Goal: Information Seeking & Learning: Learn about a topic

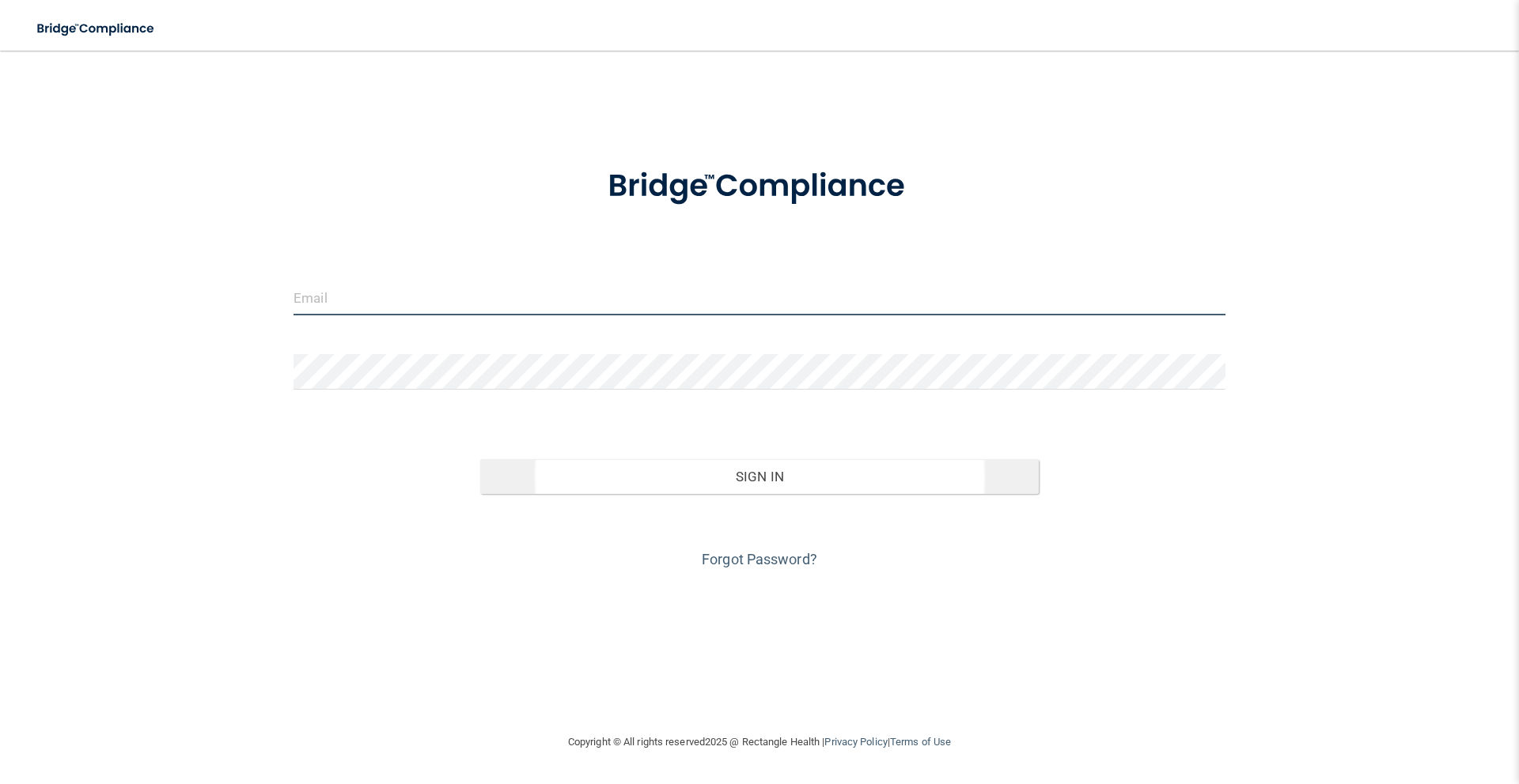
type input "[EMAIL_ADDRESS][PERSON_NAME][DOMAIN_NAME]"
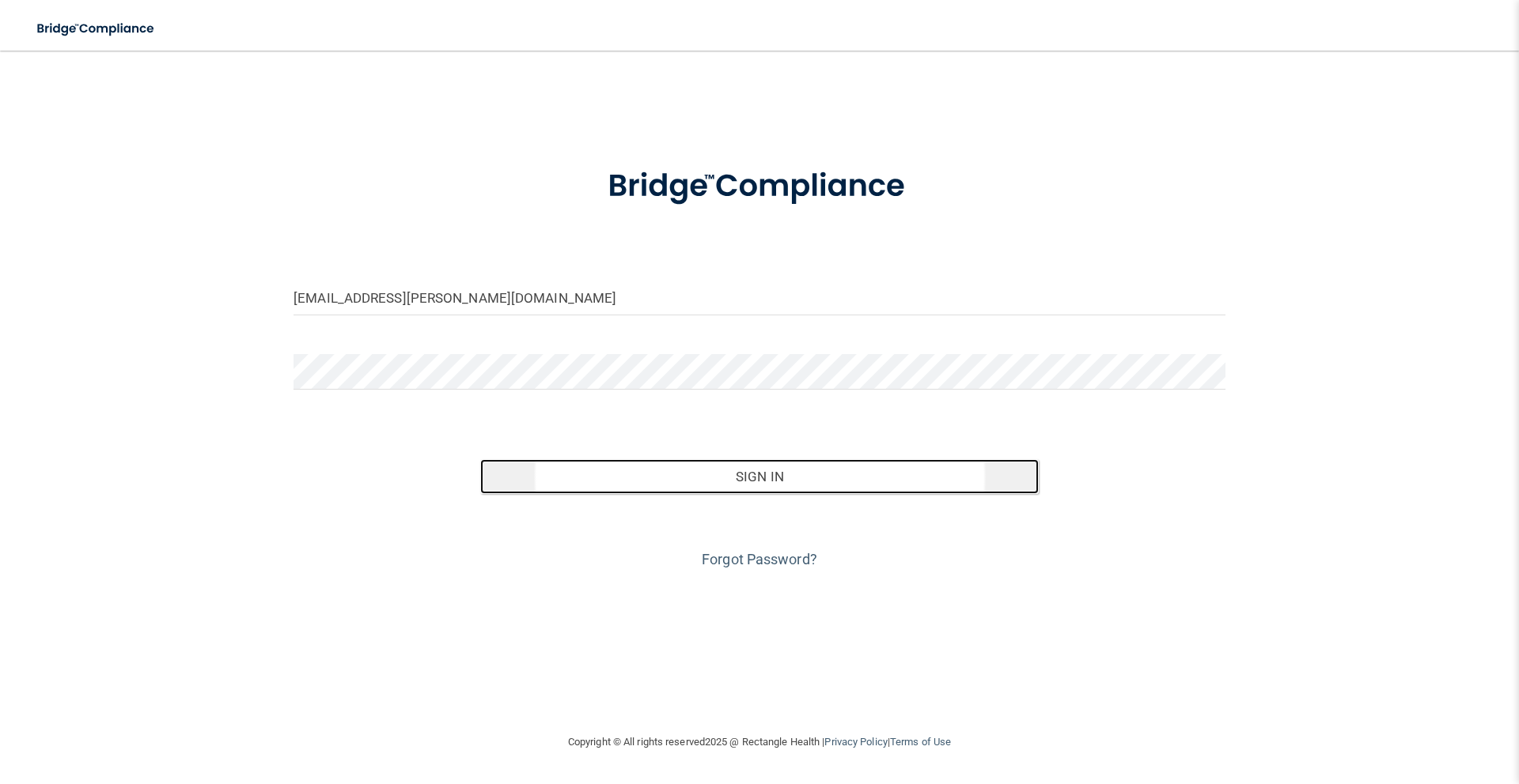
click at [789, 484] on button "Sign In" at bounding box center [760, 476] width 559 height 35
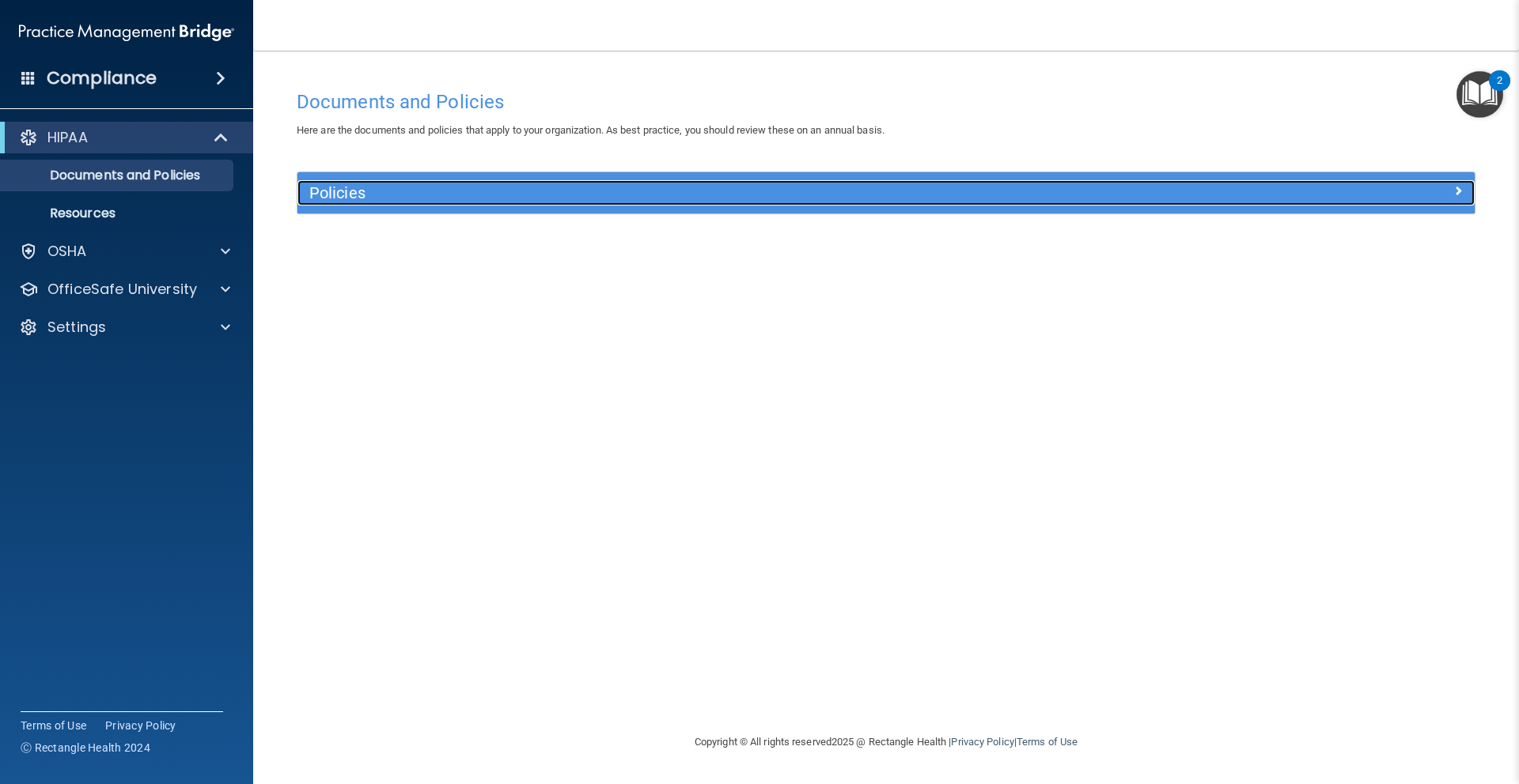
click at [490, 185] on h5 "Policies" at bounding box center [739, 192] width 859 height 17
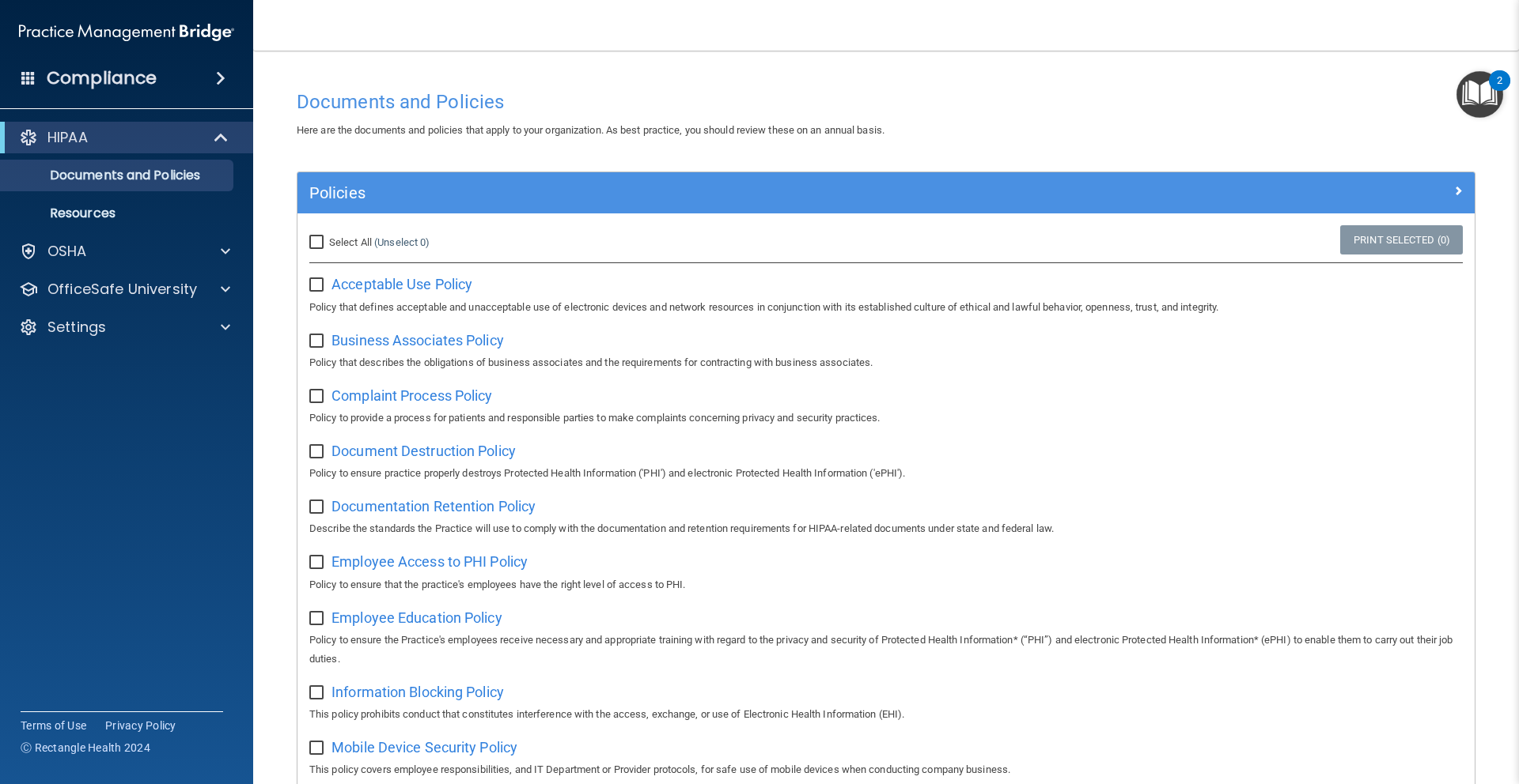
click at [1490, 102] on img "Open Resource Center, 2 new notifications" at bounding box center [1479, 94] width 47 height 47
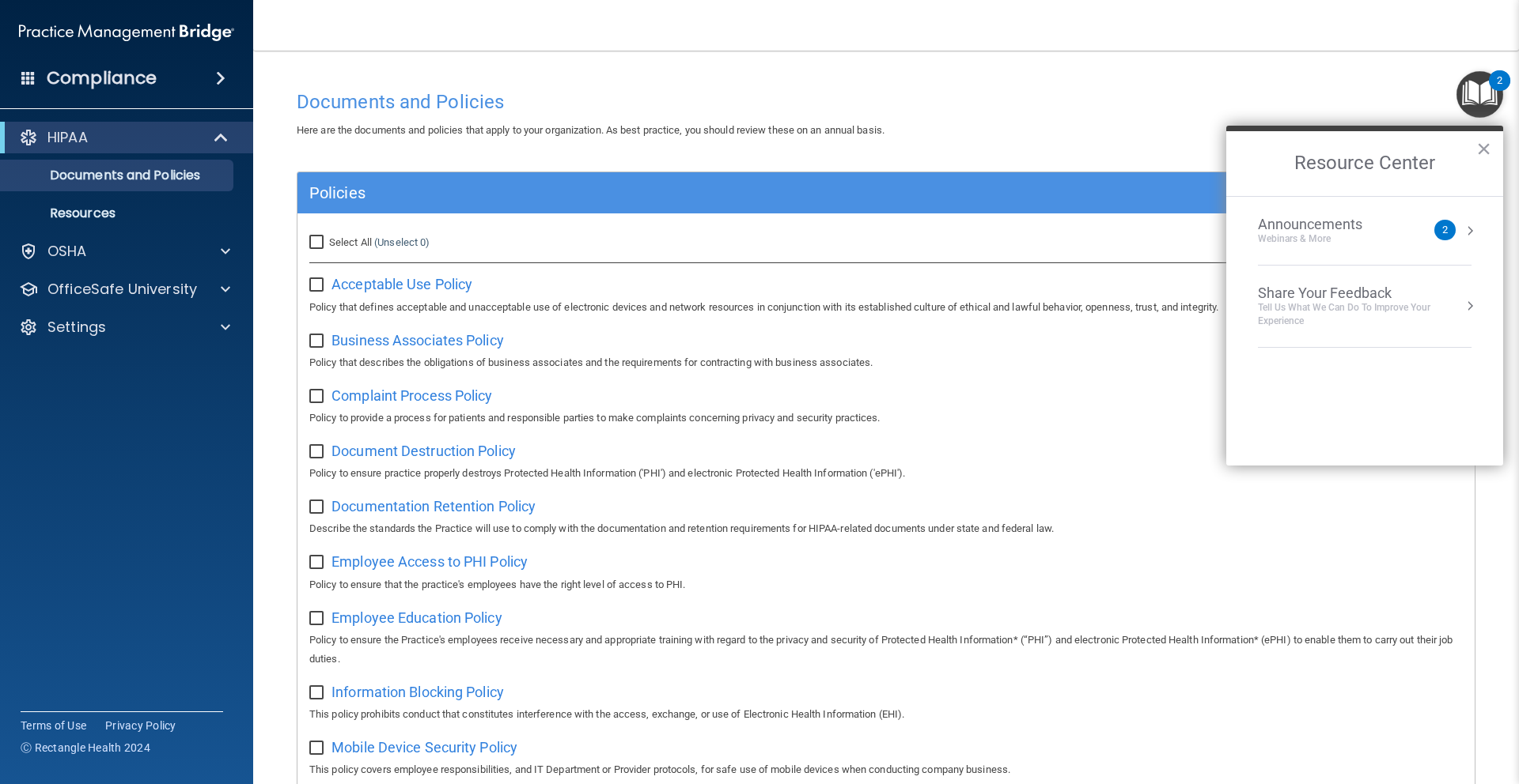
click at [1489, 95] on img "Open Resource Center, 2 new notifications" at bounding box center [1479, 94] width 47 height 47
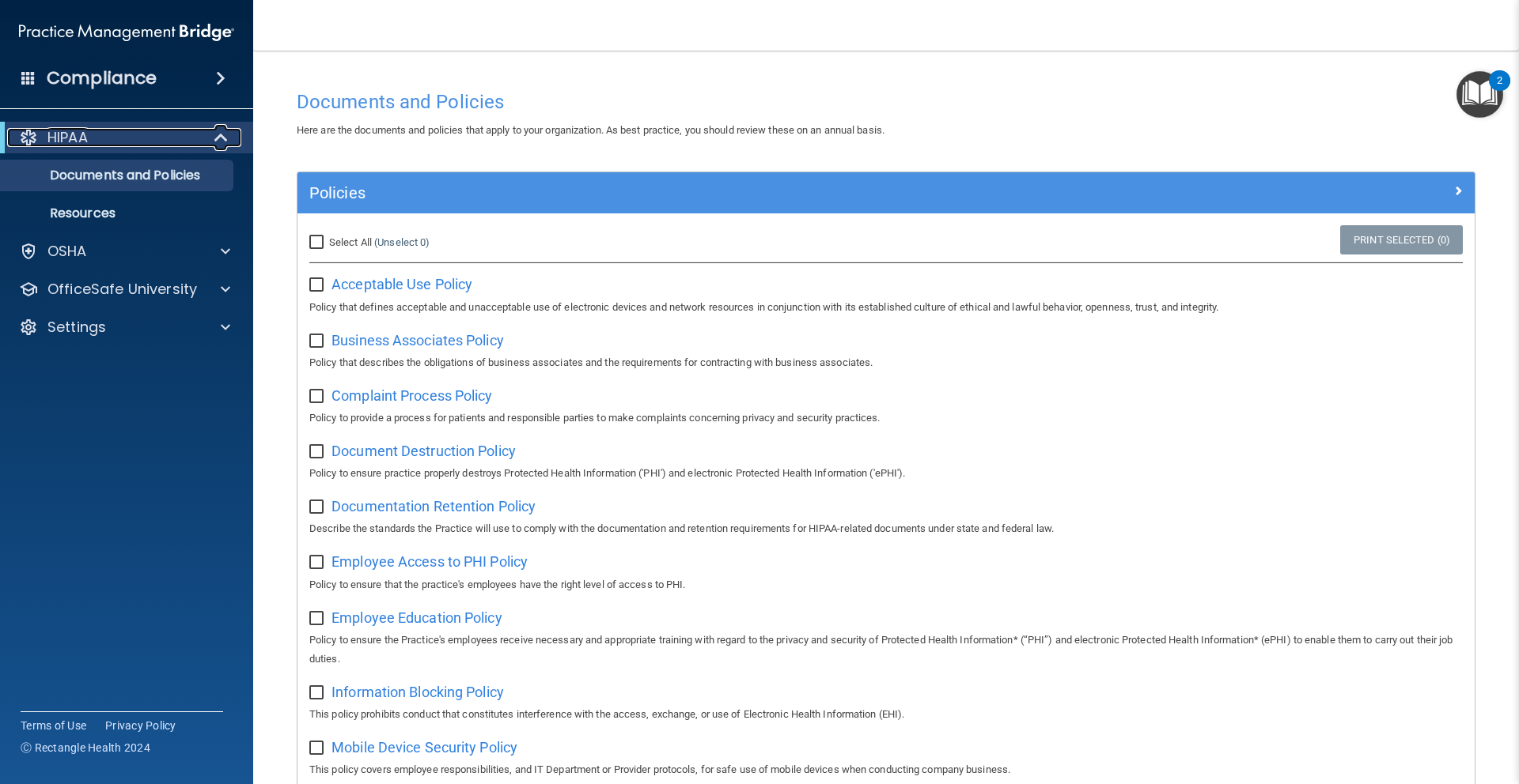
click at [105, 137] on div "HIPAA" at bounding box center [104, 137] width 195 height 19
drag, startPoint x: 114, startPoint y: 131, endPoint x: 116, endPoint y: 150, distance: 19.1
click at [114, 131] on div "HIPAA" at bounding box center [104, 137] width 195 height 19
click at [113, 215] on p "Resources" at bounding box center [118, 213] width 216 height 16
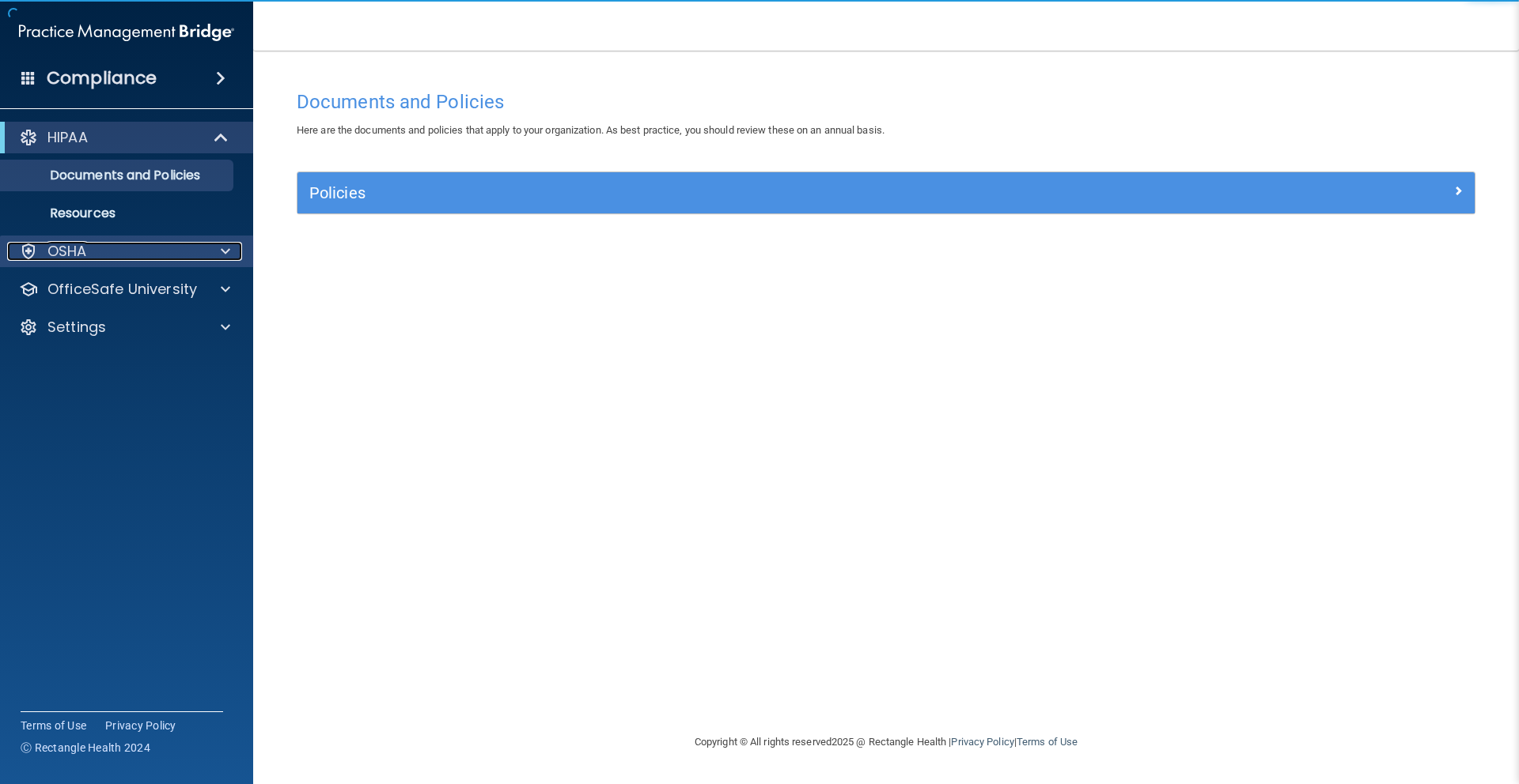
click at [156, 249] on div "OSHA" at bounding box center [105, 251] width 196 height 19
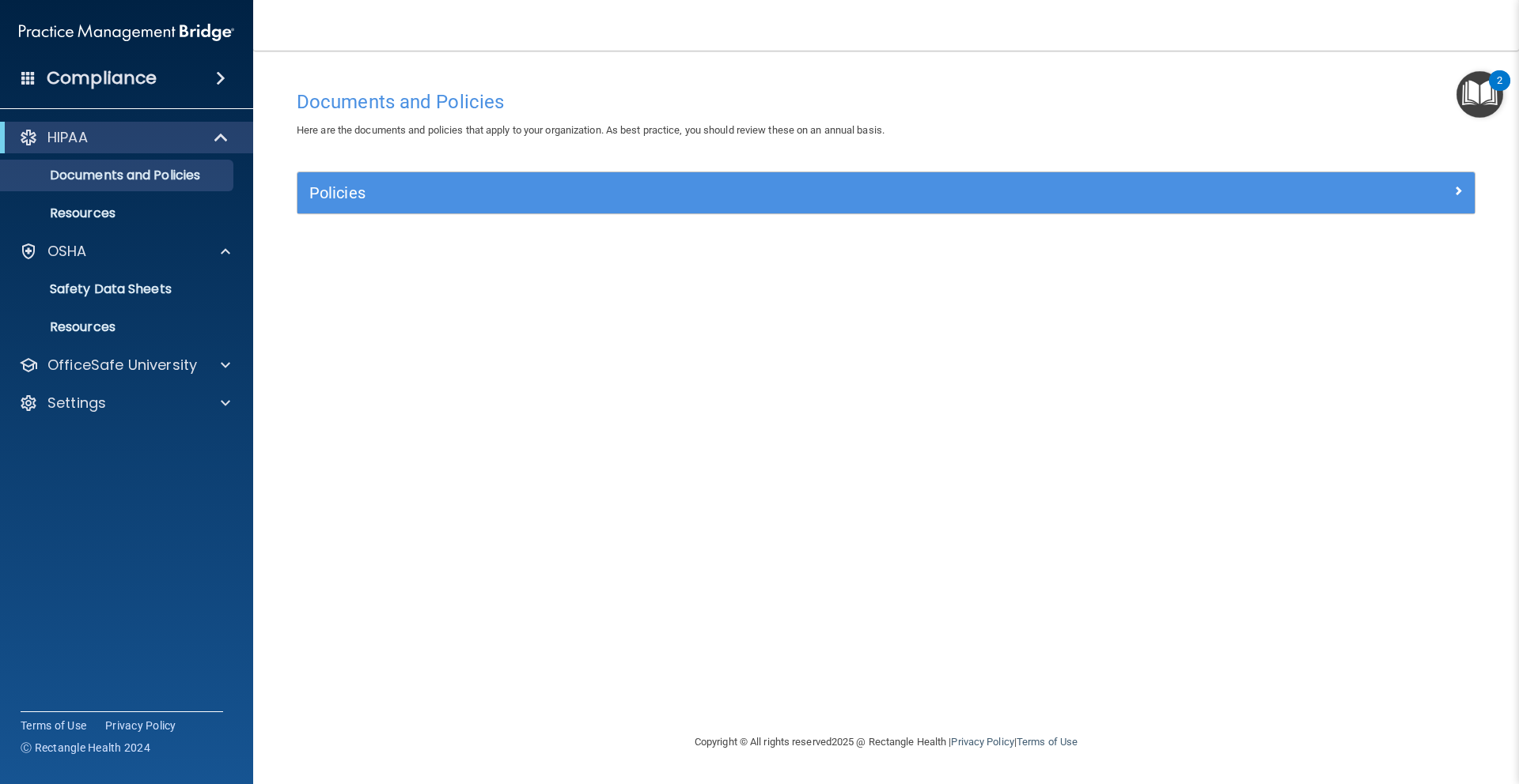
click at [216, 77] on span at bounding box center [221, 78] width 10 height 19
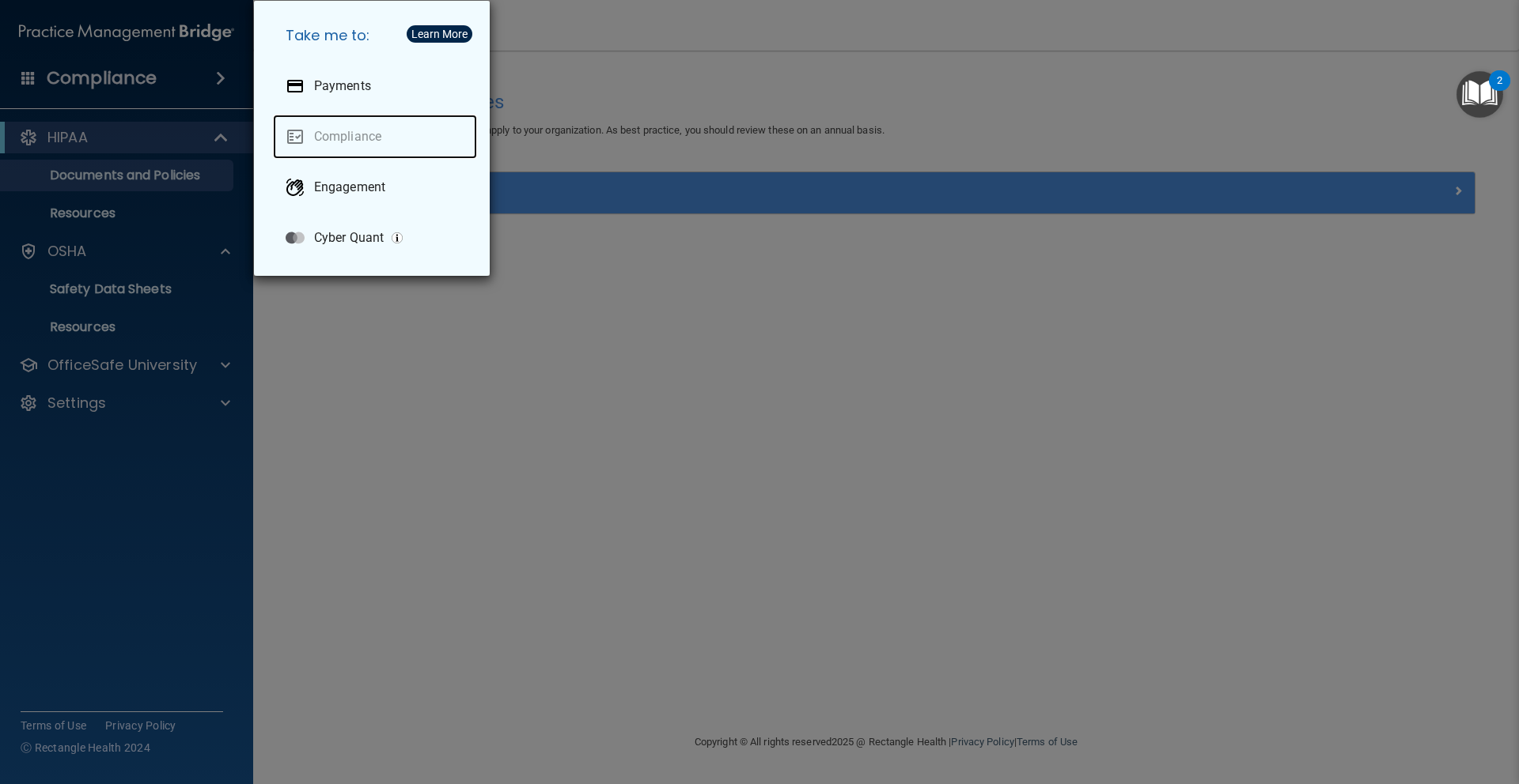
click at [355, 138] on link "Compliance" at bounding box center [375, 136] width 204 height 44
click at [793, 131] on div "Take me to: Payments Compliance Engagement Cyber Quant" at bounding box center [760, 392] width 1519 height 784
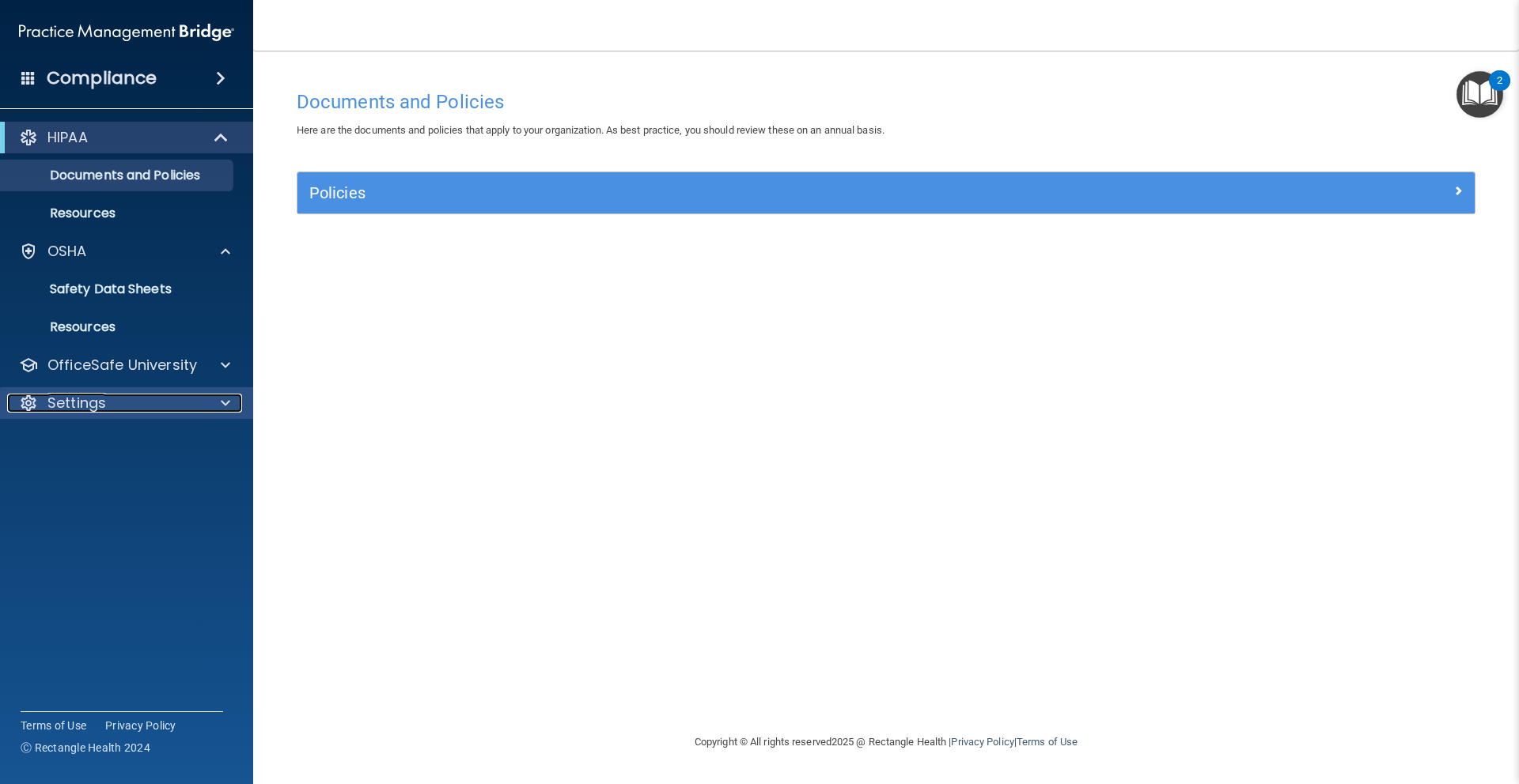
click at [121, 408] on div "Settings" at bounding box center [105, 403] width 196 height 19
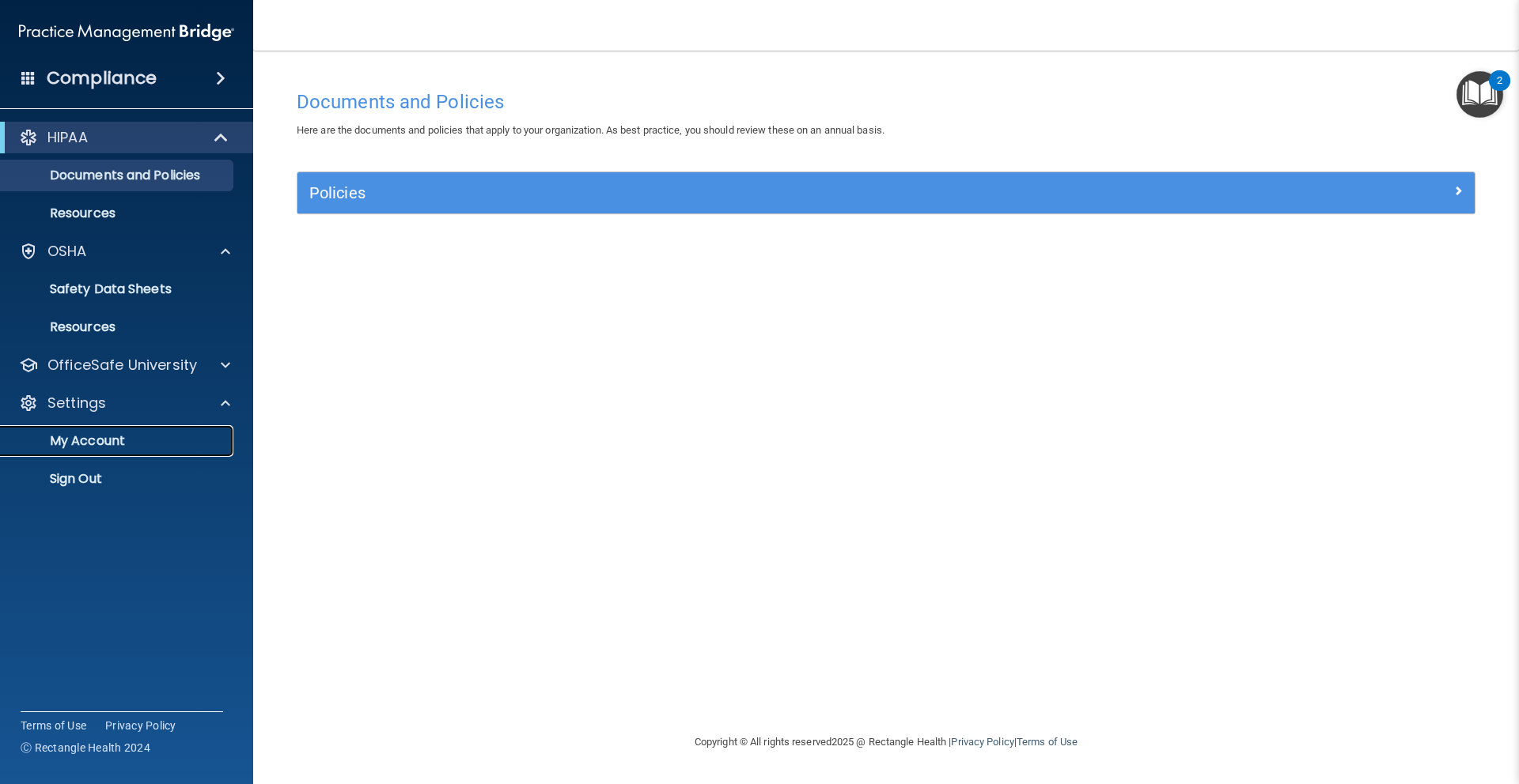
click at [106, 446] on p "My Account" at bounding box center [118, 441] width 216 height 16
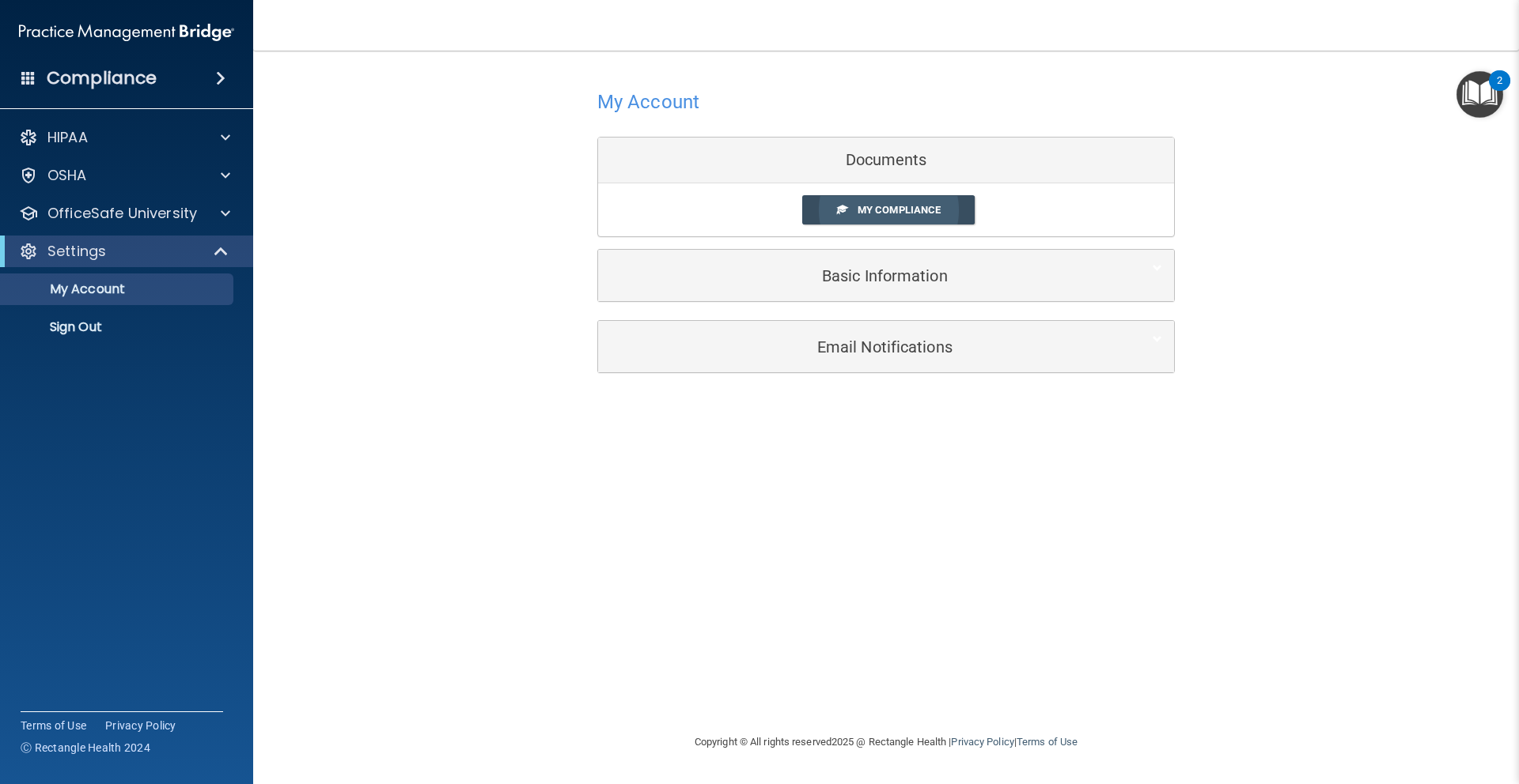
click at [901, 208] on span "My Compliance" at bounding box center [899, 210] width 83 height 11
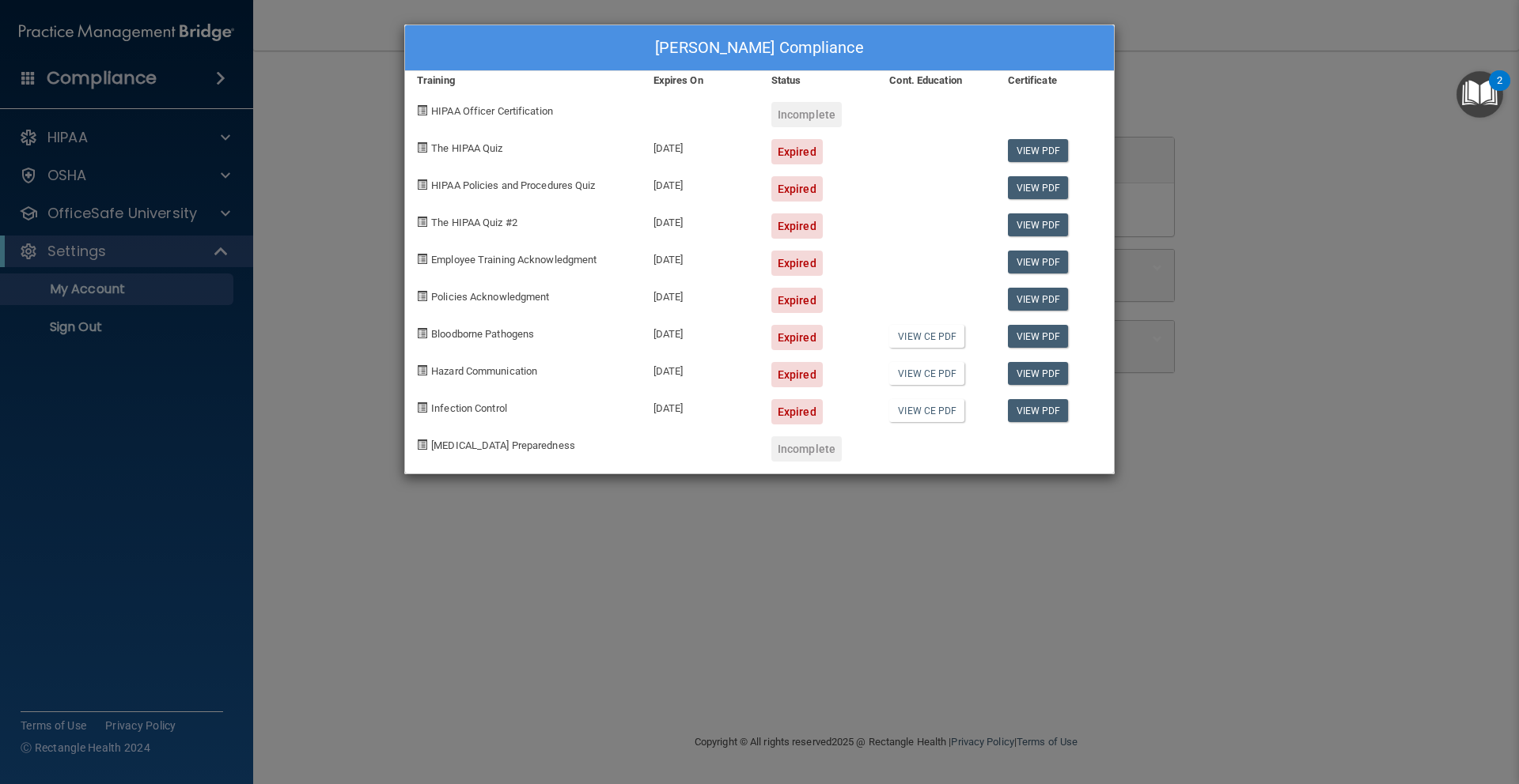
click at [801, 150] on div "Expired" at bounding box center [797, 151] width 51 height 26
click at [1051, 148] on link "View PDF" at bounding box center [1038, 151] width 61 height 23
click at [972, 152] on div at bounding box center [936, 146] width 118 height 37
drag, startPoint x: 1082, startPoint y: 449, endPoint x: 1082, endPoint y: 416, distance: 33.0
click at [1082, 449] on div at bounding box center [1055, 443] width 118 height 37
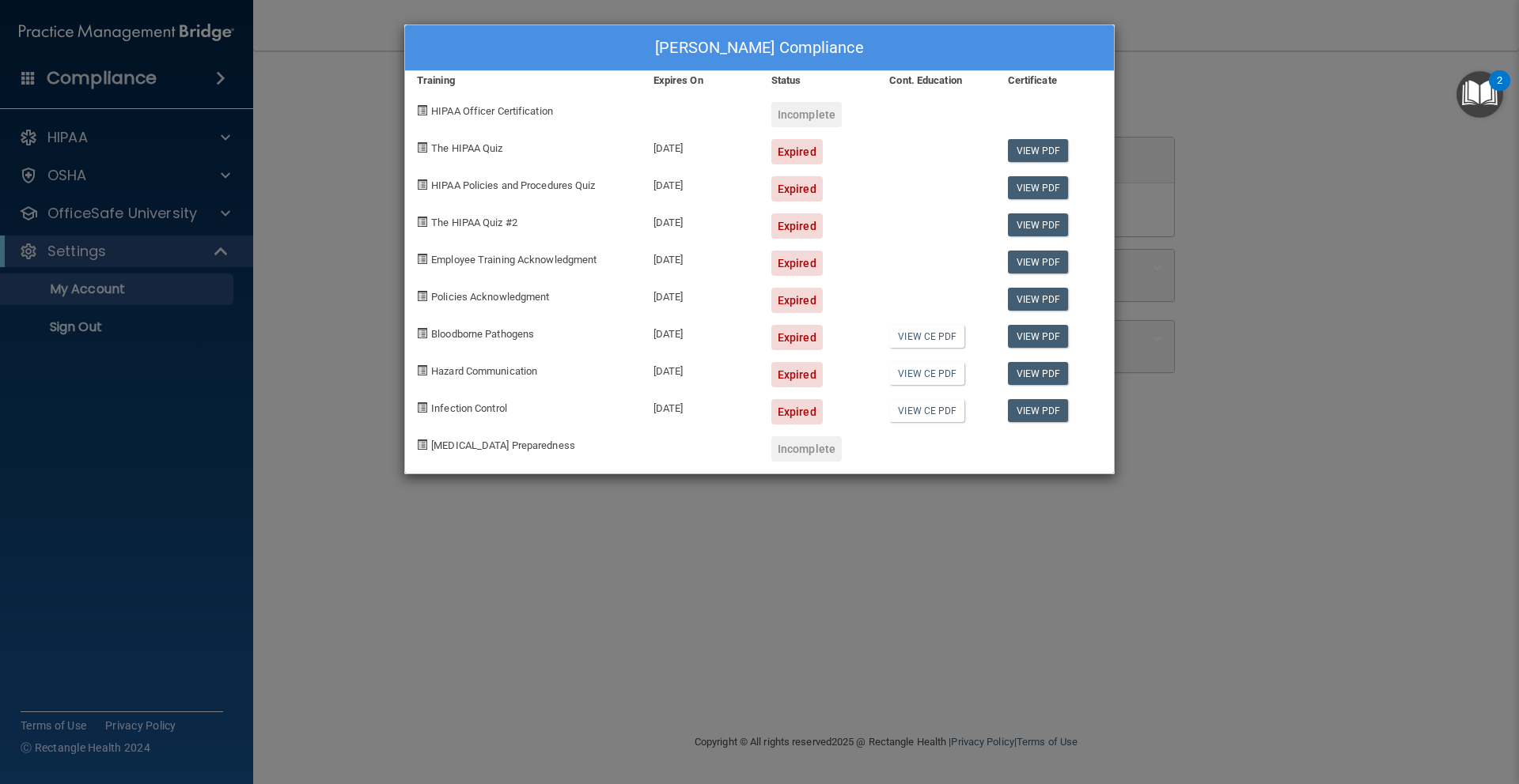
click at [489, 109] on span "HIPAA Officer Certification" at bounding box center [492, 111] width 122 height 11
click at [479, 132] on div "The HIPAA Quiz" at bounding box center [523, 146] width 236 height 37
click at [476, 150] on span "The HIPAA Quiz" at bounding box center [466, 148] width 71 height 11
drag, startPoint x: 1514, startPoint y: 276, endPoint x: 1325, endPoint y: 267, distance: 189.2
click at [1514, 276] on div "Megan Pattee's Compliance Training Expires On Status Cont. Education Certificat…" at bounding box center [760, 392] width 1519 height 784
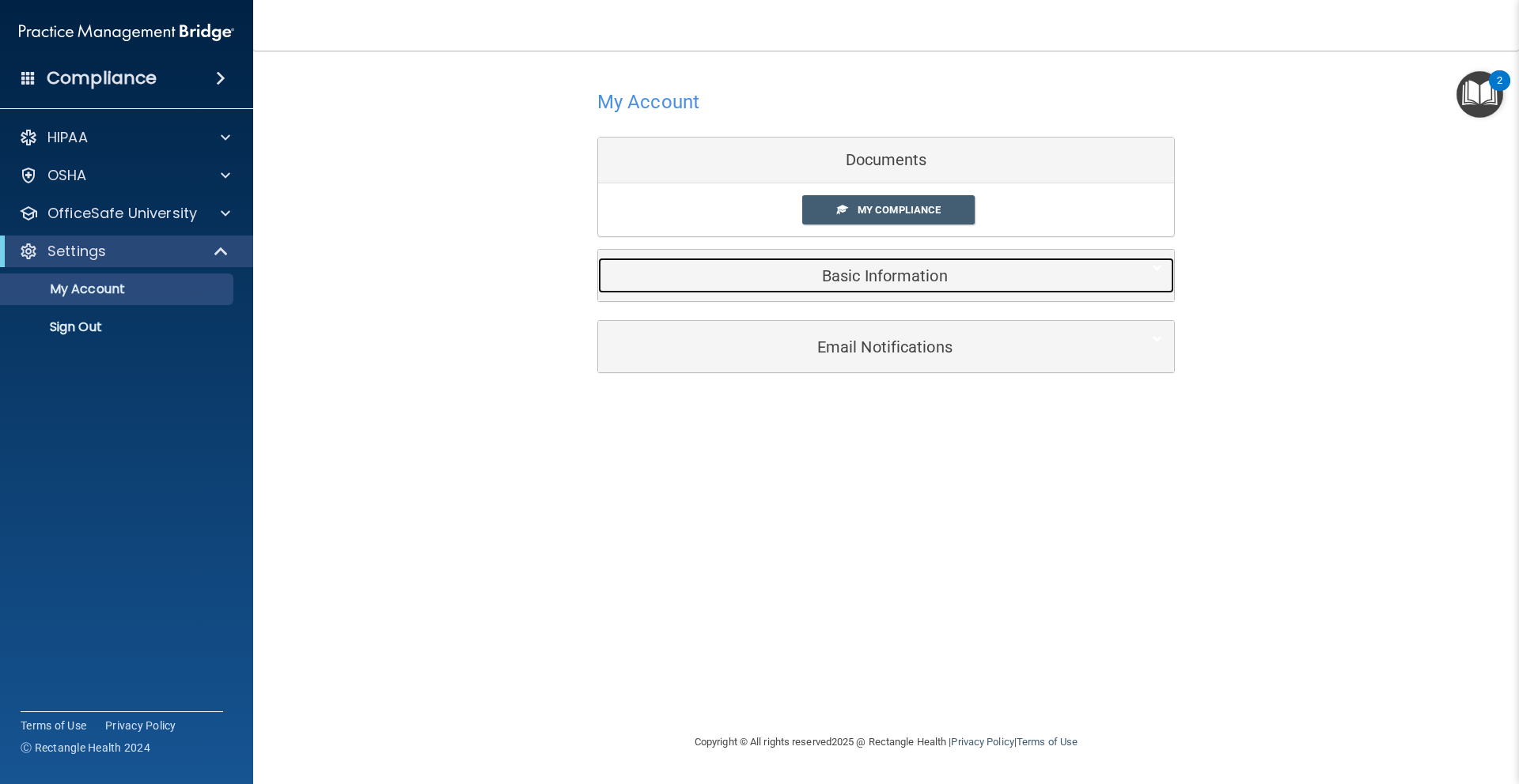
click at [891, 270] on h5 "Basic Information" at bounding box center [861, 276] width 504 height 17
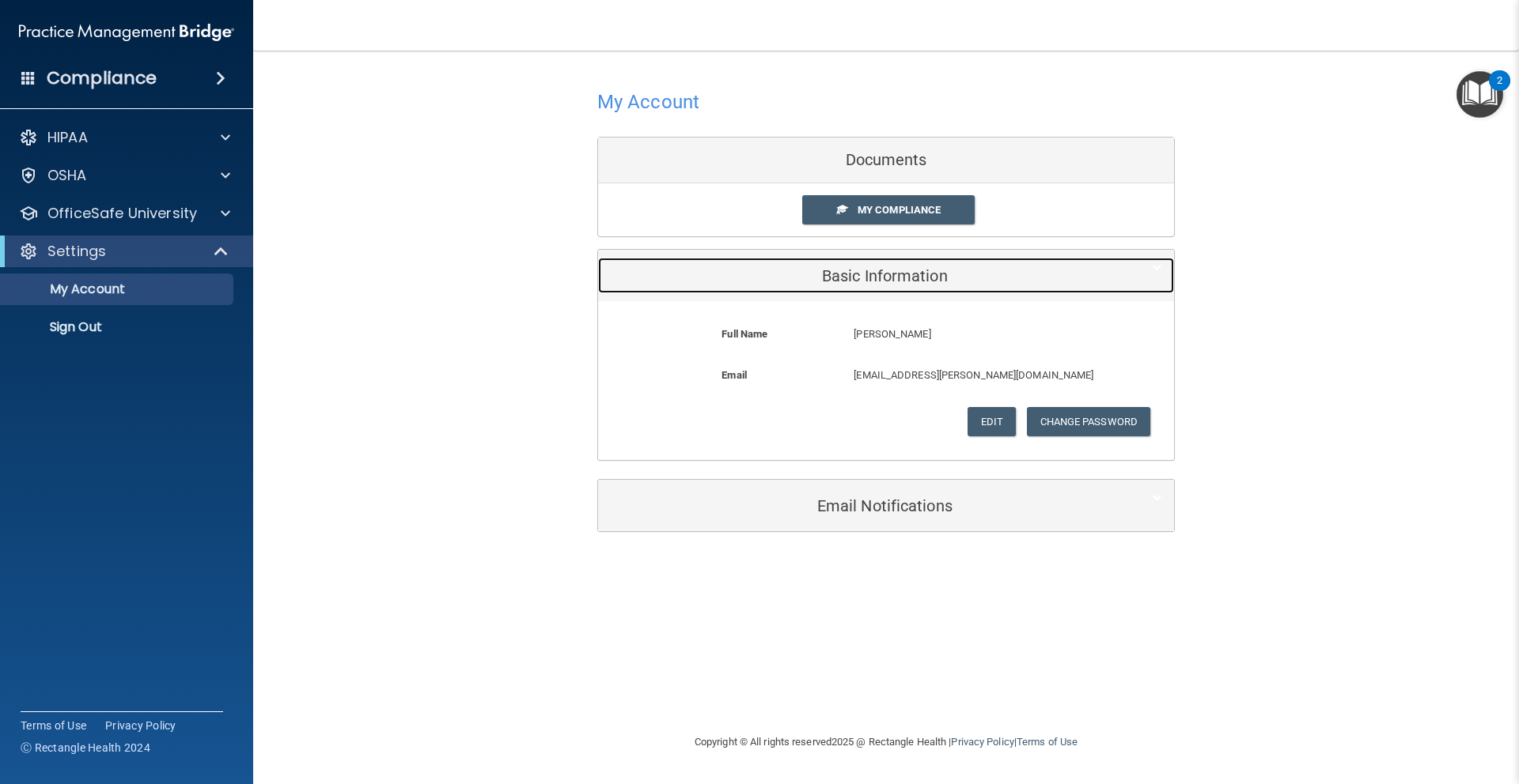
click at [891, 275] on h5 "Basic Information" at bounding box center [861, 276] width 504 height 17
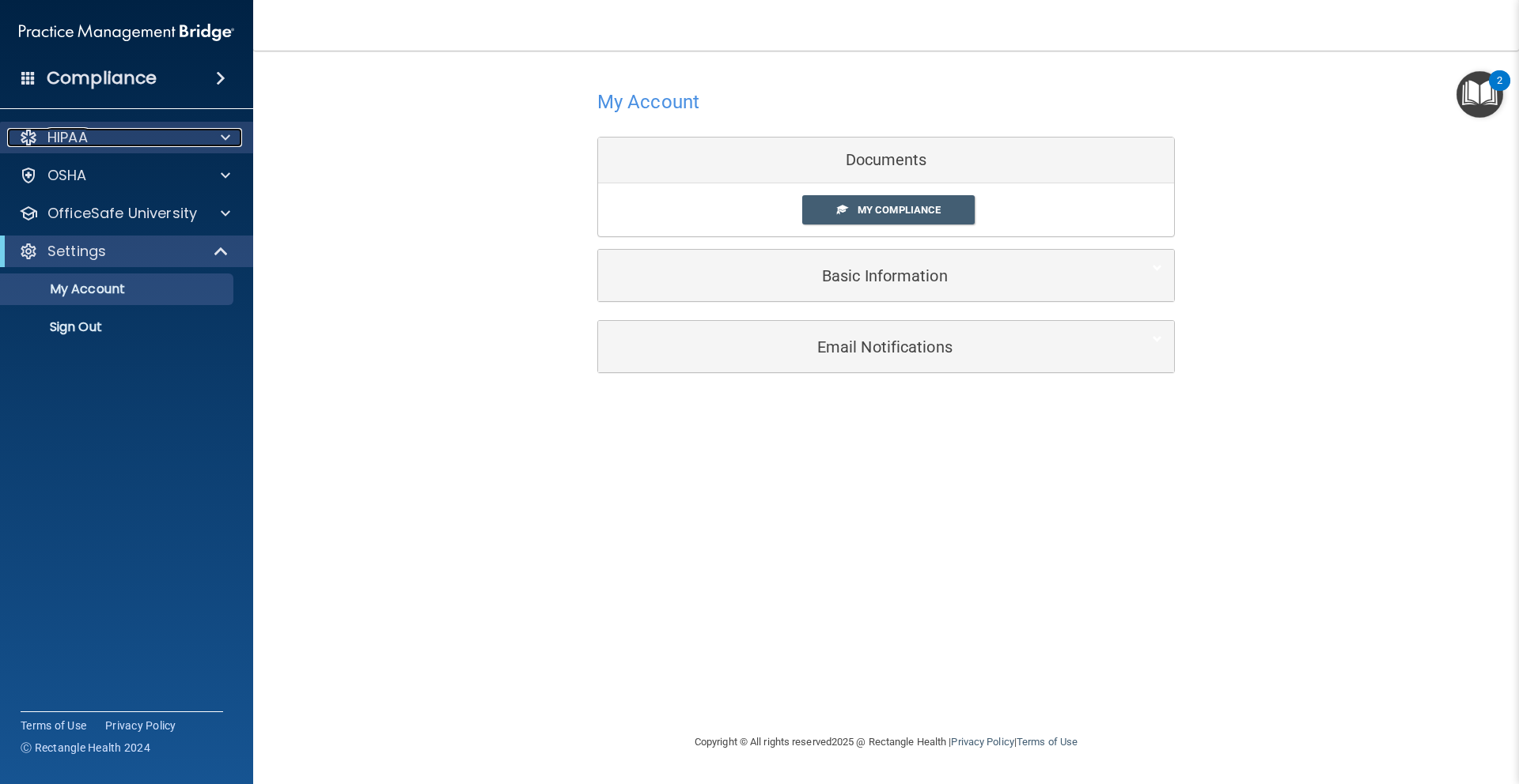
click at [217, 142] on div at bounding box center [223, 137] width 40 height 19
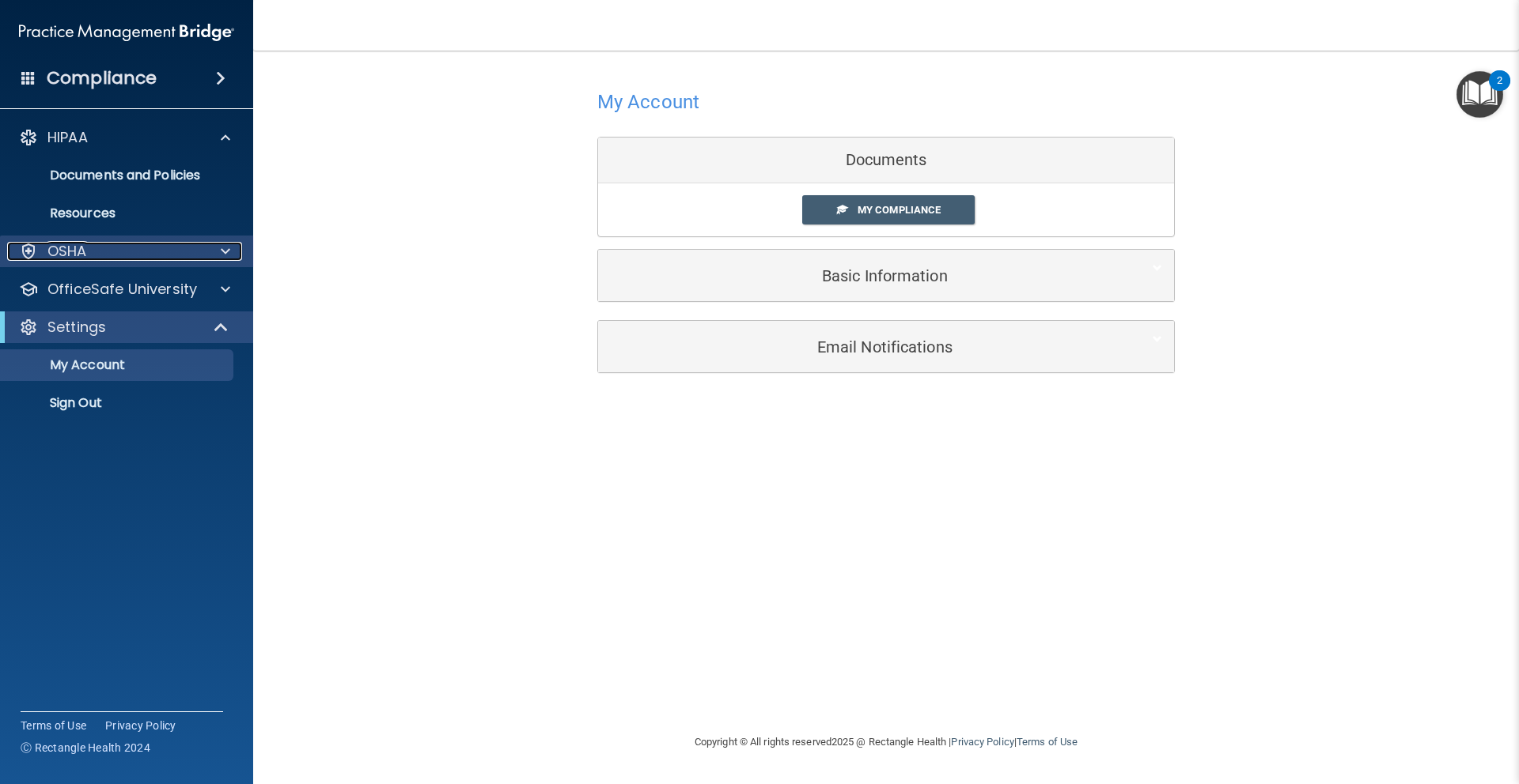
click at [211, 260] on div at bounding box center [223, 251] width 40 height 19
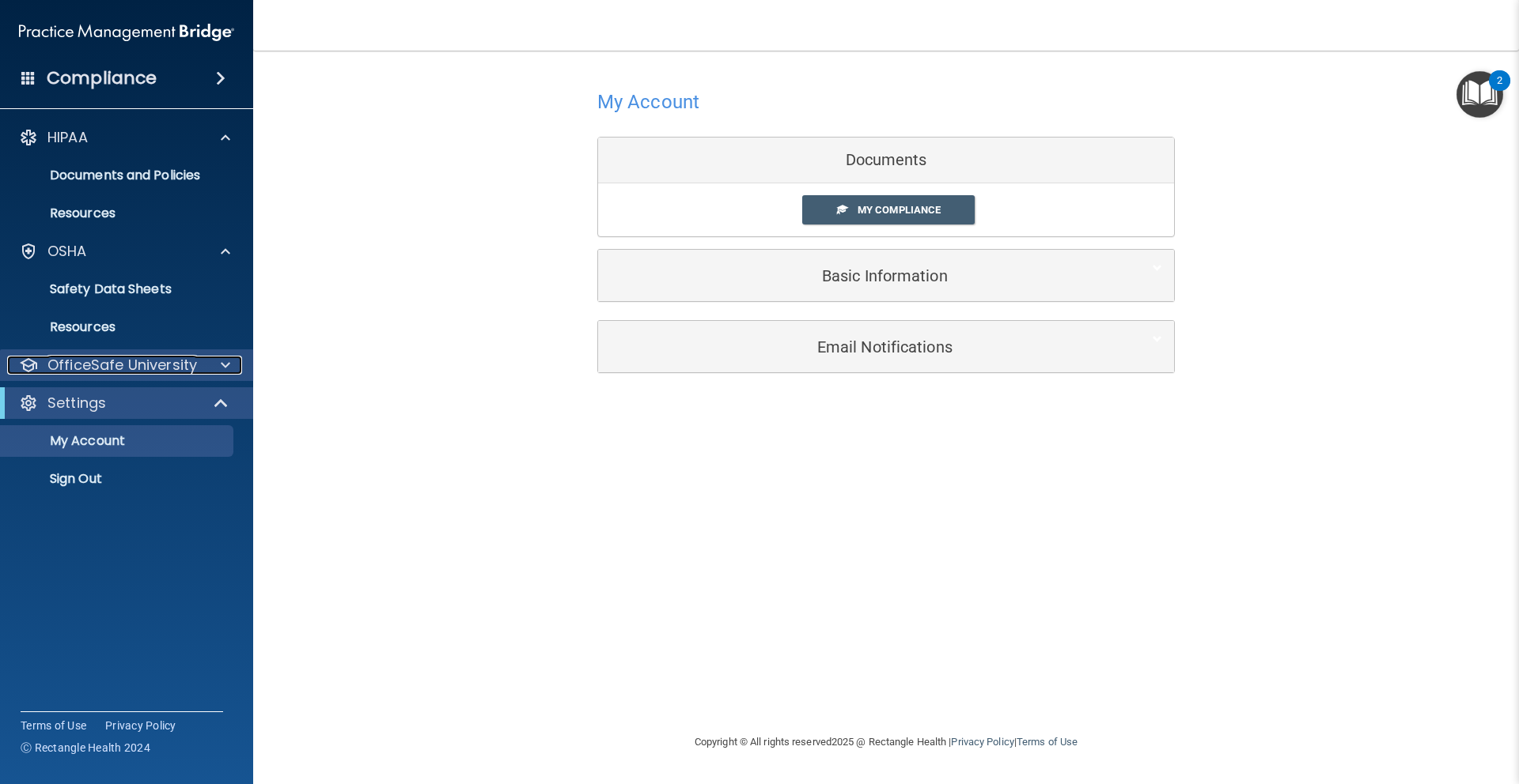
click at [225, 360] on span at bounding box center [226, 366] width 10 height 19
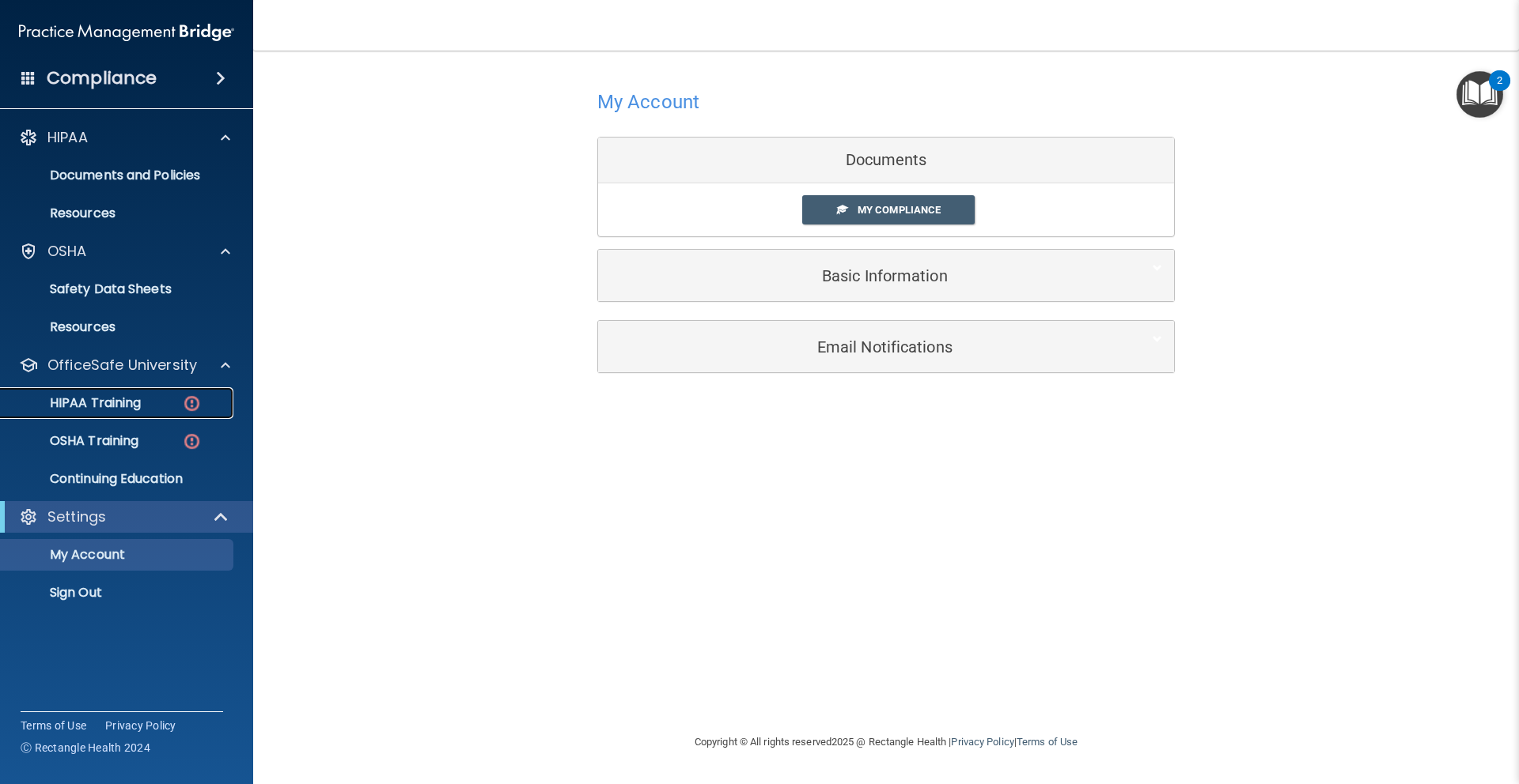
click at [136, 404] on p "HIPAA Training" at bounding box center [75, 403] width 131 height 16
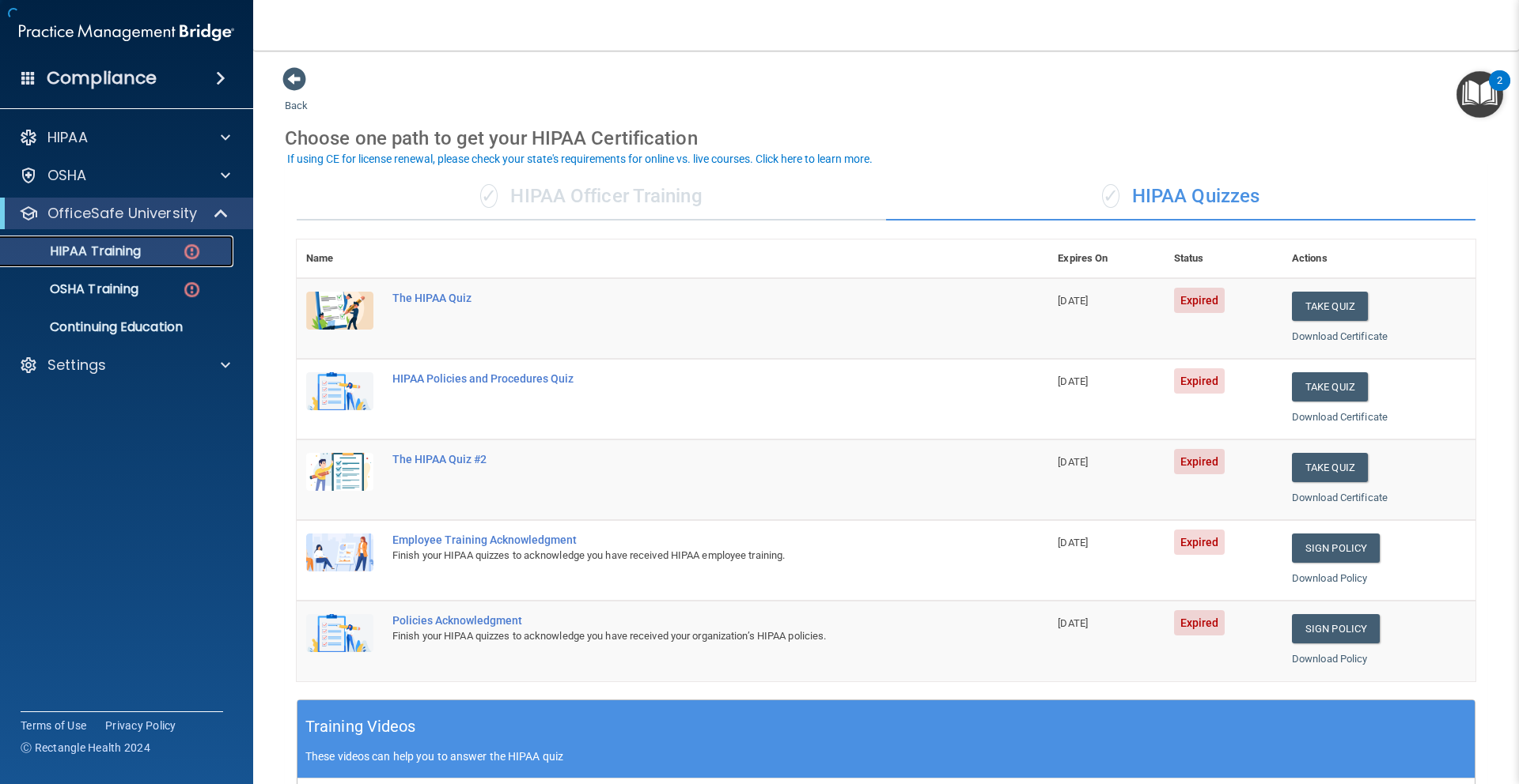
scroll to position [2, 0]
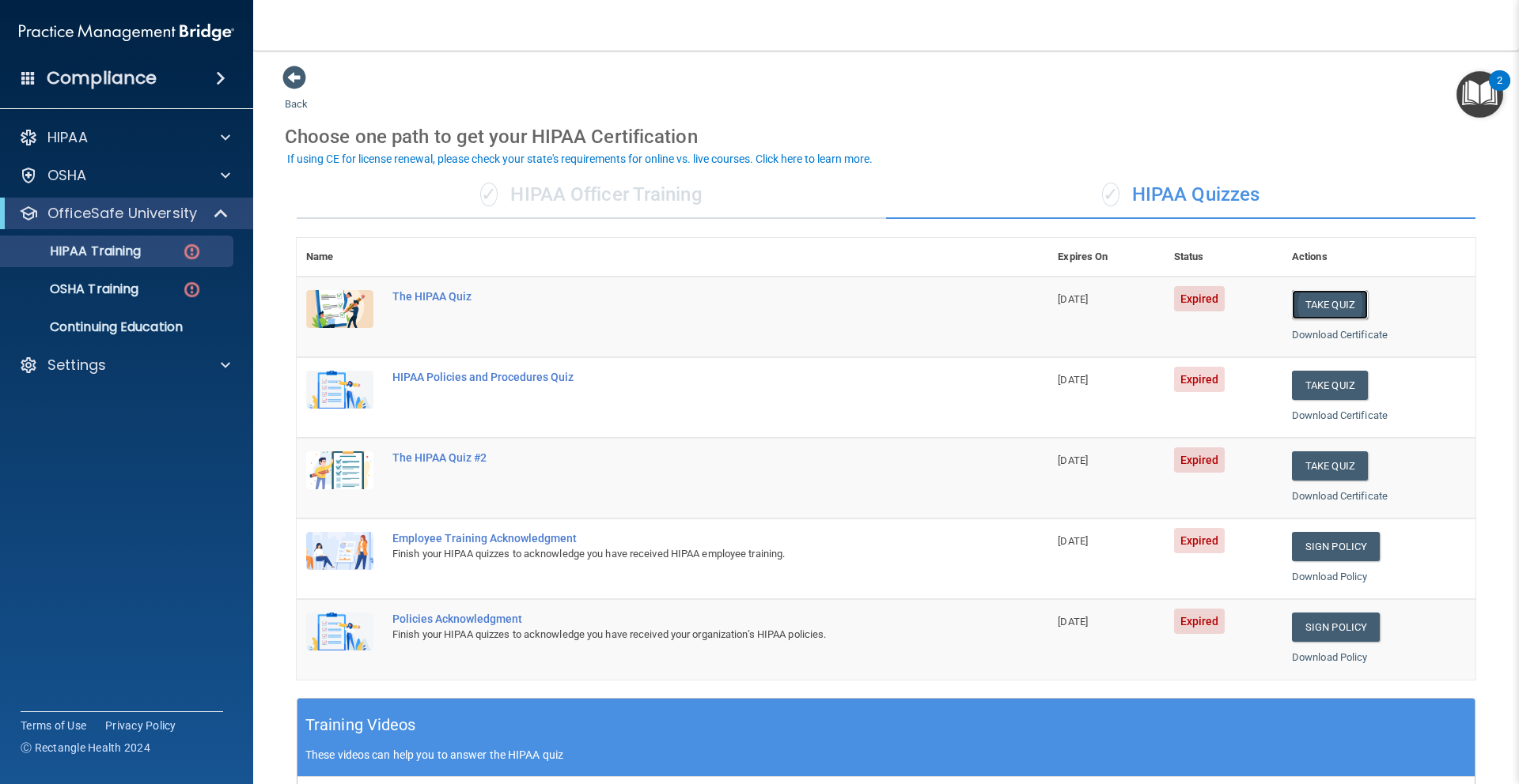
click at [1337, 304] on button "Take Quiz" at bounding box center [1329, 305] width 76 height 30
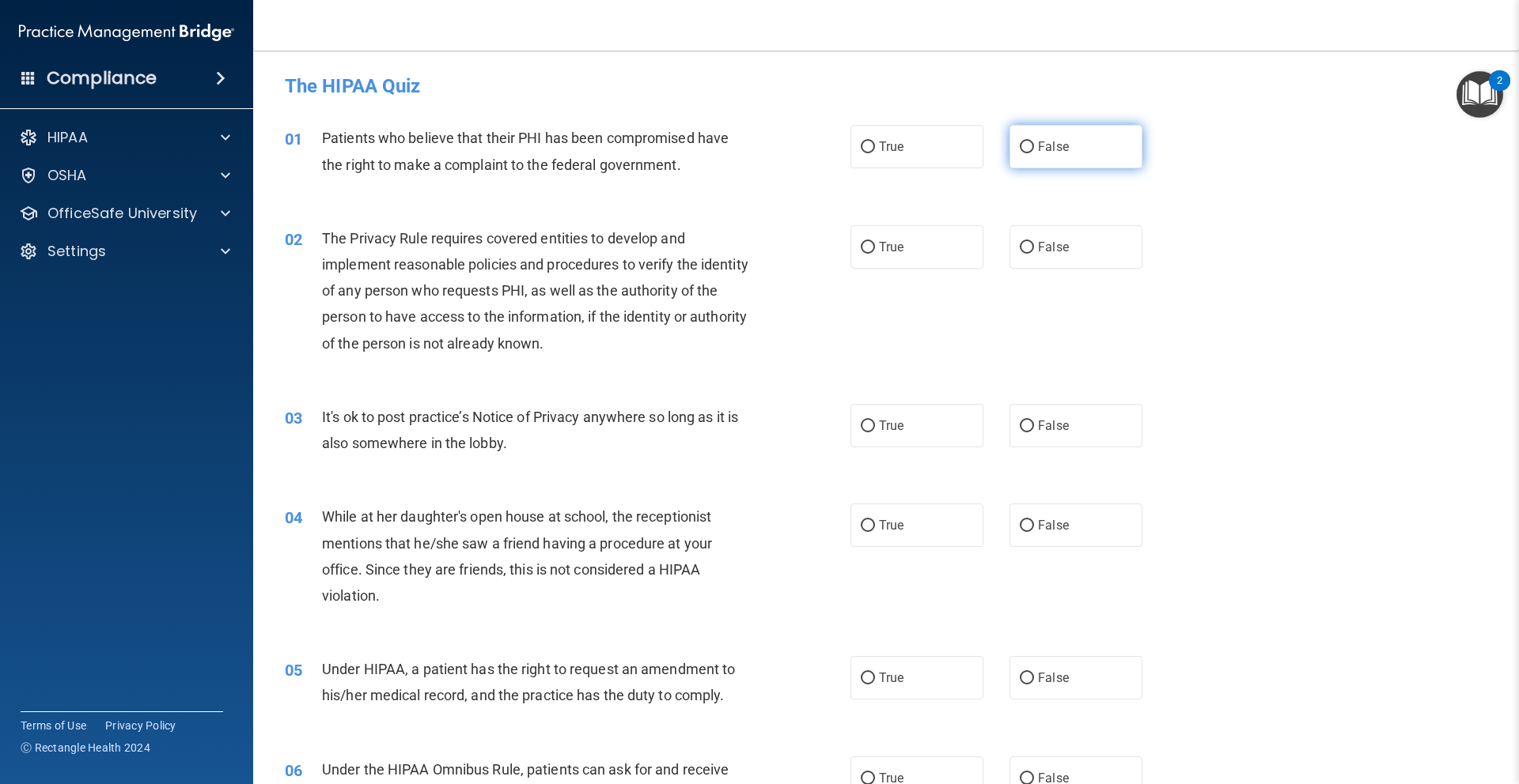
scroll to position [2, 0]
click at [1084, 137] on label "False" at bounding box center [1075, 145] width 132 height 44
click at [1034, 140] on input "False" at bounding box center [1026, 146] width 14 height 11
radio input "true"
click at [1076, 241] on label "False" at bounding box center [1075, 246] width 132 height 44
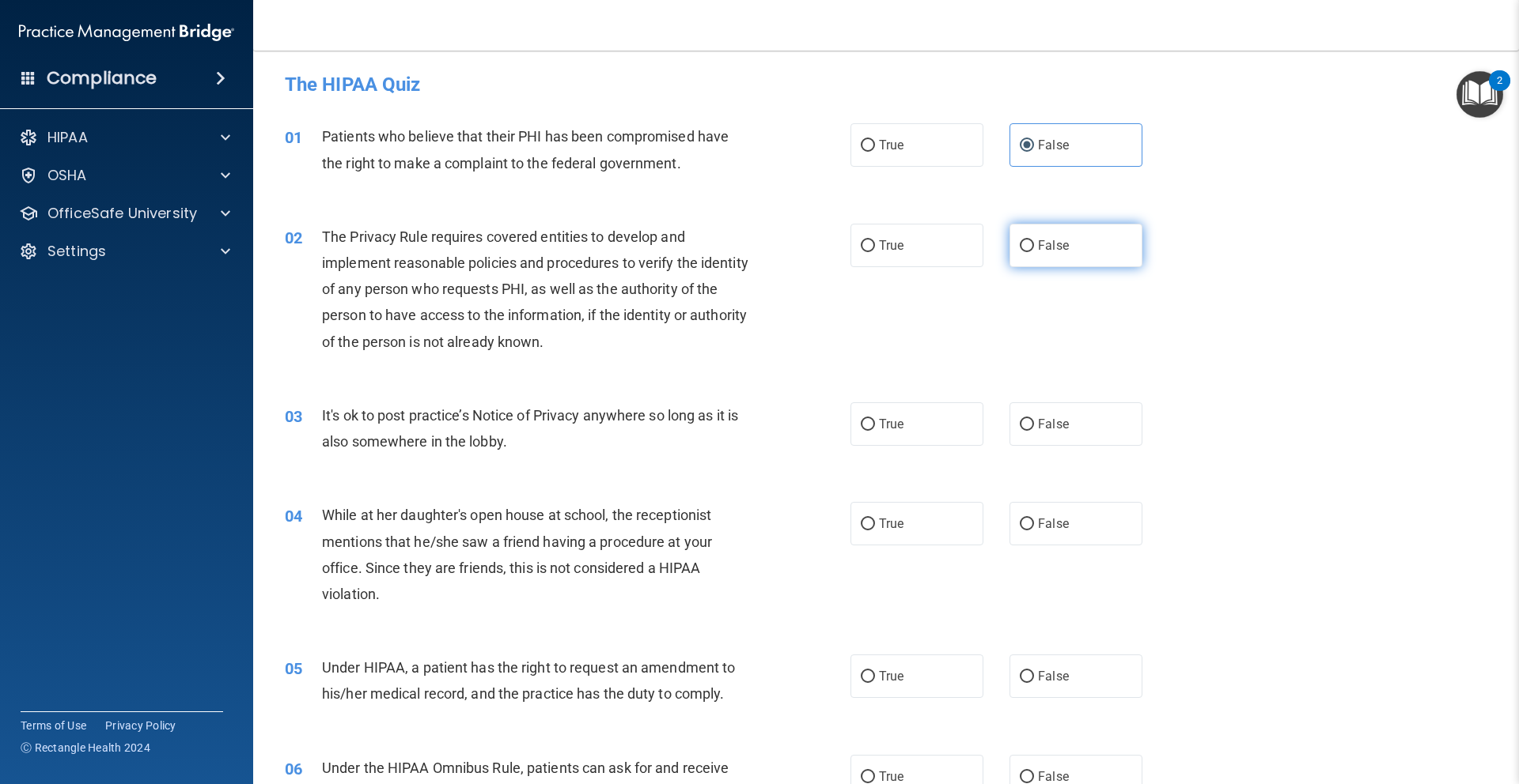
click at [1034, 241] on input "False" at bounding box center [1026, 246] width 14 height 11
radio input "true"
drag, startPoint x: 1077, startPoint y: 421, endPoint x: 1074, endPoint y: 431, distance: 10.4
click at [1077, 421] on label "False" at bounding box center [1075, 424] width 132 height 44
click at [1034, 421] on input "False" at bounding box center [1026, 425] width 14 height 11
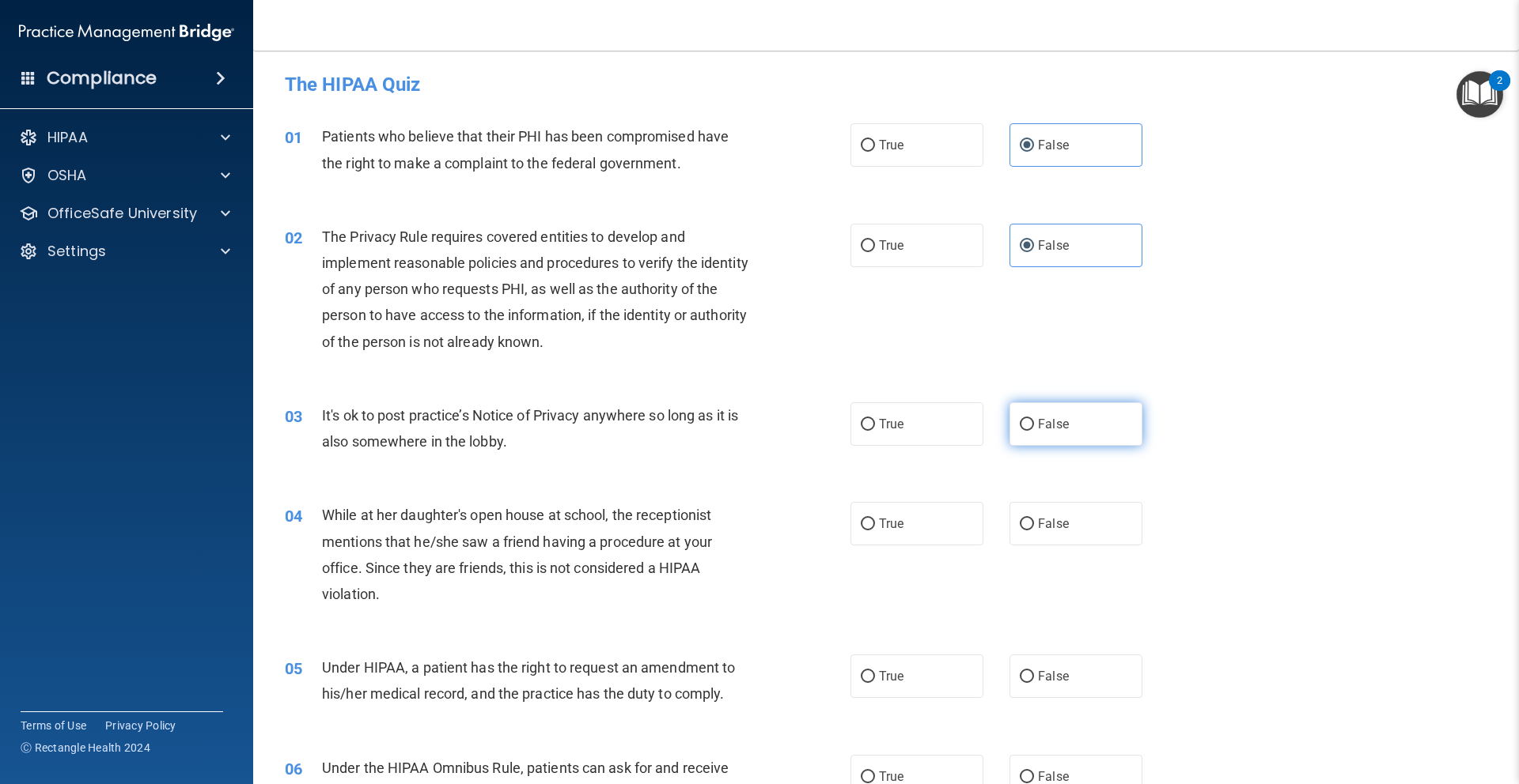
radio input "true"
click at [1065, 513] on label "False" at bounding box center [1075, 524] width 132 height 44
click at [1034, 518] on input "False" at bounding box center [1026, 524] width 14 height 11
radio input "true"
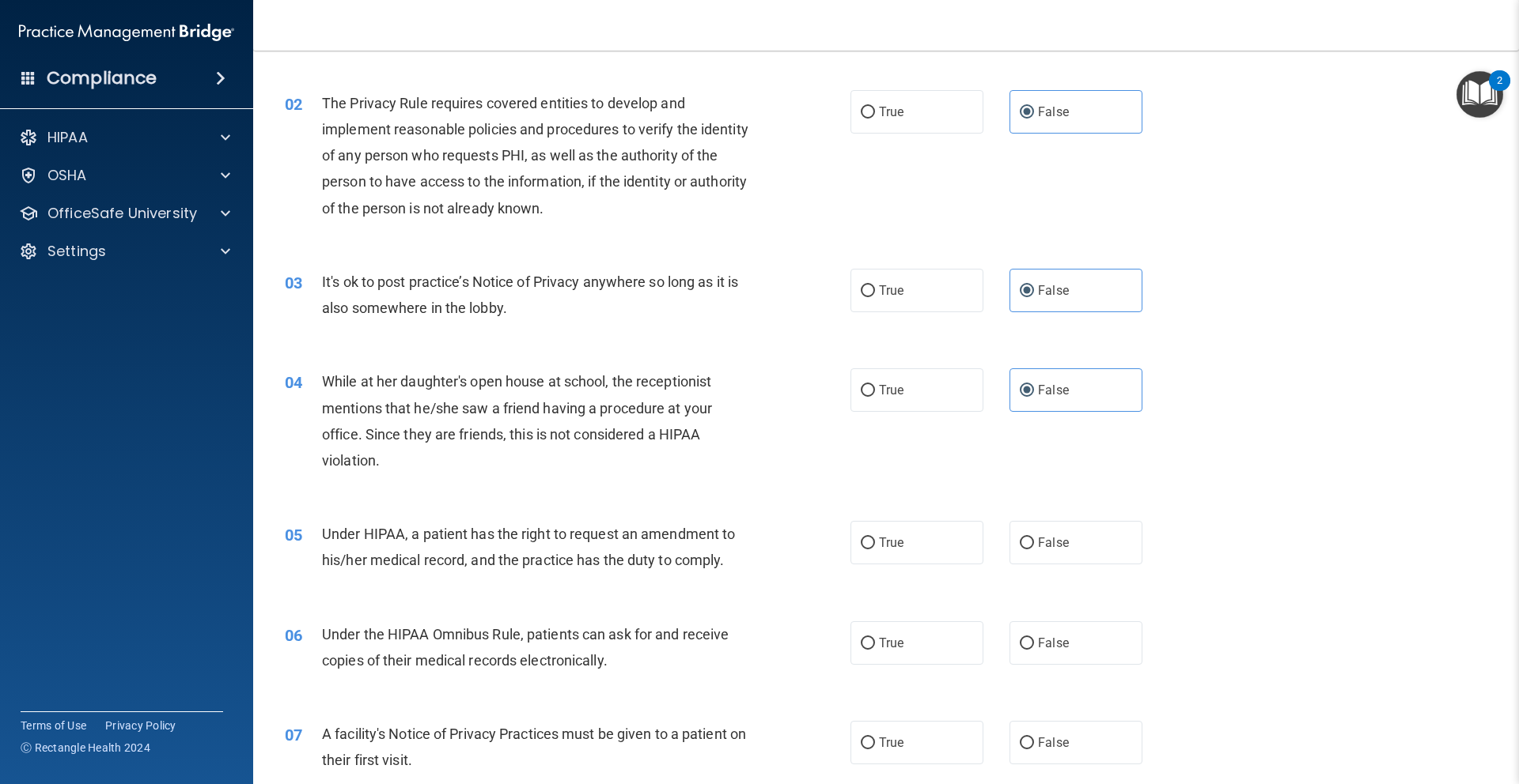
scroll to position [132, 0]
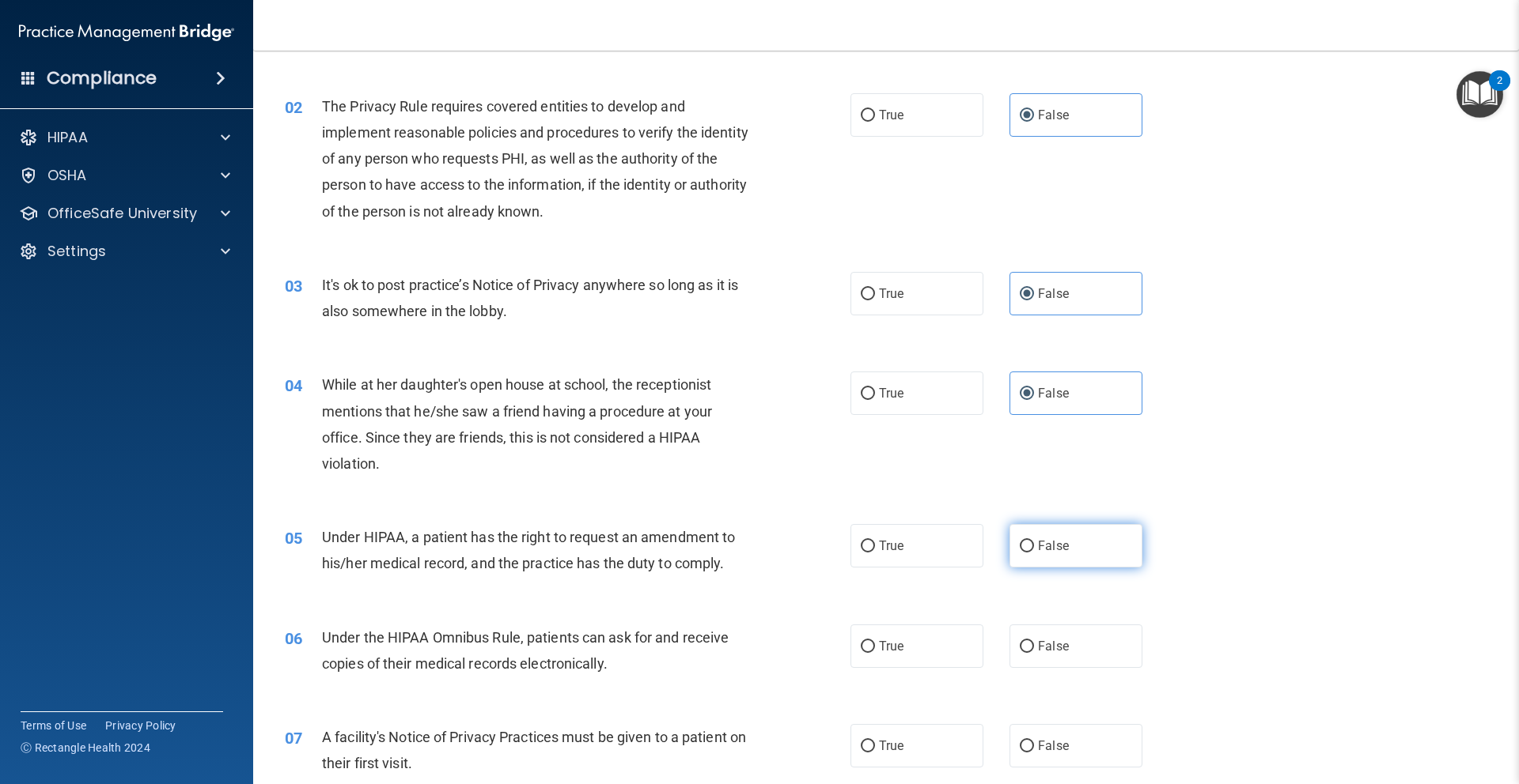
drag, startPoint x: 1068, startPoint y: 510, endPoint x: 1066, endPoint y: 549, distance: 39.1
click at [1068, 510] on div "05 Under HIPAA, a patient has the right to request an amendment to his/her medi…" at bounding box center [885, 554] width 1226 height 100
click at [1067, 553] on span "False" at bounding box center [1053, 546] width 30 height 15
click at [1034, 553] on input "False" at bounding box center [1026, 547] width 14 height 11
radio input "true"
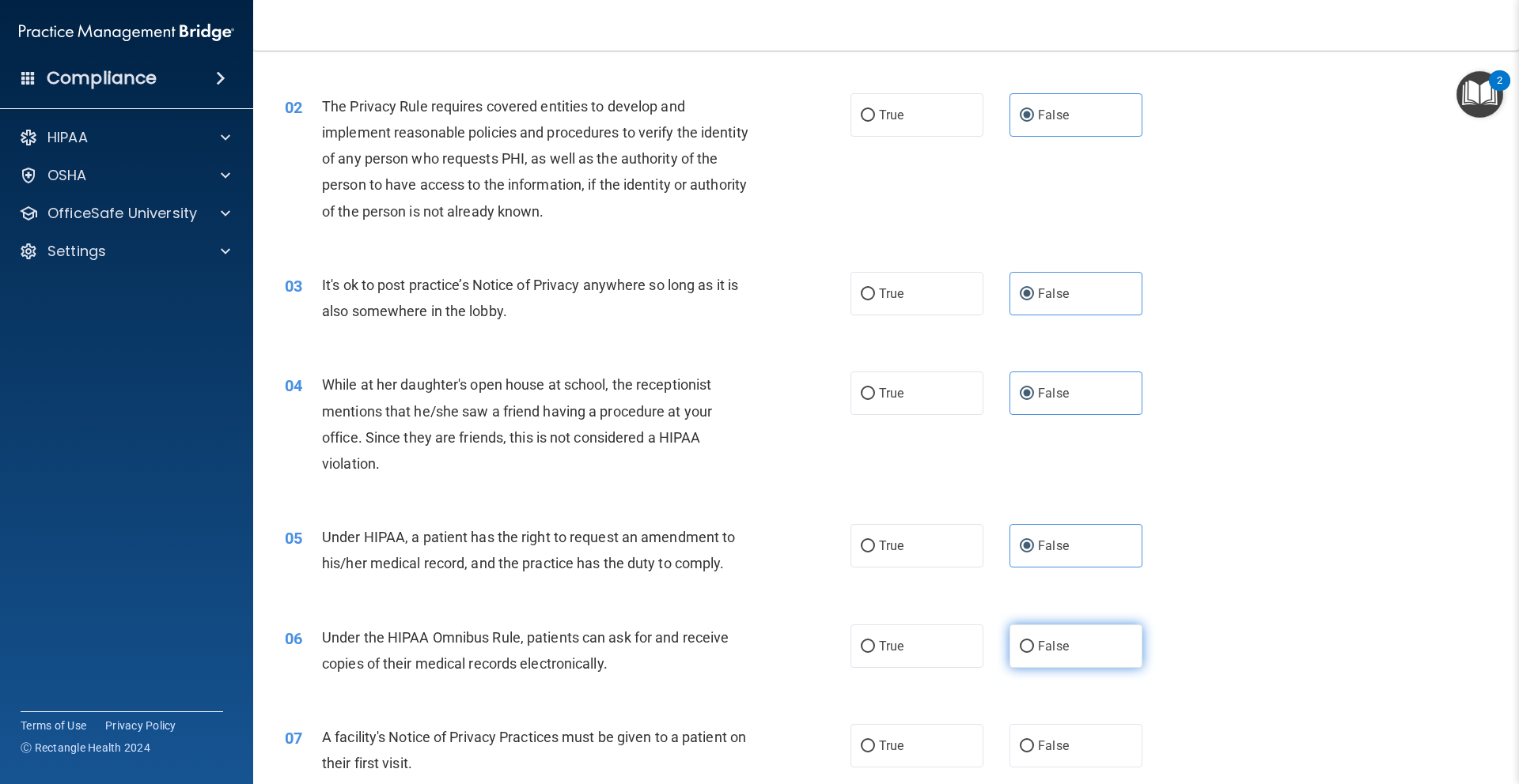
click at [1070, 646] on label "False" at bounding box center [1075, 647] width 132 height 44
click at [1034, 646] on input "False" at bounding box center [1026, 647] width 14 height 11
radio input "true"
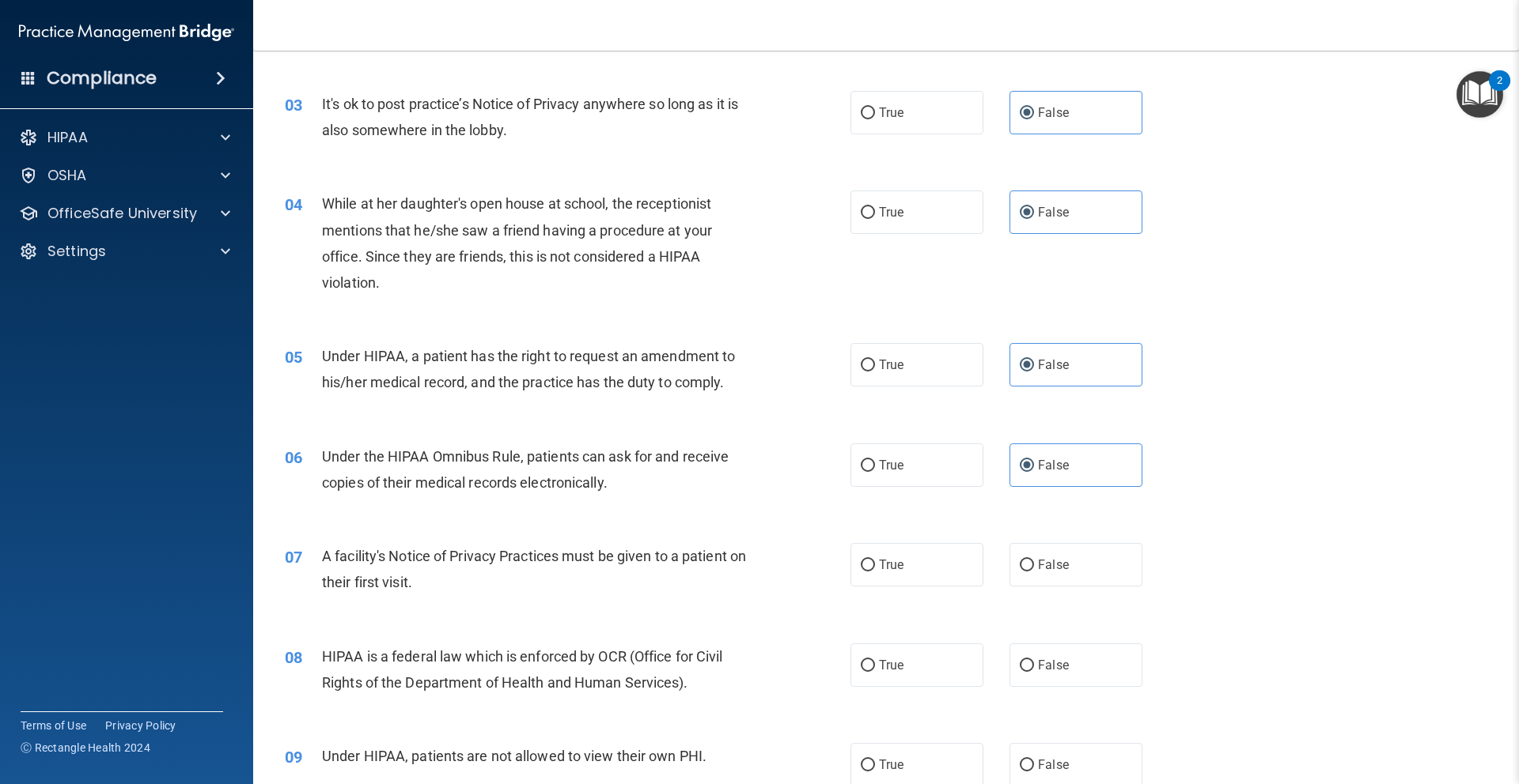
scroll to position [326, 0]
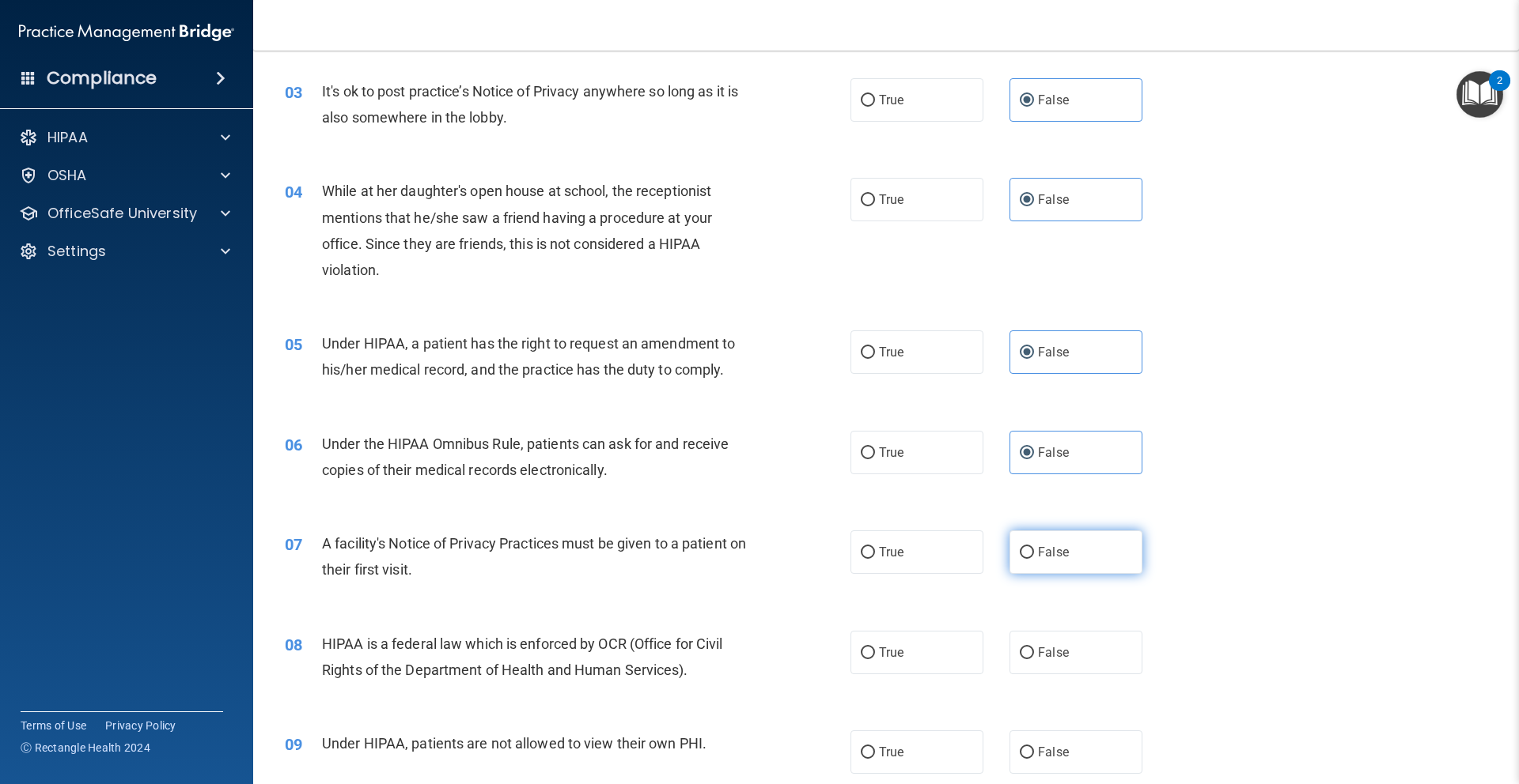
click at [1069, 552] on label "False" at bounding box center [1075, 553] width 132 height 44
click at [1034, 552] on input "False" at bounding box center [1026, 553] width 14 height 11
radio input "true"
drag, startPoint x: 1069, startPoint y: 667, endPoint x: 1077, endPoint y: 660, distance: 10.6
click at [1069, 667] on label "False" at bounding box center [1075, 653] width 132 height 44
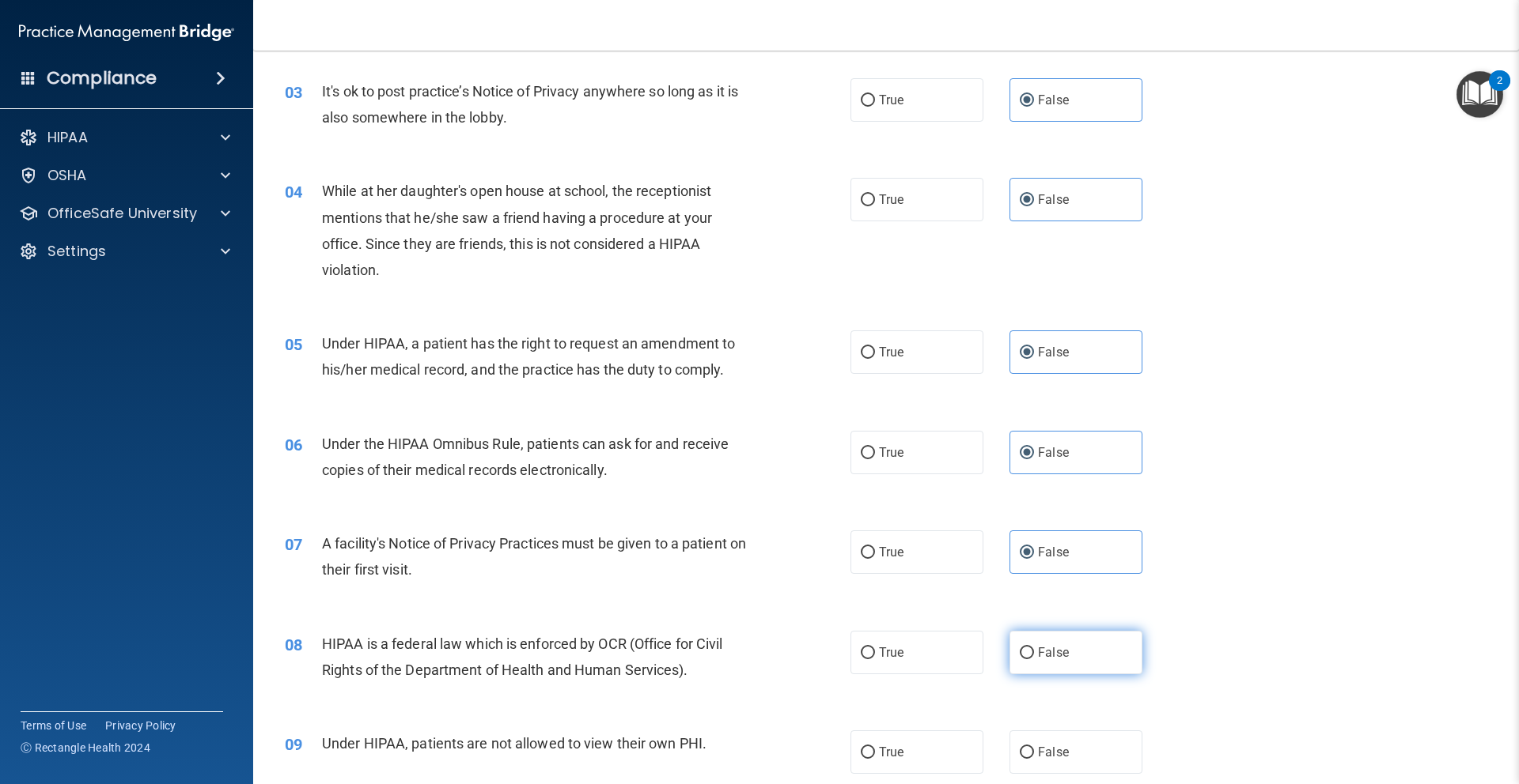
click at [1034, 659] on input "False" at bounding box center [1026, 653] width 14 height 11
radio input "true"
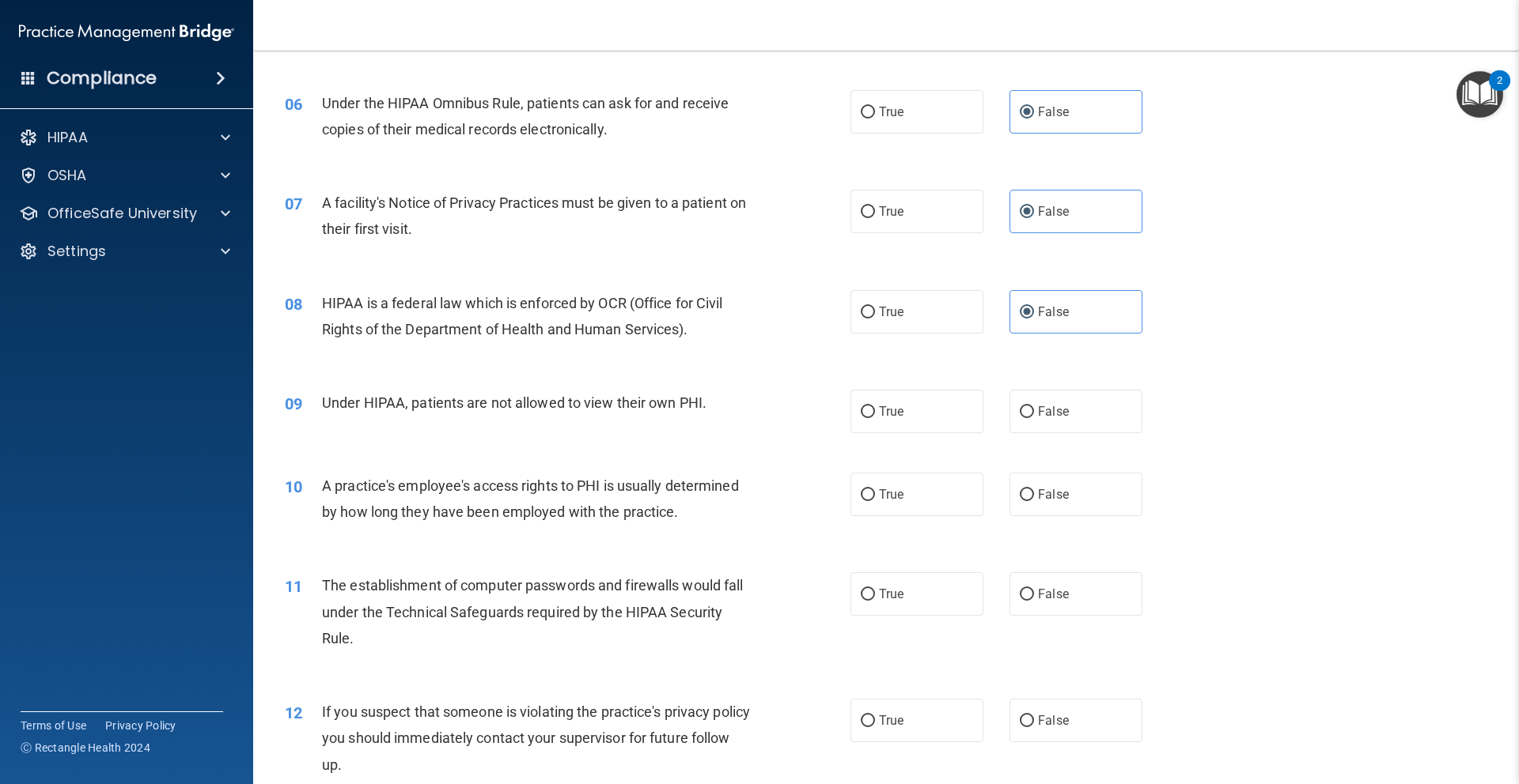
scroll to position [683, 0]
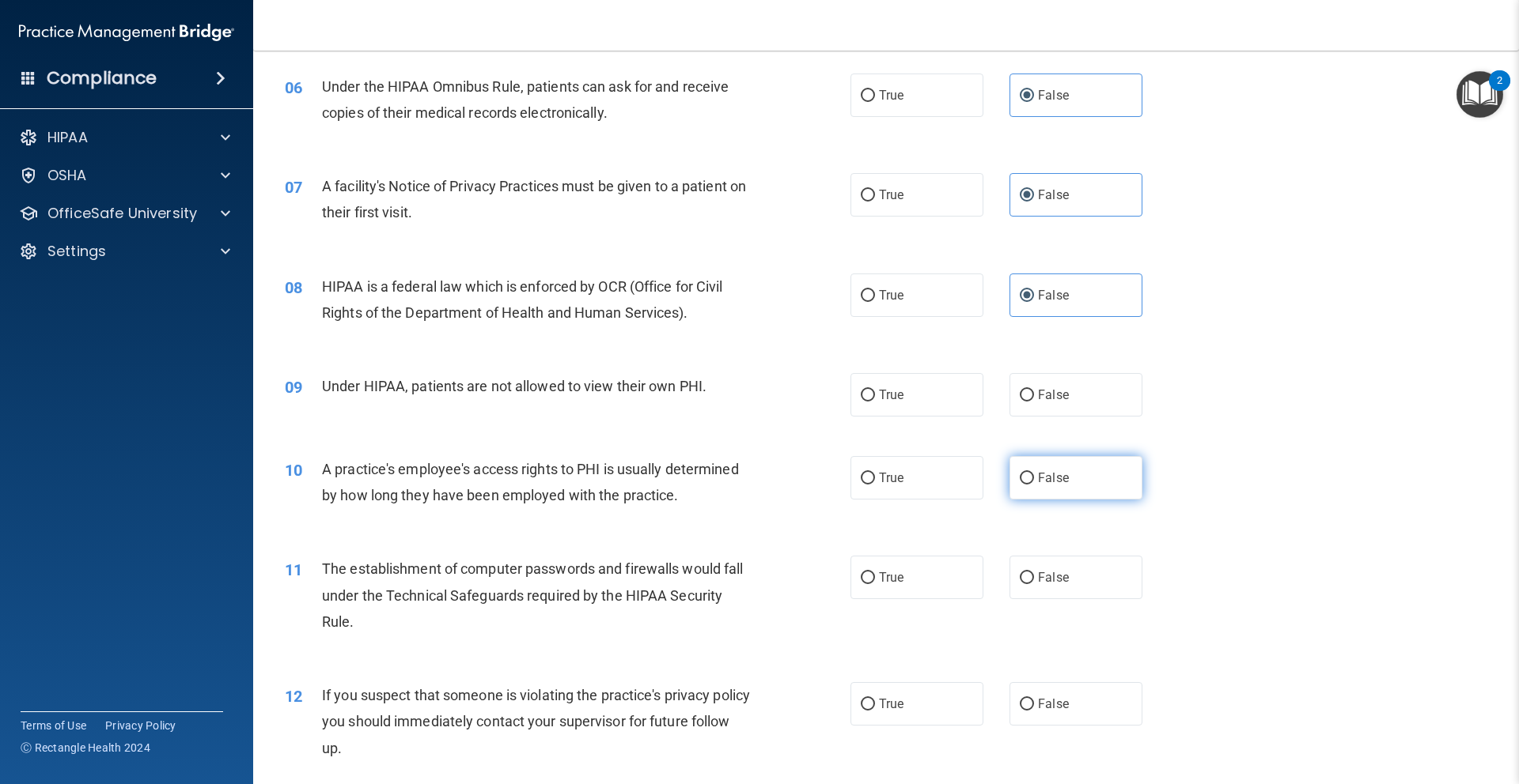
drag, startPoint x: 1076, startPoint y: 393, endPoint x: 1084, endPoint y: 456, distance: 63.5
click at [1077, 397] on label "False" at bounding box center [1075, 395] width 132 height 44
click at [1034, 397] on input "False" at bounding box center [1026, 395] width 14 height 11
radio input "true"
drag, startPoint x: 1084, startPoint y: 460, endPoint x: 1088, endPoint y: 532, distance: 72.1
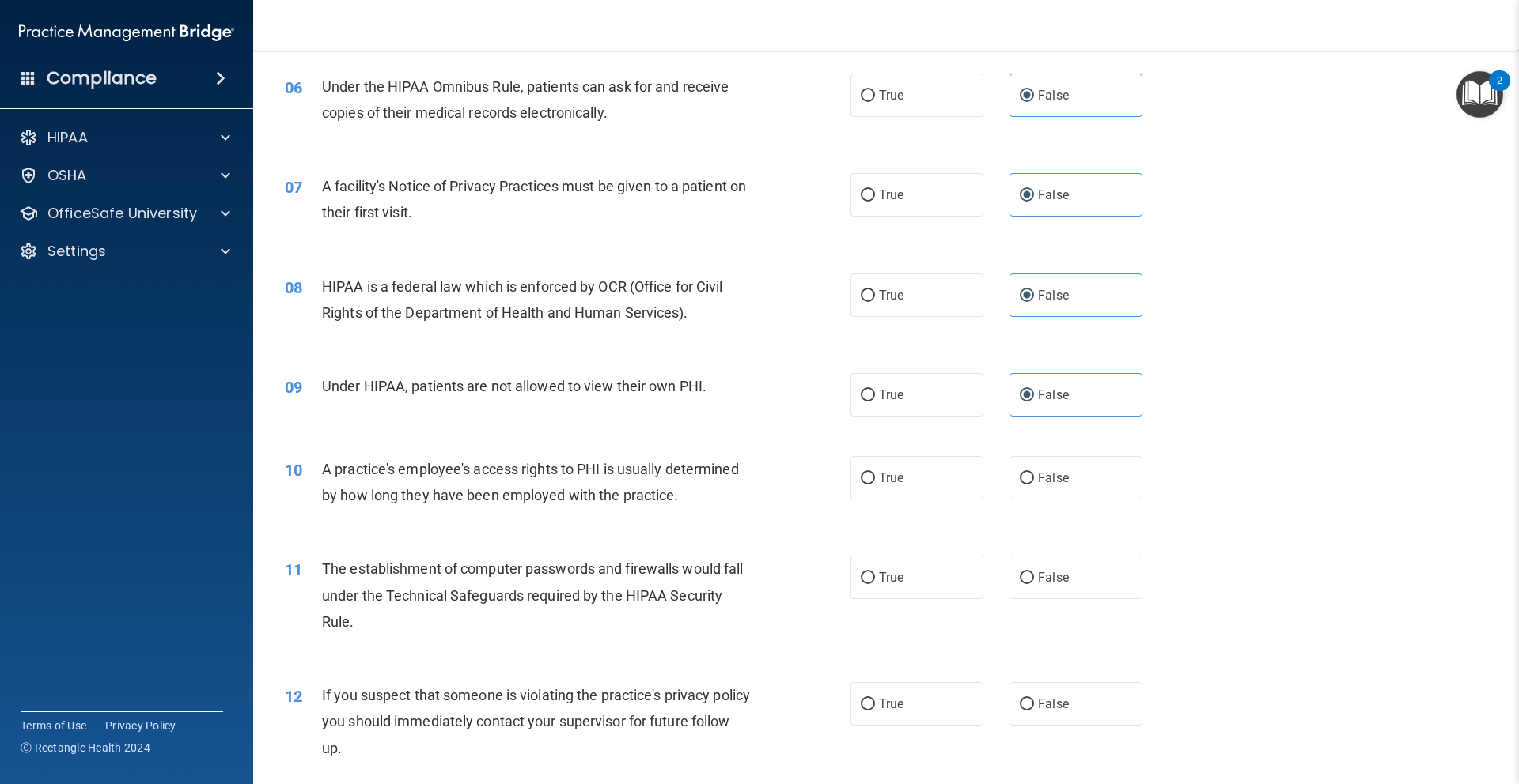
click at [1086, 463] on label "False" at bounding box center [1075, 478] width 132 height 44
click at [1034, 472] on input "False" at bounding box center [1026, 478] width 14 height 11
radio input "true"
drag, startPoint x: 1090, startPoint y: 573, endPoint x: 1089, endPoint y: 591, distance: 18.0
click at [1091, 576] on label "False" at bounding box center [1075, 578] width 132 height 44
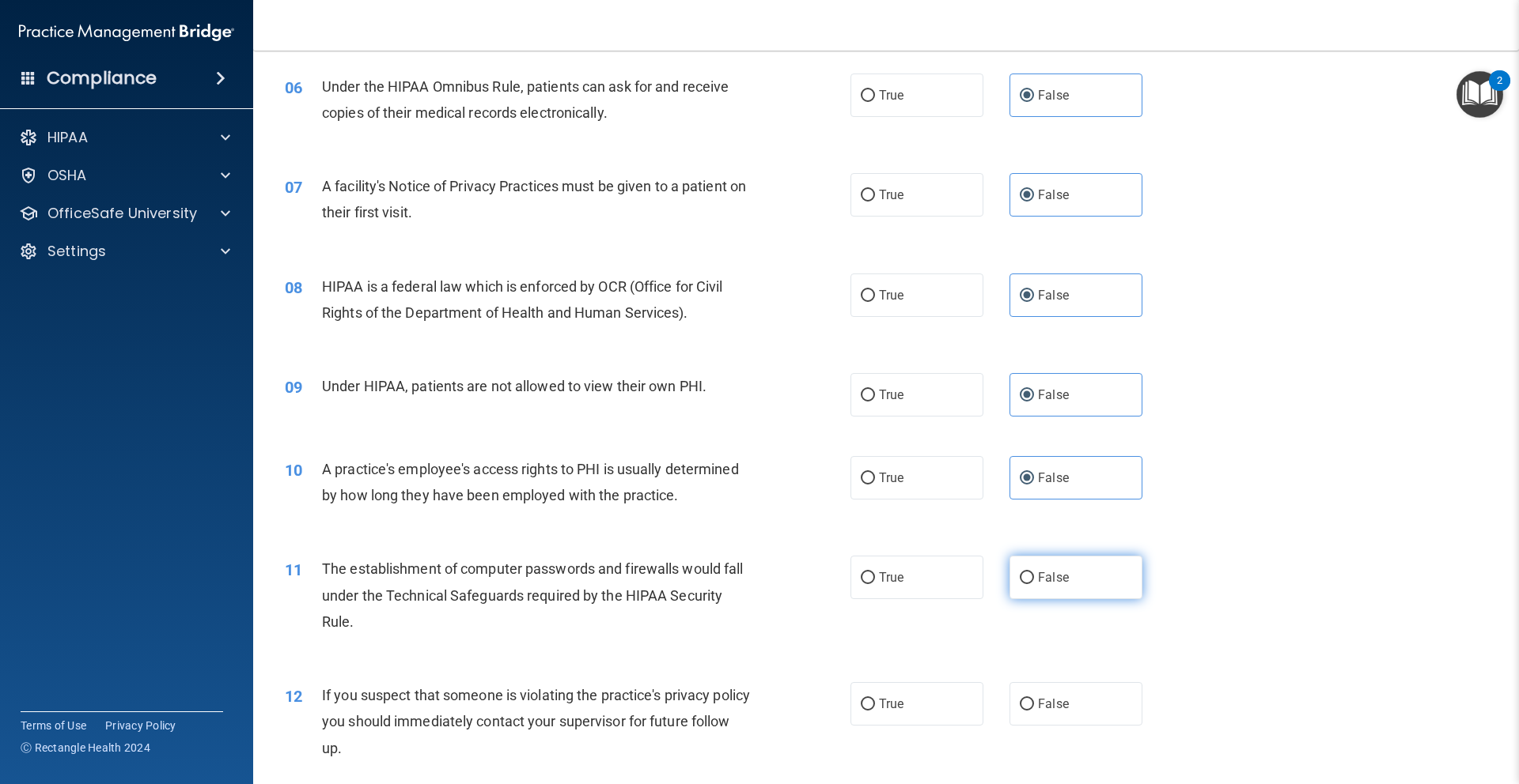
click at [1034, 576] on input "False" at bounding box center [1026, 578] width 14 height 11
radio input "true"
drag, startPoint x: 1077, startPoint y: 705, endPoint x: 1129, endPoint y: 613, distance: 105.7
click at [1077, 705] on label "False" at bounding box center [1075, 704] width 132 height 44
click at [1034, 705] on input "False" at bounding box center [1026, 705] width 14 height 11
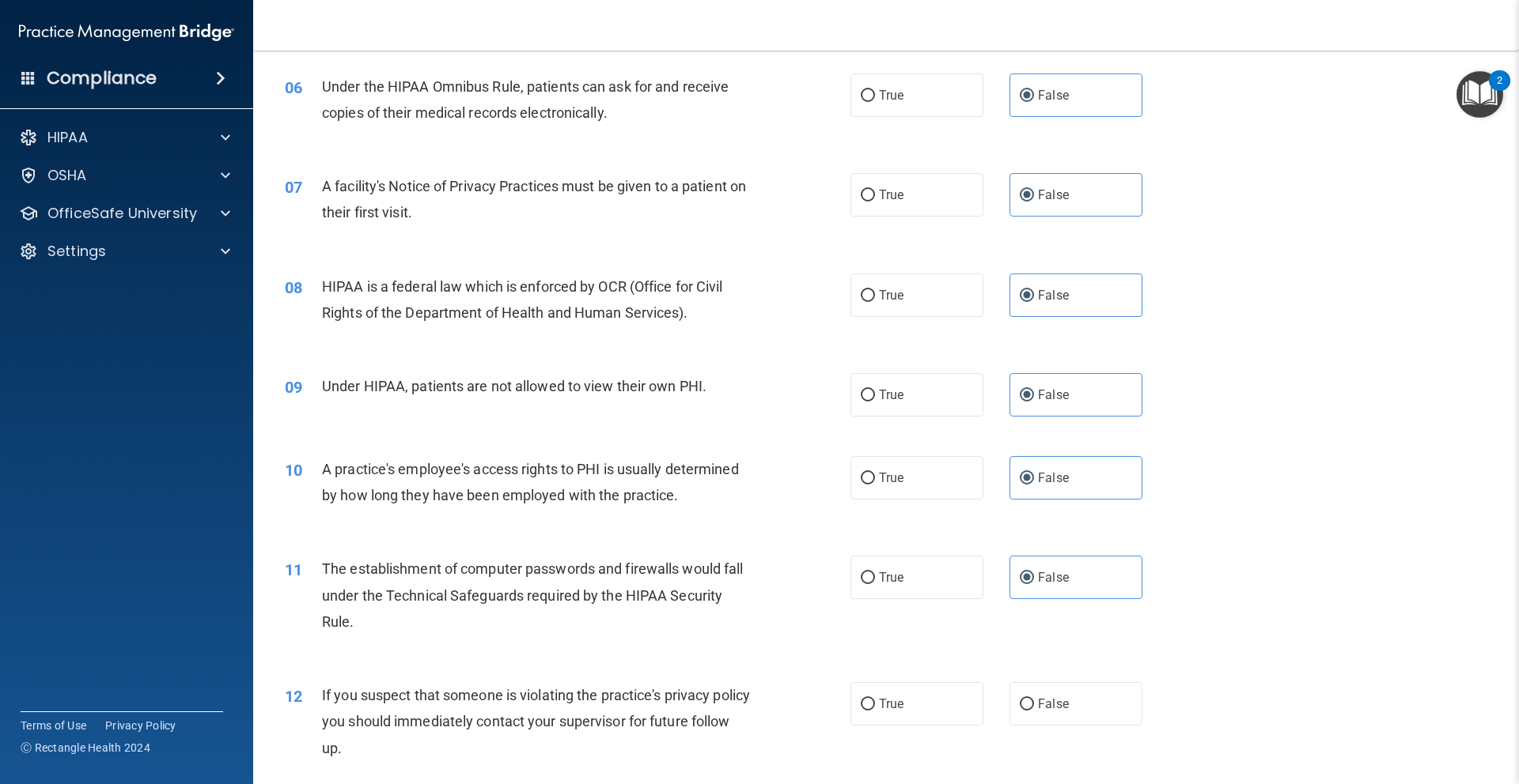
radio input "true"
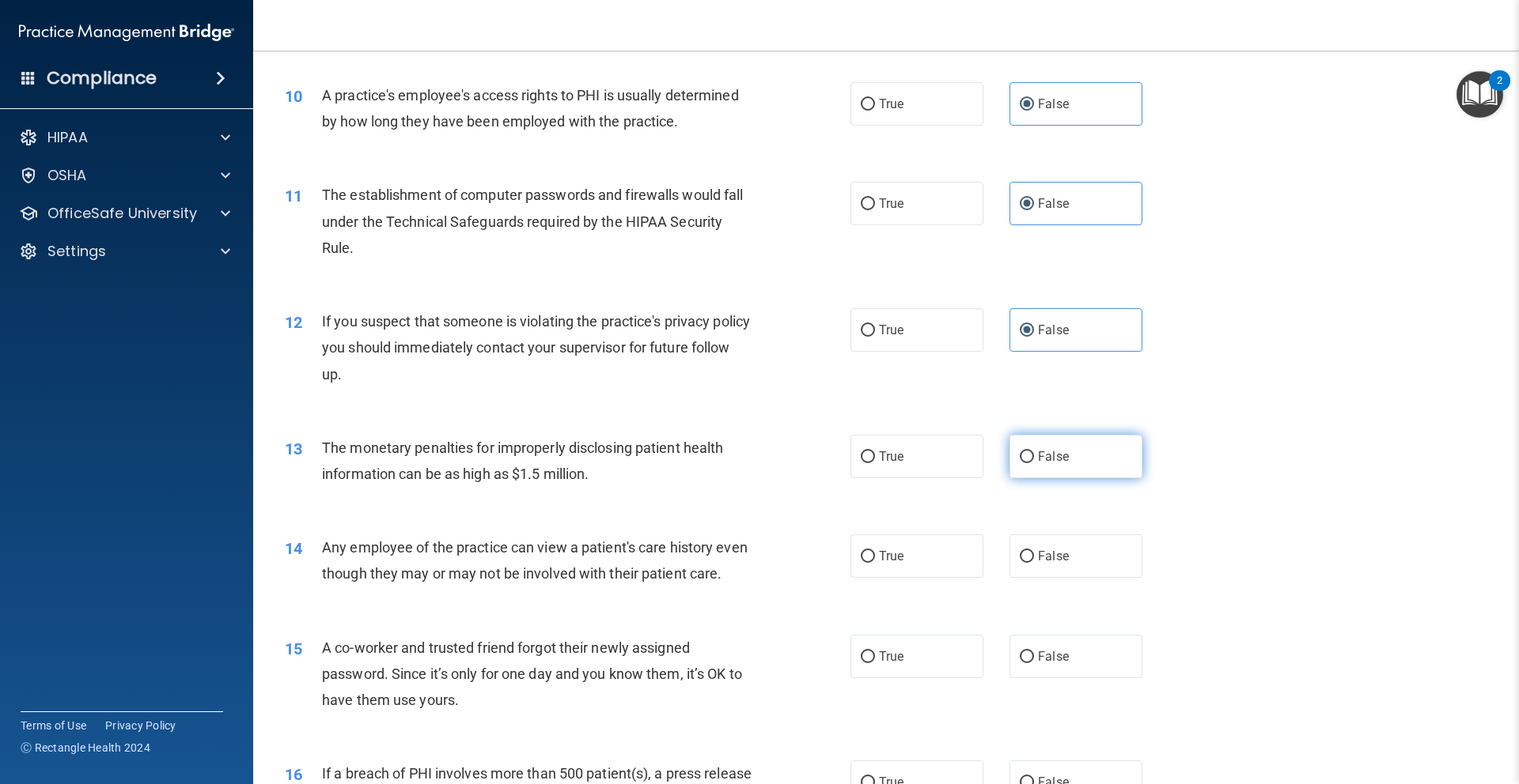
scroll to position [1061, 0]
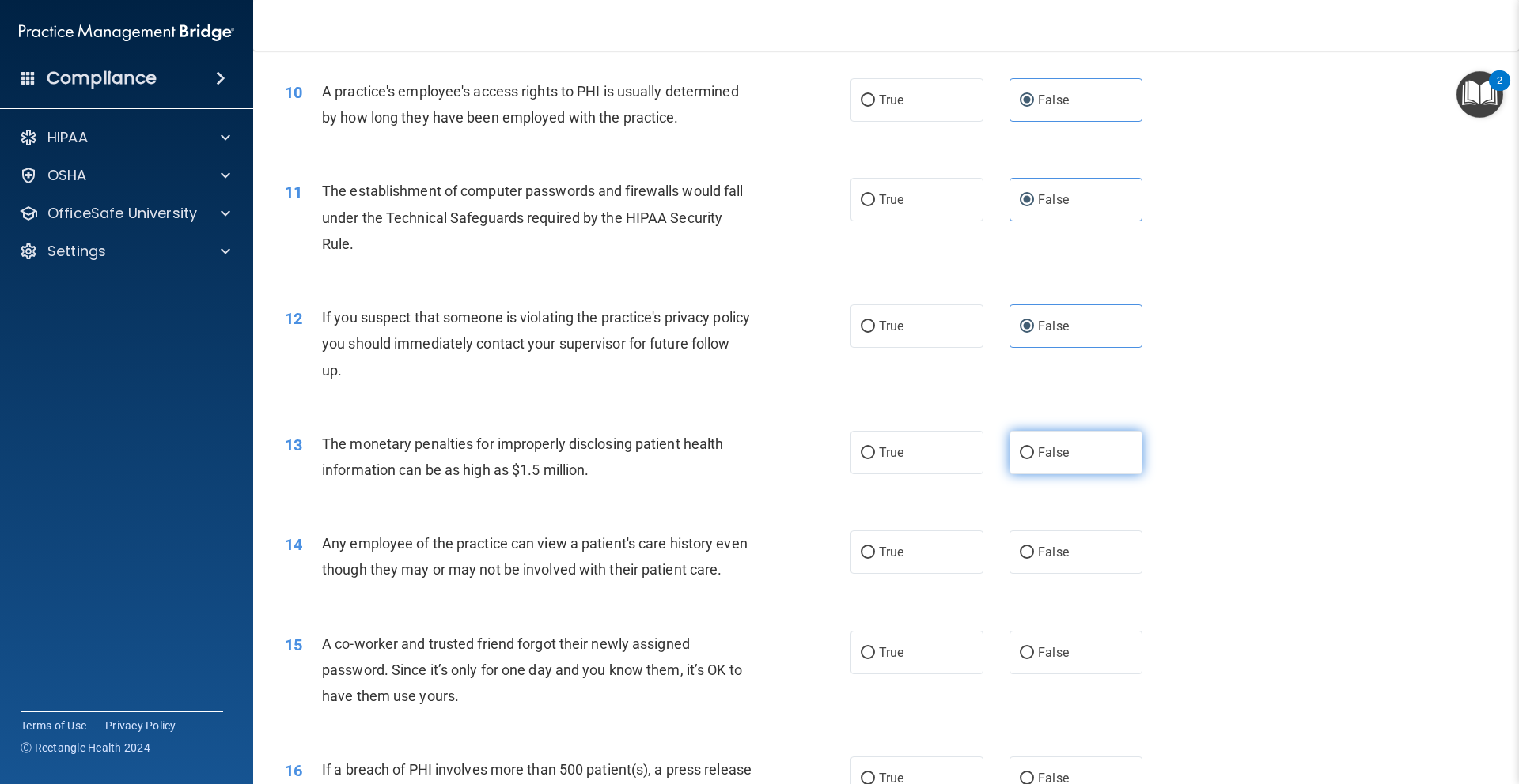
click at [1071, 465] on label "False" at bounding box center [1075, 452] width 132 height 44
click at [1034, 459] on input "False" at bounding box center [1026, 453] width 14 height 11
radio input "true"
click at [1067, 535] on label "False" at bounding box center [1075, 553] width 132 height 44
click at [1034, 547] on input "False" at bounding box center [1026, 553] width 14 height 11
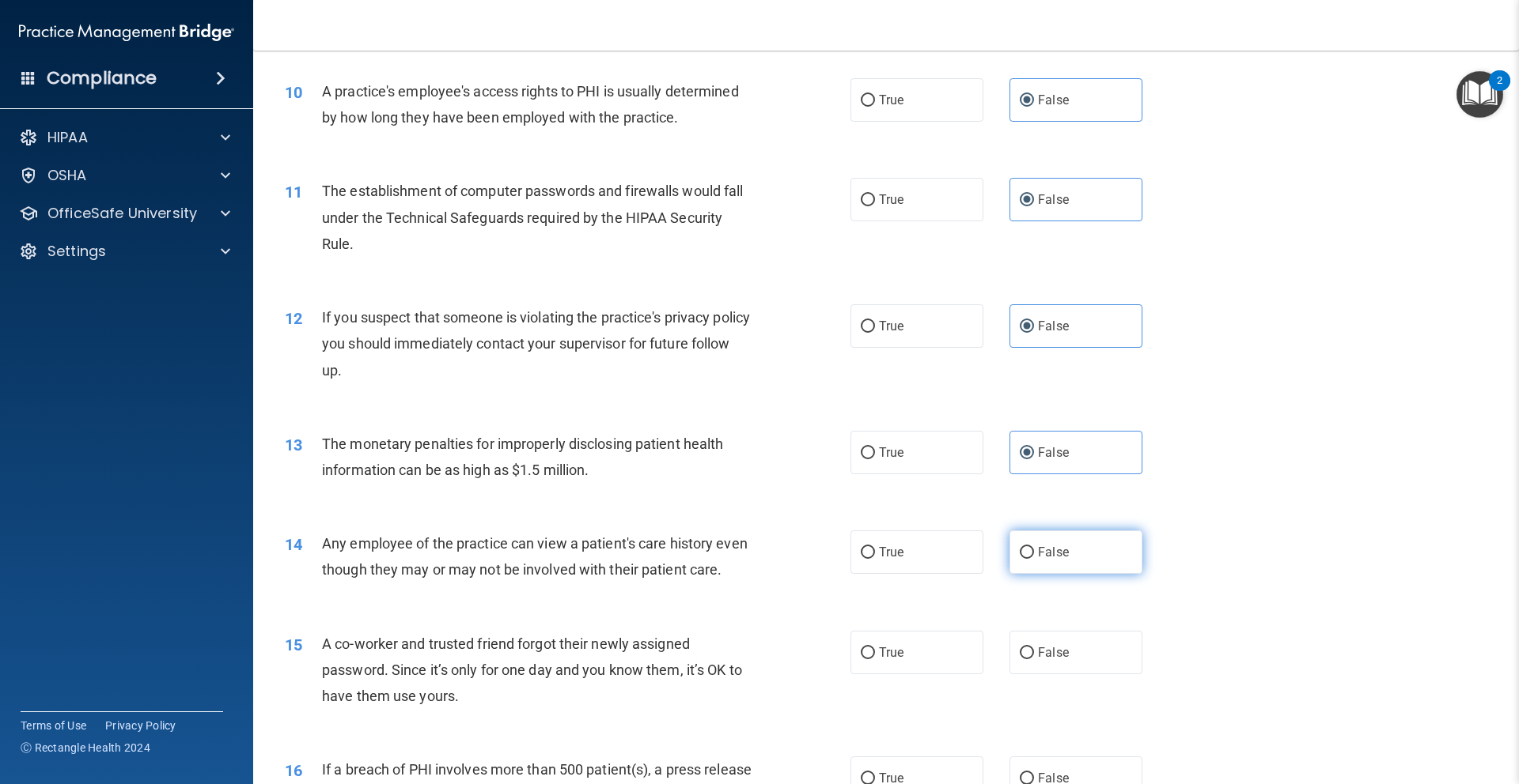
radio input "true"
click at [1087, 660] on label "False" at bounding box center [1075, 653] width 132 height 44
click at [1034, 659] on input "False" at bounding box center [1026, 653] width 14 height 11
radio input "true"
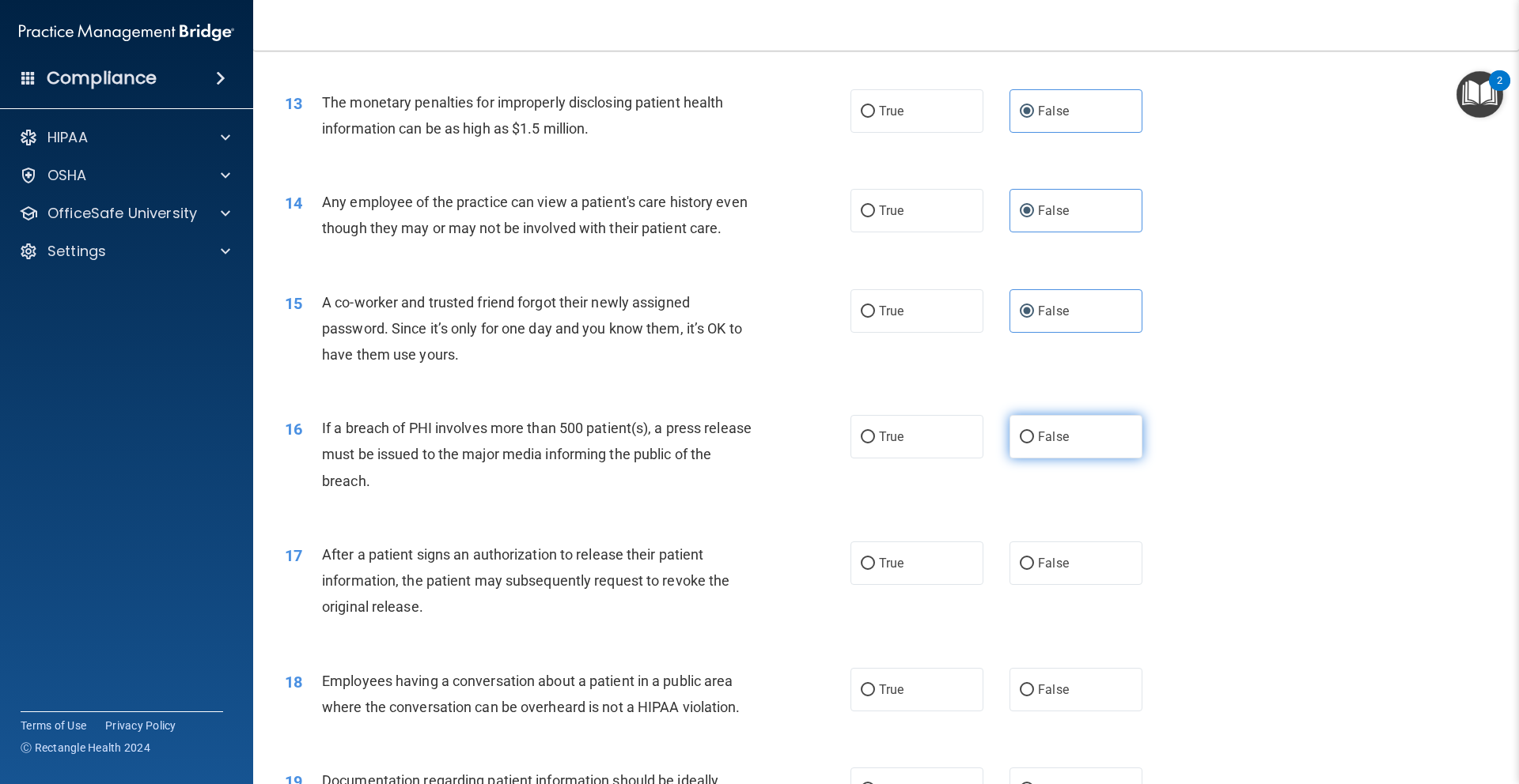
scroll to position [1417, 0]
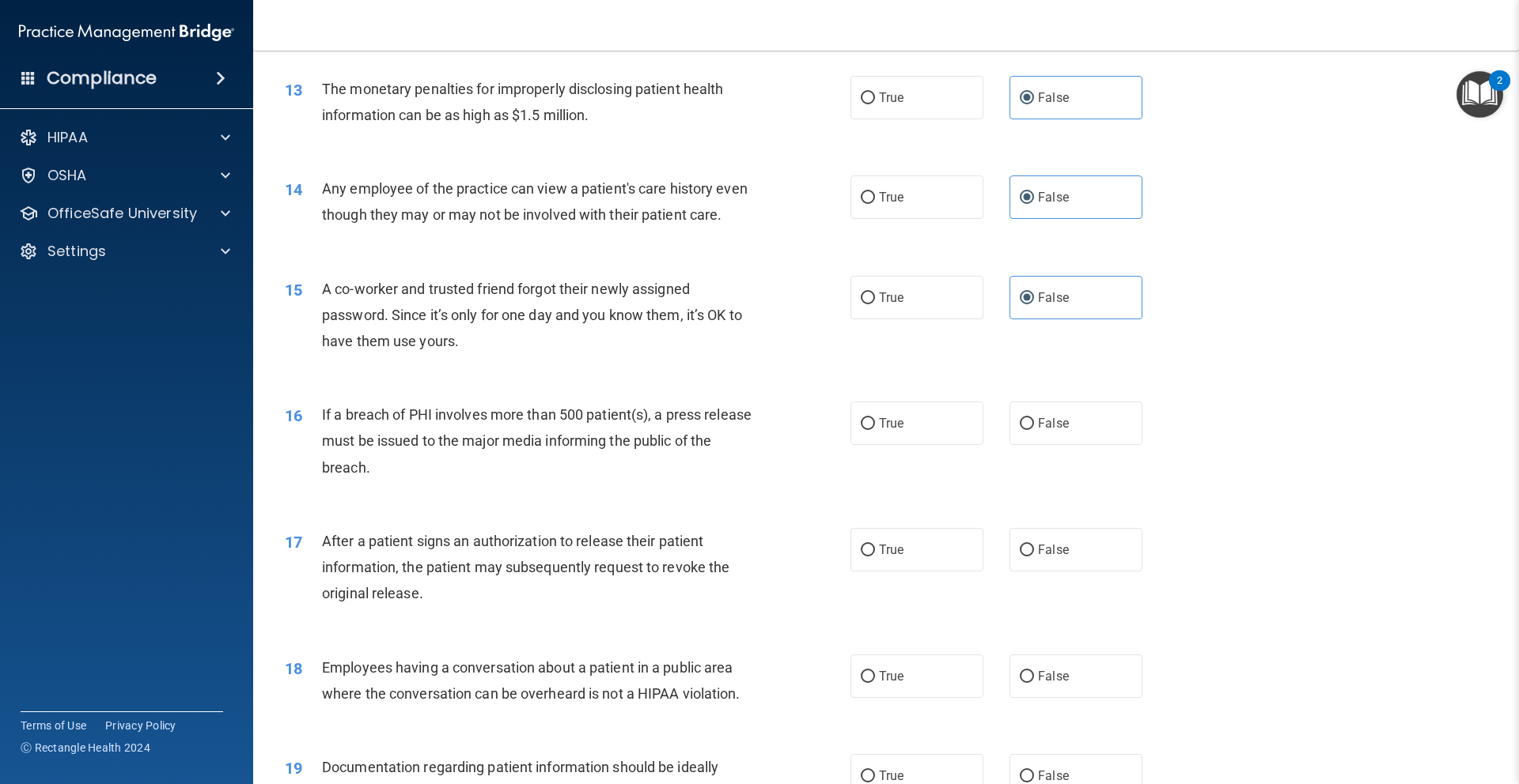
drag, startPoint x: 1096, startPoint y: 420, endPoint x: 1078, endPoint y: 517, distance: 98.7
click at [1096, 421] on label "False" at bounding box center [1075, 424] width 132 height 44
click at [1034, 421] on input "False" at bounding box center [1026, 424] width 14 height 11
radio input "true"
click at [1084, 553] on label "False" at bounding box center [1075, 550] width 132 height 44
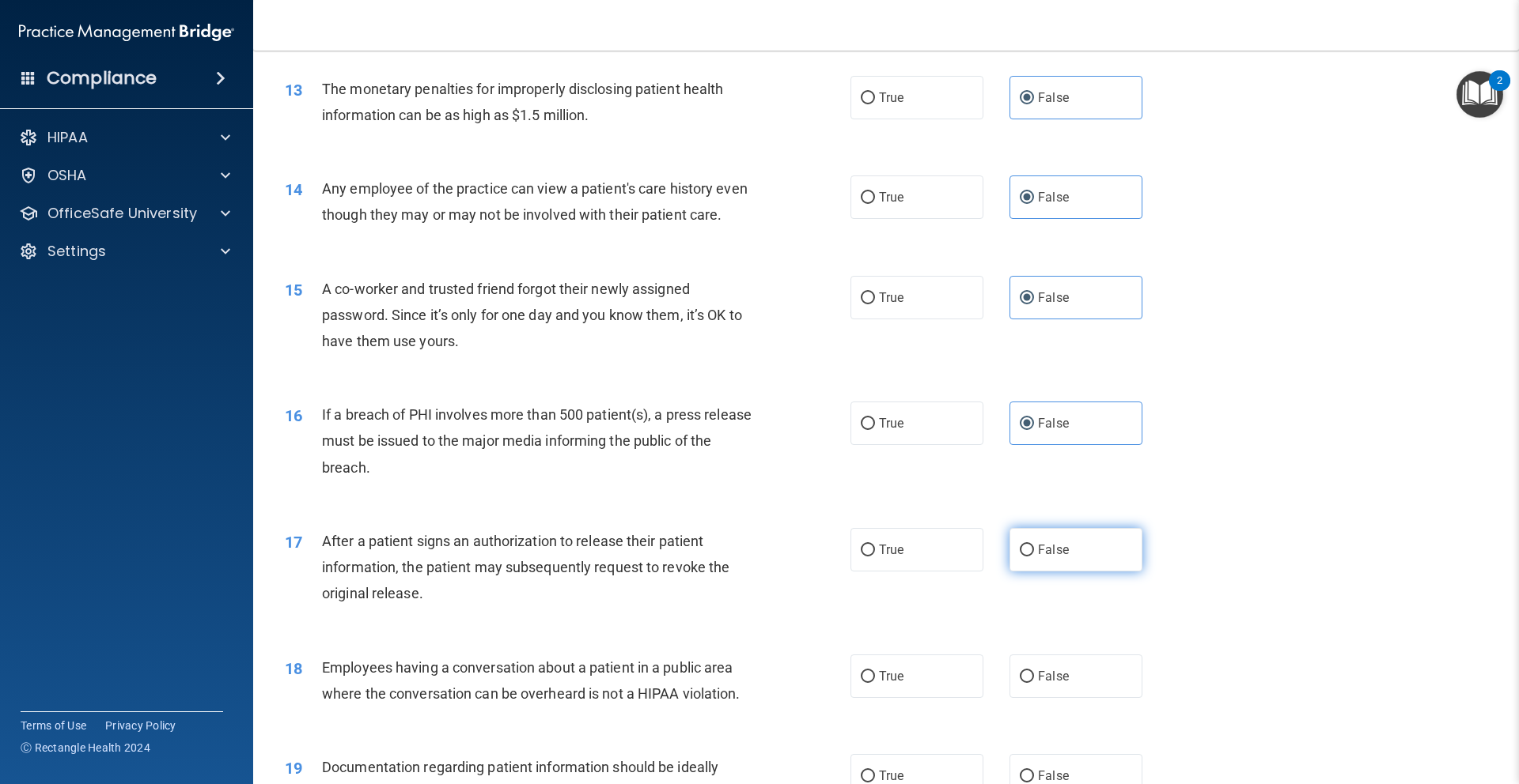
click at [1034, 553] on input "False" at bounding box center [1026, 551] width 14 height 11
radio input "true"
click at [1091, 676] on label "False" at bounding box center [1075, 676] width 132 height 44
click at [1034, 676] on input "False" at bounding box center [1026, 677] width 14 height 11
radio input "true"
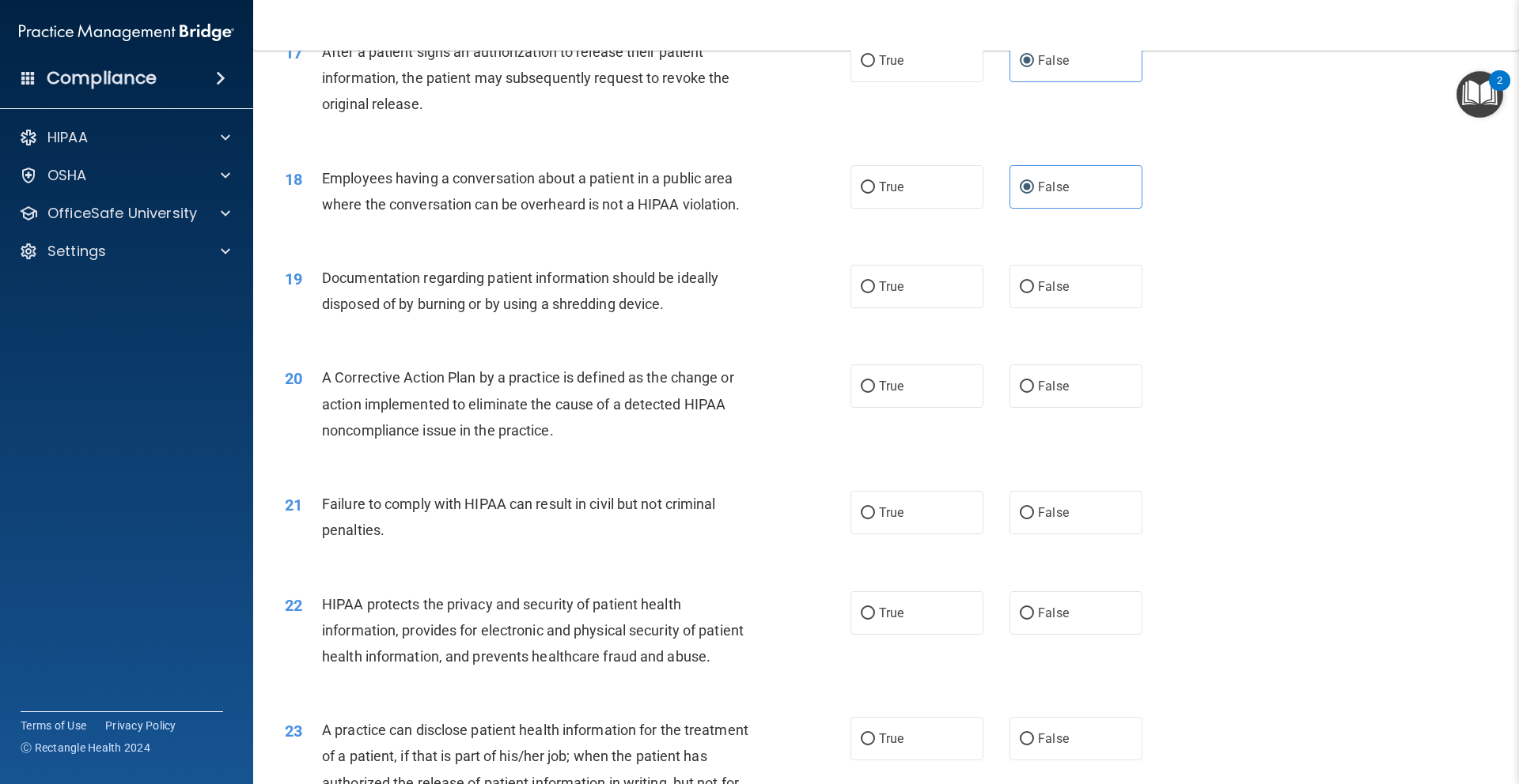
scroll to position [1866, 0]
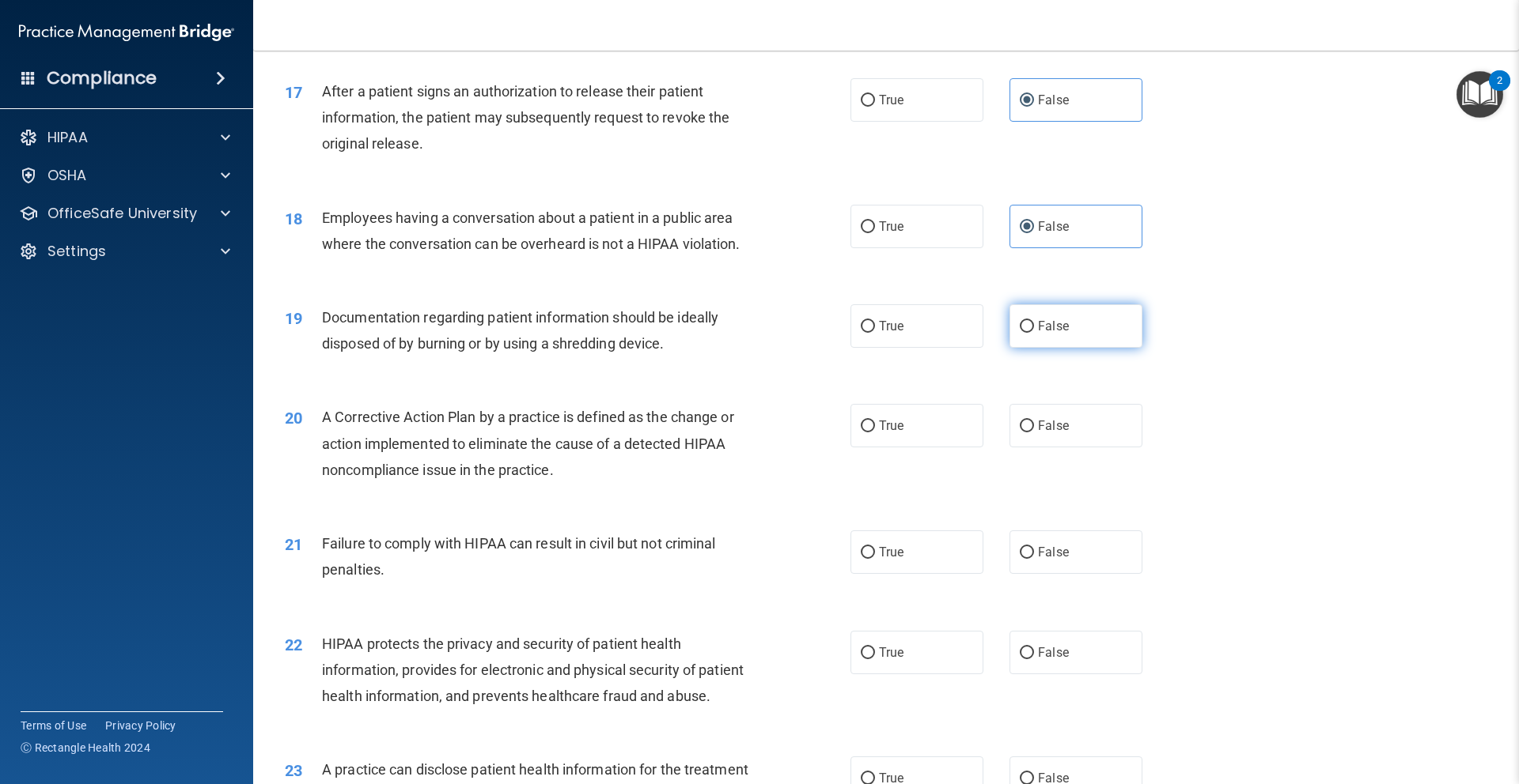
click at [1085, 313] on label "False" at bounding box center [1075, 327] width 132 height 44
click at [1034, 321] on input "False" at bounding box center [1026, 327] width 14 height 11
radio input "true"
click at [1060, 407] on label "False" at bounding box center [1075, 426] width 132 height 44
click at [1034, 421] on input "False" at bounding box center [1026, 427] width 14 height 11
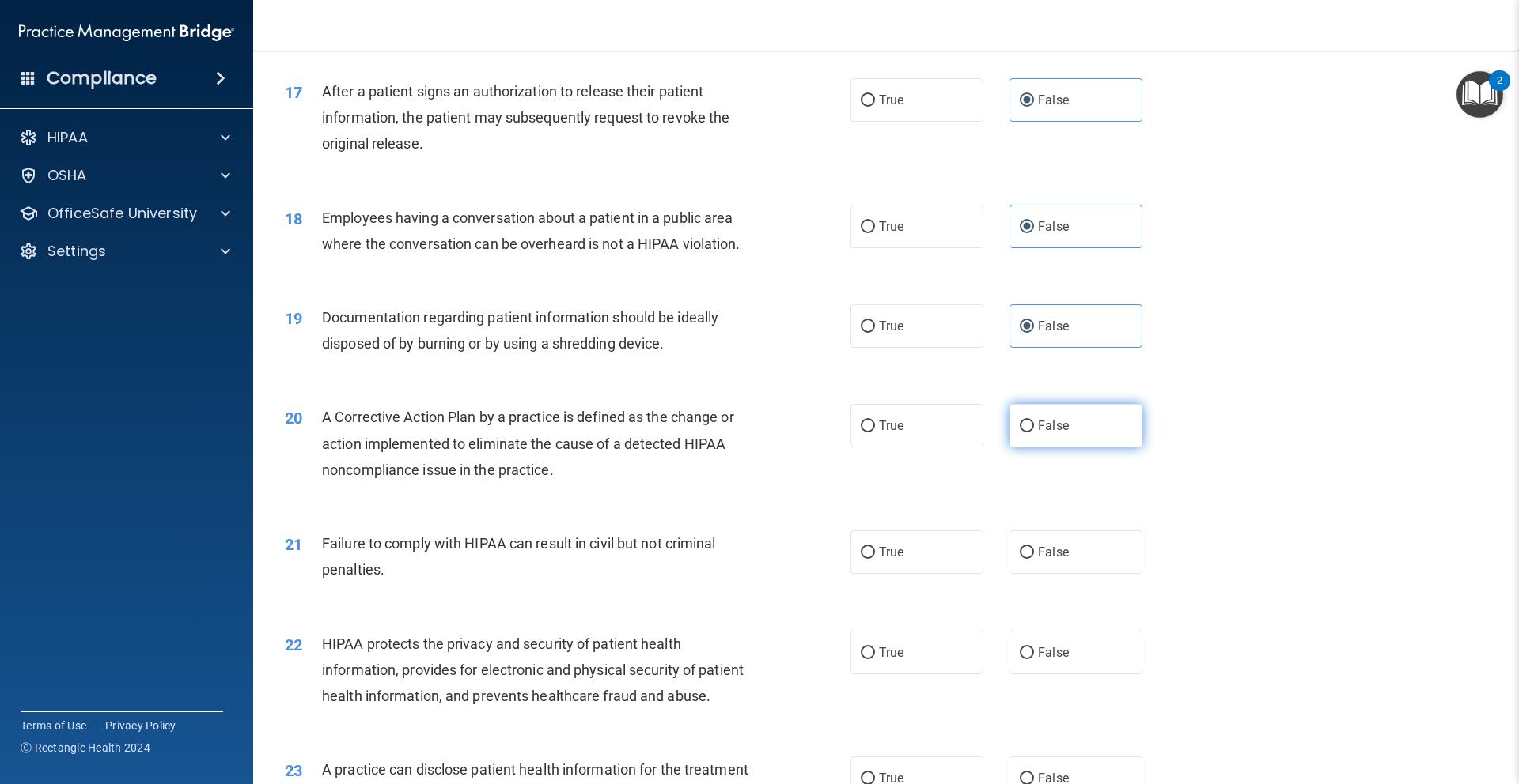
radio input "true"
click at [1067, 528] on div "21 Failure to comply with HIPAA can result in civil but not criminal penalties.…" at bounding box center [885, 560] width 1226 height 100
drag, startPoint x: 1080, startPoint y: 552, endPoint x: 1082, endPoint y: 538, distance: 14.1
click at [1081, 551] on label "False" at bounding box center [1075, 553] width 132 height 44
click at [1034, 551] on input "False" at bounding box center [1026, 553] width 14 height 11
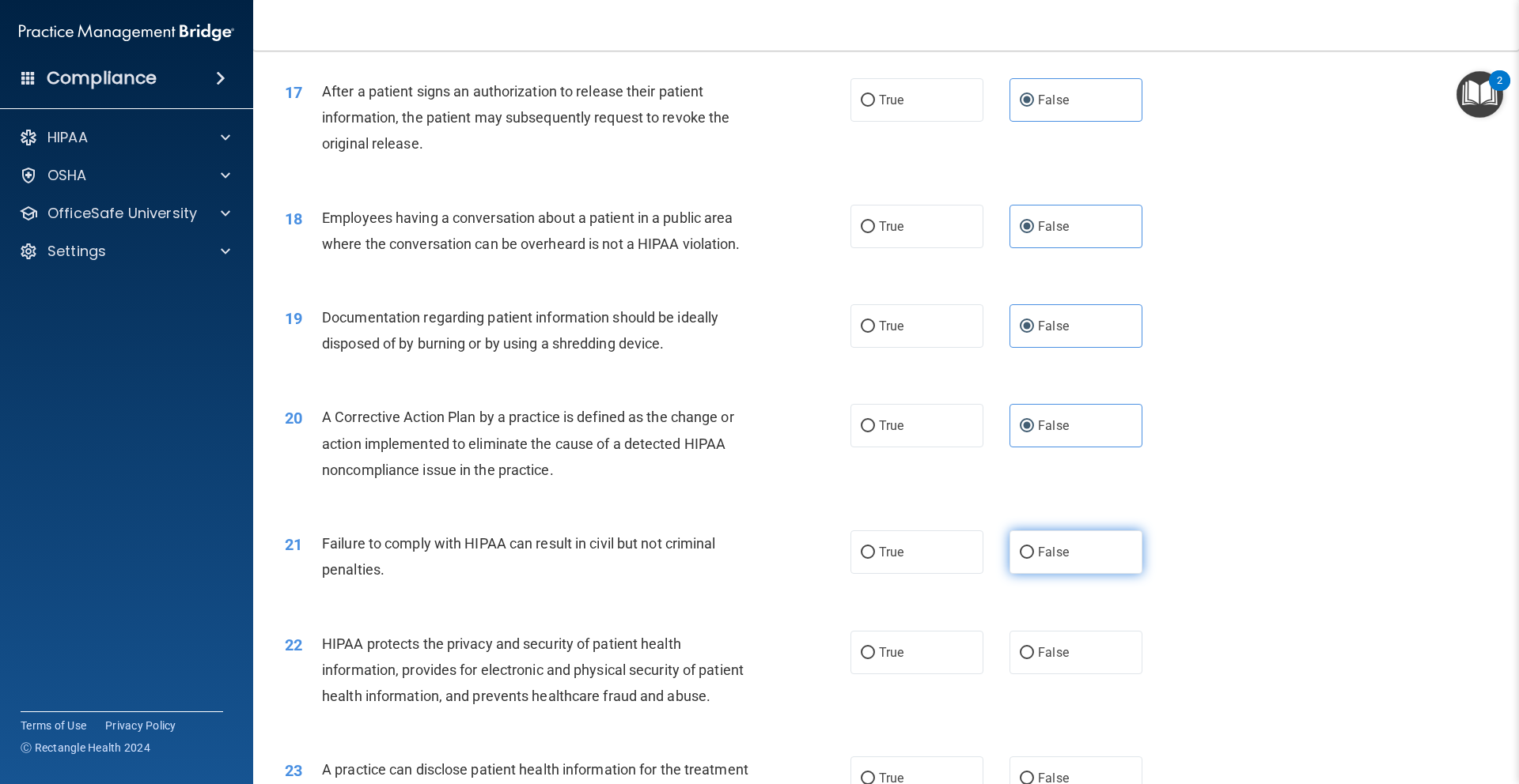
radio input "true"
click at [1063, 661] on label "False" at bounding box center [1075, 653] width 132 height 44
click at [1034, 659] on input "False" at bounding box center [1026, 653] width 14 height 11
radio input "true"
click at [1075, 756] on label "False" at bounding box center [1075, 778] width 132 height 44
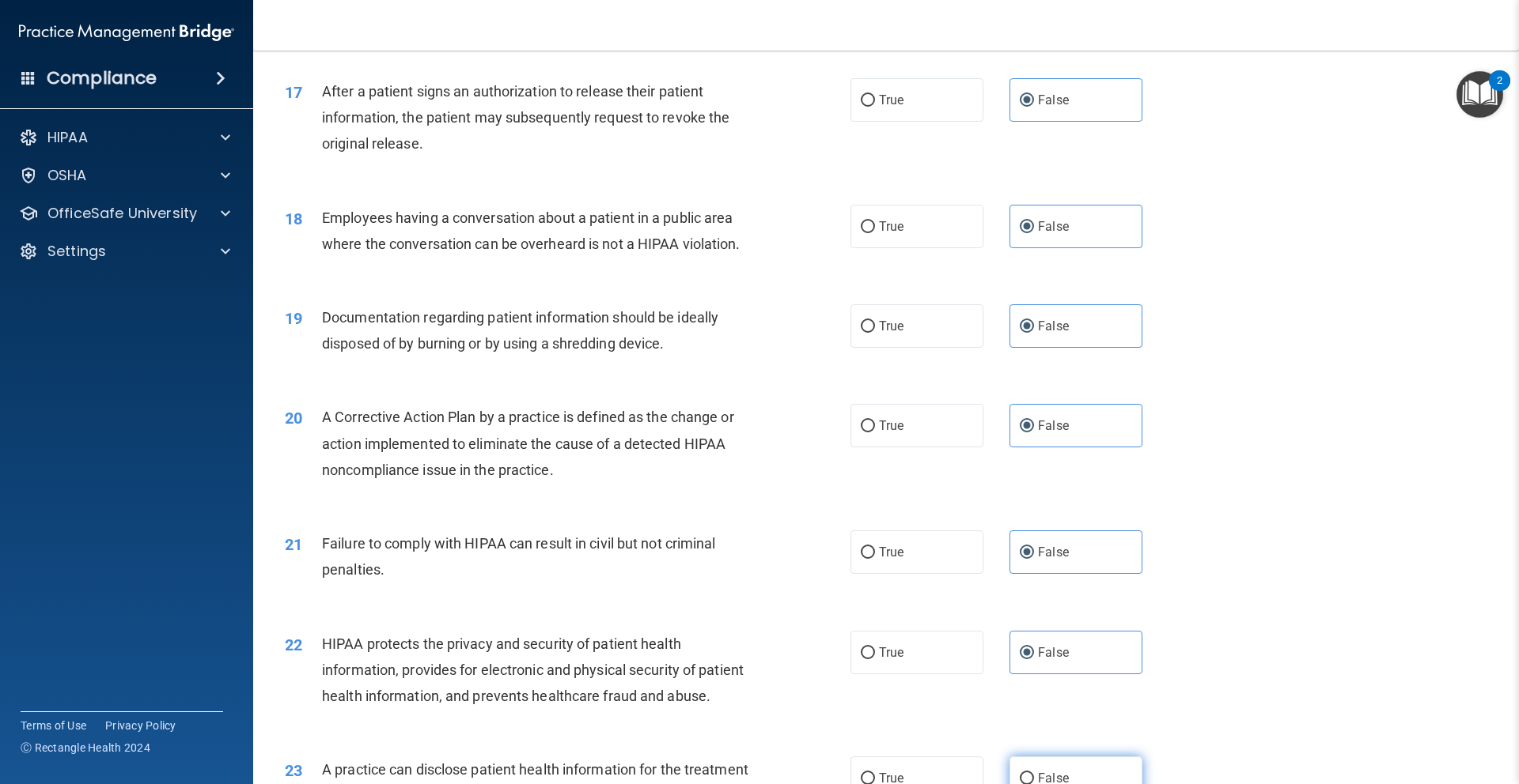
click at [1034, 774] on input "False" at bounding box center [1026, 779] width 14 height 11
radio input "true"
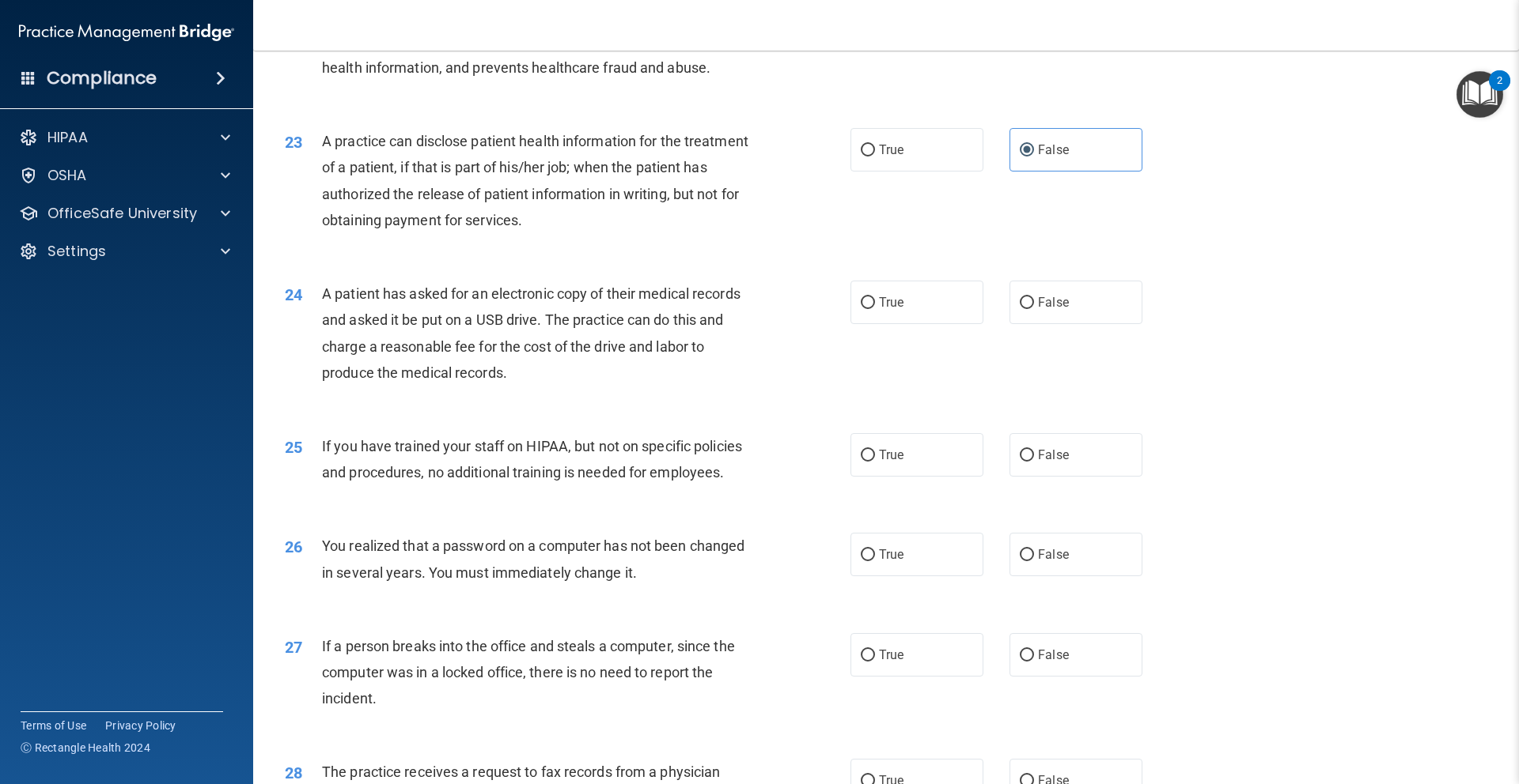
scroll to position [2498, 0]
drag, startPoint x: 1091, startPoint y: 308, endPoint x: 1082, endPoint y: 361, distance: 53.8
click at [1091, 310] on label "False" at bounding box center [1075, 299] width 132 height 44
click at [1034, 306] on input "False" at bounding box center [1026, 300] width 14 height 11
radio input "true"
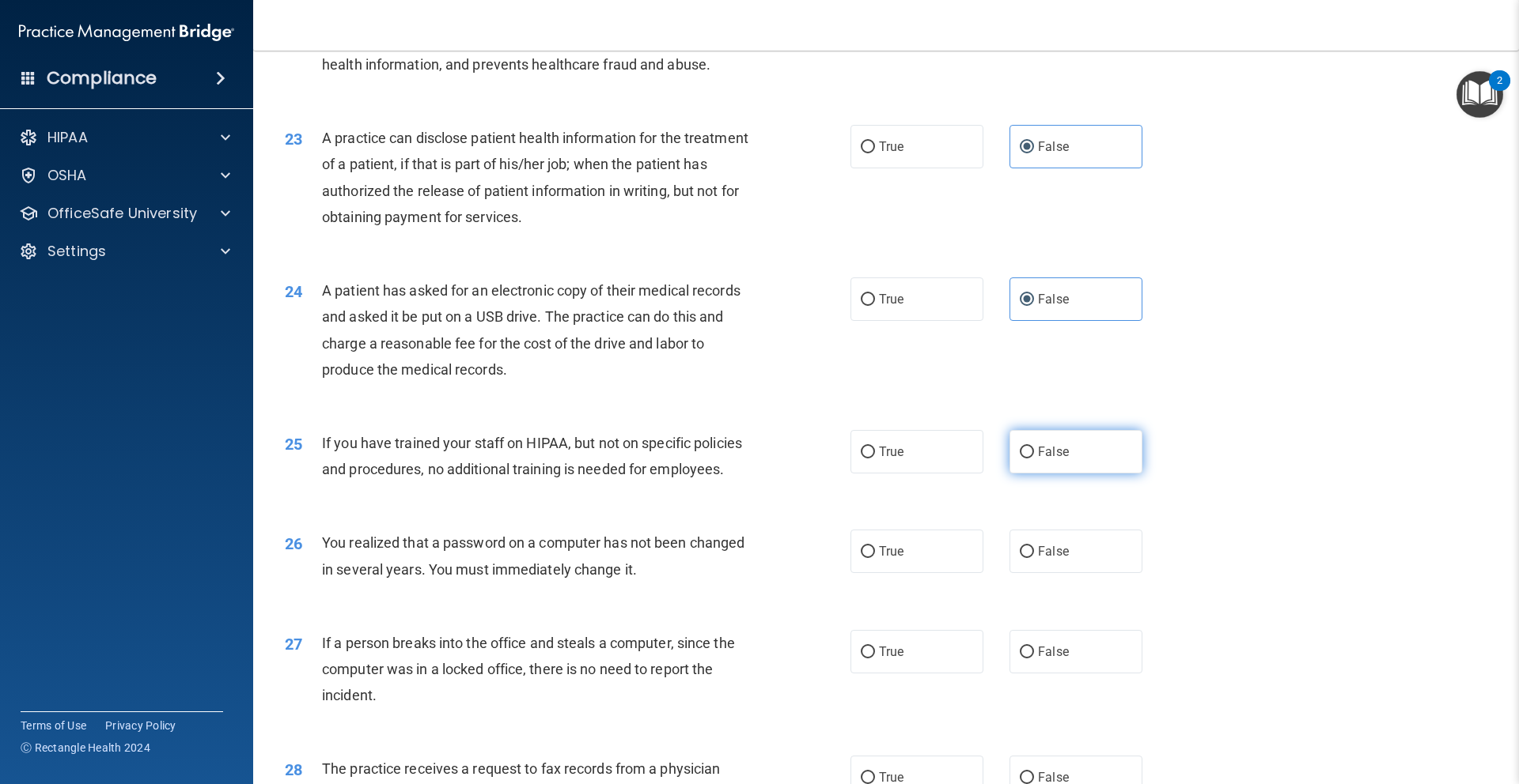
click at [1073, 460] on label "False" at bounding box center [1075, 452] width 132 height 44
click at [1034, 458] on input "False" at bounding box center [1026, 452] width 14 height 11
radio input "true"
drag, startPoint x: 1070, startPoint y: 552, endPoint x: 1086, endPoint y: 611, distance: 61.1
click at [1071, 552] on label "False" at bounding box center [1075, 552] width 132 height 44
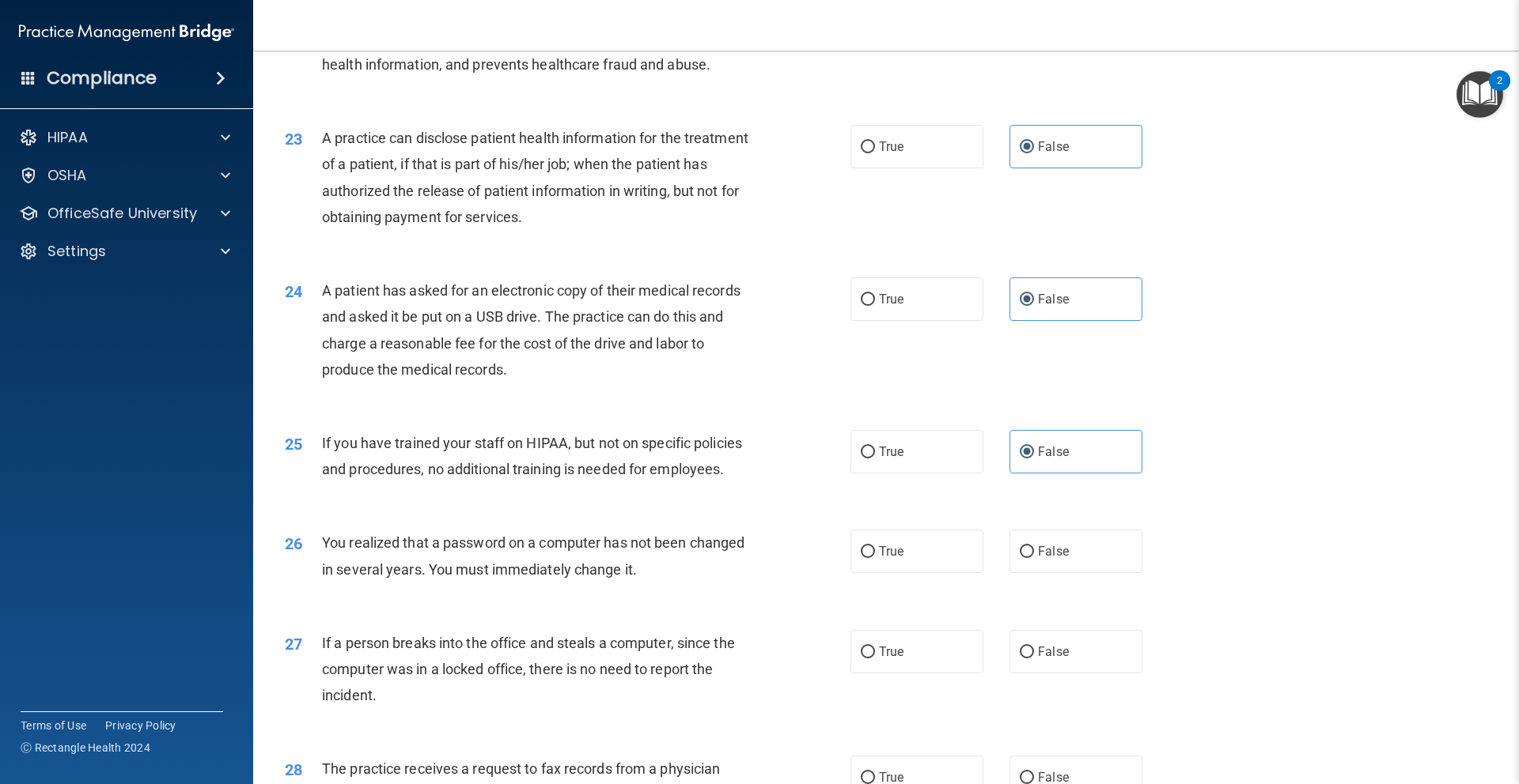
click at [1034, 552] on input "False" at bounding box center [1026, 553] width 14 height 11
radio input "true"
click at [1090, 635] on label "False" at bounding box center [1075, 653] width 132 height 44
click at [1034, 647] on input "False" at bounding box center [1026, 653] width 14 height 11
radio input "true"
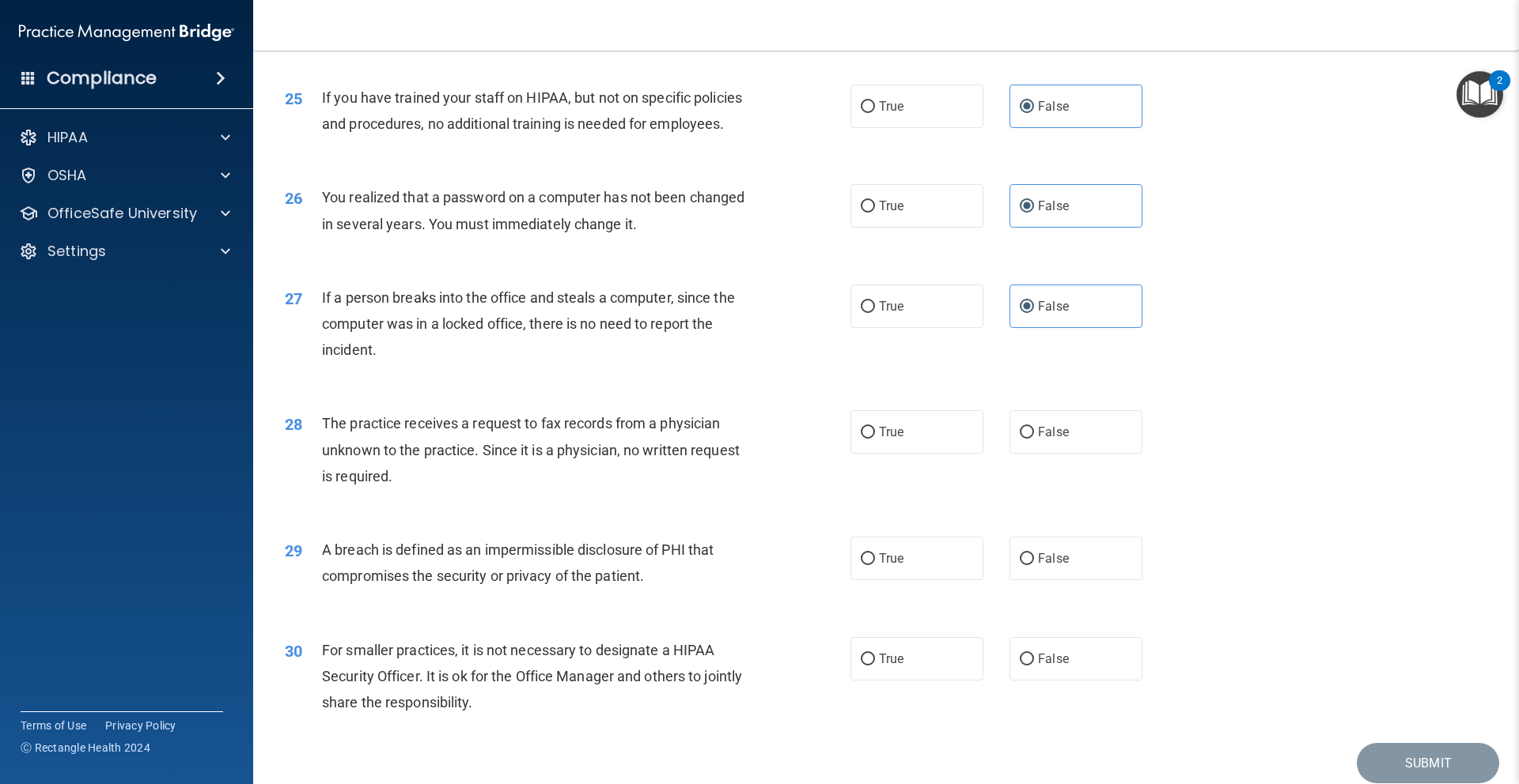
scroll to position [2905, 0]
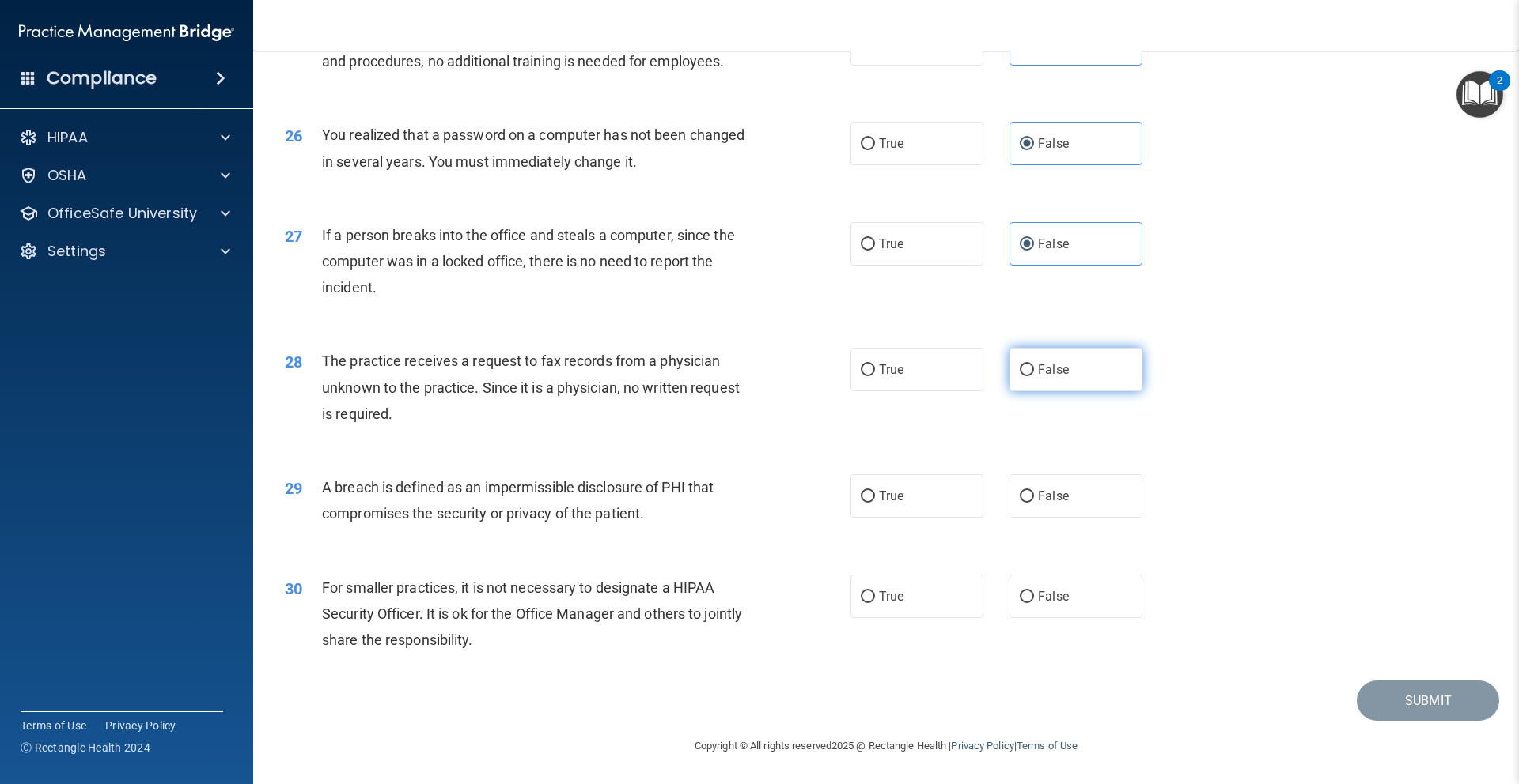
click at [1075, 365] on label "False" at bounding box center [1075, 370] width 132 height 44
click at [1034, 365] on input "False" at bounding box center [1026, 371] width 14 height 11
radio input "true"
click at [1098, 498] on label "False" at bounding box center [1075, 496] width 132 height 44
click at [1034, 498] on input "False" at bounding box center [1026, 496] width 14 height 11
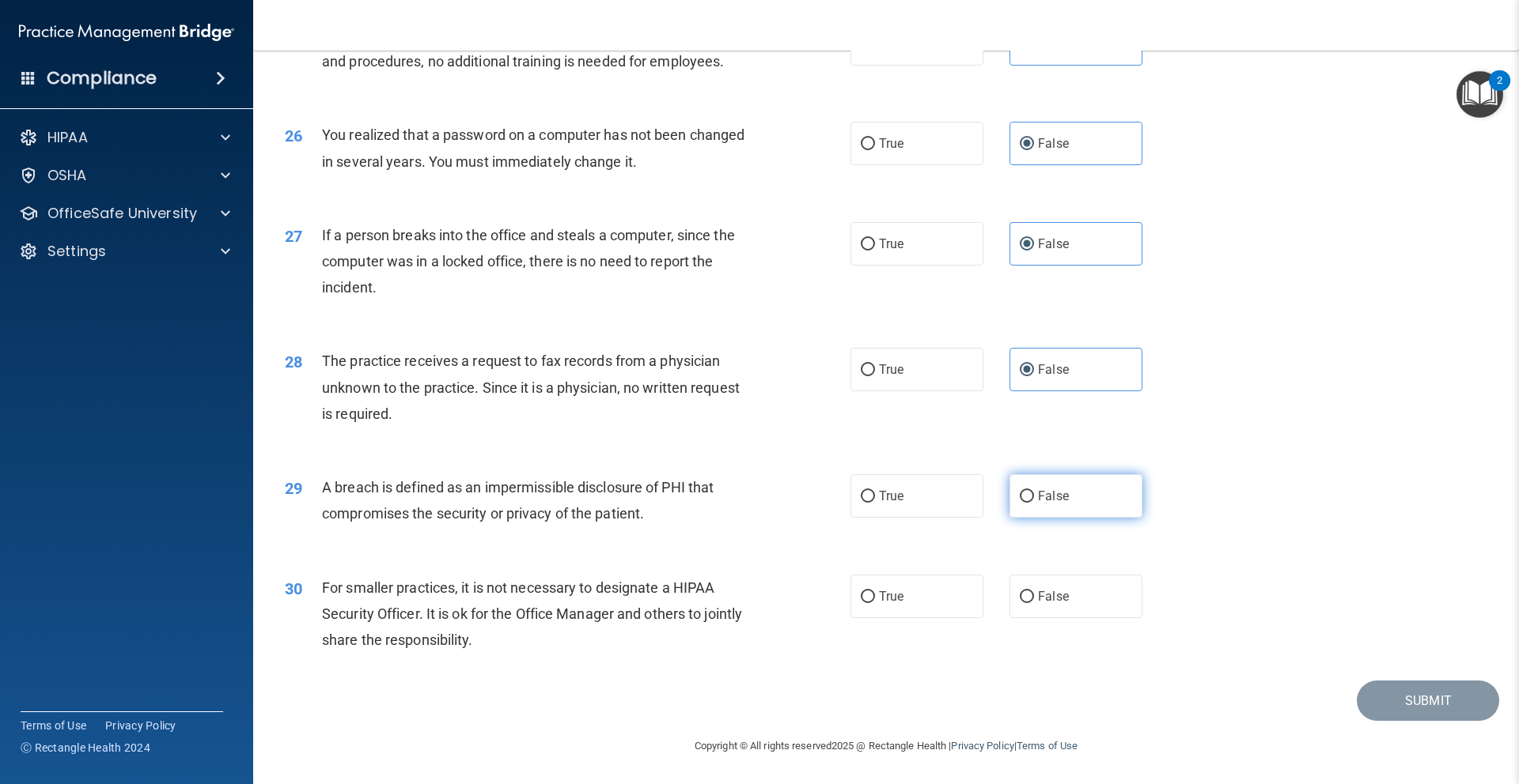
radio input "true"
click at [1096, 586] on label "False" at bounding box center [1075, 596] width 132 height 44
click at [1034, 592] on input "False" at bounding box center [1026, 597] width 14 height 11
radio input "true"
click at [1425, 691] on button "Submit" at bounding box center [1427, 701] width 142 height 40
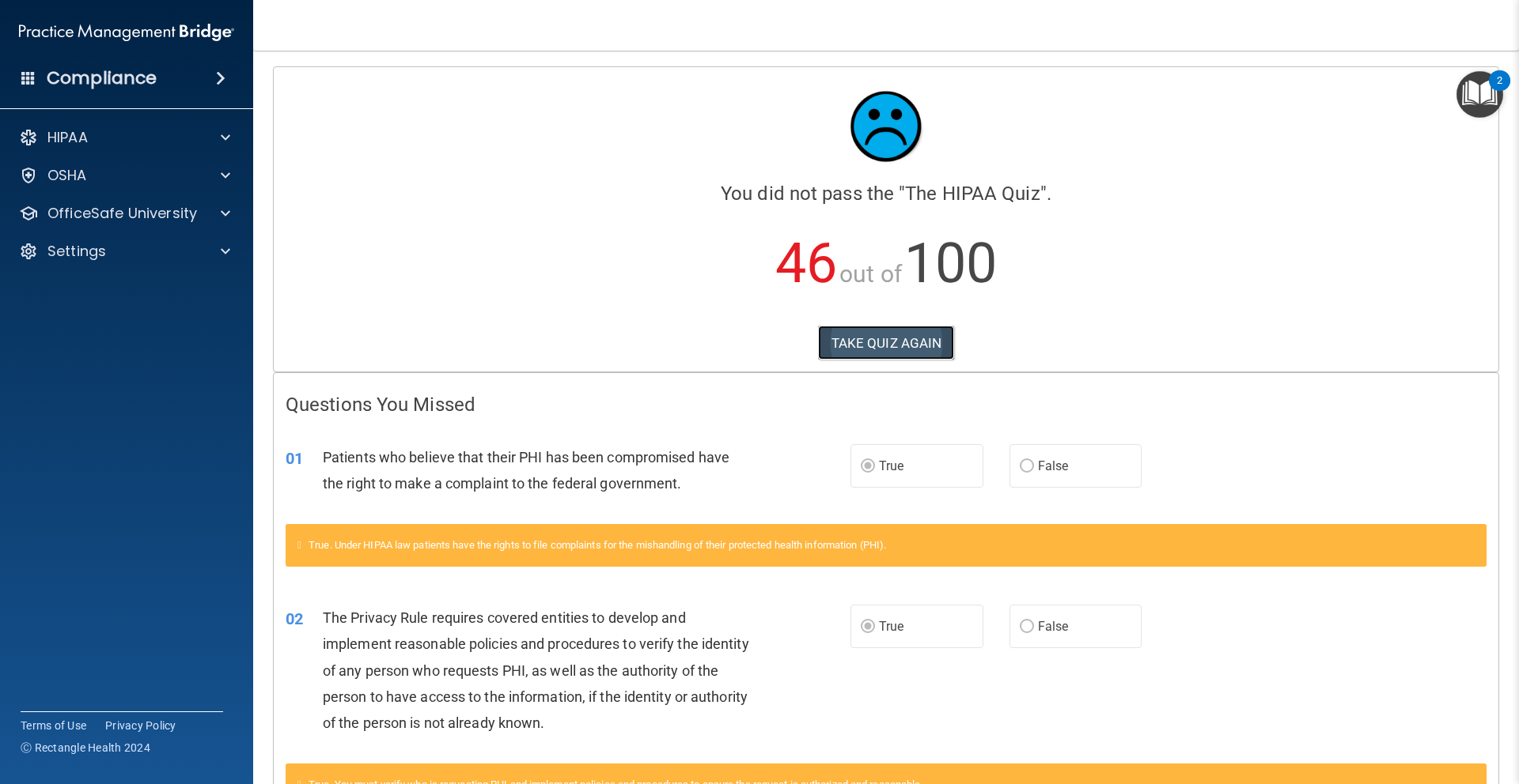
click at [881, 348] on button "TAKE QUIZ AGAIN" at bounding box center [886, 343] width 137 height 35
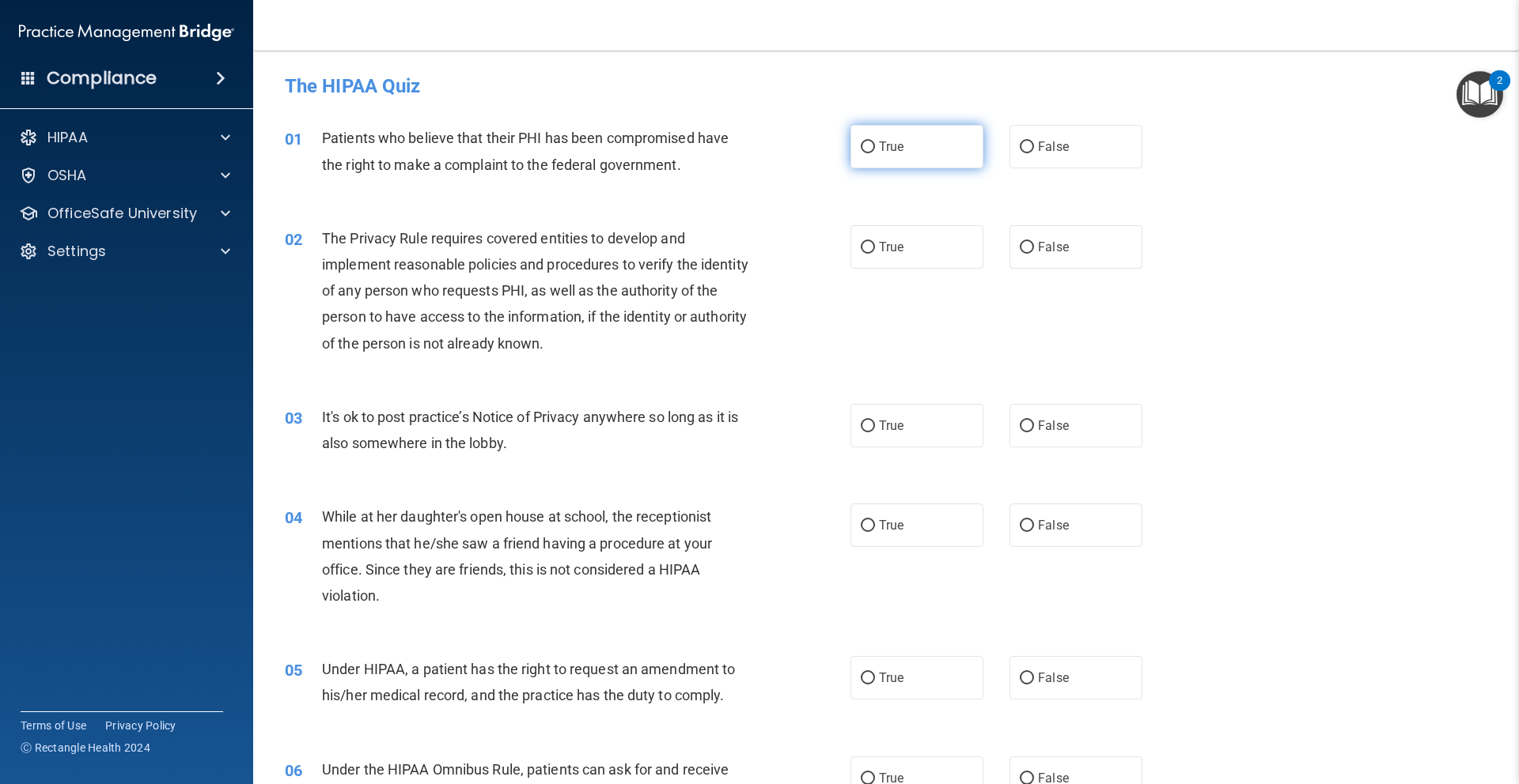
click at [913, 165] on label "True" at bounding box center [916, 147] width 132 height 44
click at [875, 153] on input "True" at bounding box center [867, 148] width 14 height 11
radio input "true"
click at [901, 244] on span "True" at bounding box center [891, 247] width 25 height 15
click at [875, 244] on input "True" at bounding box center [867, 248] width 14 height 11
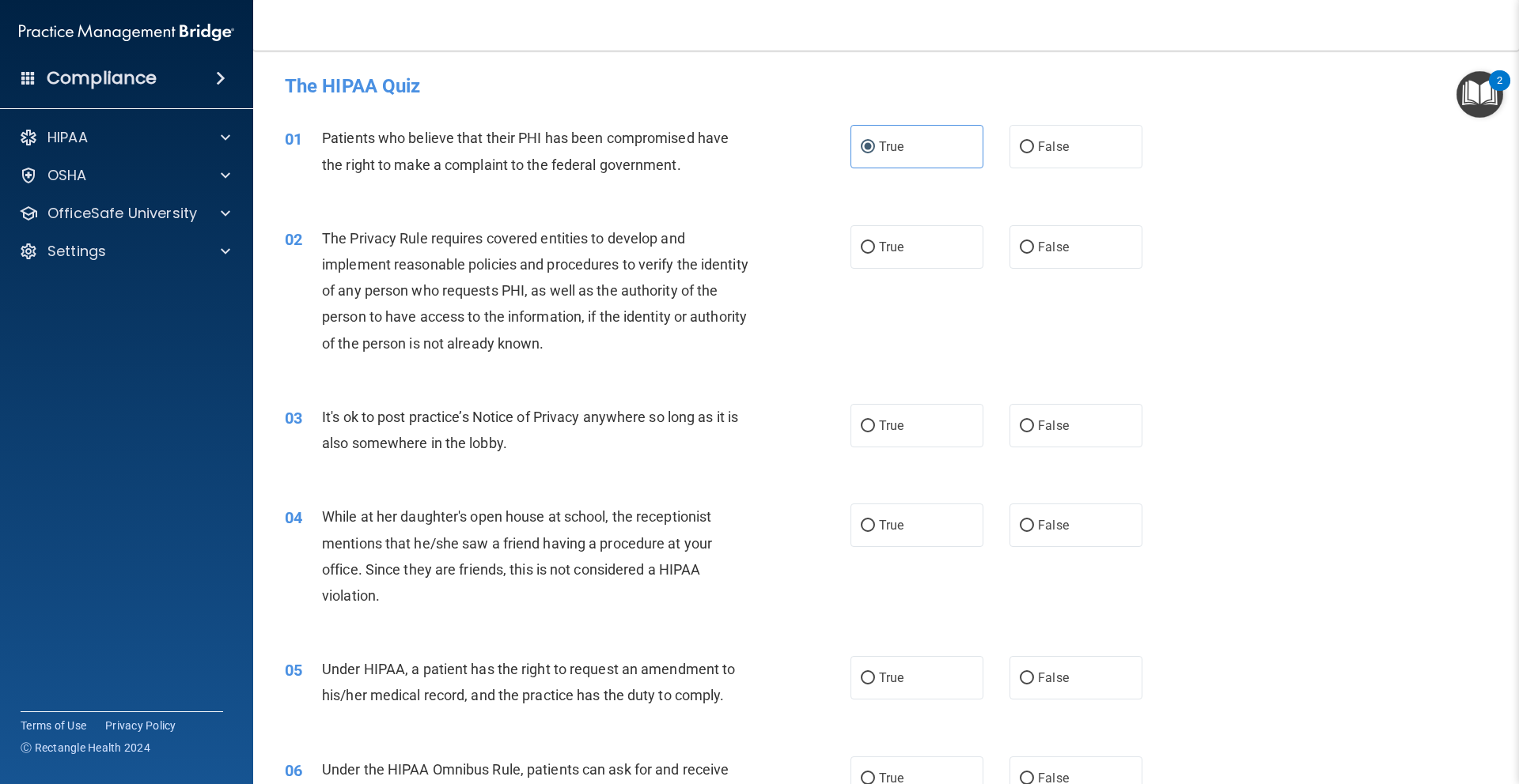
radio input "true"
click at [1071, 425] on label "False" at bounding box center [1075, 426] width 132 height 44
click at [1034, 425] on input "False" at bounding box center [1026, 427] width 14 height 11
radio input "true"
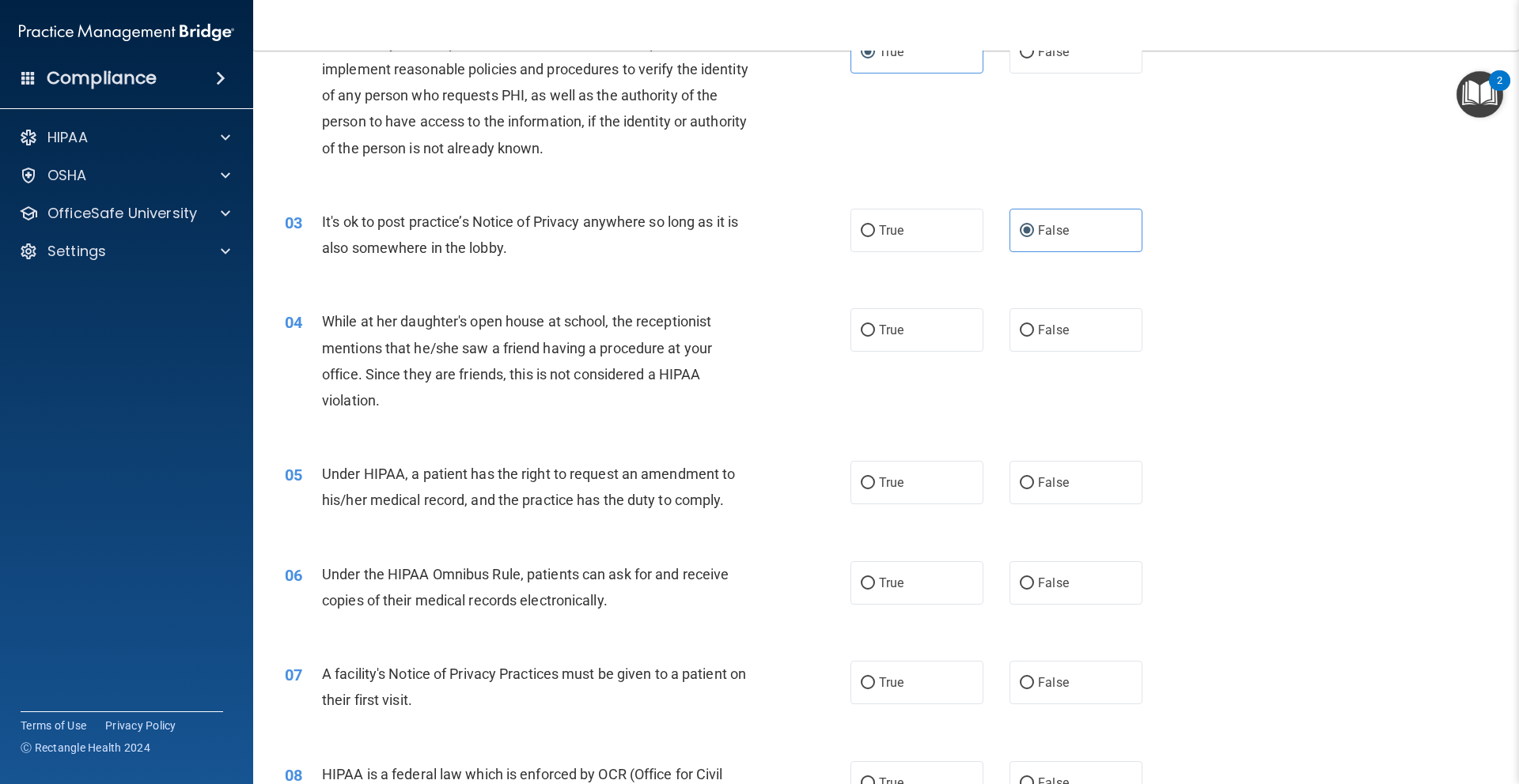
scroll to position [190, 0]
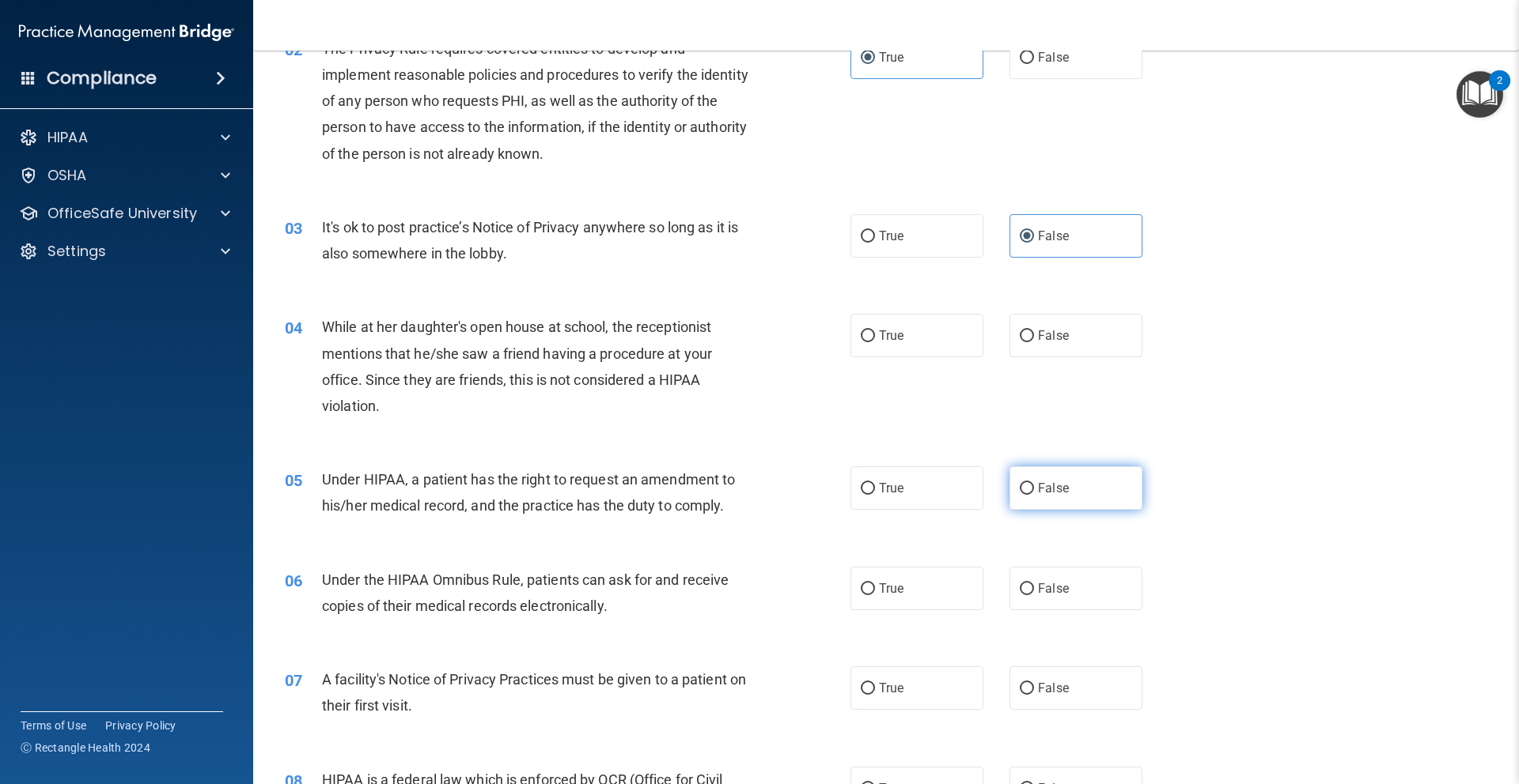
click at [1082, 500] on label "False" at bounding box center [1075, 489] width 132 height 44
click at [1034, 495] on input "False" at bounding box center [1026, 489] width 14 height 11
radio input "true"
click at [1082, 332] on label "False" at bounding box center [1075, 336] width 132 height 44
click at [1034, 332] on input "False" at bounding box center [1026, 336] width 14 height 11
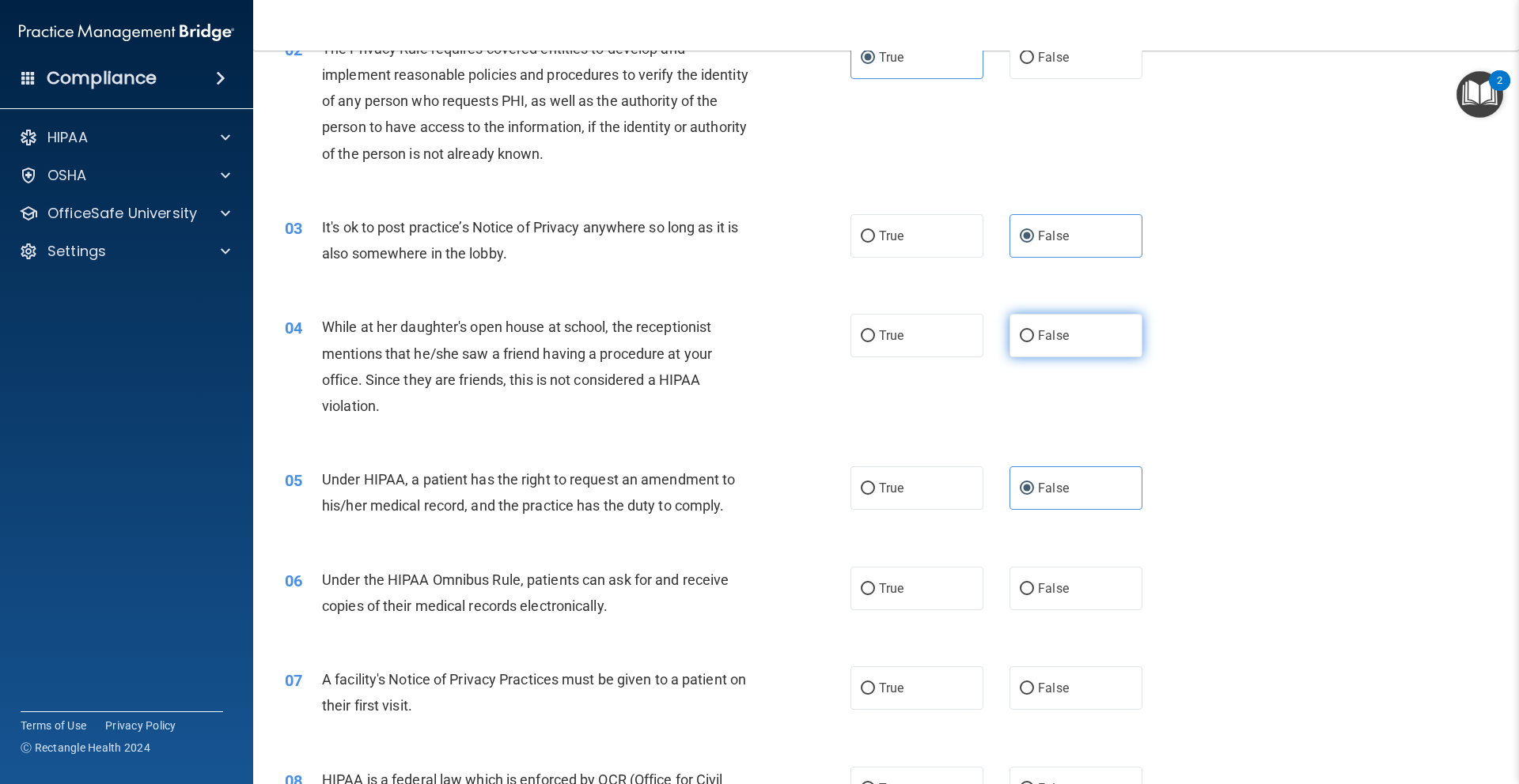
radio input "true"
click at [912, 600] on label "True" at bounding box center [916, 589] width 132 height 44
click at [875, 595] on input "True" at bounding box center [867, 590] width 14 height 11
radio input "true"
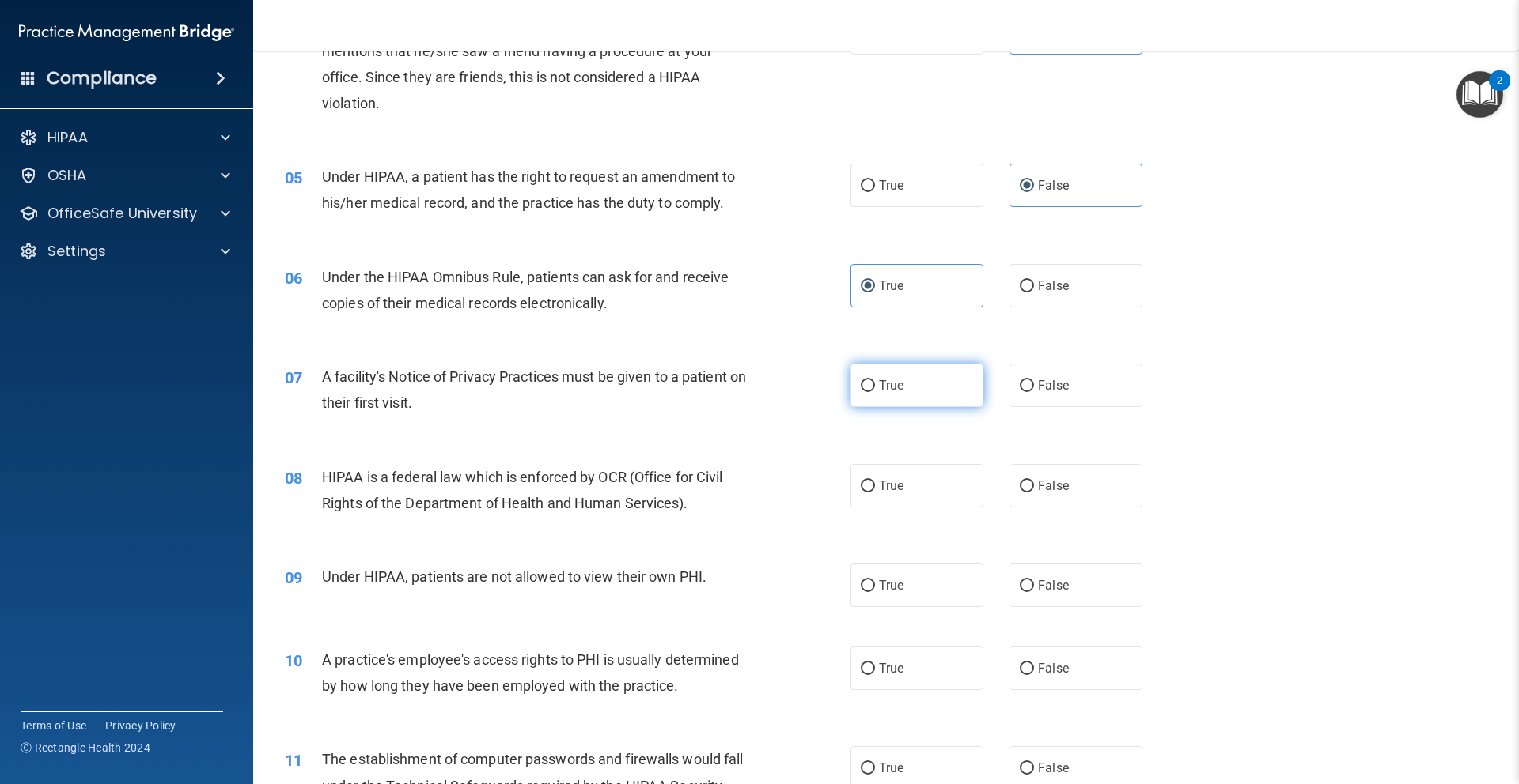
scroll to position [494, 0]
click at [909, 385] on label "True" at bounding box center [916, 384] width 132 height 44
click at [875, 385] on input "True" at bounding box center [867, 385] width 14 height 11
radio input "true"
click at [914, 481] on label "True" at bounding box center [916, 485] width 132 height 44
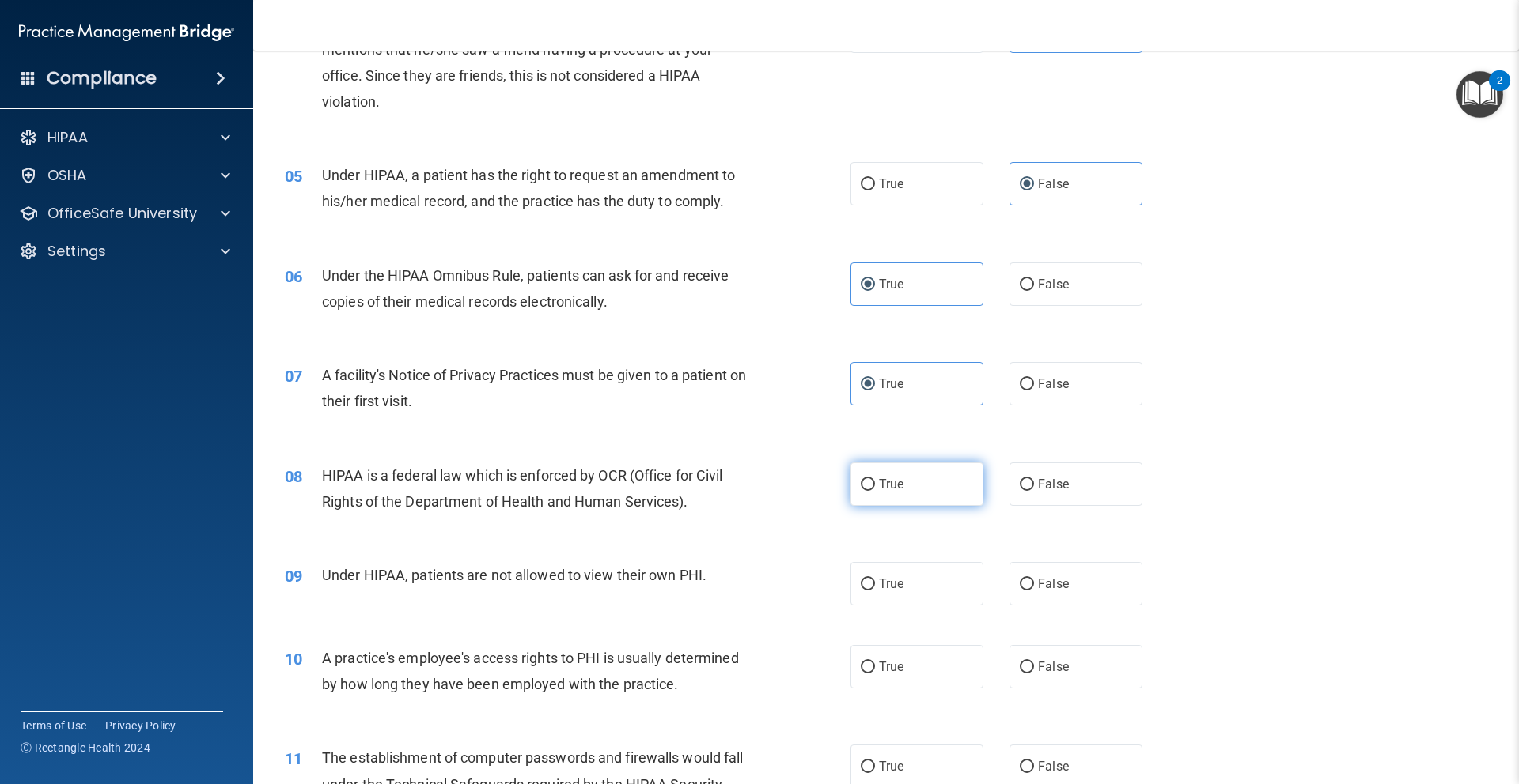
click at [875, 481] on input "True" at bounding box center [867, 485] width 14 height 11
radio input "true"
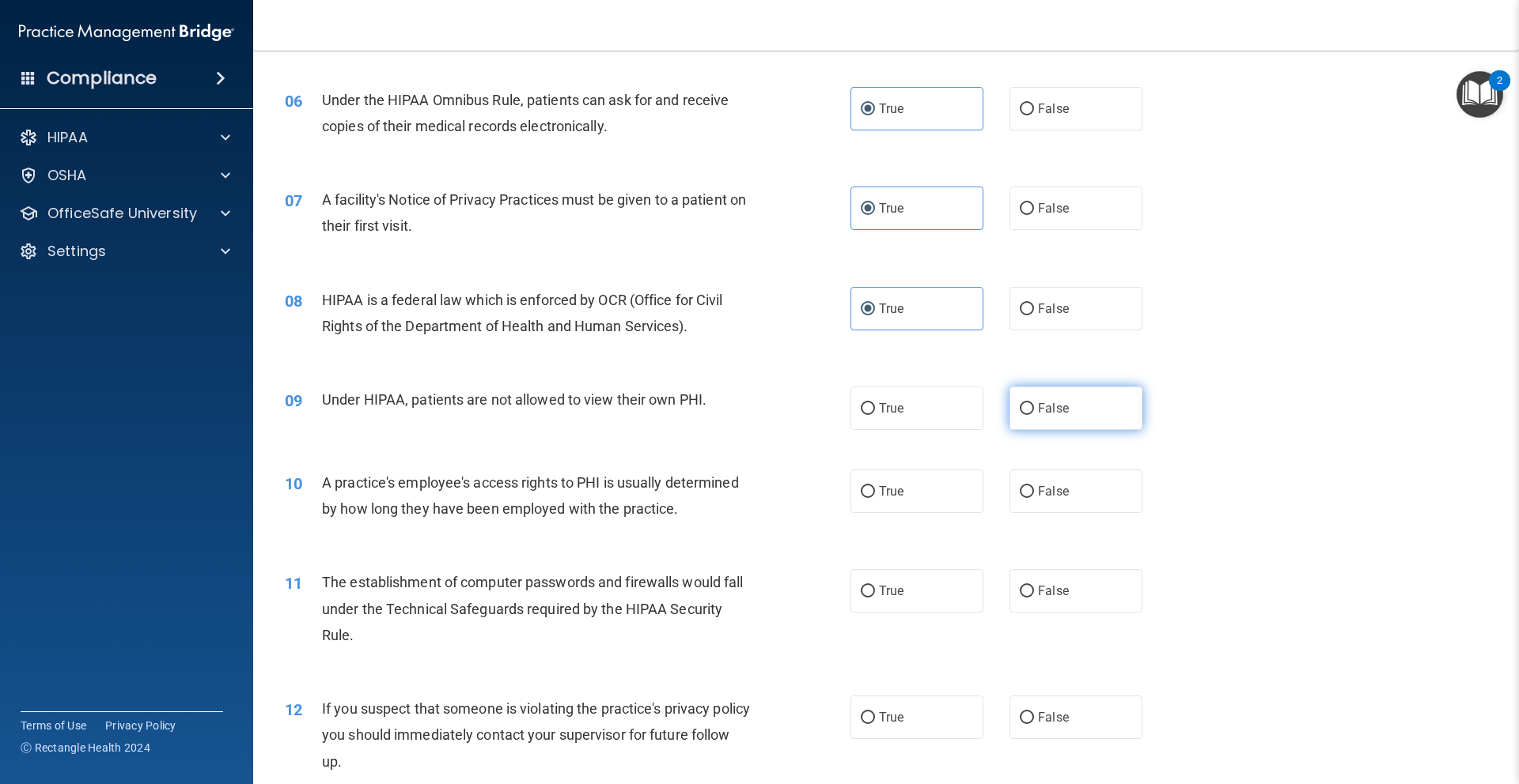
click at [1066, 412] on span "False" at bounding box center [1053, 409] width 30 height 15
click at [1034, 412] on input "False" at bounding box center [1026, 409] width 14 height 11
radio input "true"
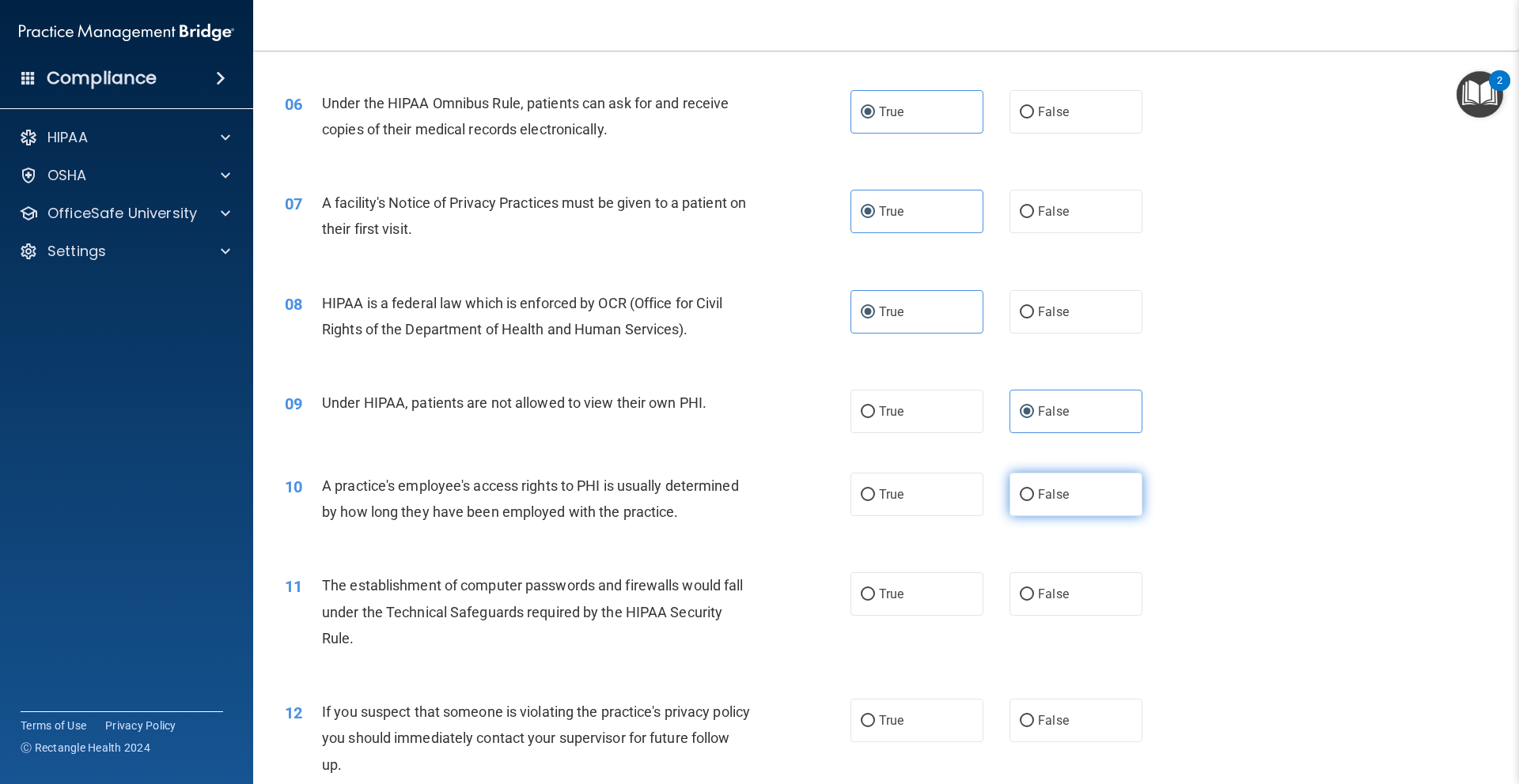
click at [1077, 496] on label "False" at bounding box center [1075, 494] width 132 height 44
click at [1034, 496] on input "False" at bounding box center [1026, 495] width 14 height 11
radio input "true"
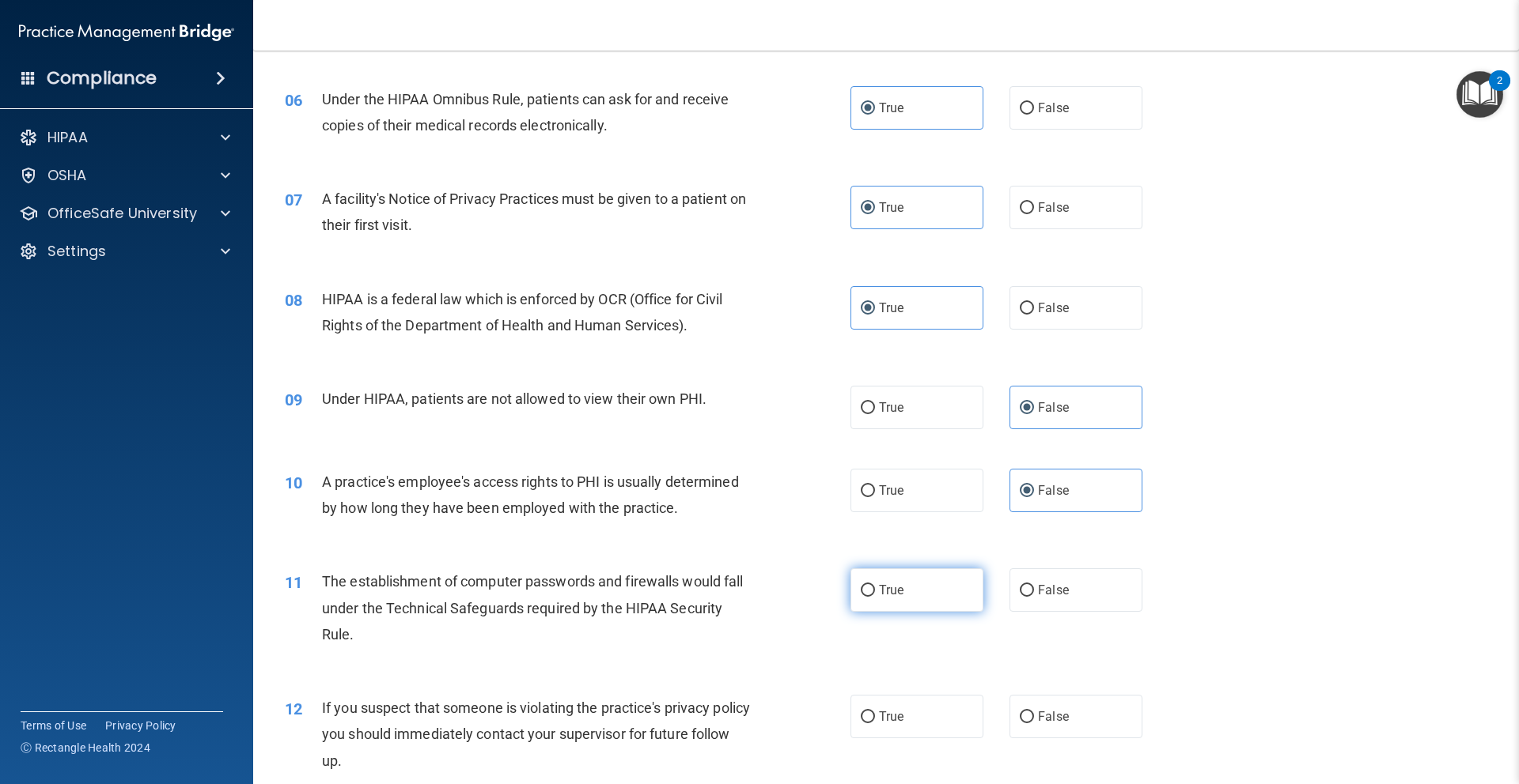
scroll to position [673, 0]
click at [906, 588] on label "True" at bounding box center [916, 589] width 132 height 44
click at [875, 588] on input "True" at bounding box center [867, 590] width 14 height 11
radio input "true"
click at [912, 714] on label "True" at bounding box center [916, 715] width 132 height 44
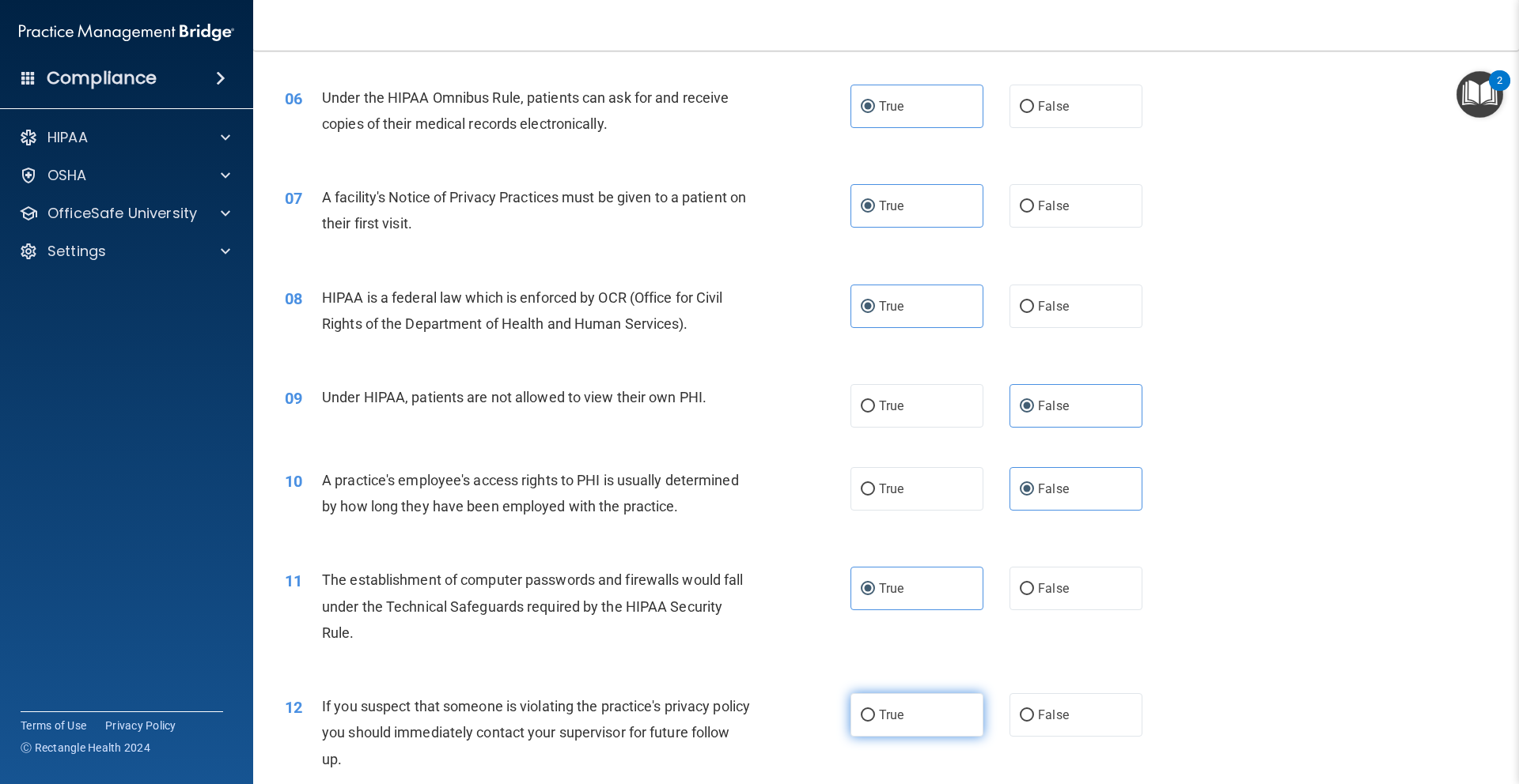
click at [875, 714] on input "True" at bounding box center [867, 715] width 14 height 11
radio input "true"
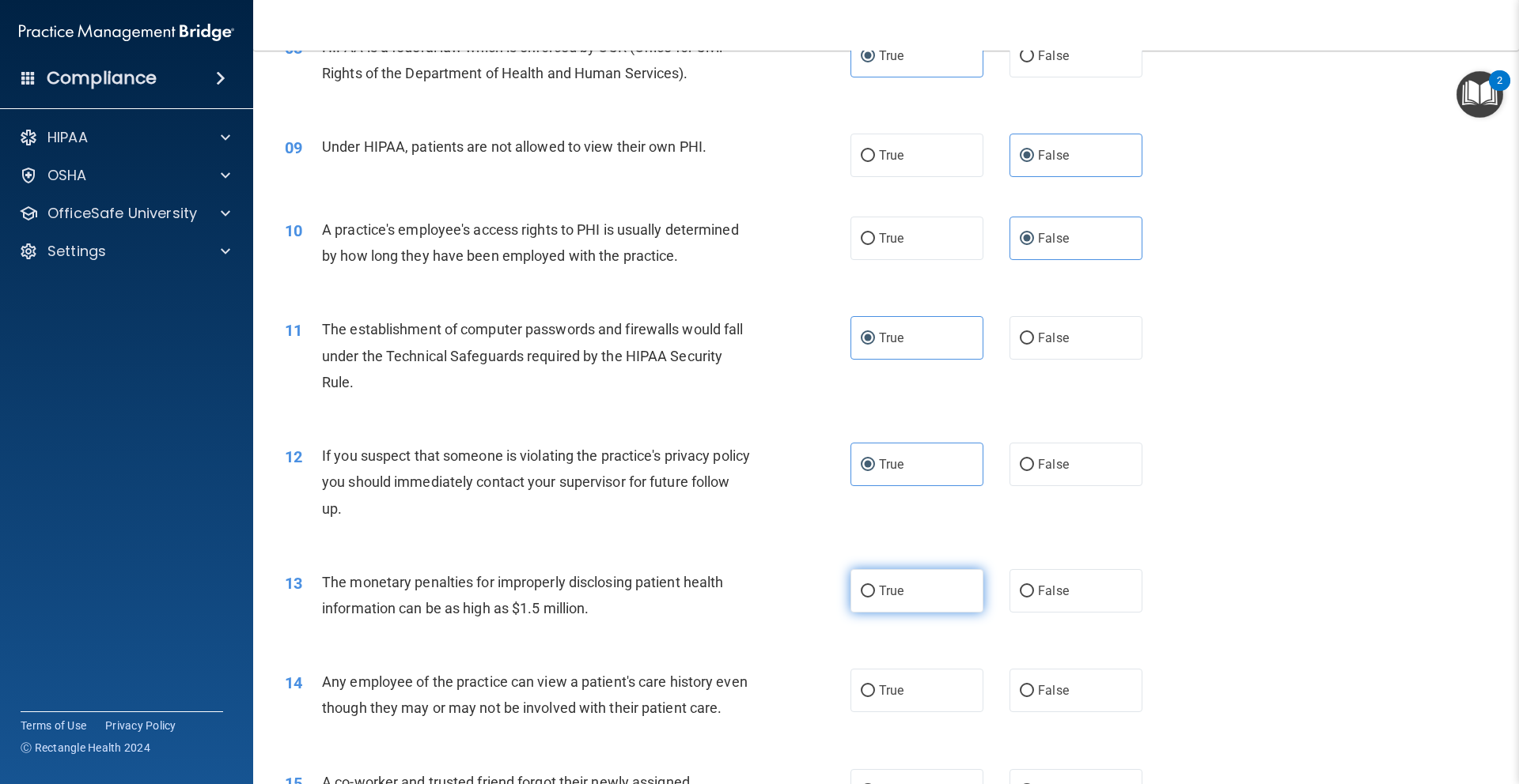
click at [912, 581] on label "True" at bounding box center [916, 592] width 132 height 44
click at [875, 586] on input "True" at bounding box center [867, 592] width 14 height 11
radio input "true"
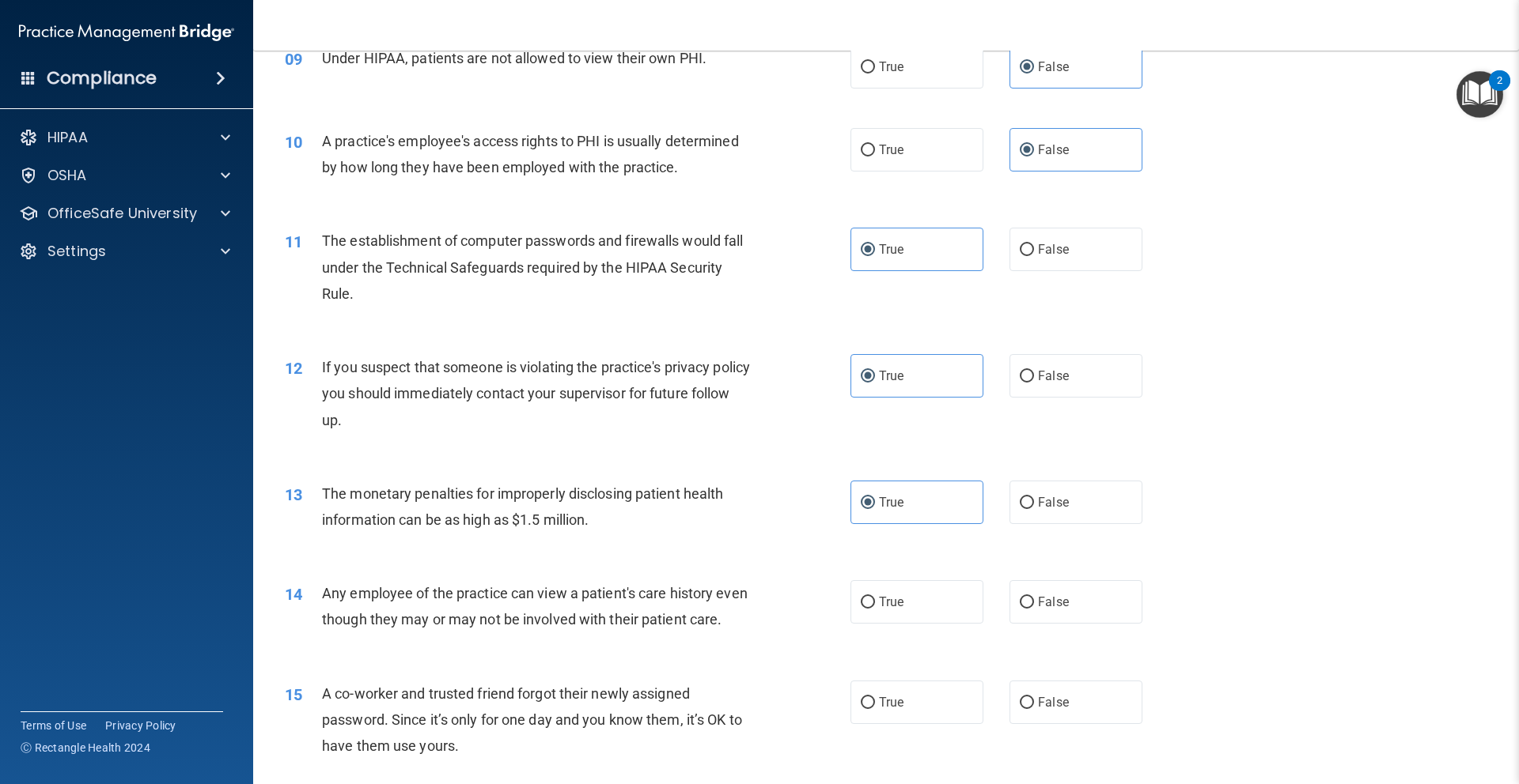
scroll to position [1012, 0]
drag, startPoint x: 924, startPoint y: 495, endPoint x: 952, endPoint y: 490, distance: 28.4
click at [925, 495] on label "True" at bounding box center [916, 502] width 132 height 44
click at [875, 496] on input "True" at bounding box center [867, 502] width 14 height 11
click at [1031, 493] on label "False" at bounding box center [1075, 502] width 132 height 44
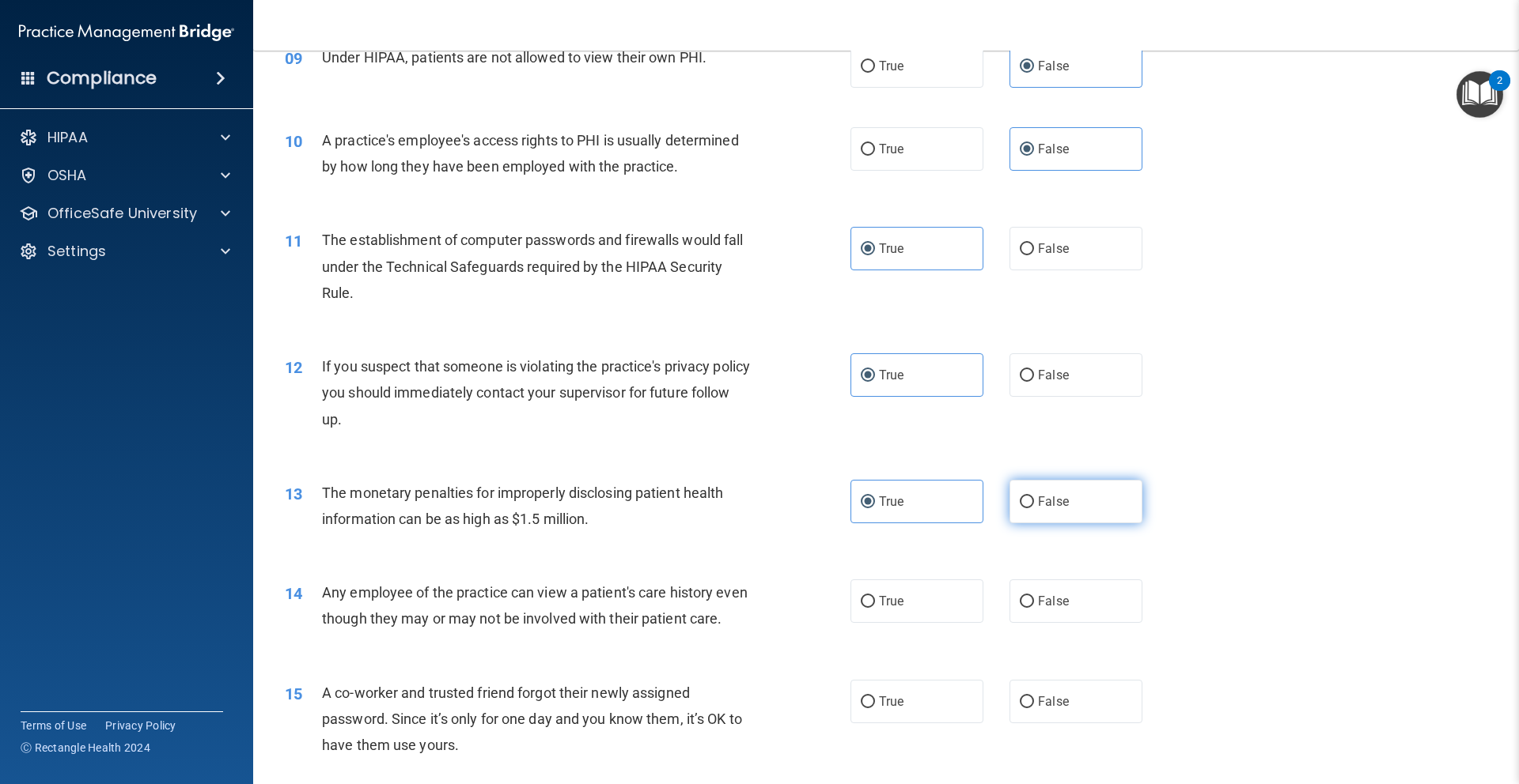
click at [1031, 496] on input "False" at bounding box center [1026, 502] width 14 height 11
radio input "true"
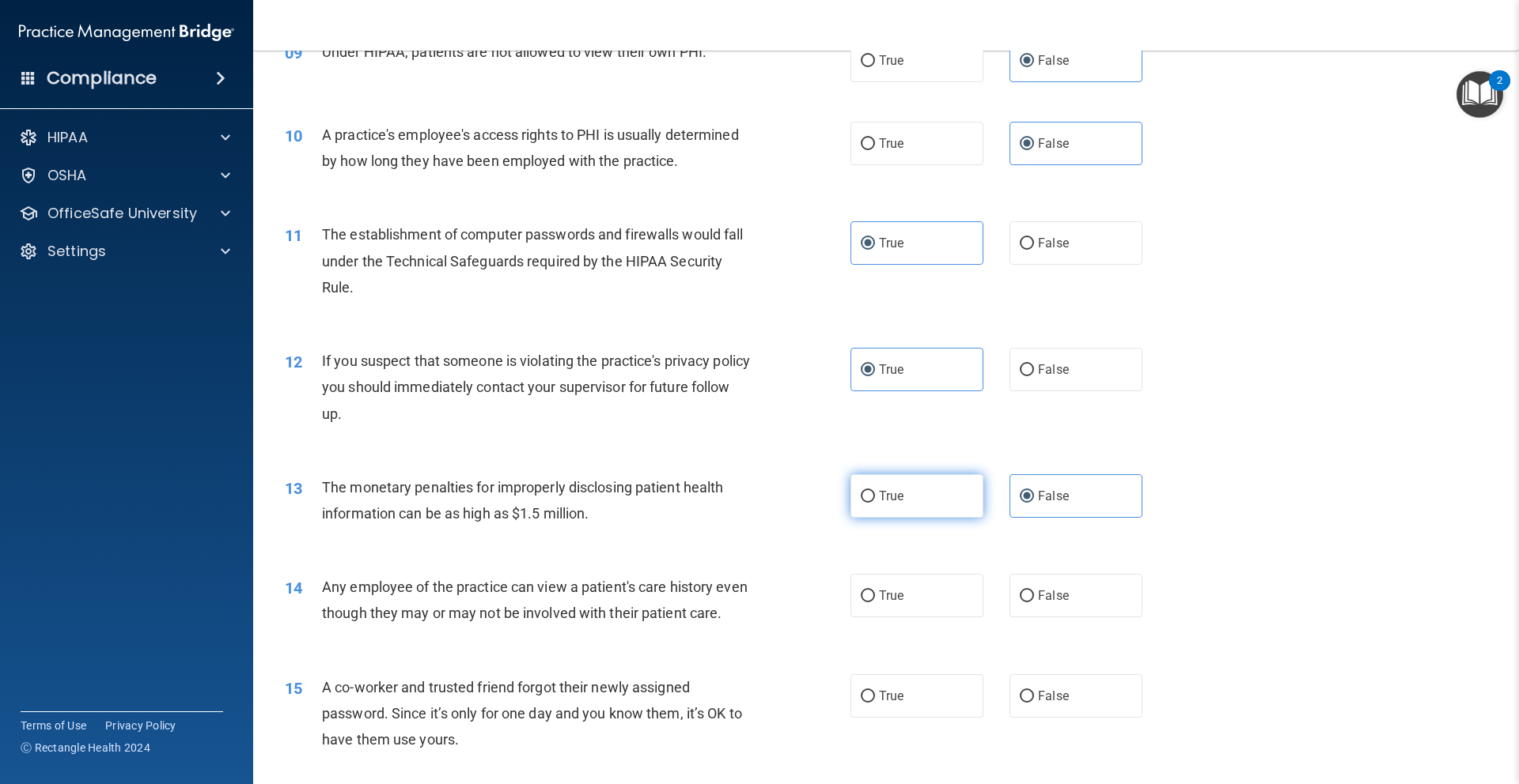
click at [947, 495] on label "True" at bounding box center [916, 496] width 132 height 44
click at [875, 495] on input "True" at bounding box center [867, 496] width 14 height 11
radio input "true"
radio input "false"
click at [1078, 585] on label "False" at bounding box center [1075, 596] width 132 height 44
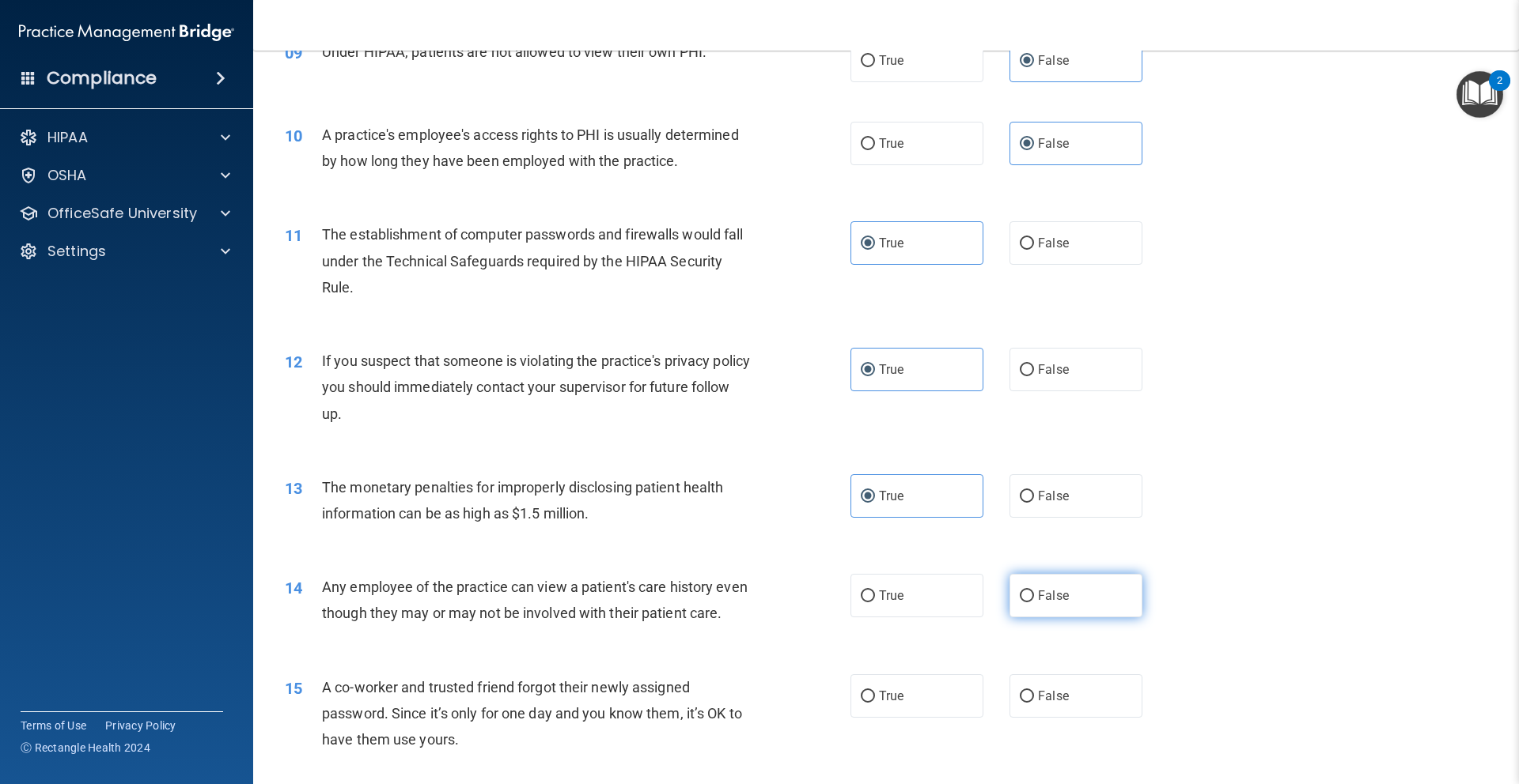
click at [1034, 591] on input "False" at bounding box center [1026, 596] width 14 height 11
radio input "true"
click at [1090, 684] on label "False" at bounding box center [1075, 696] width 132 height 44
click at [1034, 691] on input "False" at bounding box center [1026, 696] width 14 height 11
radio input "true"
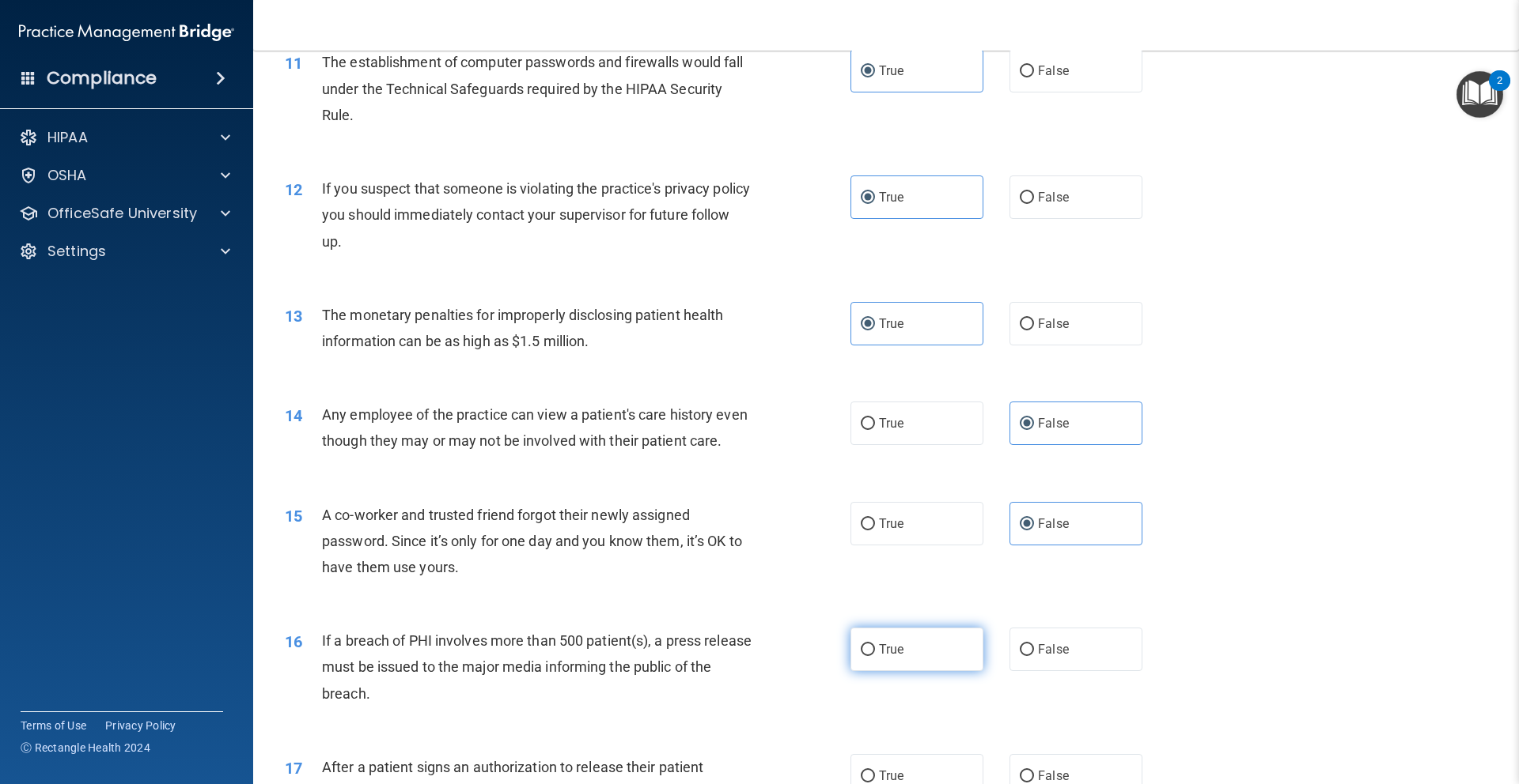
click at [938, 645] on label "True" at bounding box center [916, 650] width 132 height 44
click at [875, 645] on input "True" at bounding box center [867, 650] width 14 height 11
radio input "true"
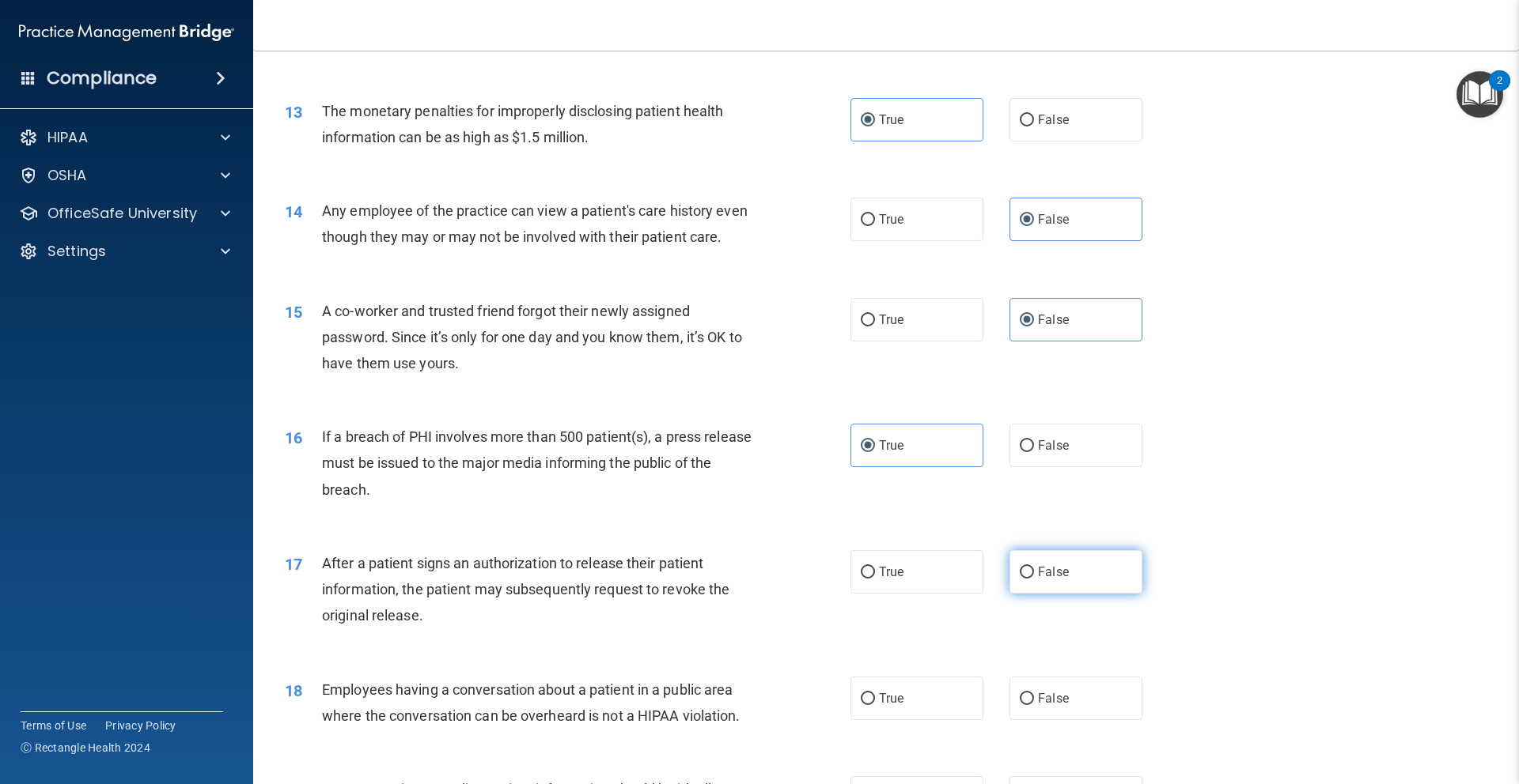
scroll to position [1395, 0]
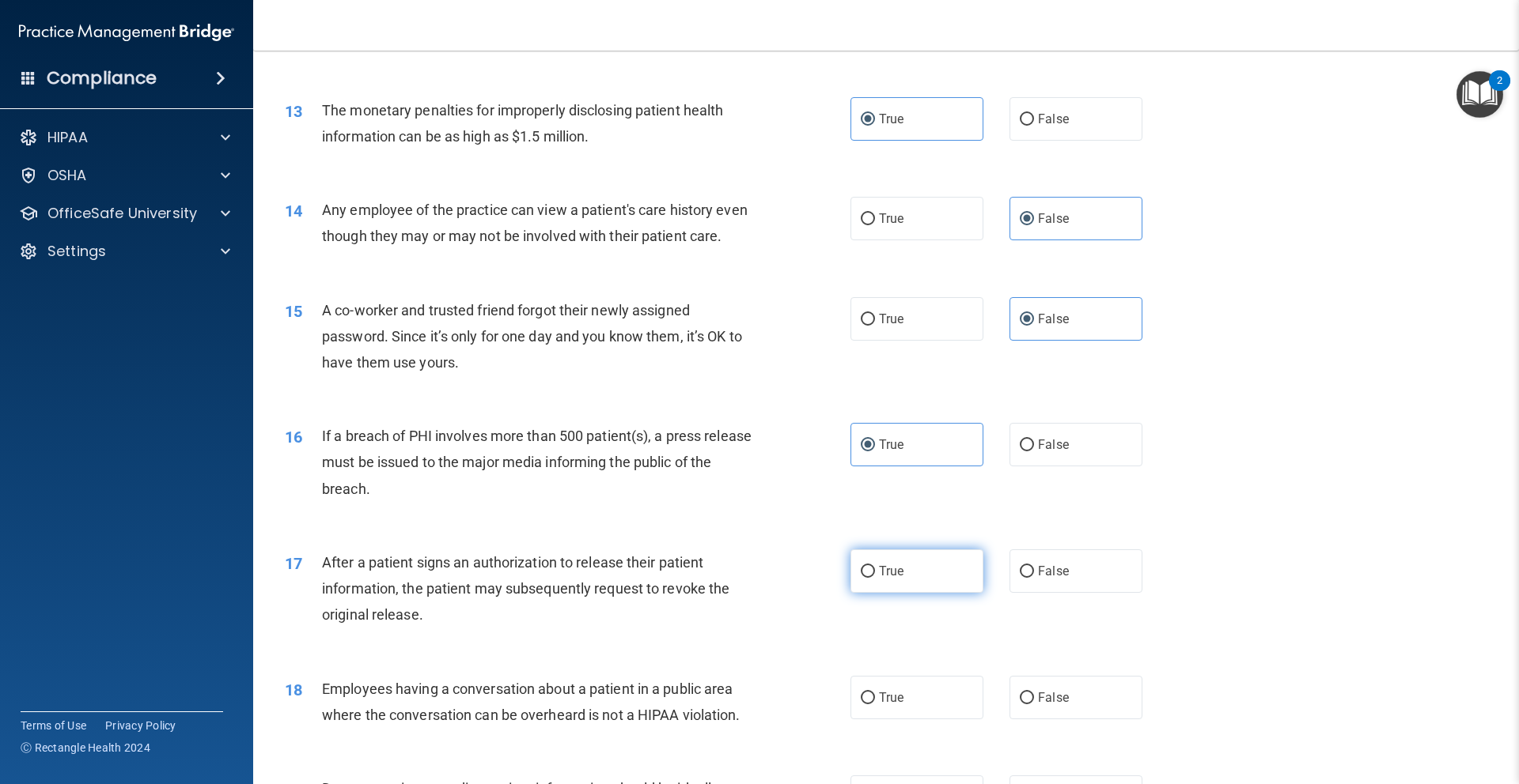
click at [912, 566] on label "True" at bounding box center [916, 572] width 132 height 44
click at [875, 566] on input "True" at bounding box center [867, 572] width 14 height 11
radio input "true"
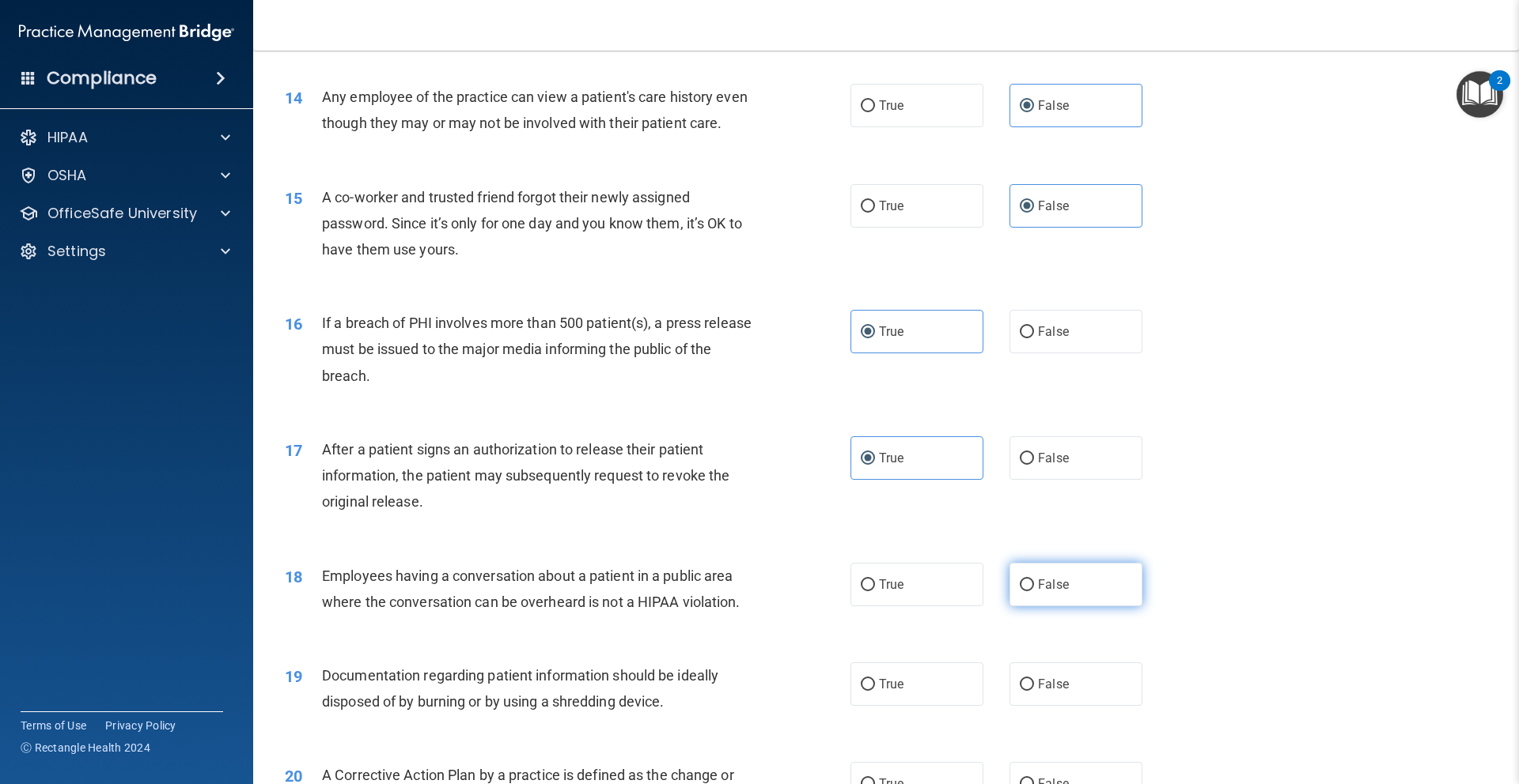
click at [1077, 585] on label "False" at bounding box center [1075, 585] width 132 height 44
click at [1034, 585] on input "False" at bounding box center [1026, 585] width 14 height 11
radio input "true"
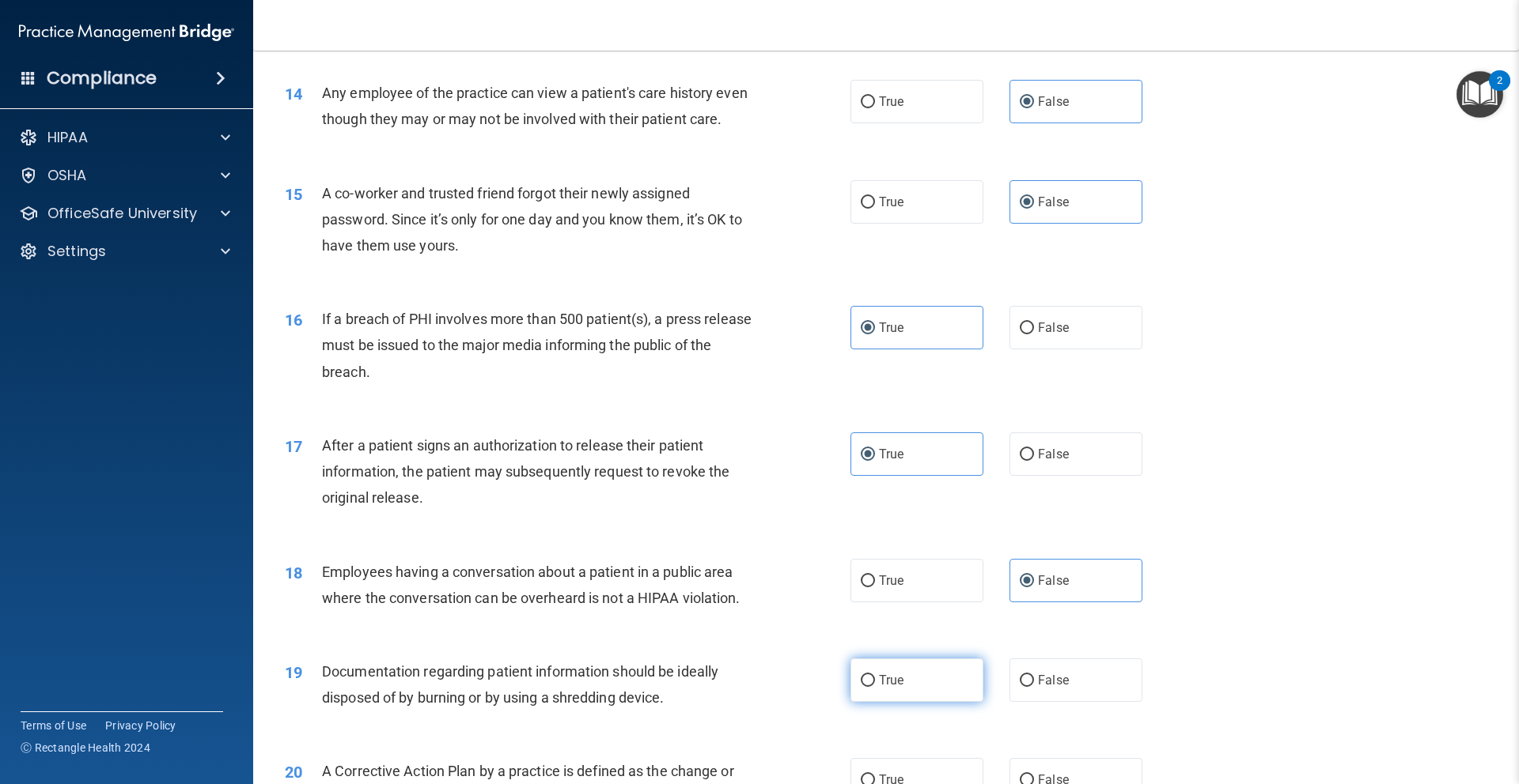
click at [955, 679] on label "True" at bounding box center [916, 680] width 132 height 44
click at [875, 679] on input "True" at bounding box center [867, 681] width 14 height 11
radio input "true"
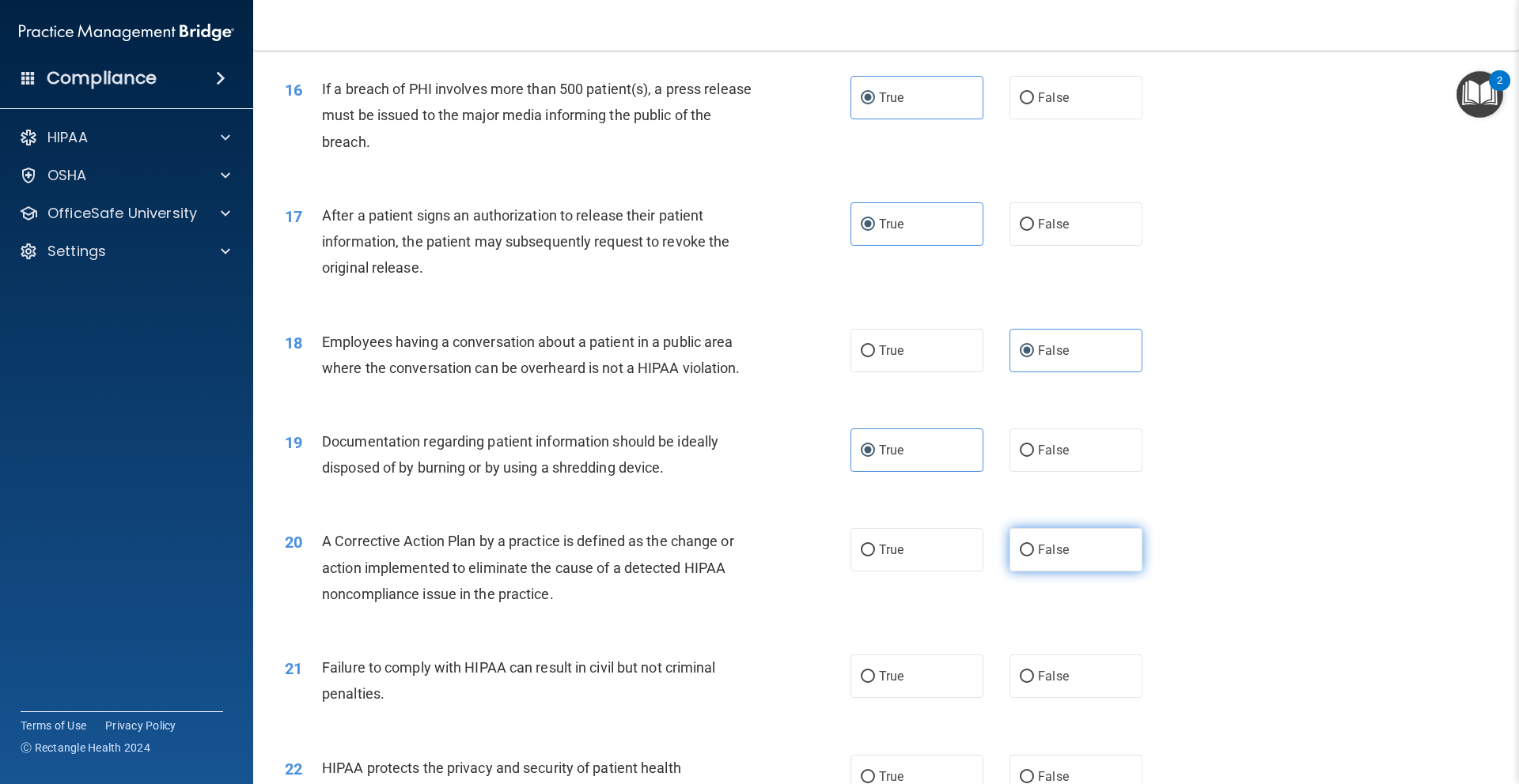
scroll to position [1750, 0]
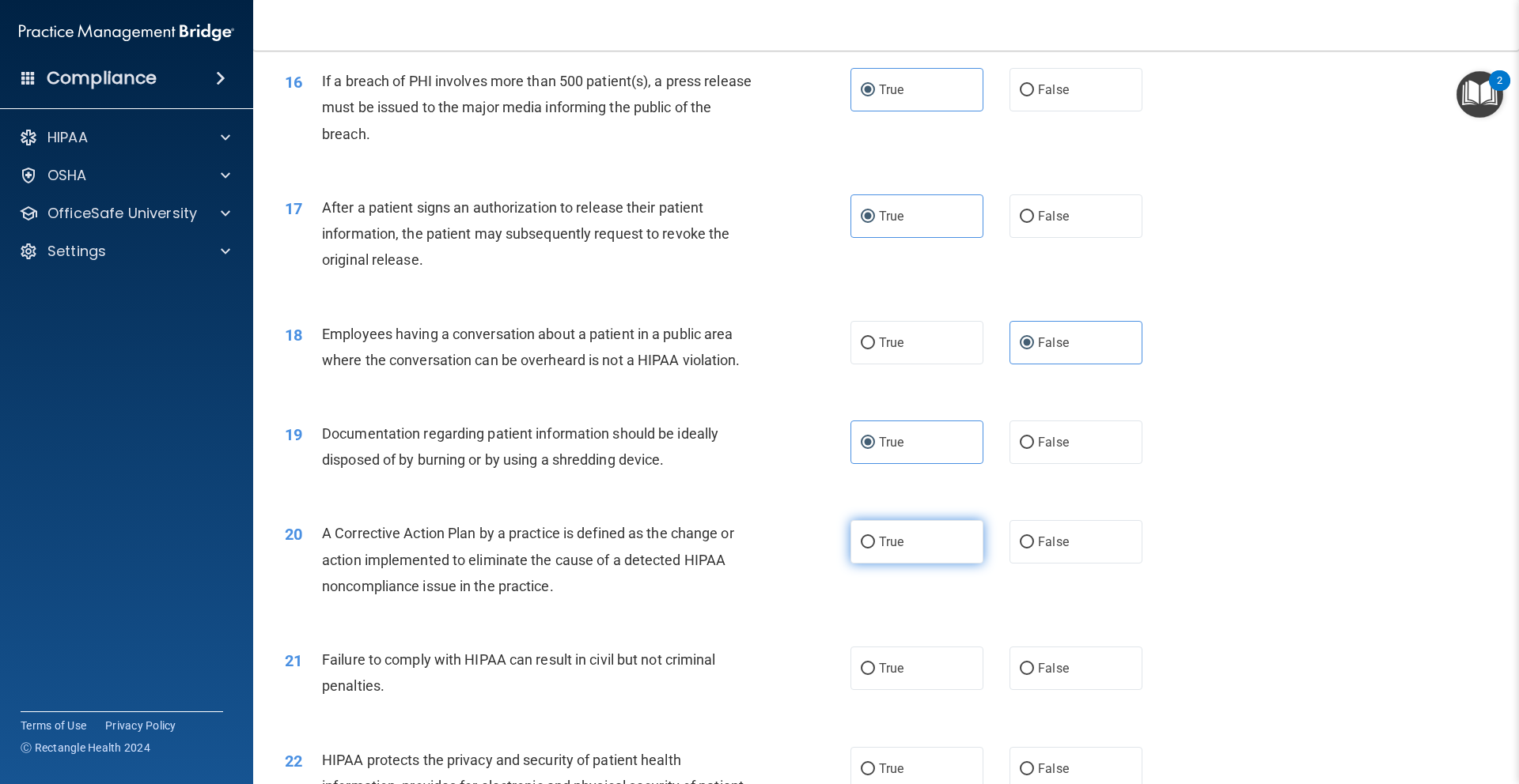
click at [930, 539] on label "True" at bounding box center [916, 542] width 132 height 44
click at [875, 539] on input "True" at bounding box center [867, 543] width 14 height 11
radio input "true"
click at [929, 668] on label "True" at bounding box center [916, 669] width 132 height 44
click at [875, 668] on input "True" at bounding box center [867, 669] width 14 height 11
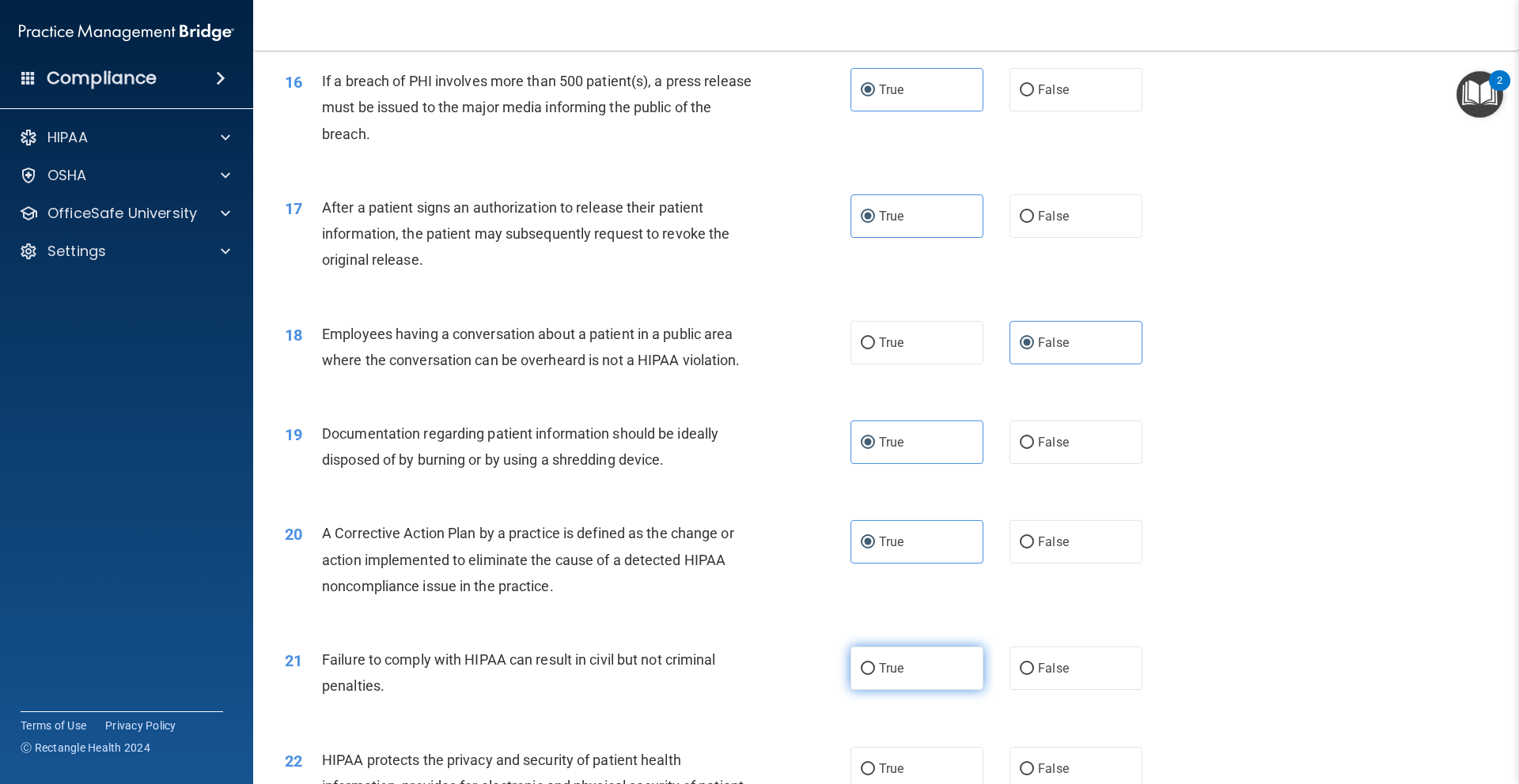
radio input "true"
click at [1124, 698] on div "21 Failure to comply with HIPAA can result in civil but not criminal penalties.…" at bounding box center [885, 676] width 1226 height 100
click at [1079, 662] on label "False" at bounding box center [1075, 669] width 132 height 44
click at [1034, 663] on input "False" at bounding box center [1026, 669] width 14 height 11
radio input "true"
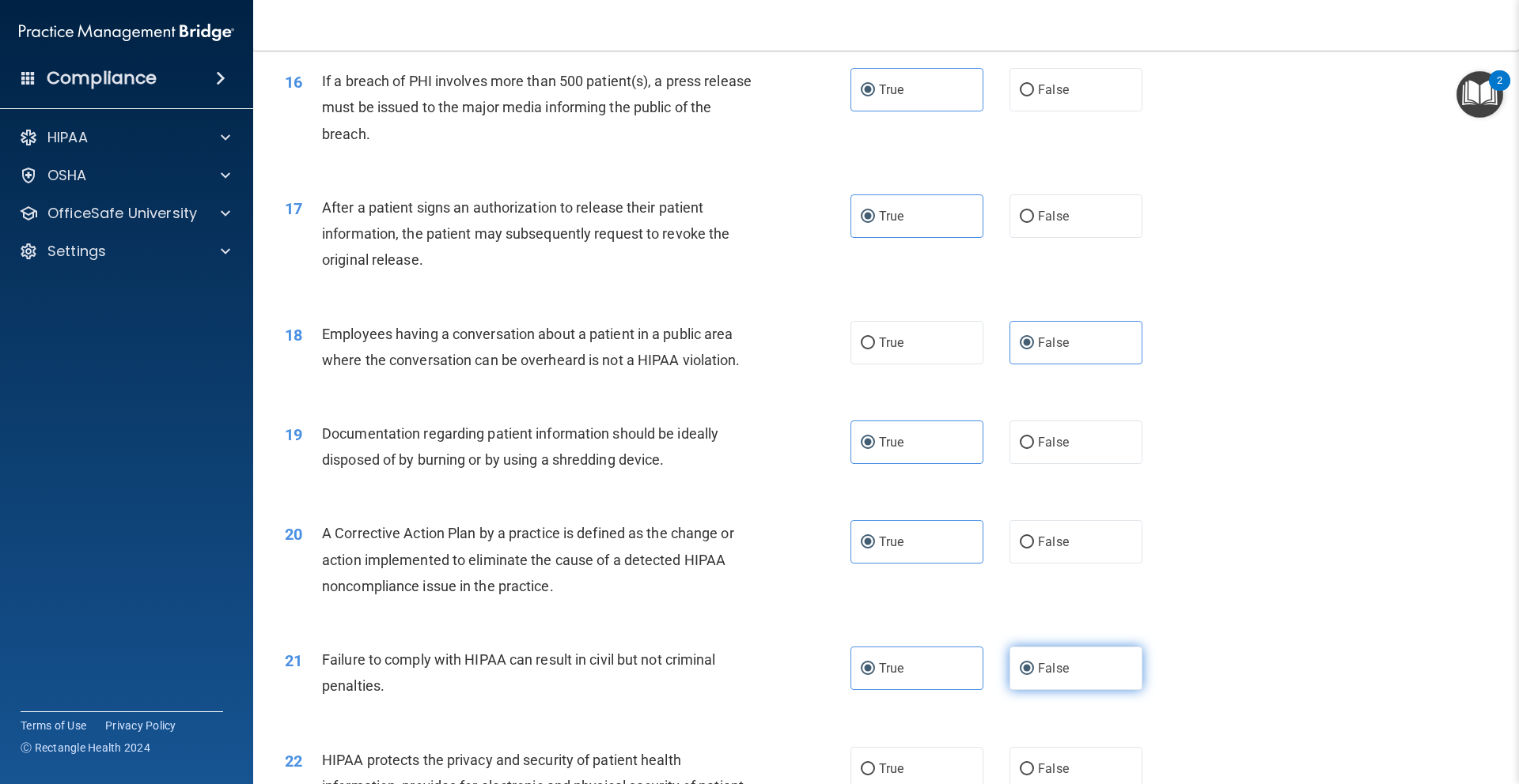
radio input "false"
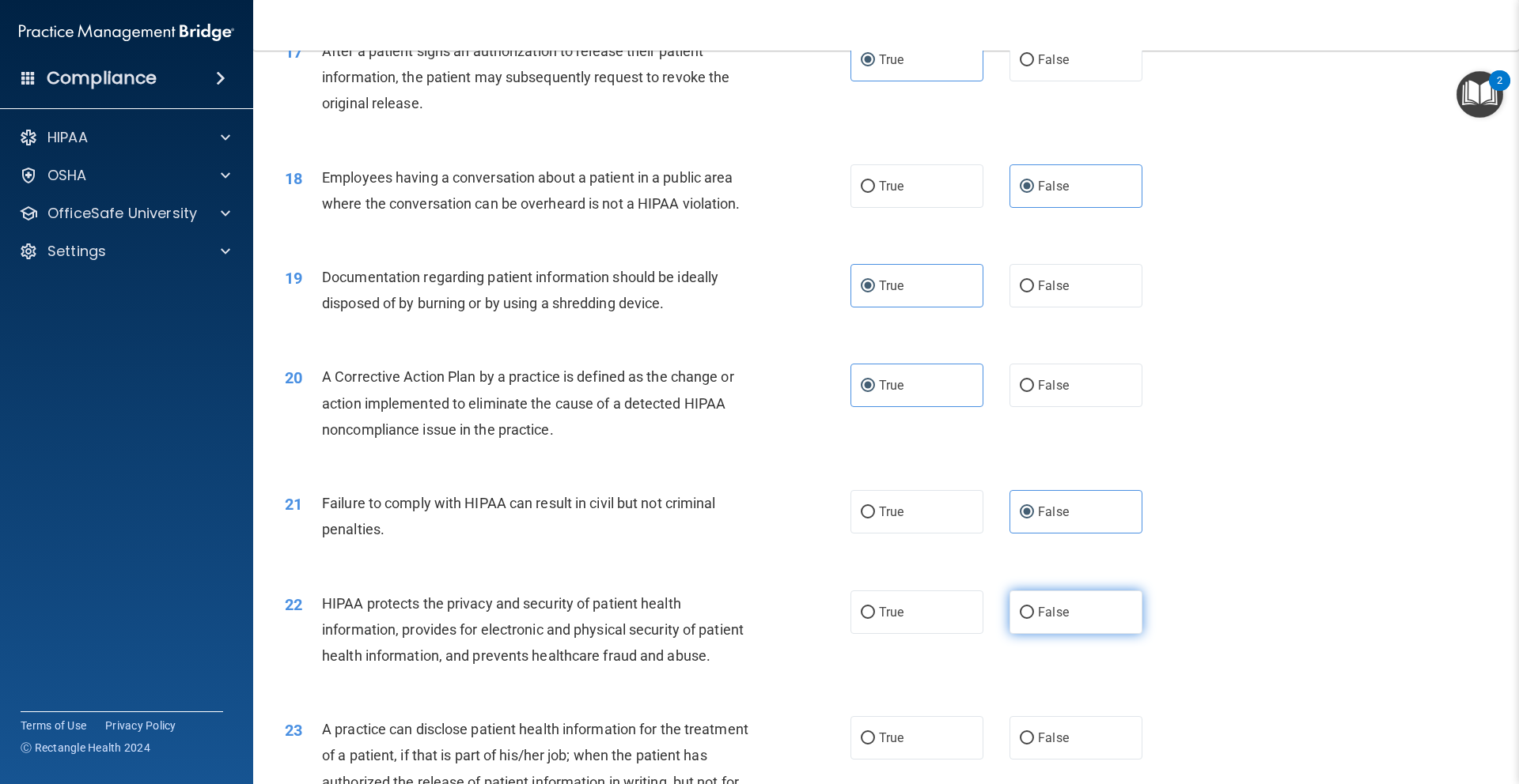
scroll to position [1946, 0]
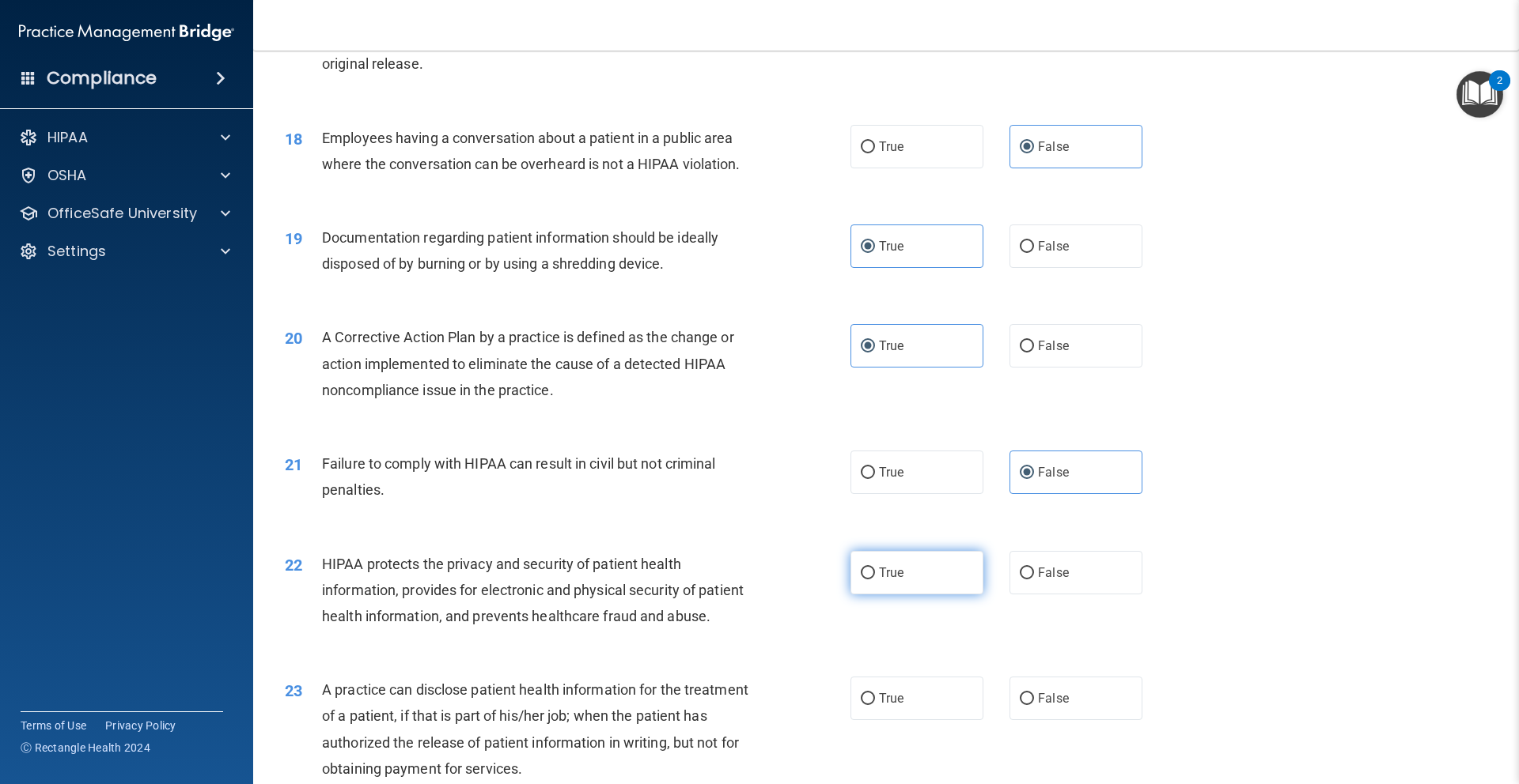
click at [927, 560] on label "True" at bounding box center [916, 573] width 132 height 44
click at [875, 568] on input "True" at bounding box center [867, 573] width 14 height 11
radio input "true"
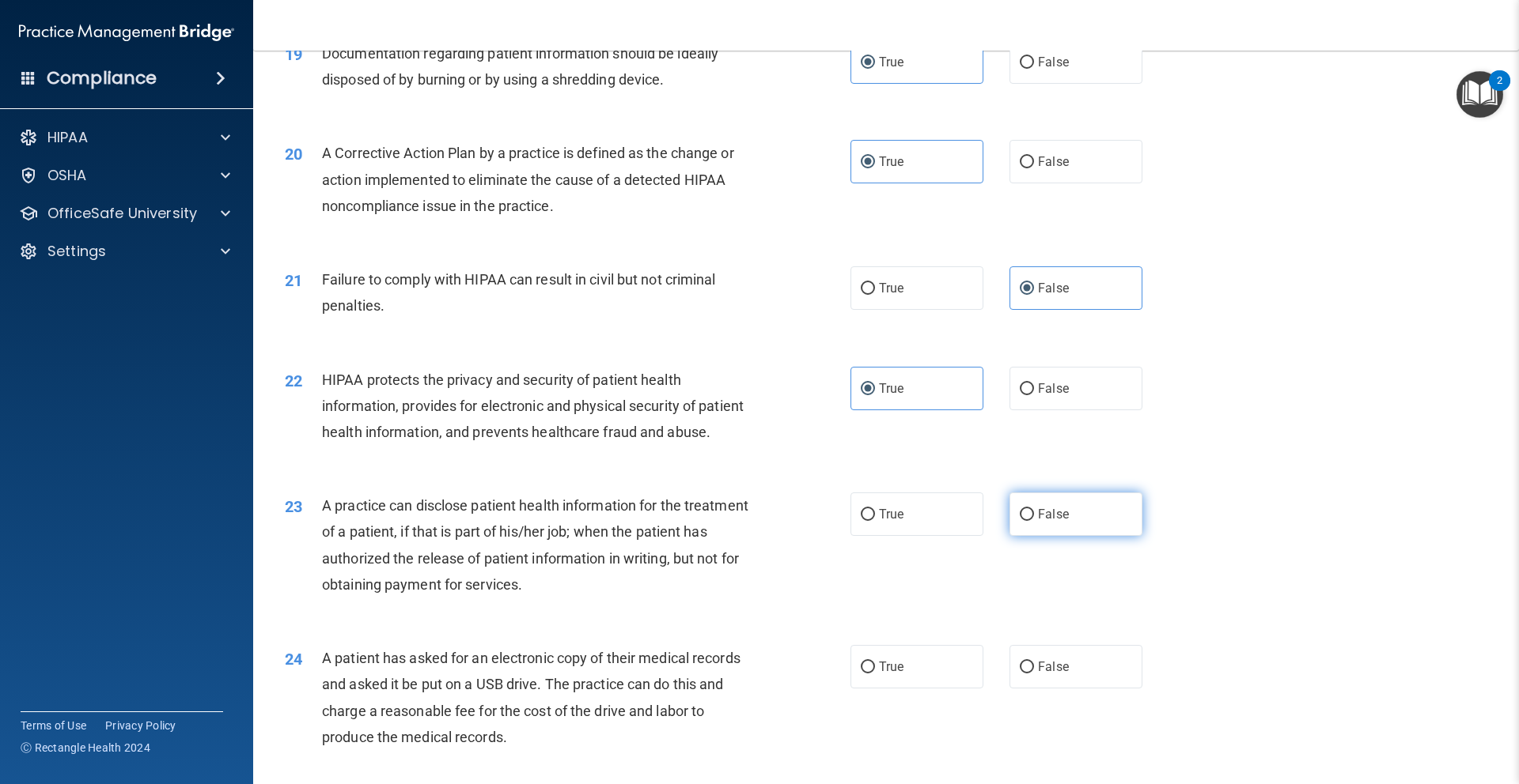
scroll to position [2129, 0]
click at [1052, 518] on span "False" at bounding box center [1053, 515] width 30 height 15
click at [1034, 518] on input "False" at bounding box center [1026, 515] width 14 height 11
radio input "true"
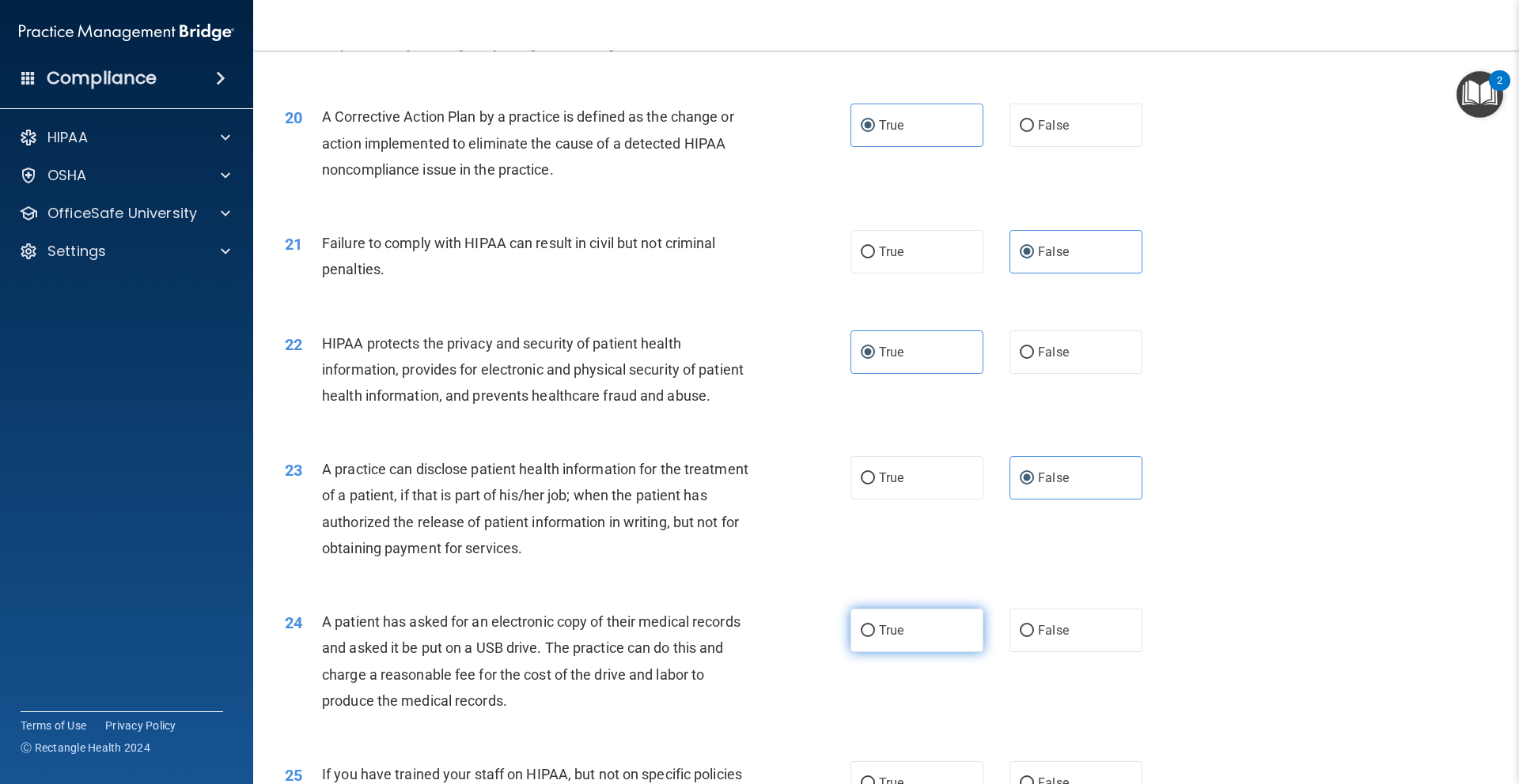
scroll to position [2165, 0]
click at [909, 629] on label "True" at bounding box center [916, 633] width 132 height 44
click at [875, 629] on input "True" at bounding box center [867, 633] width 14 height 11
radio input "true"
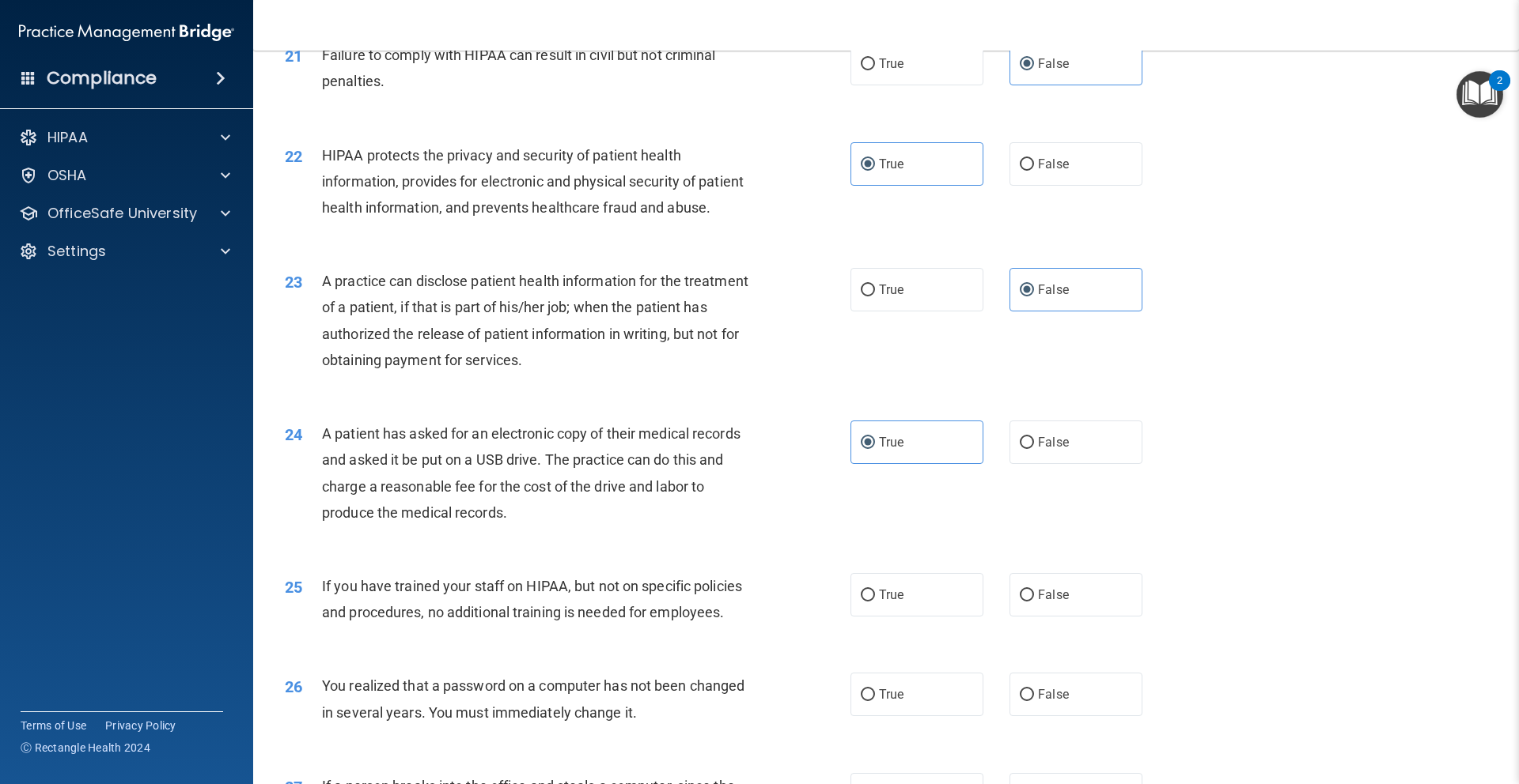
scroll to position [2360, 0]
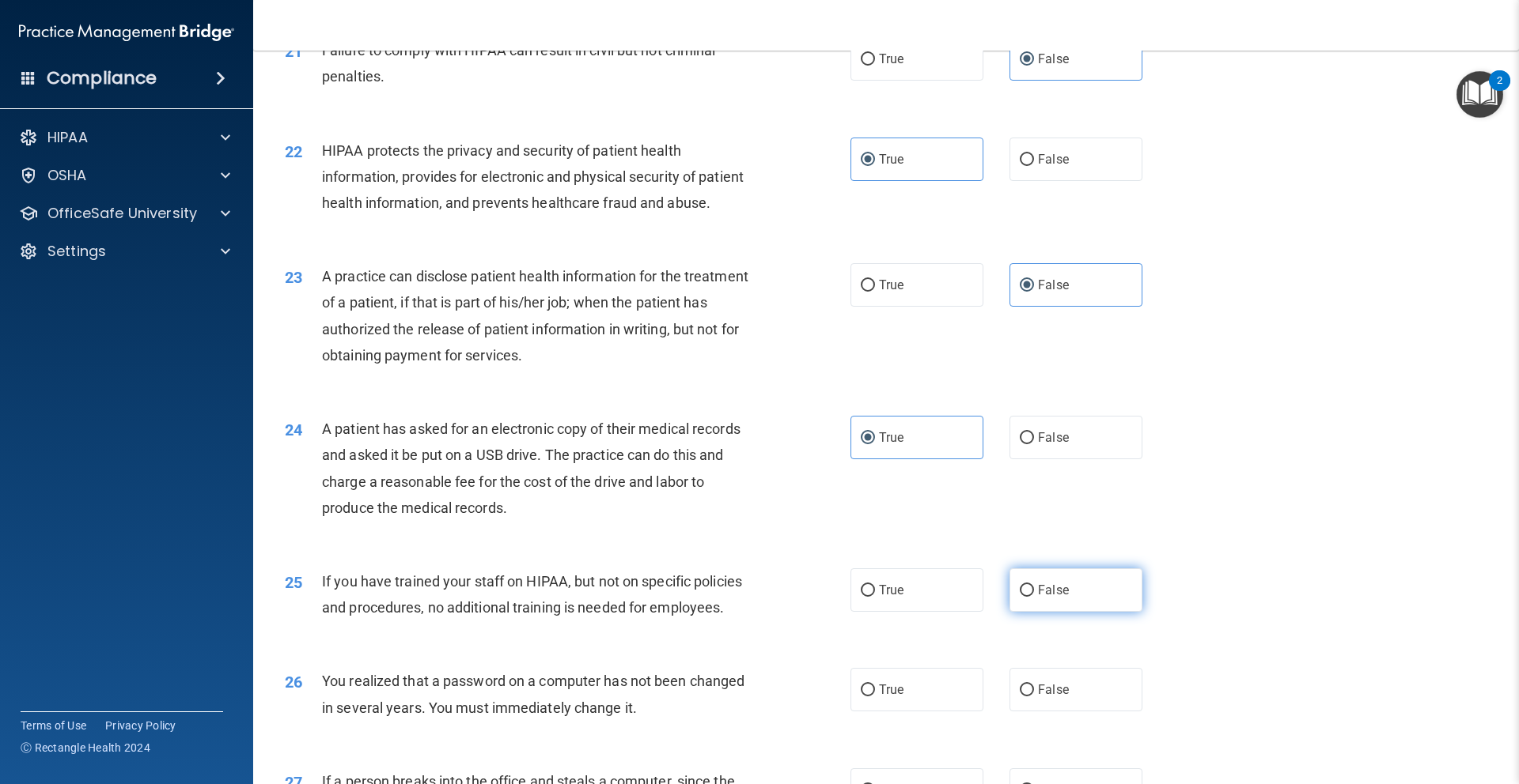
click at [1053, 583] on span "False" at bounding box center [1053, 591] width 30 height 15
click at [1034, 585] on input "False" at bounding box center [1026, 591] width 14 height 11
radio input "true"
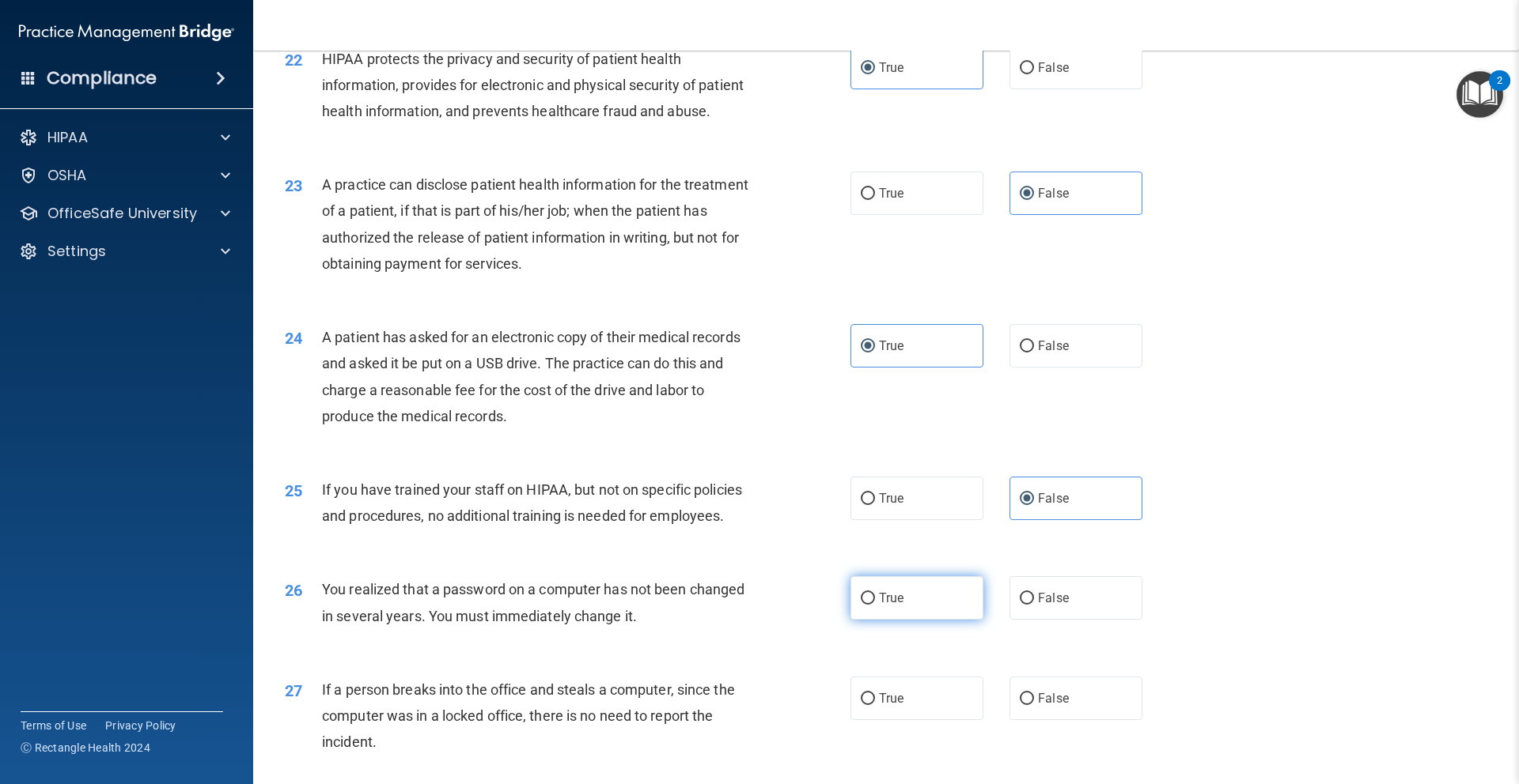
drag, startPoint x: 927, startPoint y: 593, endPoint x: 957, endPoint y: 594, distance: 30.0
click at [927, 593] on label "True" at bounding box center [916, 598] width 132 height 44
click at [875, 593] on input "True" at bounding box center [867, 599] width 14 height 11
radio input "true"
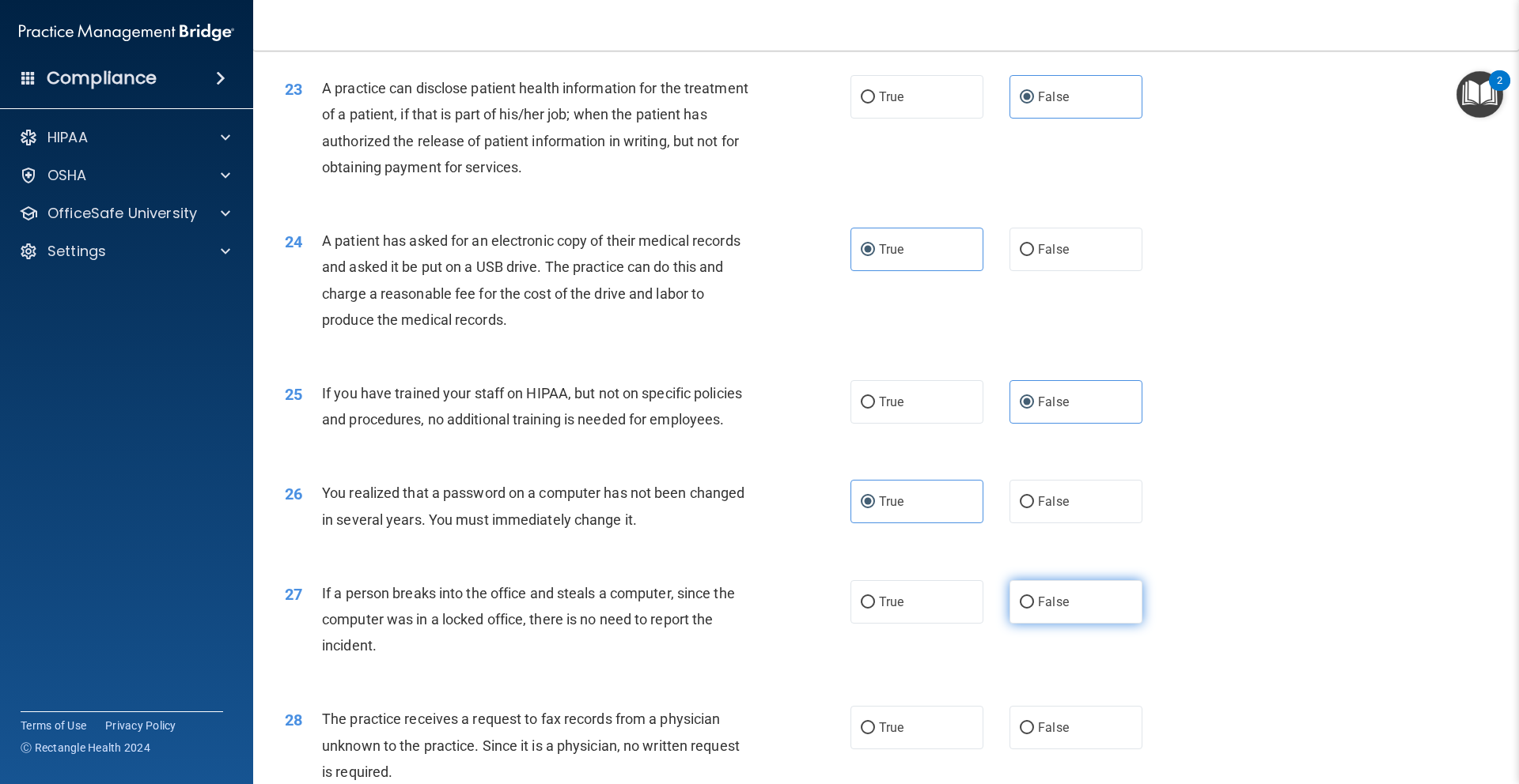
scroll to position [2544, 0]
click at [1062, 612] on span "False" at bounding box center [1053, 605] width 30 height 15
click at [1034, 612] on input "False" at bounding box center [1026, 606] width 14 height 11
radio input "true"
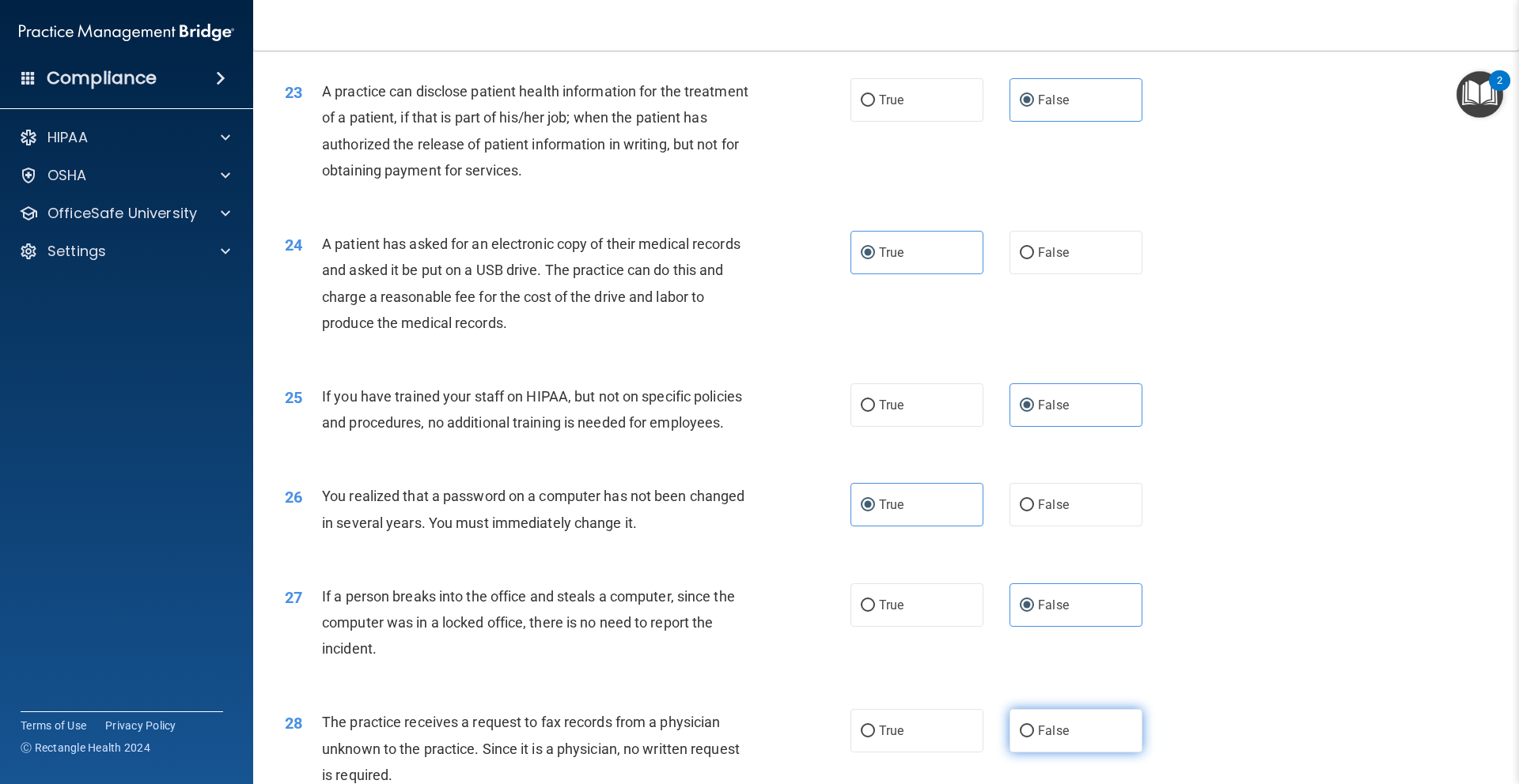
click at [1069, 727] on label "False" at bounding box center [1075, 732] width 132 height 44
click at [1034, 727] on input "False" at bounding box center [1026, 732] width 14 height 11
radio input "true"
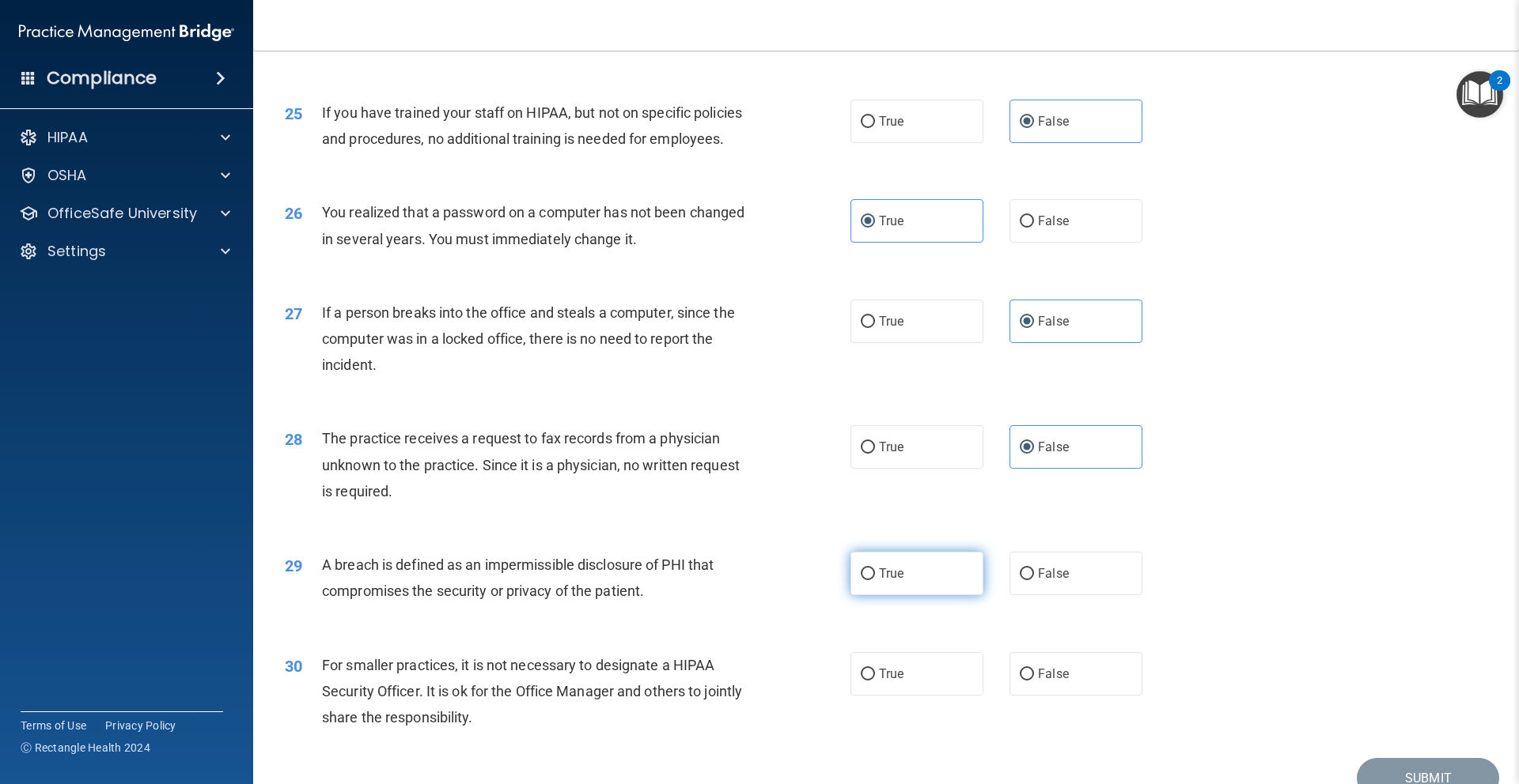
scroll to position [2830, 0]
click at [930, 573] on label "True" at bounding box center [916, 573] width 132 height 44
click at [875, 573] on input "True" at bounding box center [867, 573] width 14 height 11
radio input "true"
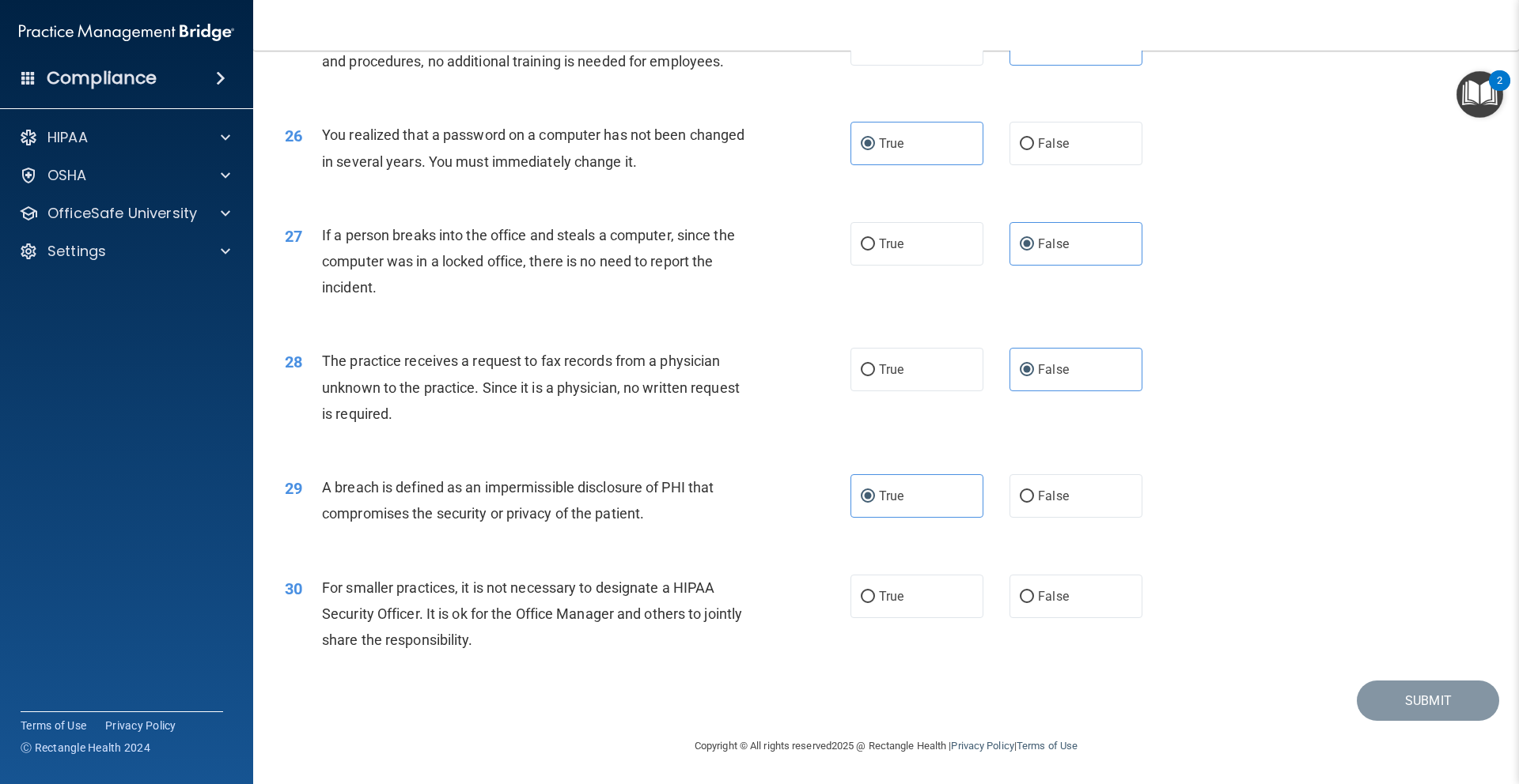
drag, startPoint x: 952, startPoint y: 586, endPoint x: 1000, endPoint y: 588, distance: 48.0
click at [952, 586] on label "True" at bounding box center [916, 596] width 132 height 44
click at [875, 592] on input "True" at bounding box center [867, 597] width 14 height 11
radio input "true"
click at [1452, 695] on button "Submit" at bounding box center [1427, 701] width 142 height 40
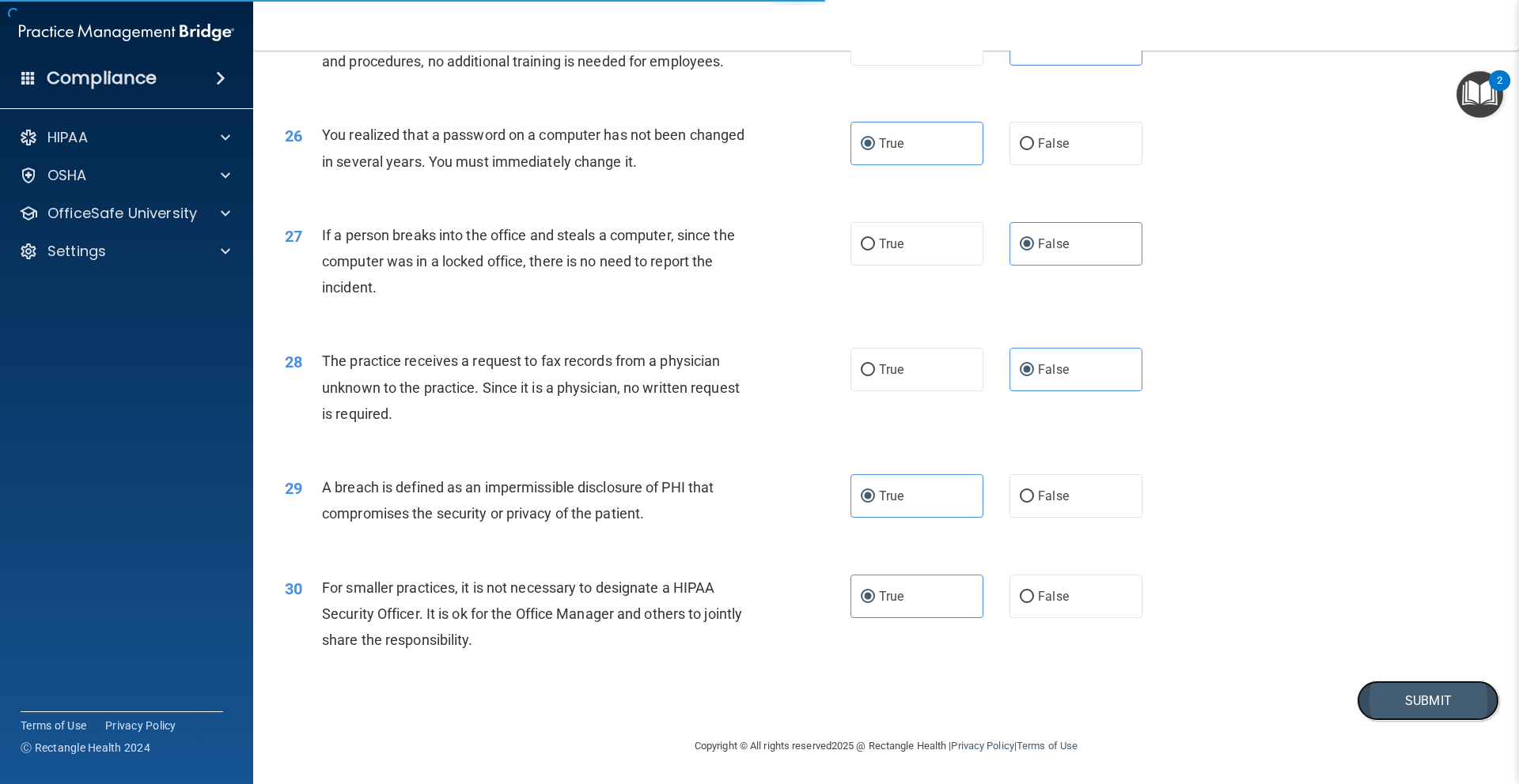
click at [1437, 703] on button "Submit" at bounding box center [1427, 701] width 142 height 40
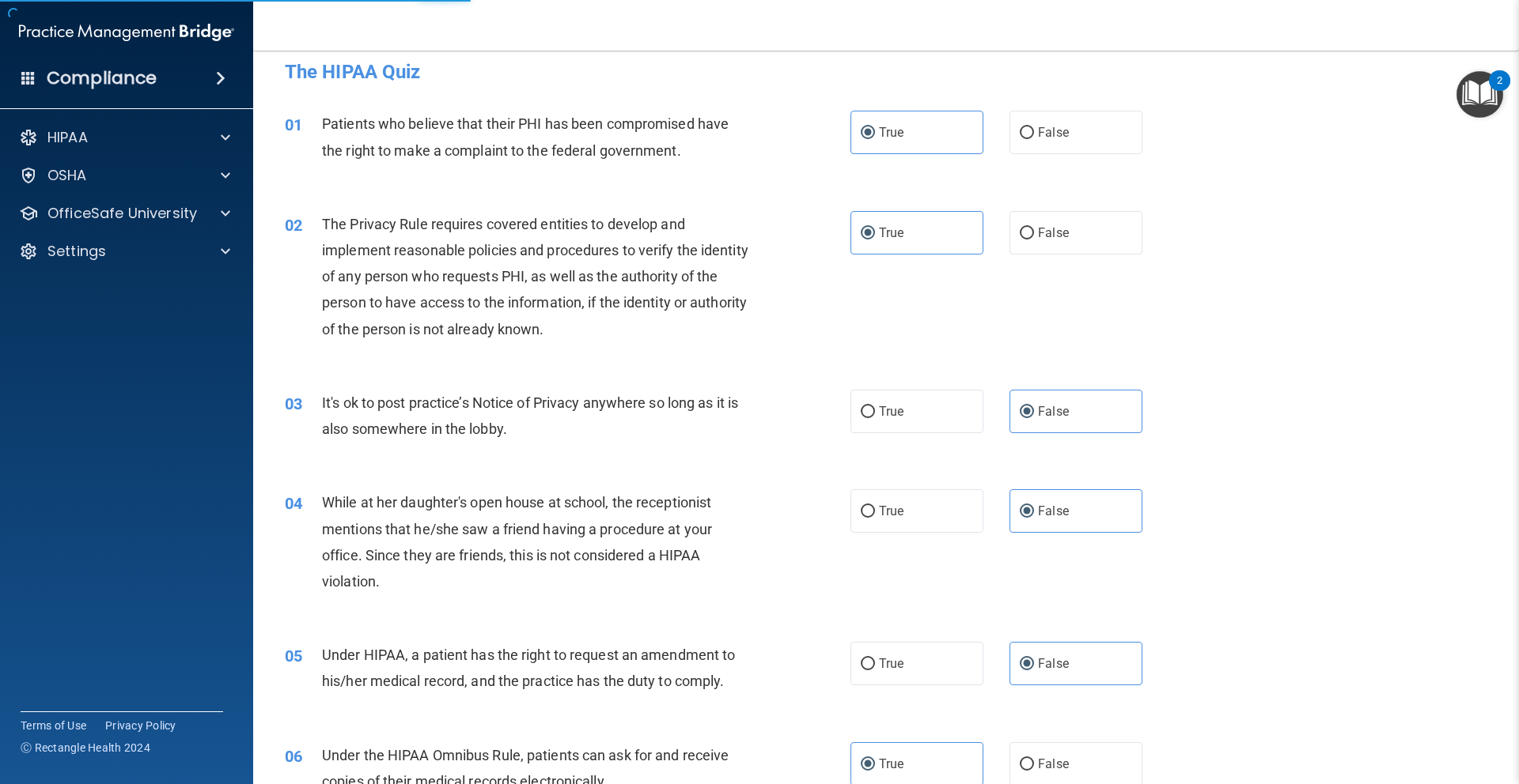
scroll to position [0, 0]
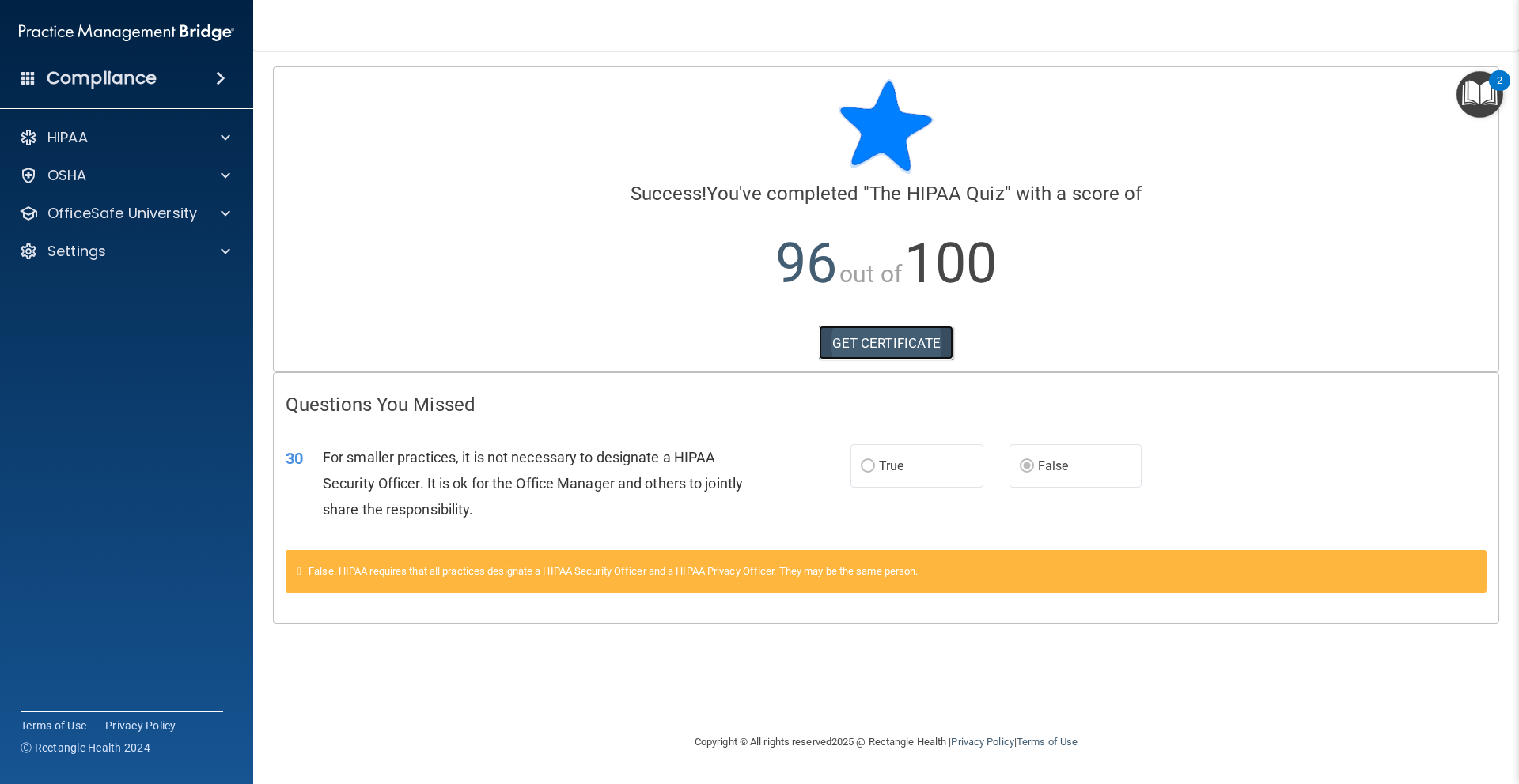
click at [915, 341] on link "GET CERTIFICATE" at bounding box center [886, 343] width 135 height 35
drag, startPoint x: 230, startPoint y: 220, endPoint x: 216, endPoint y: 216, distance: 14.6
click at [230, 219] on span at bounding box center [226, 213] width 10 height 19
click at [184, 259] on img at bounding box center [192, 251] width 20 height 20
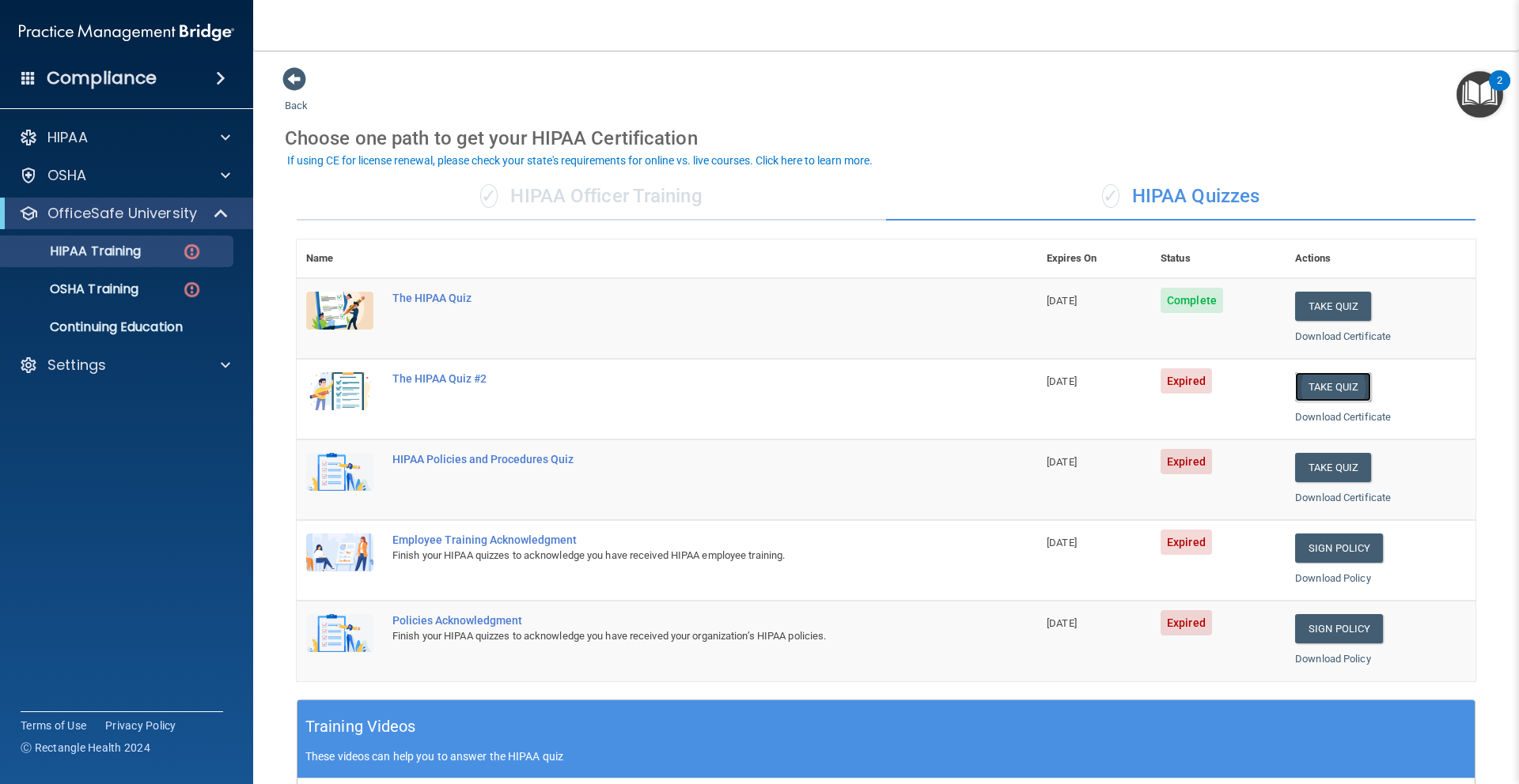
click at [1327, 388] on button "Take Quiz" at bounding box center [1333, 387] width 76 height 30
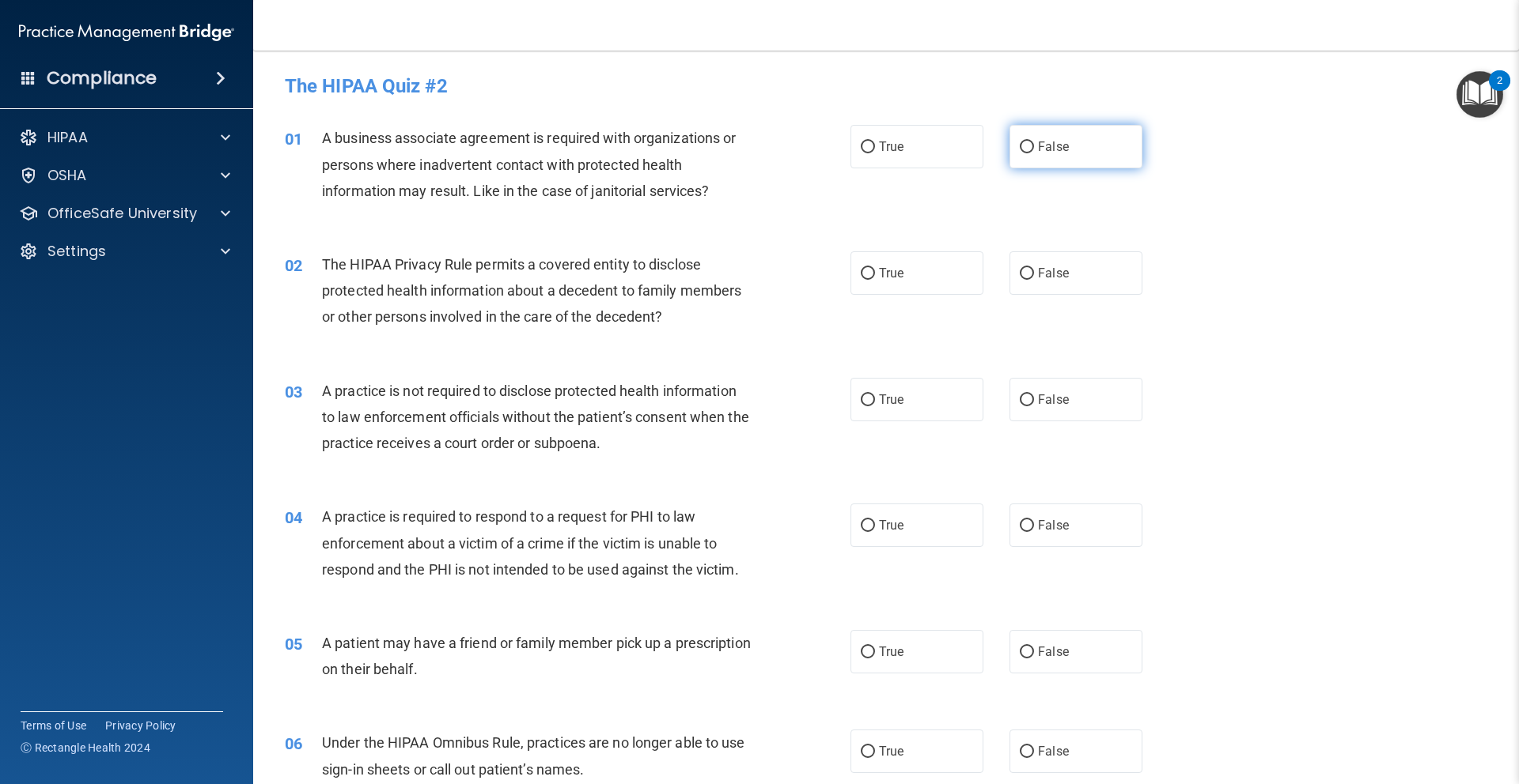
click at [1086, 156] on label "False" at bounding box center [1075, 147] width 132 height 44
click at [1034, 153] on input "False" at bounding box center [1026, 148] width 14 height 11
radio input "true"
click at [1073, 263] on label "False" at bounding box center [1075, 273] width 132 height 44
drag, startPoint x: 1112, startPoint y: 402, endPoint x: 1108, endPoint y: 392, distance: 10.8
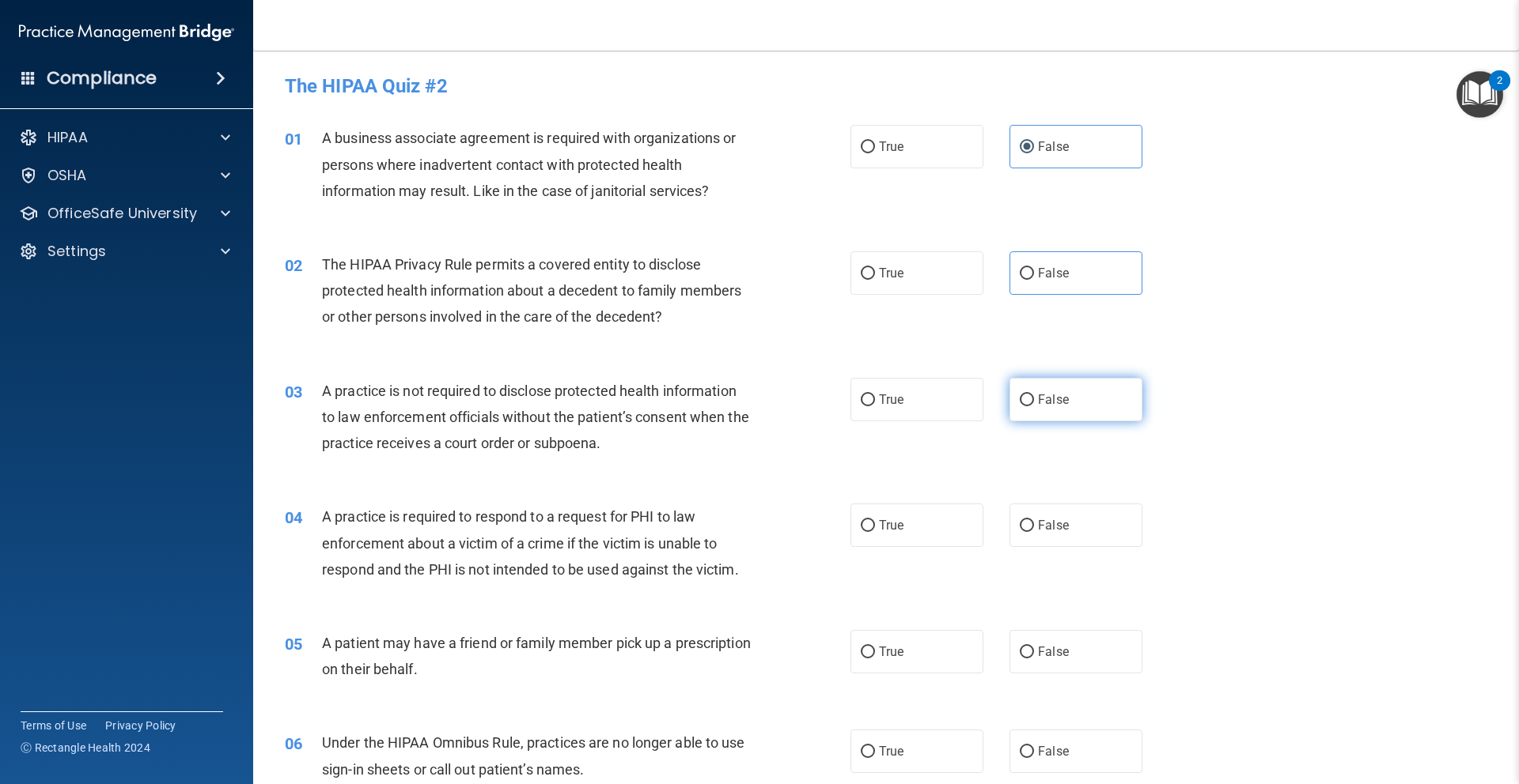
click at [1112, 402] on label "False" at bounding box center [1075, 400] width 132 height 44
click at [1034, 402] on input "False" at bounding box center [1026, 400] width 14 height 11
radio input "true"
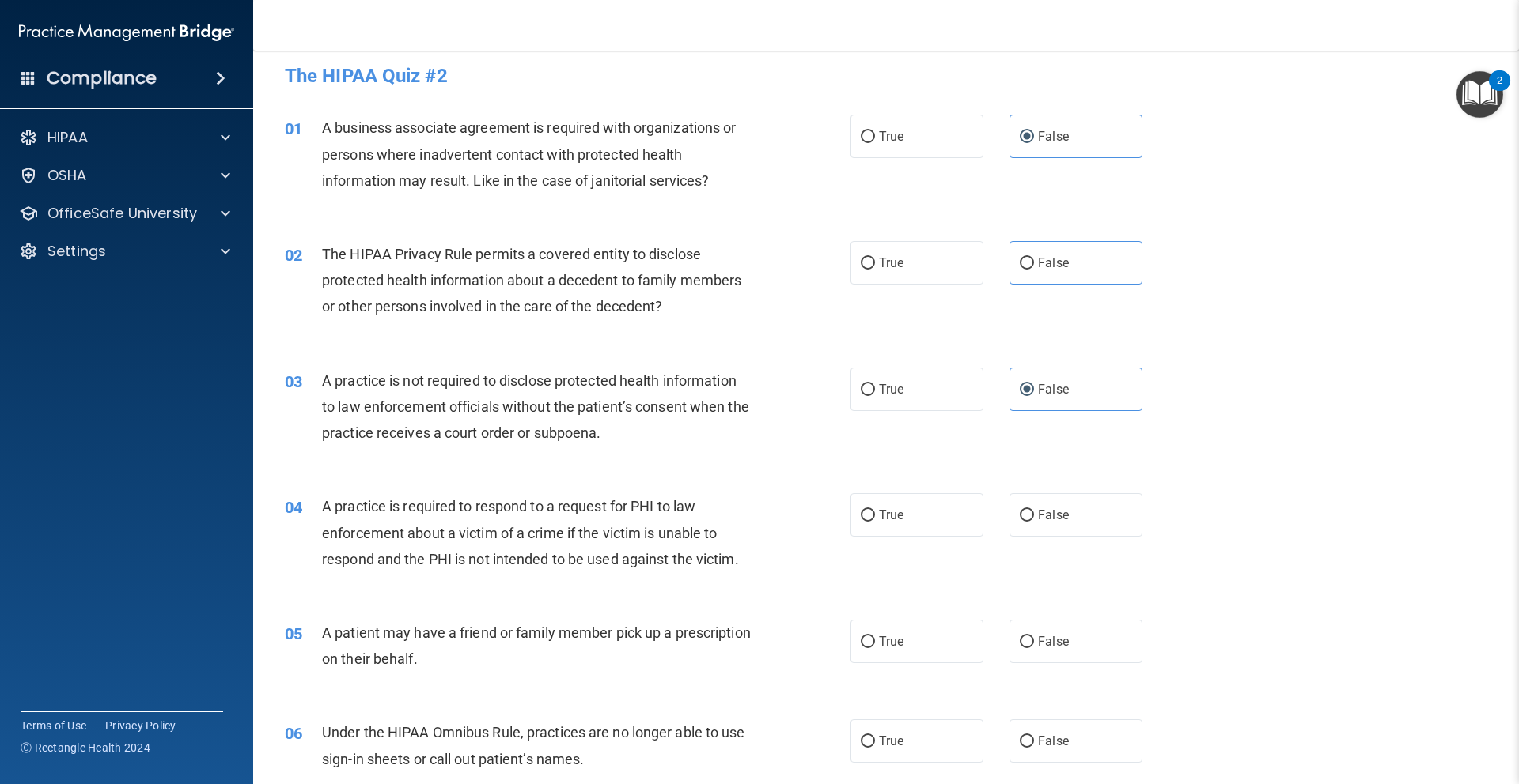
click at [1058, 244] on label "False" at bounding box center [1075, 263] width 132 height 44
click at [1034, 258] on input "False" at bounding box center [1026, 264] width 14 height 11
radio input "true"
drag, startPoint x: 1057, startPoint y: 385, endPoint x: 1170, endPoint y: 383, distance: 113.0
click at [1060, 387] on span "False" at bounding box center [1053, 390] width 30 height 15
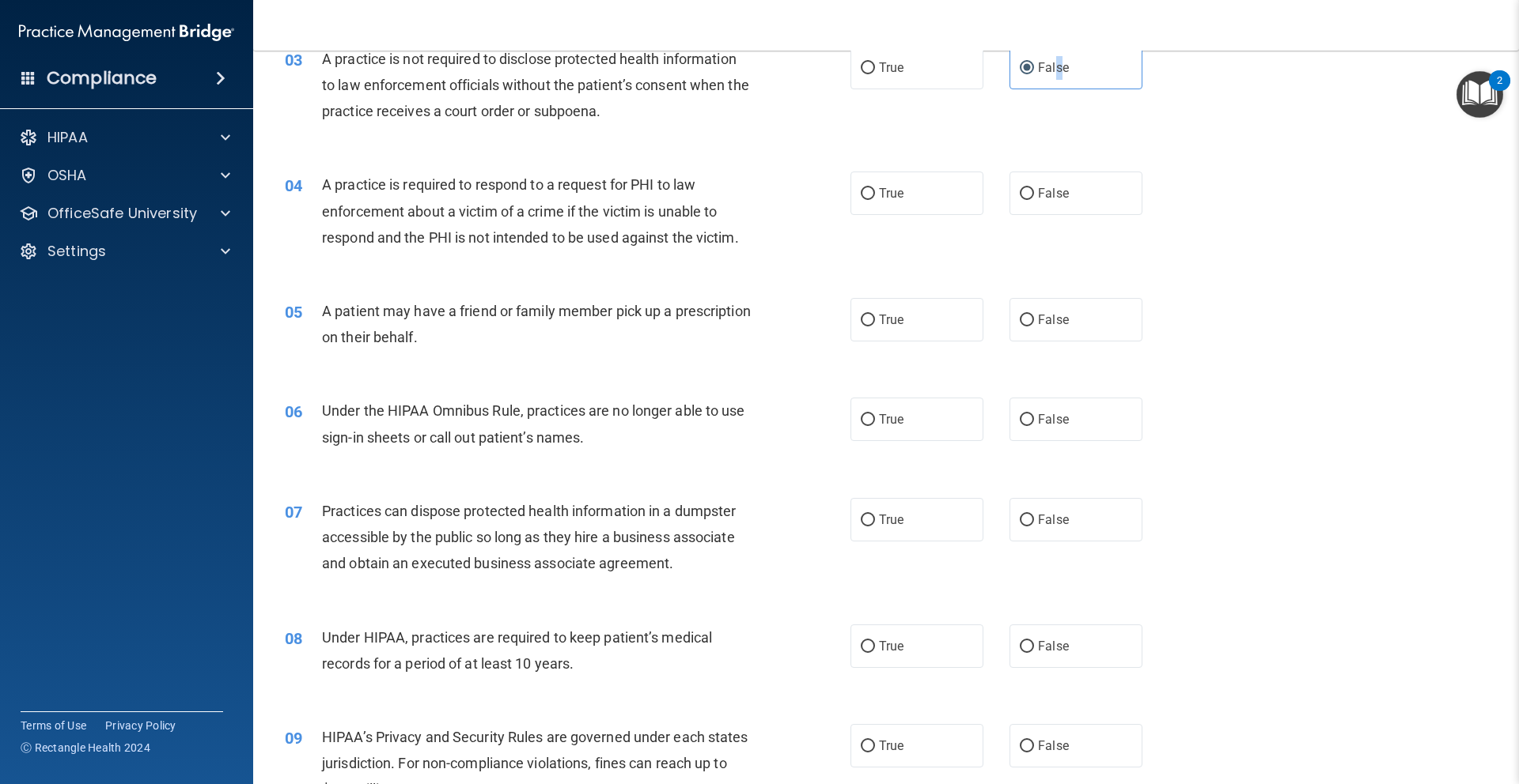
scroll to position [385, 0]
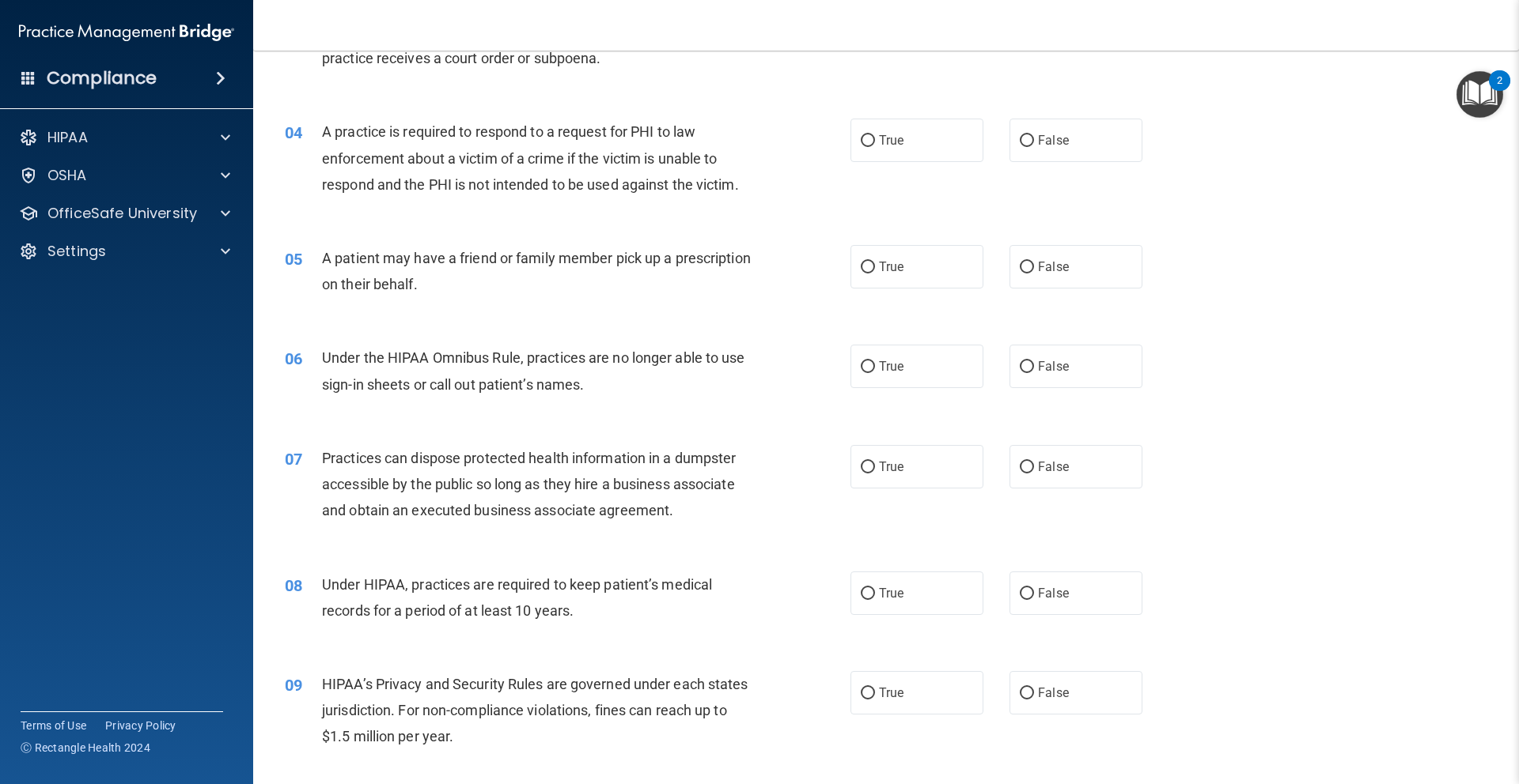
click at [1069, 149] on label "False" at bounding box center [1075, 141] width 132 height 44
click at [1034, 147] on input "False" at bounding box center [1026, 141] width 14 height 11
radio input "true"
click at [1062, 252] on label "False" at bounding box center [1075, 267] width 132 height 44
click at [1034, 262] on input "False" at bounding box center [1026, 268] width 14 height 11
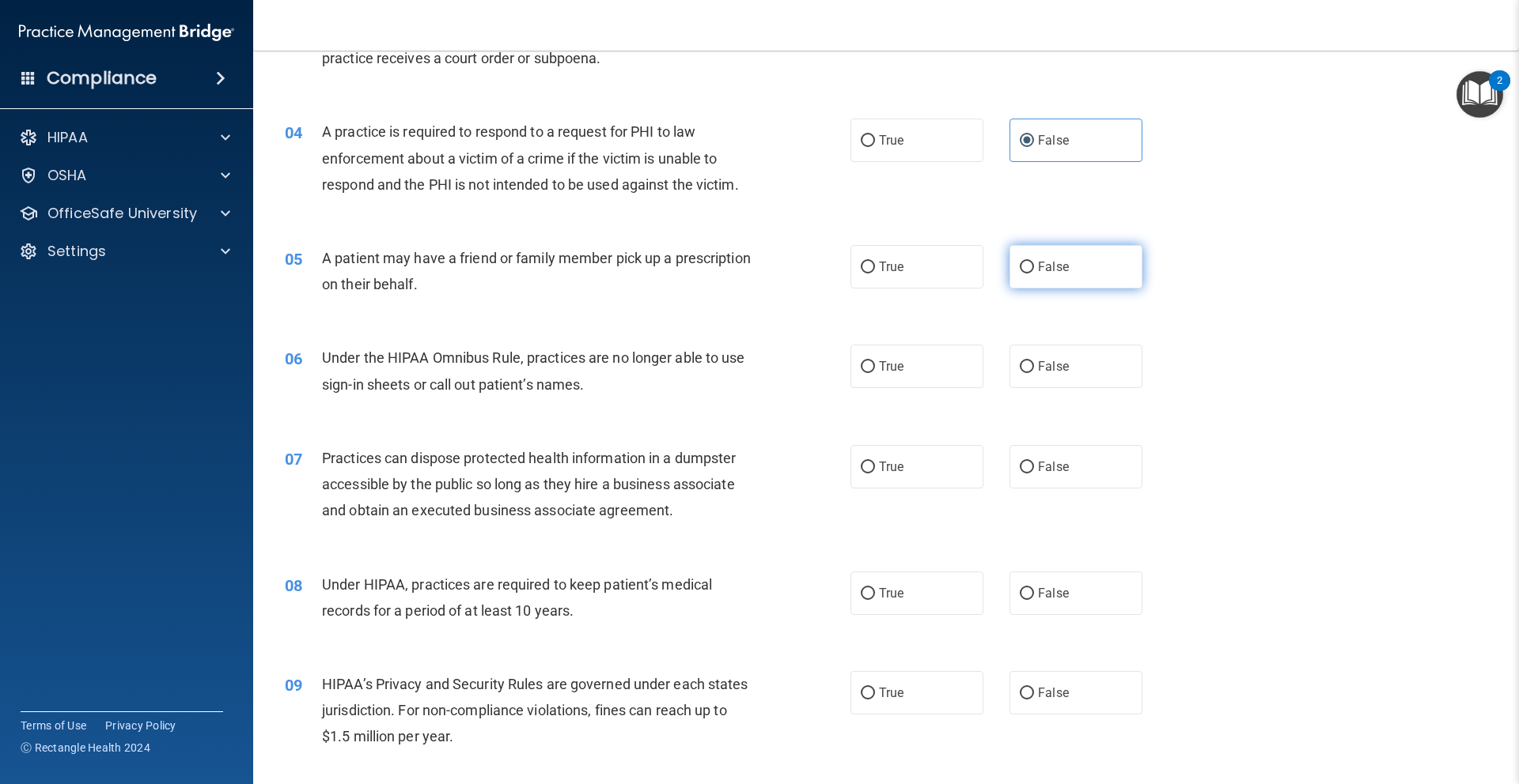
radio input "true"
click at [1069, 291] on div "05 A patient may have a friend or family member pick up a prescription on their…" at bounding box center [885, 275] width 1226 height 100
click at [1090, 367] on label "False" at bounding box center [1075, 367] width 132 height 44
click at [1034, 367] on input "False" at bounding box center [1026, 367] width 14 height 11
radio input "true"
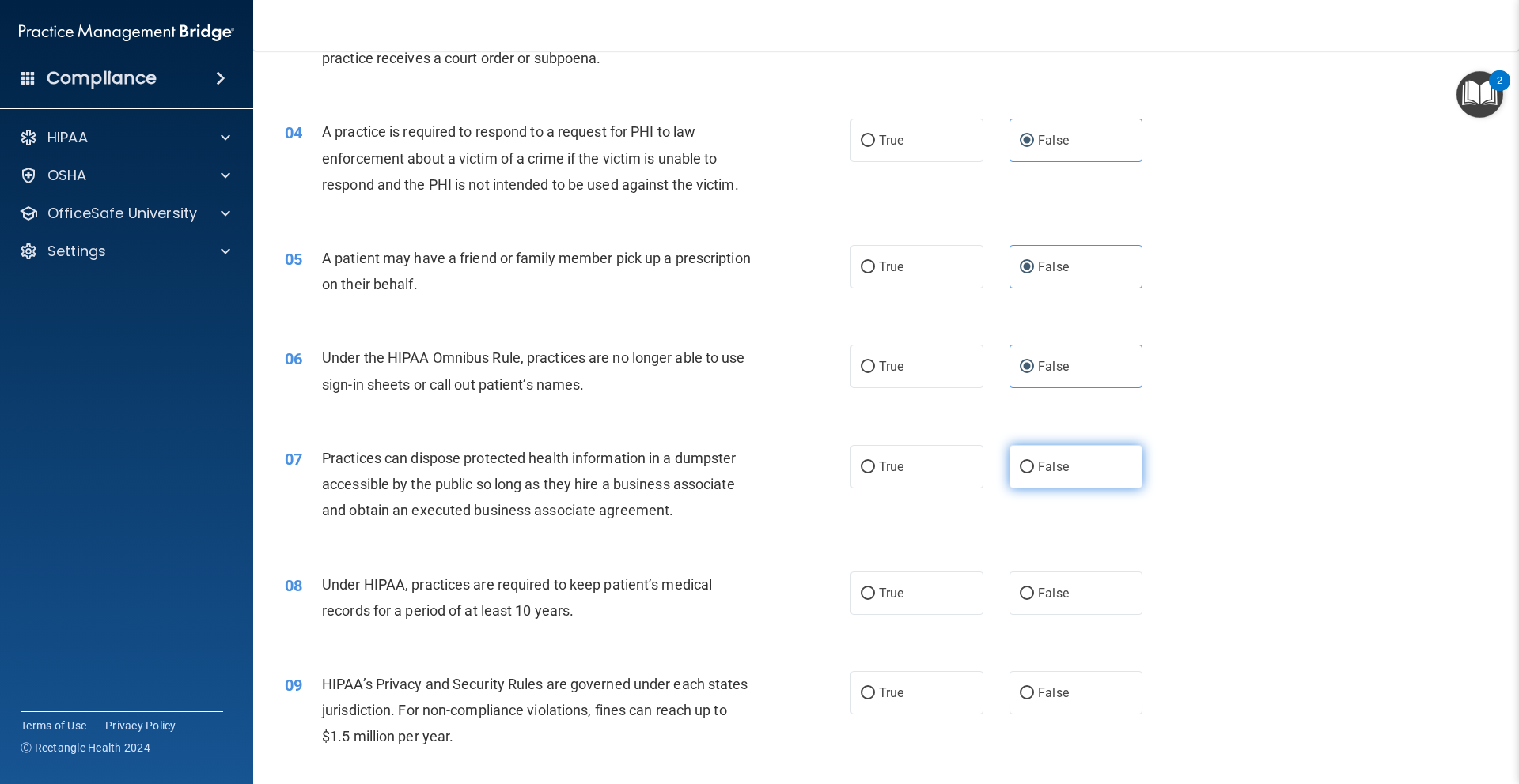
click at [1081, 457] on label "False" at bounding box center [1075, 467] width 132 height 44
click at [1034, 462] on input "False" at bounding box center [1026, 468] width 14 height 11
radio input "true"
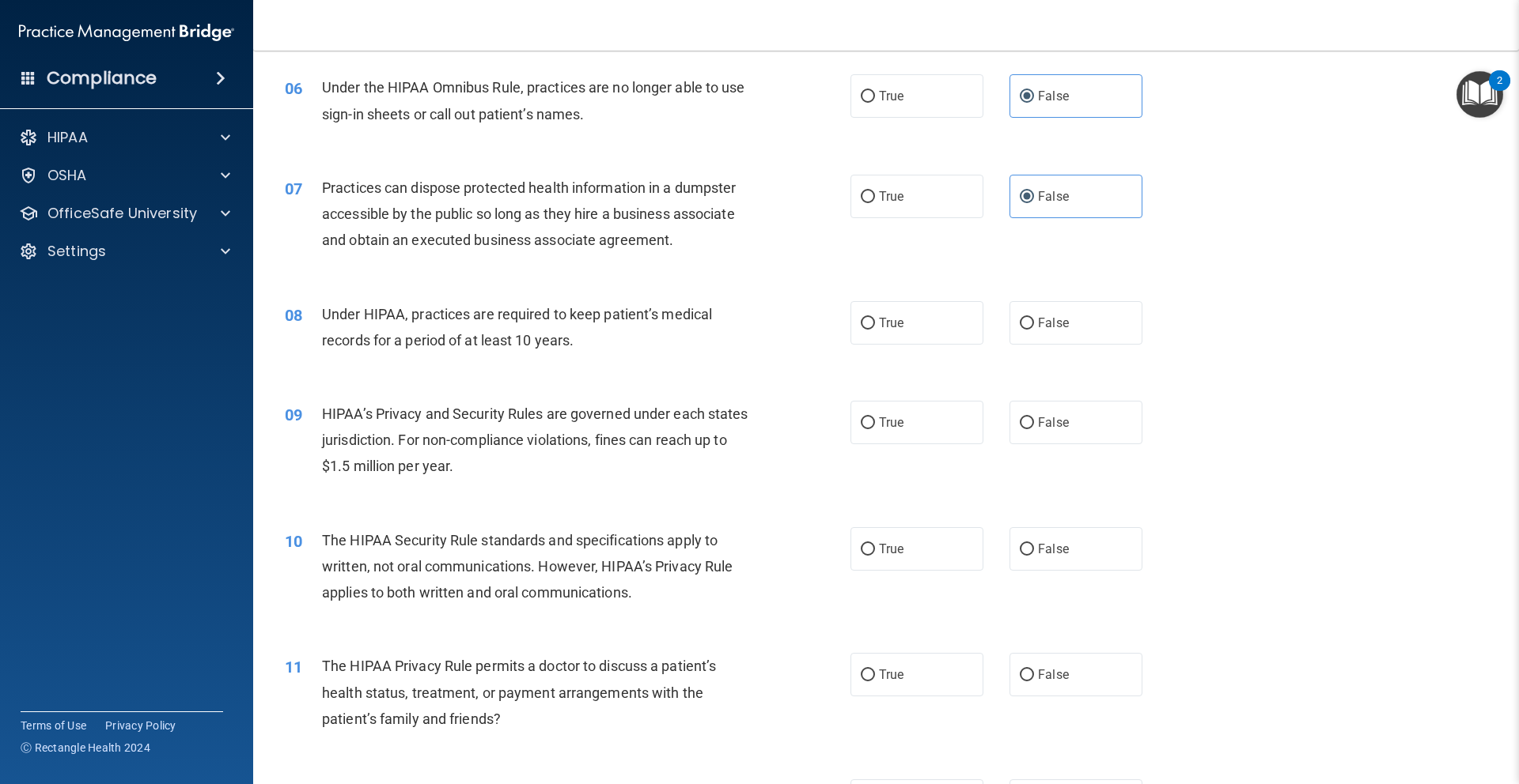
scroll to position [681, 0]
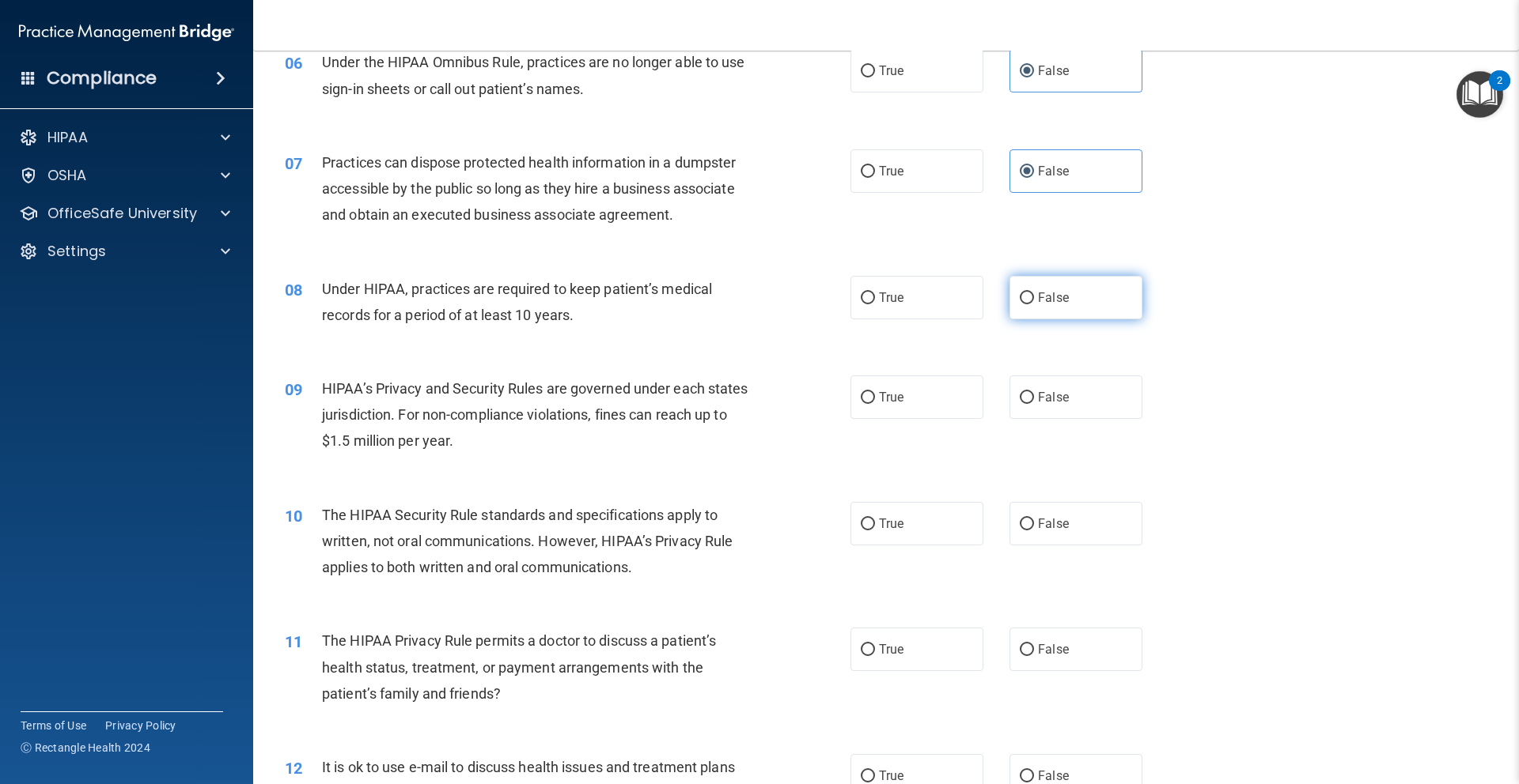
click at [1103, 295] on label "False" at bounding box center [1075, 298] width 132 height 44
click at [1034, 295] on input "False" at bounding box center [1026, 298] width 14 height 11
radio input "true"
click at [1080, 425] on div "09 HIPAA’s Privacy and Security Rules are governed under each states jurisdicti…" at bounding box center [885, 419] width 1226 height 127
click at [1082, 411] on label "False" at bounding box center [1075, 397] width 132 height 44
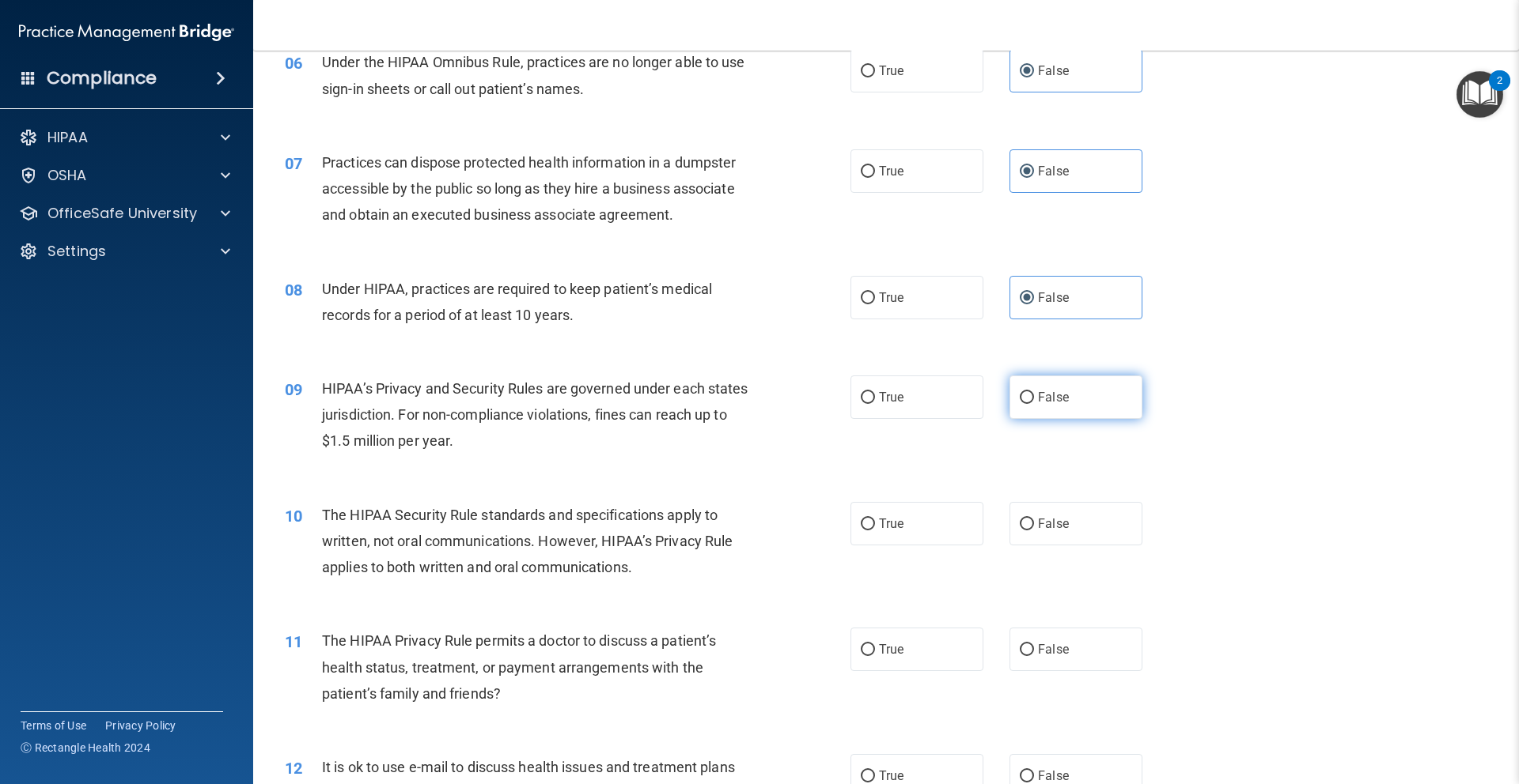
click at [1034, 404] on input "False" at bounding box center [1026, 398] width 14 height 11
radio input "true"
drag, startPoint x: 1082, startPoint y: 518, endPoint x: 1171, endPoint y: 469, distance: 101.6
click at [1084, 518] on label "False" at bounding box center [1075, 524] width 132 height 44
click at [1034, 518] on input "False" at bounding box center [1026, 524] width 14 height 11
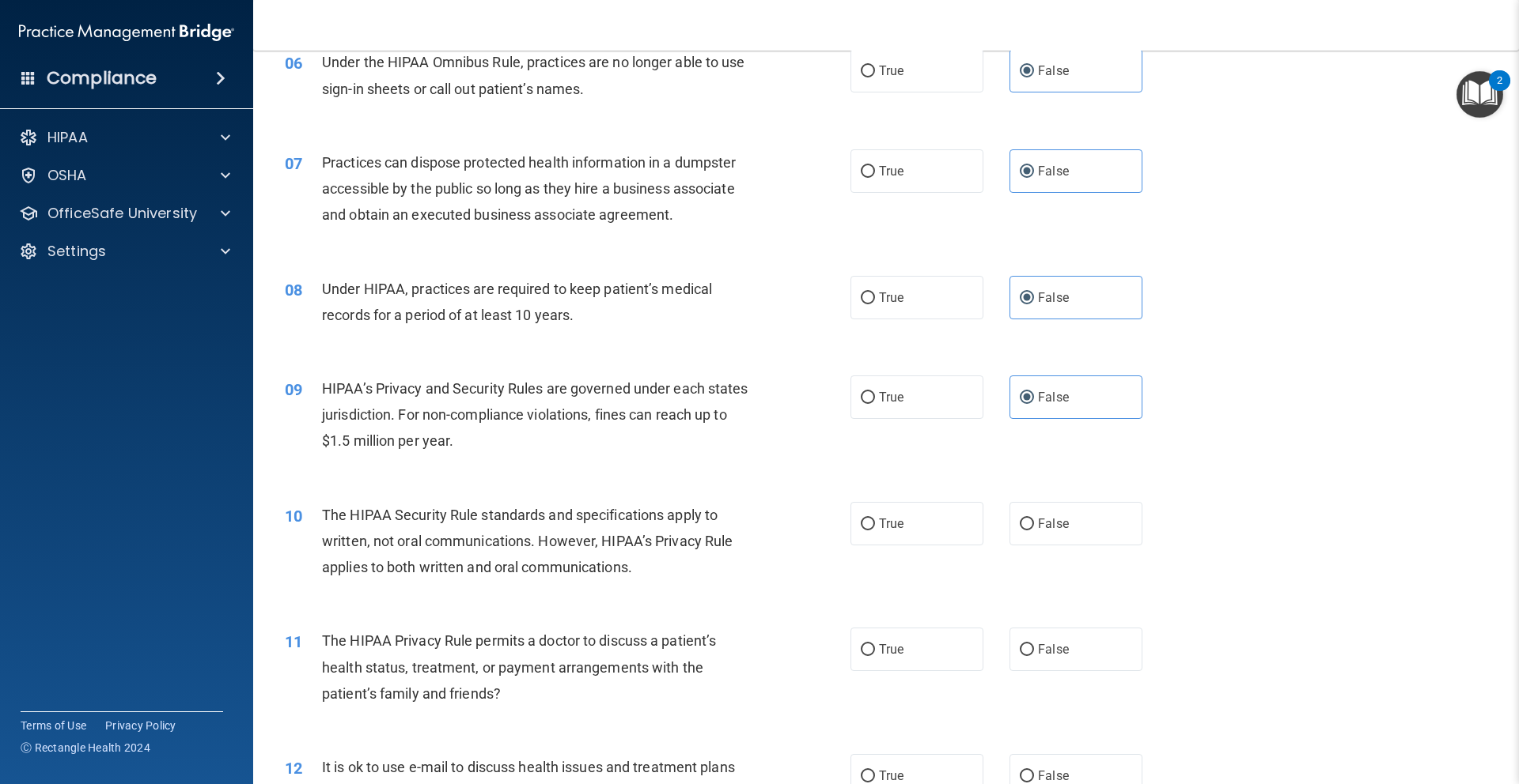
radio input "true"
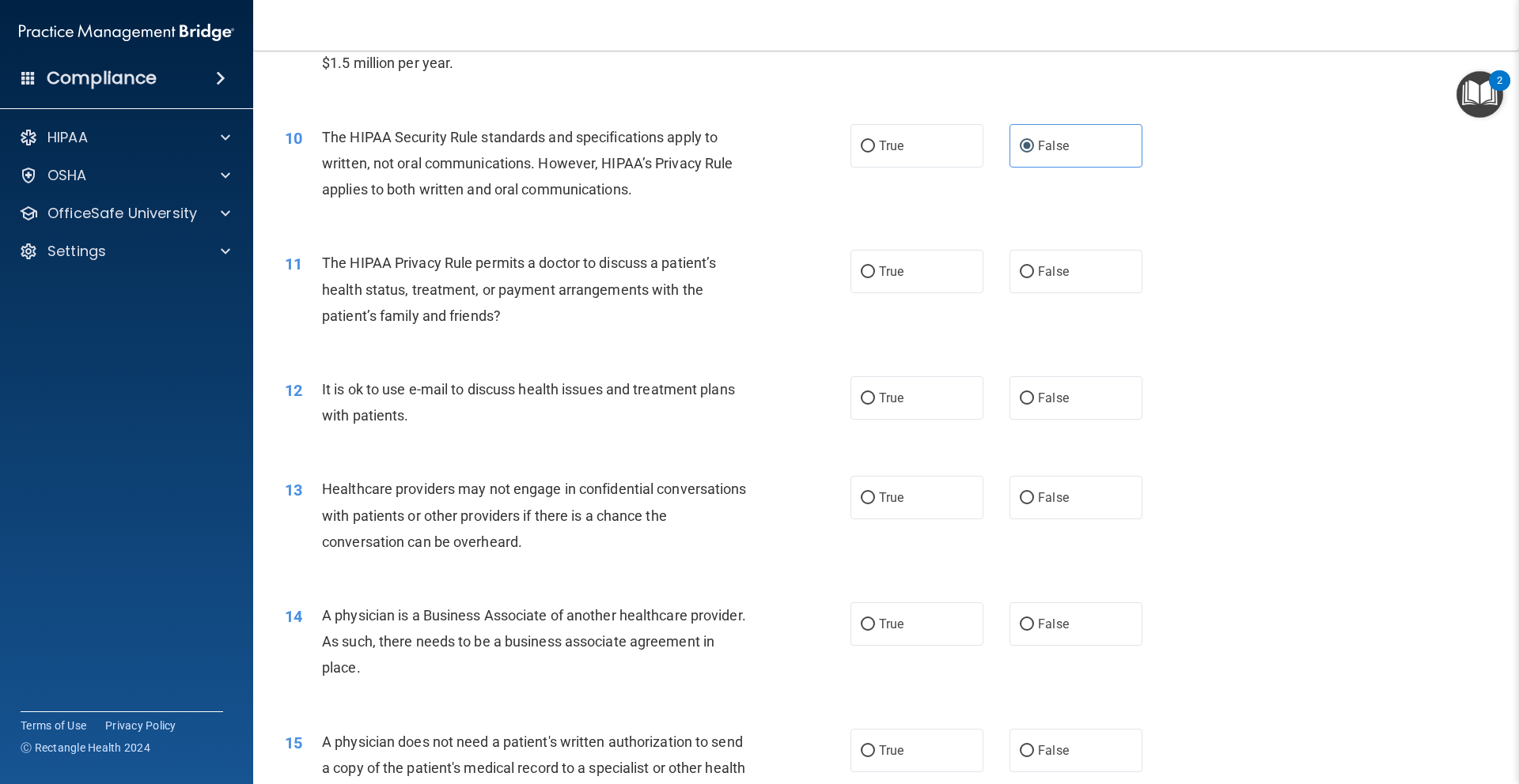
click at [1073, 272] on label "False" at bounding box center [1075, 271] width 132 height 44
click at [1034, 272] on input "False" at bounding box center [1026, 272] width 14 height 11
radio input "true"
click at [1069, 407] on label "False" at bounding box center [1075, 396] width 132 height 44
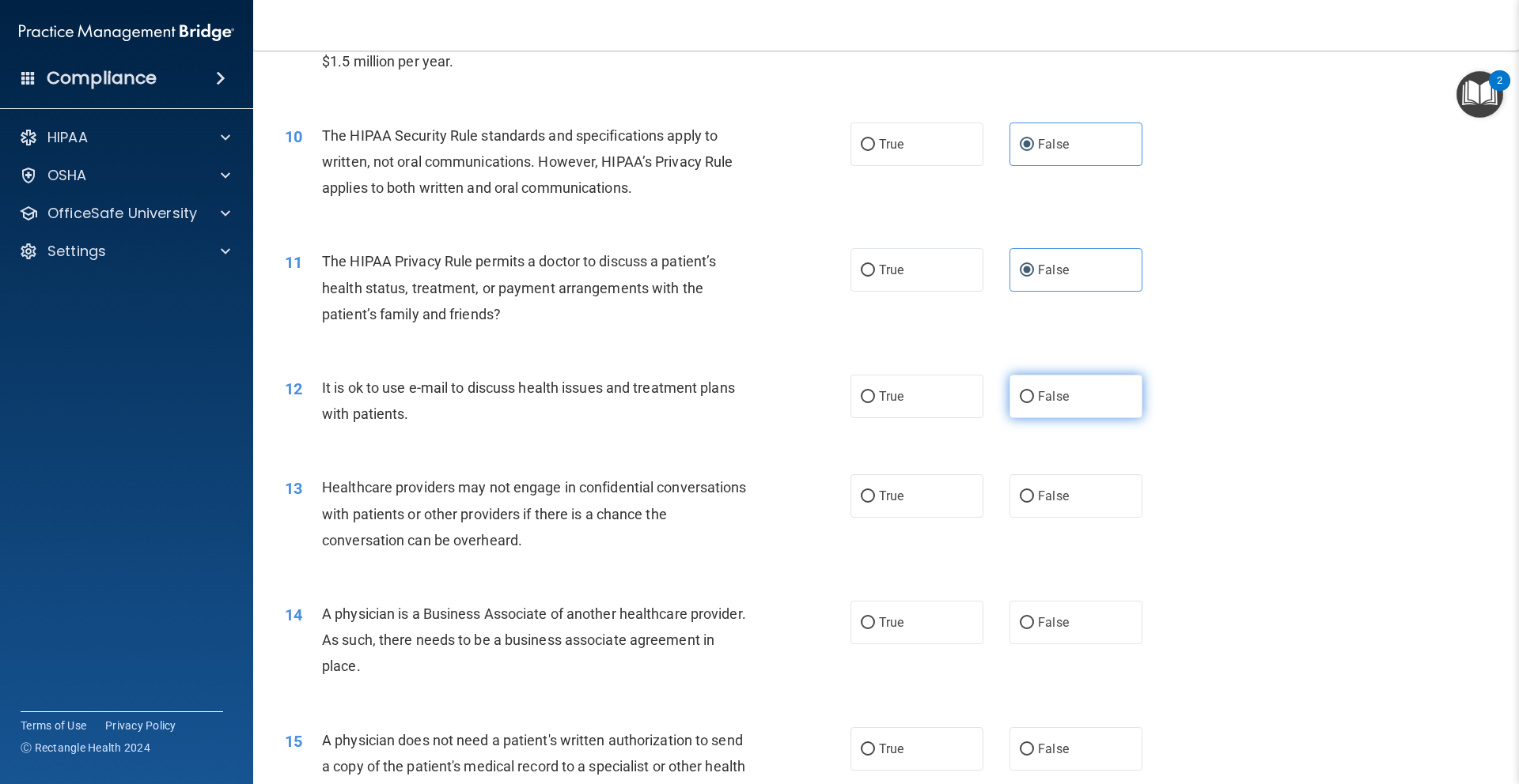
click at [1034, 403] on input "False" at bounding box center [1026, 397] width 14 height 11
radio input "true"
drag, startPoint x: 1082, startPoint y: 487, endPoint x: 1201, endPoint y: 477, distance: 119.4
click at [1086, 488] on label "False" at bounding box center [1075, 496] width 132 height 44
click at [1034, 491] on input "False" at bounding box center [1026, 496] width 14 height 11
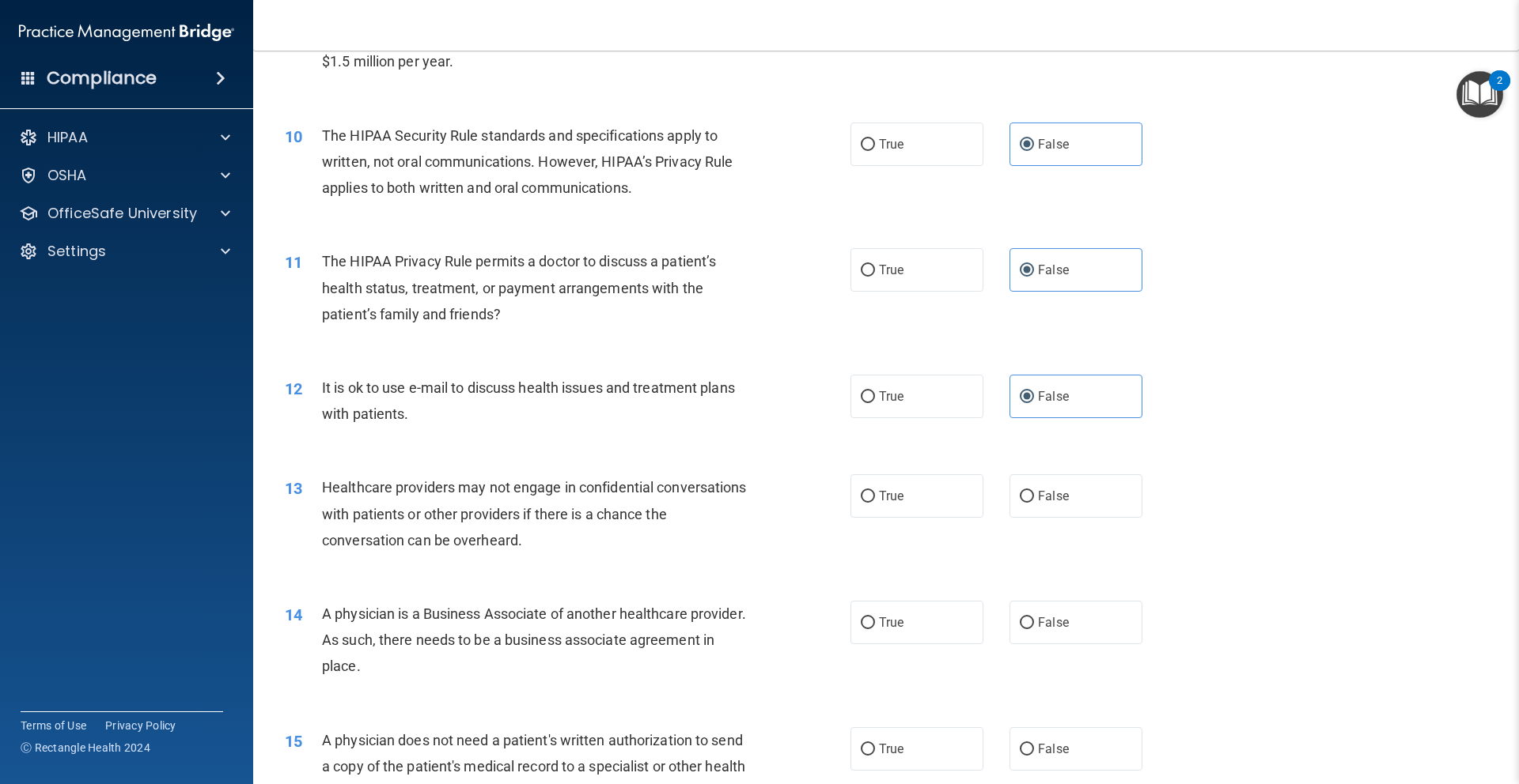
radio input "true"
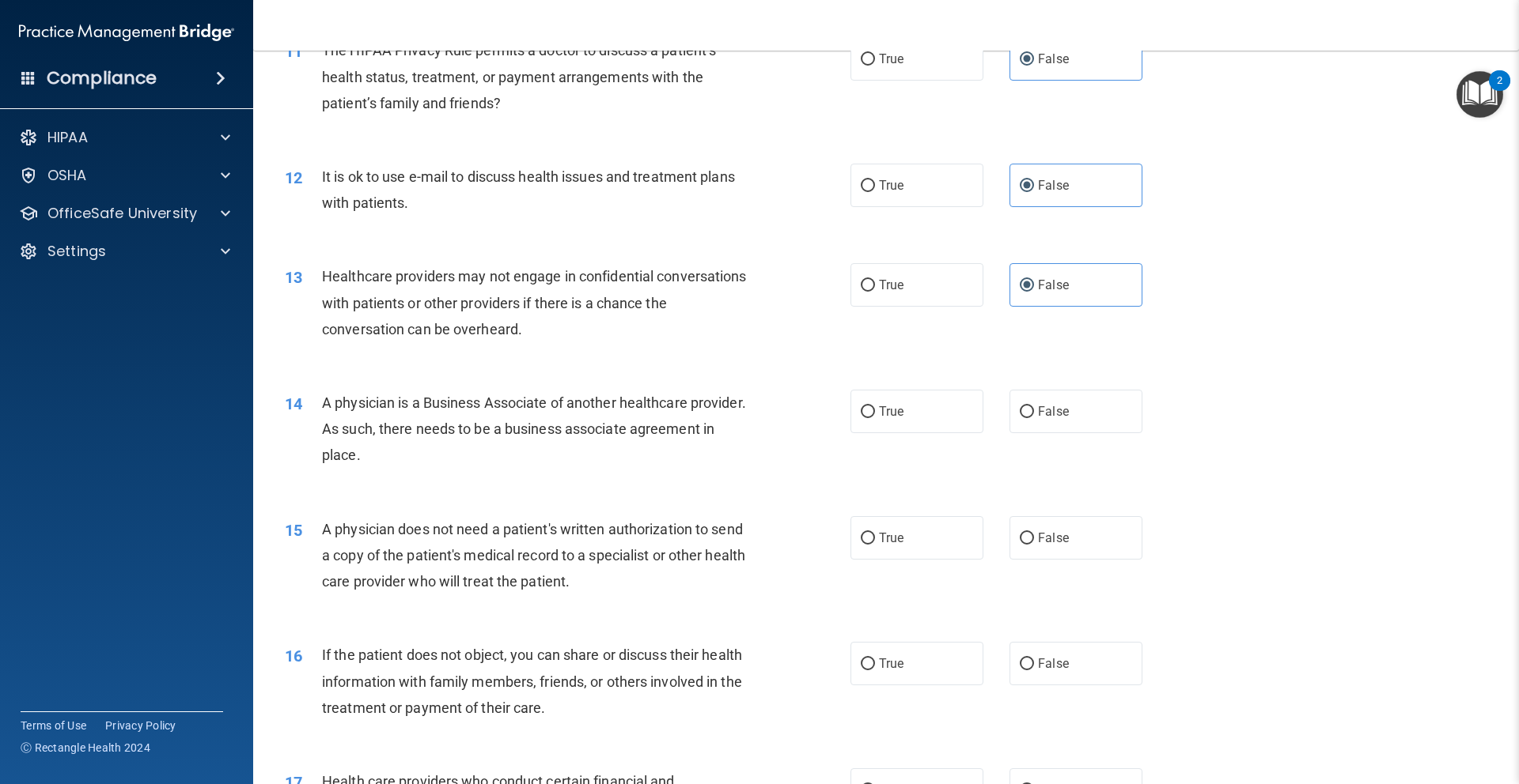
scroll to position [1300, 0]
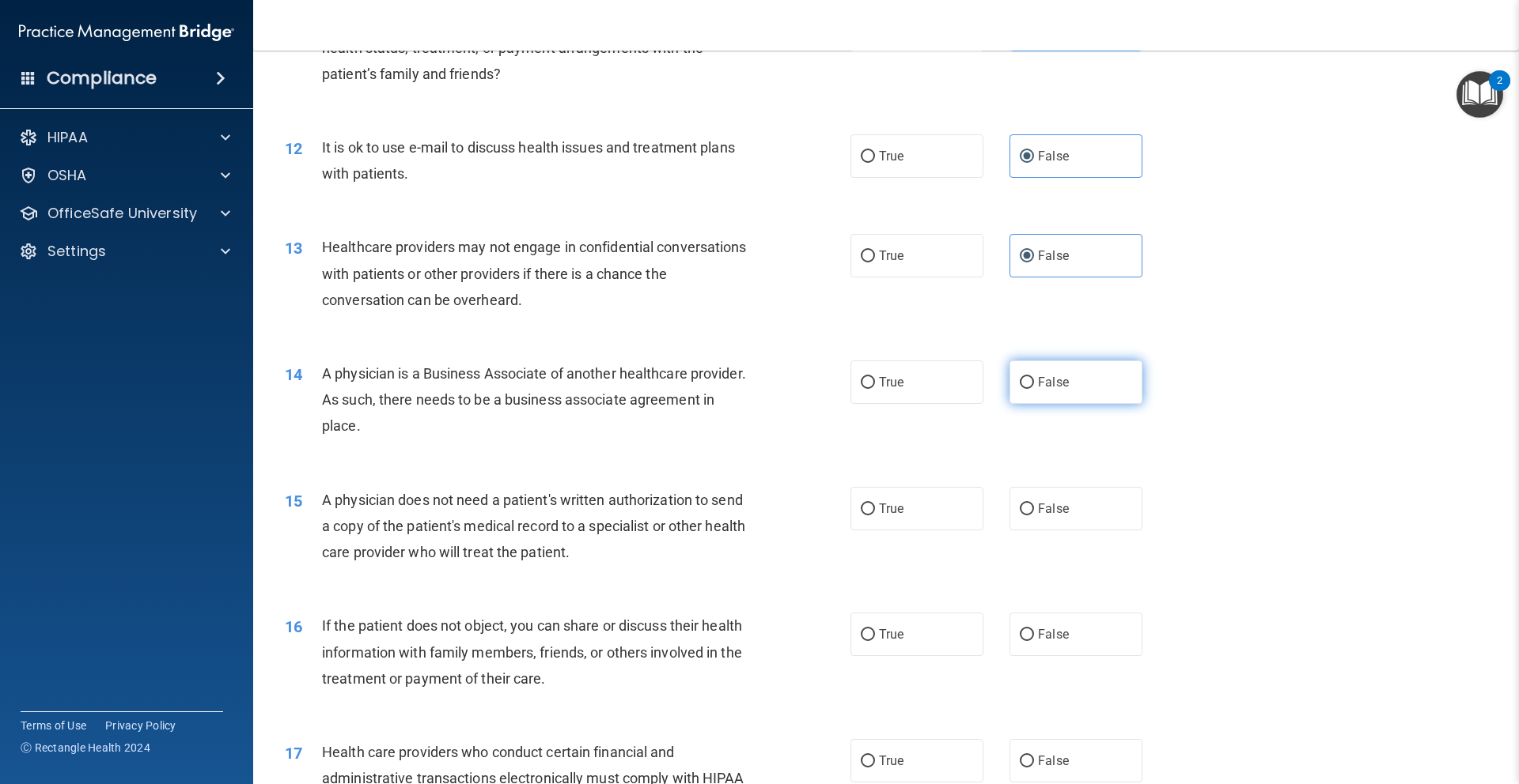
click at [1121, 379] on label "False" at bounding box center [1075, 382] width 132 height 44
click at [1034, 379] on input "False" at bounding box center [1026, 383] width 14 height 11
radio input "true"
click at [1098, 514] on label "False" at bounding box center [1075, 509] width 132 height 44
click at [1034, 514] on input "False" at bounding box center [1026, 510] width 14 height 11
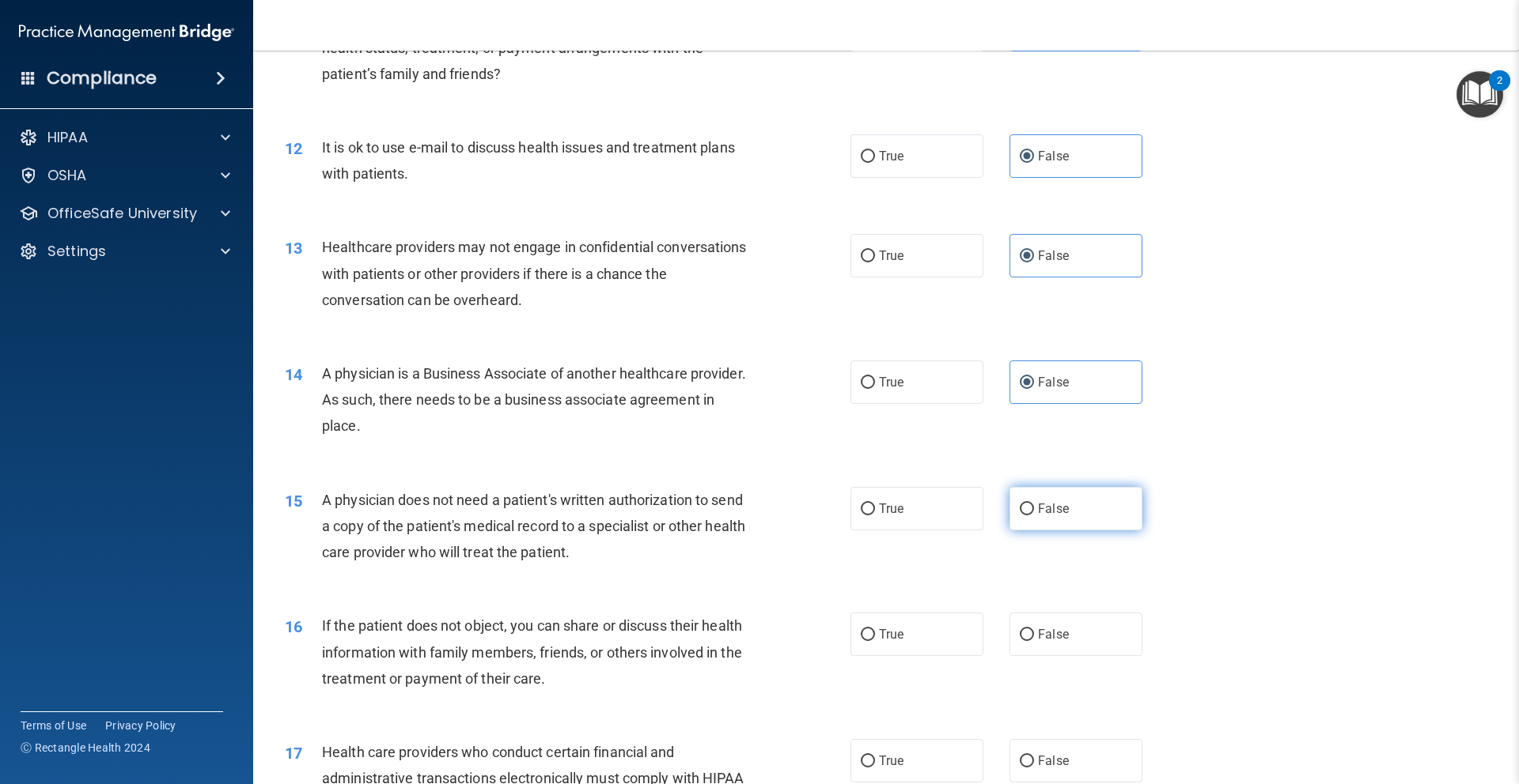
radio input "true"
drag, startPoint x: 1082, startPoint y: 636, endPoint x: 1105, endPoint y: 616, distance: 30.5
click at [1082, 635] on label "False" at bounding box center [1075, 634] width 132 height 44
click at [1034, 635] on input "False" at bounding box center [1026, 635] width 14 height 11
radio input "true"
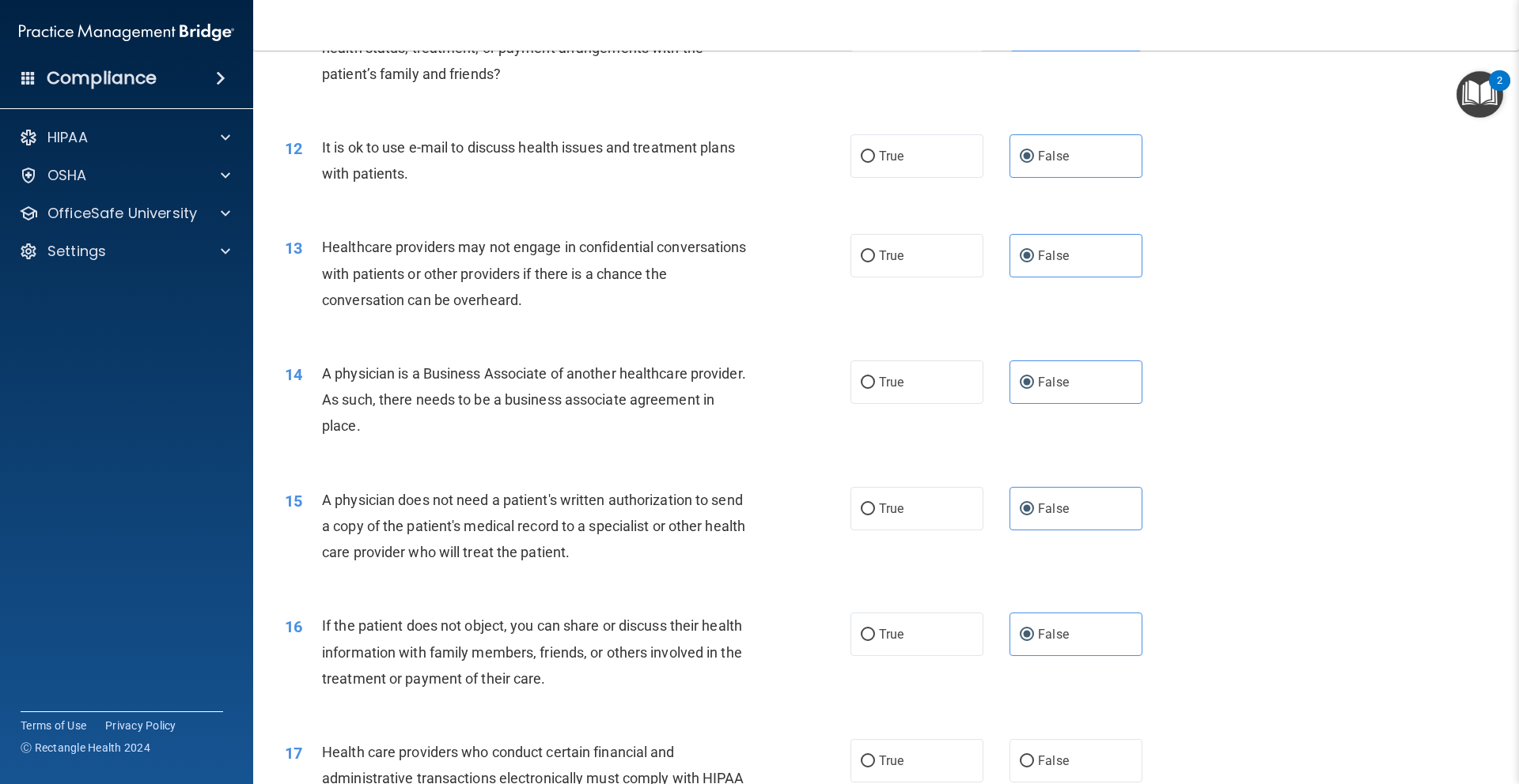
click at [1311, 500] on div "15 A physician does not need a patient's written authorization to send a copy o…" at bounding box center [885, 531] width 1226 height 127
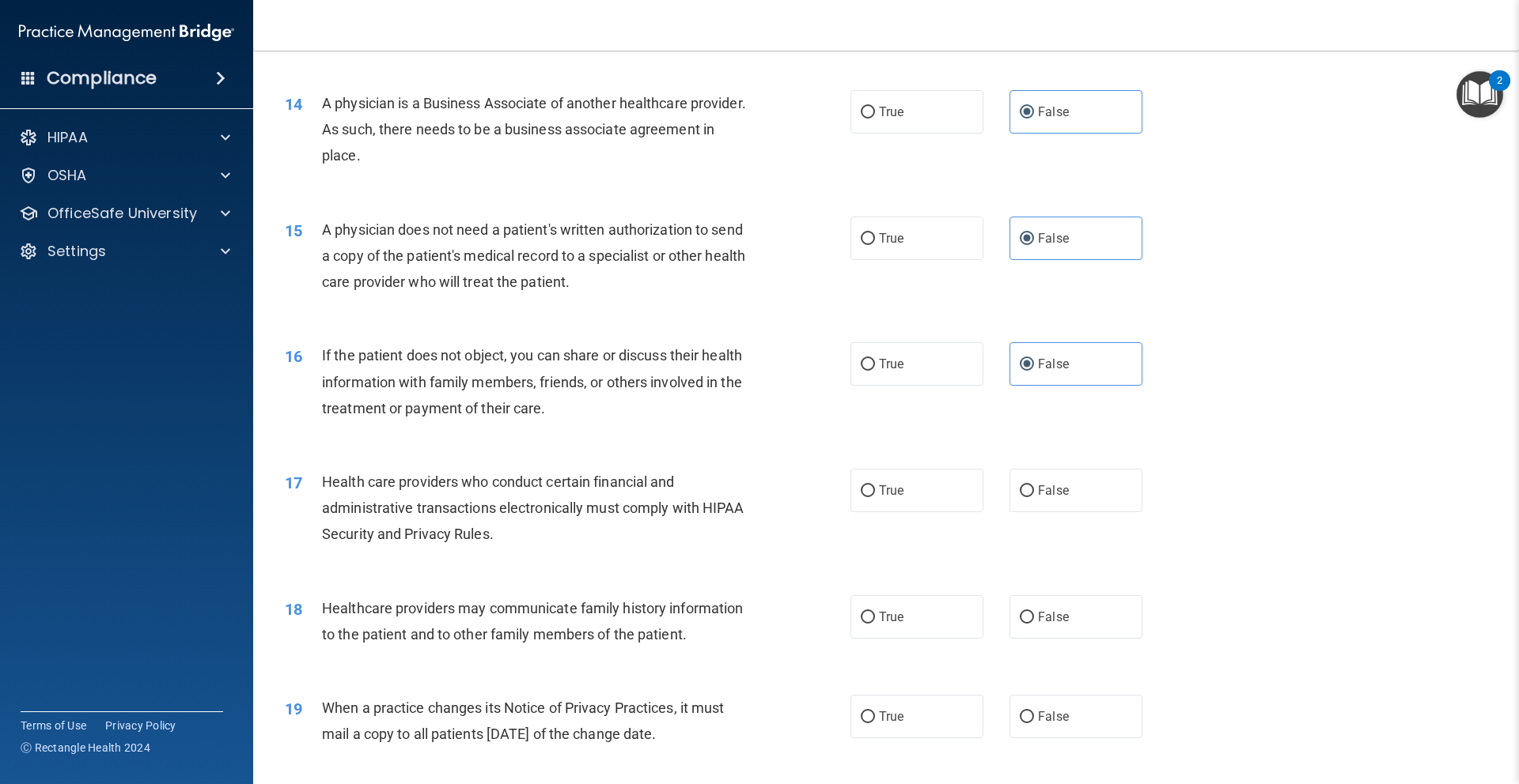
scroll to position [1696, 0]
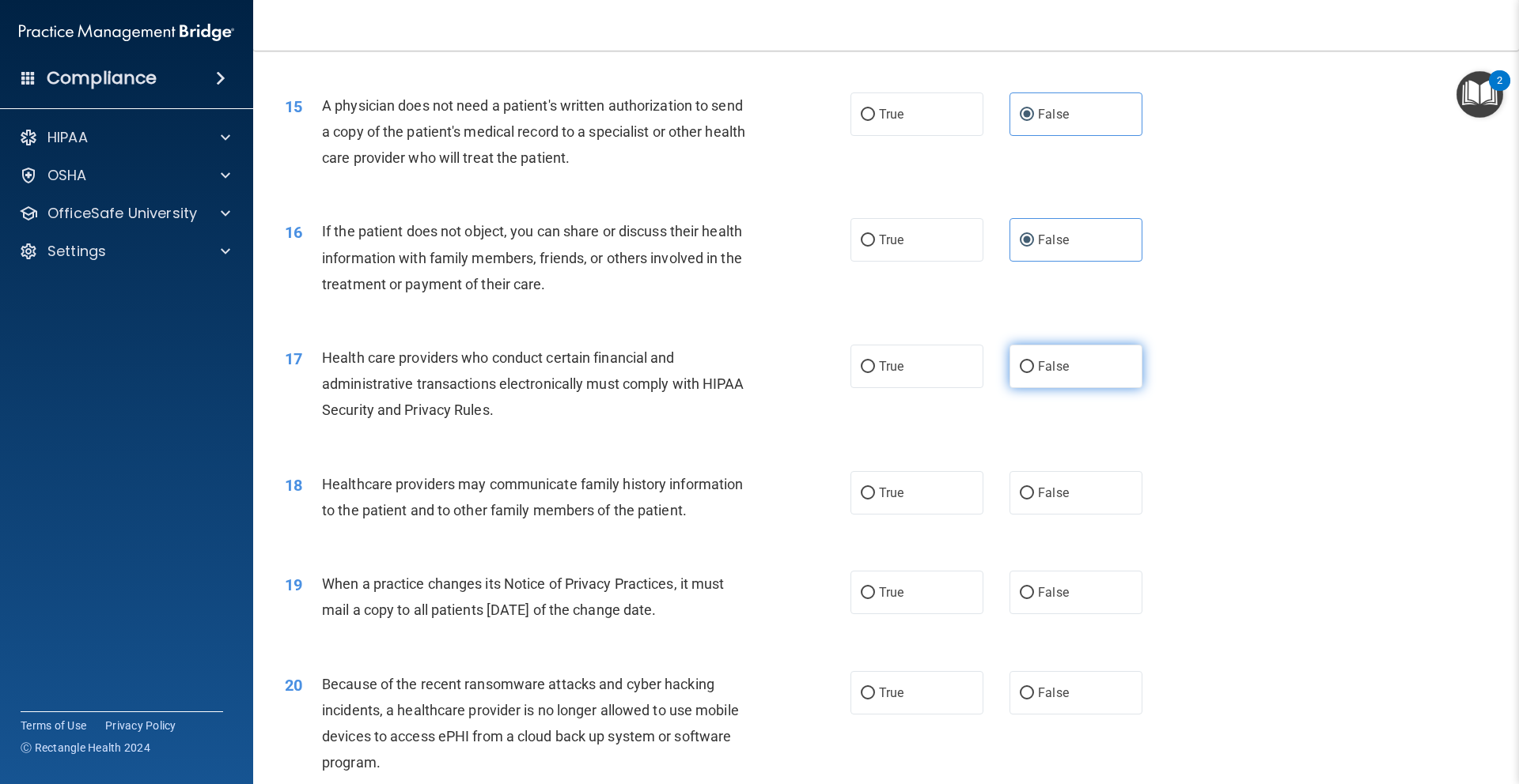
drag, startPoint x: 1098, startPoint y: 368, endPoint x: 1085, endPoint y: 492, distance: 124.7
click at [1098, 370] on label "False" at bounding box center [1075, 367] width 132 height 44
click at [1034, 370] on input "False" at bounding box center [1026, 367] width 14 height 11
radio input "true"
drag, startPoint x: 1085, startPoint y: 495, endPoint x: 1124, endPoint y: 565, distance: 80.1
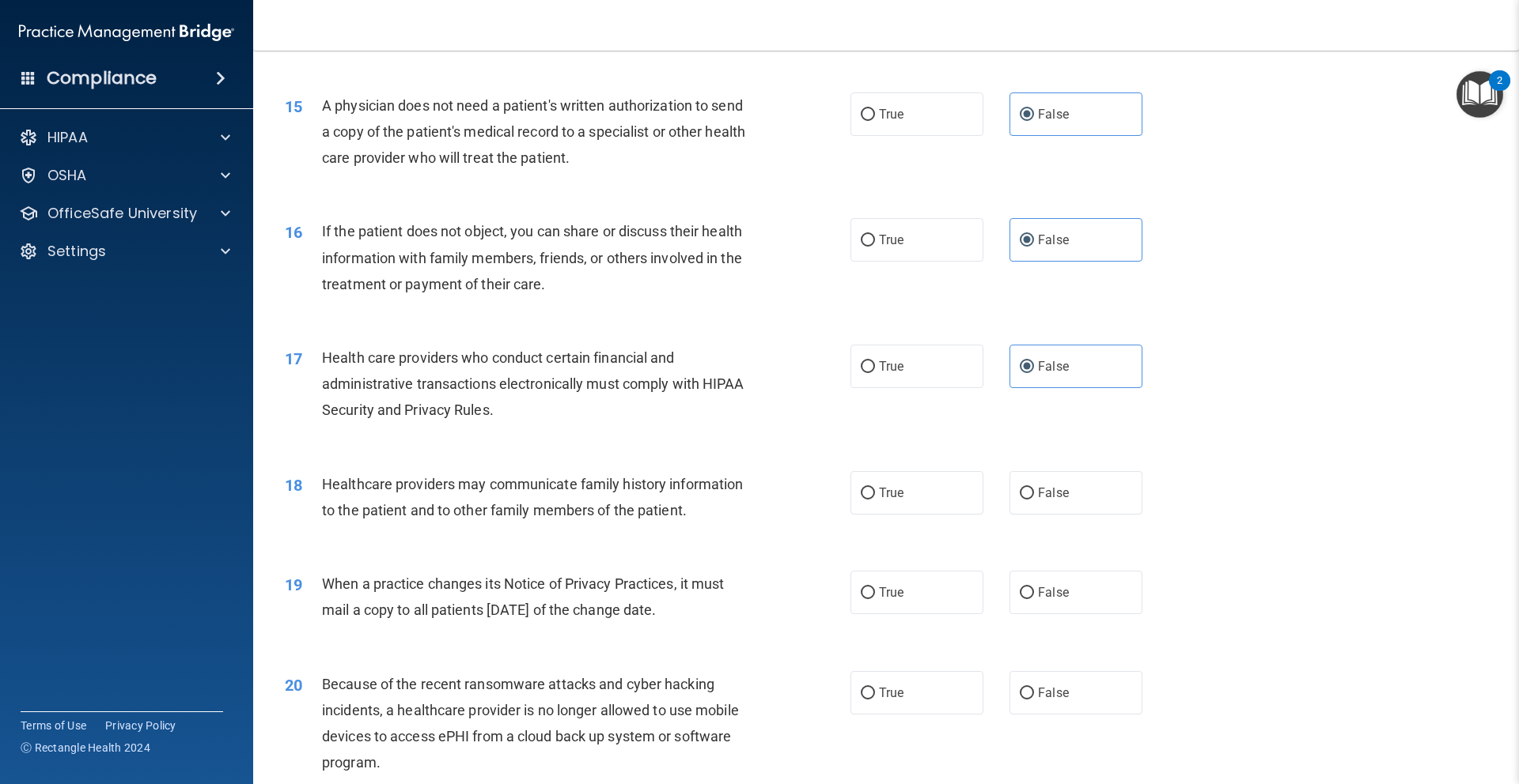
click at [1085, 495] on label "False" at bounding box center [1075, 493] width 132 height 44
click at [1034, 495] on input "False" at bounding box center [1026, 493] width 14 height 11
radio input "true"
drag, startPoint x: 1124, startPoint y: 573, endPoint x: 1204, endPoint y: 533, distance: 89.4
click at [1124, 573] on label "False" at bounding box center [1075, 593] width 132 height 44
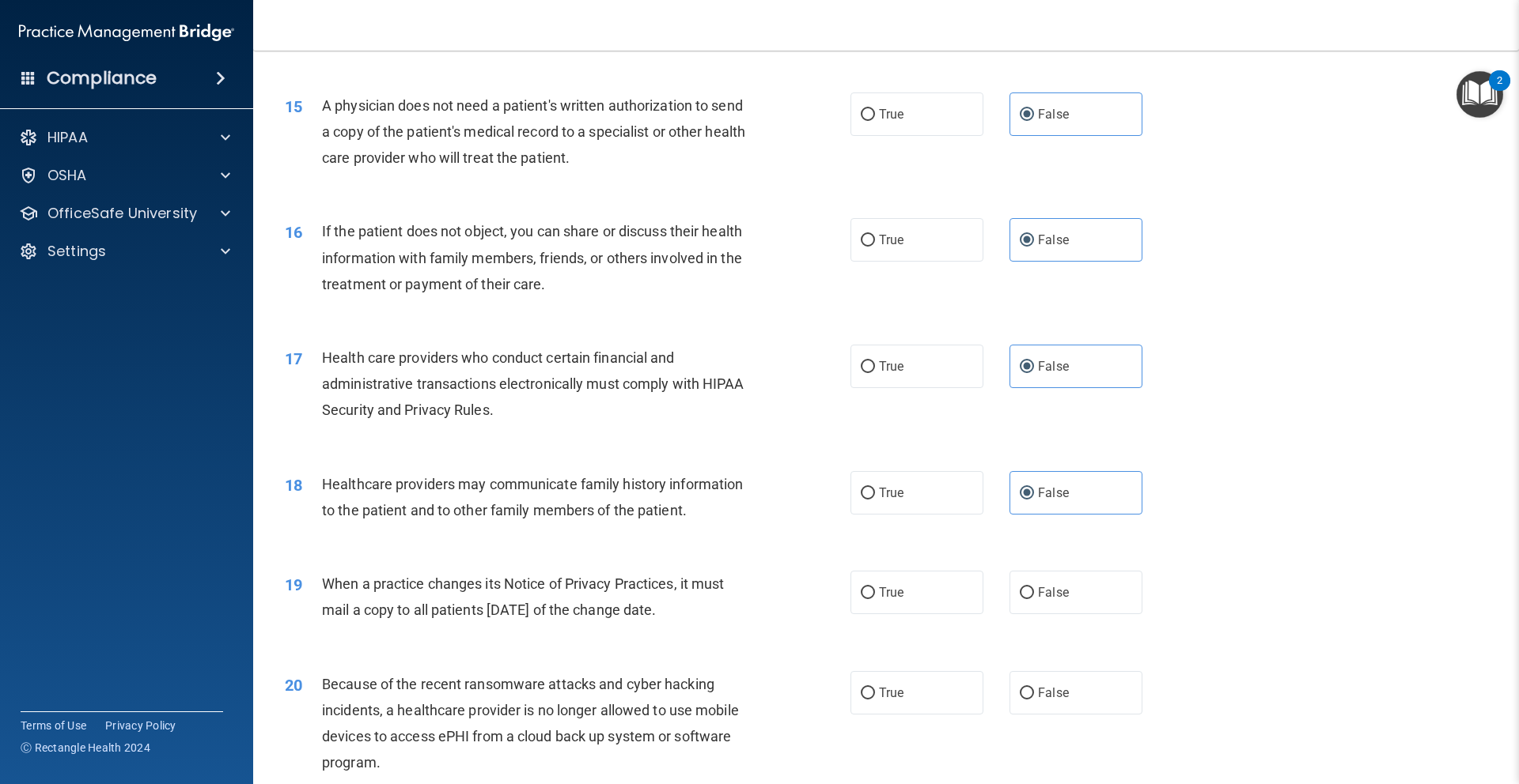
click at [1034, 588] on input "False" at bounding box center [1026, 593] width 14 height 11
radio input "true"
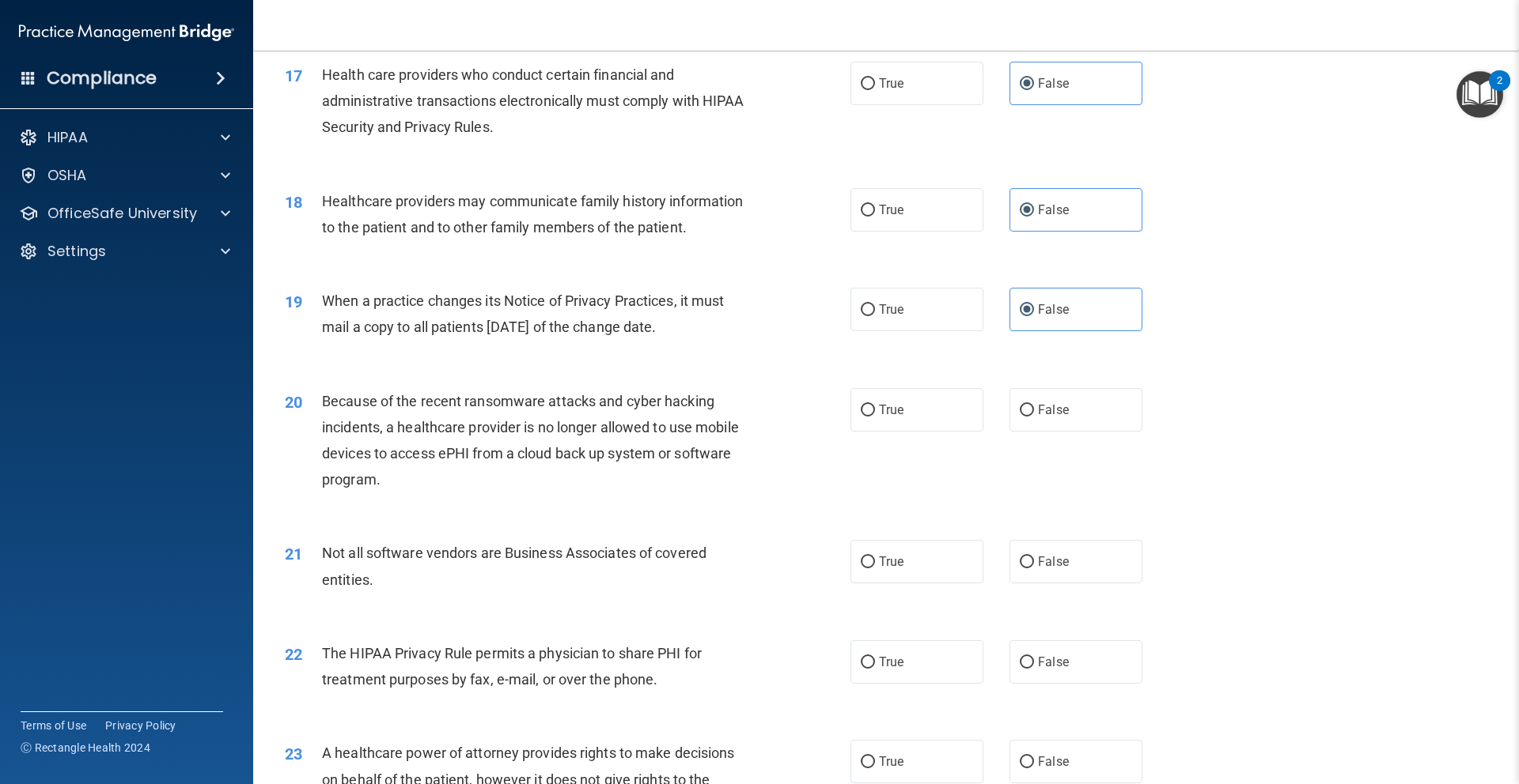
scroll to position [1993, 0]
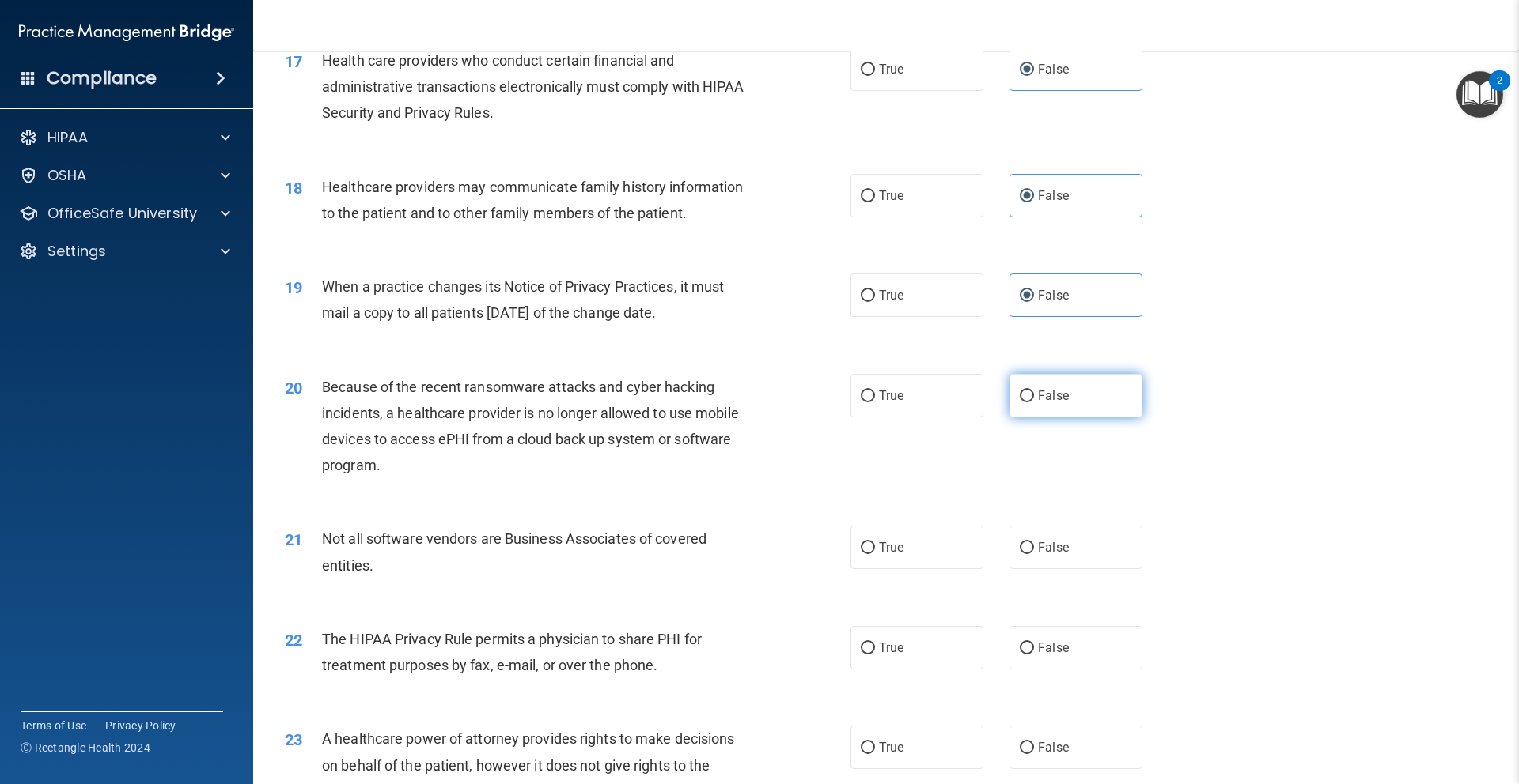
drag, startPoint x: 1082, startPoint y: 383, endPoint x: 1084, endPoint y: 391, distance: 8.2
click at [1083, 388] on label "False" at bounding box center [1075, 396] width 132 height 44
drag, startPoint x: 1086, startPoint y: 557, endPoint x: 1086, endPoint y: 572, distance: 15.0
click at [1086, 558] on label "False" at bounding box center [1075, 548] width 132 height 44
click at [1034, 554] on input "False" at bounding box center [1026, 548] width 14 height 11
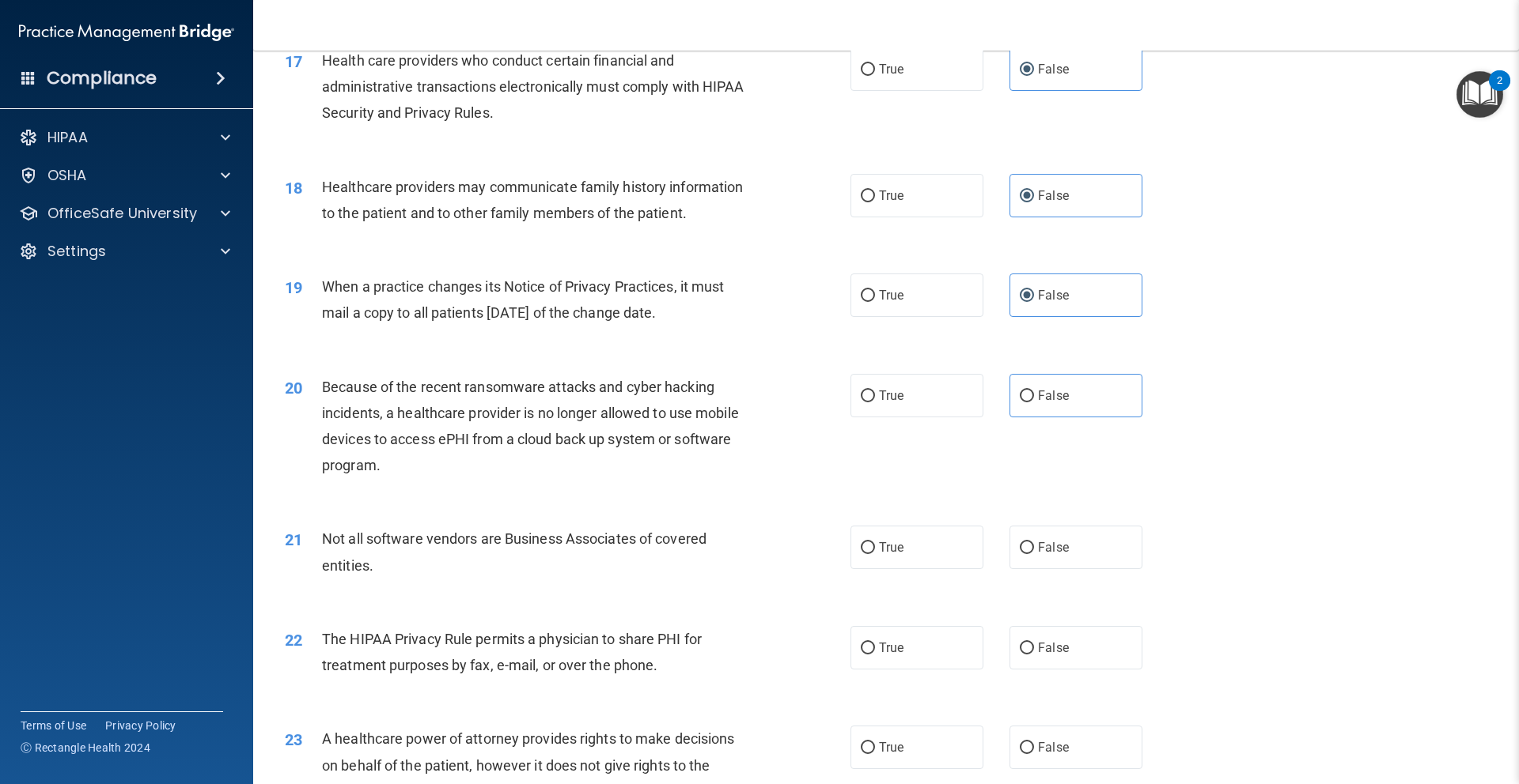
radio input "true"
drag, startPoint x: 1081, startPoint y: 408, endPoint x: 1089, endPoint y: 418, distance: 12.8
click at [1081, 408] on label "False" at bounding box center [1075, 396] width 132 height 44
click at [1034, 402] on input "False" at bounding box center [1026, 396] width 14 height 11
radio input "true"
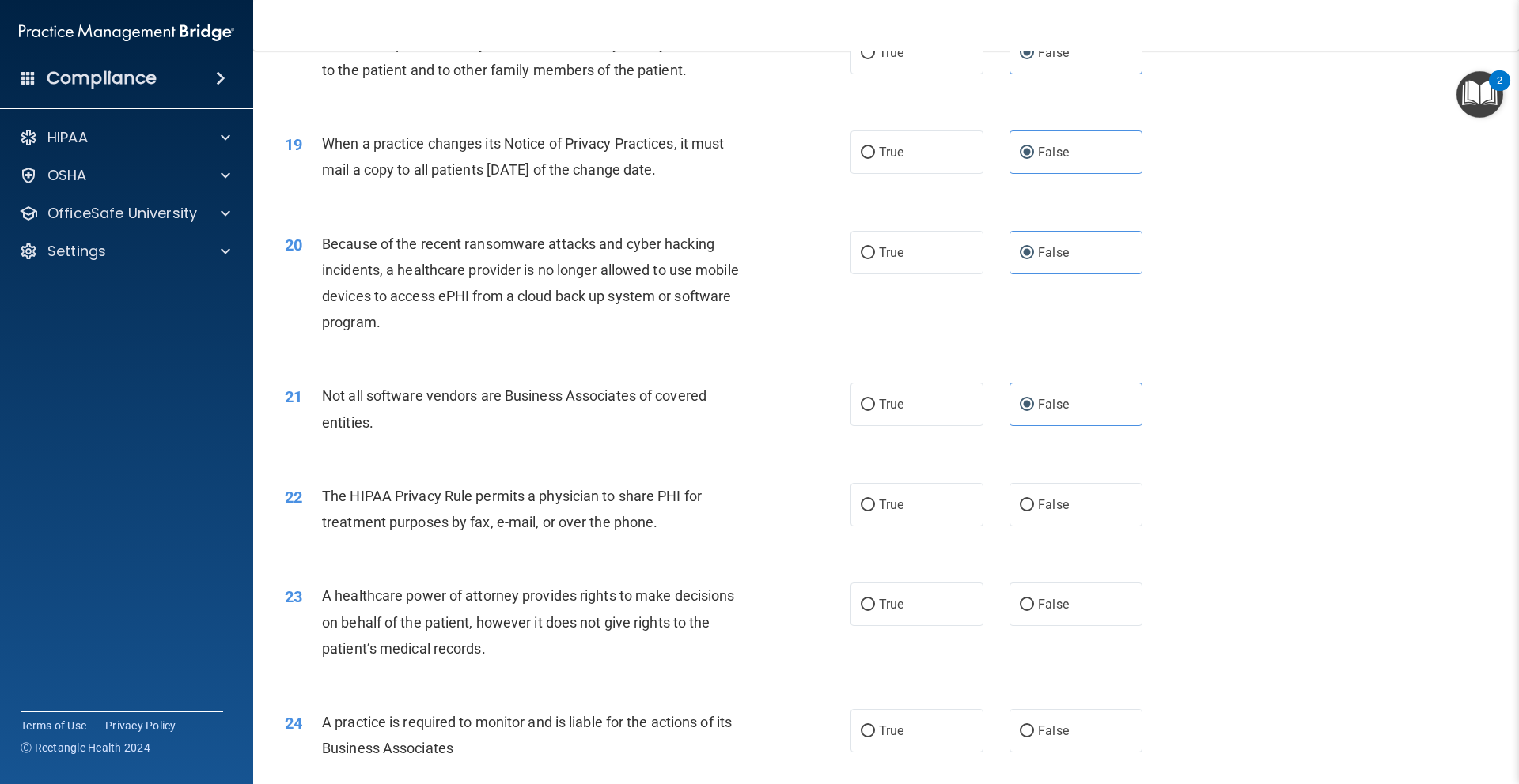
scroll to position [2349, 0]
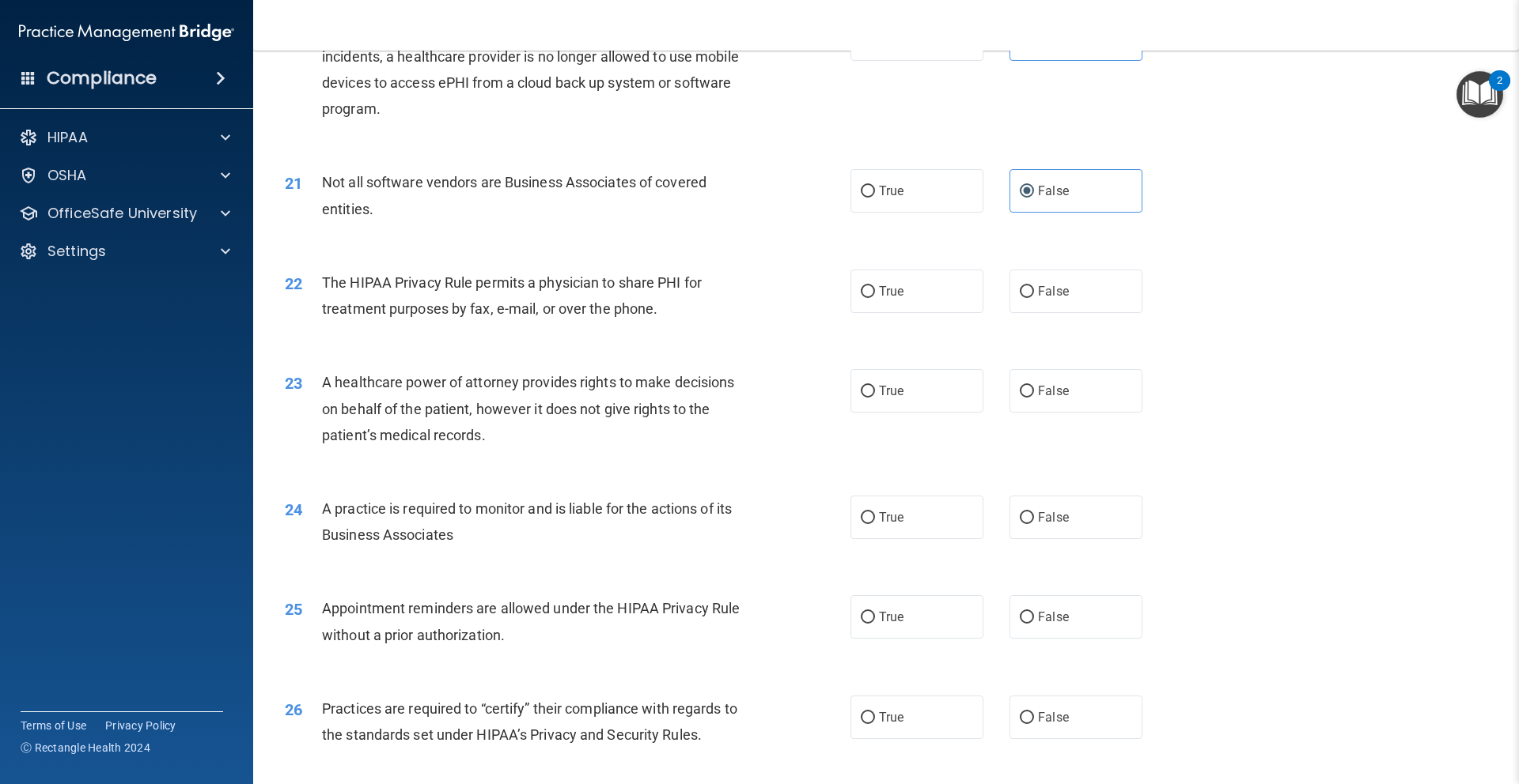
drag, startPoint x: 1080, startPoint y: 303, endPoint x: 1075, endPoint y: 315, distance: 13.0
click at [1079, 301] on label "False" at bounding box center [1075, 291] width 132 height 44
click at [1034, 298] on input "False" at bounding box center [1026, 291] width 14 height 11
radio input "true"
drag, startPoint x: 1075, startPoint y: 367, endPoint x: 1081, endPoint y: 376, distance: 10.8
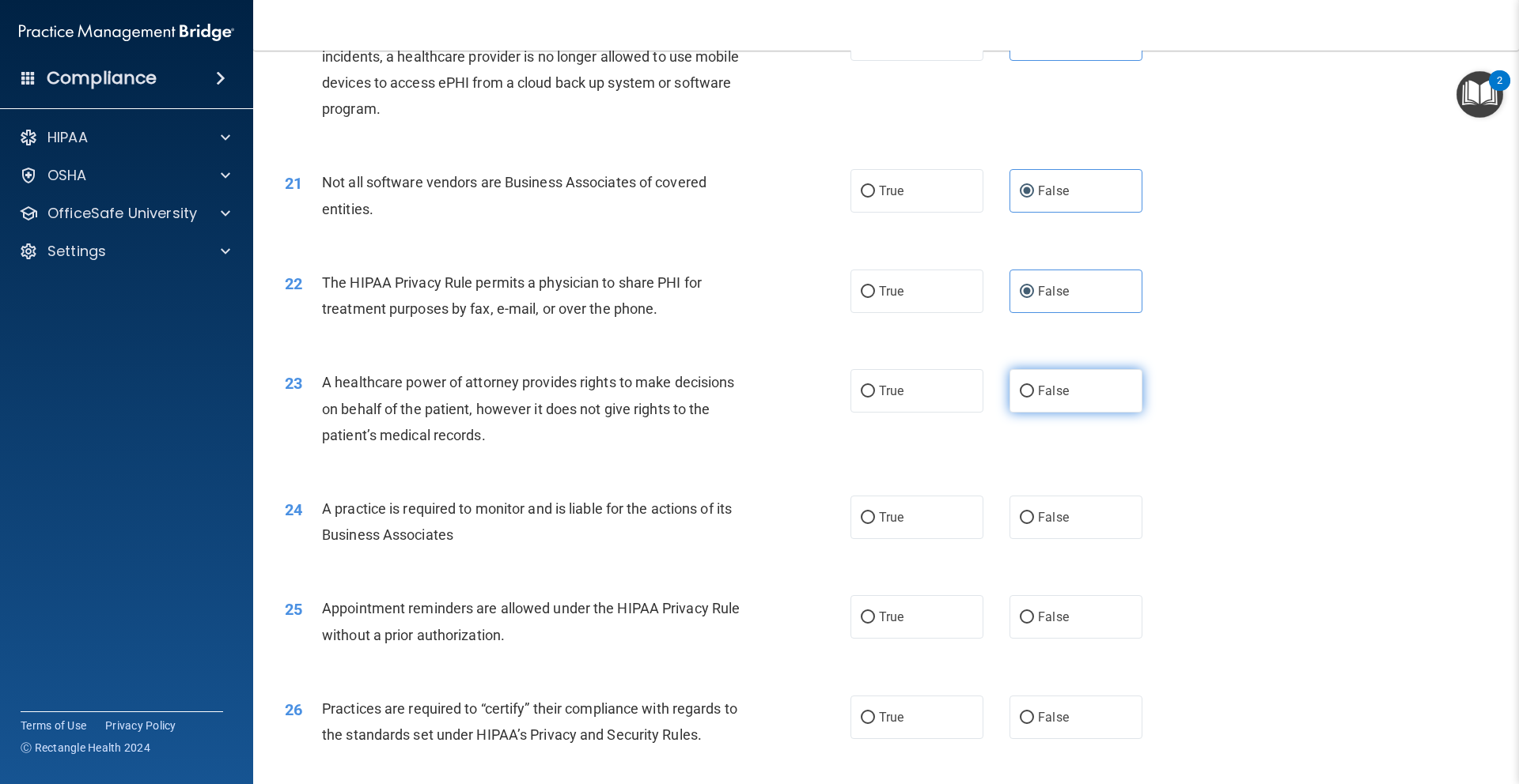
click at [1077, 370] on div "23 A healthcare power of attorney provides rights to make decisions on behalf o…" at bounding box center [885, 412] width 1226 height 127
click at [1070, 393] on label "False" at bounding box center [1075, 392] width 132 height 44
click at [1034, 393] on input "False" at bounding box center [1026, 392] width 14 height 11
radio input "true"
drag, startPoint x: 1075, startPoint y: 528, endPoint x: 1100, endPoint y: 521, distance: 26.0
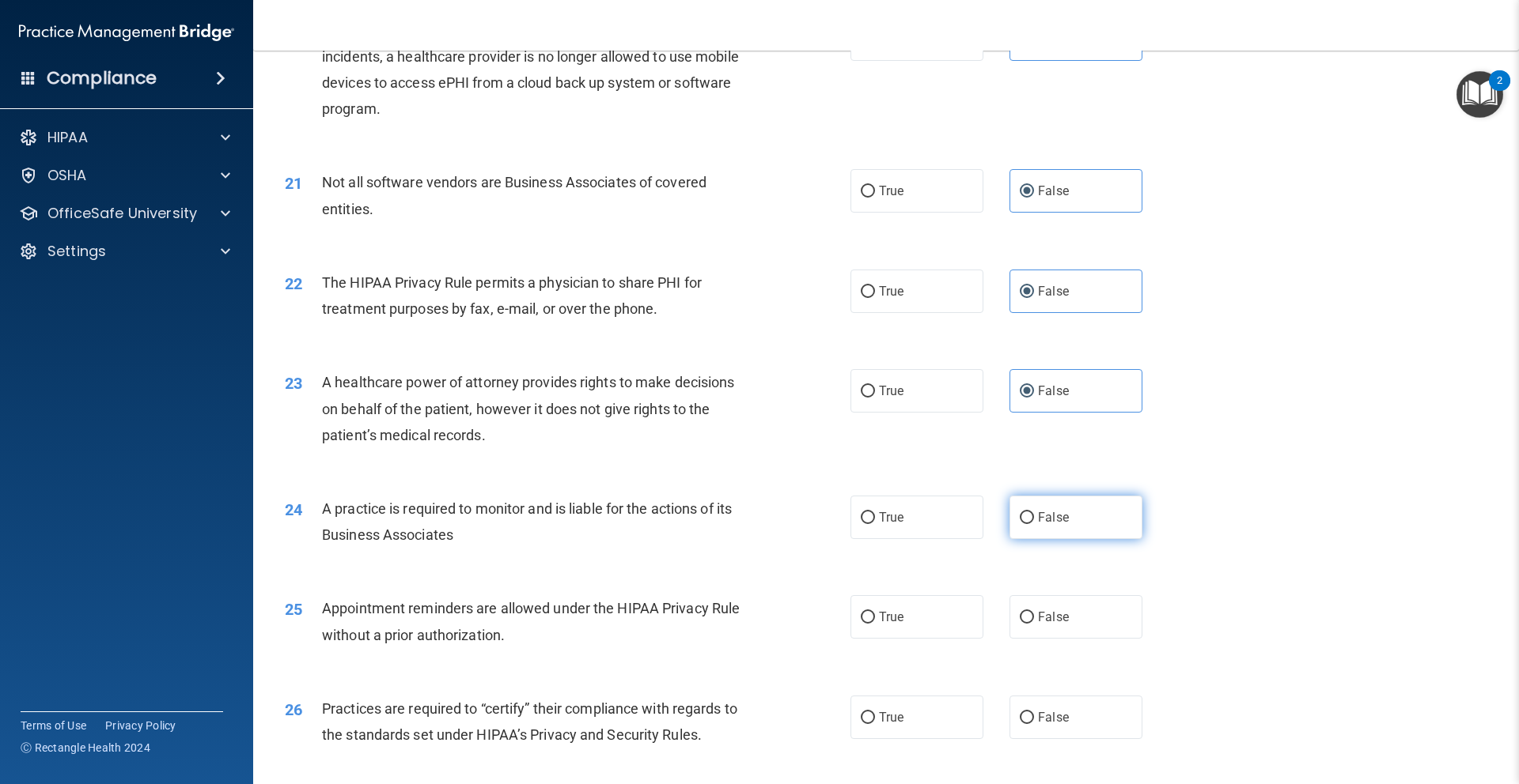
click at [1076, 529] on label "False" at bounding box center [1075, 517] width 132 height 44
click at [1034, 524] on input "False" at bounding box center [1026, 518] width 14 height 11
radio input "true"
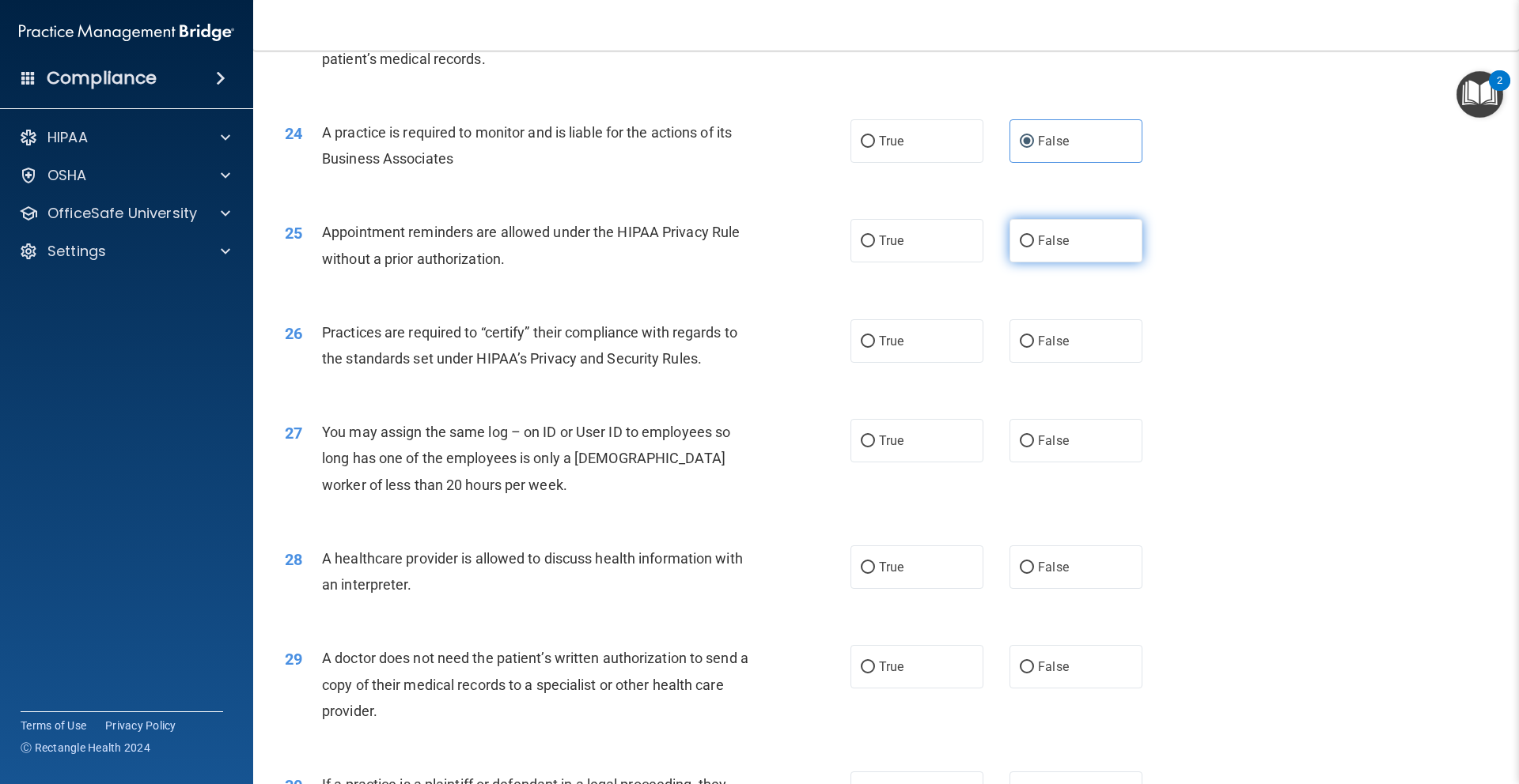
click at [1077, 240] on label "False" at bounding box center [1075, 241] width 132 height 44
click at [1034, 240] on input "False" at bounding box center [1026, 241] width 14 height 11
radio input "true"
click at [1073, 352] on label "False" at bounding box center [1075, 341] width 132 height 44
click at [1034, 348] on input "False" at bounding box center [1026, 342] width 14 height 11
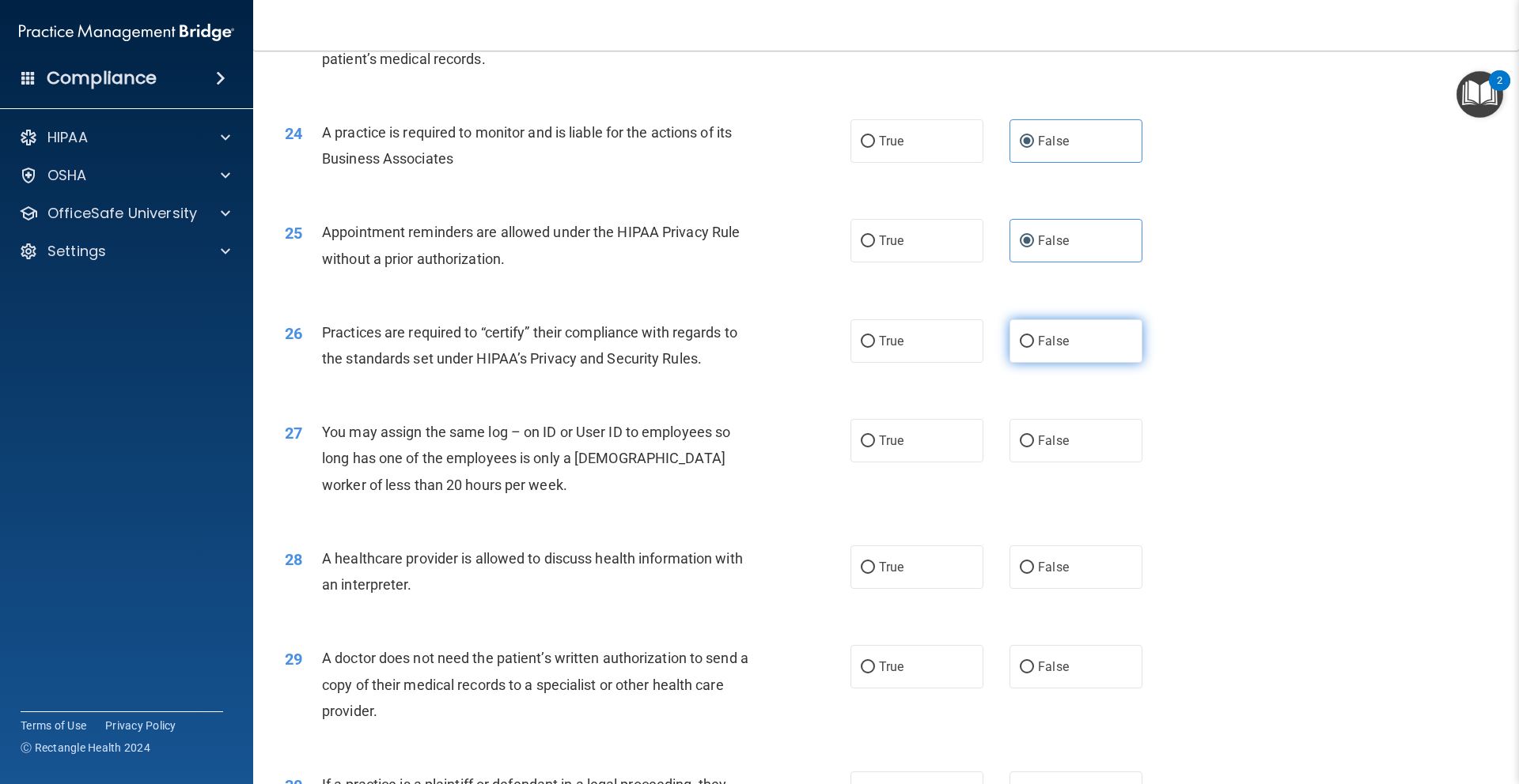
radio input "true"
click at [1082, 458] on label "False" at bounding box center [1075, 441] width 132 height 44
click at [1034, 448] on input "False" at bounding box center [1026, 441] width 14 height 11
radio input "true"
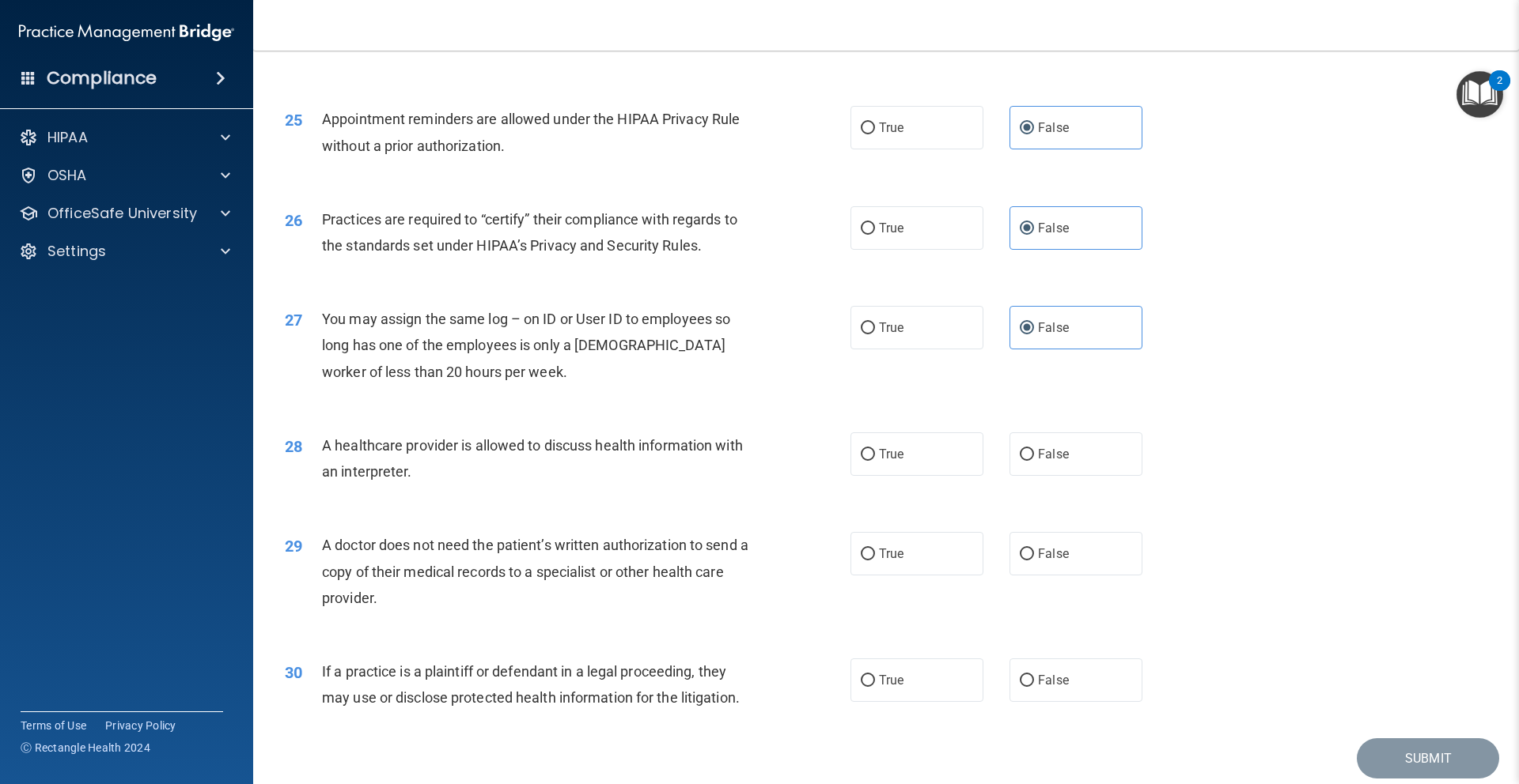
scroll to position [2896, 0]
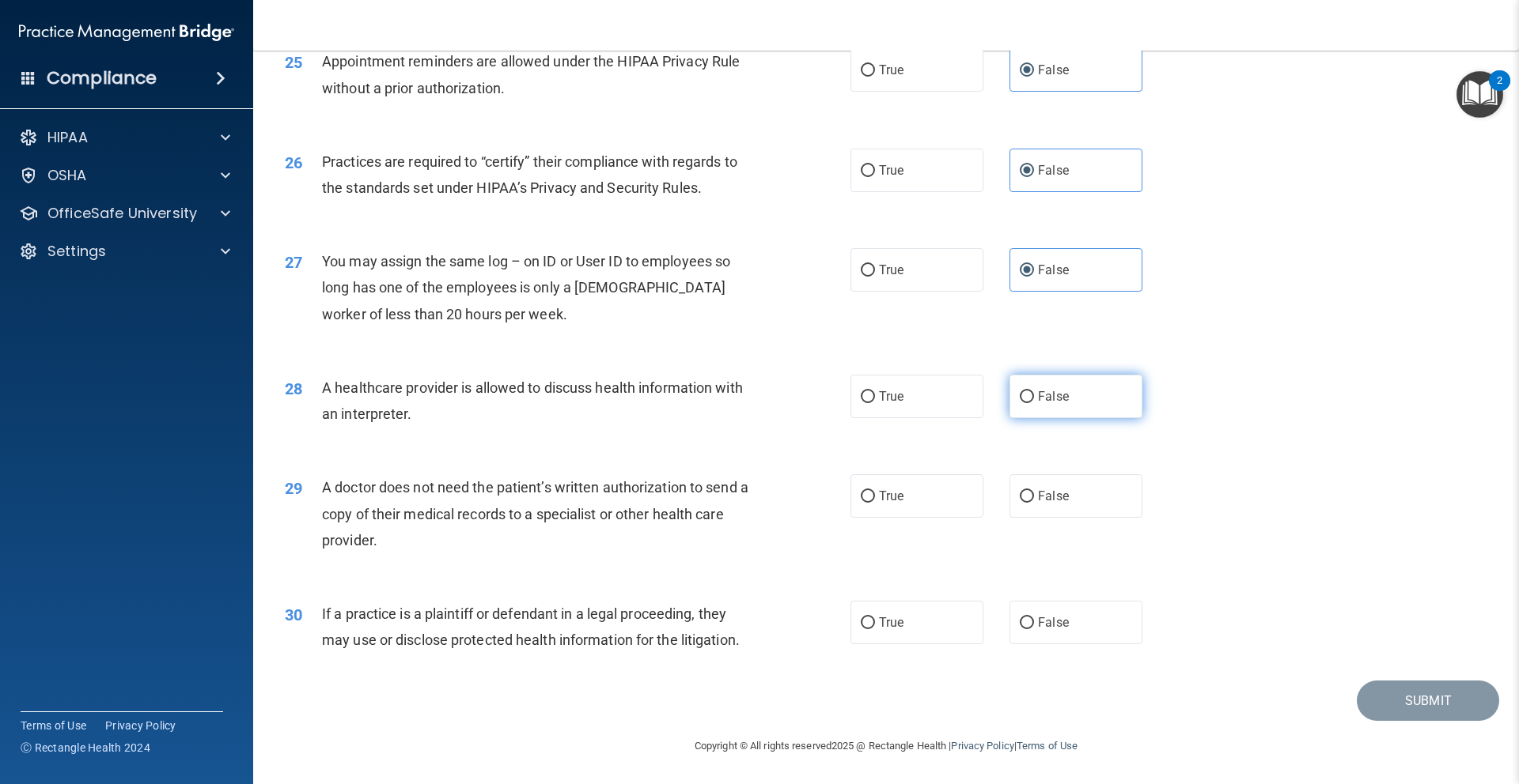
click at [1104, 390] on label "False" at bounding box center [1075, 396] width 132 height 44
click at [1034, 392] on input "False" at bounding box center [1026, 397] width 14 height 11
radio input "true"
click at [1098, 494] on label "False" at bounding box center [1075, 496] width 132 height 44
click at [1034, 494] on input "False" at bounding box center [1026, 496] width 14 height 11
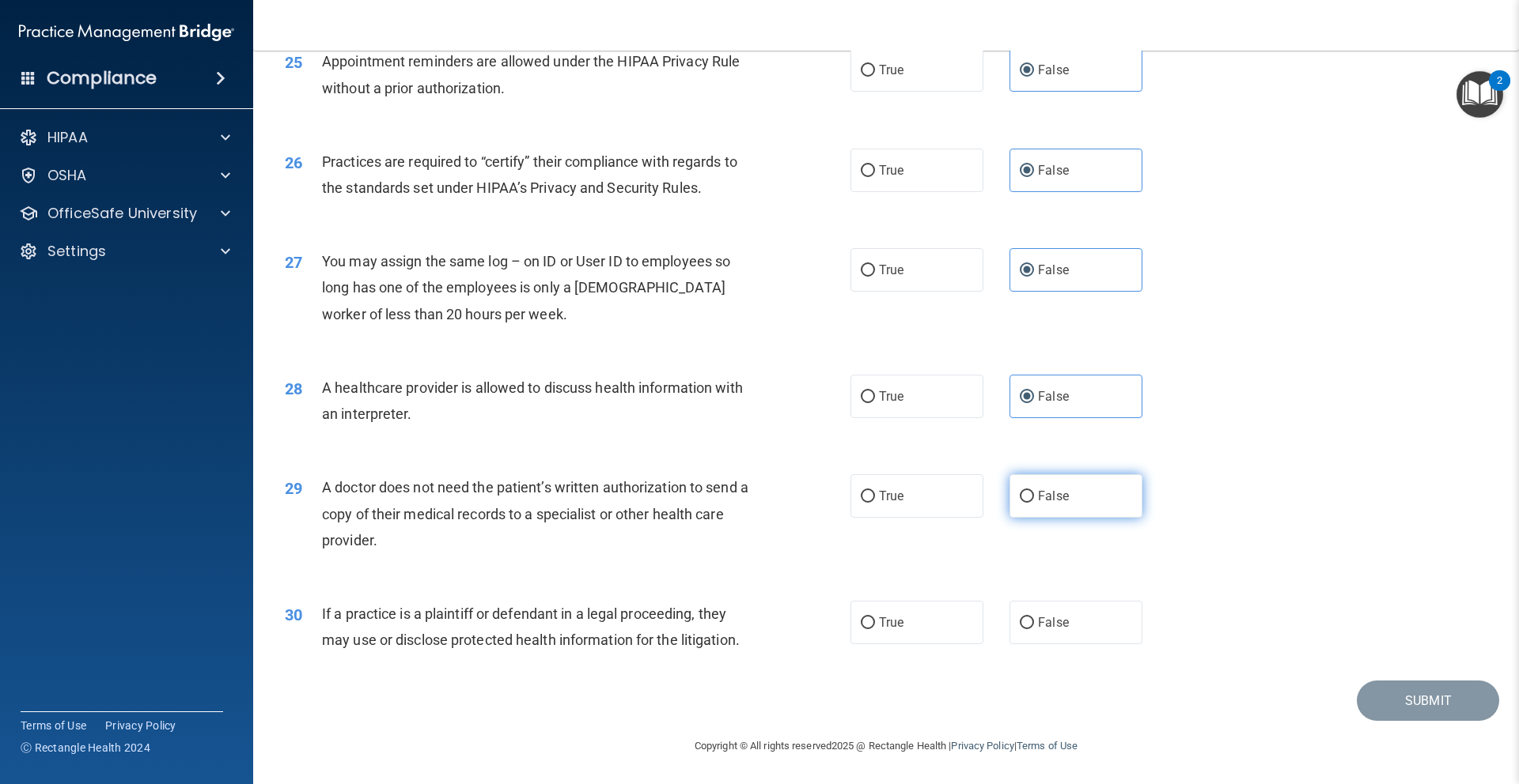
radio input "true"
click at [1083, 622] on label "False" at bounding box center [1075, 623] width 132 height 44
click at [1034, 622] on input "False" at bounding box center [1026, 623] width 14 height 11
radio input "true"
click at [1421, 691] on button "Submit" at bounding box center [1427, 701] width 142 height 40
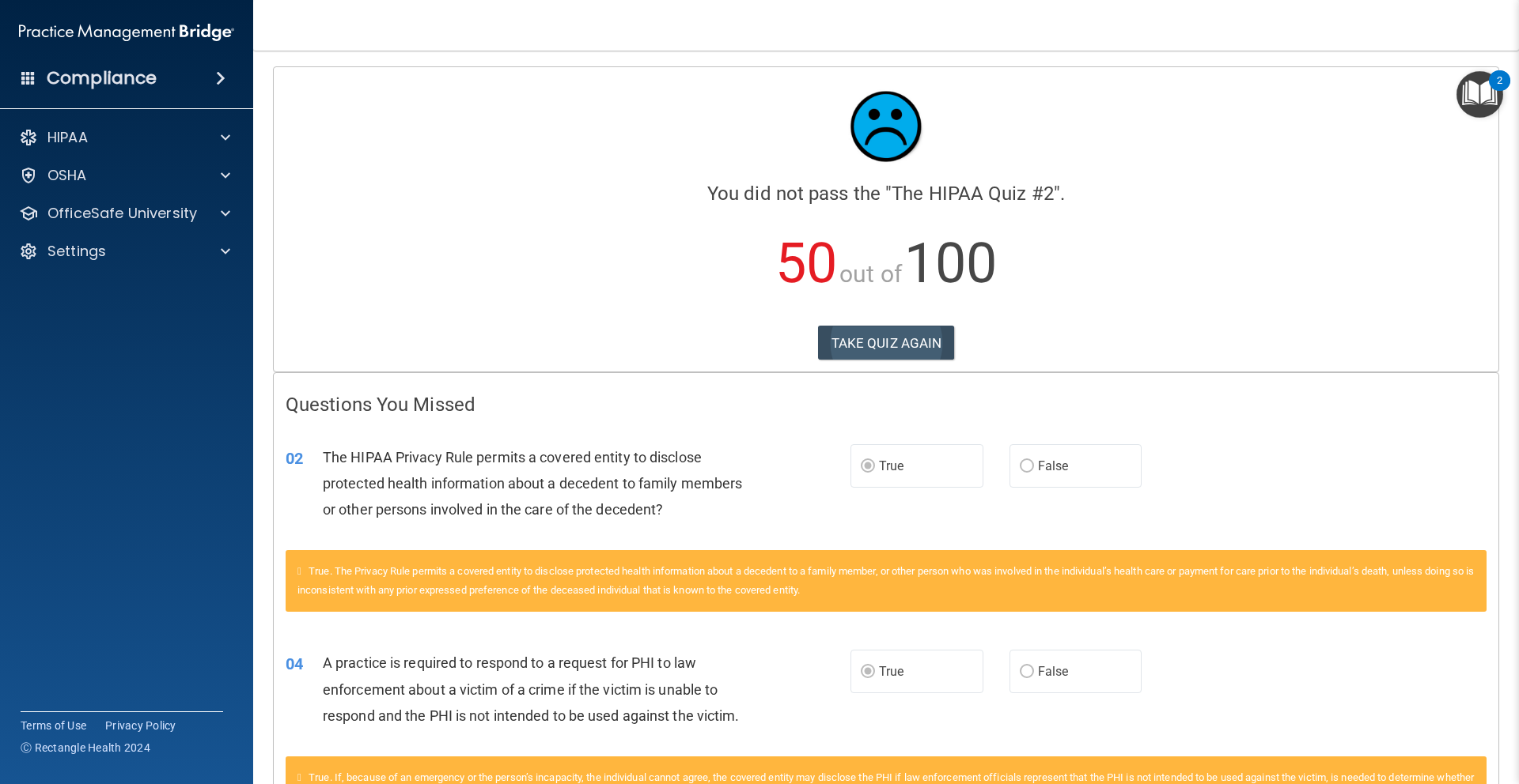
drag, startPoint x: 892, startPoint y: 316, endPoint x: 892, endPoint y: 328, distance: 12.0
click at [893, 318] on div "Calculating your score.... You did not pass the " The HIPAA Quiz #2 ". 50 out o…" at bounding box center [885, 220] width 1225 height 305
click at [892, 337] on button "TAKE QUIZ AGAIN" at bounding box center [886, 343] width 137 height 35
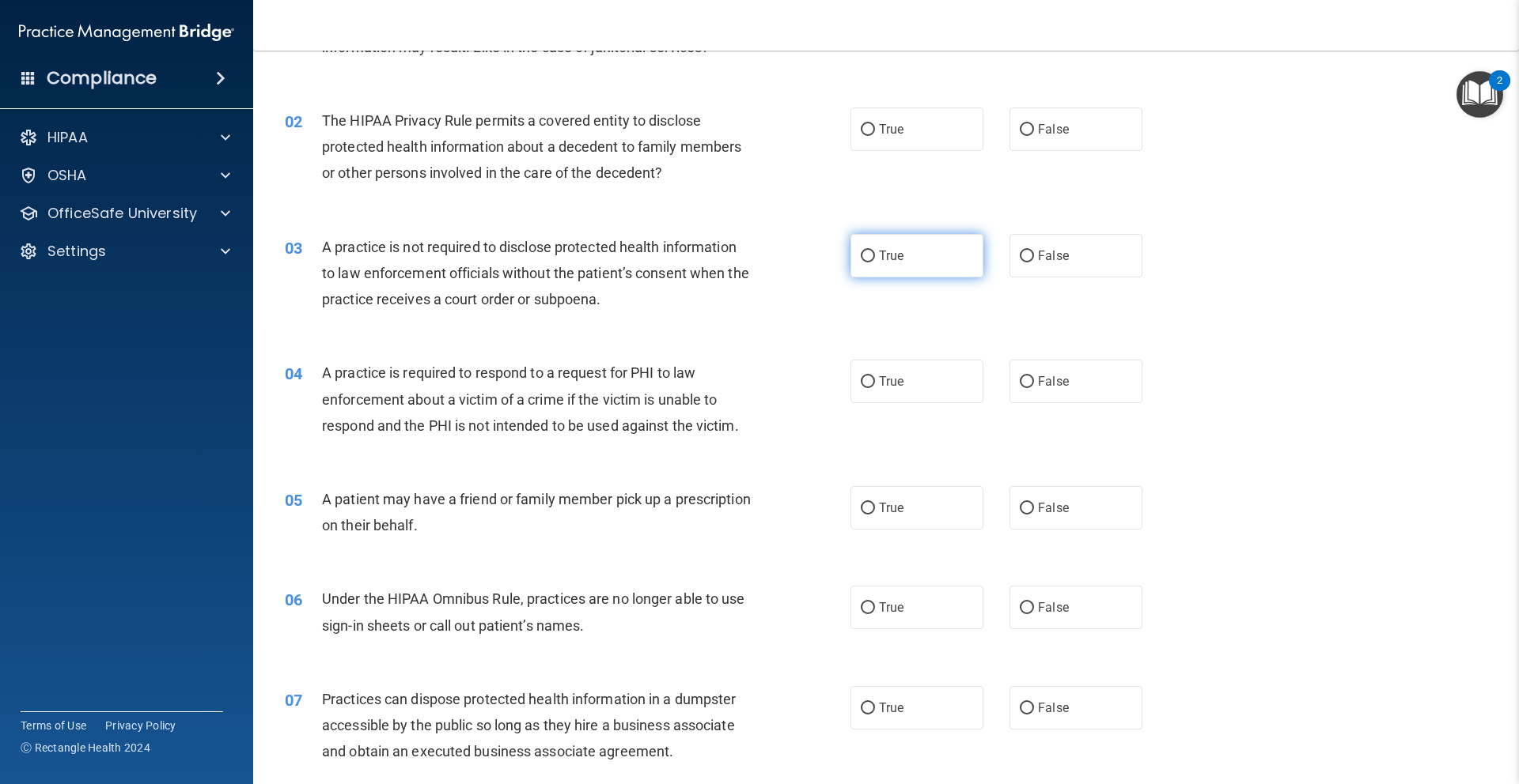
scroll to position [146, 0]
click at [1048, 131] on span "False" at bounding box center [1053, 128] width 30 height 15
click at [1034, 131] on input "False" at bounding box center [1026, 129] width 14 height 11
radio input "true"
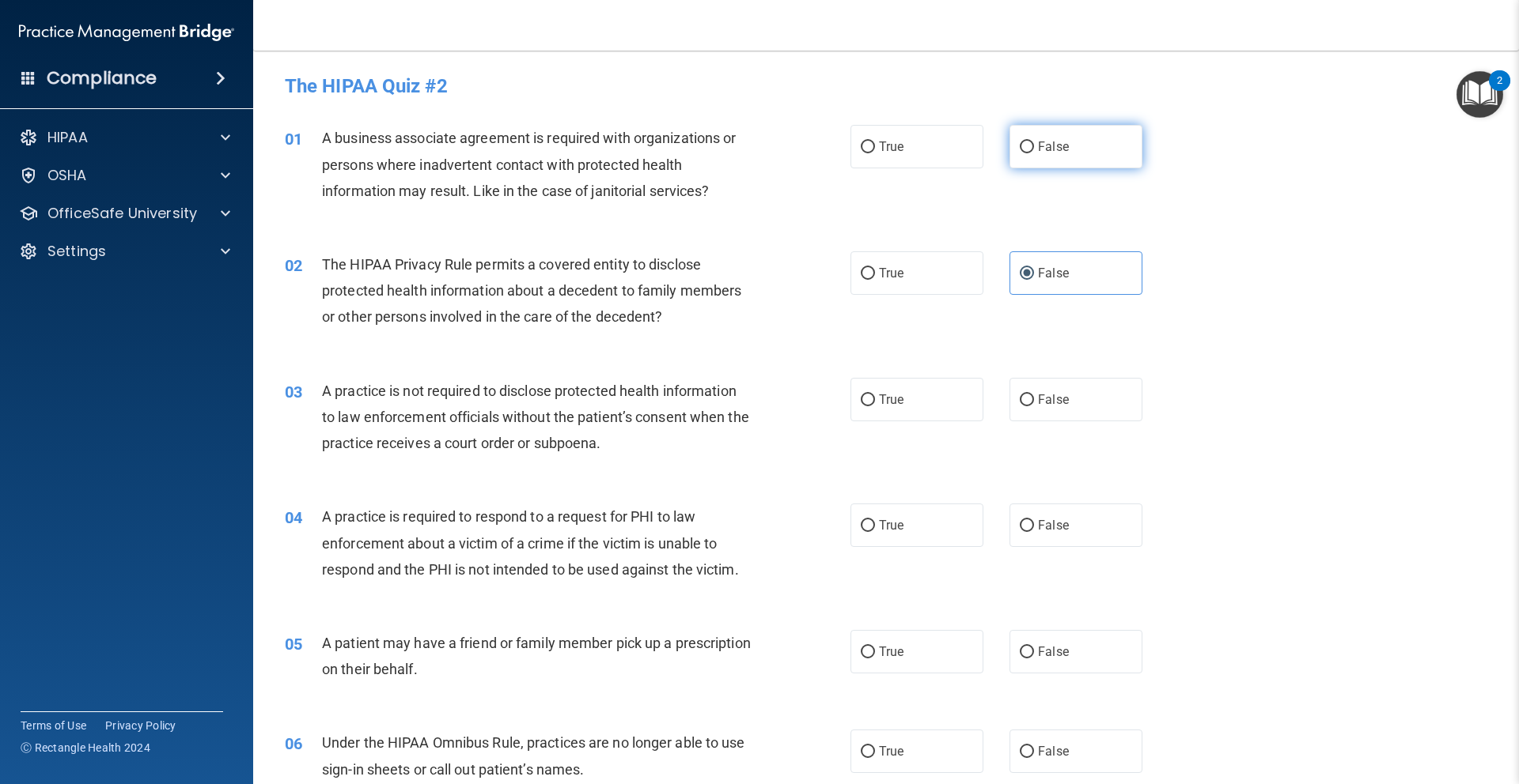
click at [1065, 151] on span "False" at bounding box center [1053, 147] width 30 height 15
click at [1034, 151] on input "False" at bounding box center [1026, 148] width 14 height 11
radio input "true"
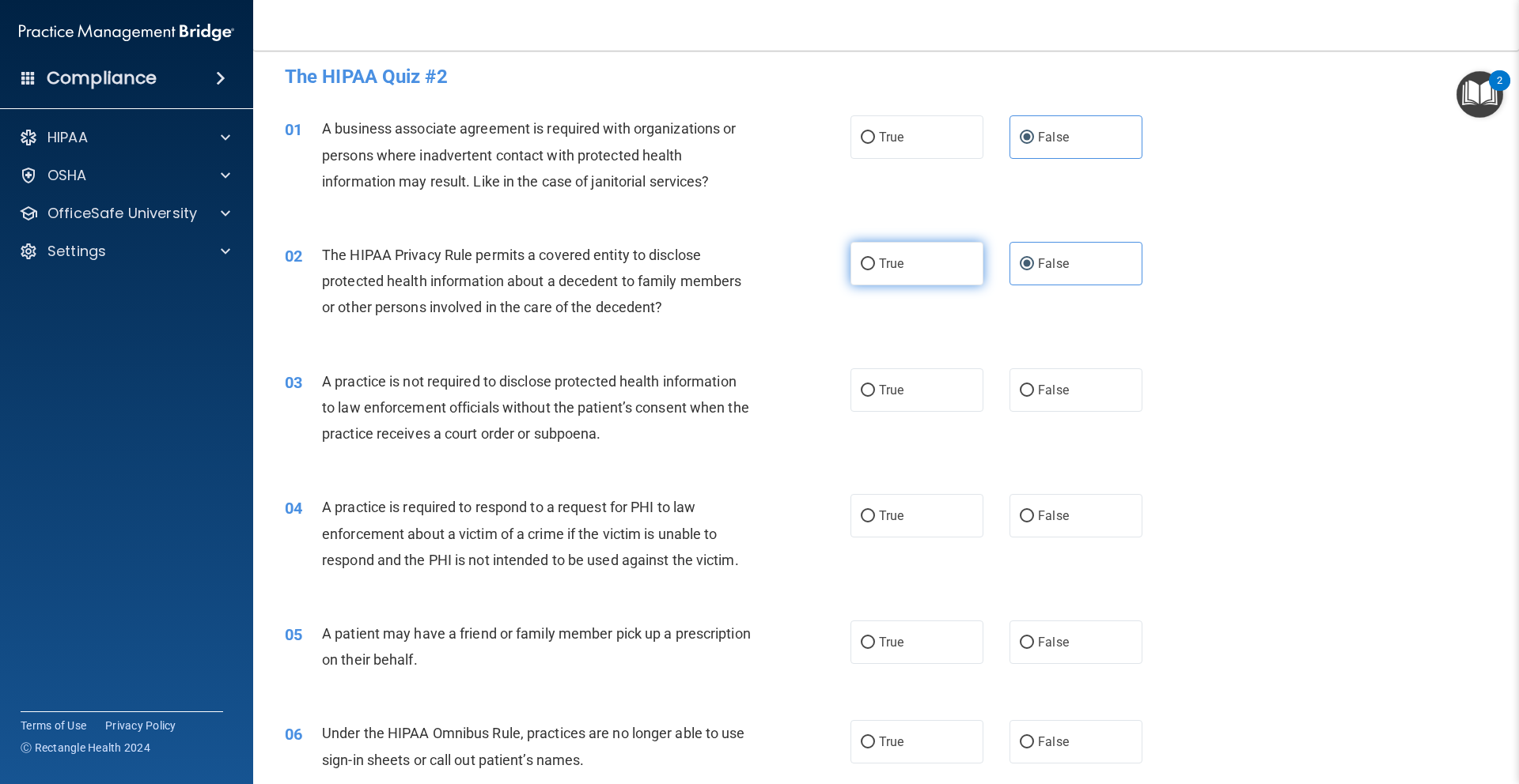
scroll to position [10, 0]
click at [912, 263] on label "True" at bounding box center [916, 263] width 132 height 44
click at [875, 263] on input "True" at bounding box center [867, 264] width 14 height 11
radio input "true"
radio input "false"
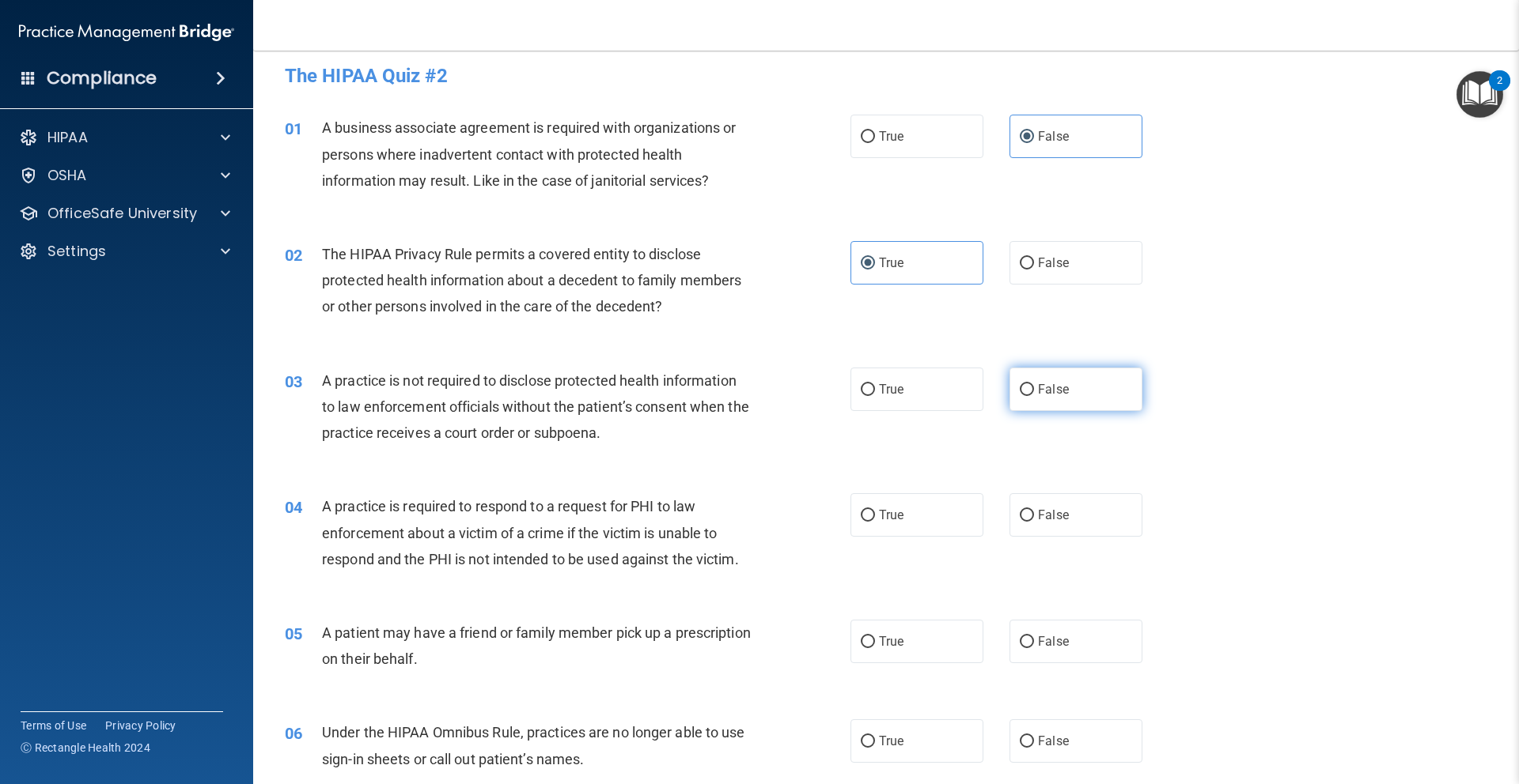
click at [1068, 402] on label "False" at bounding box center [1075, 390] width 132 height 44
click at [1034, 396] on input "False" at bounding box center [1026, 390] width 14 height 11
radio input "true"
click at [938, 534] on label "True" at bounding box center [916, 515] width 132 height 44
click at [875, 522] on input "True" at bounding box center [867, 515] width 14 height 11
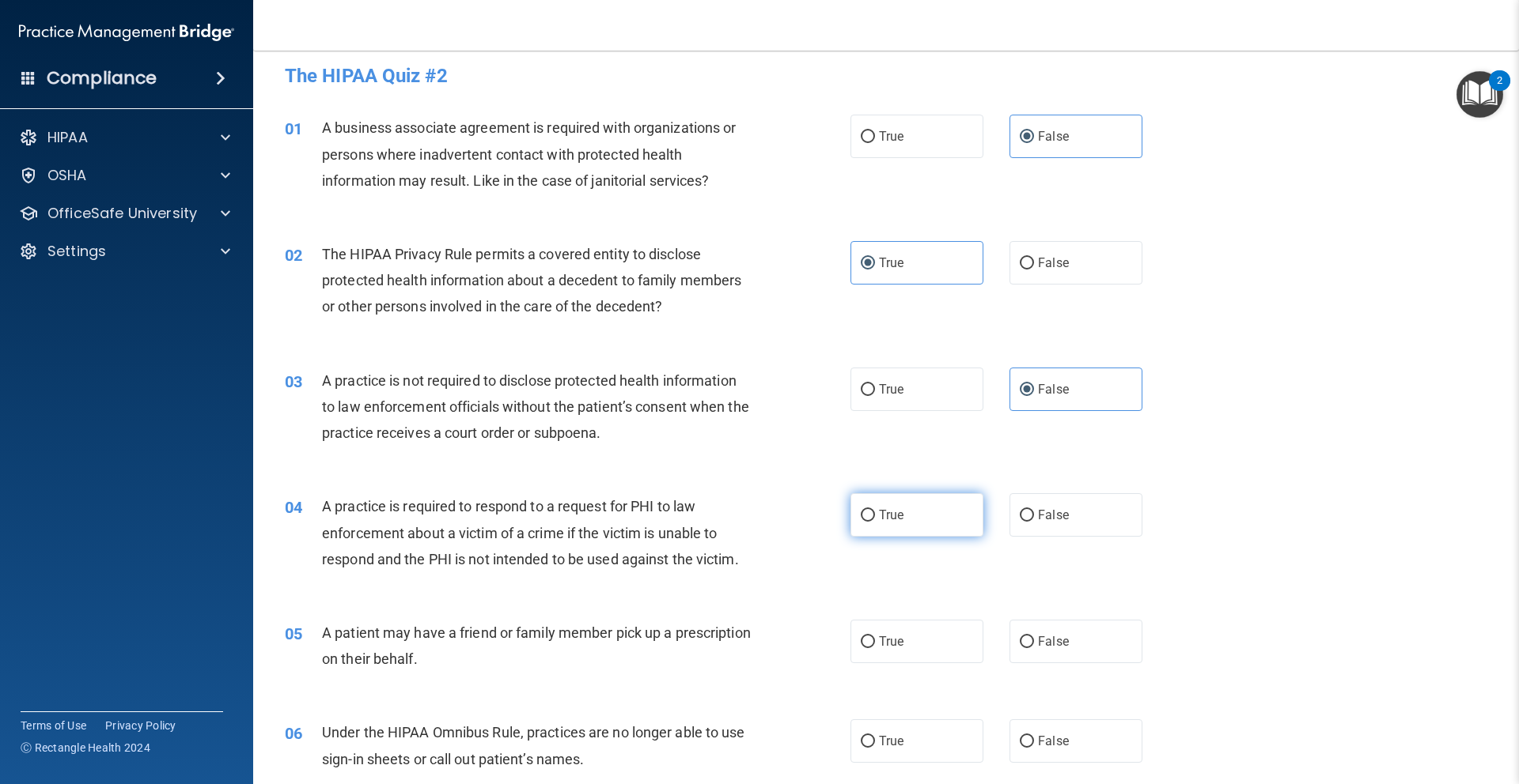
radio input "true"
drag, startPoint x: 929, startPoint y: 655, endPoint x: 962, endPoint y: 580, distance: 81.9
click at [930, 654] on label "True" at bounding box center [916, 642] width 132 height 44
click at [875, 649] on input "True" at bounding box center [867, 642] width 14 height 11
radio input "true"
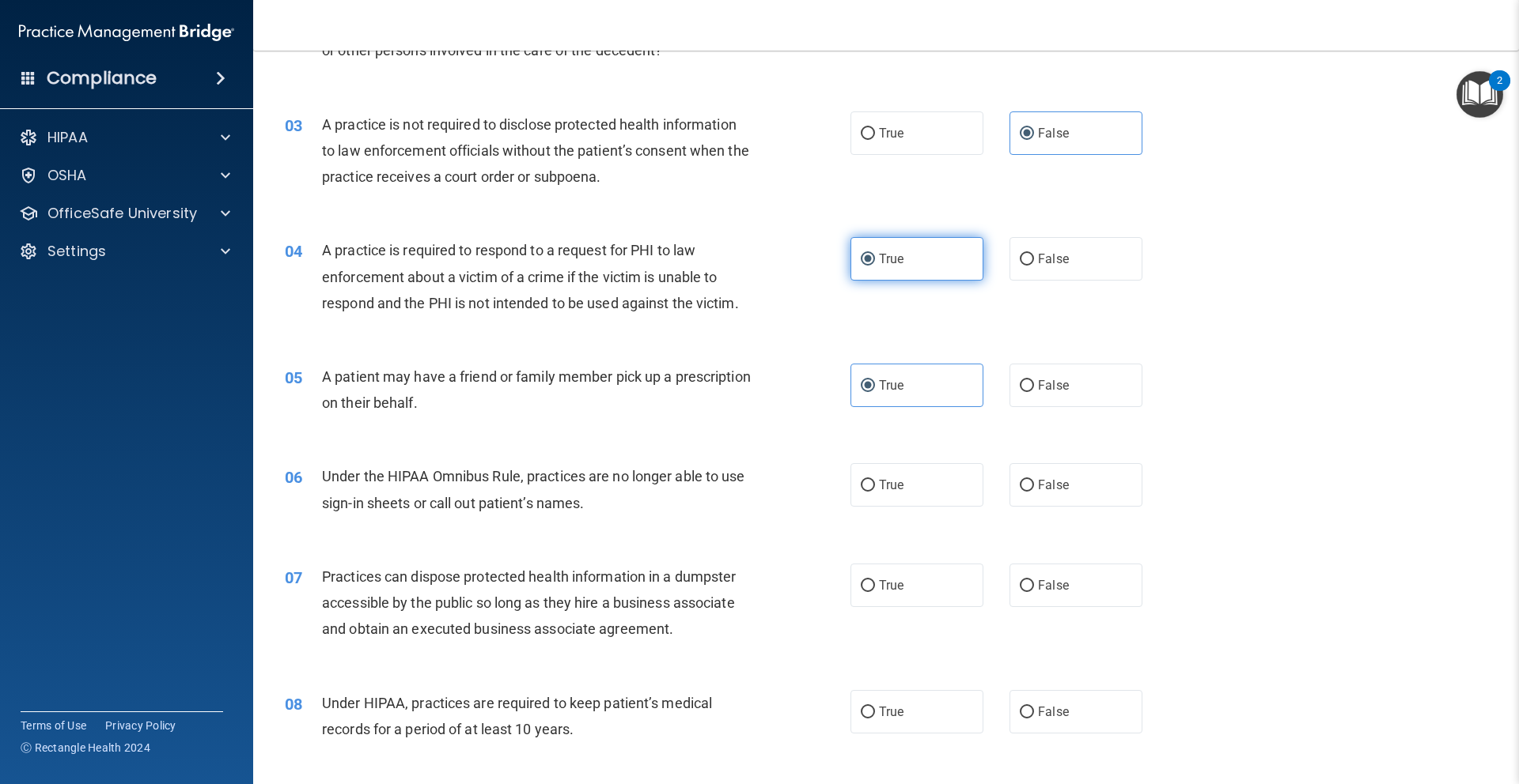
scroll to position [266, 0]
drag, startPoint x: 1086, startPoint y: 493, endPoint x: 1087, endPoint y: 563, distance: 70.0
click at [1086, 493] on label "False" at bounding box center [1075, 486] width 132 height 44
click at [1034, 493] on input "False" at bounding box center [1026, 487] width 14 height 11
radio input "true"
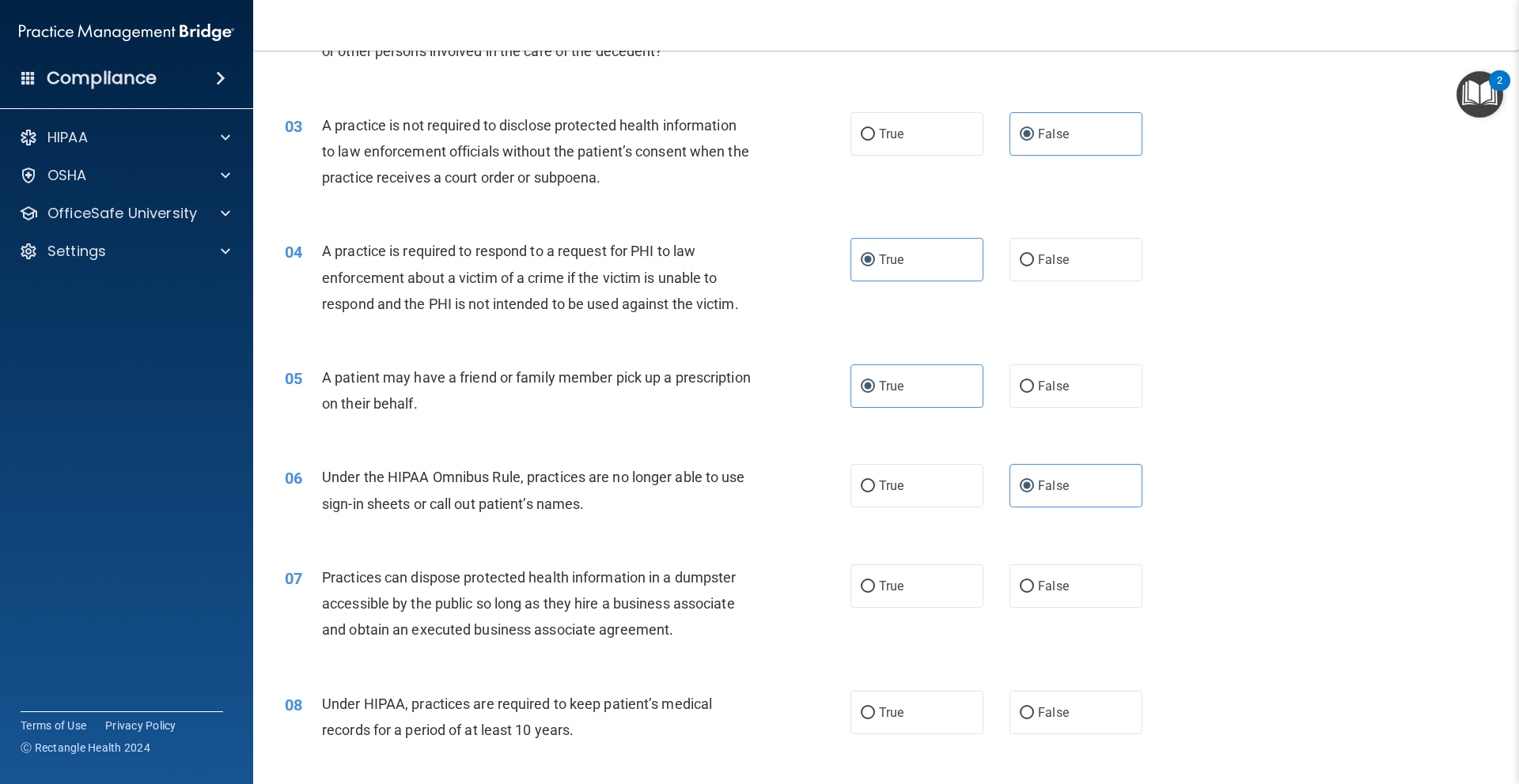
click at [1091, 581] on label "False" at bounding box center [1075, 587] width 132 height 44
click at [1086, 689] on div "08 Under HIPAA, practices are required to keep patient’s medical records for a …" at bounding box center [885, 721] width 1226 height 100
click at [1094, 657] on div "07 Practices can dispose protected health information in a dumpster accessible …" at bounding box center [885, 608] width 1226 height 127
click at [1073, 541] on div "06 Under the HIPAA Omnibus Rule, practices are no longer able to use sign-in sh…" at bounding box center [885, 493] width 1226 height 100
click at [1069, 586] on label "False" at bounding box center [1075, 587] width 132 height 44
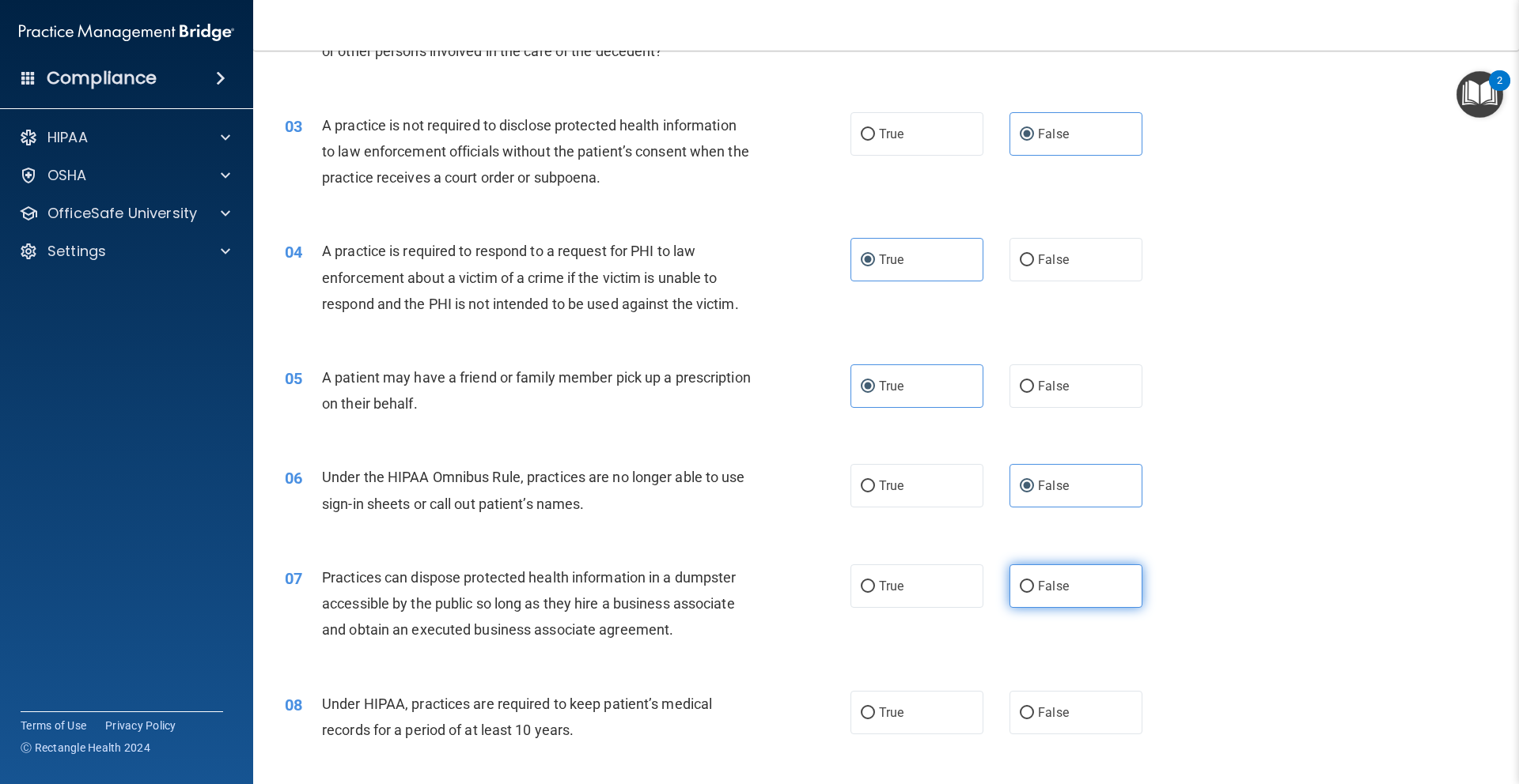
click at [1034, 586] on input "False" at bounding box center [1026, 587] width 14 height 11
radio input "true"
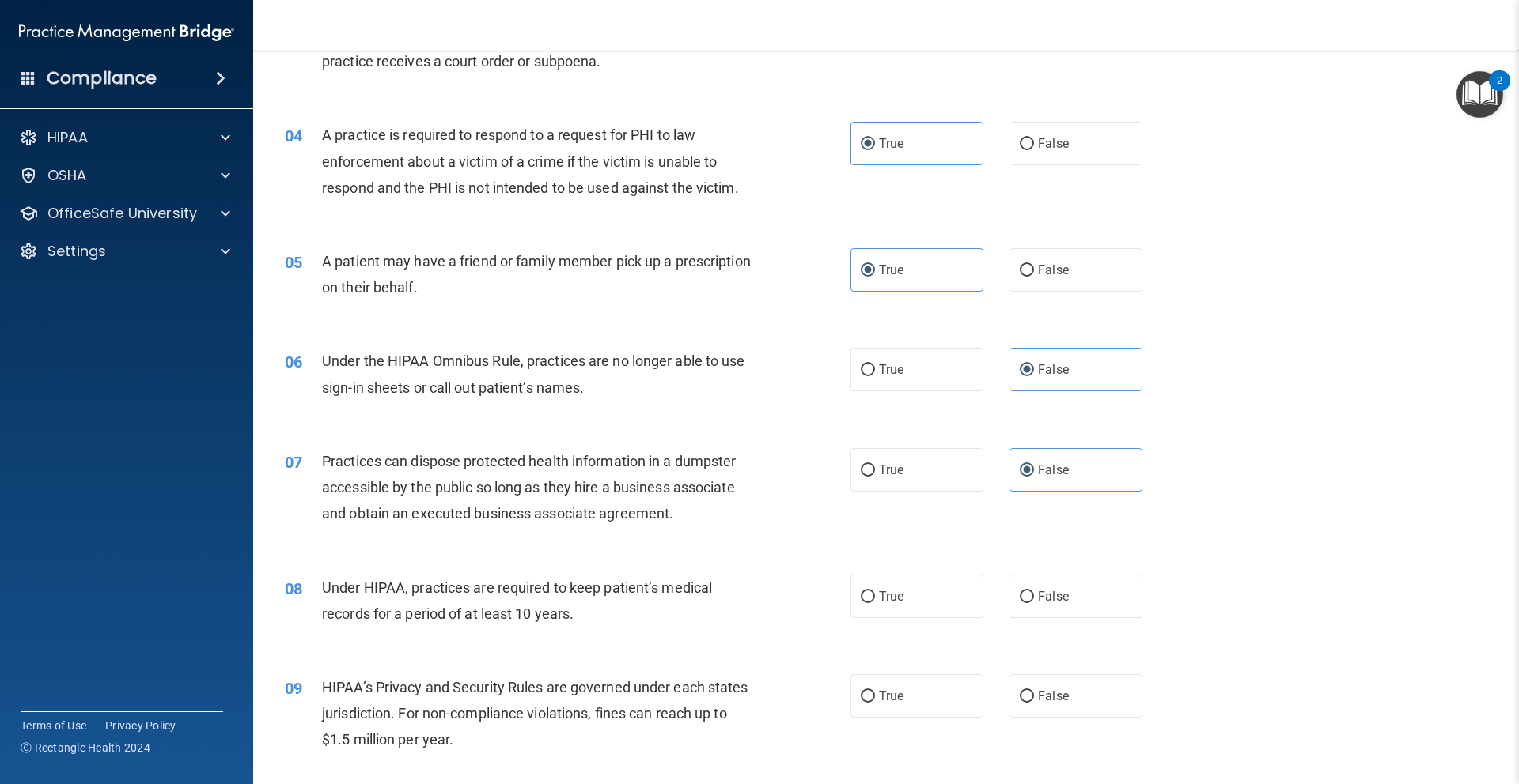
scroll to position [403, 0]
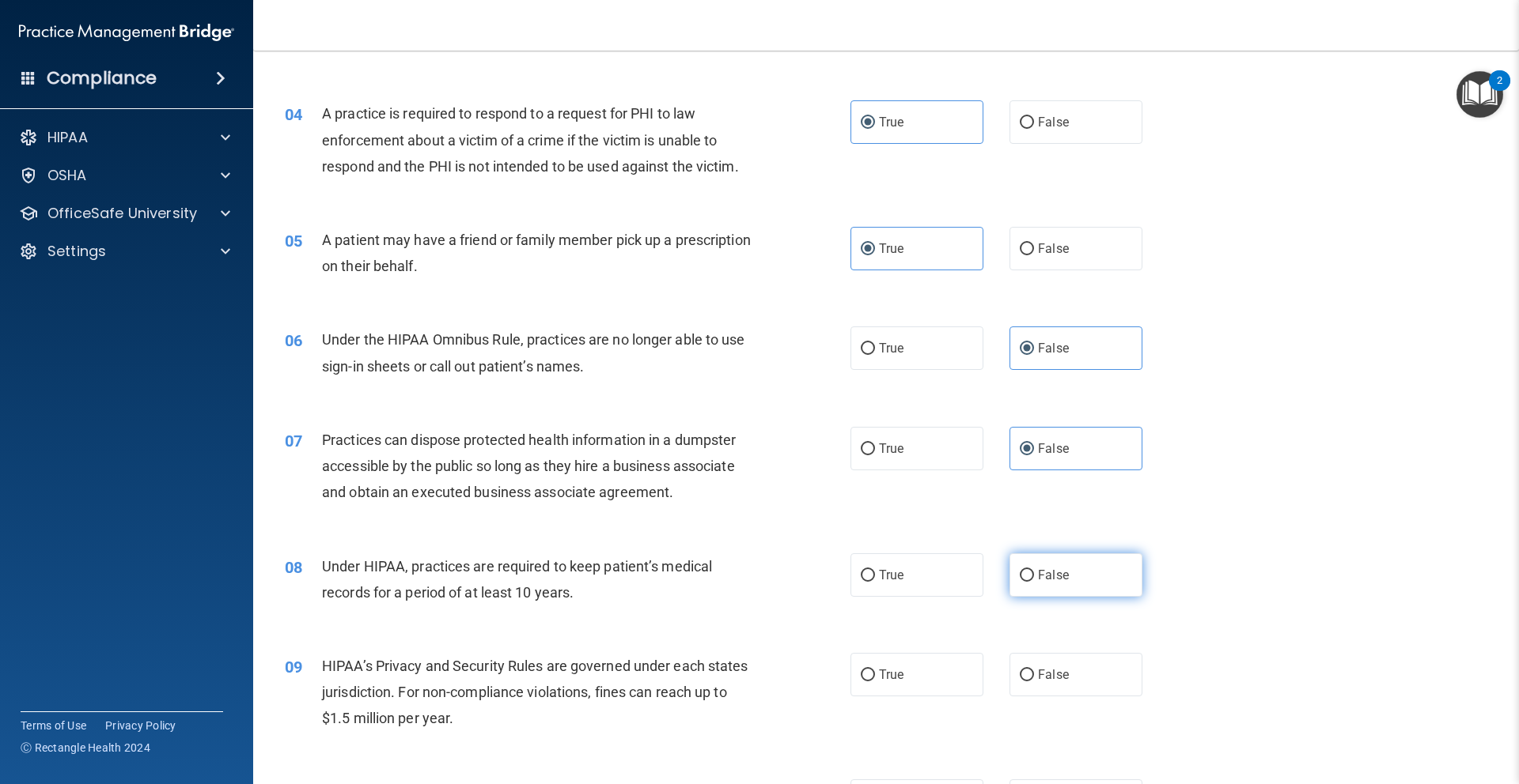
click at [1070, 575] on label "False" at bounding box center [1075, 575] width 132 height 44
click at [1034, 575] on input "False" at bounding box center [1026, 575] width 14 height 11
radio input "true"
click at [1078, 675] on label "False" at bounding box center [1075, 675] width 132 height 44
click at [1034, 675] on input "False" at bounding box center [1026, 675] width 14 height 11
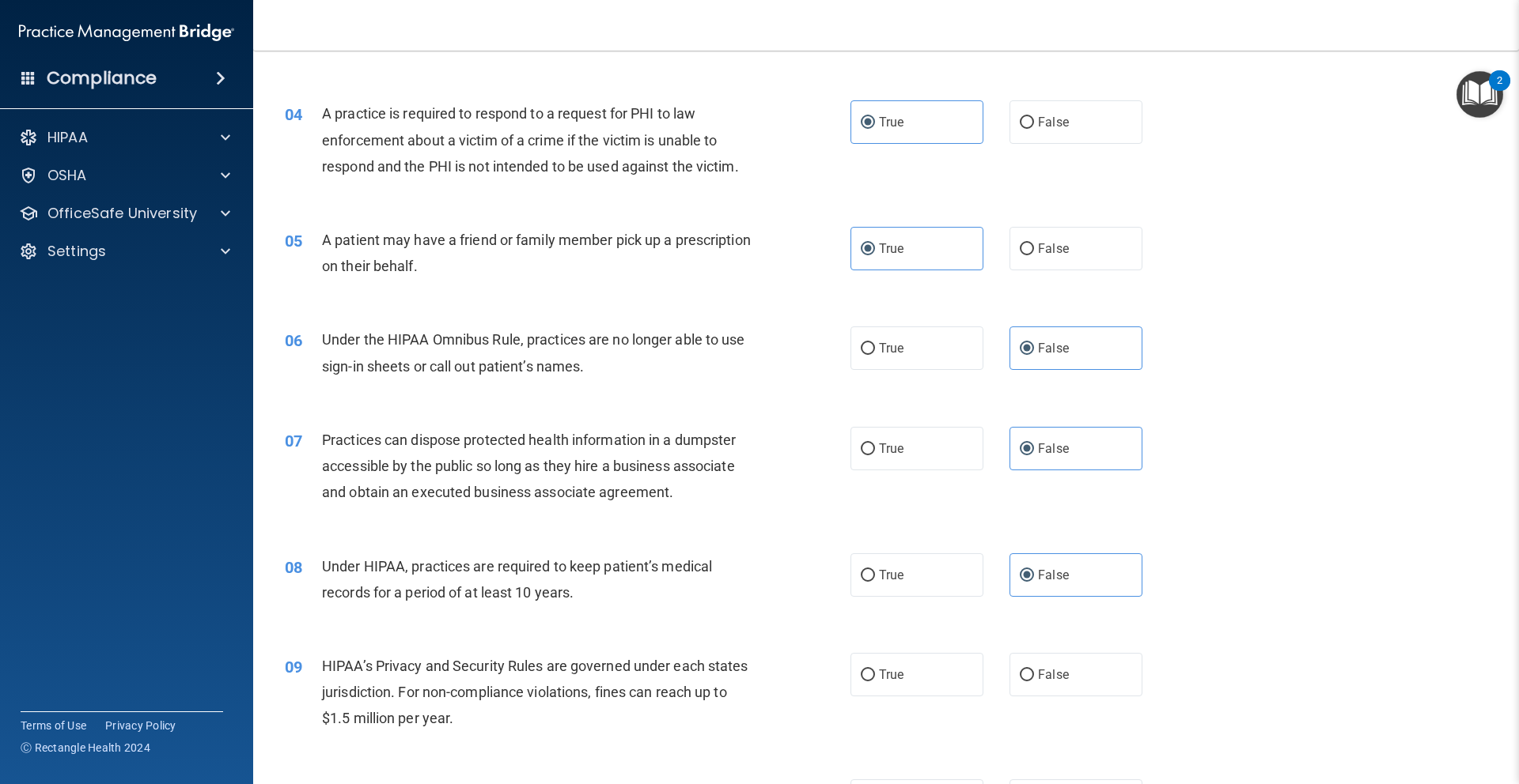
radio input "true"
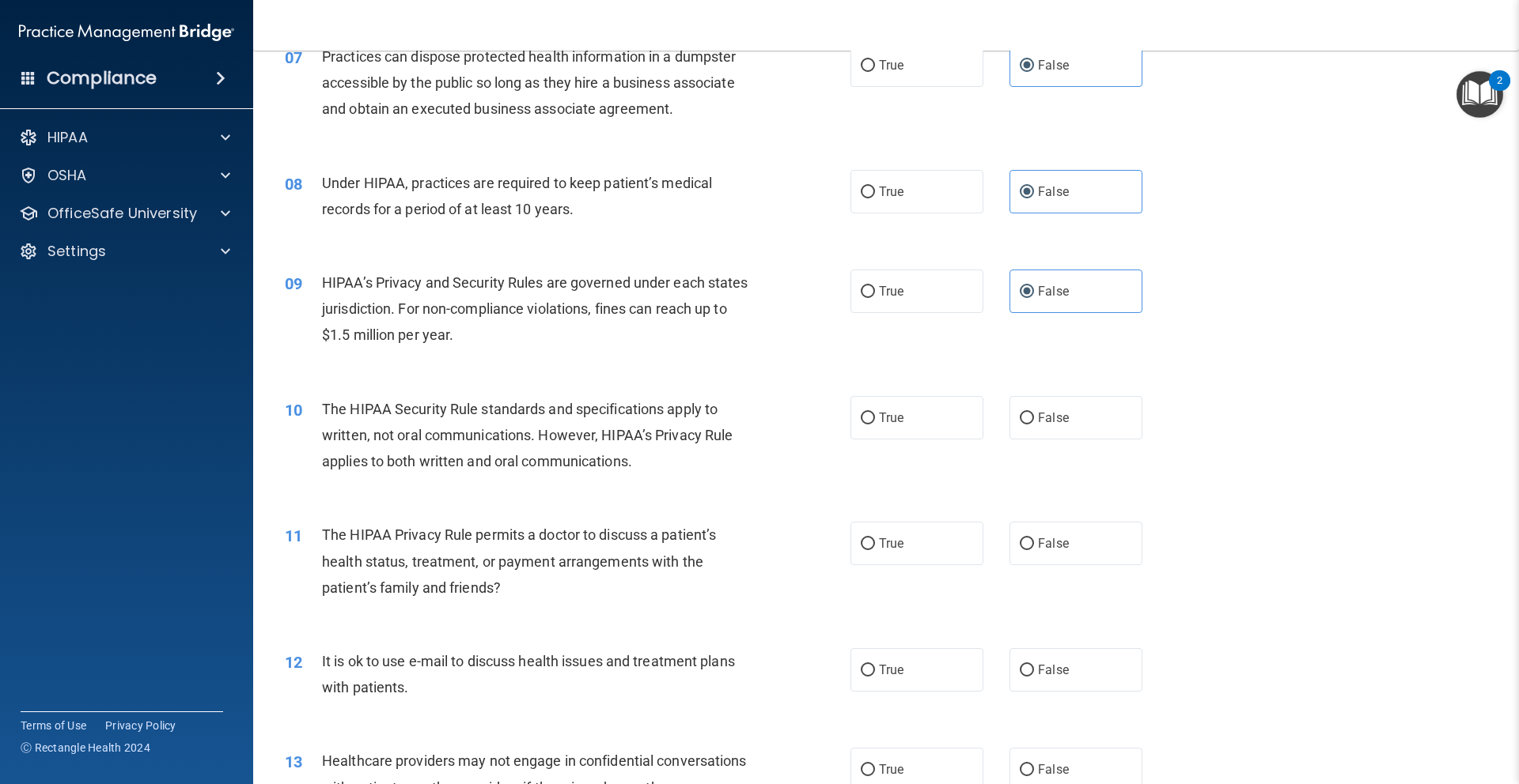
scroll to position [786, 0]
click at [905, 409] on label "True" at bounding box center [916, 419] width 132 height 44
click at [875, 413] on input "True" at bounding box center [867, 419] width 14 height 11
radio input "true"
click at [925, 549] on label "True" at bounding box center [916, 545] width 132 height 44
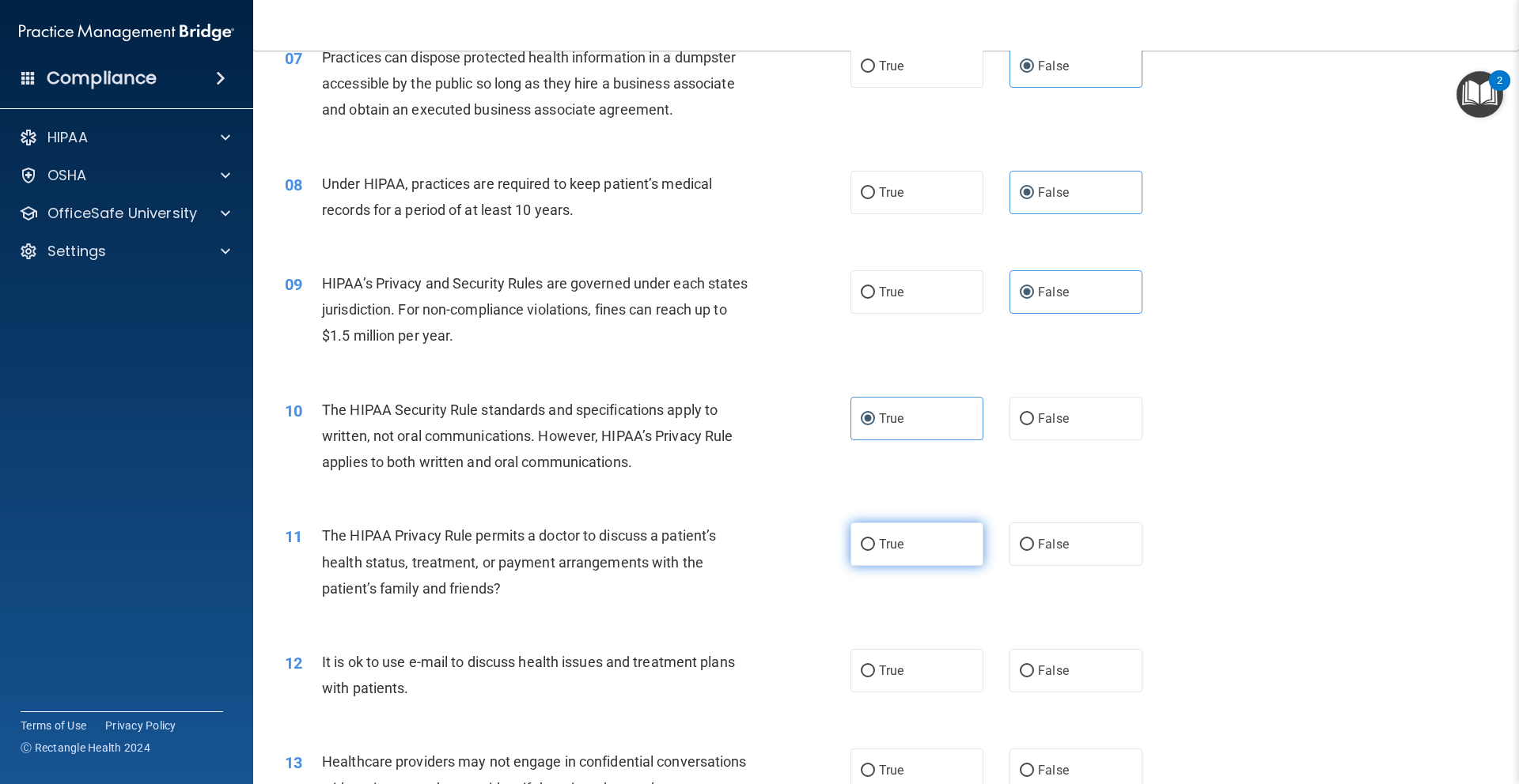
click at [875, 549] on input "True" at bounding box center [867, 545] width 14 height 11
radio input "true"
click at [919, 673] on label "True" at bounding box center [916, 671] width 132 height 44
click at [875, 673] on input "True" at bounding box center [867, 672] width 14 height 11
radio input "true"
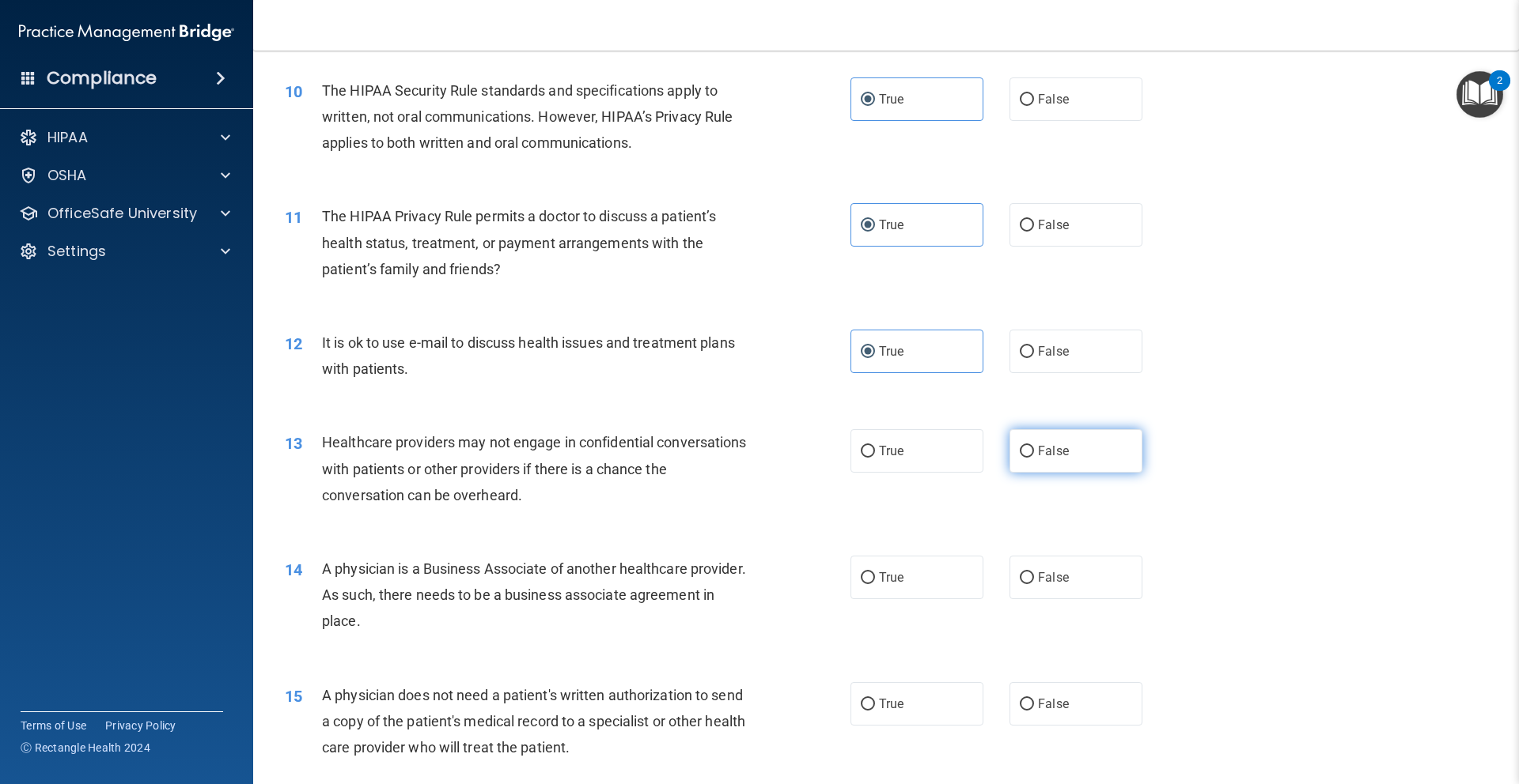
scroll to position [1108, 0]
click at [1078, 466] on label "False" at bounding box center [1075, 449] width 132 height 44
click at [1034, 455] on input "False" at bounding box center [1026, 450] width 14 height 11
radio input "true"
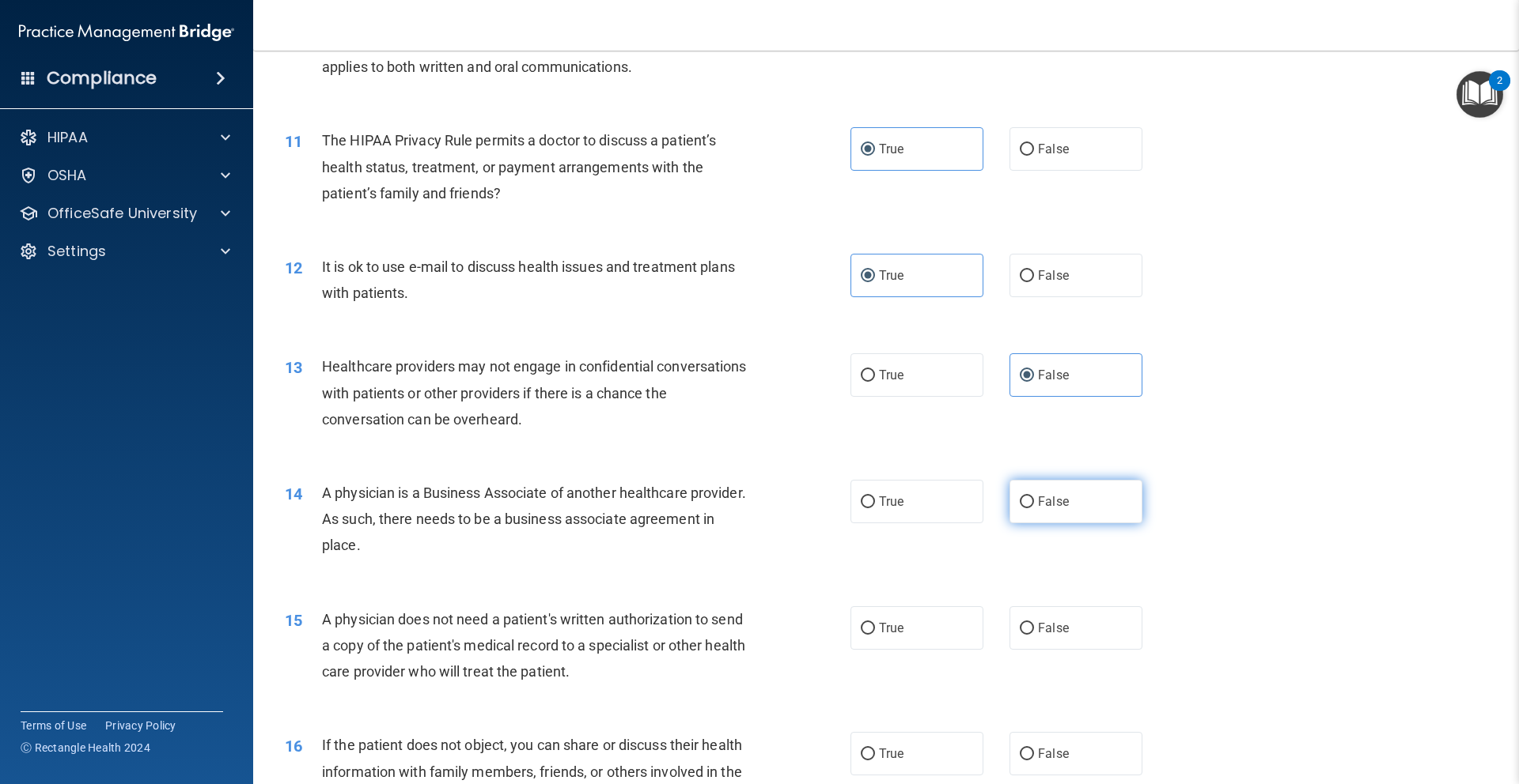
click at [1084, 495] on label "False" at bounding box center [1075, 502] width 132 height 44
click at [1034, 496] on input "False" at bounding box center [1026, 502] width 14 height 11
radio input "true"
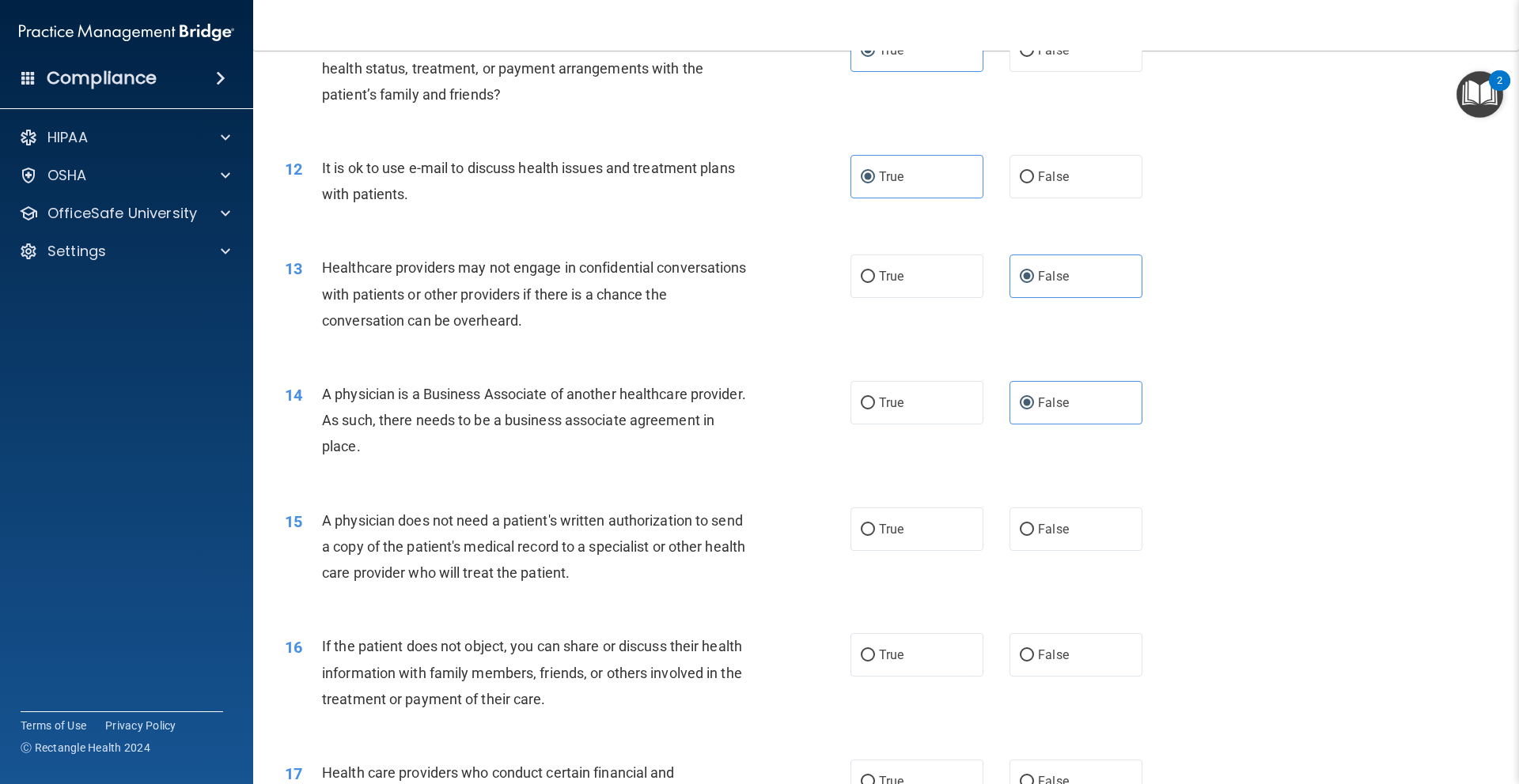
scroll to position [1278, 0]
drag, startPoint x: 922, startPoint y: 550, endPoint x: 924, endPoint y: 541, distance: 9.2
click at [922, 550] on label "True" at bounding box center [916, 532] width 132 height 44
click at [875, 537] on input "True" at bounding box center [867, 532] width 14 height 11
radio input "true"
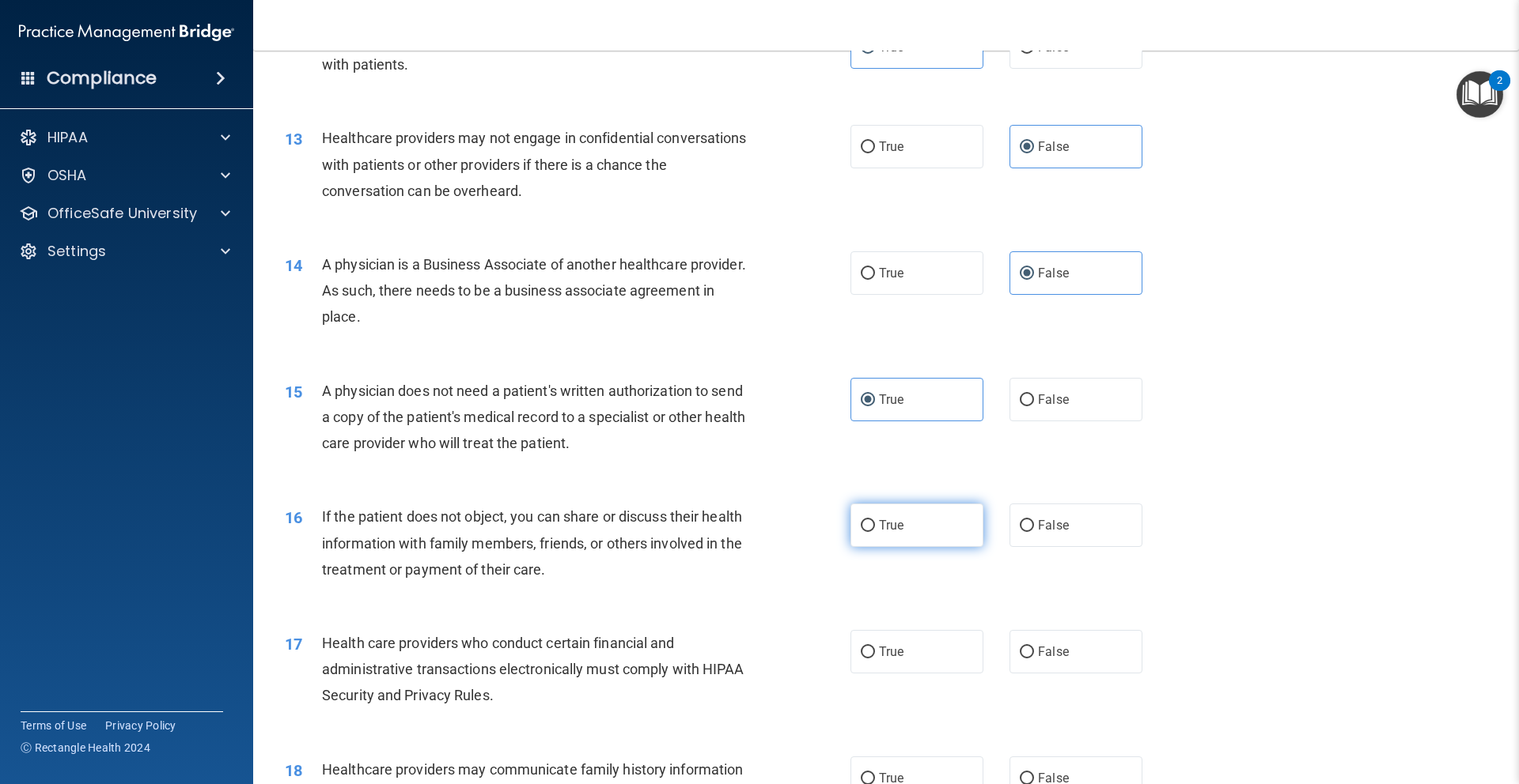
scroll to position [1407, 0]
drag, startPoint x: 921, startPoint y: 530, endPoint x: 918, endPoint y: 611, distance: 81.1
click at [921, 530] on label "True" at bounding box center [916, 528] width 132 height 44
click at [875, 530] on input "True" at bounding box center [867, 529] width 14 height 11
radio input "true"
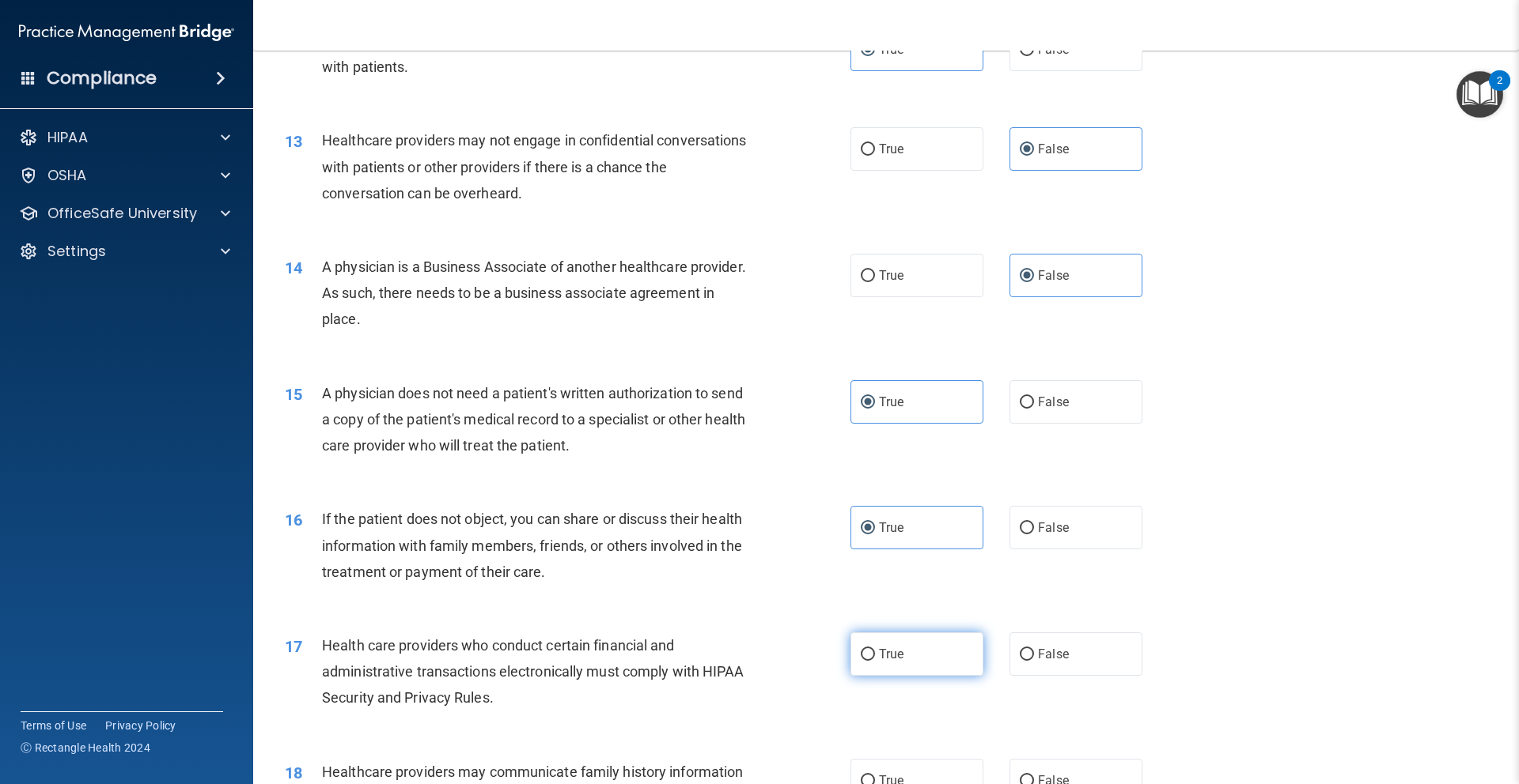
click at [920, 653] on label "True" at bounding box center [916, 654] width 132 height 44
click at [875, 653] on input "True" at bounding box center [867, 654] width 14 height 11
radio input "true"
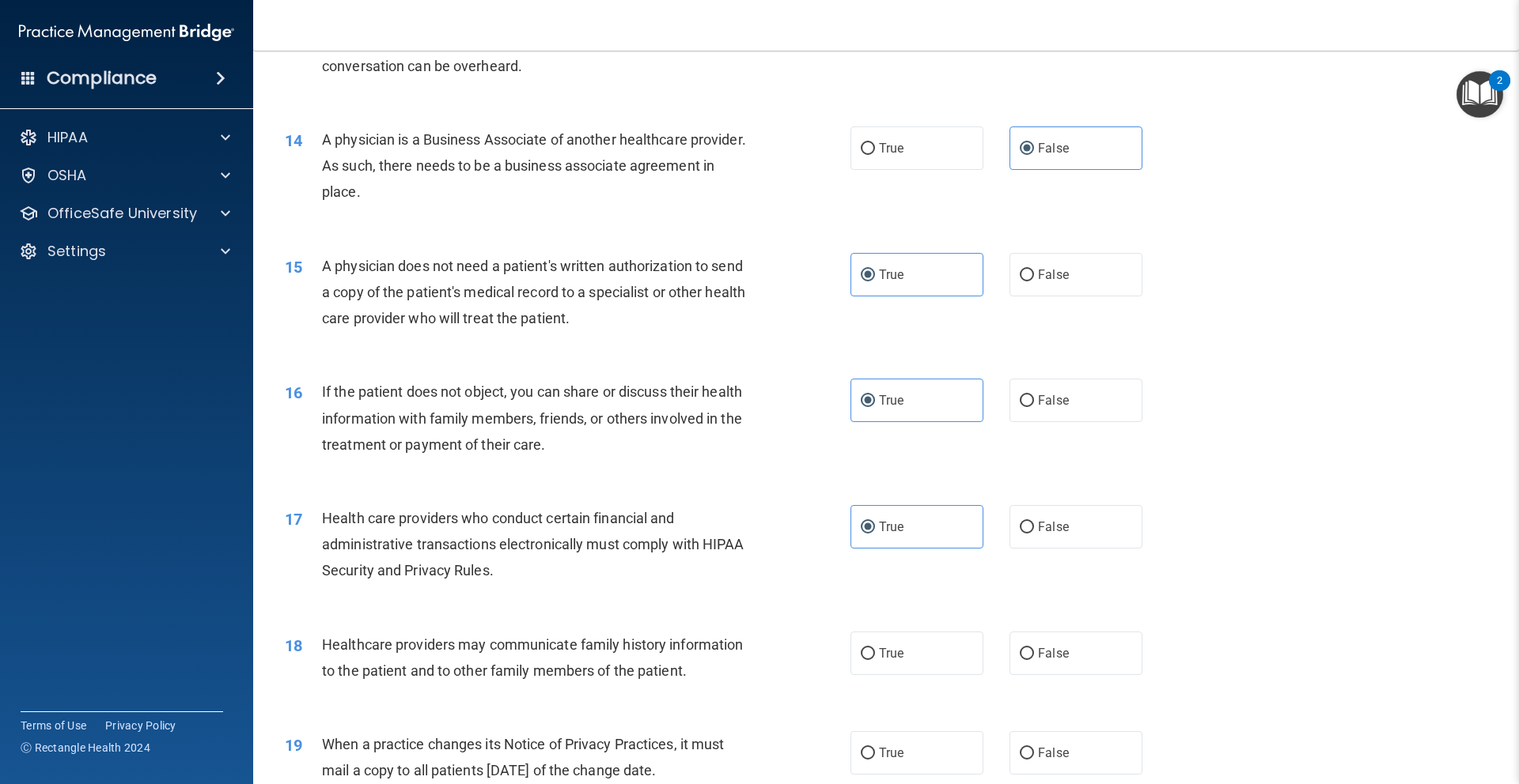
click at [1077, 644] on label "False" at bounding box center [1075, 653] width 132 height 44
click at [1034, 649] on input "False" at bounding box center [1026, 654] width 14 height 11
radio input "true"
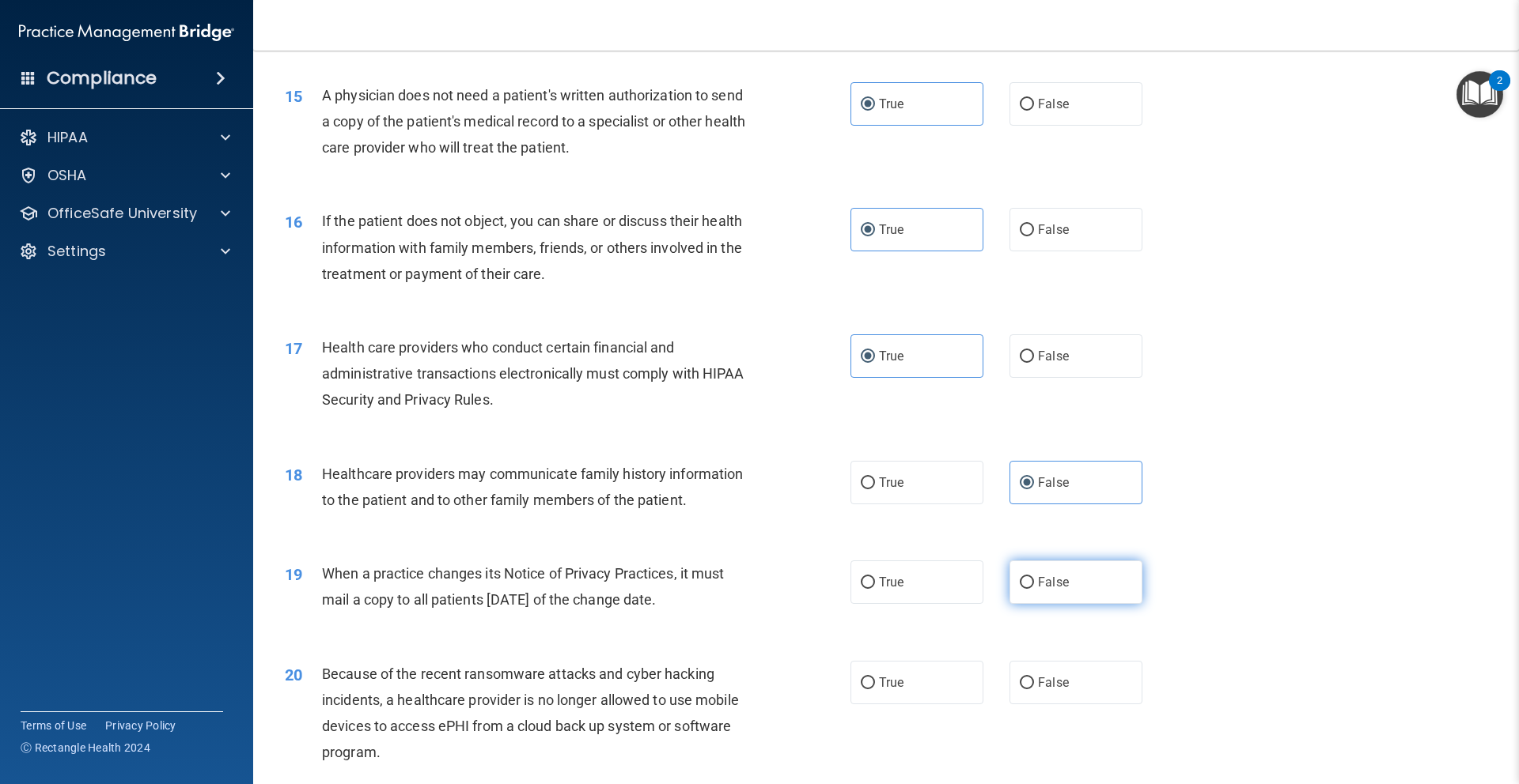
drag, startPoint x: 1084, startPoint y: 584, endPoint x: 1098, endPoint y: 582, distance: 14.1
click at [1086, 584] on label "False" at bounding box center [1075, 582] width 132 height 44
click at [1034, 584] on input "False" at bounding box center [1026, 583] width 14 height 11
radio input "true"
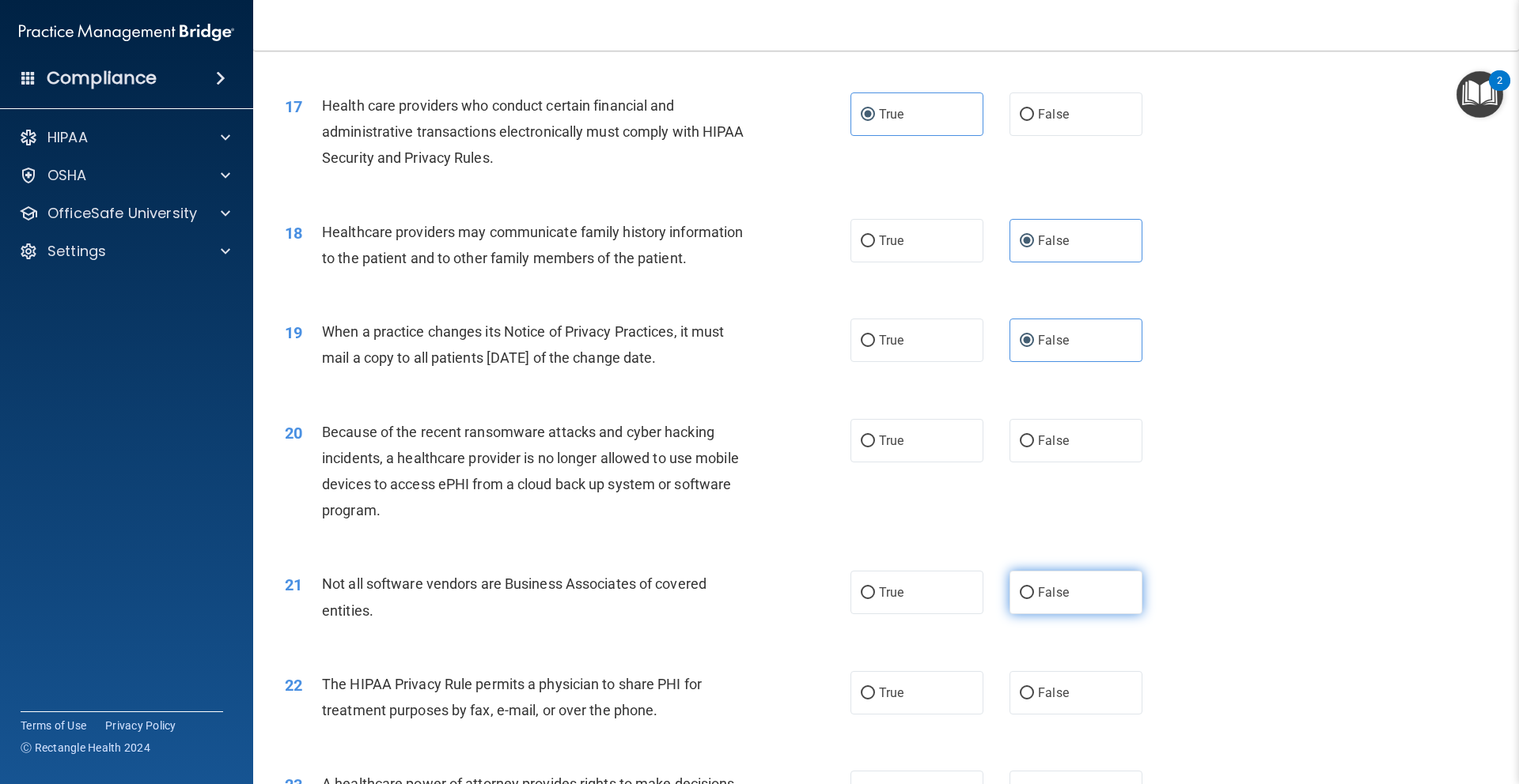
scroll to position [1951, 0]
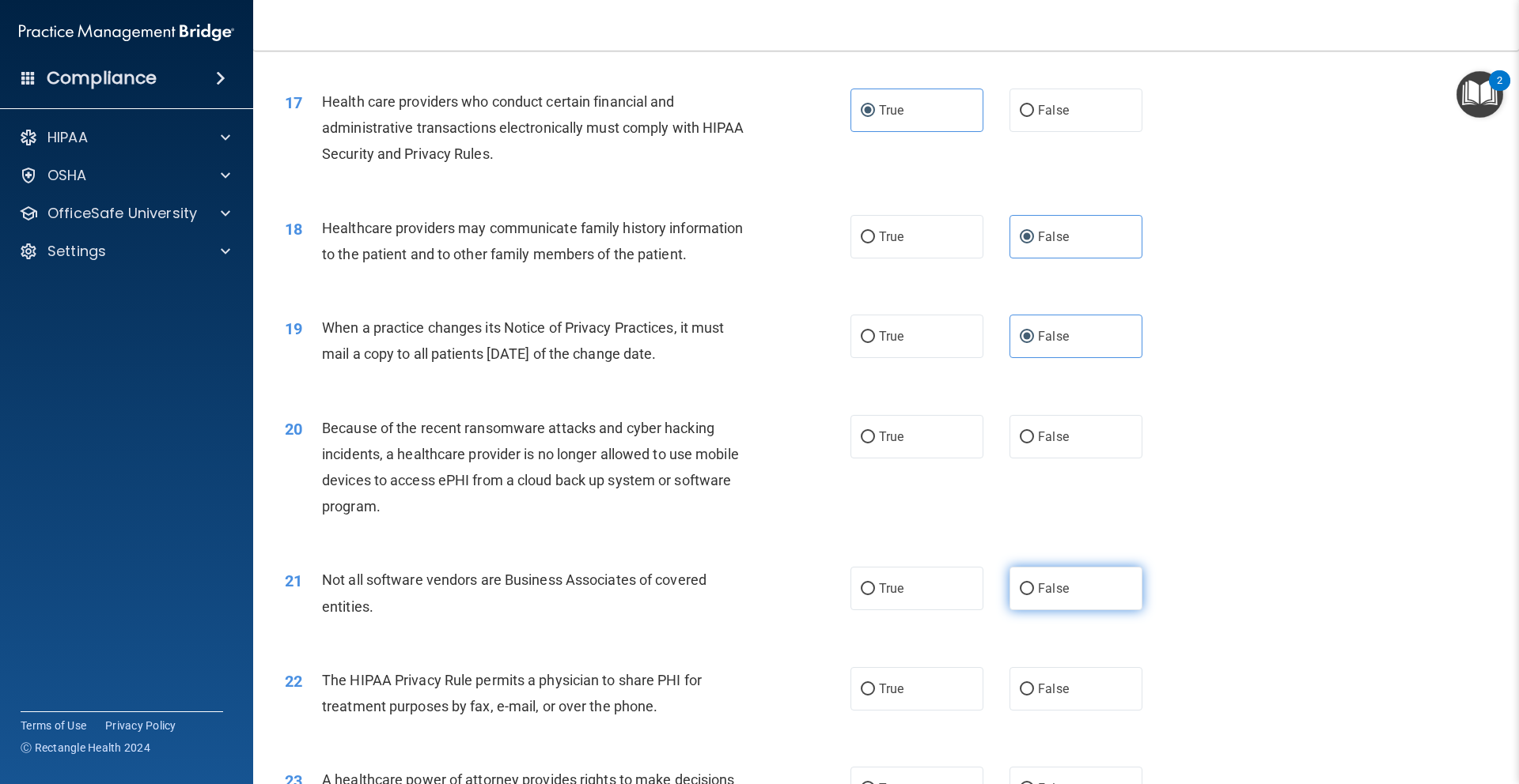
click at [1100, 575] on label "False" at bounding box center [1075, 589] width 132 height 44
click at [1034, 584] on input "False" at bounding box center [1026, 590] width 14 height 11
radio input "true"
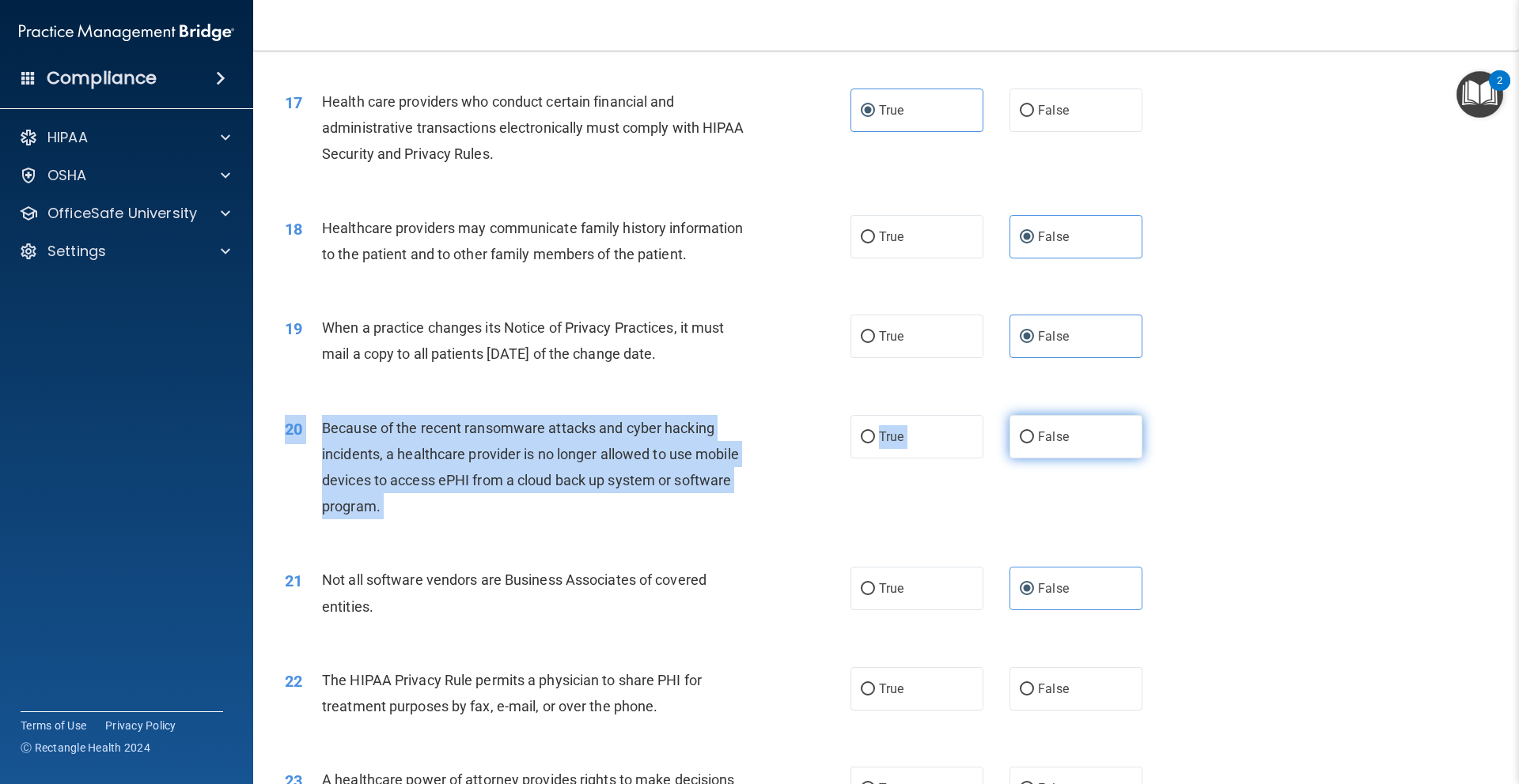
click at [1067, 418] on div "20 Because of the recent ransomware attacks and cyber hacking incidents, a heal…" at bounding box center [885, 472] width 1226 height 152
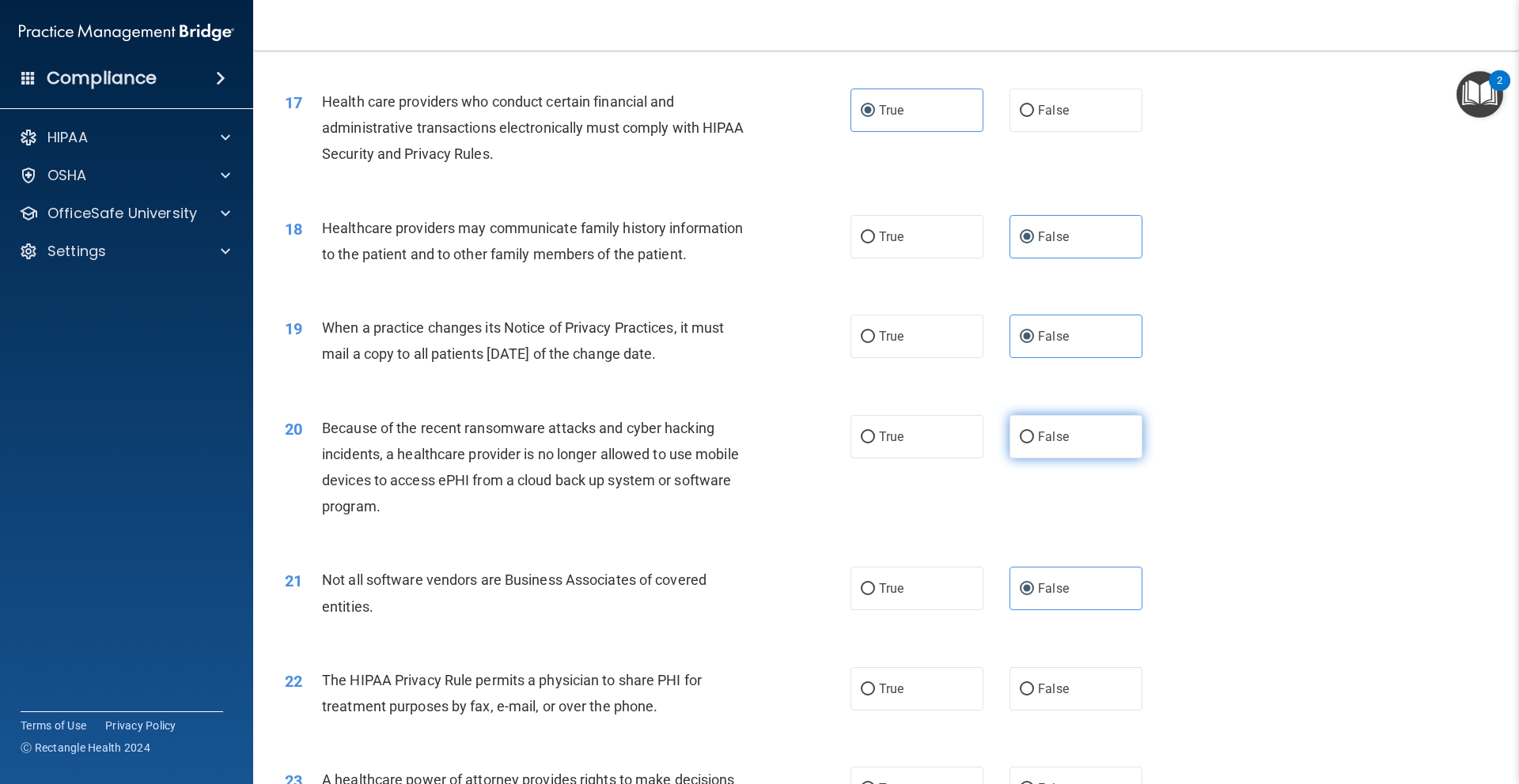
click at [1068, 436] on label "False" at bounding box center [1075, 437] width 132 height 44
click at [1034, 436] on input "False" at bounding box center [1026, 437] width 14 height 11
radio input "true"
drag, startPoint x: 928, startPoint y: 597, endPoint x: 1165, endPoint y: 532, distance: 245.8
click at [928, 597] on label "True" at bounding box center [916, 589] width 132 height 44
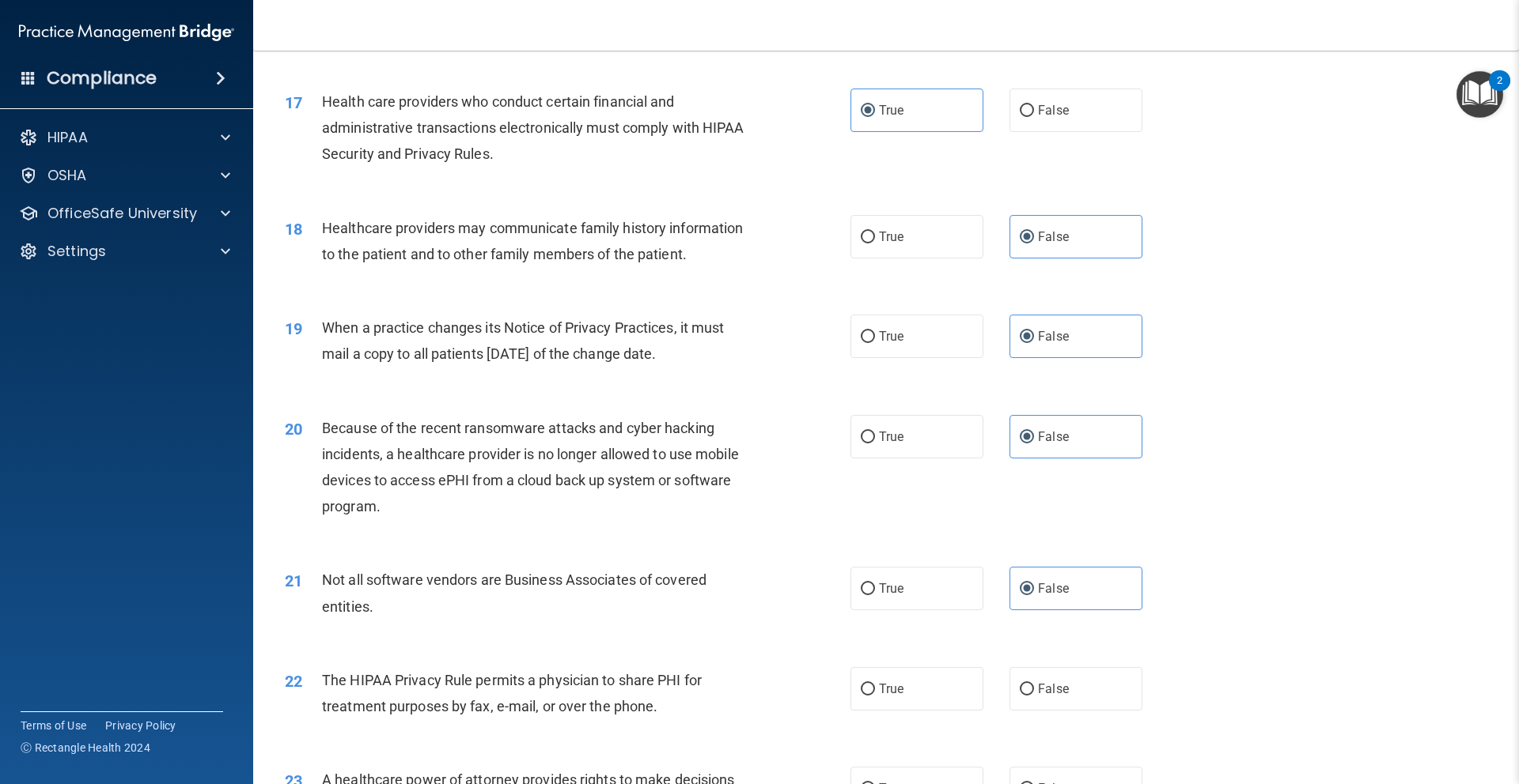
click at [875, 595] on input "True" at bounding box center [867, 590] width 14 height 11
radio input "true"
radio input "false"
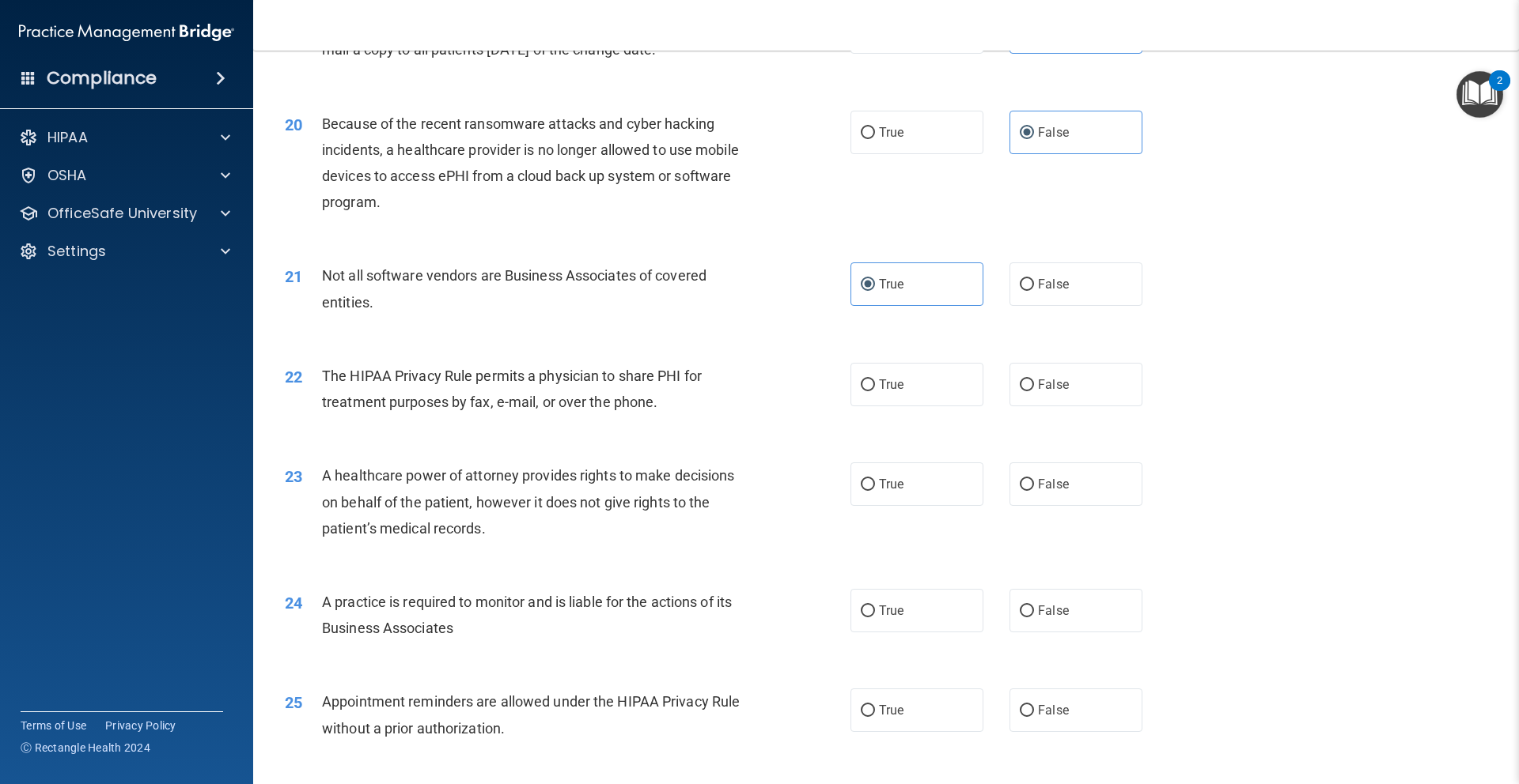
scroll to position [2262, 0]
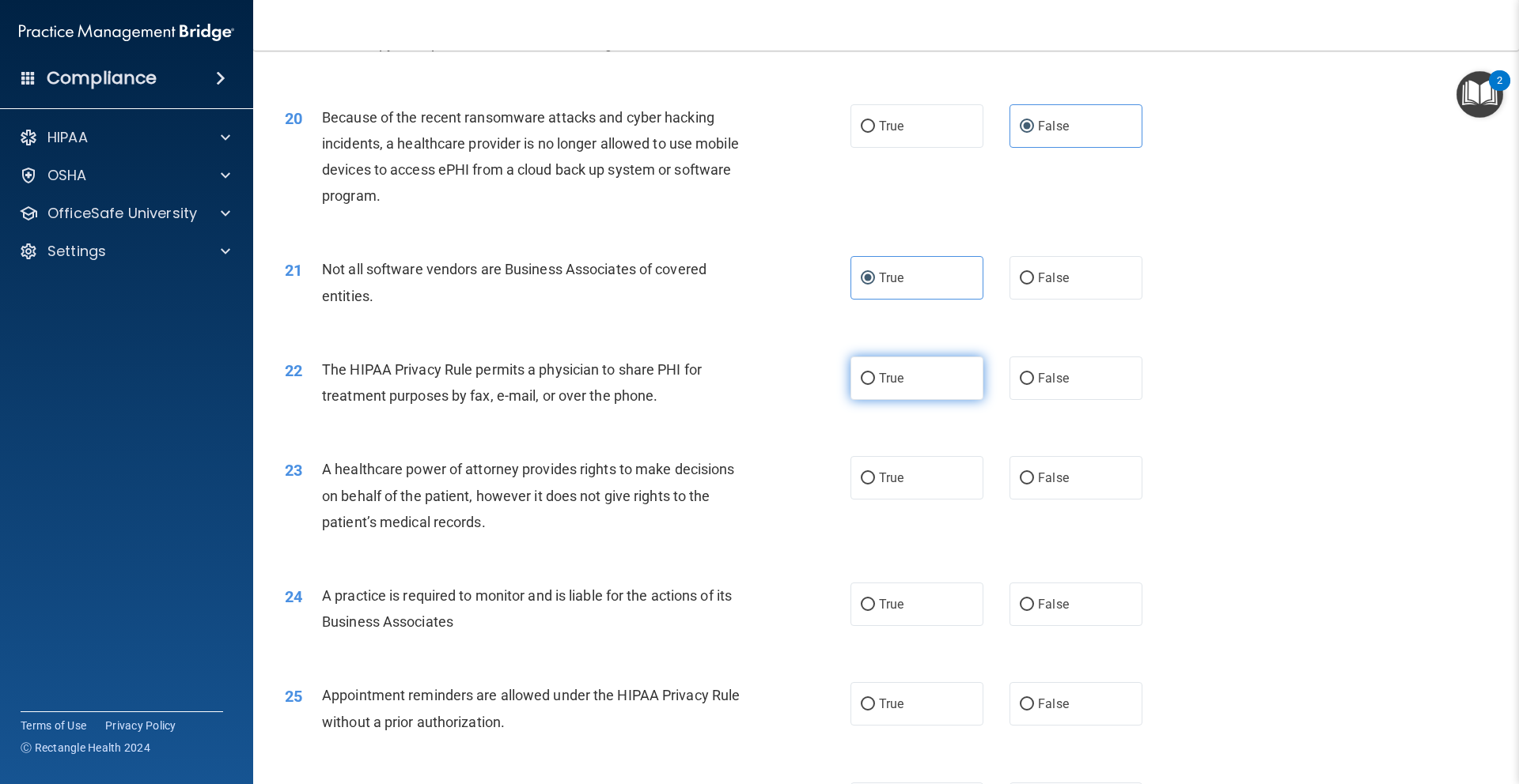
click at [926, 387] on label "True" at bounding box center [916, 378] width 132 height 44
click at [875, 385] on input "True" at bounding box center [867, 379] width 14 height 11
radio input "true"
click at [1093, 495] on label "False" at bounding box center [1075, 478] width 132 height 44
click at [1034, 485] on input "False" at bounding box center [1026, 478] width 14 height 11
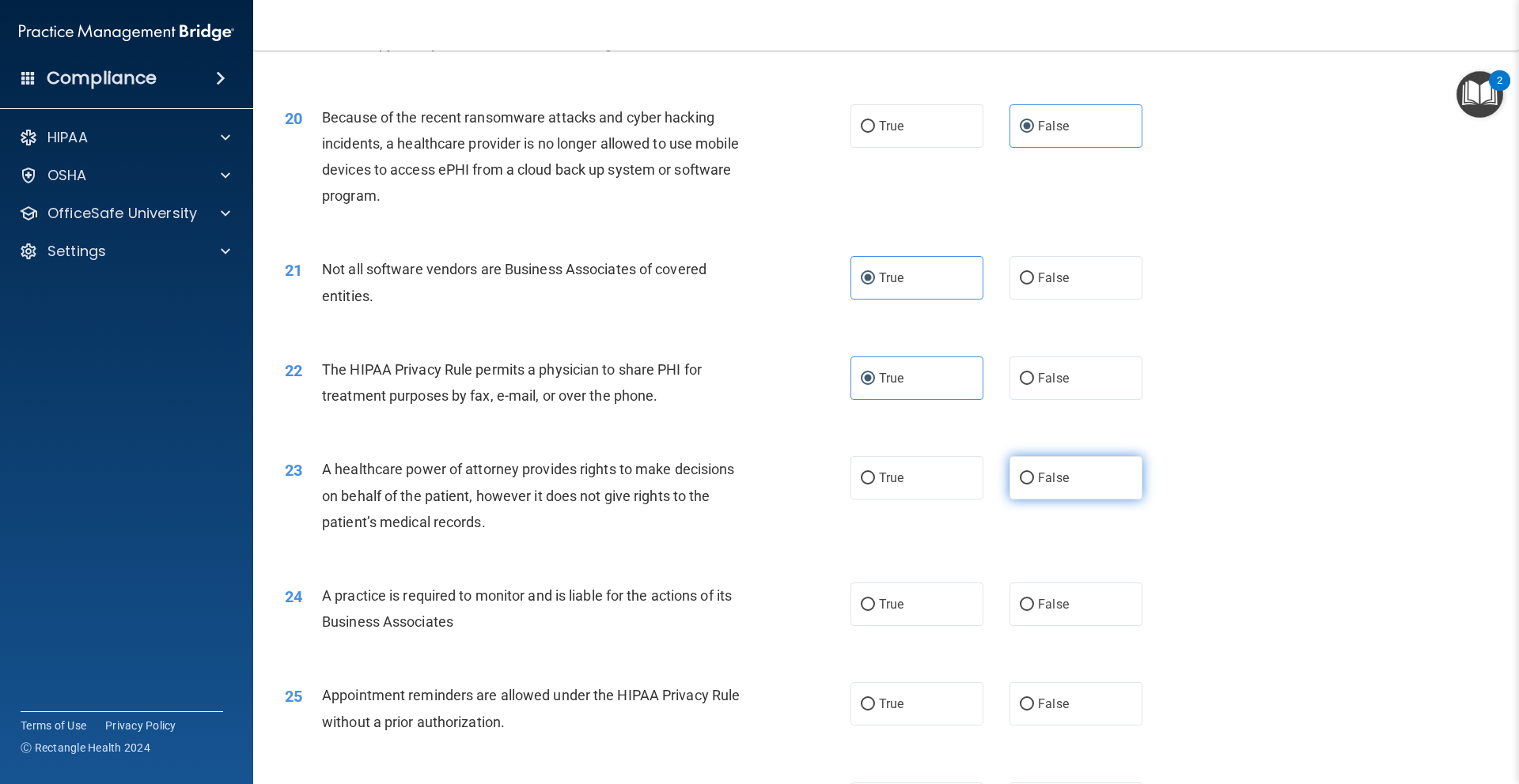
radio input "true"
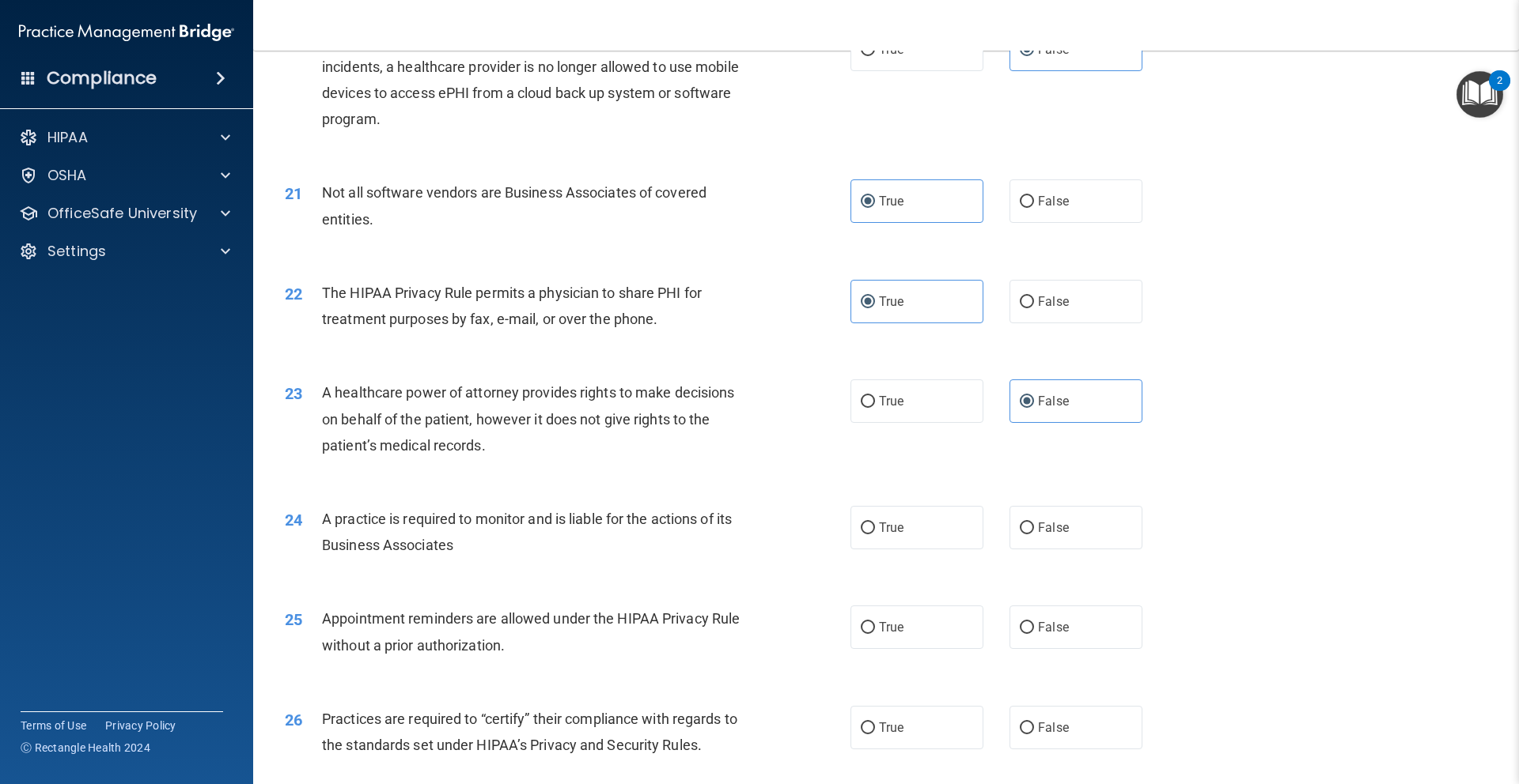
scroll to position [2336, 0]
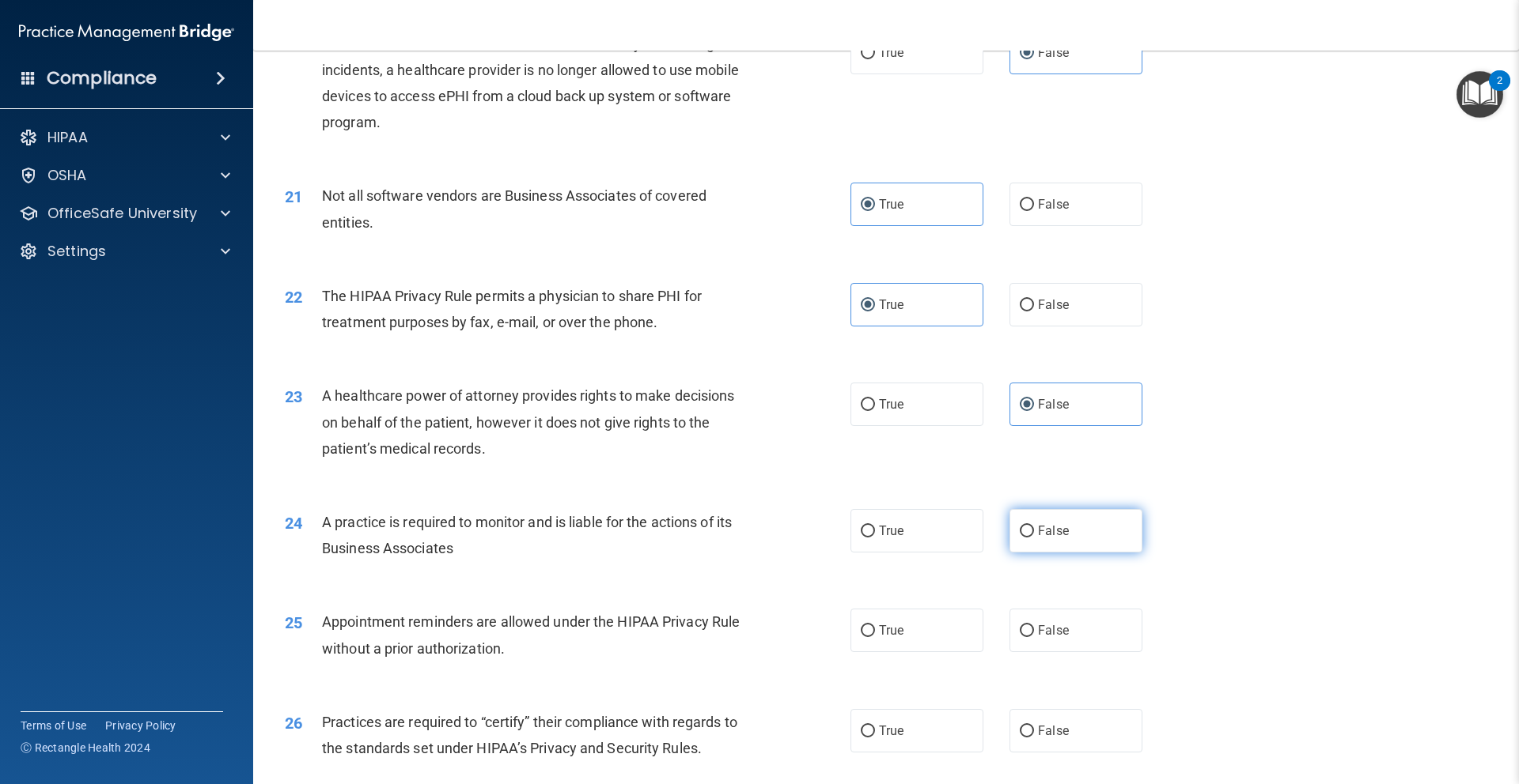
click at [1086, 530] on label "False" at bounding box center [1075, 532] width 132 height 44
click at [1034, 530] on input "False" at bounding box center [1026, 532] width 14 height 11
radio input "true"
click at [946, 623] on label "True" at bounding box center [916, 631] width 132 height 44
click at [875, 626] on input "True" at bounding box center [867, 632] width 14 height 11
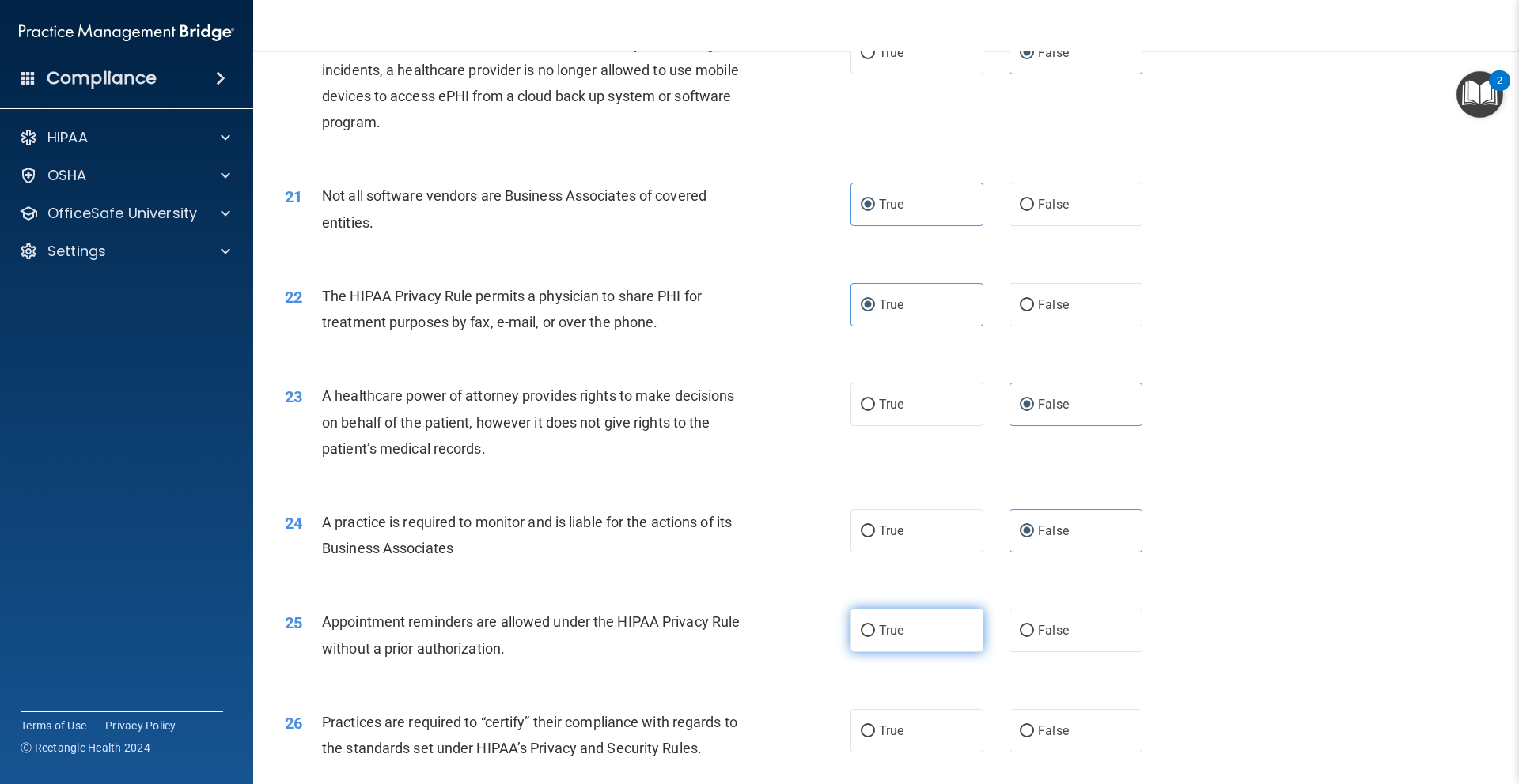
radio input "true"
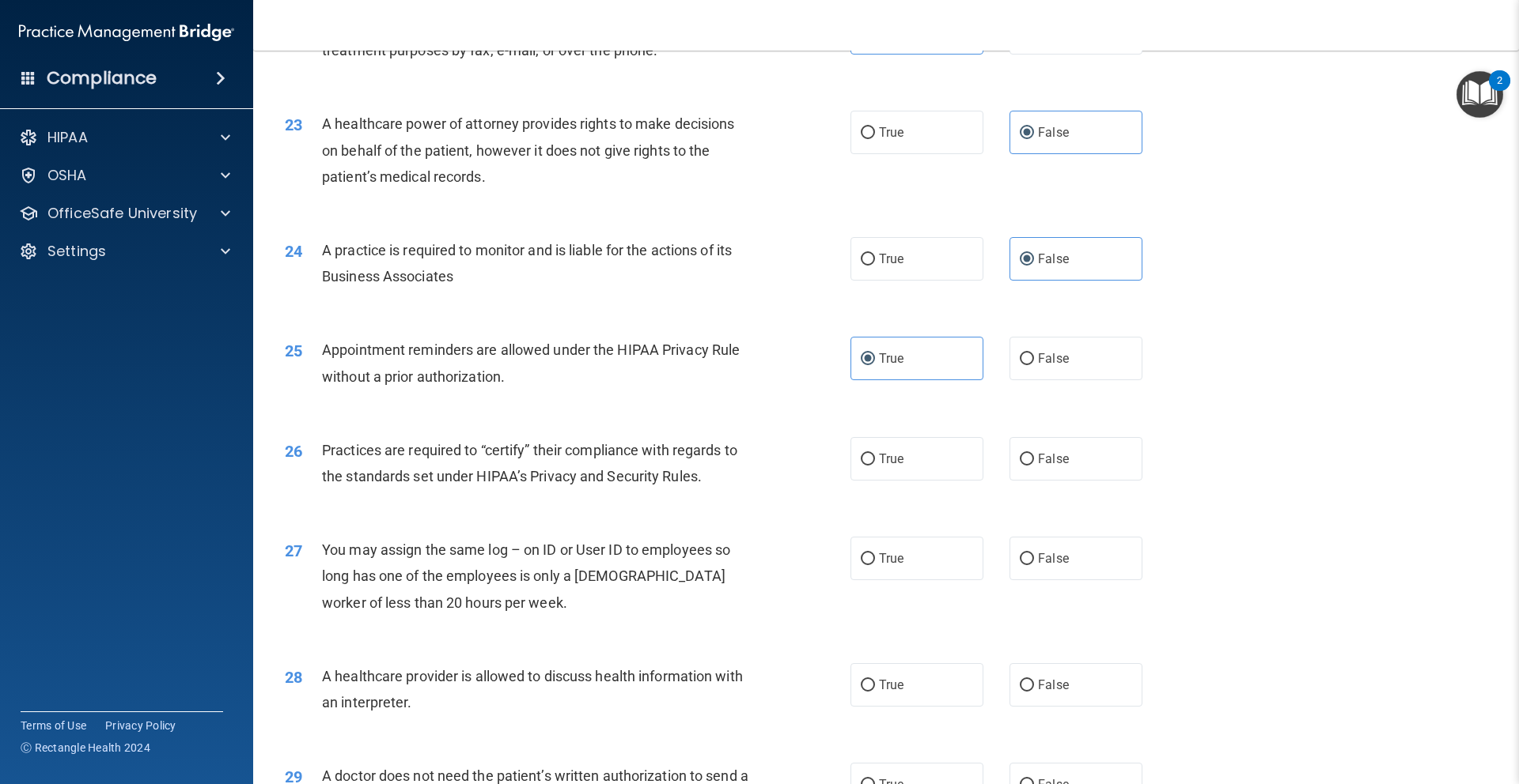
scroll to position [2611, 0]
click at [1057, 451] on span "False" at bounding box center [1053, 456] width 30 height 15
click at [1034, 451] on input "False" at bounding box center [1026, 456] width 14 height 11
radio input "true"
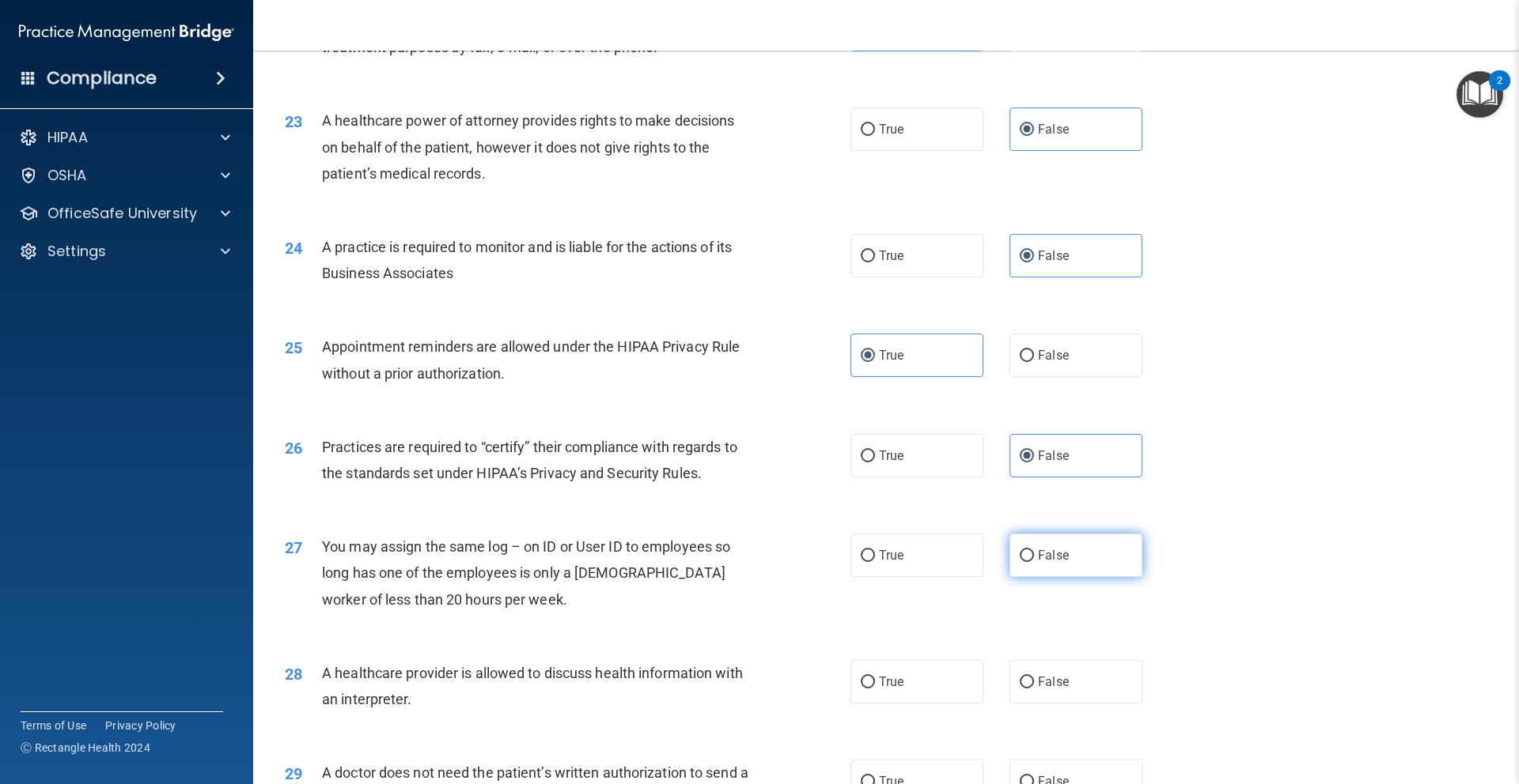
click at [1082, 563] on label "False" at bounding box center [1075, 555] width 132 height 44
click at [1034, 562] on input "False" at bounding box center [1026, 556] width 14 height 11
radio input "true"
drag, startPoint x: 950, startPoint y: 662, endPoint x: 1054, endPoint y: 640, distance: 106.3
click at [953, 661] on label "True" at bounding box center [916, 682] width 132 height 44
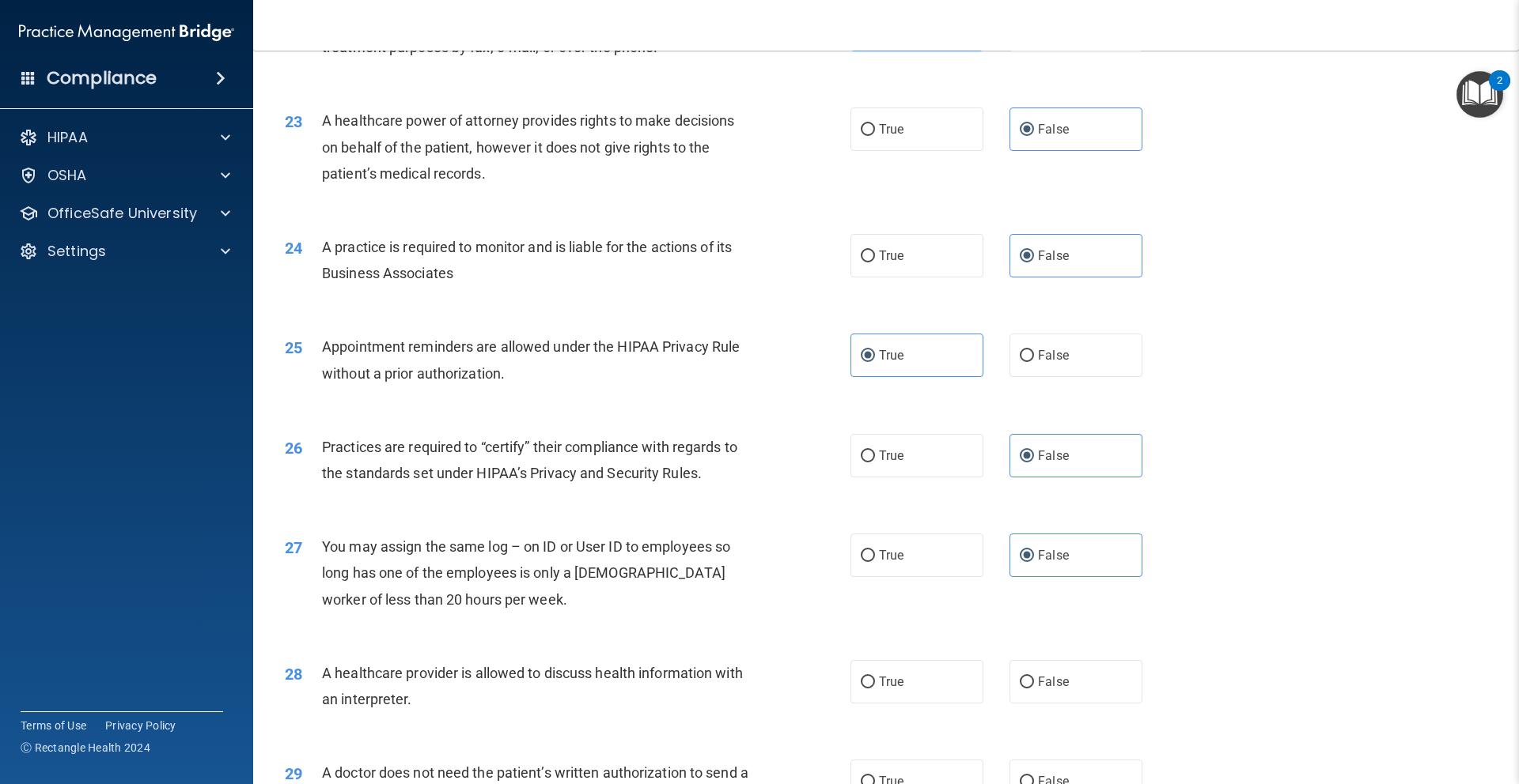
click at [875, 676] on input "True" at bounding box center [867, 682] width 14 height 11
radio input "true"
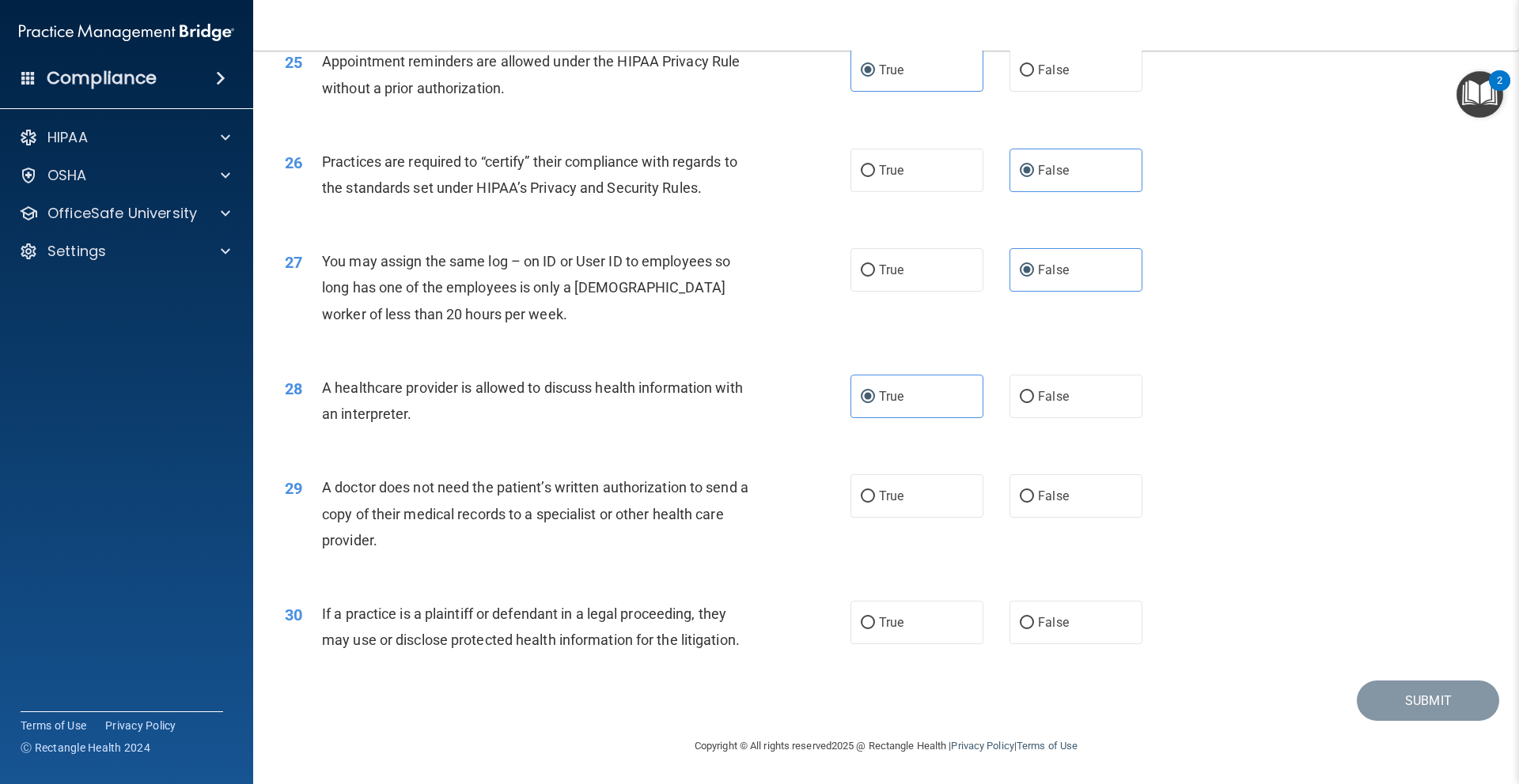
scroll to position [2894, 0]
click at [1110, 495] on label "False" at bounding box center [1075, 499] width 132 height 44
click at [1034, 495] on input "False" at bounding box center [1026, 499] width 14 height 11
radio input "true"
drag, startPoint x: 883, startPoint y: 492, endPoint x: 928, endPoint y: 588, distance: 106.0
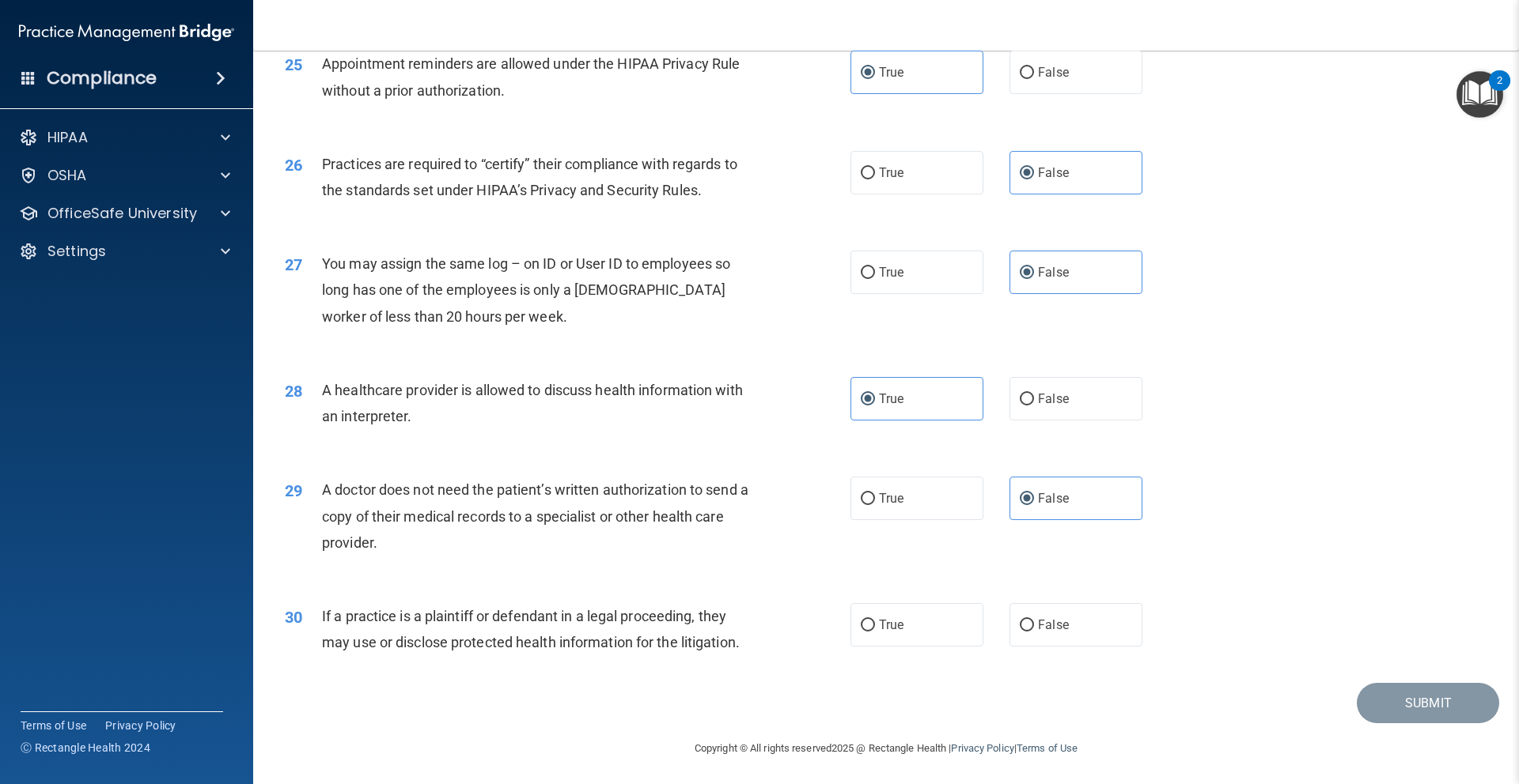
click at [885, 493] on span "True" at bounding box center [891, 498] width 25 height 15
click at [875, 493] on input "True" at bounding box center [867, 499] width 14 height 11
radio input "true"
radio input "false"
click at [928, 644] on label "True" at bounding box center [916, 625] width 132 height 44
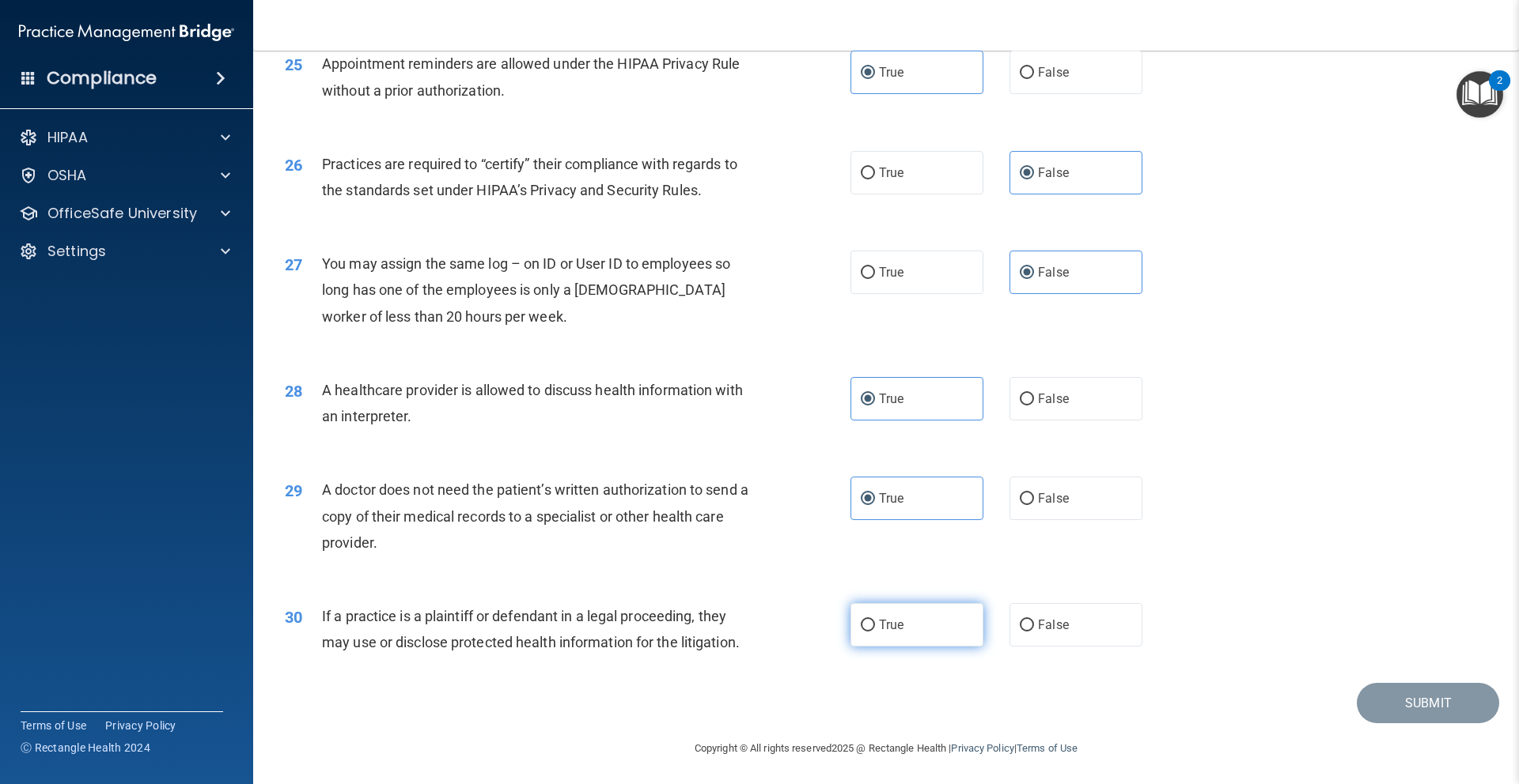
click at [875, 632] on input "True" at bounding box center [867, 626] width 14 height 11
radio input "true"
click at [926, 614] on label "True" at bounding box center [916, 625] width 132 height 44
click at [875, 620] on input "True" at bounding box center [867, 626] width 14 height 11
drag, startPoint x: 1468, startPoint y: 700, endPoint x: 1477, endPoint y: 698, distance: 9.2
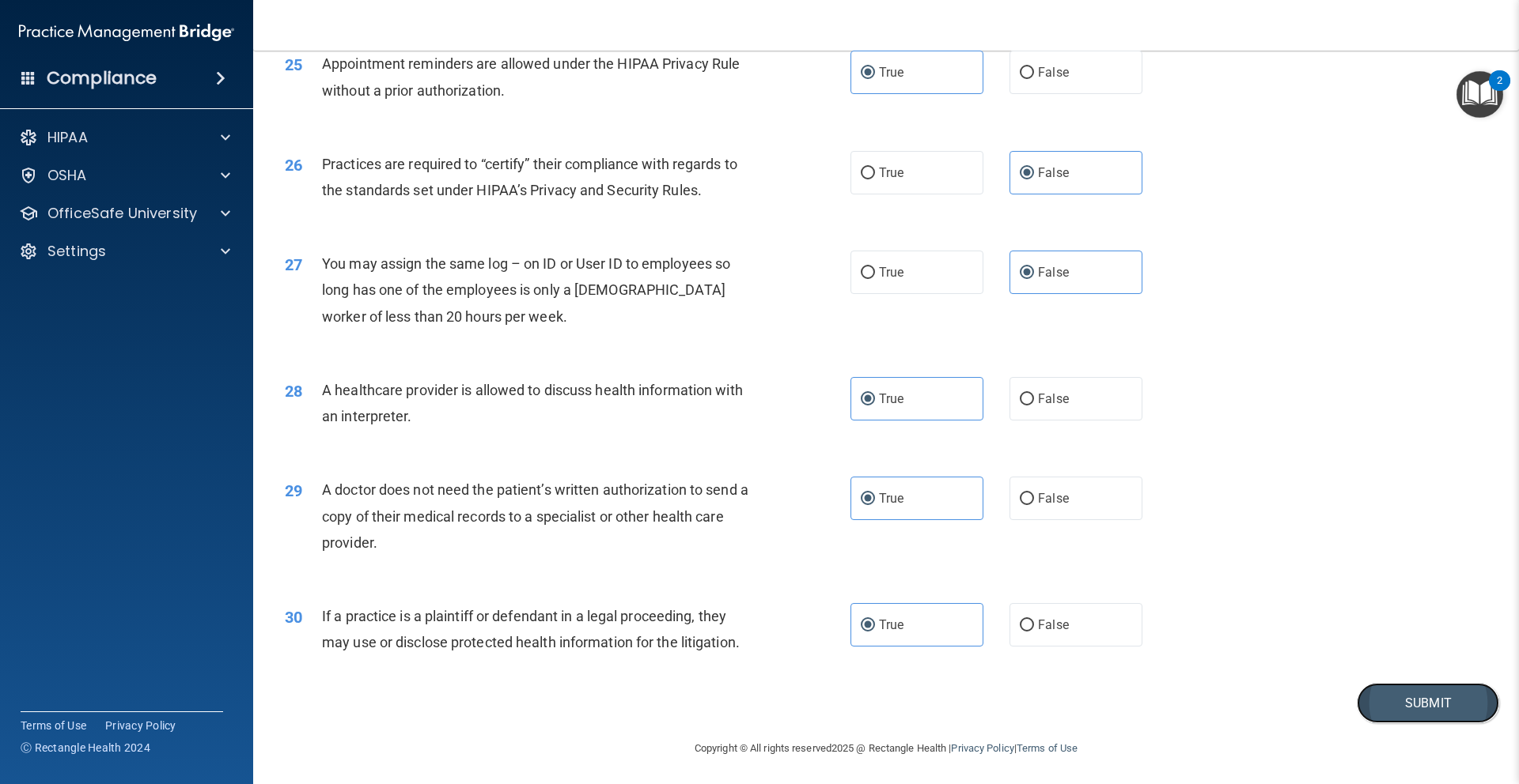
click at [1468, 700] on button "Submit" at bounding box center [1427, 703] width 142 height 40
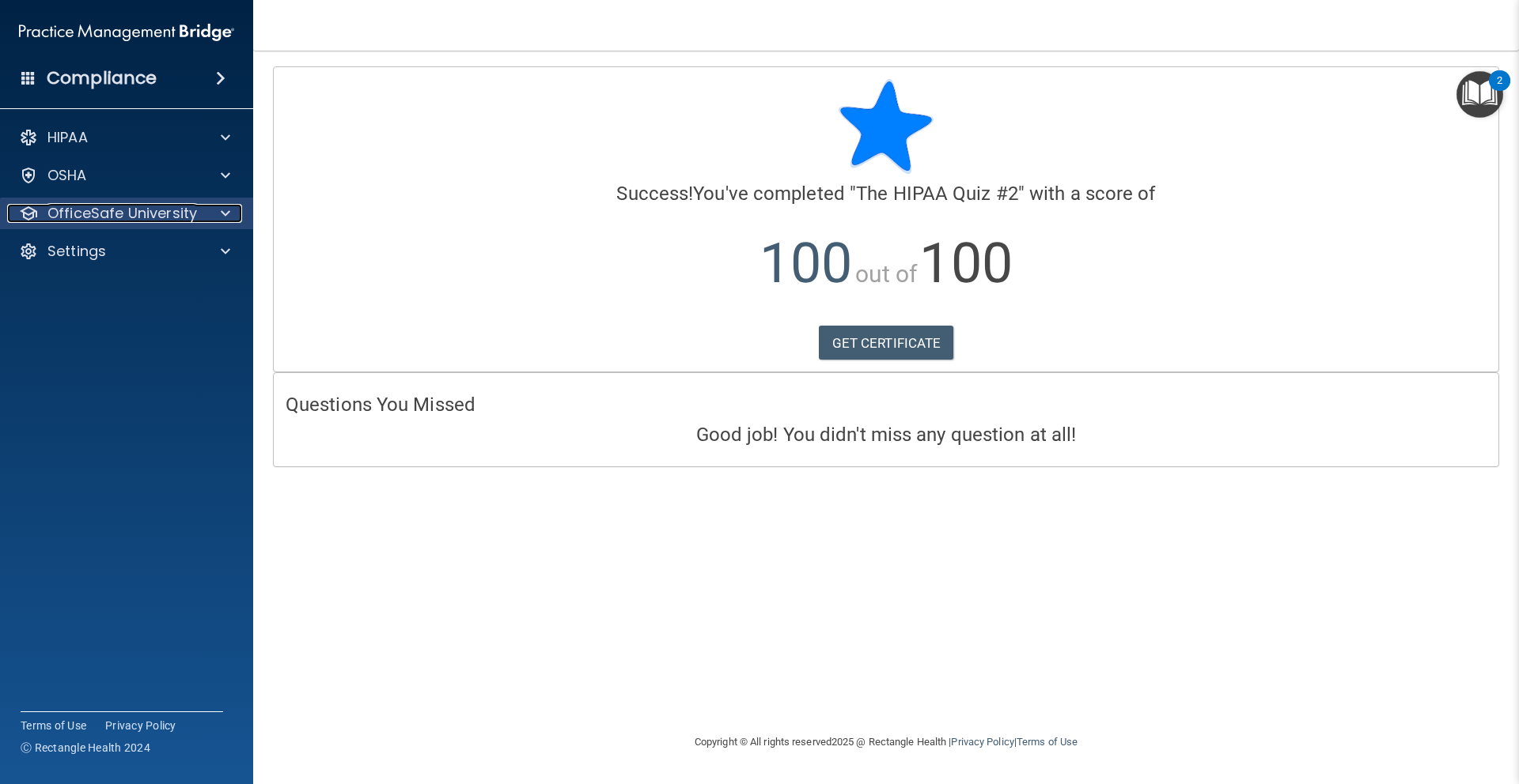
click at [167, 215] on p "OfficeSafe University" at bounding box center [122, 213] width 150 height 19
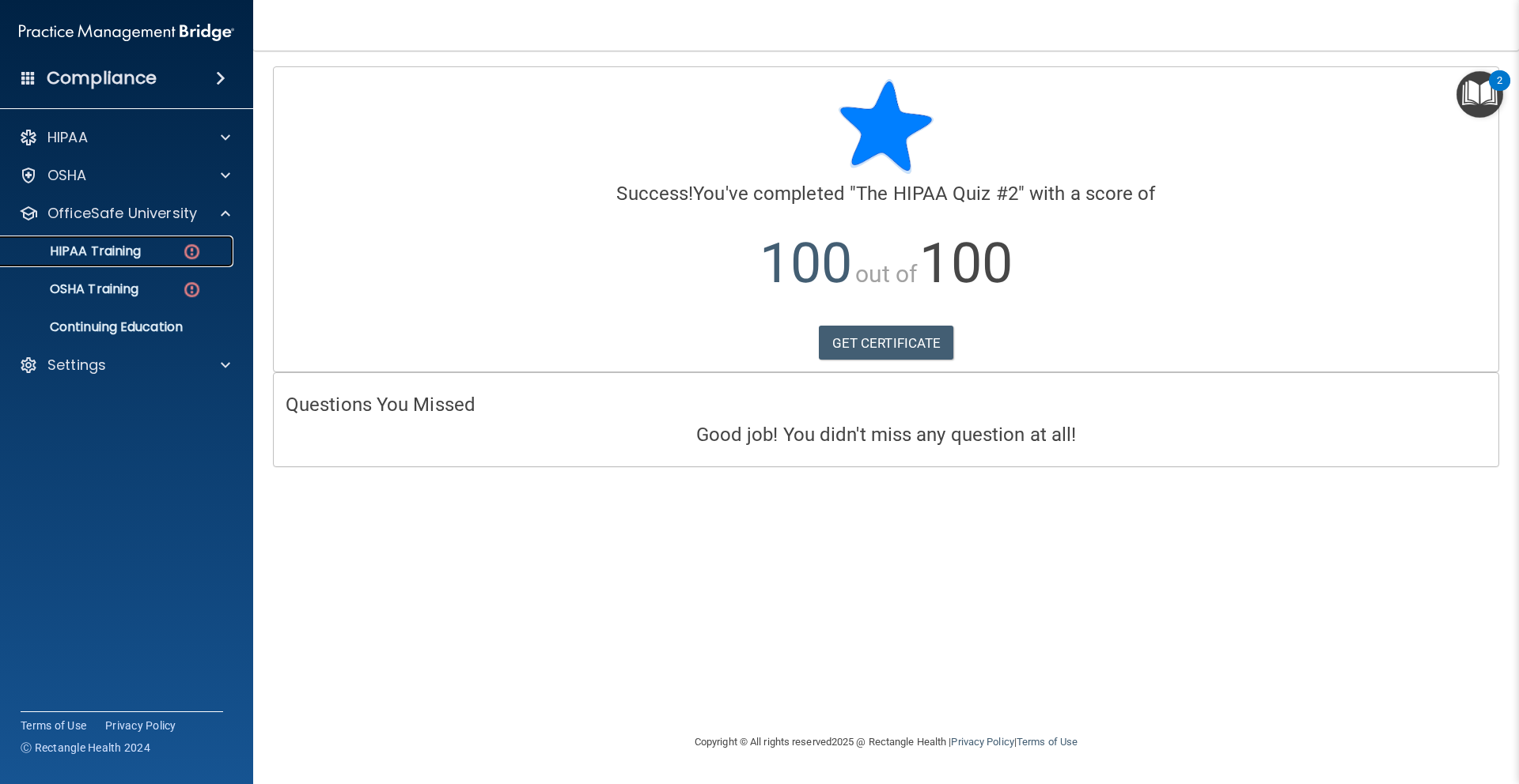
click at [152, 256] on div "HIPAA Training" at bounding box center [118, 251] width 216 height 16
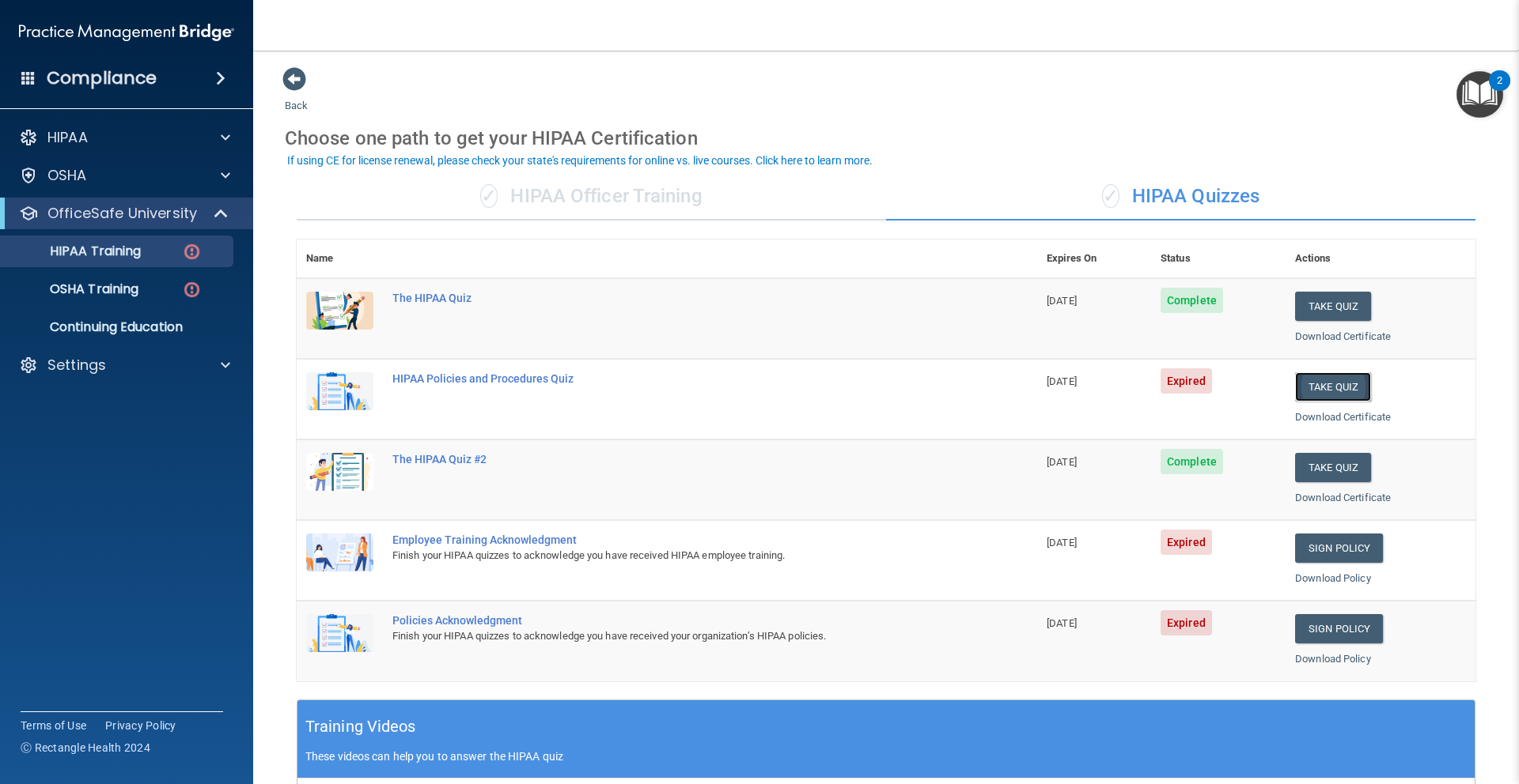
click at [1350, 388] on button "Take Quiz" at bounding box center [1333, 387] width 76 height 30
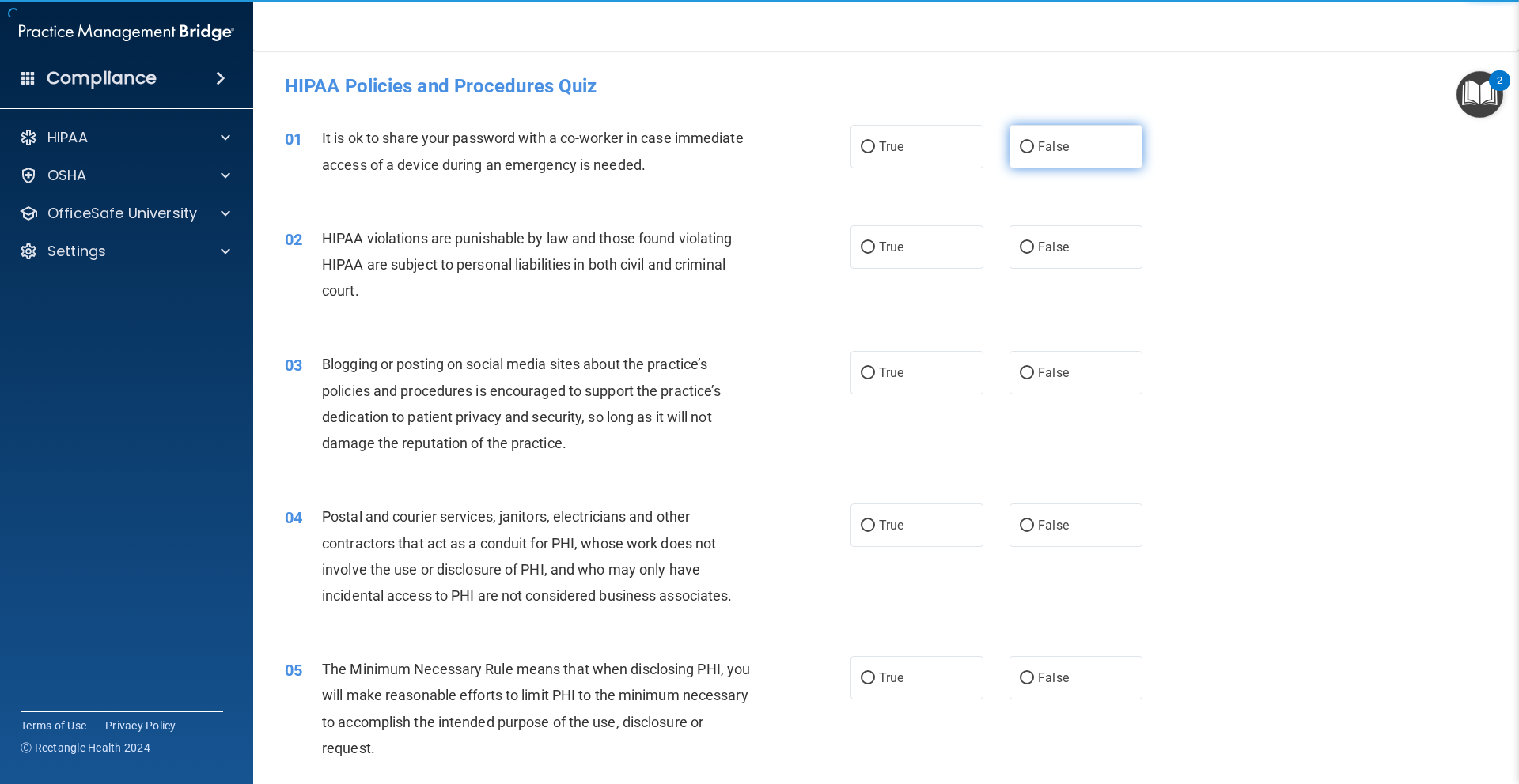
click at [1069, 155] on label "False" at bounding box center [1075, 147] width 132 height 44
click at [1034, 153] on input "False" at bounding box center [1026, 148] width 14 height 11
radio input "true"
drag, startPoint x: 1120, startPoint y: 277, endPoint x: 1117, endPoint y: 269, distance: 8.5
click at [1120, 277] on div "02 HIPAA violations are punishable by law and those found violating HIPAA are s…" at bounding box center [885, 269] width 1226 height 127
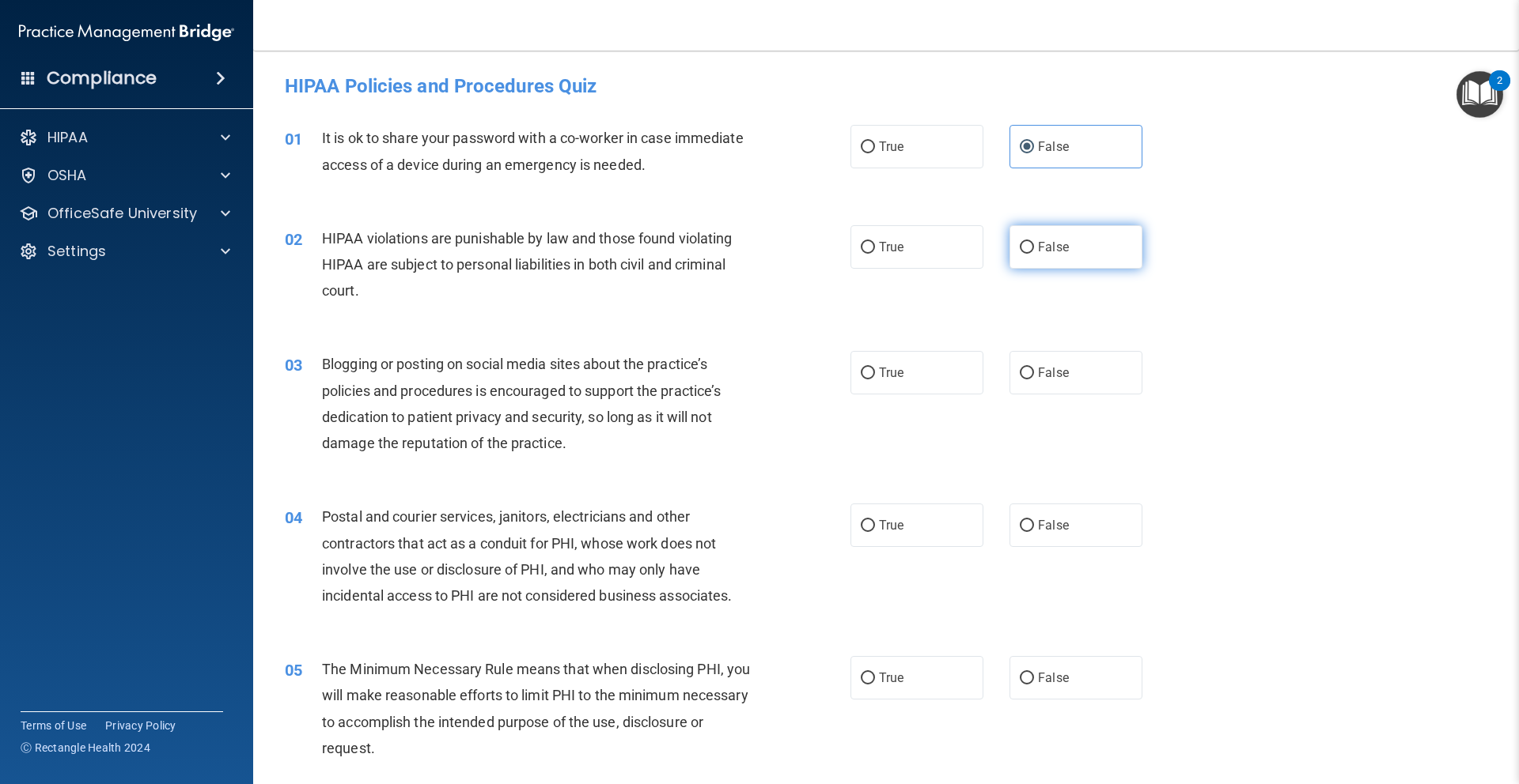
click at [1104, 257] on label "False" at bounding box center [1075, 248] width 132 height 44
click at [1034, 253] on input "False" at bounding box center [1026, 248] width 14 height 11
radio input "true"
click at [1114, 368] on label "False" at bounding box center [1075, 373] width 132 height 44
click at [1034, 368] on input "False" at bounding box center [1026, 373] width 14 height 11
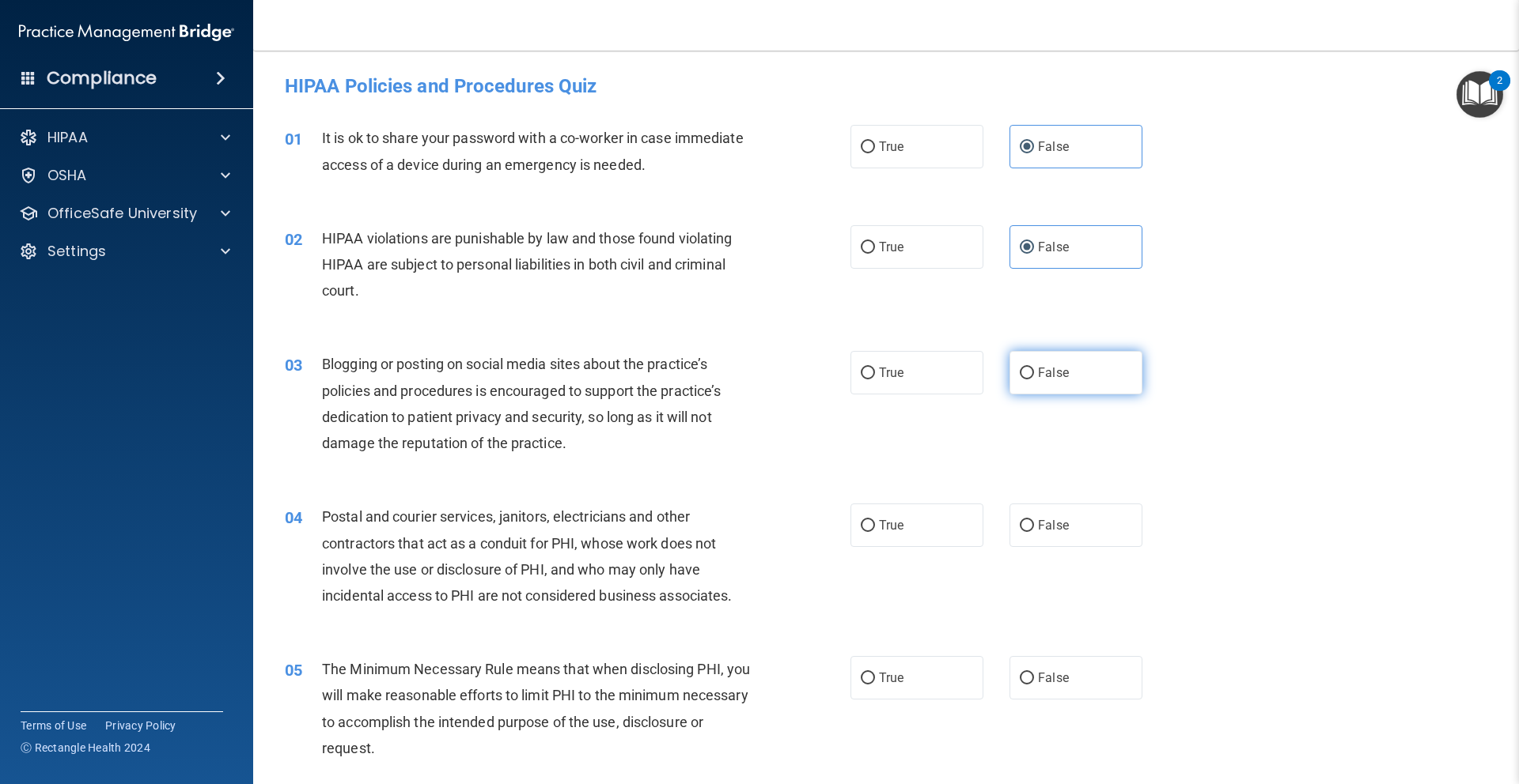
radio input "true"
drag, startPoint x: 1087, startPoint y: 510, endPoint x: 1118, endPoint y: 496, distance: 34.0
click at [1087, 511] on label "False" at bounding box center [1075, 526] width 132 height 44
click at [1034, 520] on input "False" at bounding box center [1026, 526] width 14 height 11
radio input "true"
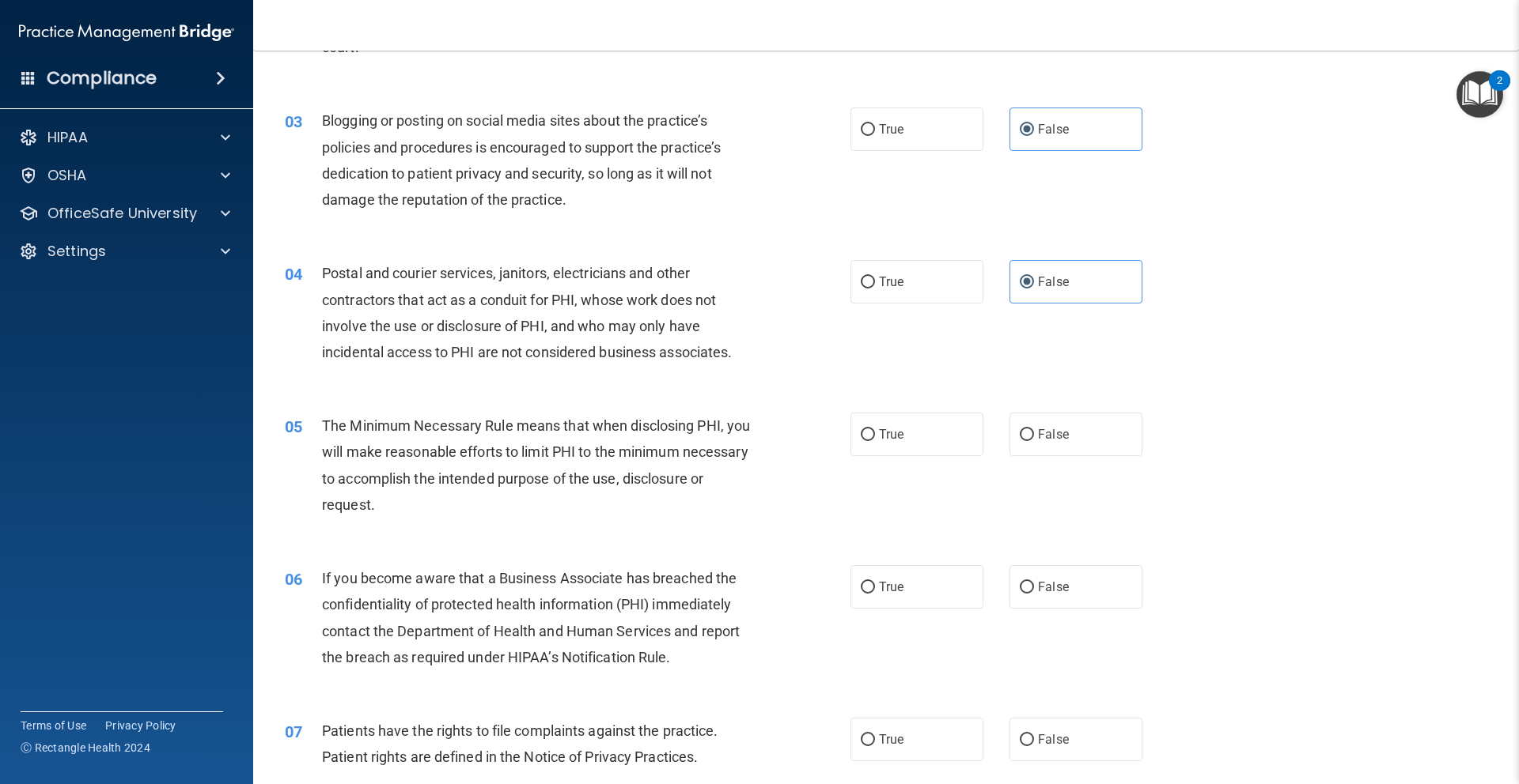
scroll to position [265, 0]
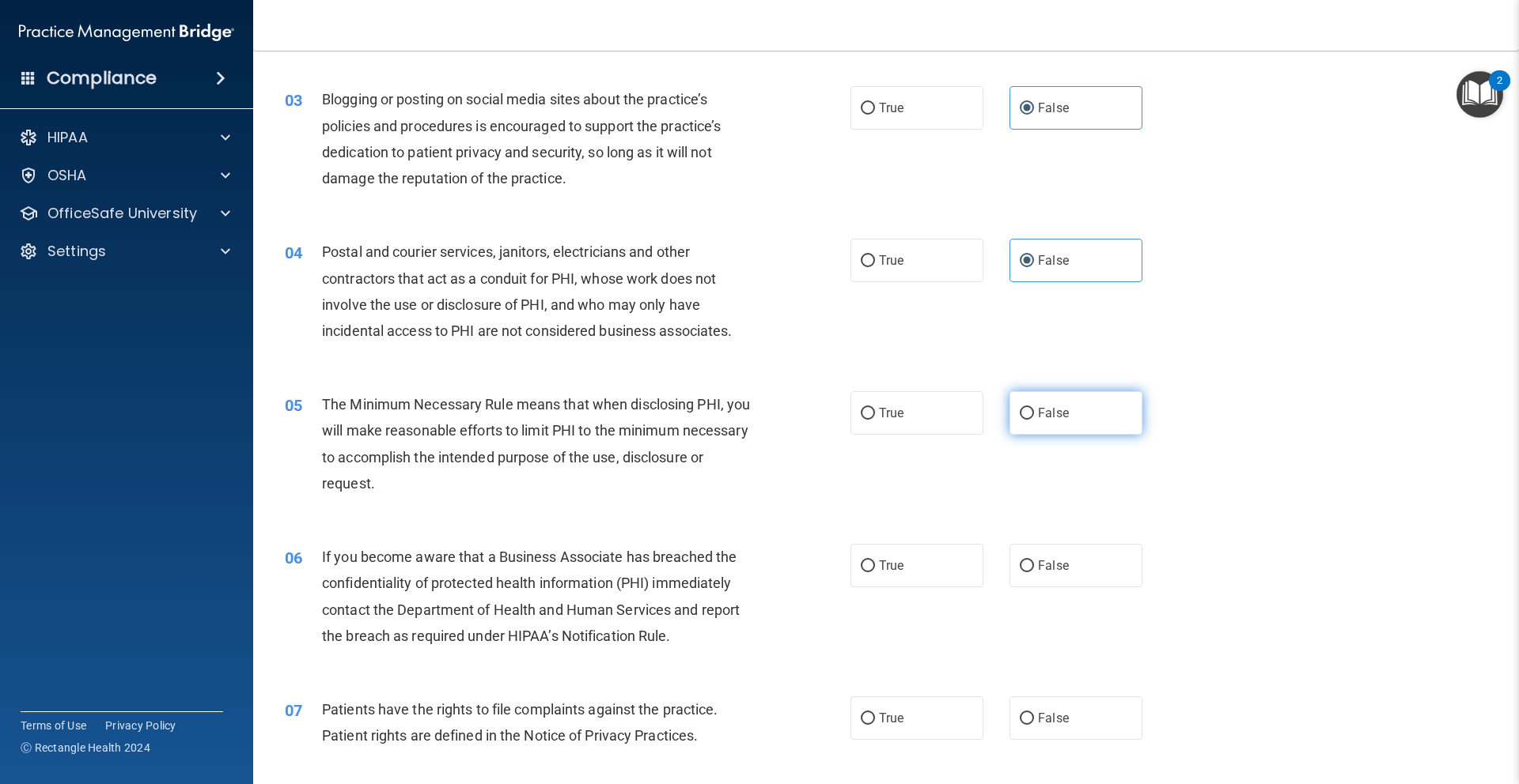
click at [1091, 418] on label "False" at bounding box center [1075, 413] width 132 height 44
click at [1034, 418] on input "False" at bounding box center [1026, 413] width 14 height 11
radio input "true"
click at [1089, 556] on label "False" at bounding box center [1075, 566] width 132 height 44
click at [1034, 560] on input "False" at bounding box center [1026, 566] width 14 height 11
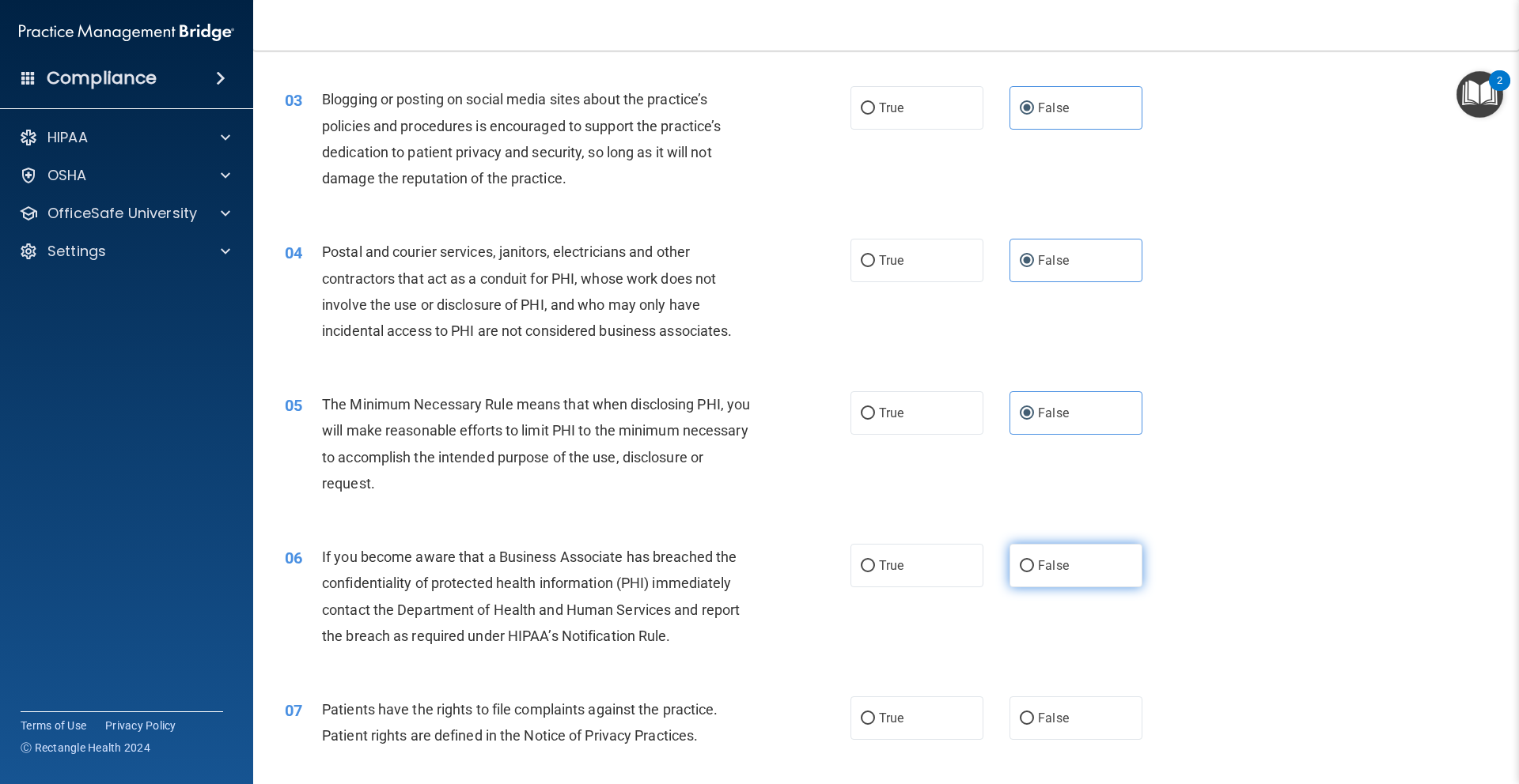
radio input "true"
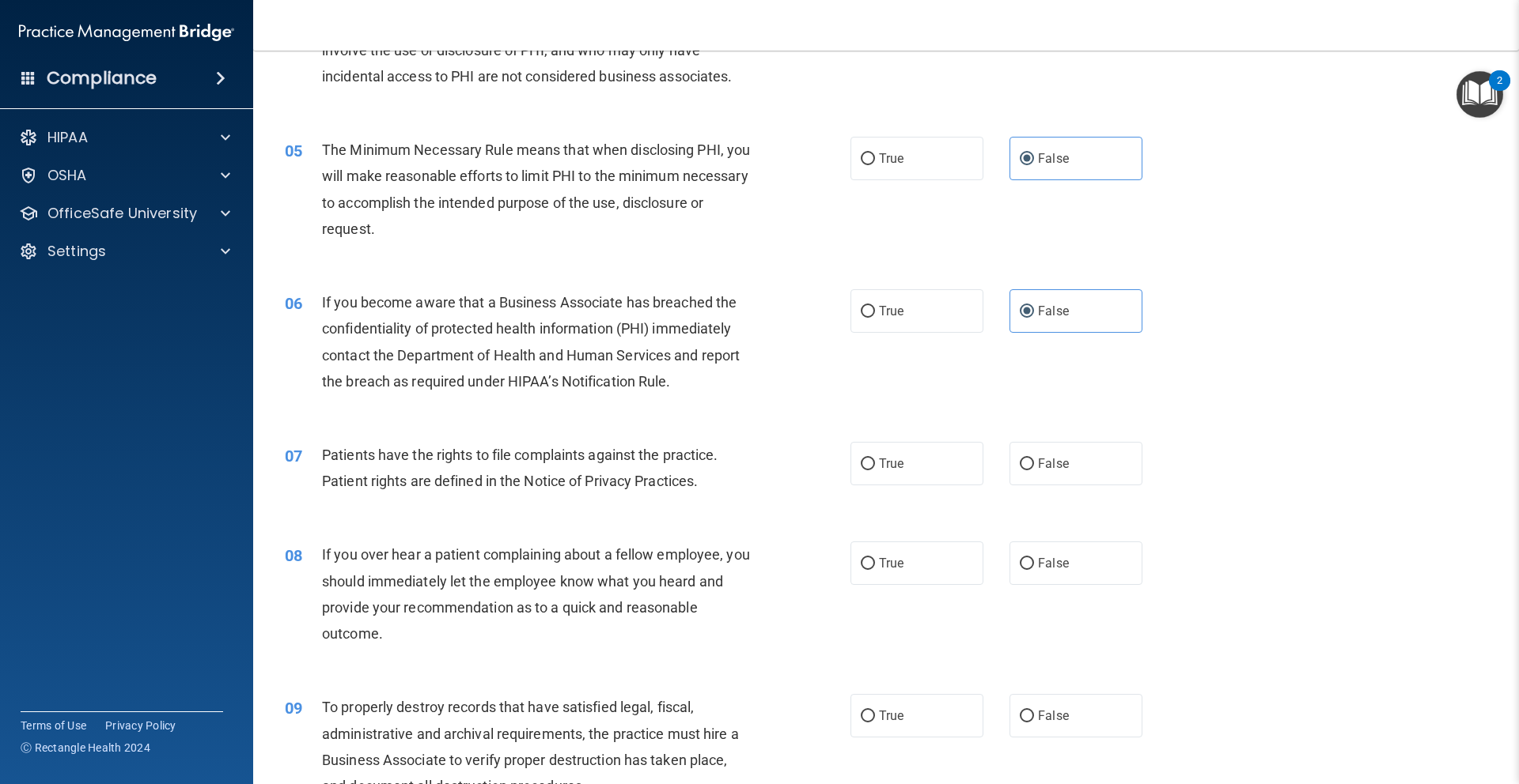
click at [1053, 432] on div "07 Patients have the rights to file complaints against the practice. Patient ri…" at bounding box center [885, 472] width 1226 height 100
click at [1066, 456] on span "False" at bounding box center [1053, 464] width 30 height 15
click at [1034, 458] on input "False" at bounding box center [1026, 464] width 14 height 11
radio input "true"
drag, startPoint x: 1077, startPoint y: 549, endPoint x: 1149, endPoint y: 538, distance: 72.8
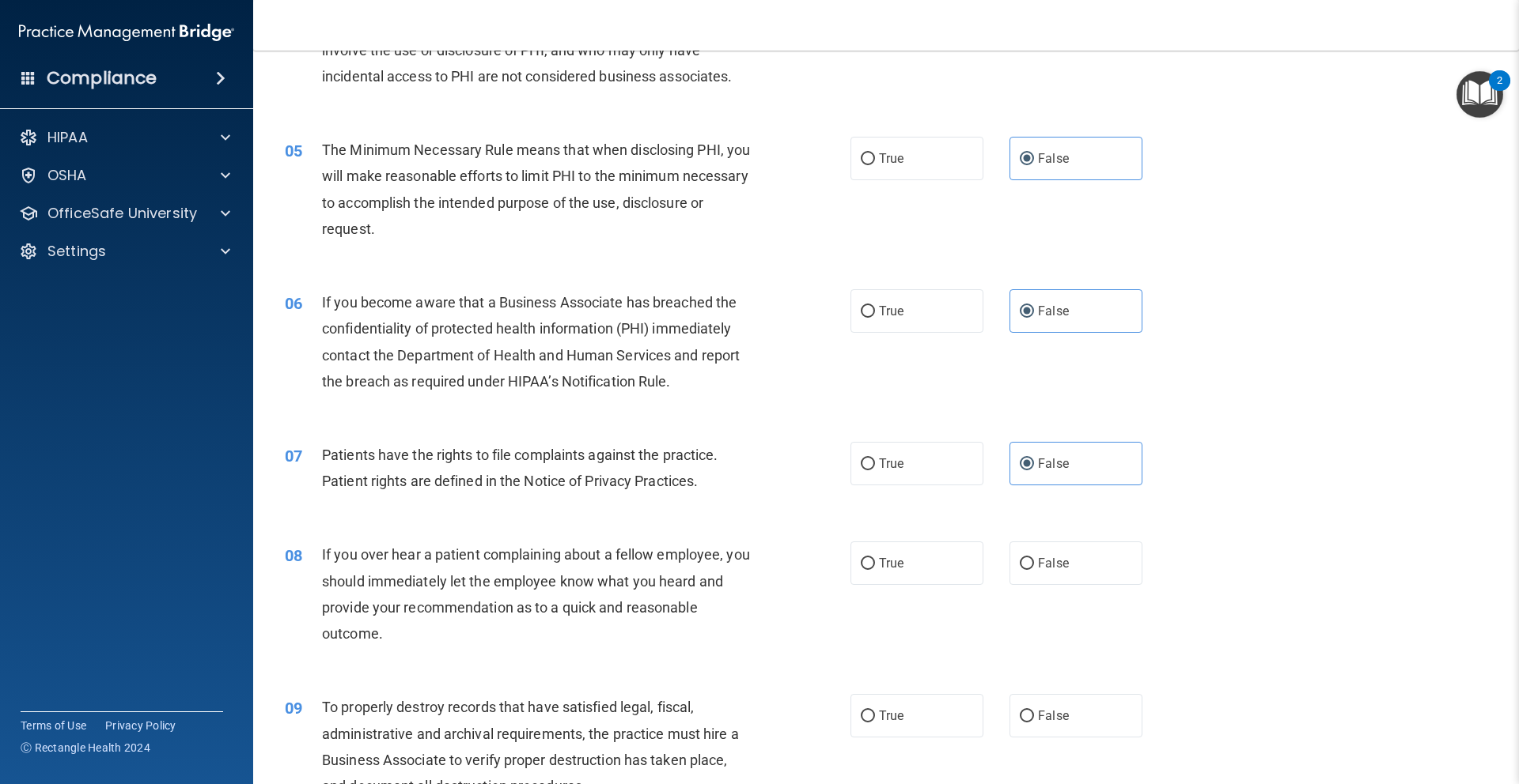
click at [1077, 549] on label "False" at bounding box center [1075, 564] width 132 height 44
click at [1034, 558] on input "False" at bounding box center [1026, 564] width 14 height 11
radio input "true"
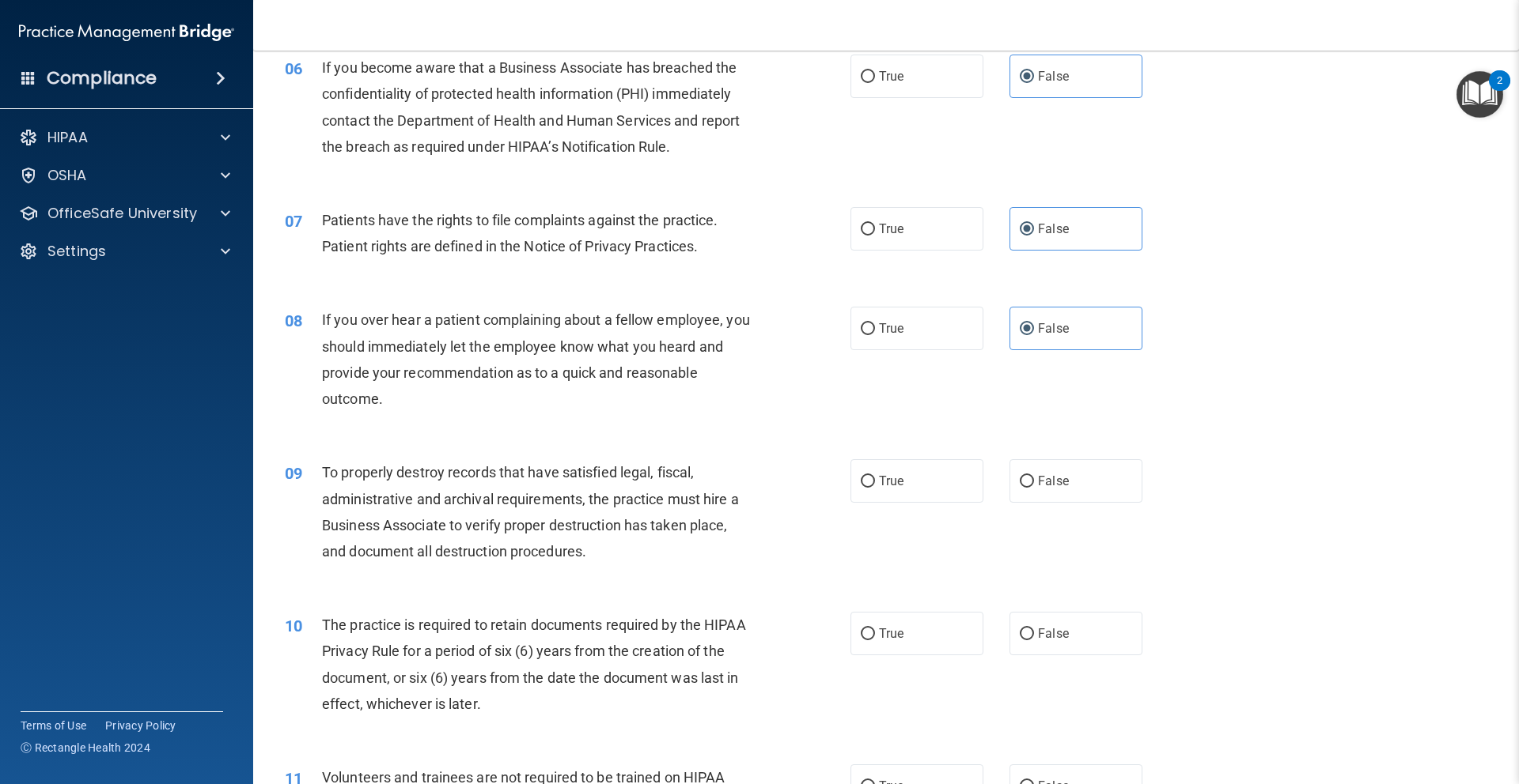
scroll to position [779, 0]
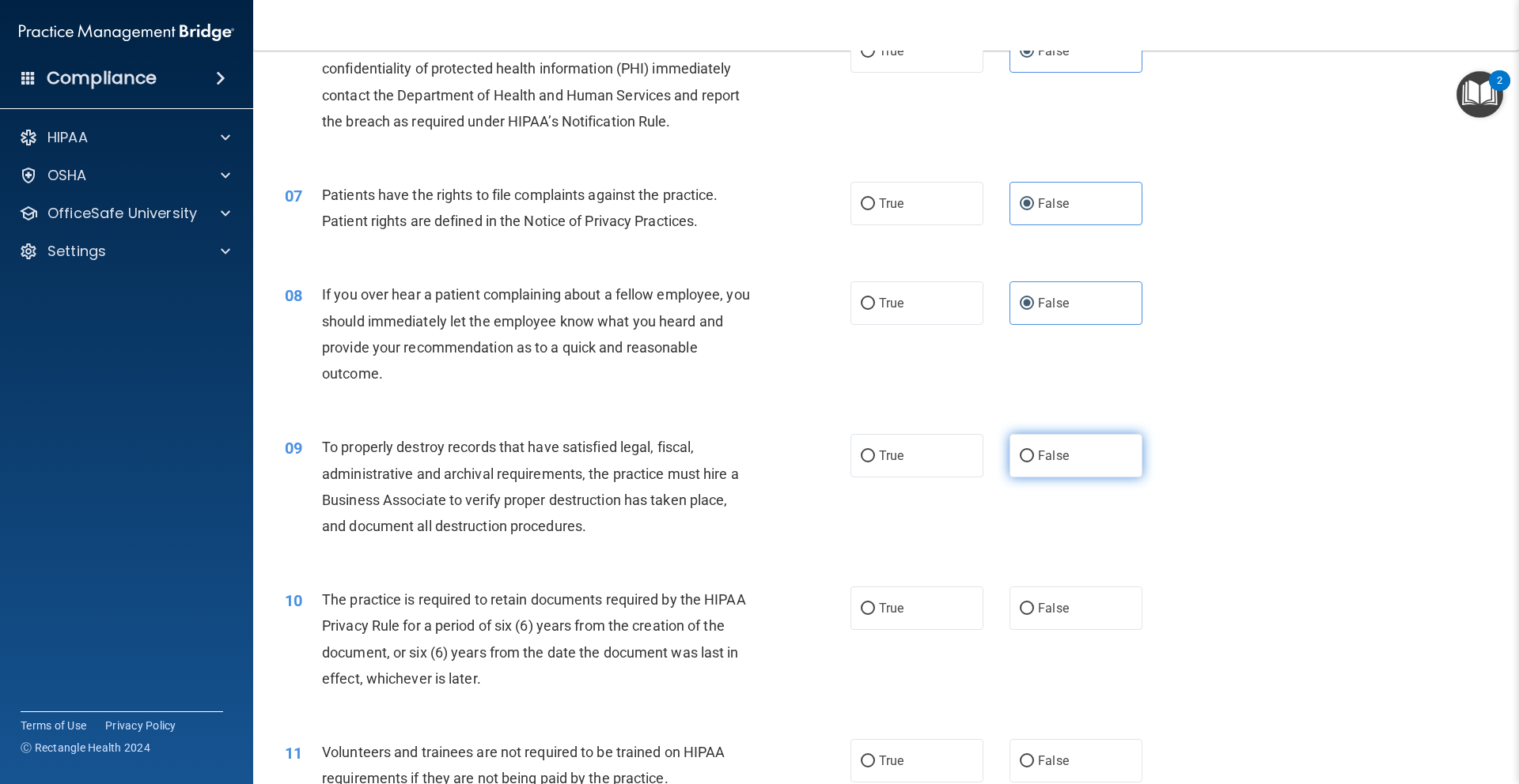
click at [1081, 452] on label "False" at bounding box center [1075, 456] width 132 height 44
click at [1034, 452] on input "False" at bounding box center [1026, 456] width 14 height 11
radio input "true"
click at [1078, 591] on label "False" at bounding box center [1075, 609] width 132 height 44
click at [1034, 603] on input "False" at bounding box center [1026, 609] width 14 height 11
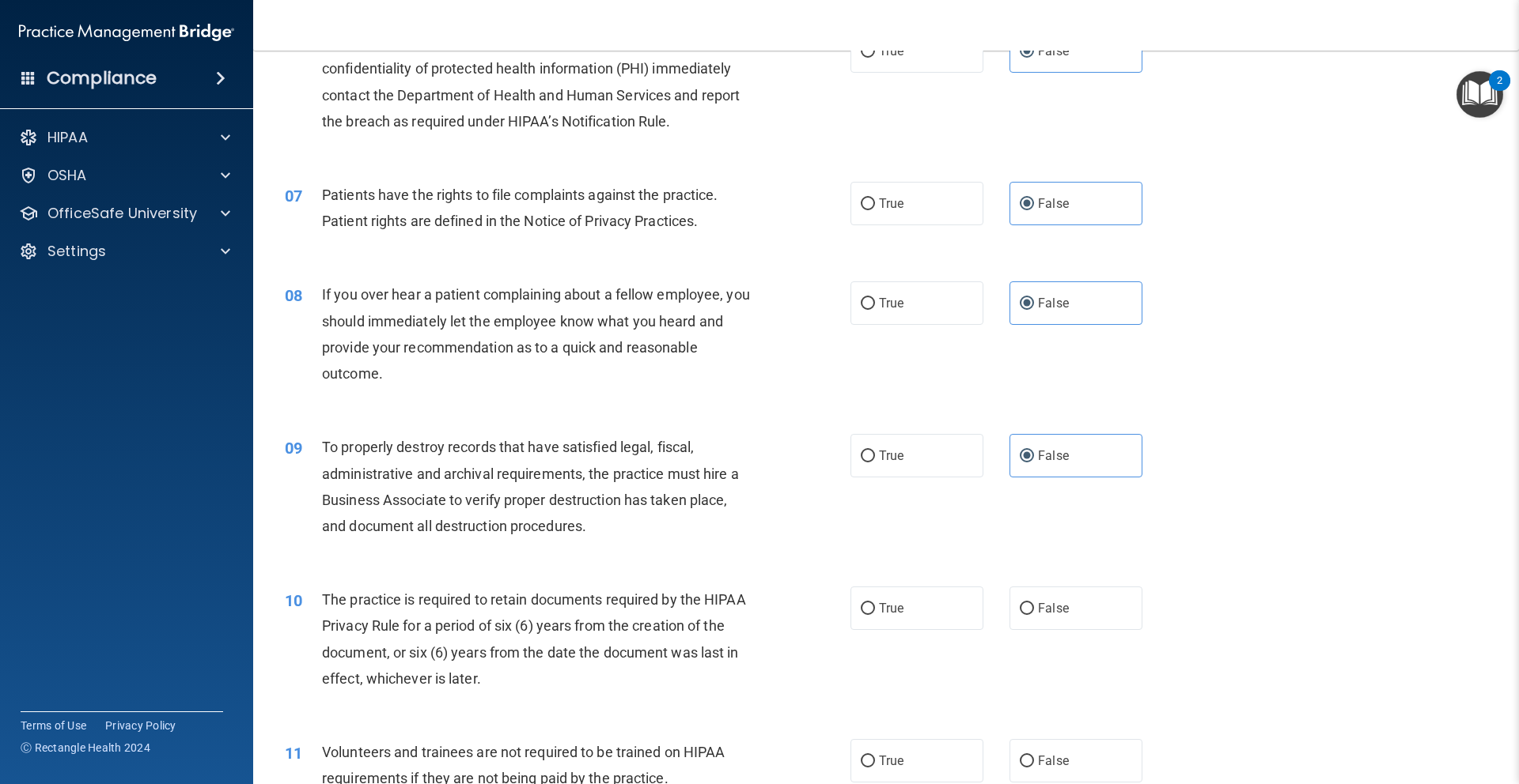
radio input "true"
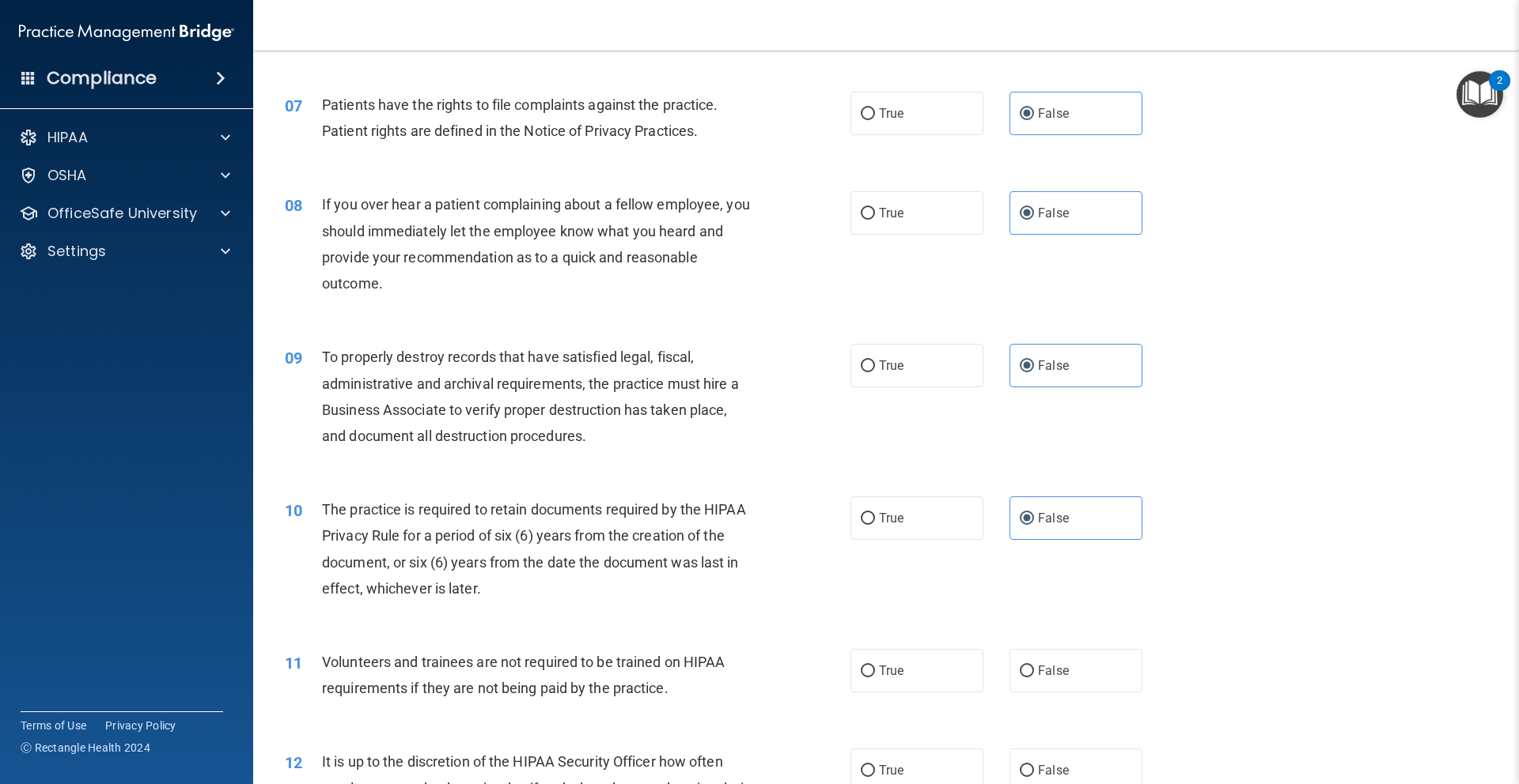
scroll to position [956, 0]
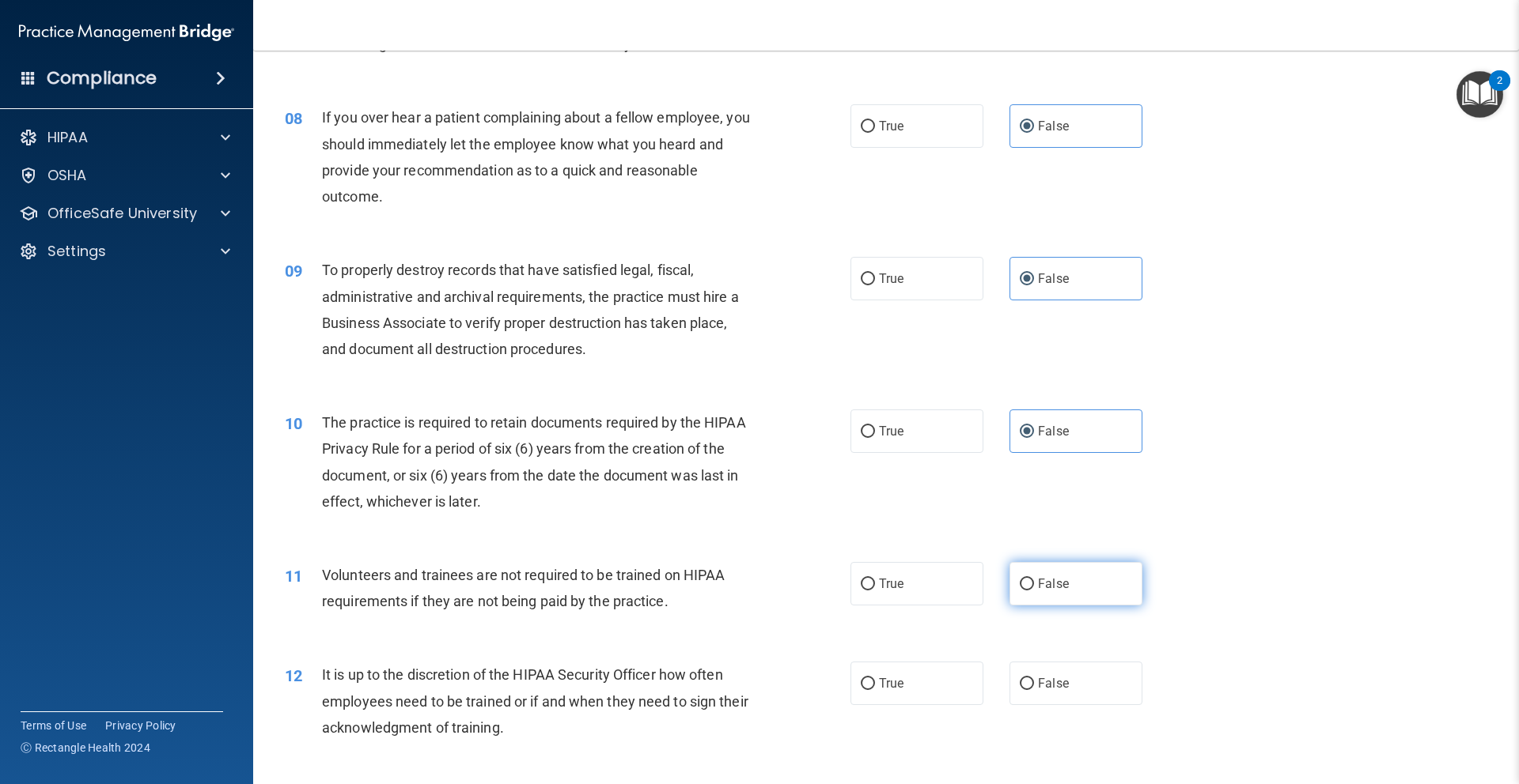
click at [1131, 562] on div "11 Volunteers and trainees are not required to be trained on HIPAA requirements…" at bounding box center [885, 592] width 1226 height 100
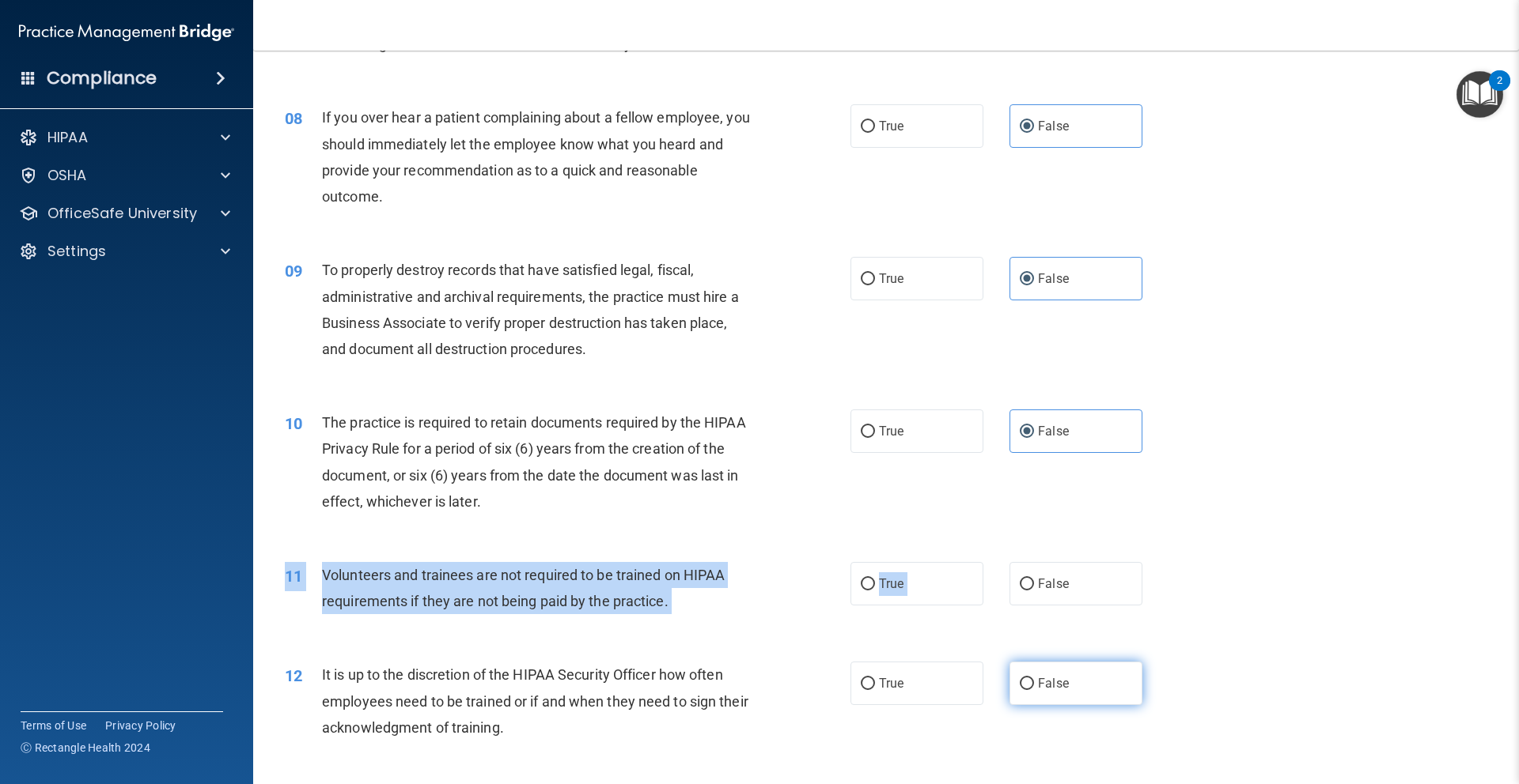
scroll to position [957, 0]
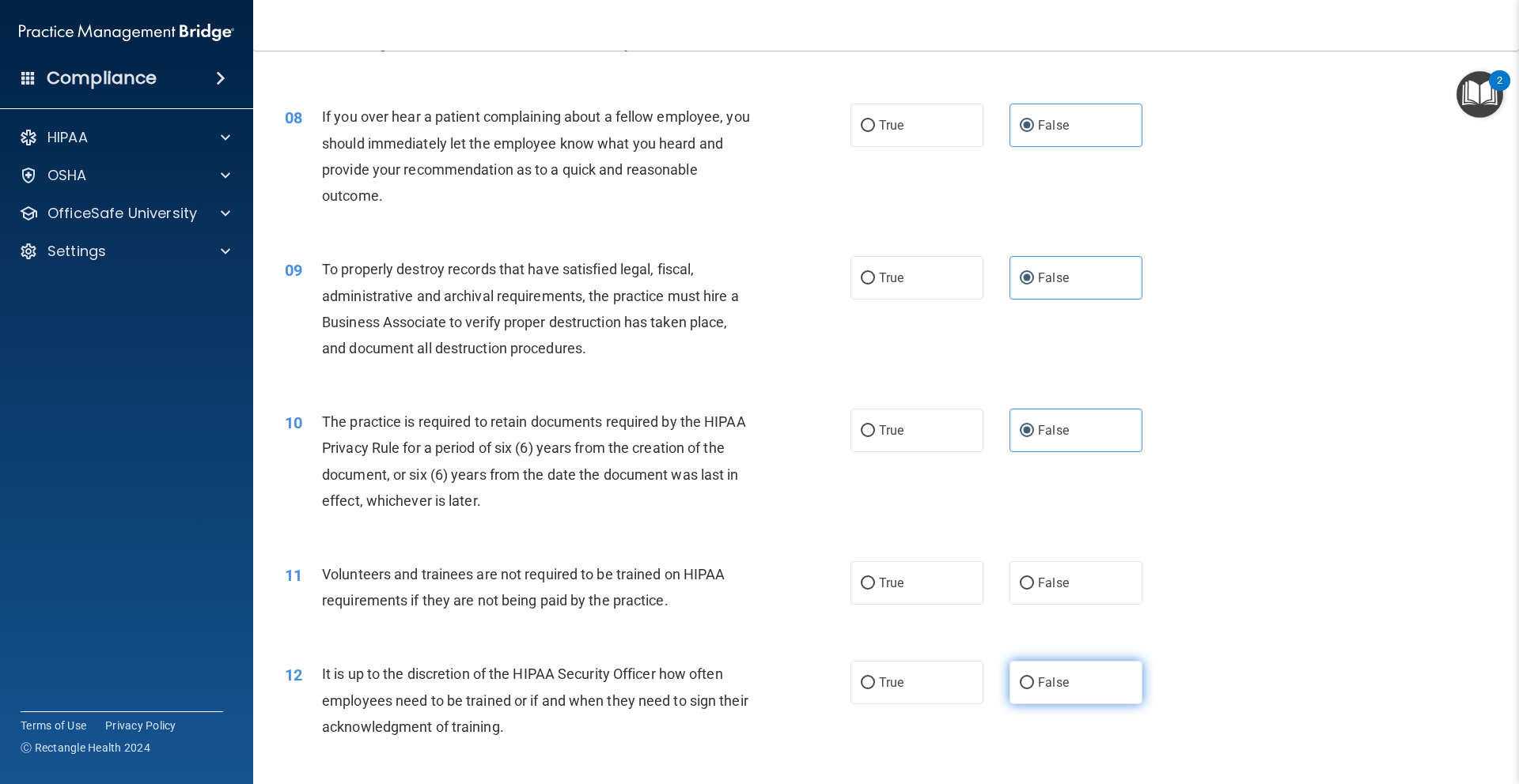
click at [1086, 663] on label "False" at bounding box center [1075, 683] width 132 height 44
click at [1034, 677] on input "False" at bounding box center [1026, 683] width 14 height 11
radio input "true"
drag, startPoint x: 1085, startPoint y: 609, endPoint x: 1101, endPoint y: 585, distance: 28.8
click at [1086, 608] on div "11 Volunteers and trainees are not required to be trained on HIPAA requirements…" at bounding box center [885, 592] width 1226 height 100
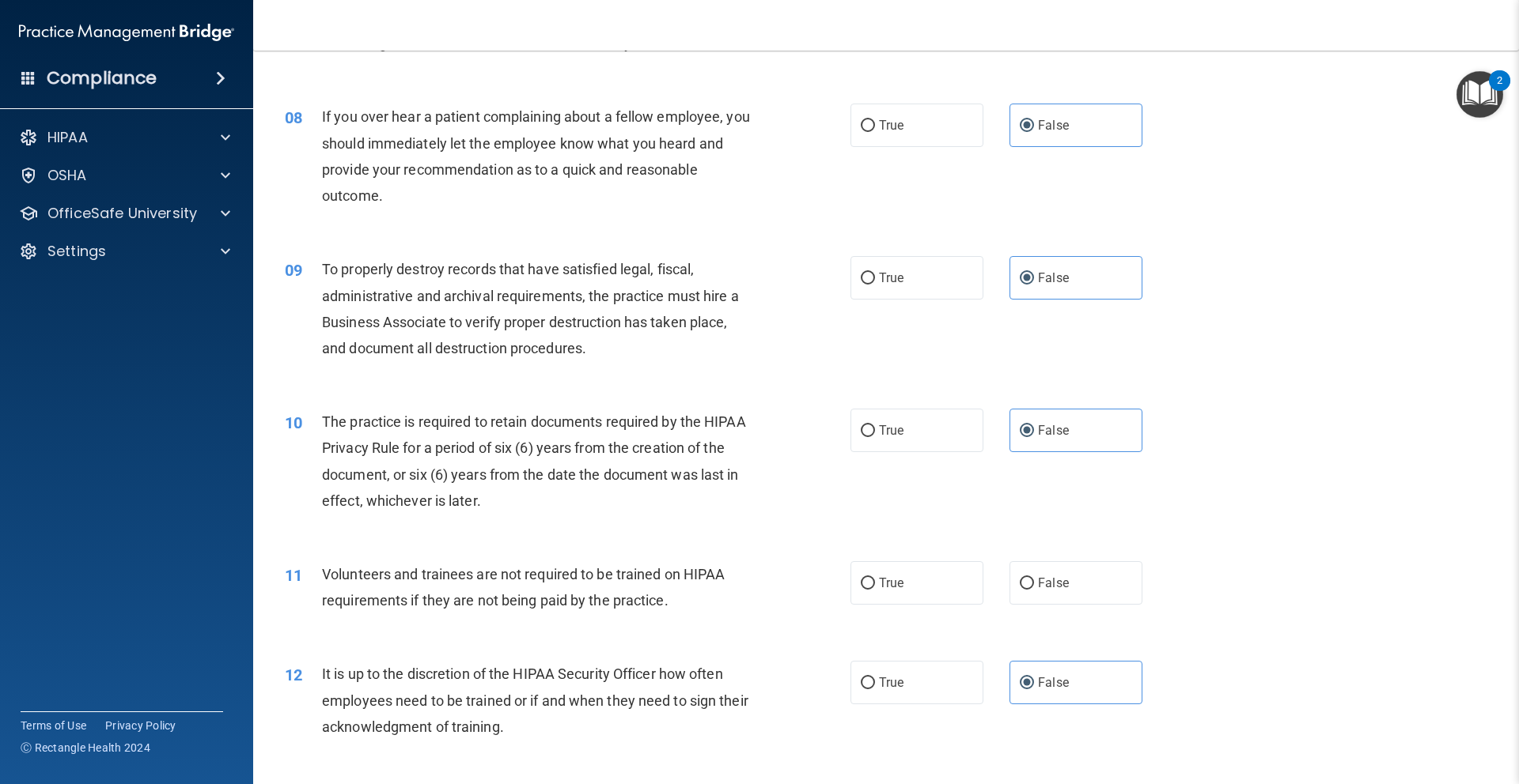
drag, startPoint x: 1097, startPoint y: 584, endPoint x: 1185, endPoint y: 552, distance: 93.6
click at [1097, 584] on label "False" at bounding box center [1075, 583] width 132 height 44
click at [1034, 584] on input "False" at bounding box center [1026, 584] width 14 height 11
radio input "true"
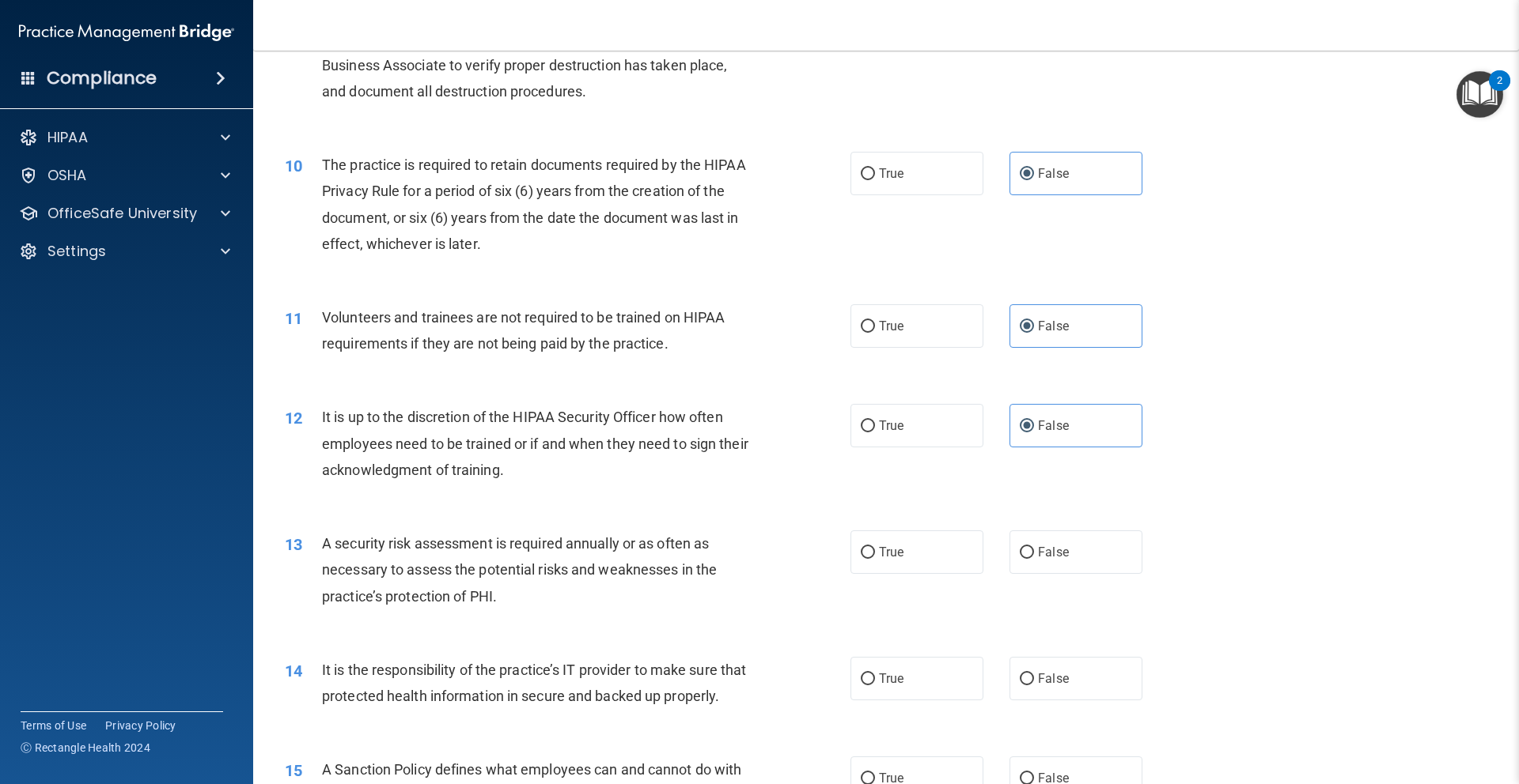
scroll to position [1260, 0]
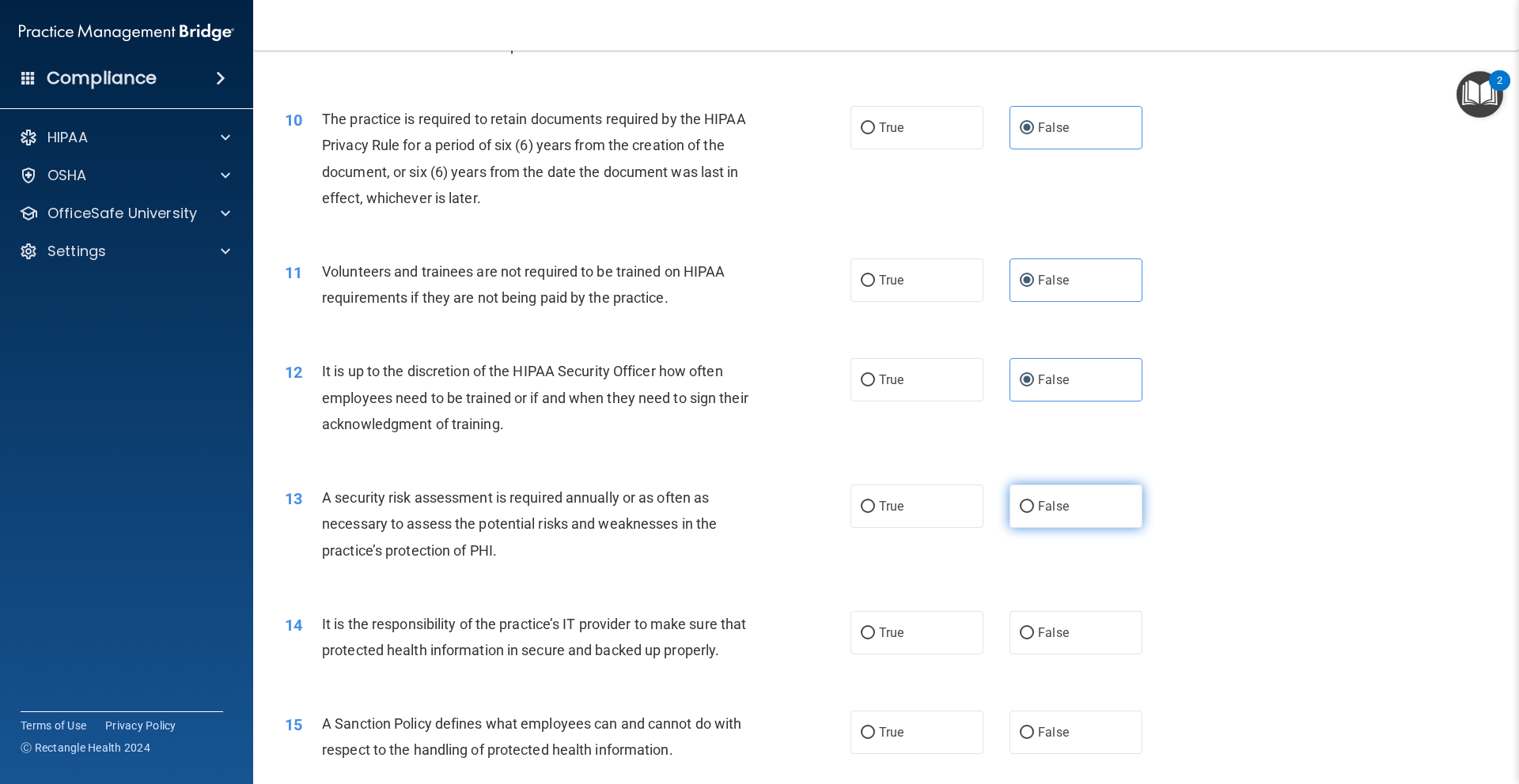
click at [1110, 493] on label "False" at bounding box center [1075, 507] width 132 height 44
click at [1034, 501] on input "False" at bounding box center [1026, 507] width 14 height 11
radio input "true"
click at [1094, 626] on label "False" at bounding box center [1075, 633] width 132 height 44
click at [1034, 628] on input "False" at bounding box center [1026, 633] width 14 height 11
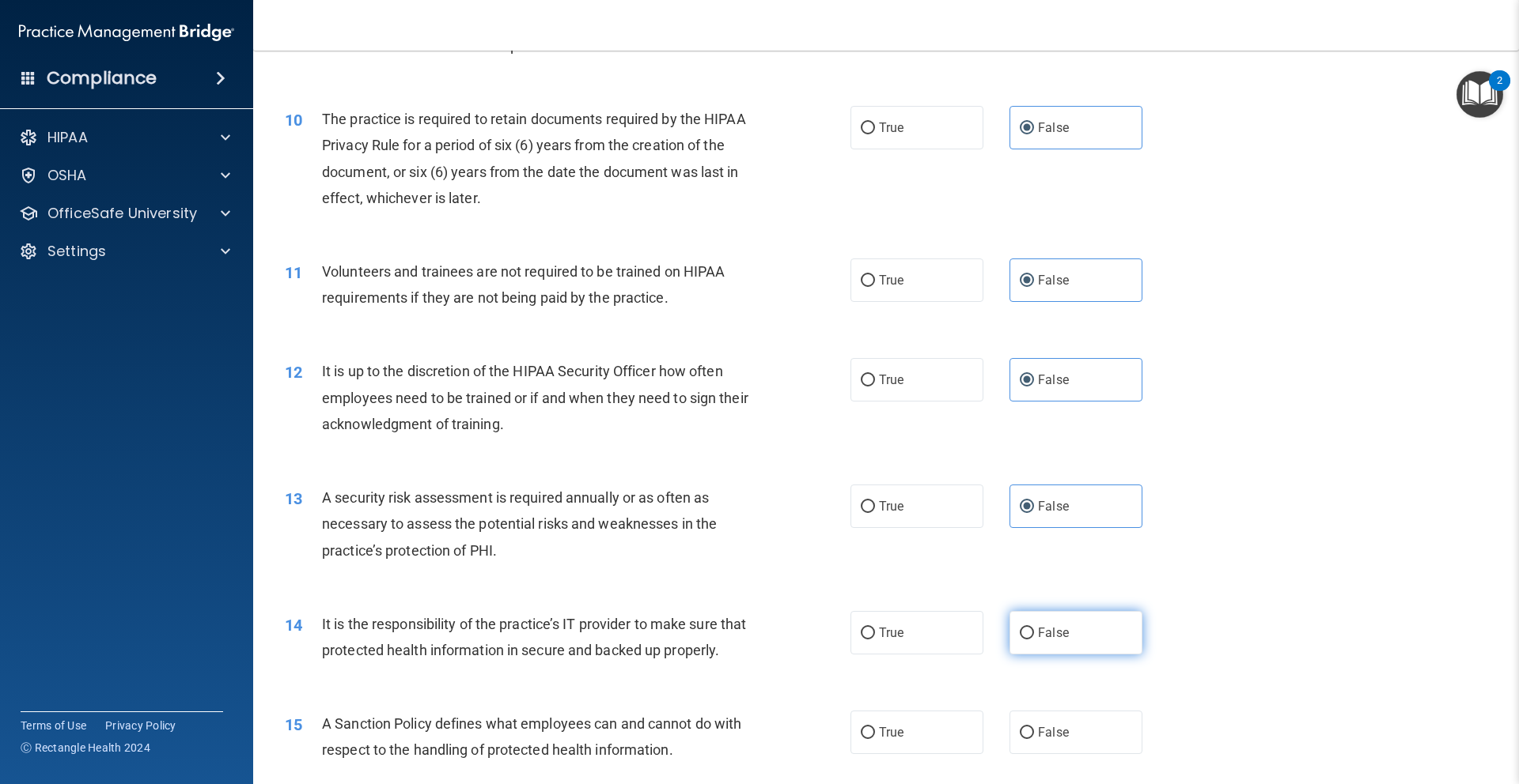
radio input "true"
drag, startPoint x: 1086, startPoint y: 746, endPoint x: 1088, endPoint y: 735, distance: 11.2
click at [1086, 746] on label "False" at bounding box center [1075, 733] width 132 height 44
click at [1034, 739] on input "False" at bounding box center [1026, 734] width 14 height 11
radio input "true"
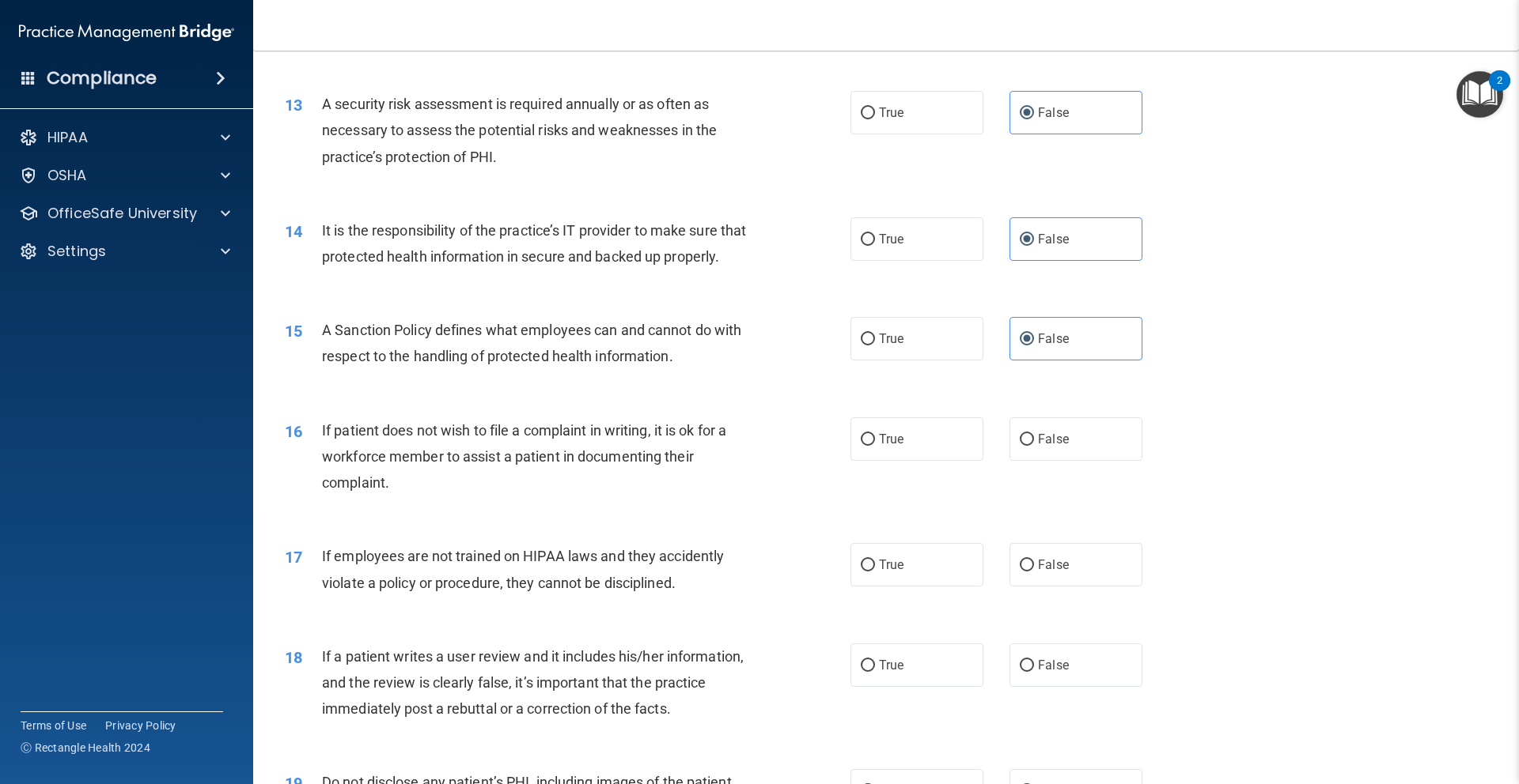
scroll to position [1691, 0]
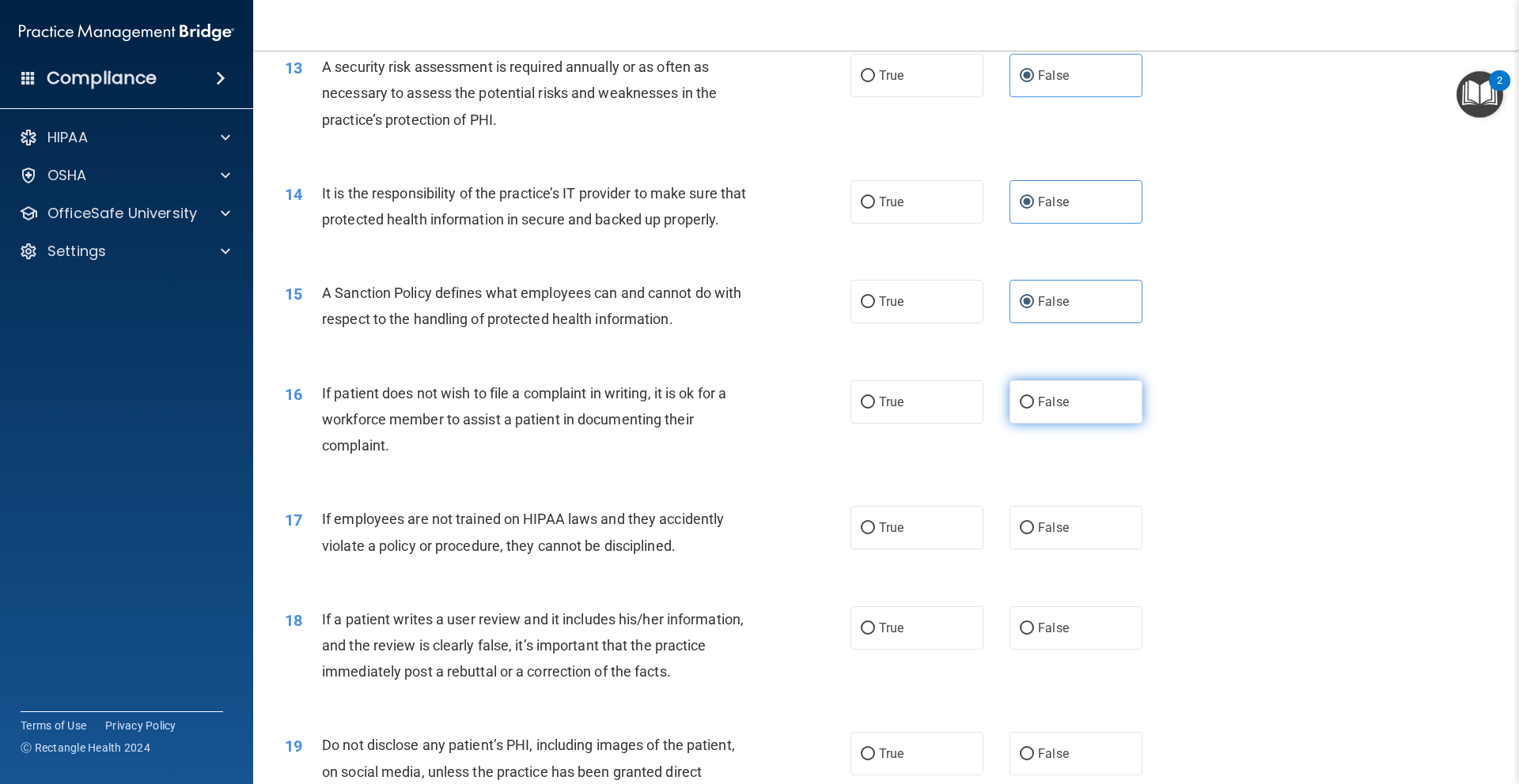
click at [1068, 416] on label "False" at bounding box center [1075, 402] width 132 height 44
click at [1034, 409] on input "False" at bounding box center [1026, 403] width 14 height 11
radio input "true"
drag, startPoint x: 1085, startPoint y: 527, endPoint x: 1086, endPoint y: 534, distance: 7.1
click at [1085, 531] on label "False" at bounding box center [1075, 528] width 132 height 44
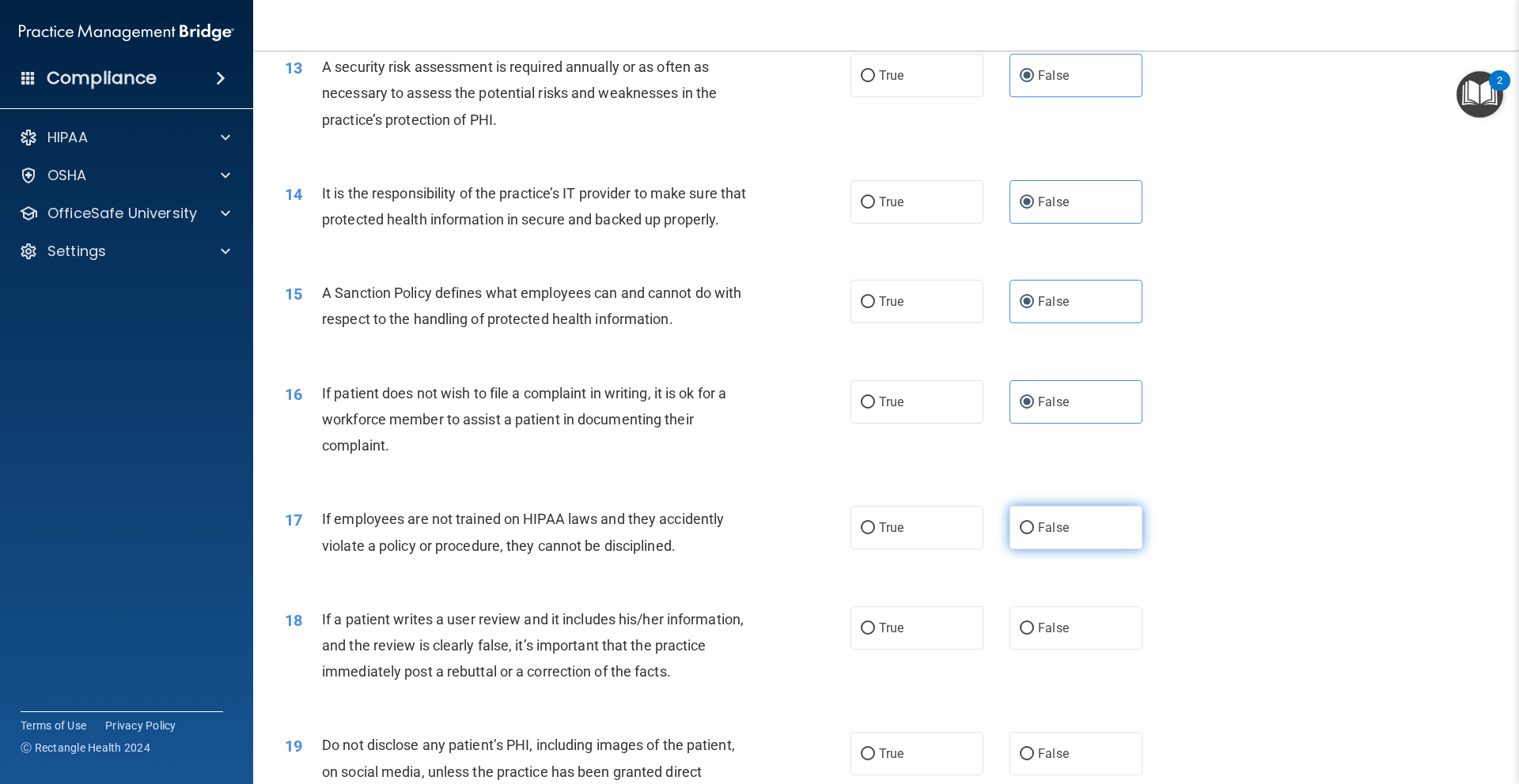
click at [1034, 531] on input "False" at bounding box center [1026, 529] width 14 height 11
radio input "true"
click at [1082, 639] on label "False" at bounding box center [1075, 629] width 132 height 44
click at [1034, 635] on input "False" at bounding box center [1026, 629] width 14 height 11
radio input "true"
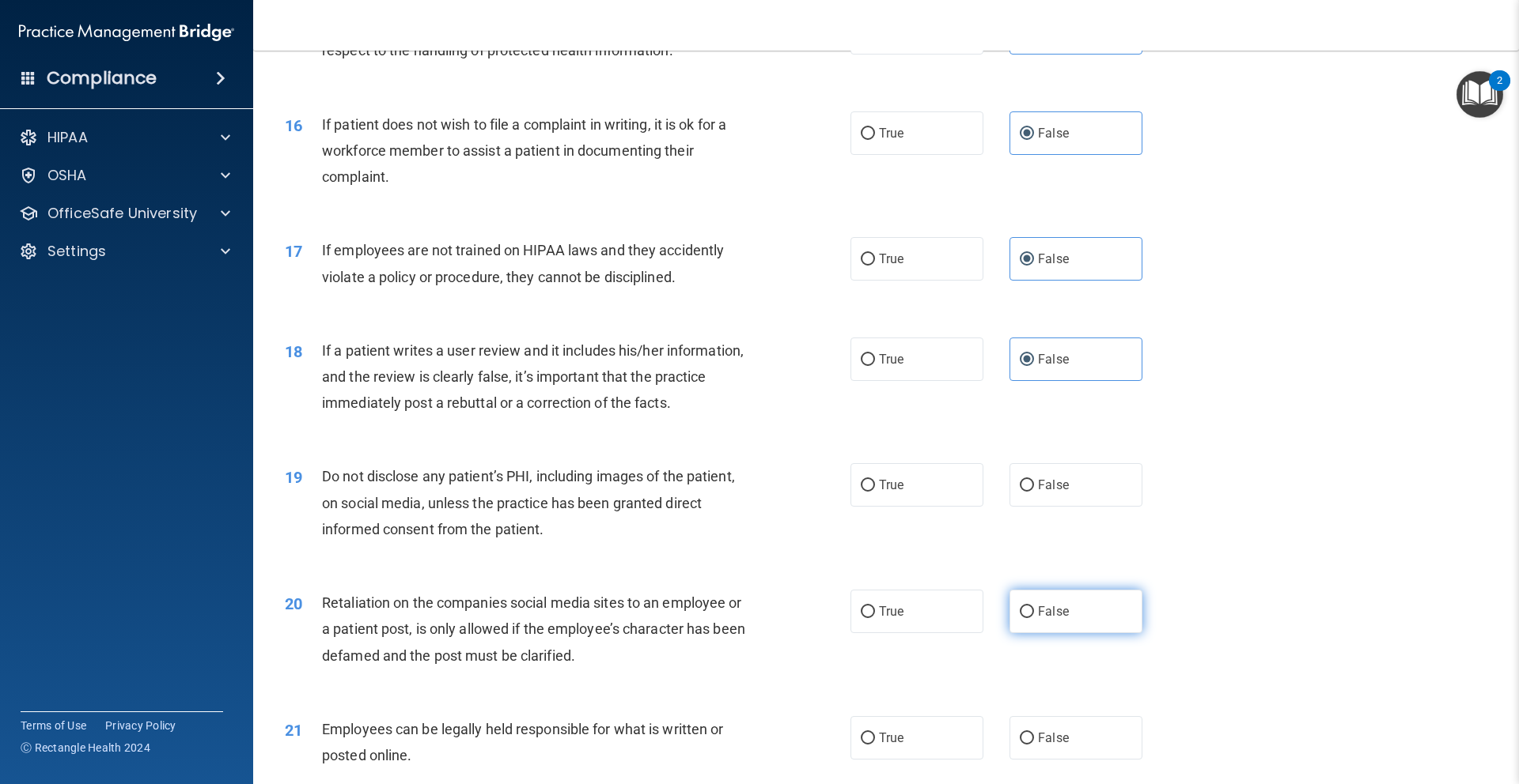
scroll to position [1997, 0]
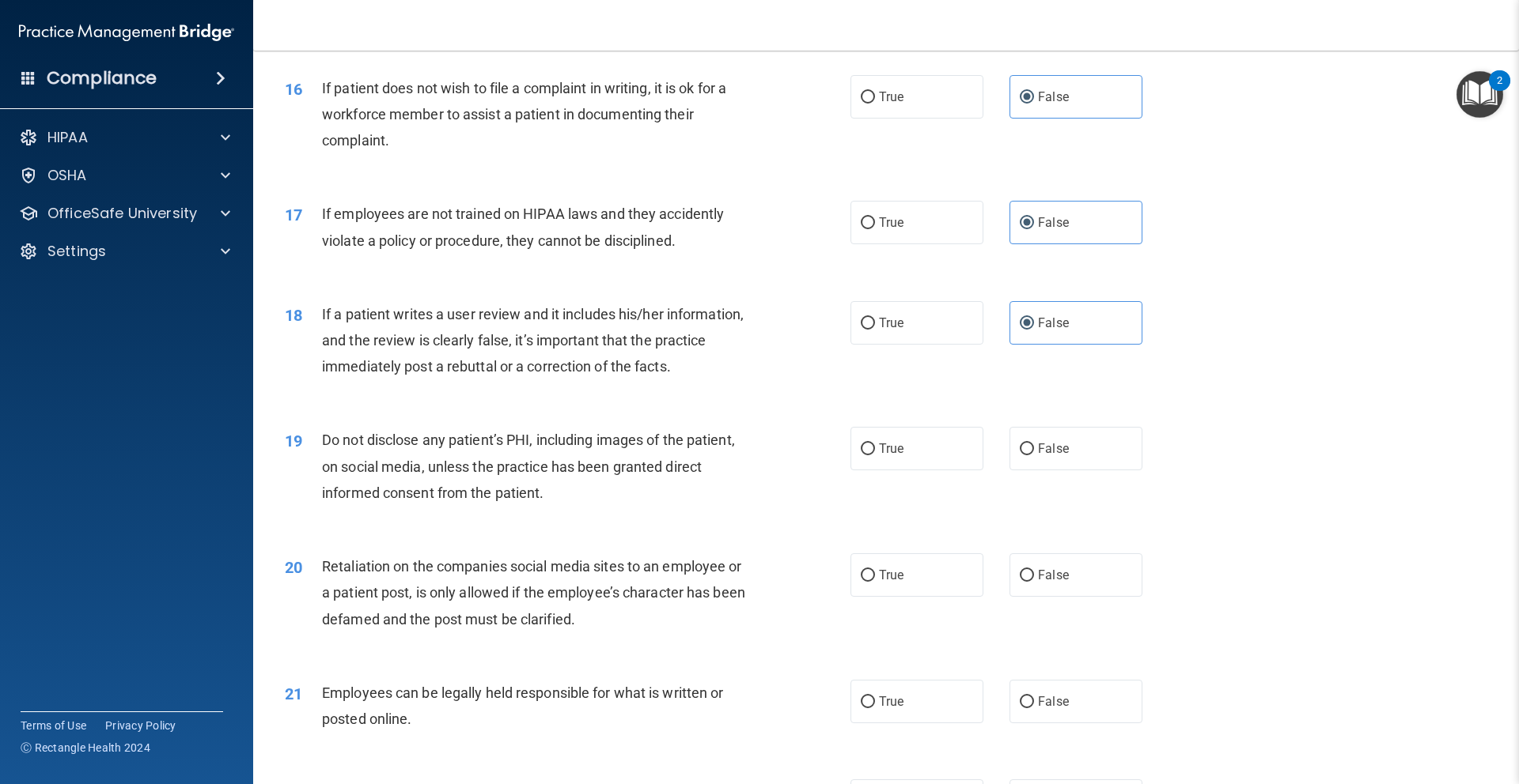
click at [1054, 444] on span "False" at bounding box center [1053, 449] width 30 height 15
click at [1034, 444] on input "False" at bounding box center [1026, 450] width 14 height 11
radio input "true"
click at [1073, 584] on label "False" at bounding box center [1075, 575] width 132 height 44
click at [1034, 582] on input "False" at bounding box center [1026, 575] width 14 height 11
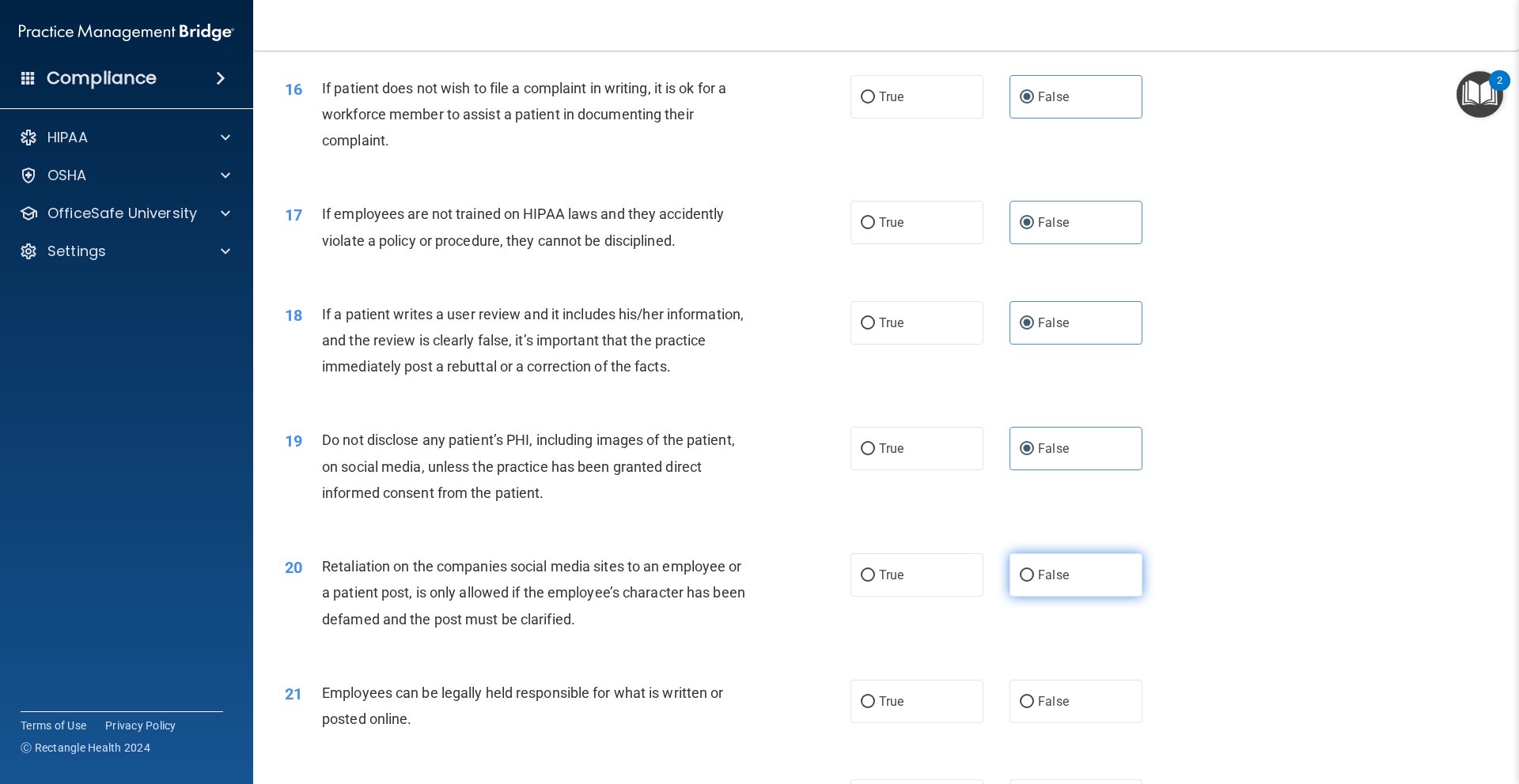
radio input "true"
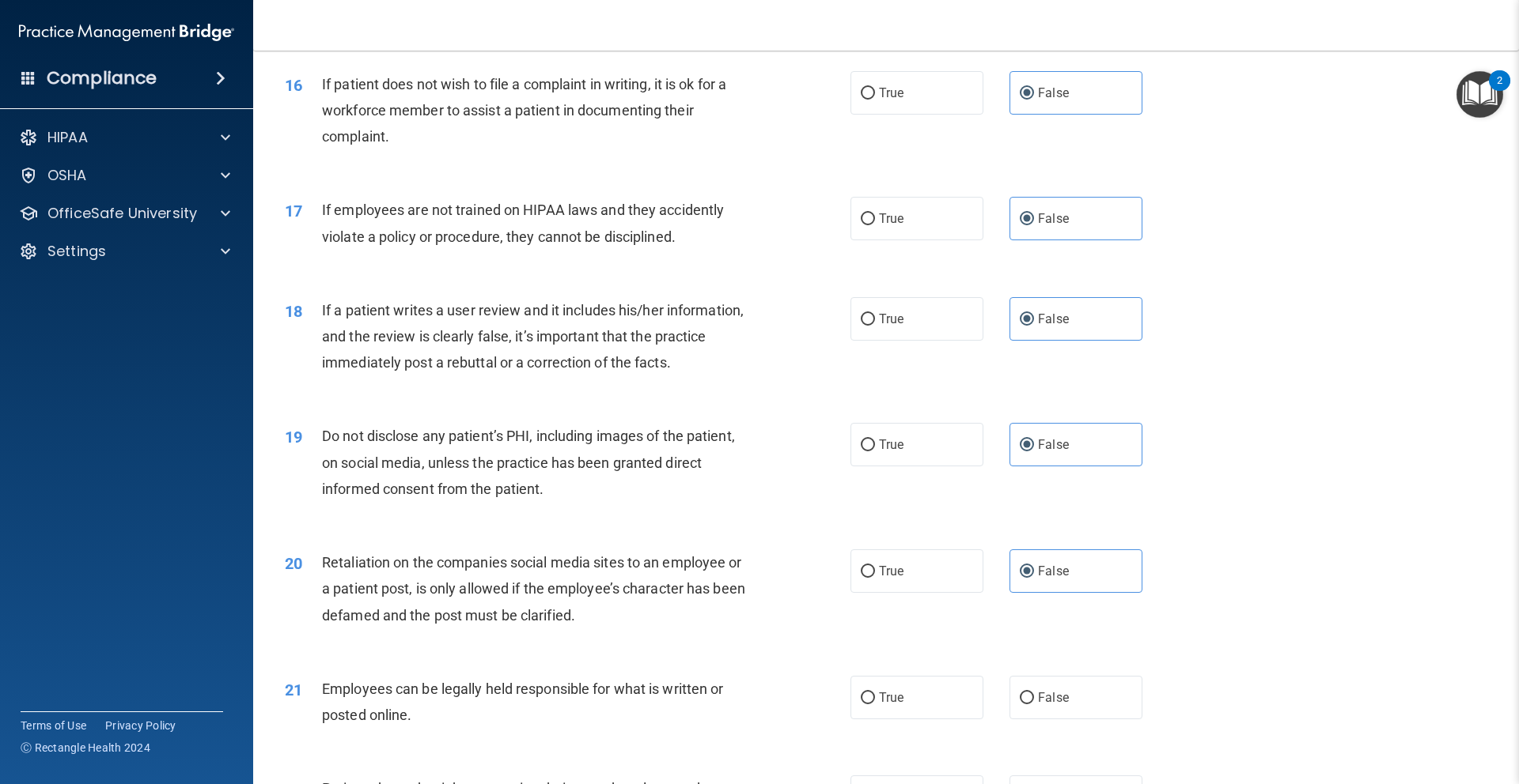
drag, startPoint x: 1077, startPoint y: 701, endPoint x: 1089, endPoint y: 668, distance: 35.1
click at [1077, 700] on label "False" at bounding box center [1075, 698] width 132 height 44
click at [1034, 700] on input "False" at bounding box center [1026, 698] width 14 height 11
radio input "true"
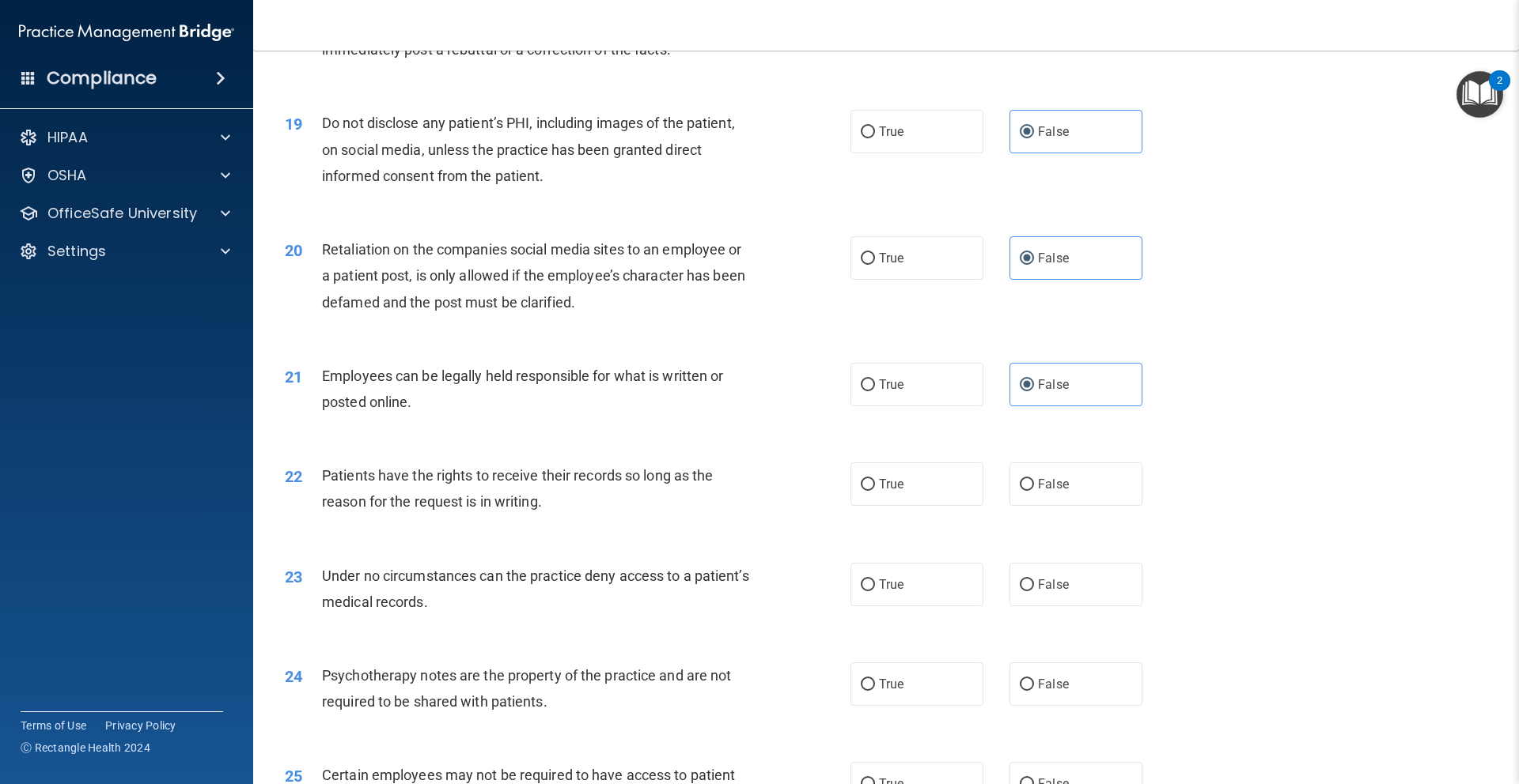
scroll to position [2319, 0]
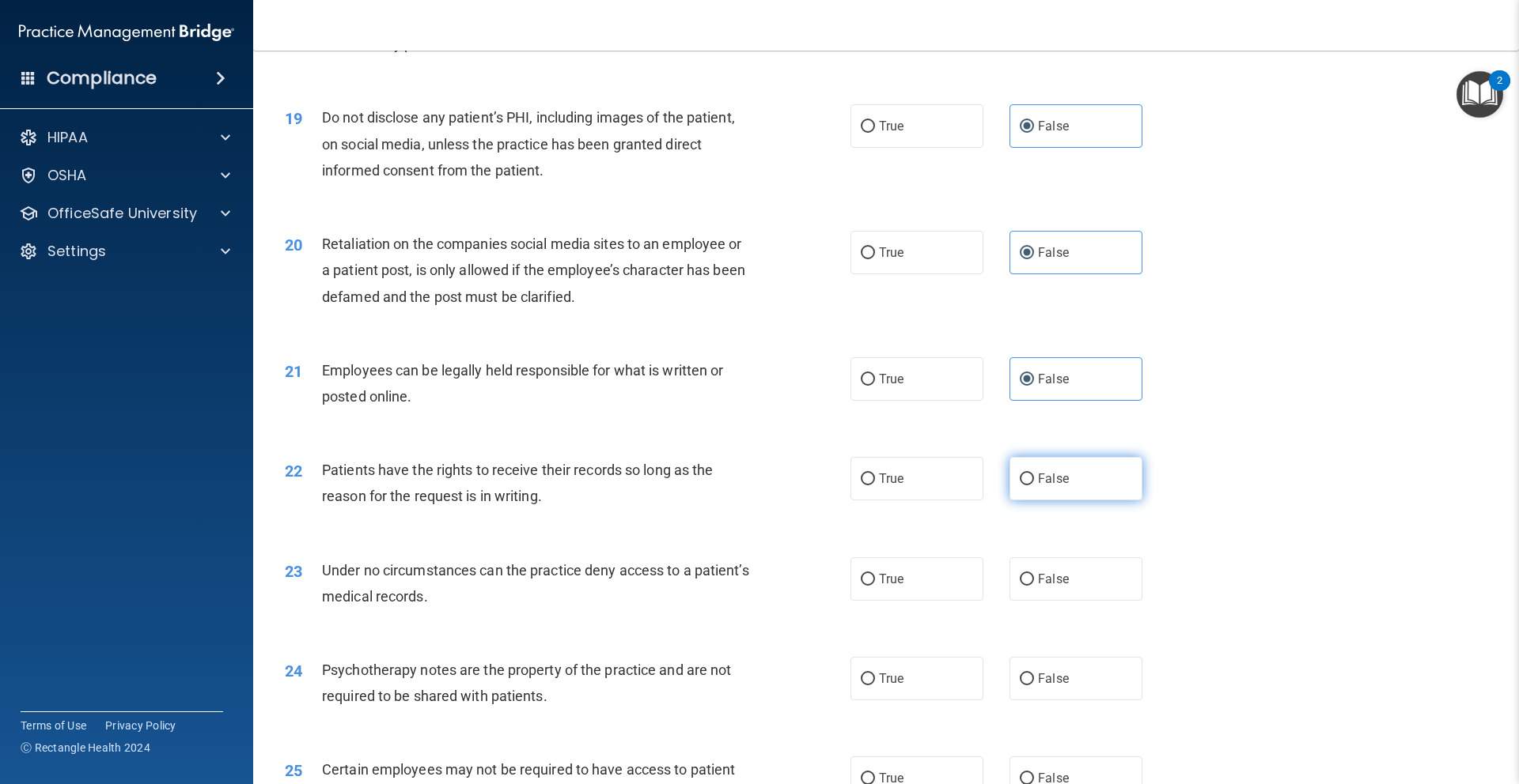
click at [1059, 473] on span "False" at bounding box center [1053, 479] width 30 height 15
drag, startPoint x: 1069, startPoint y: 595, endPoint x: 1062, endPoint y: 575, distance: 21.2
click at [1069, 593] on label "False" at bounding box center [1075, 579] width 132 height 44
click at [1034, 586] on input "False" at bounding box center [1026, 580] width 14 height 11
radio input "true"
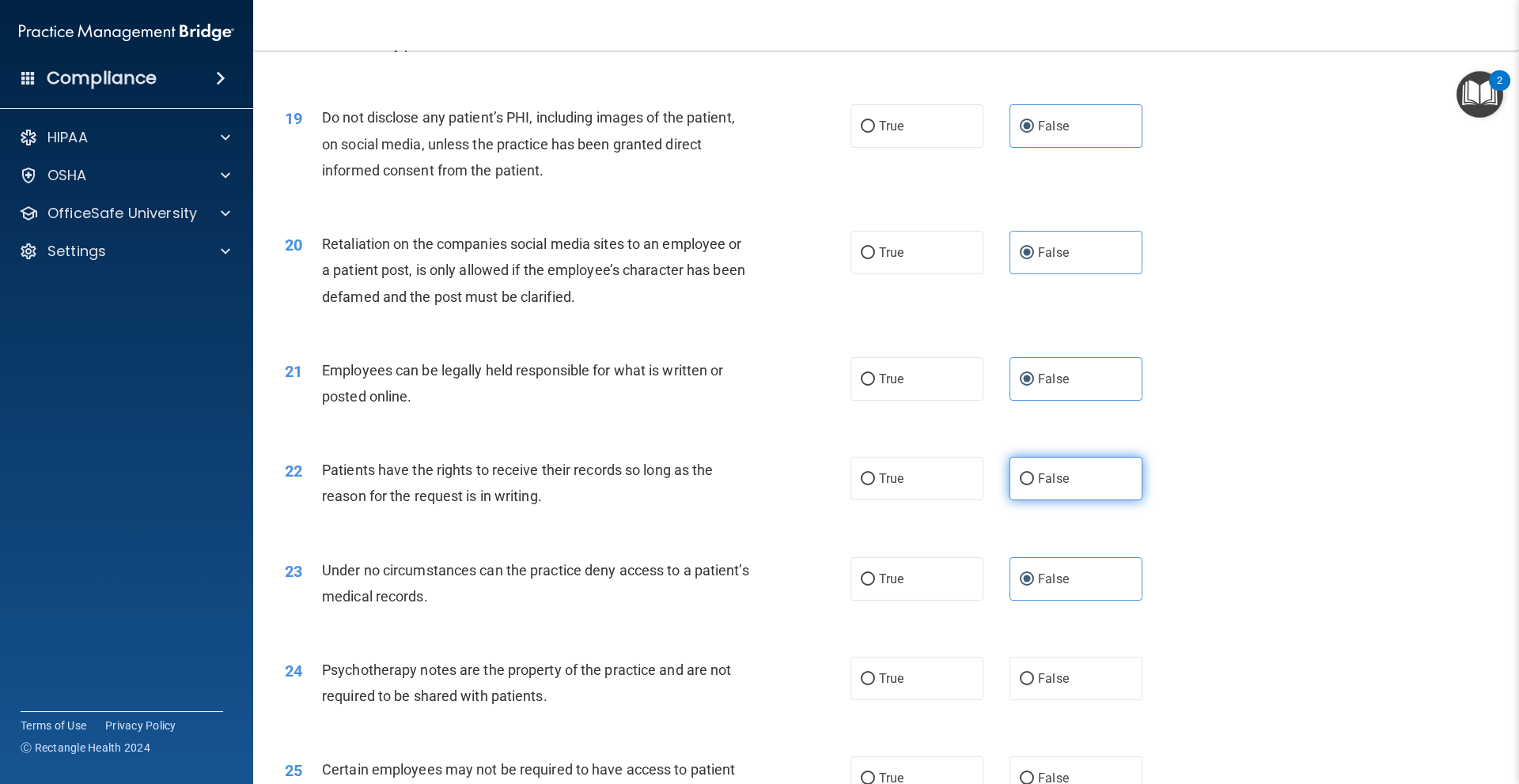
drag, startPoint x: 1049, startPoint y: 492, endPoint x: 1076, endPoint y: 607, distance: 118.1
click at [1049, 492] on label "False" at bounding box center [1075, 479] width 132 height 44
click at [1034, 486] on input "False" at bounding box center [1026, 479] width 14 height 11
radio input "true"
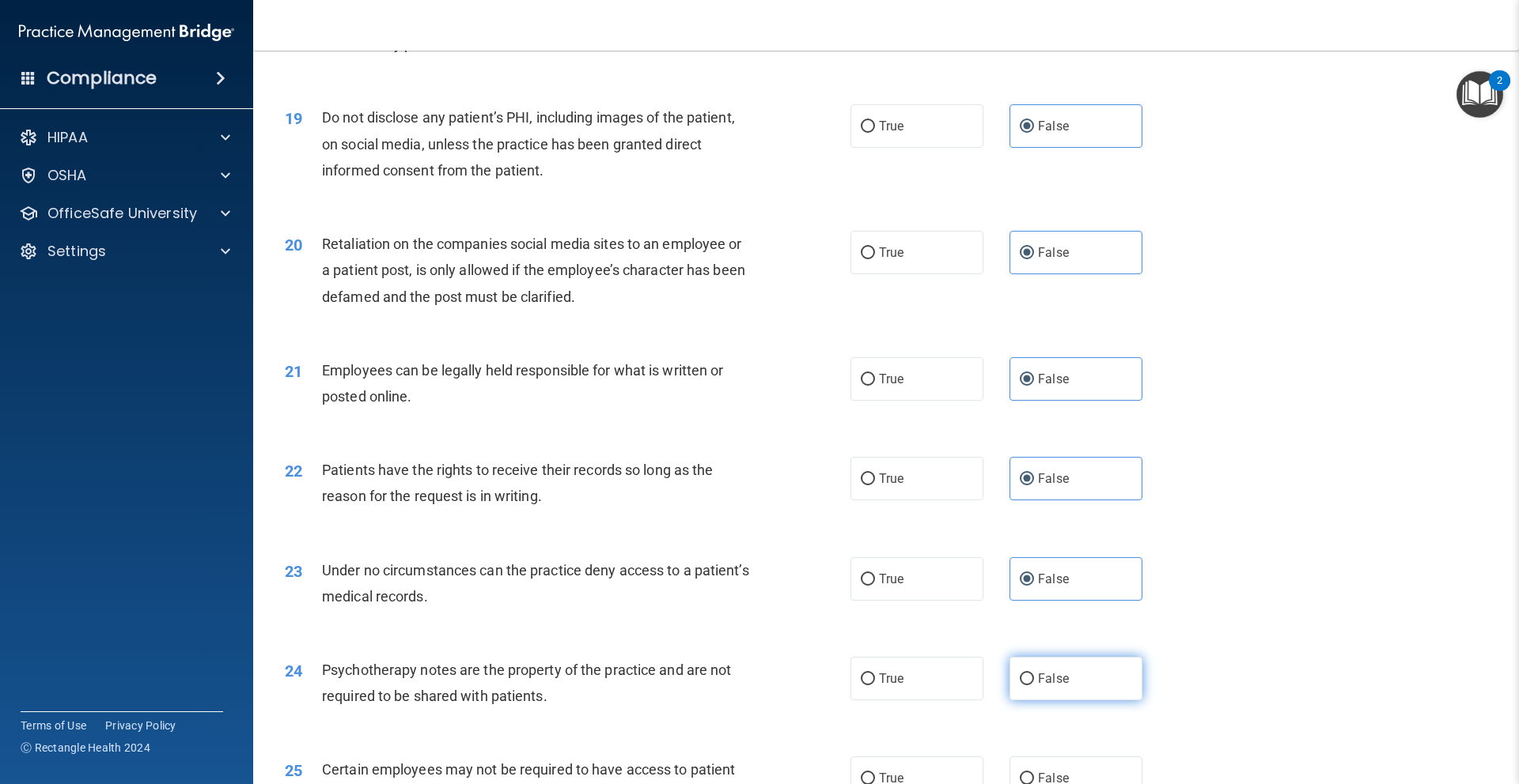
drag, startPoint x: 1063, startPoint y: 686, endPoint x: 1165, endPoint y: 645, distance: 109.9
click at [1063, 686] on label "False" at bounding box center [1075, 679] width 132 height 44
click at [1034, 686] on input "False" at bounding box center [1026, 679] width 14 height 11
radio input "true"
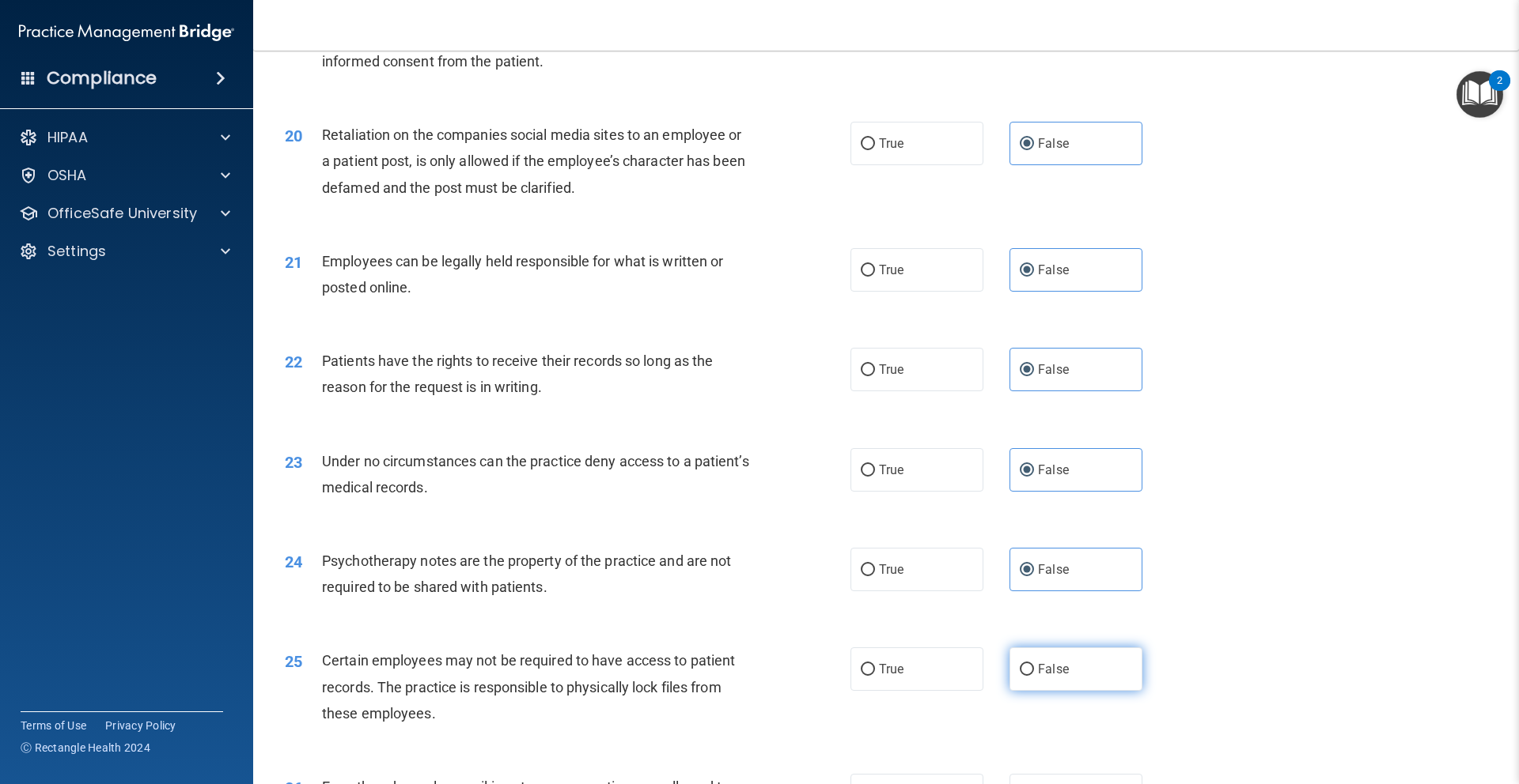
click at [1086, 671] on label "False" at bounding box center [1075, 670] width 132 height 44
click at [1034, 671] on input "False" at bounding box center [1026, 670] width 14 height 11
radio input "true"
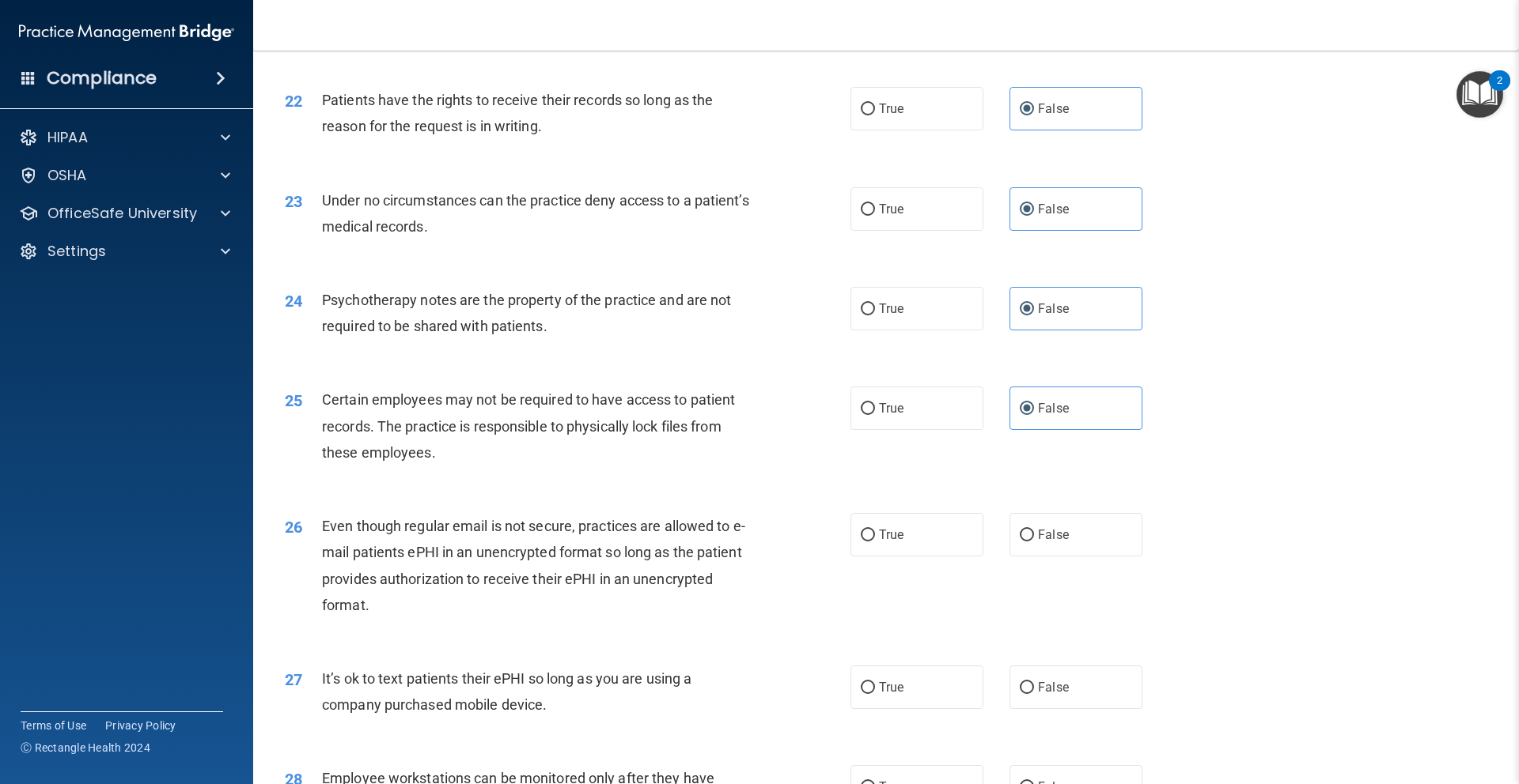
scroll to position [2701, 0]
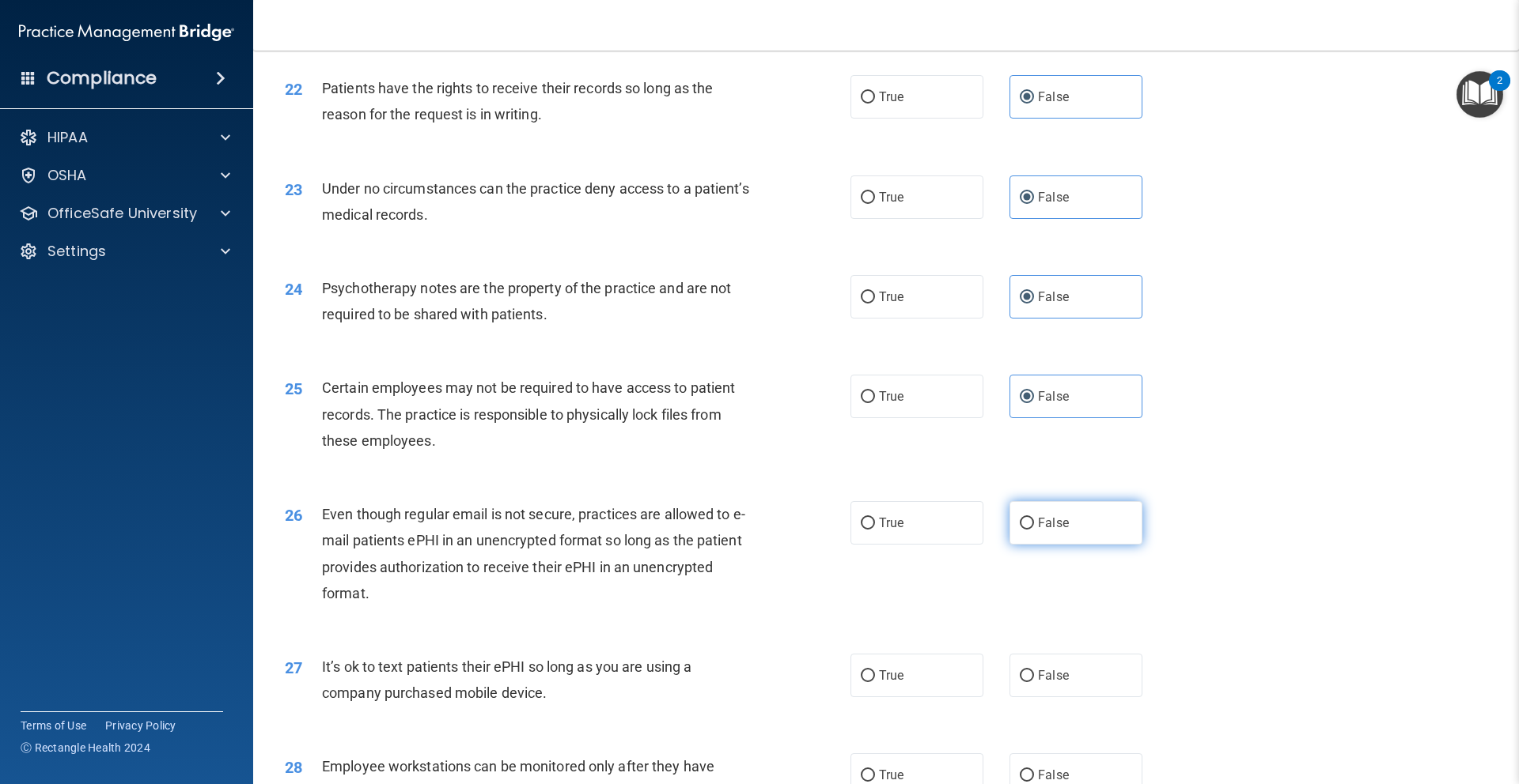
click at [1068, 528] on label "False" at bounding box center [1075, 523] width 132 height 44
click at [1034, 528] on input "False" at bounding box center [1026, 524] width 14 height 11
radio input "true"
drag, startPoint x: 1066, startPoint y: 682, endPoint x: 1100, endPoint y: 659, distance: 41.0
click at [1066, 682] on span "False" at bounding box center [1053, 675] width 30 height 15
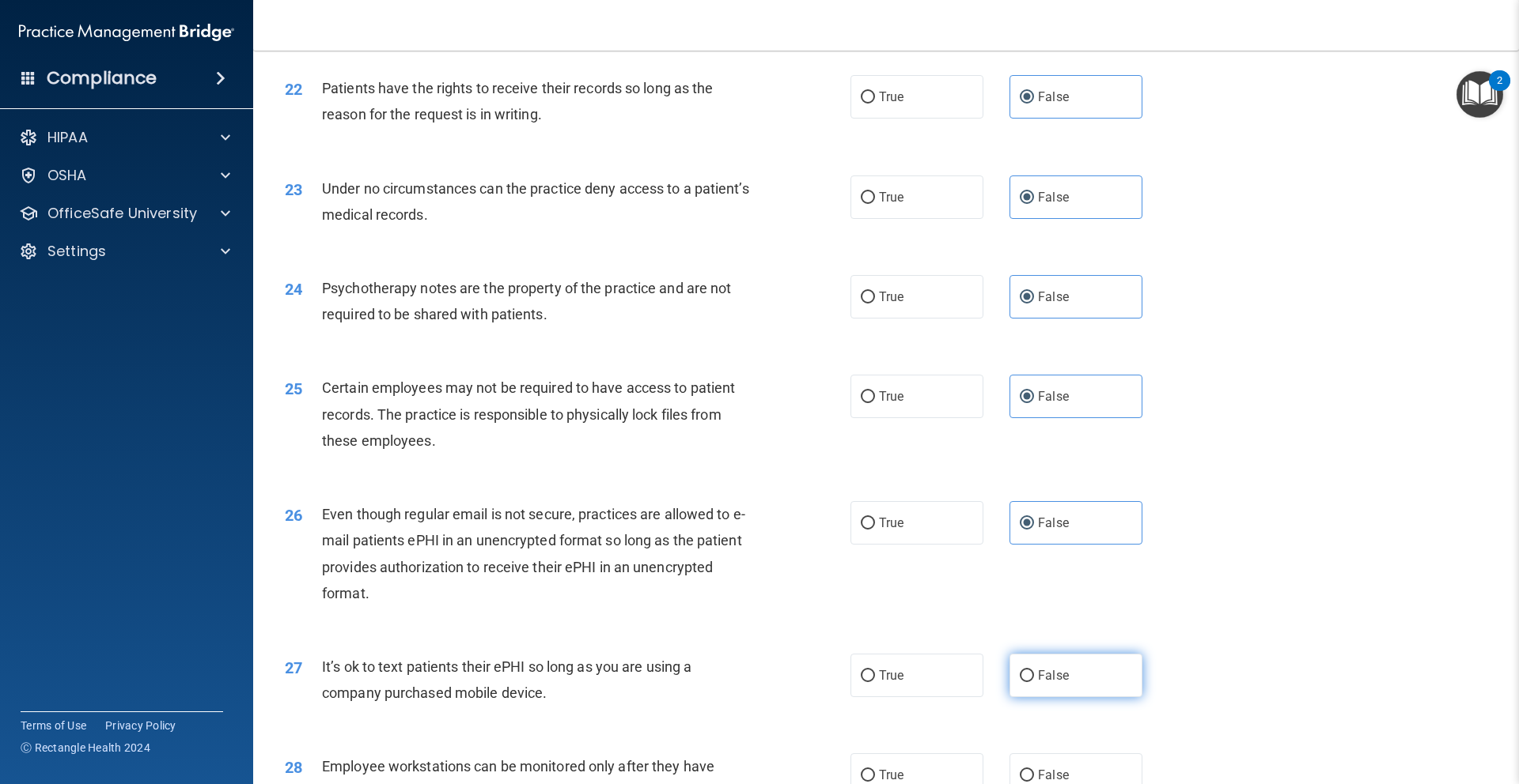
click at [1034, 682] on input "False" at bounding box center [1026, 676] width 14 height 11
radio input "true"
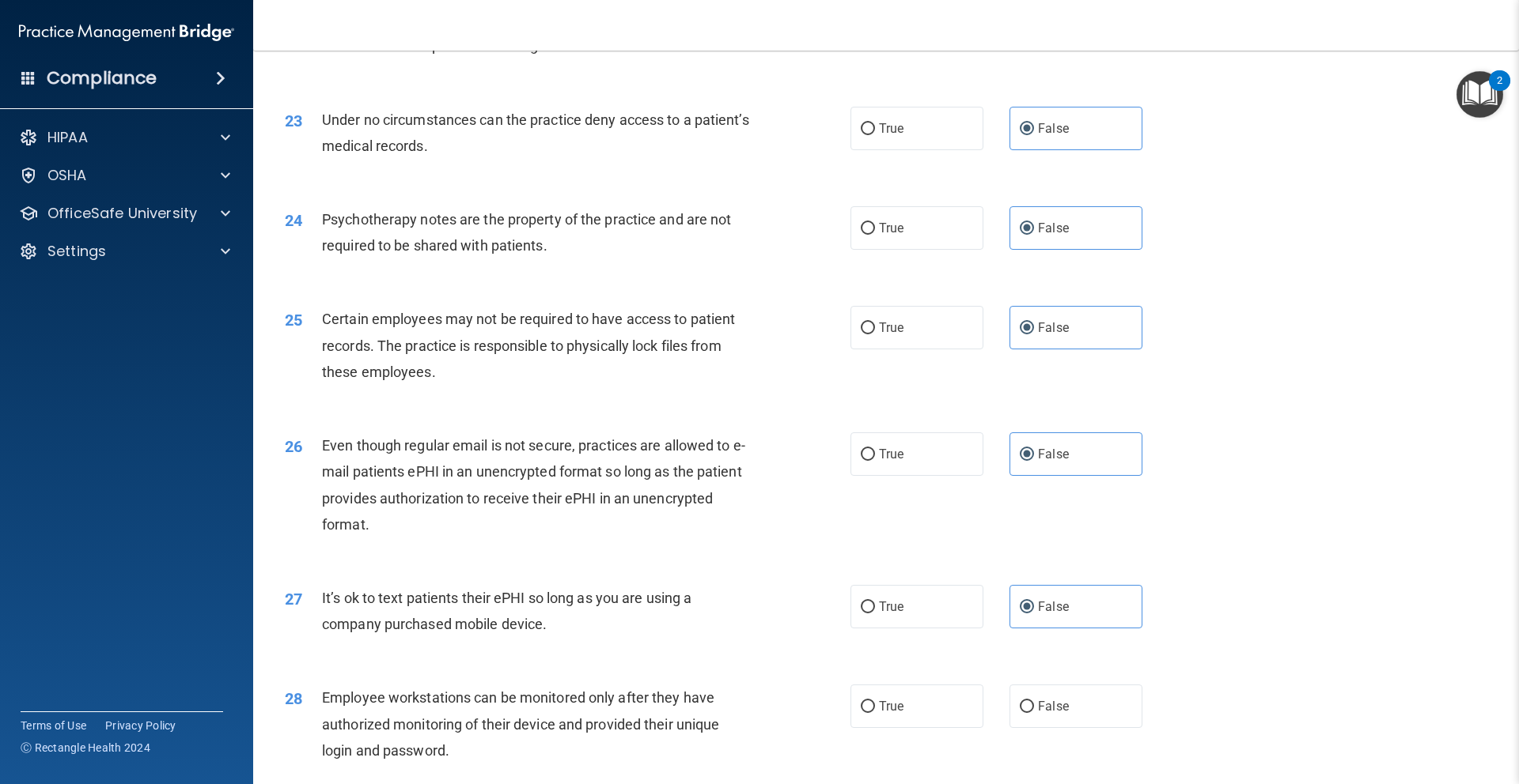
scroll to position [2882, 0]
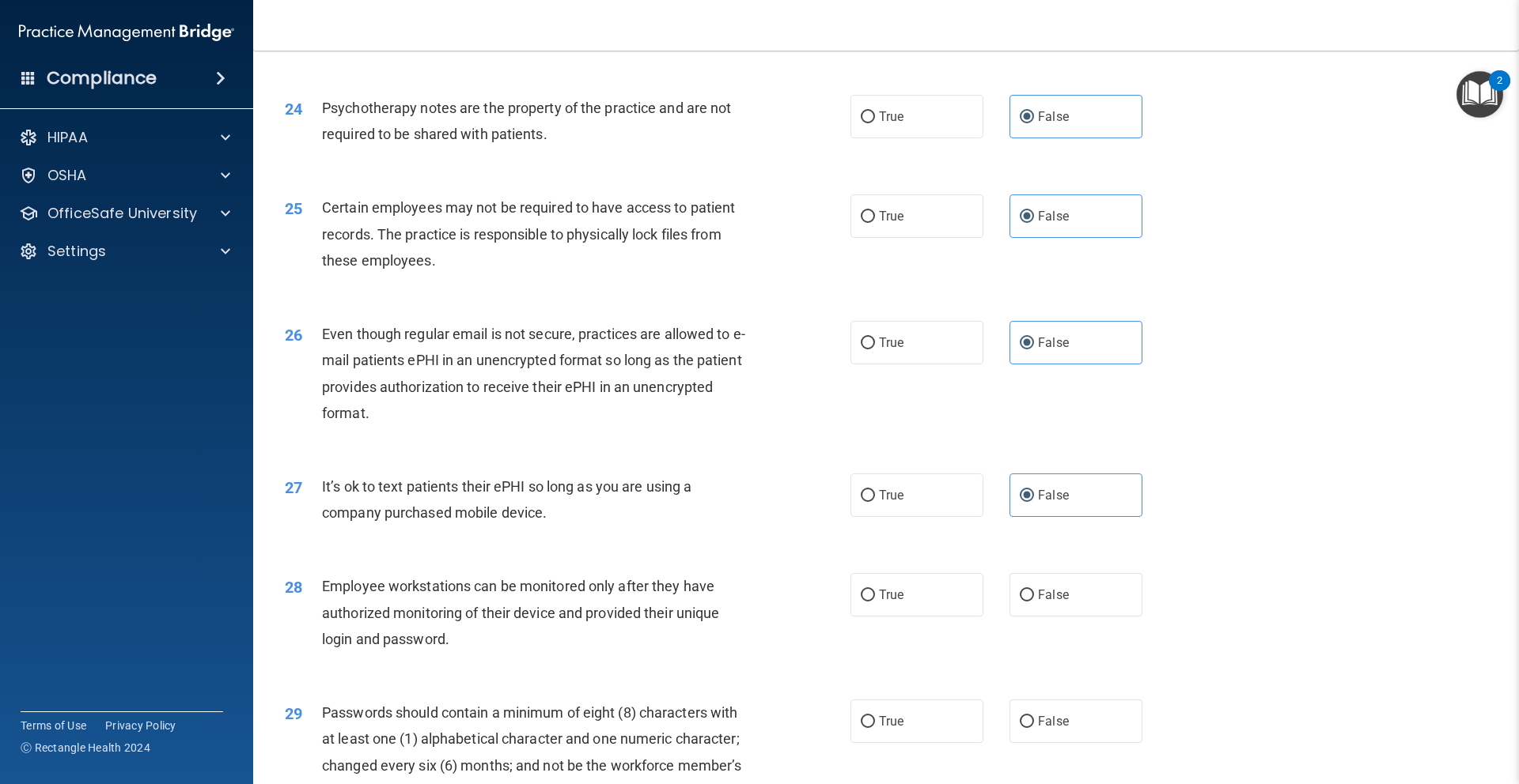
drag, startPoint x: 1086, startPoint y: 602, endPoint x: 1093, endPoint y: 681, distance: 79.3
click at [1086, 602] on label "False" at bounding box center [1075, 595] width 132 height 44
click at [1034, 602] on input "False" at bounding box center [1026, 595] width 14 height 11
radio input "true"
drag, startPoint x: 1092, startPoint y: 728, endPoint x: 1127, endPoint y: 707, distance: 40.8
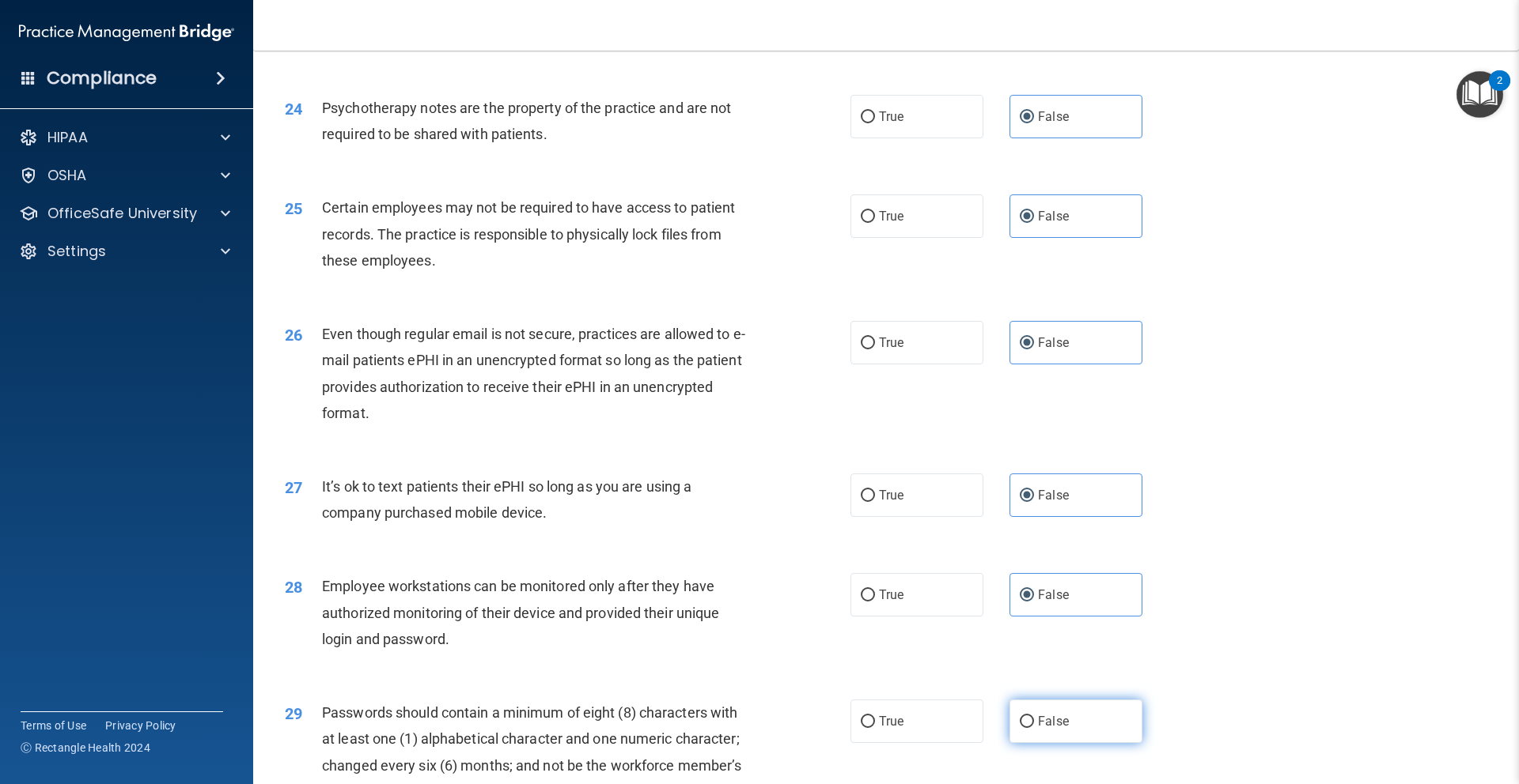
click at [1093, 728] on label "False" at bounding box center [1075, 722] width 132 height 44
click at [1034, 728] on input "False" at bounding box center [1026, 722] width 14 height 11
radio input "true"
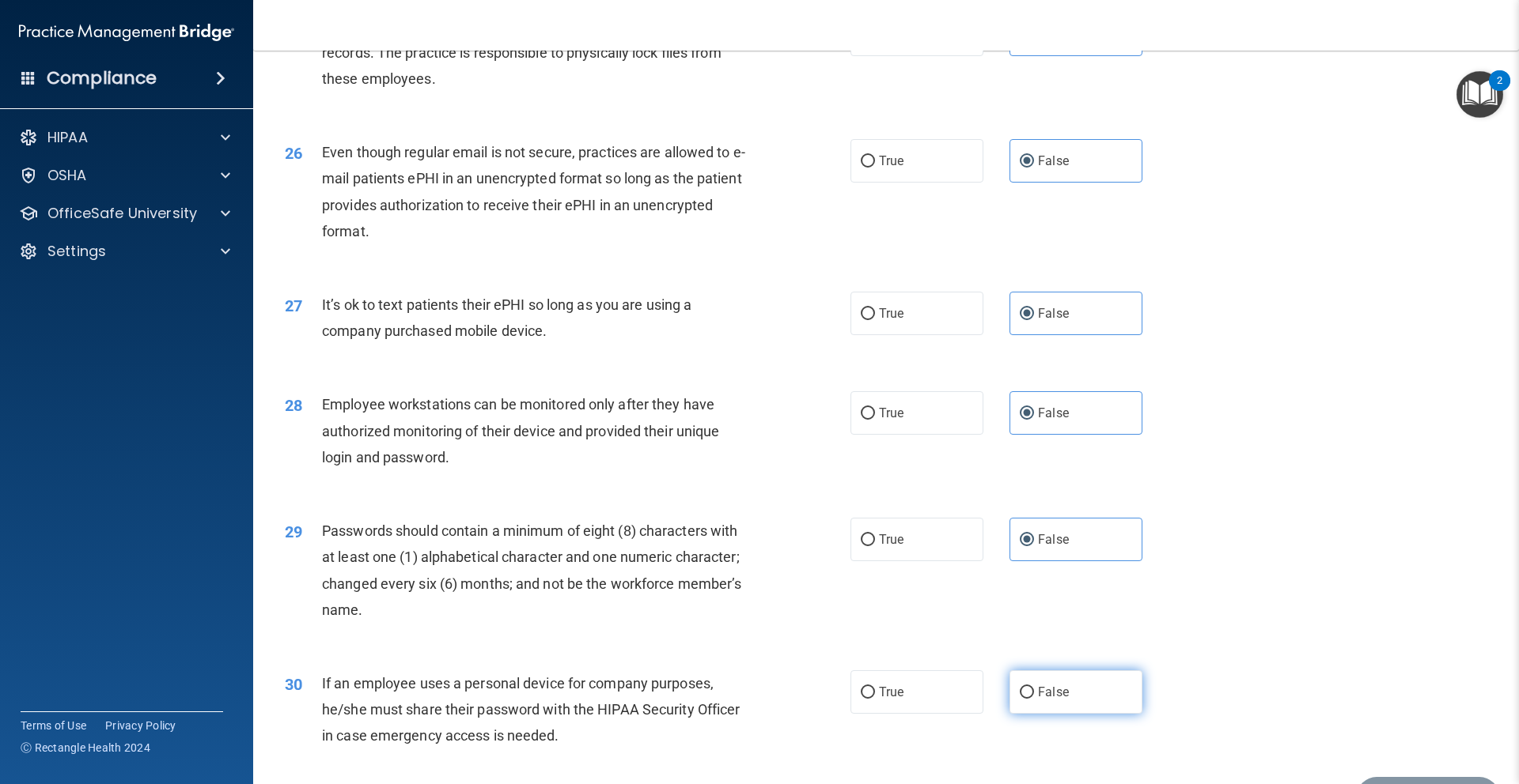
drag, startPoint x: 1083, startPoint y: 685, endPoint x: 1138, endPoint y: 659, distance: 60.8
click at [1086, 684] on label "False" at bounding box center [1075, 693] width 132 height 44
click at [1034, 687] on input "False" at bounding box center [1026, 693] width 14 height 11
radio input "true"
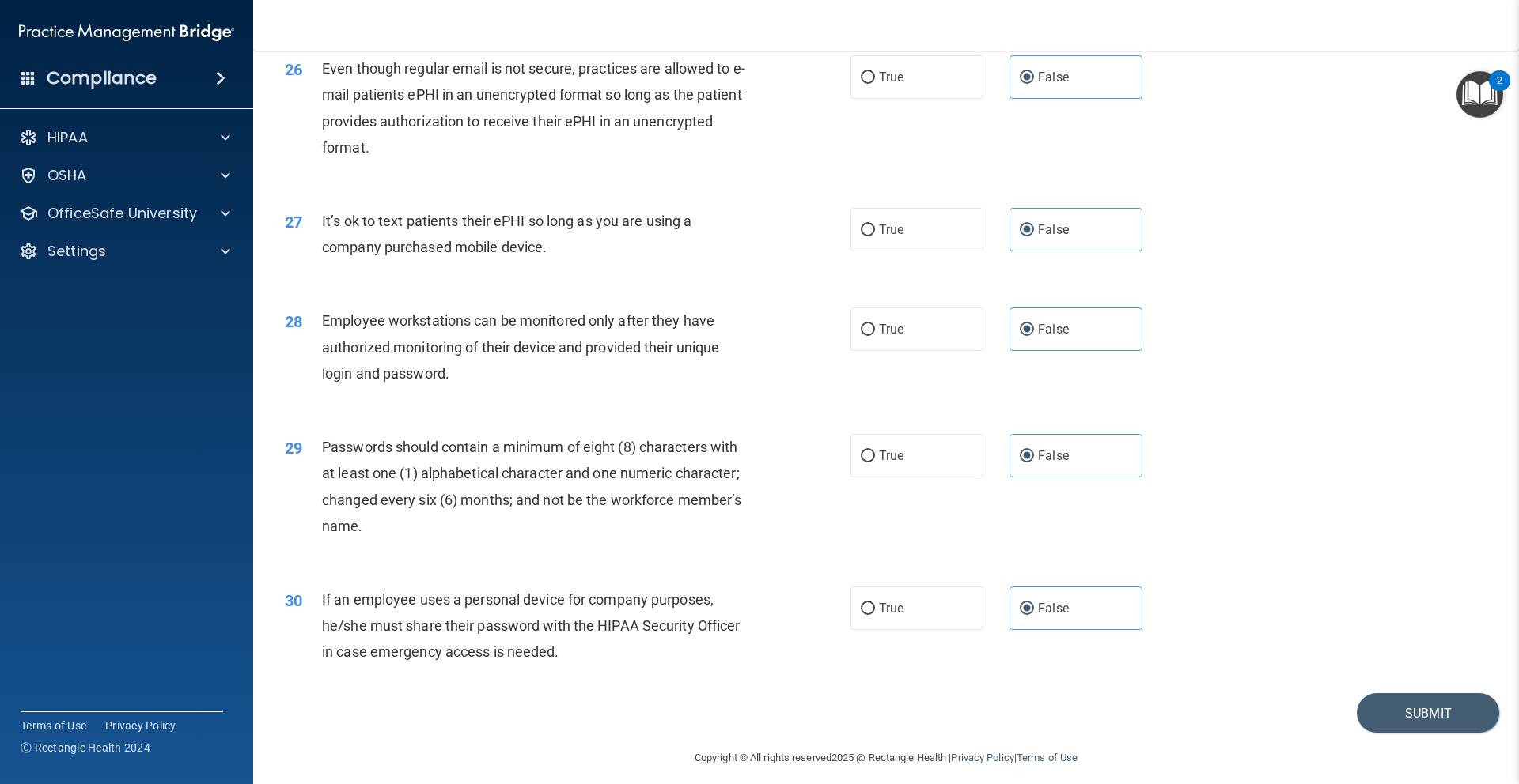
scroll to position [3159, 0]
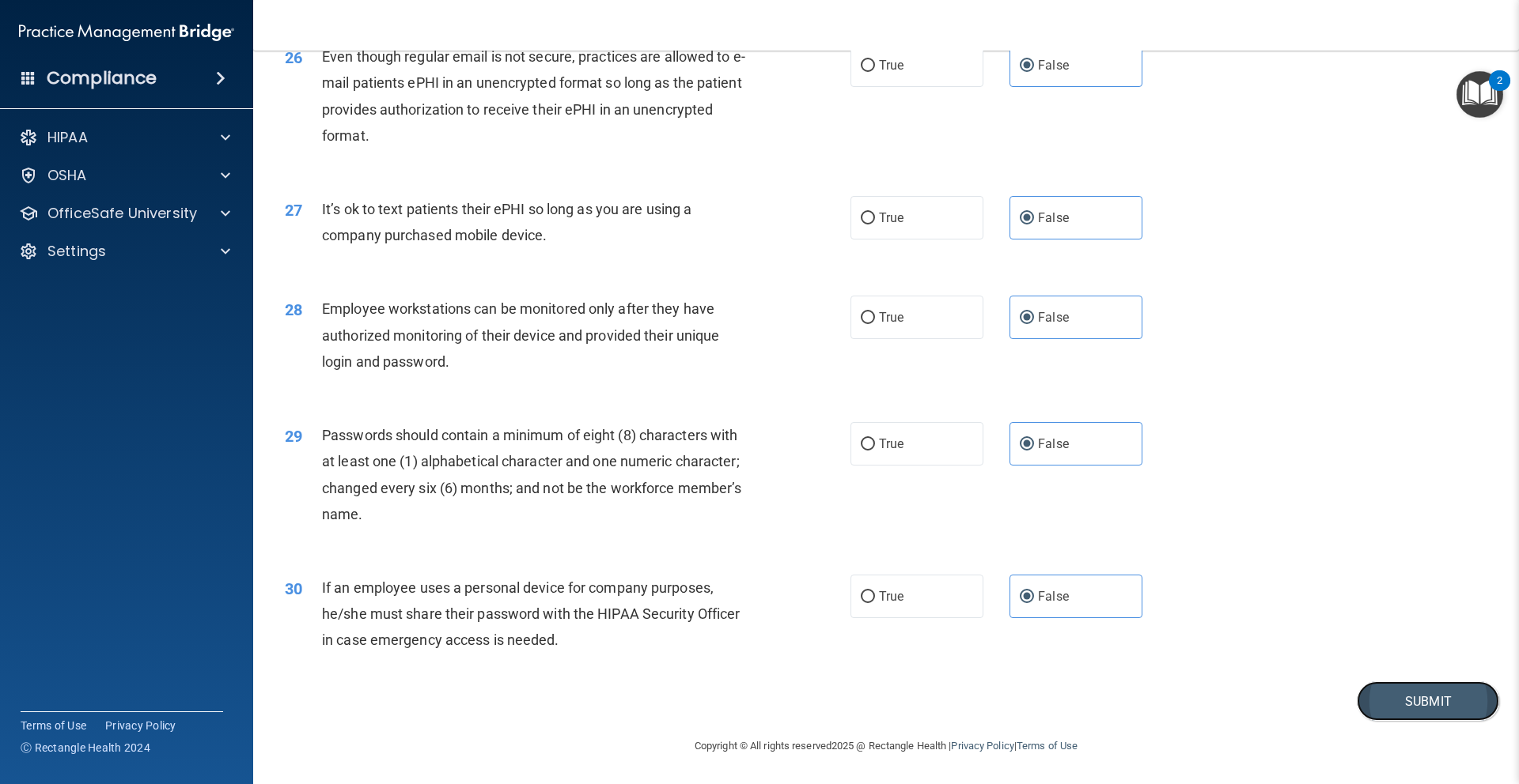
click at [1430, 694] on button "Submit" at bounding box center [1427, 701] width 142 height 40
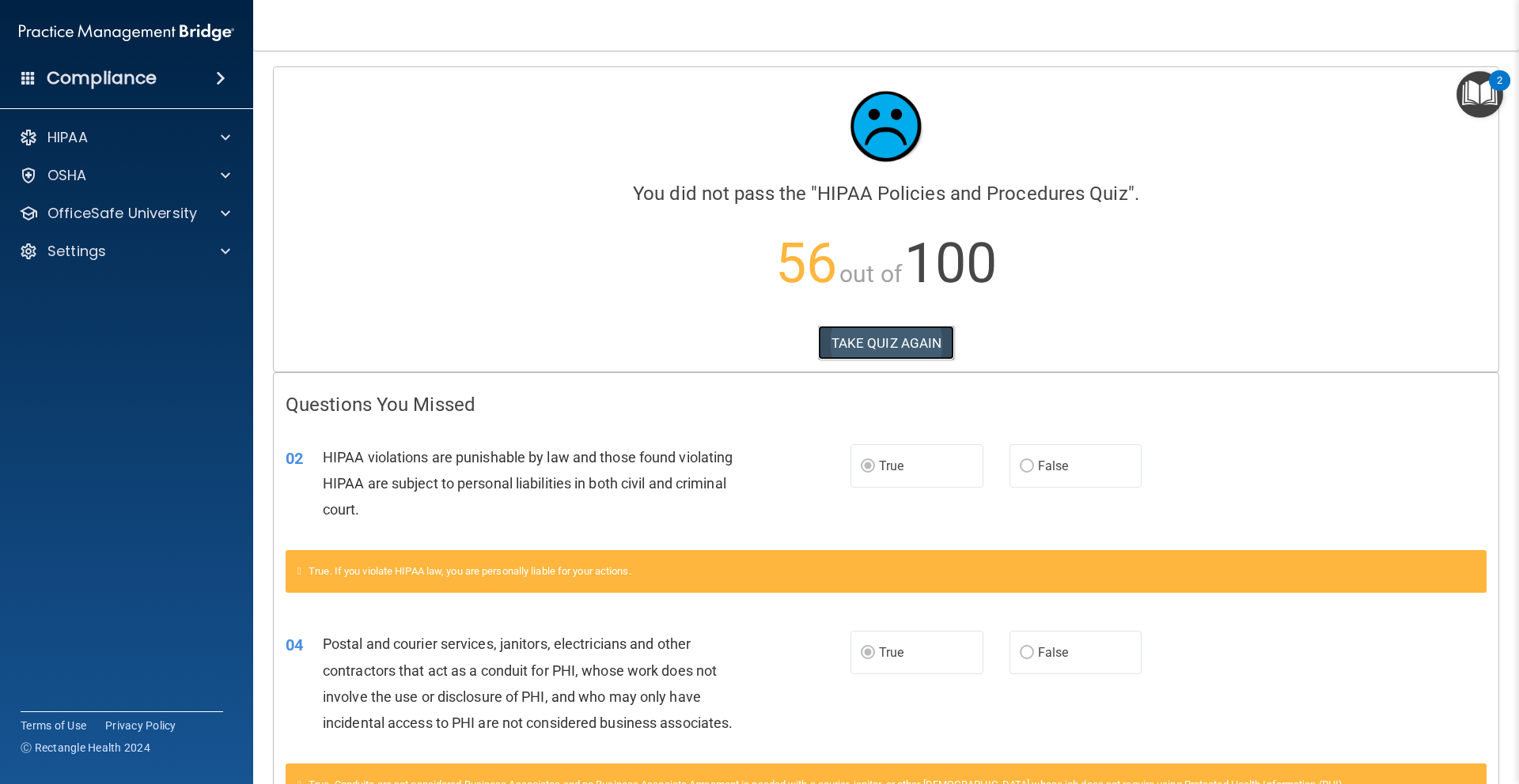
click at [905, 347] on button "TAKE QUIZ AGAIN" at bounding box center [886, 343] width 137 height 35
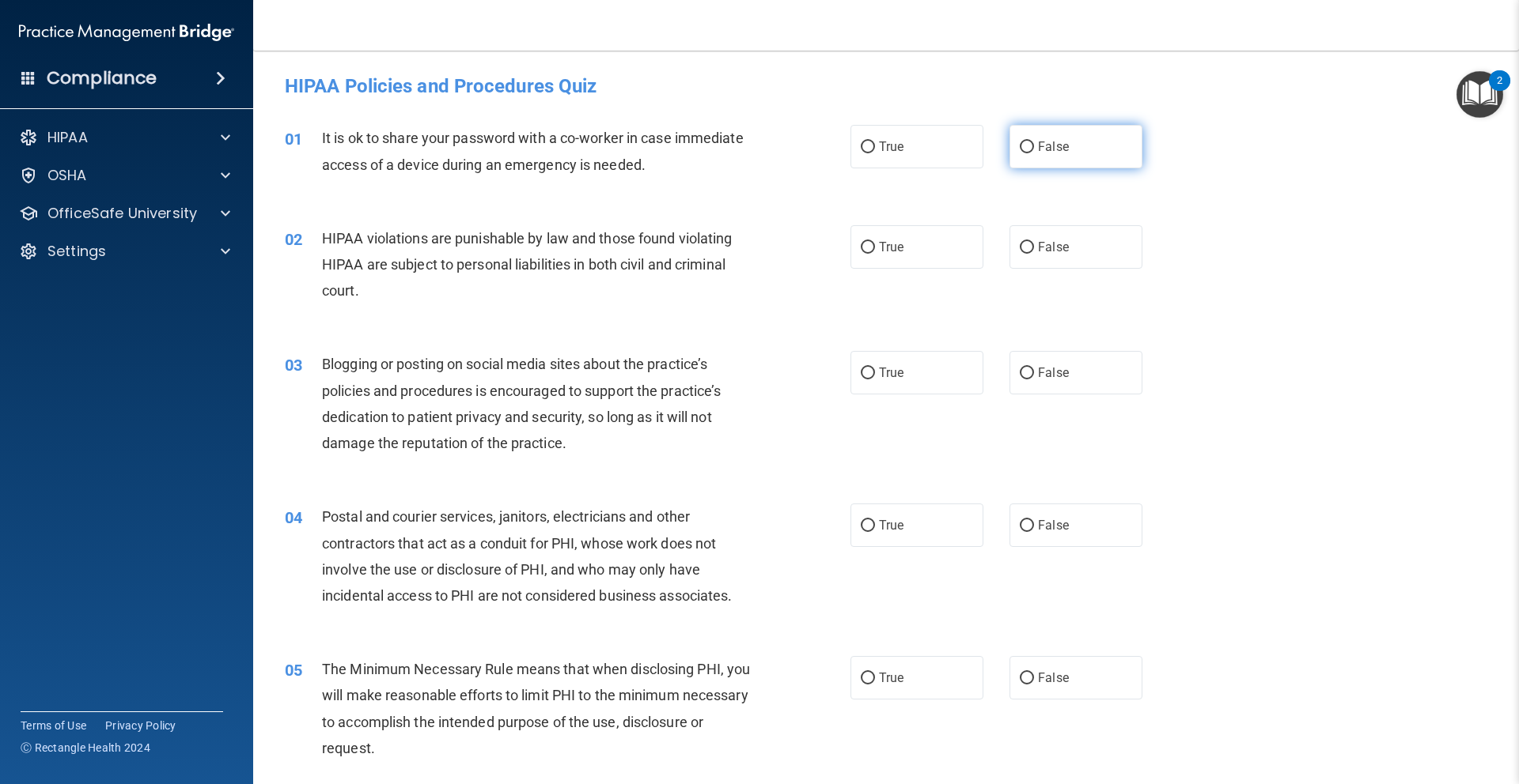
click at [1043, 154] on label "False" at bounding box center [1075, 147] width 132 height 44
click at [1034, 153] on input "False" at bounding box center [1026, 148] width 14 height 11
radio input "true"
click at [945, 232] on label "True" at bounding box center [916, 248] width 132 height 44
click at [875, 242] on input "True" at bounding box center [867, 248] width 14 height 11
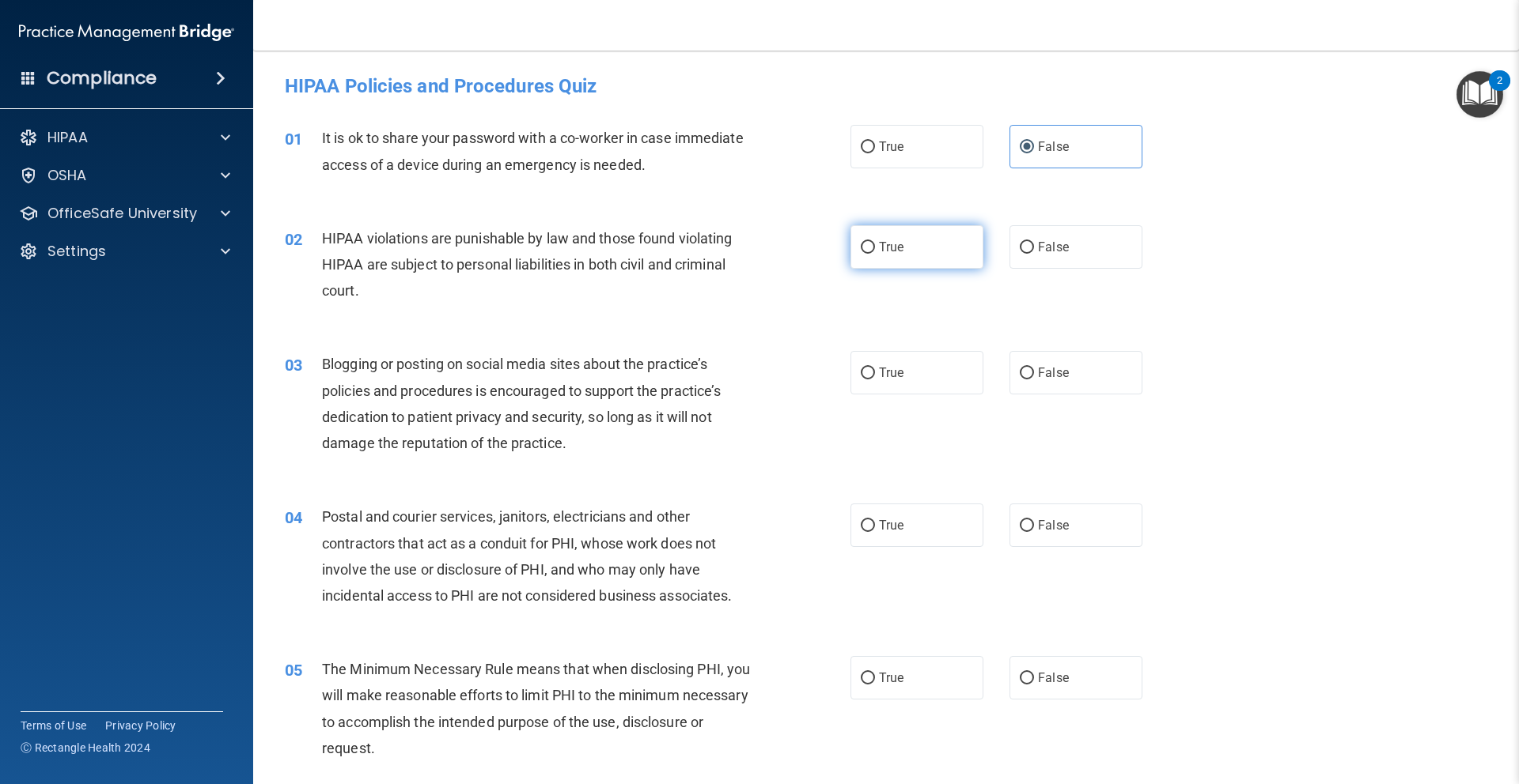
radio input "true"
click at [1059, 375] on span "False" at bounding box center [1053, 372] width 30 height 15
click at [1034, 375] on input "False" at bounding box center [1026, 373] width 14 height 11
radio input "true"
click at [974, 514] on label "True" at bounding box center [916, 526] width 132 height 44
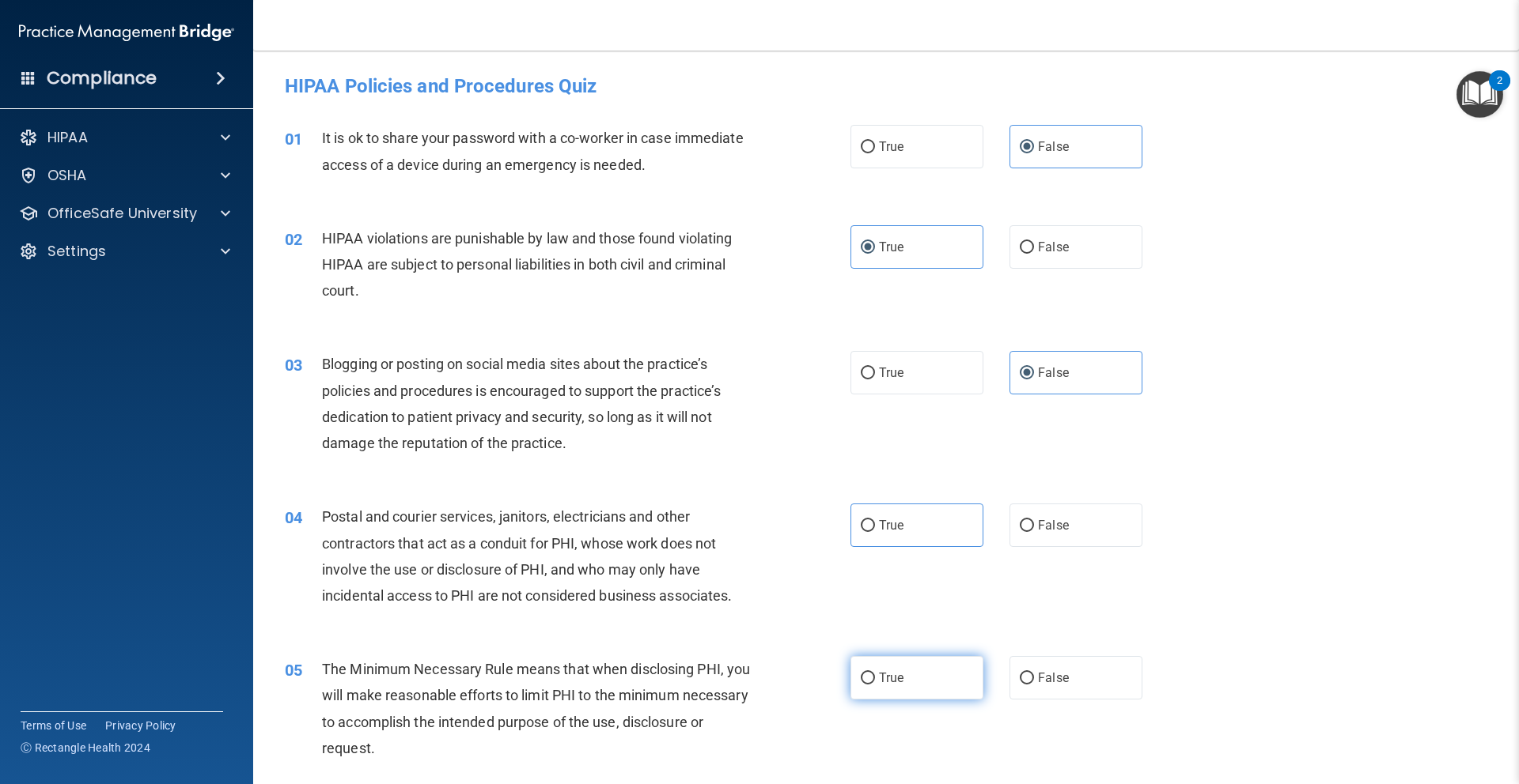
click at [941, 658] on label "True" at bounding box center [916, 678] width 132 height 44
click at [875, 673] on input "True" at bounding box center [867, 678] width 14 height 11
radio input "true"
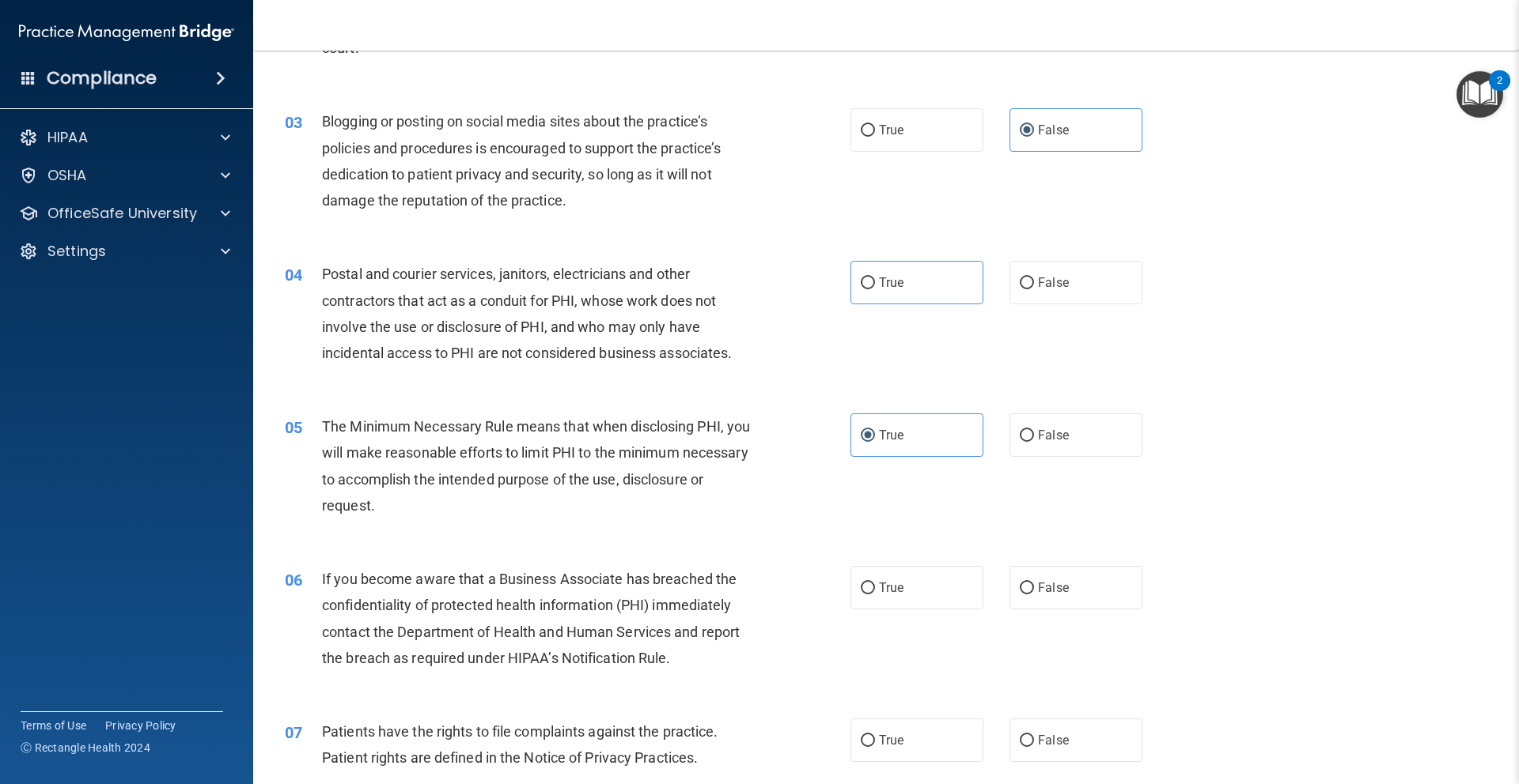
scroll to position [288, 0]
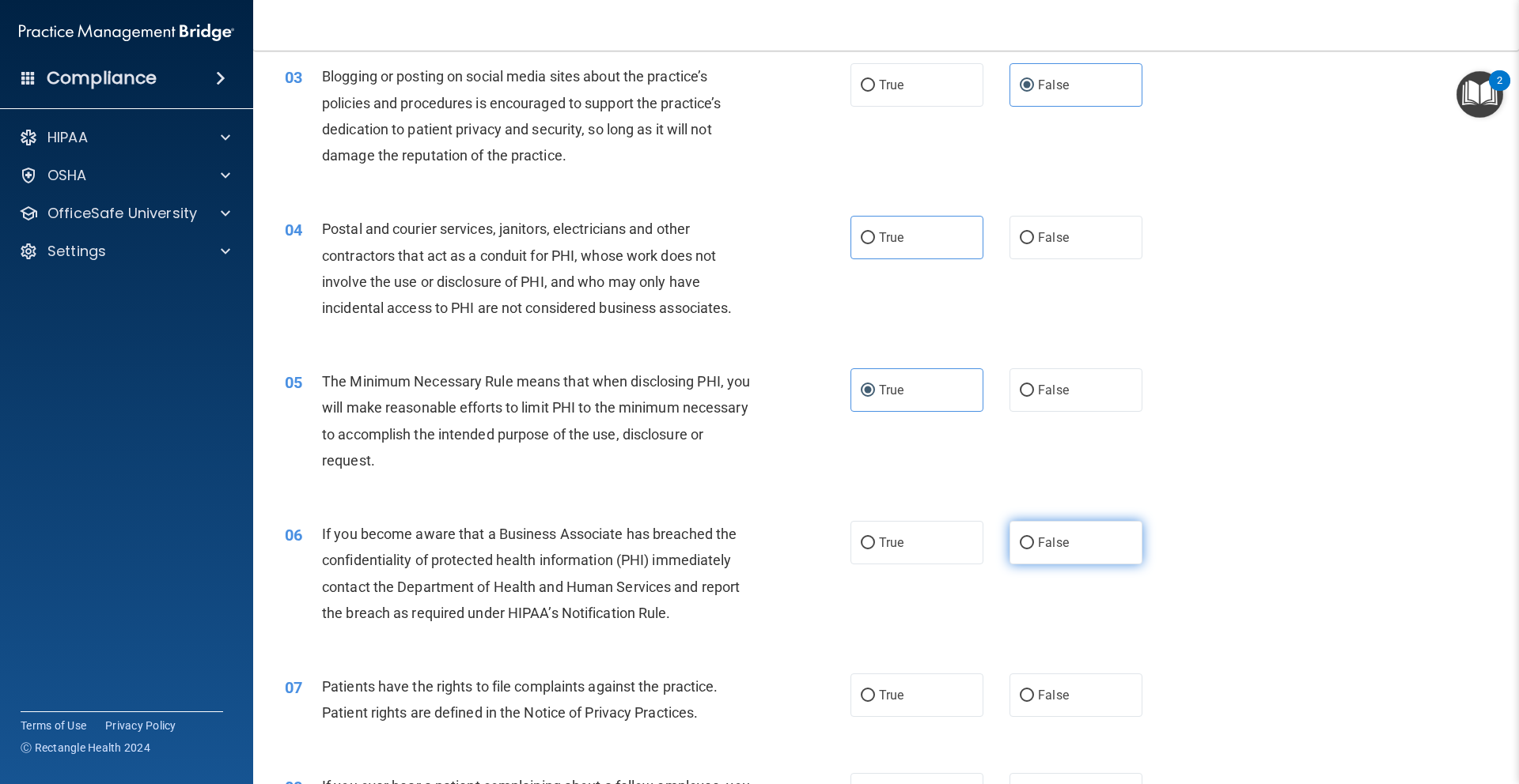
click at [1074, 545] on label "False" at bounding box center [1075, 543] width 132 height 44
click at [1034, 545] on input "False" at bounding box center [1026, 543] width 14 height 11
radio input "true"
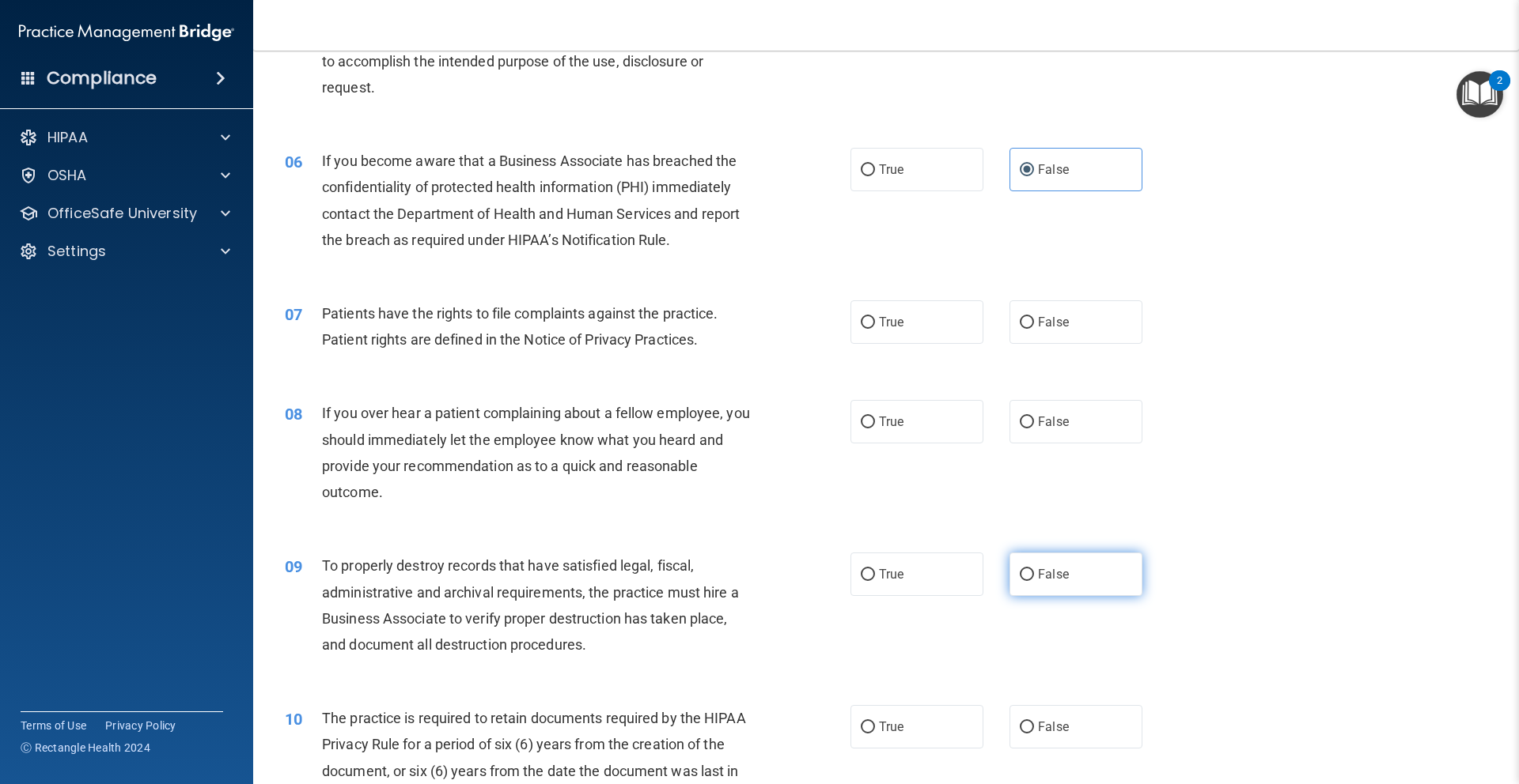
scroll to position [663, 0]
click at [927, 316] on label "True" at bounding box center [916, 321] width 132 height 44
click at [875, 316] on input "True" at bounding box center [867, 321] width 14 height 11
radio input "true"
click at [1082, 415] on label "False" at bounding box center [1075, 420] width 132 height 44
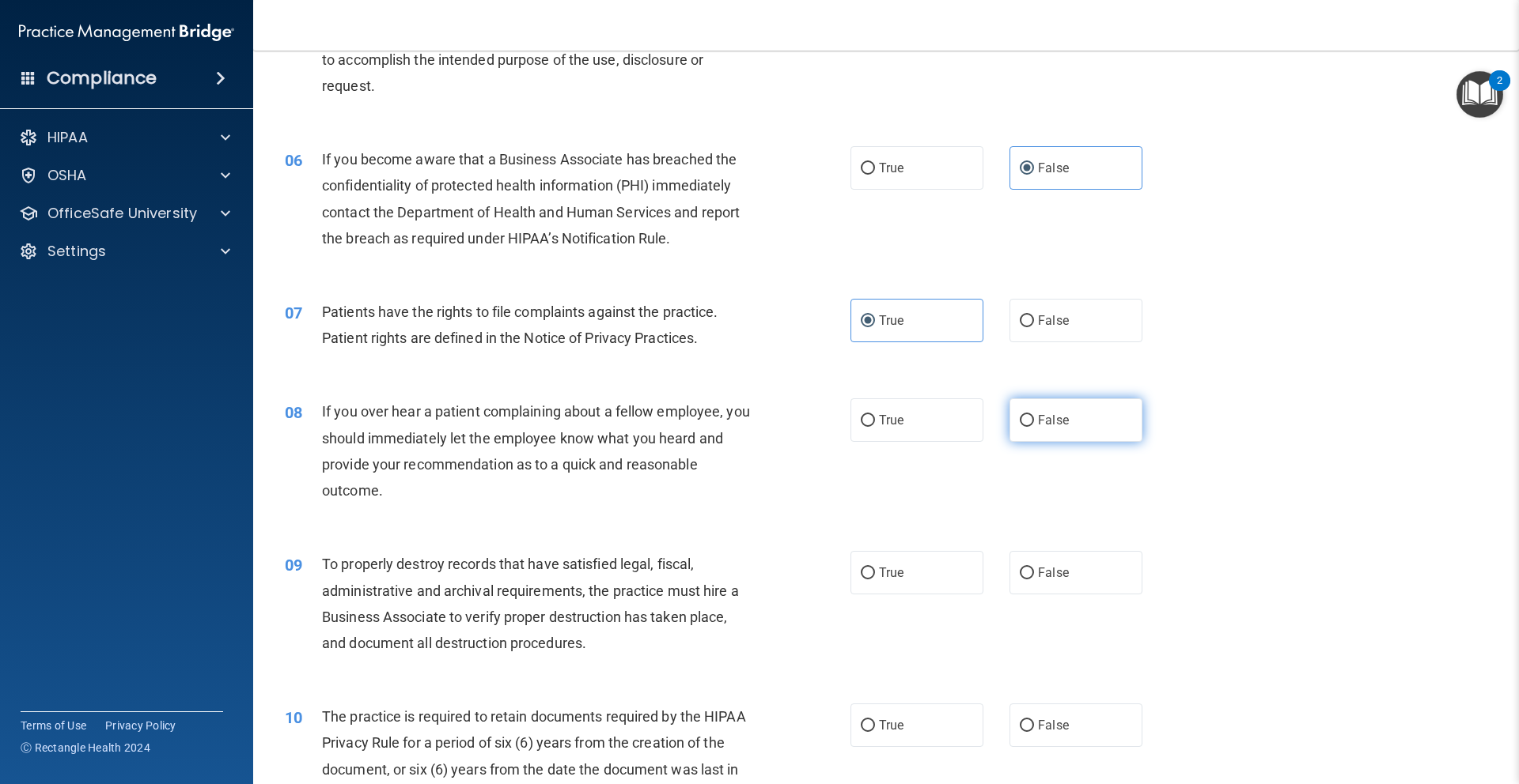
click at [1034, 415] on input "False" at bounding box center [1026, 421] width 14 height 11
radio input "true"
click at [1076, 575] on label "False" at bounding box center [1075, 573] width 132 height 44
click at [1034, 575] on input "False" at bounding box center [1026, 573] width 14 height 11
radio input "true"
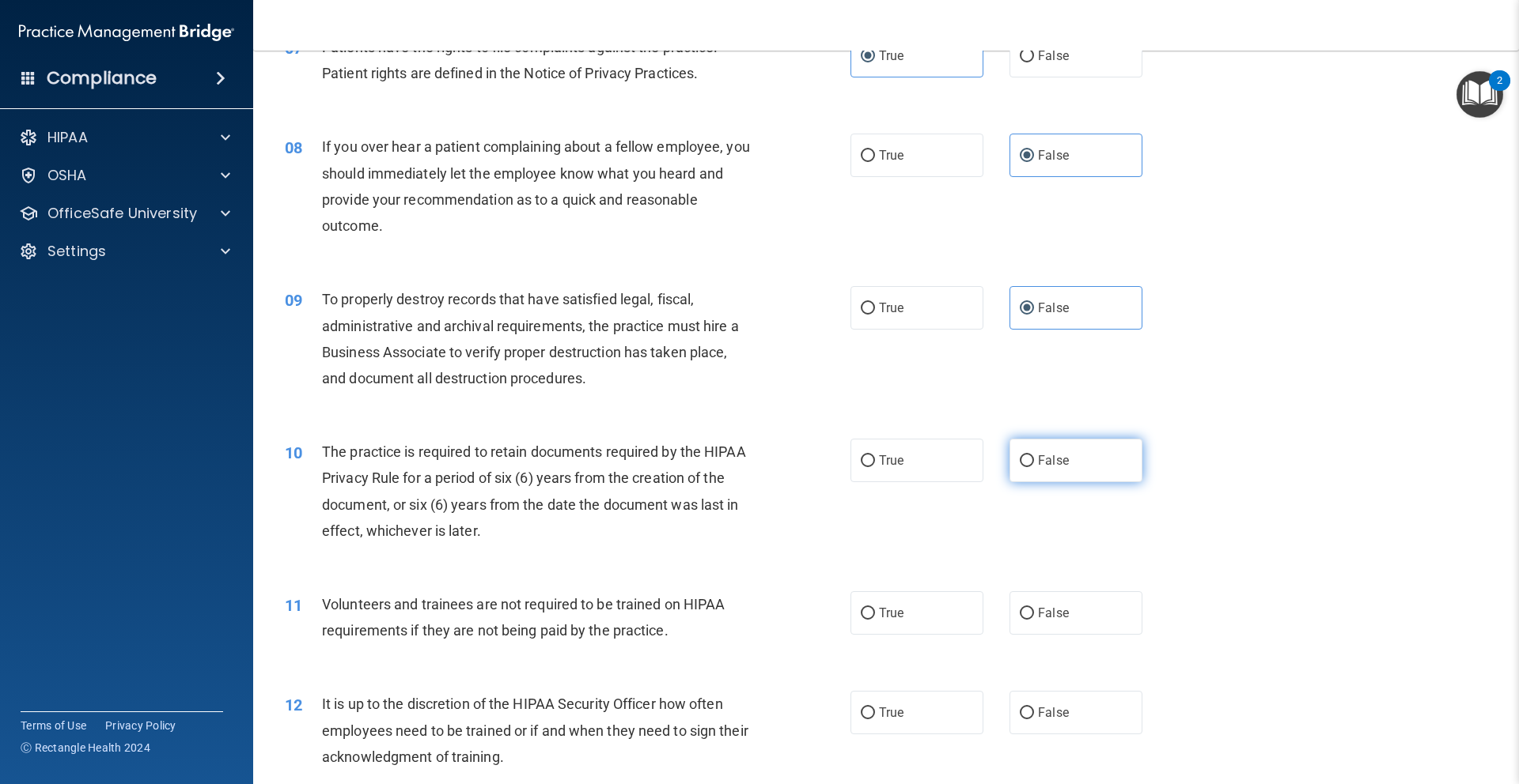
scroll to position [928, 0]
click at [941, 463] on label "True" at bounding box center [916, 460] width 132 height 44
click at [875, 463] on input "True" at bounding box center [867, 460] width 14 height 11
radio input "true"
click at [1075, 606] on label "False" at bounding box center [1075, 613] width 132 height 44
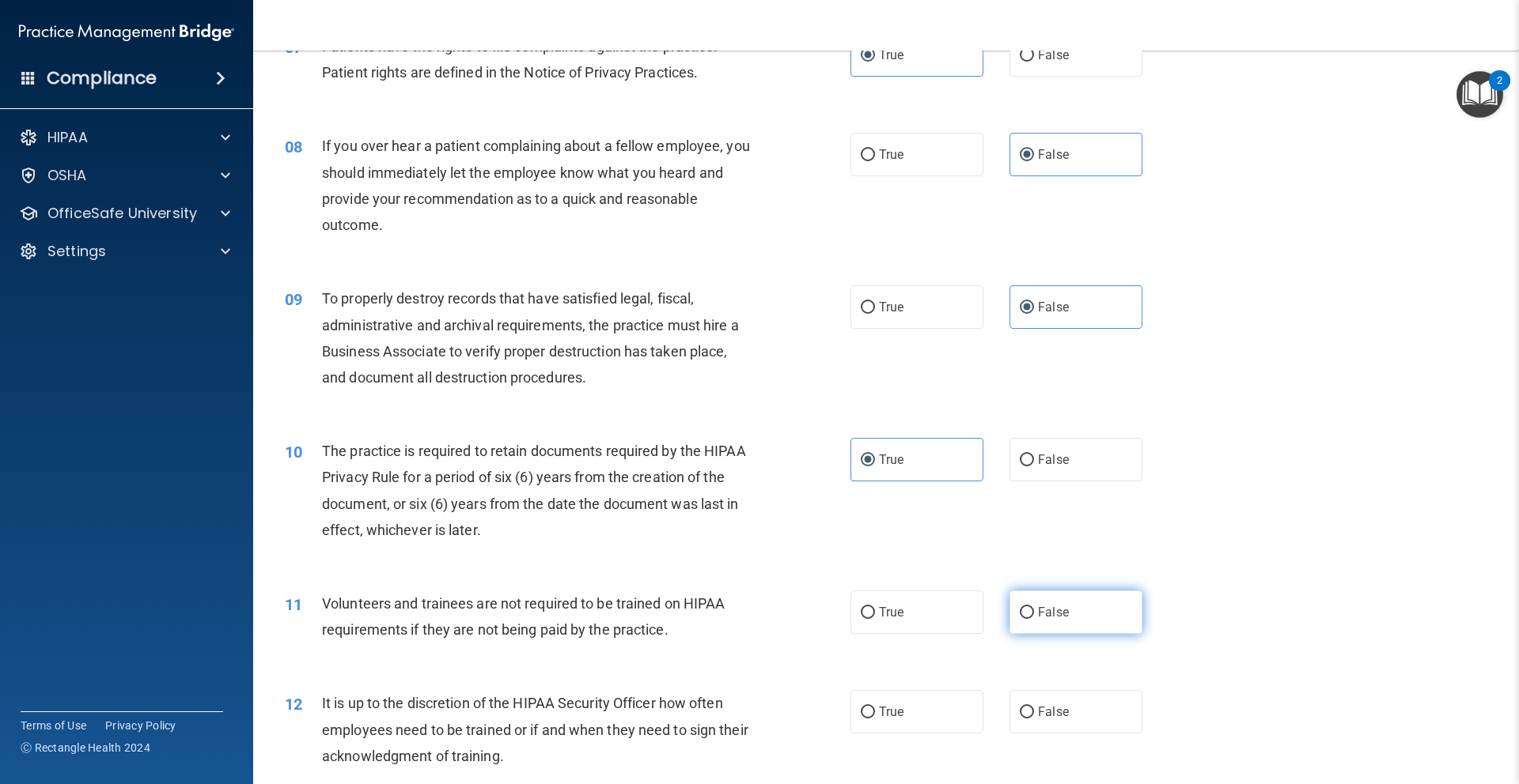
click at [1034, 607] on input "False" at bounding box center [1026, 613] width 14 height 11
radio input "true"
drag, startPoint x: 1068, startPoint y: 725, endPoint x: 1078, endPoint y: 677, distance: 49.0
click at [1069, 723] on label "False" at bounding box center [1075, 713] width 132 height 44
click at [1034, 718] on input "False" at bounding box center [1026, 713] width 14 height 11
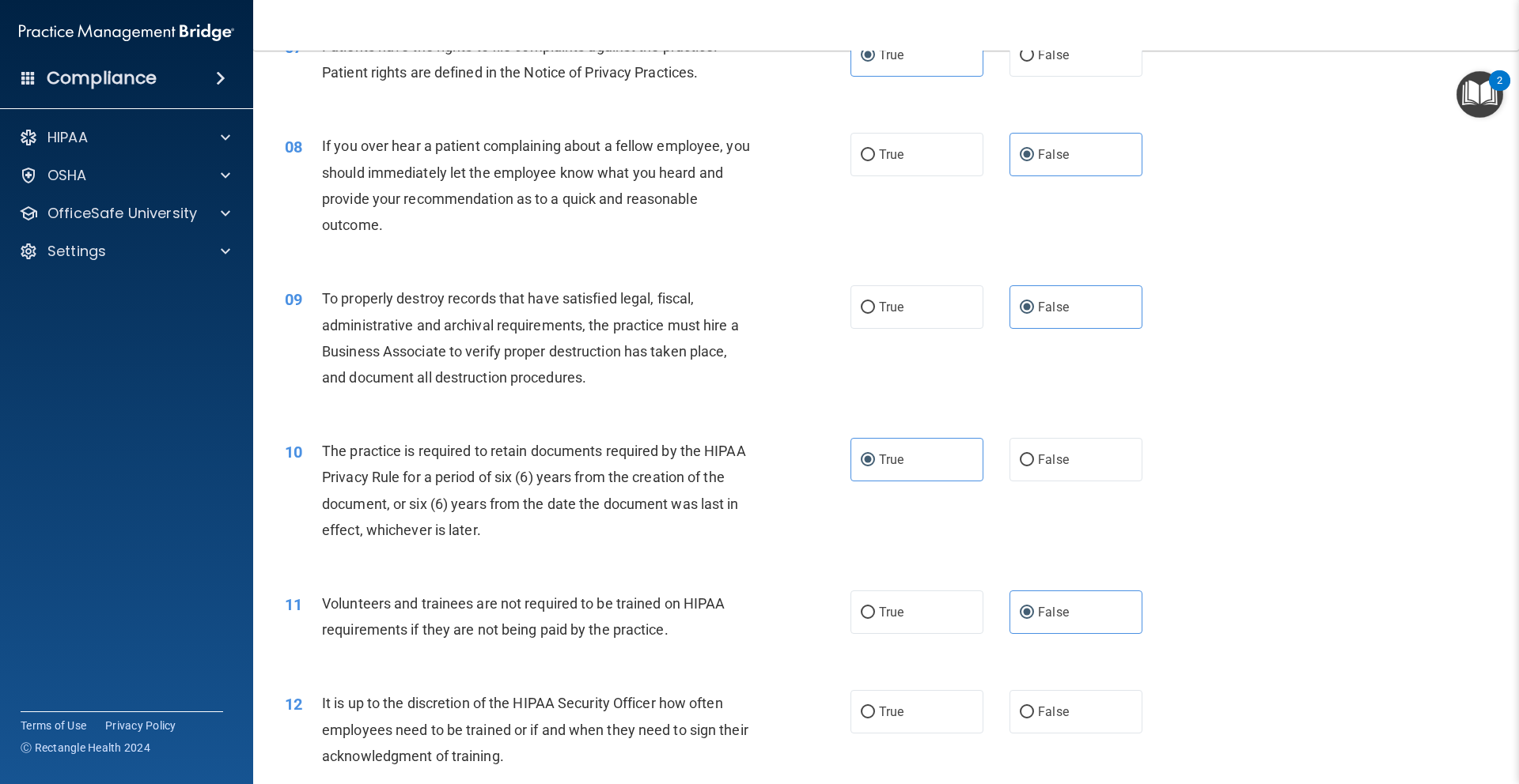
radio input "true"
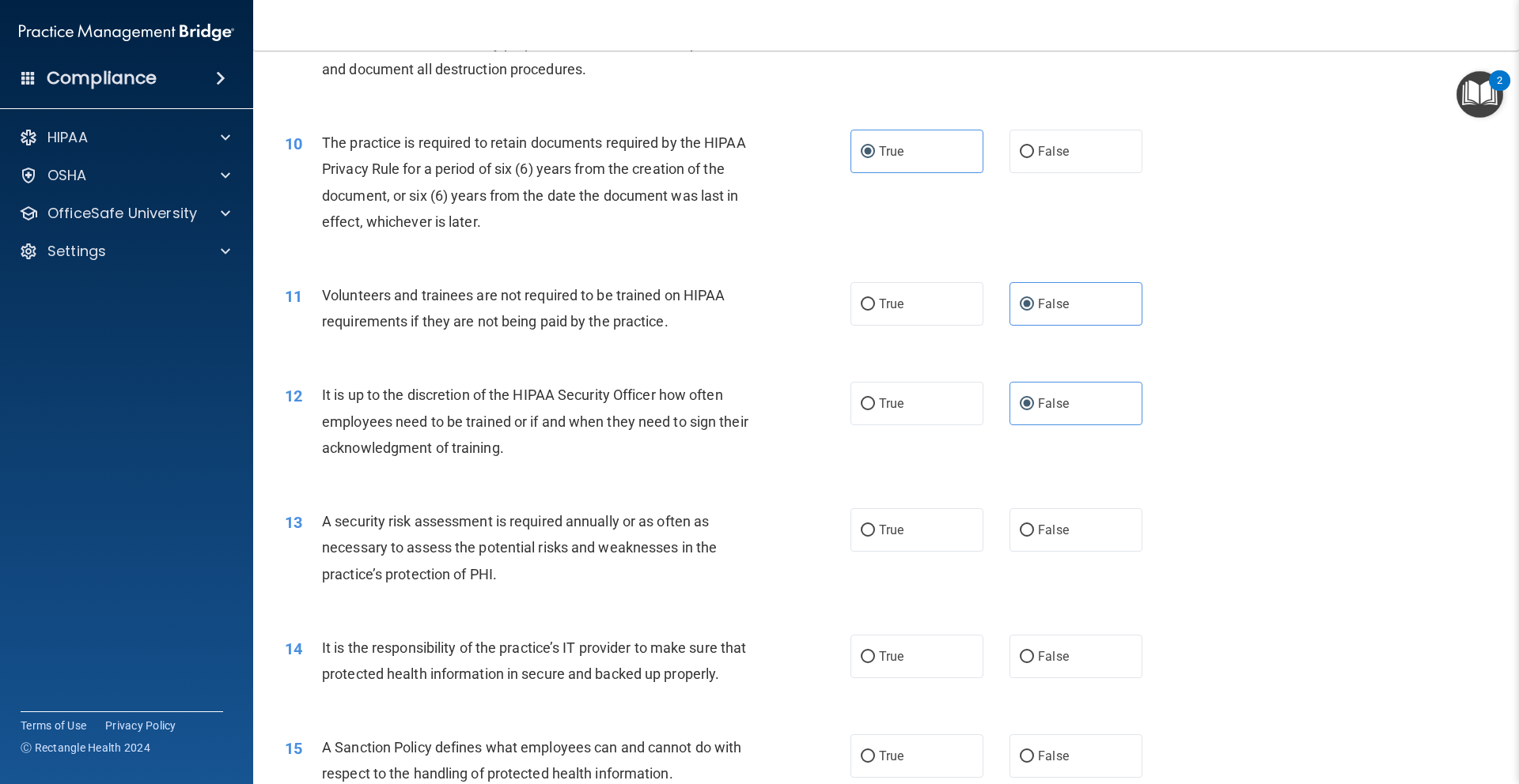
scroll to position [1276, 0]
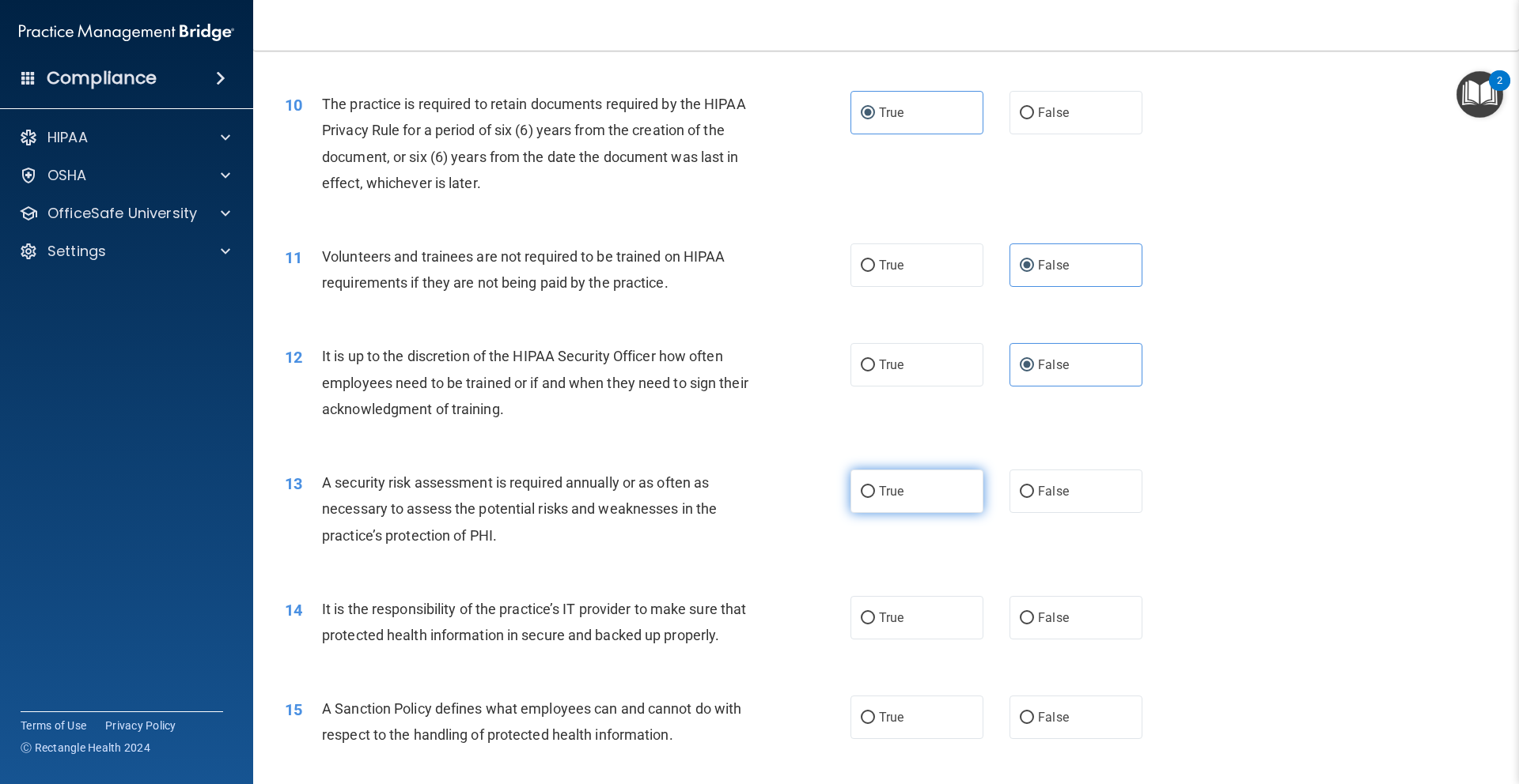
click at [879, 486] on span "True" at bounding box center [891, 492] width 25 height 15
click at [875, 486] on input "True" at bounding box center [867, 492] width 14 height 11
radio input "true"
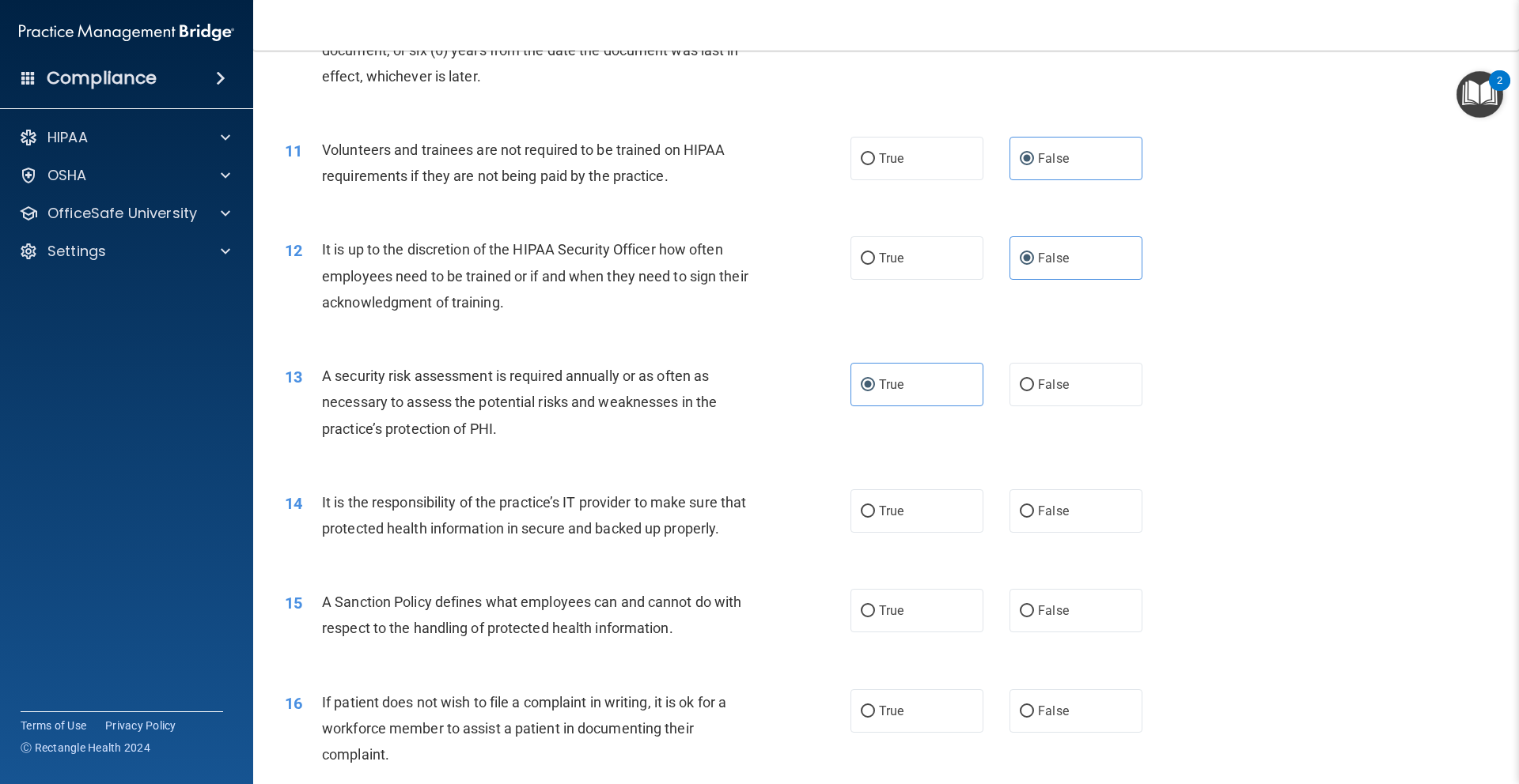
scroll to position [1380, 0]
click at [965, 509] on label "True" at bounding box center [916, 513] width 132 height 44
click at [875, 509] on input "True" at bounding box center [867, 513] width 14 height 11
radio input "true"
click at [942, 604] on label "True" at bounding box center [916, 613] width 132 height 44
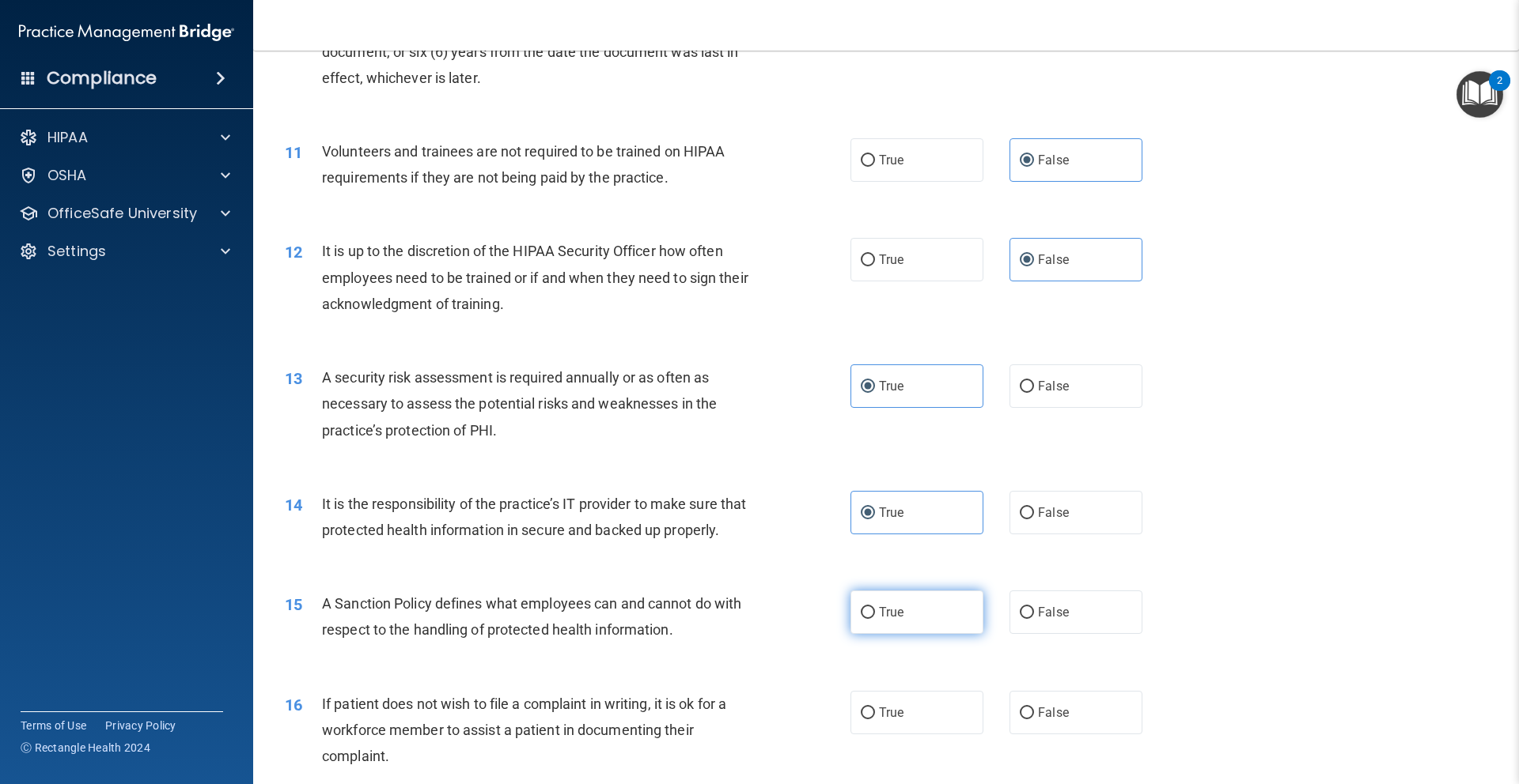
click at [875, 607] on input "True" at bounding box center [867, 613] width 14 height 11
radio input "true"
click at [1071, 692] on div "True False" at bounding box center [1009, 713] width 318 height 44
drag, startPoint x: 1058, startPoint y: 518, endPoint x: 1058, endPoint y: 540, distance: 22.0
click at [1058, 518] on span "False" at bounding box center [1053, 513] width 30 height 15
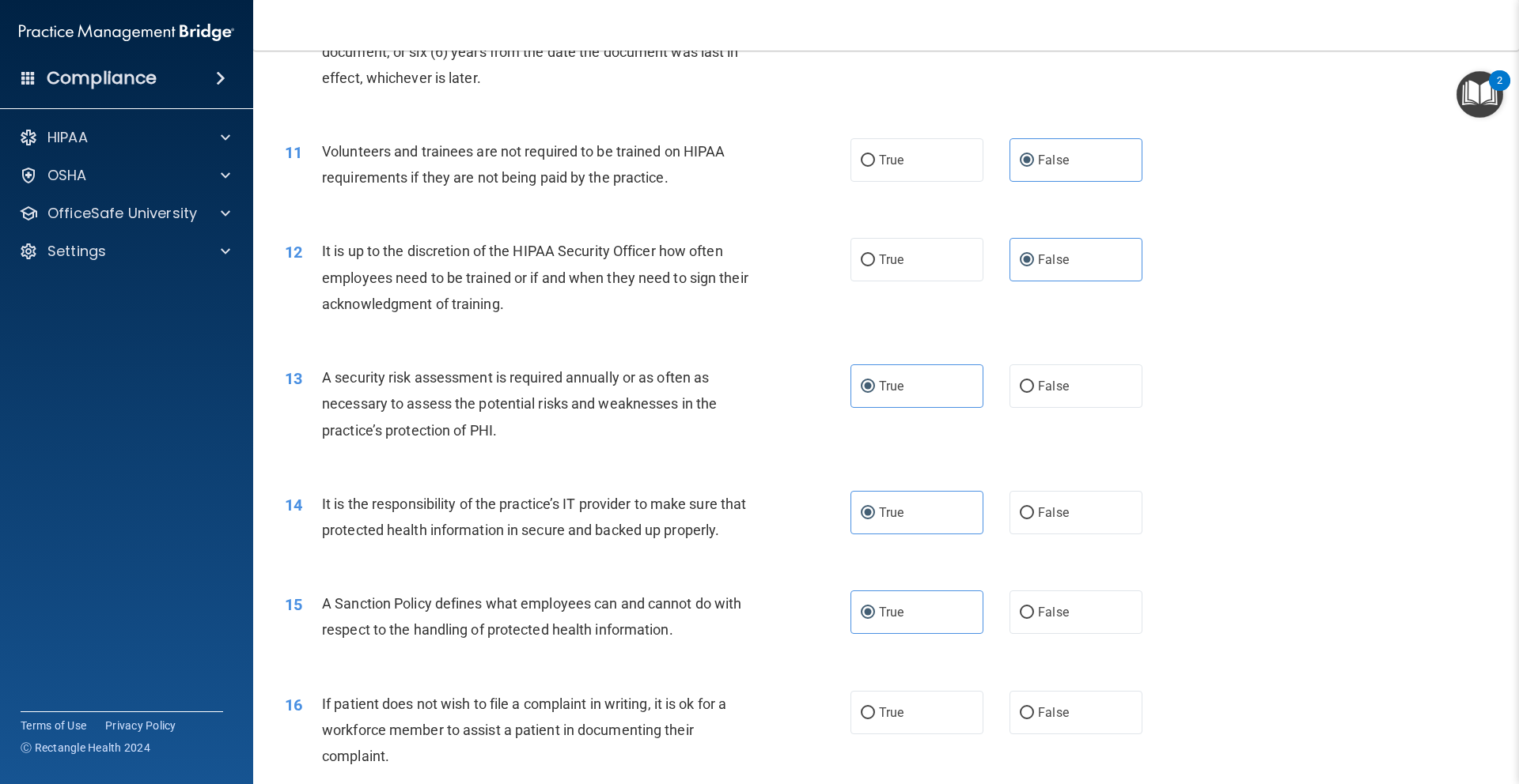
click at [1034, 518] on input "False" at bounding box center [1026, 513] width 14 height 11
radio input "true"
radio input "false"
drag, startPoint x: 1063, startPoint y: 600, endPoint x: 982, endPoint y: 659, distance: 100.2
click at [1063, 600] on label "False" at bounding box center [1075, 613] width 132 height 44
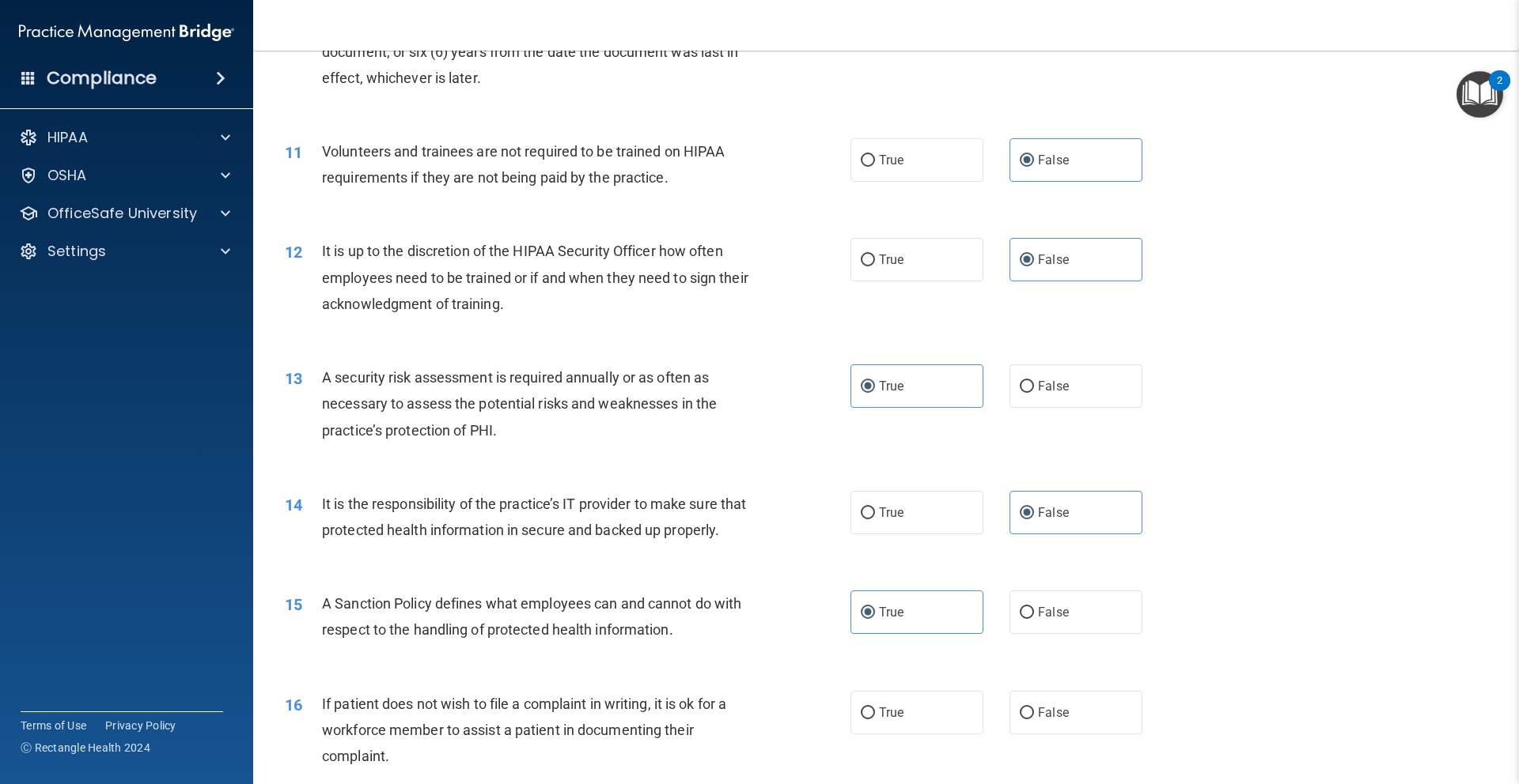
click at [1034, 607] on input "False" at bounding box center [1026, 613] width 14 height 11
radio input "true"
radio input "false"
click at [935, 702] on label "True" at bounding box center [916, 713] width 132 height 44
drag, startPoint x: 942, startPoint y: 713, endPoint x: 1148, endPoint y: 616, distance: 227.7
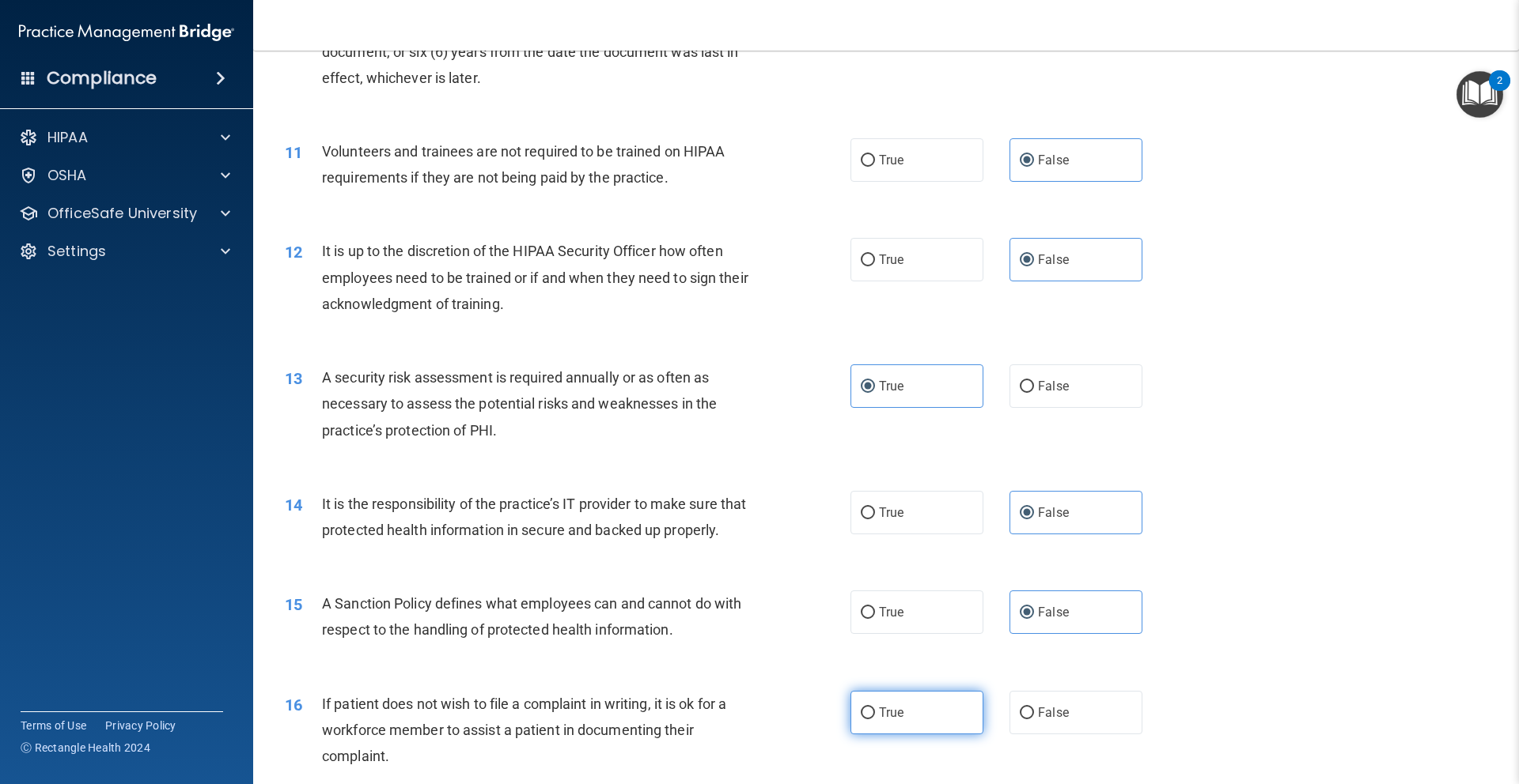
click at [944, 711] on label "True" at bounding box center [916, 713] width 132 height 44
click at [875, 711] on input "True" at bounding box center [867, 714] width 14 height 11
radio input "true"
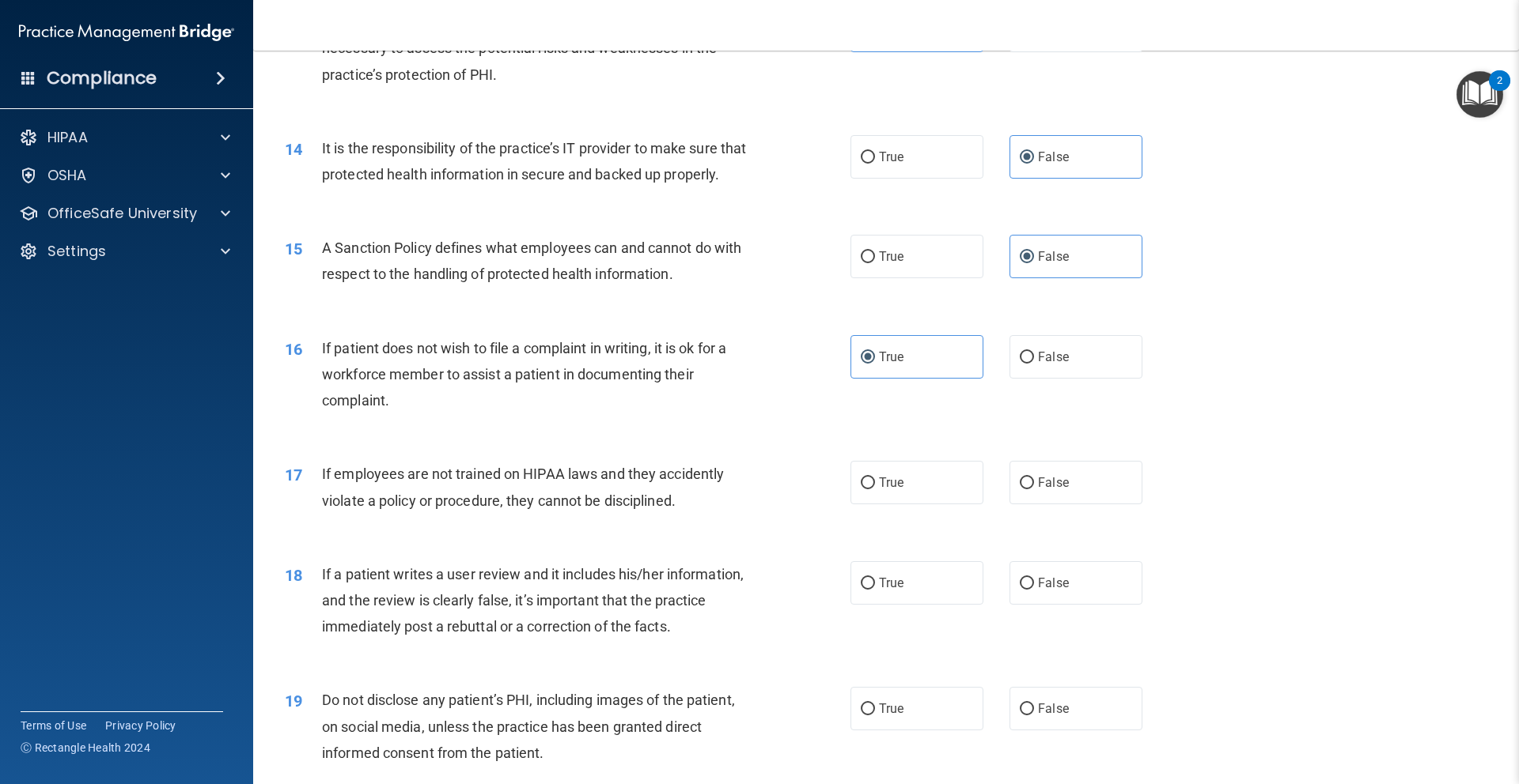
scroll to position [1756, 0]
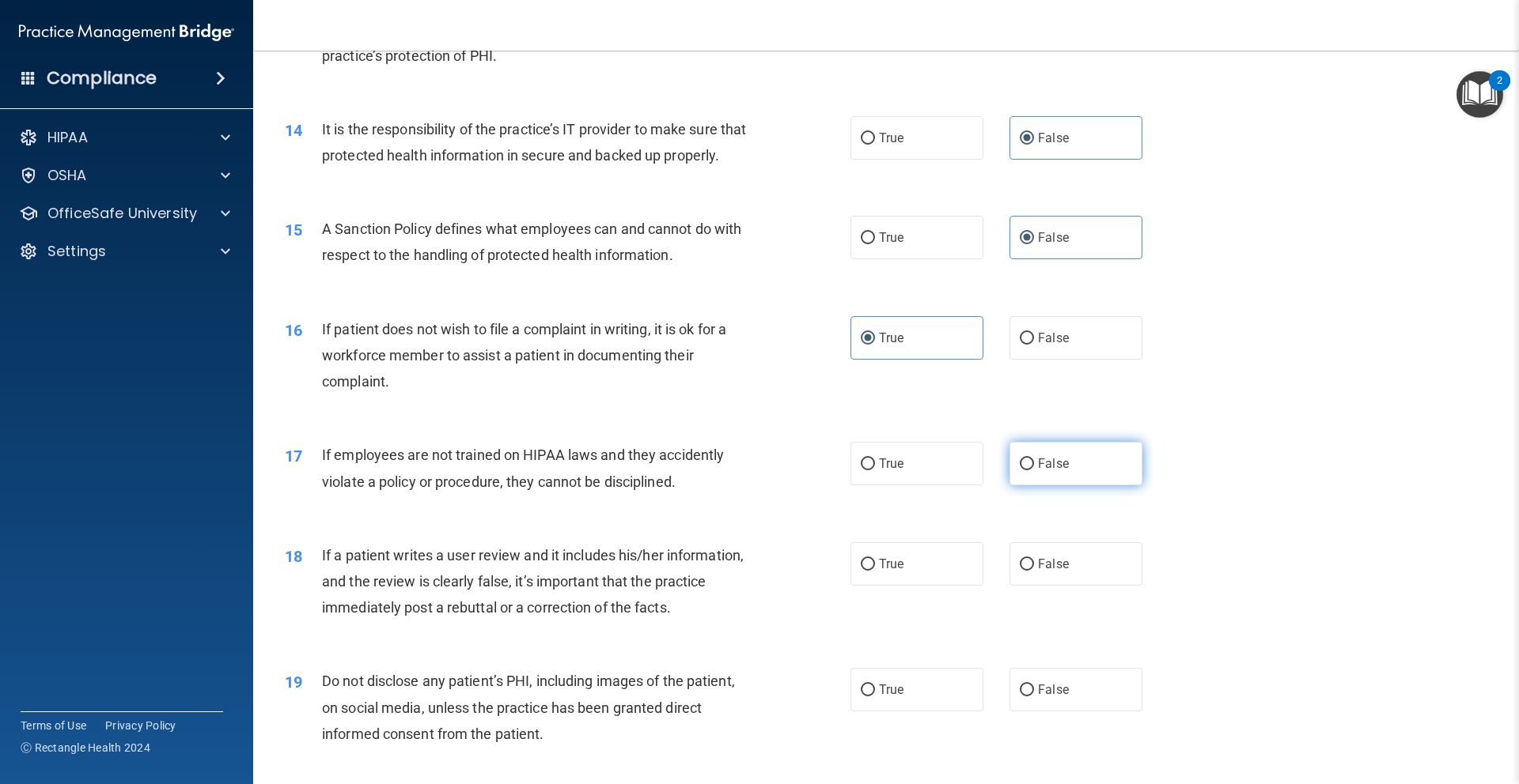
click at [1091, 468] on label "False" at bounding box center [1075, 464] width 132 height 44
click at [1034, 468] on input "False" at bounding box center [1026, 464] width 14 height 11
radio input "true"
click at [1086, 567] on label "False" at bounding box center [1075, 564] width 132 height 44
click at [1034, 567] on input "False" at bounding box center [1026, 565] width 14 height 11
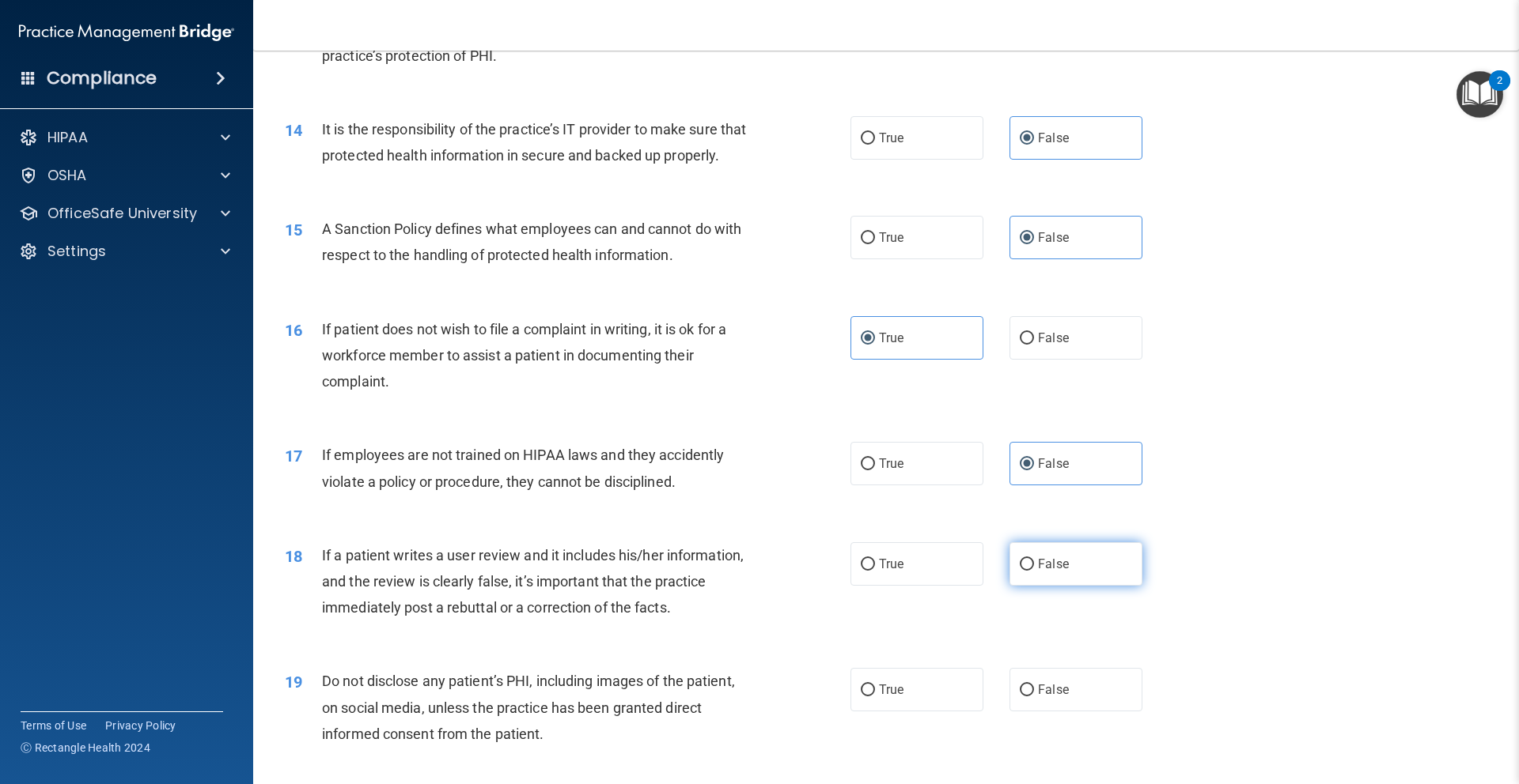
radio input "true"
click at [947, 681] on label "True" at bounding box center [916, 690] width 132 height 44
click at [875, 685] on input "True" at bounding box center [867, 691] width 14 height 11
radio input "true"
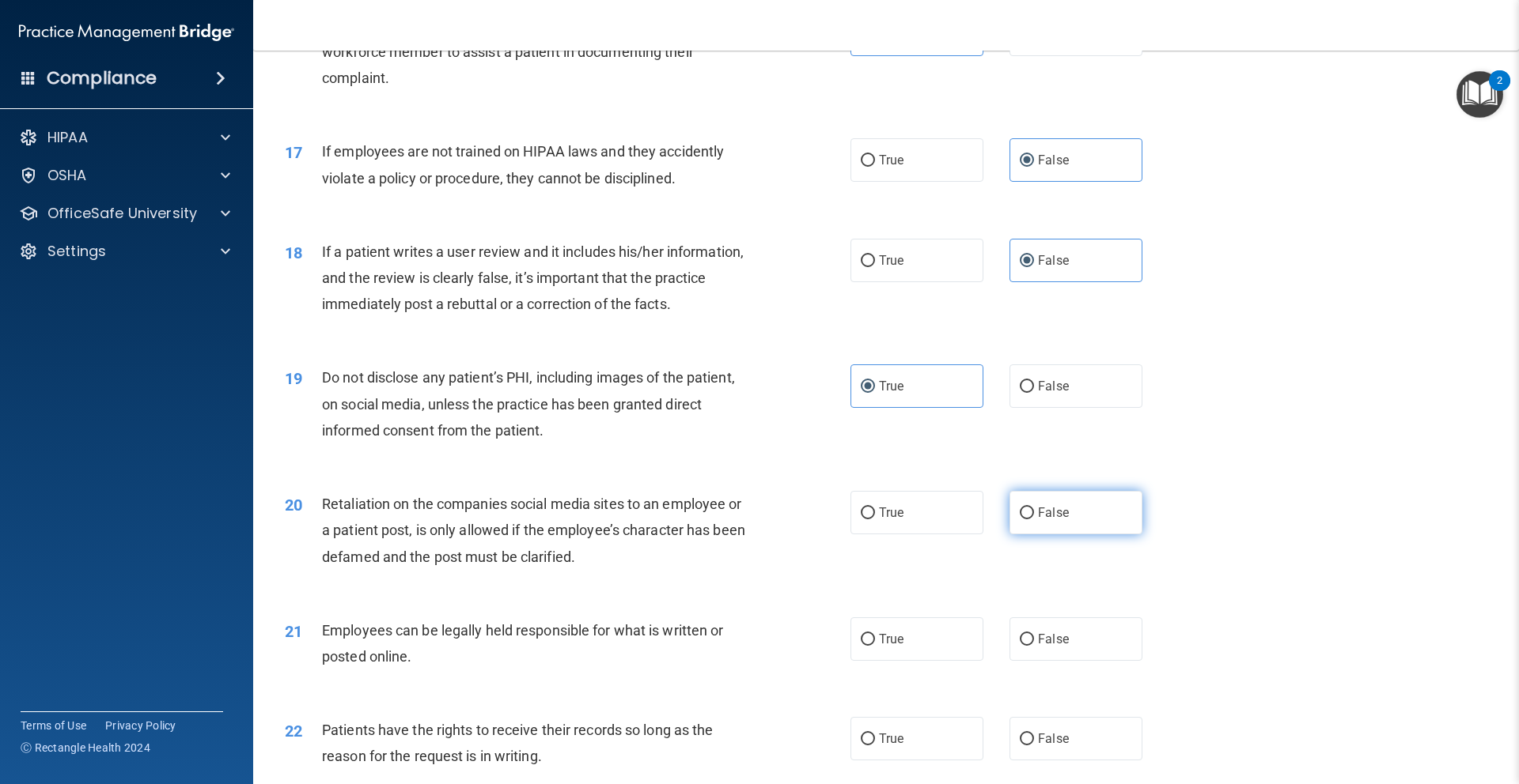
click at [1063, 516] on span "False" at bounding box center [1053, 513] width 30 height 15
click at [1034, 516] on input "False" at bounding box center [1026, 513] width 14 height 11
radio input "true"
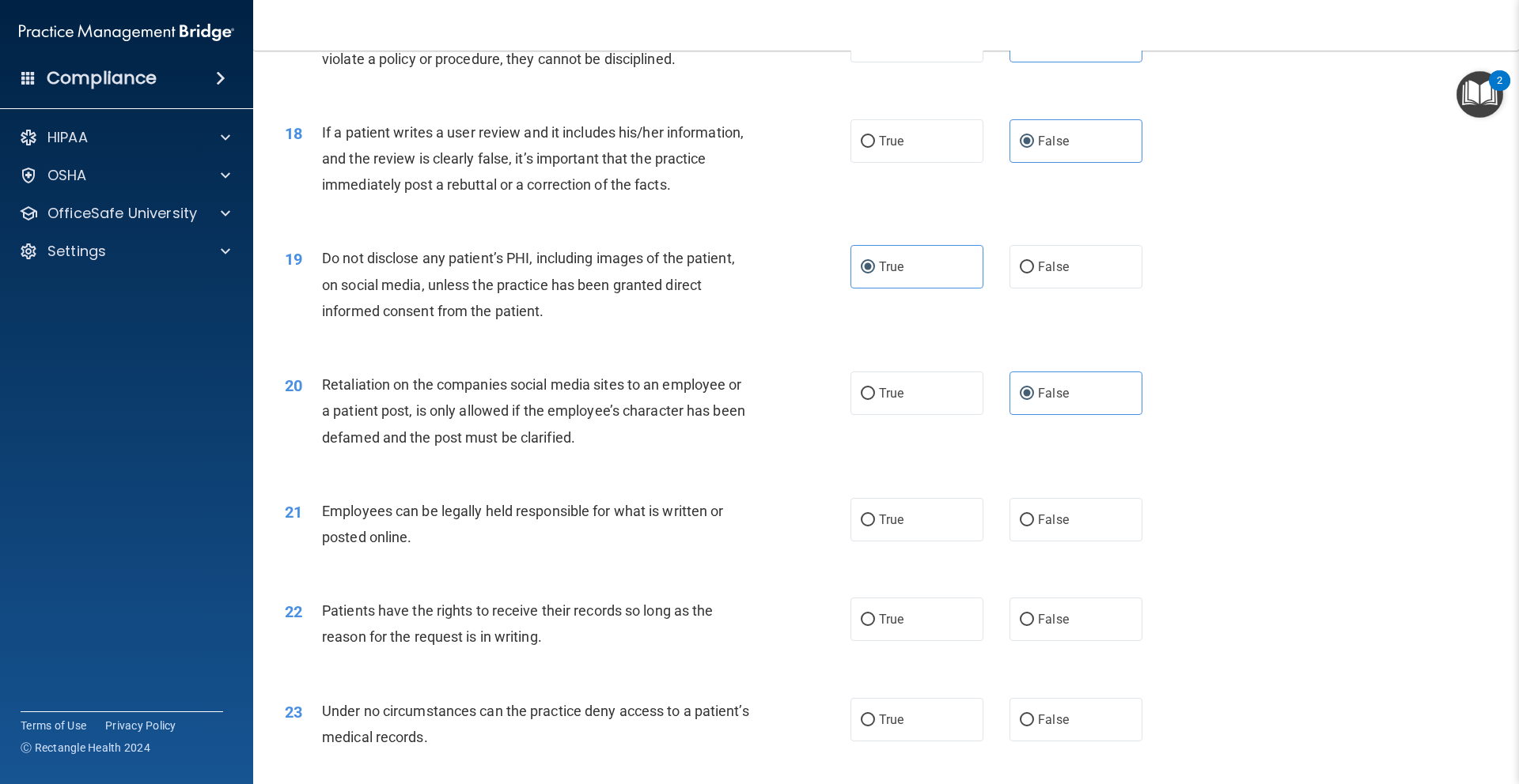
scroll to position [2176, 0]
click at [938, 516] on label "True" at bounding box center [916, 522] width 132 height 44
click at [875, 517] on input "True" at bounding box center [867, 523] width 14 height 11
radio input "true"
click at [1076, 638] on label "False" at bounding box center [1075, 622] width 132 height 44
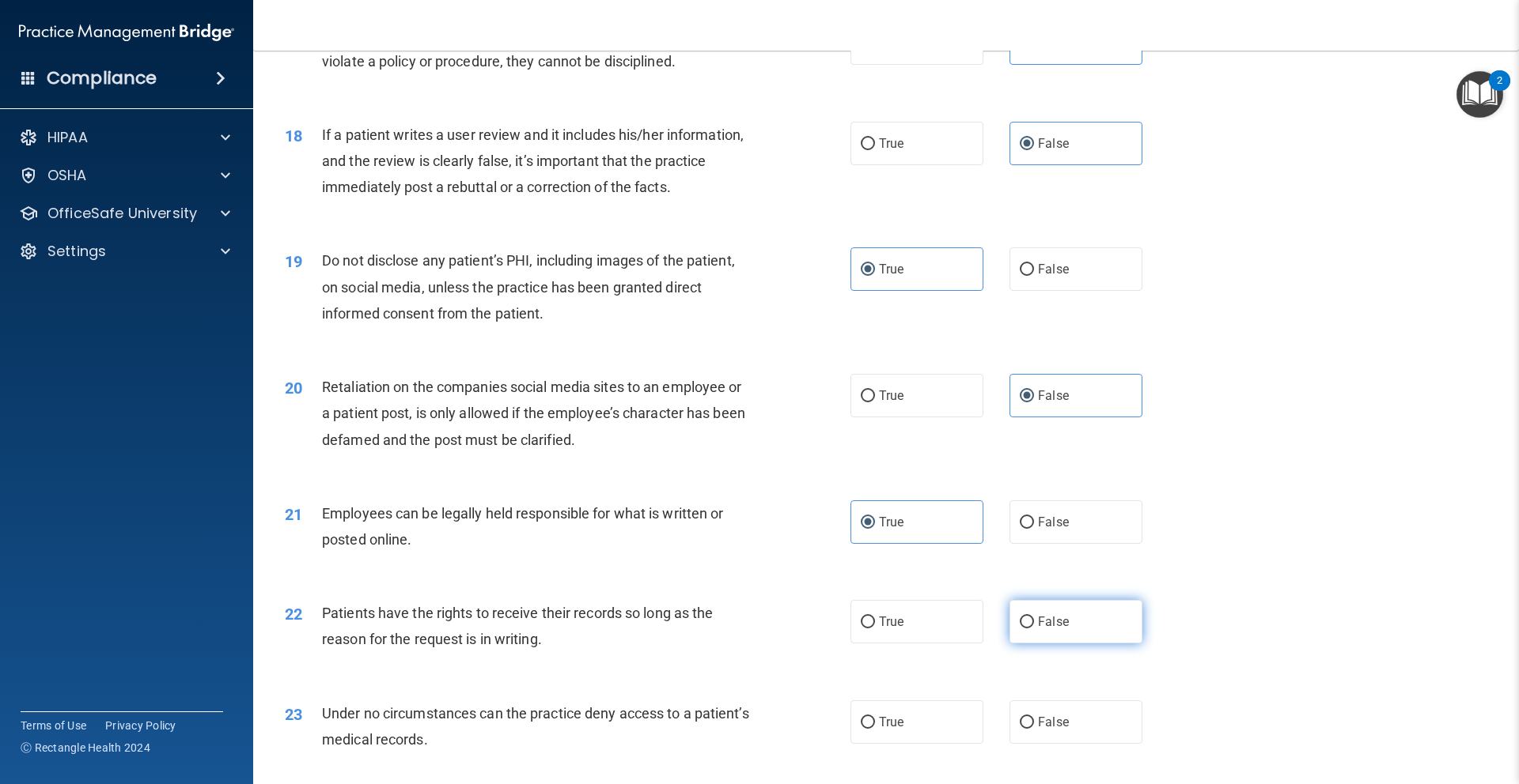
click at [1034, 629] on input "False" at bounding box center [1026, 622] width 14 height 11
radio input "true"
drag, startPoint x: 1078, startPoint y: 725, endPoint x: 1112, endPoint y: 700, distance: 42.2
click at [1078, 725] on label "False" at bounding box center [1075, 722] width 132 height 44
click at [1034, 725] on input "False" at bounding box center [1026, 723] width 14 height 11
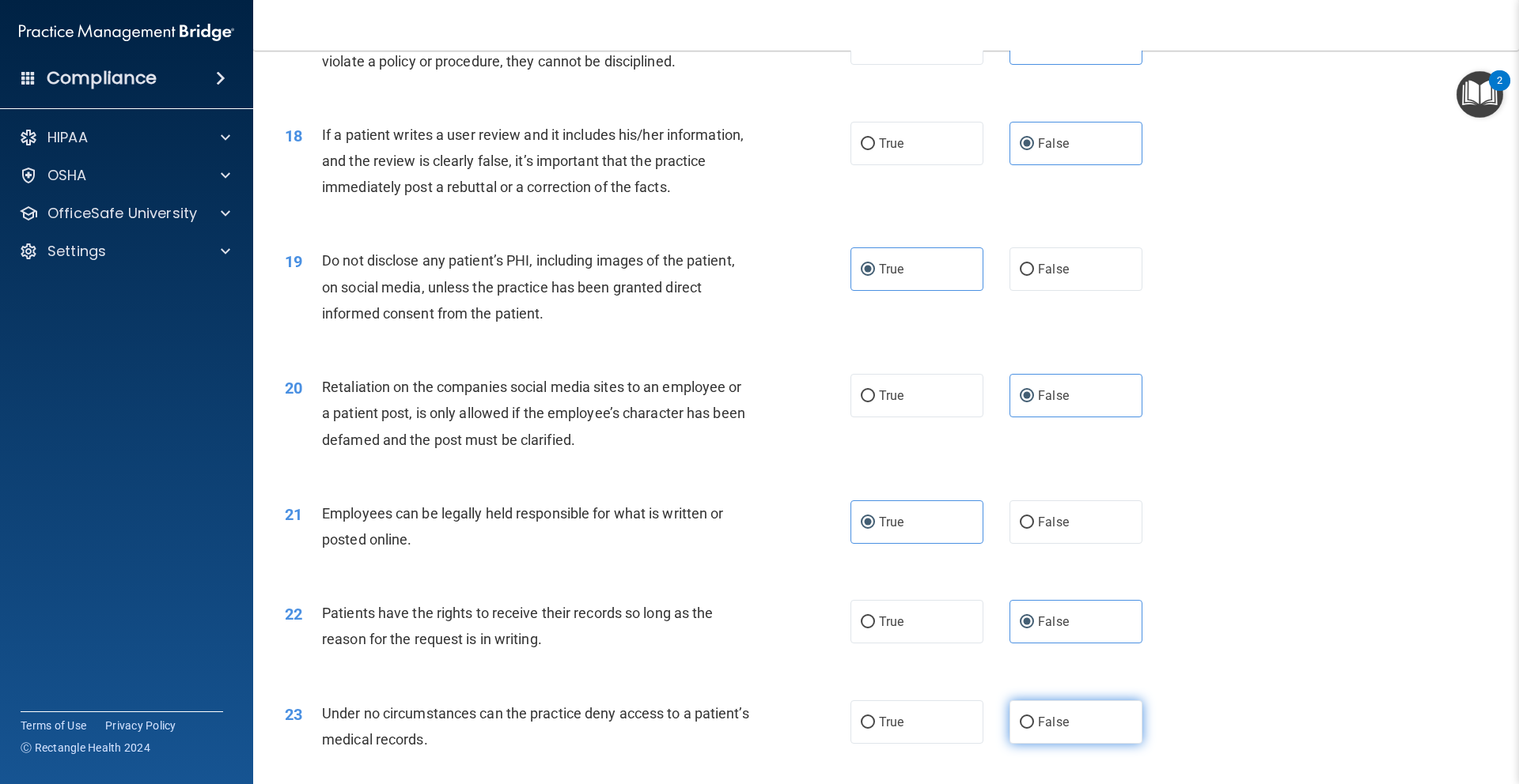
radio input "true"
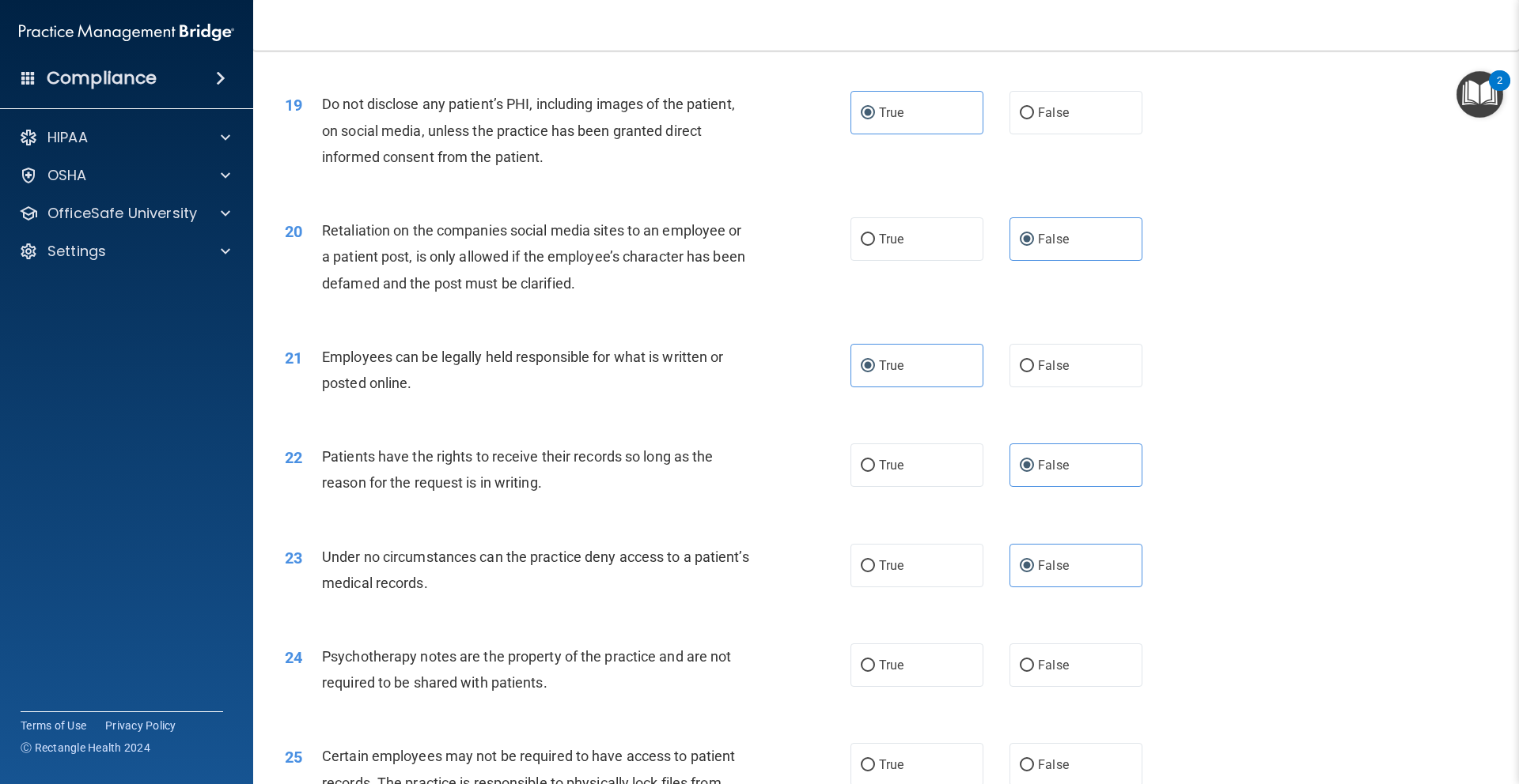
scroll to position [2365, 0]
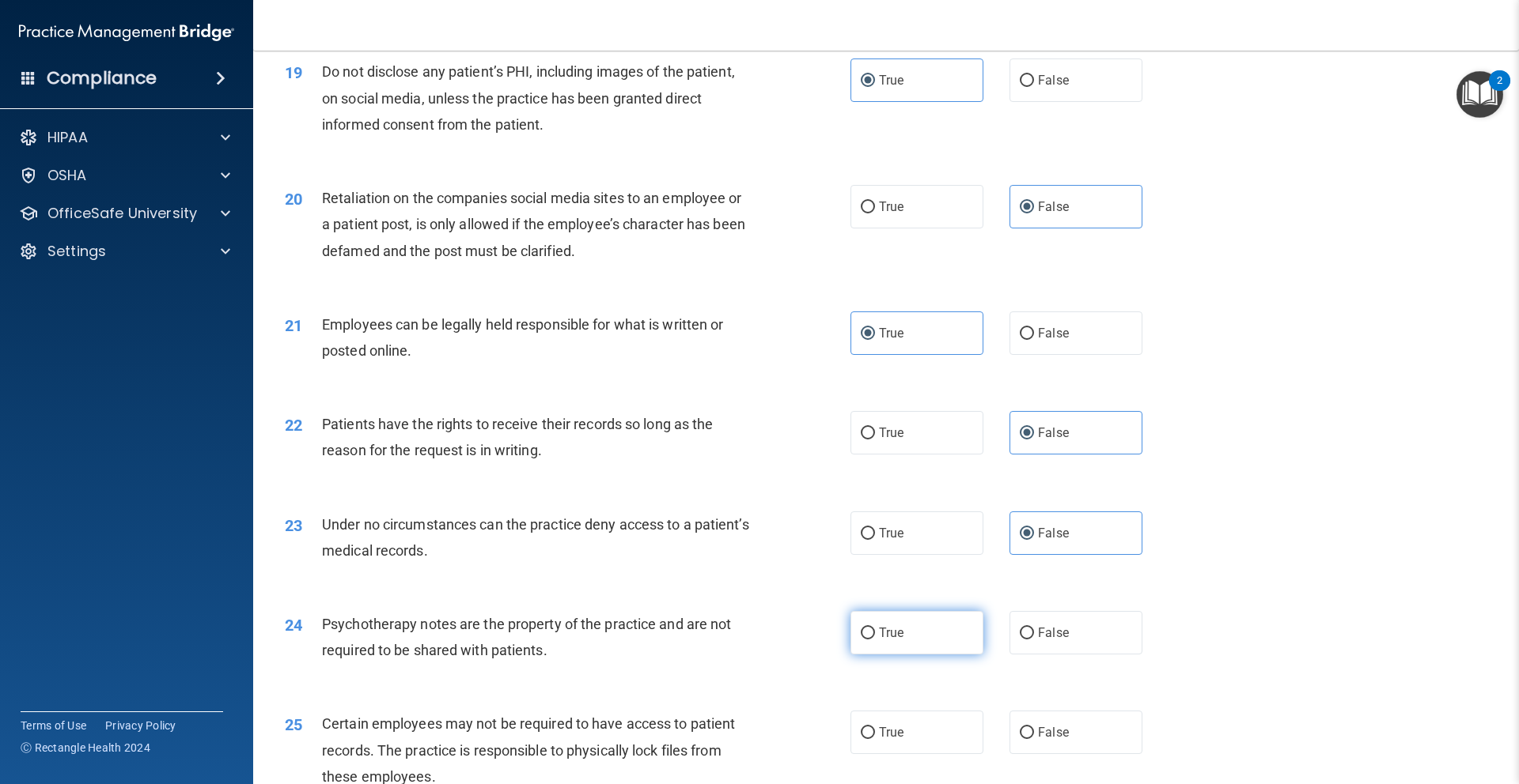
drag, startPoint x: 938, startPoint y: 607, endPoint x: 938, endPoint y: 621, distance: 14.0
click at [938, 608] on div "24 Psychotherapy notes are the property of the practice and are not required to…" at bounding box center [885, 641] width 1226 height 100
click at [938, 622] on label "True" at bounding box center [916, 633] width 132 height 44
click at [875, 628] on input "True" at bounding box center [867, 633] width 14 height 11
radio input "true"
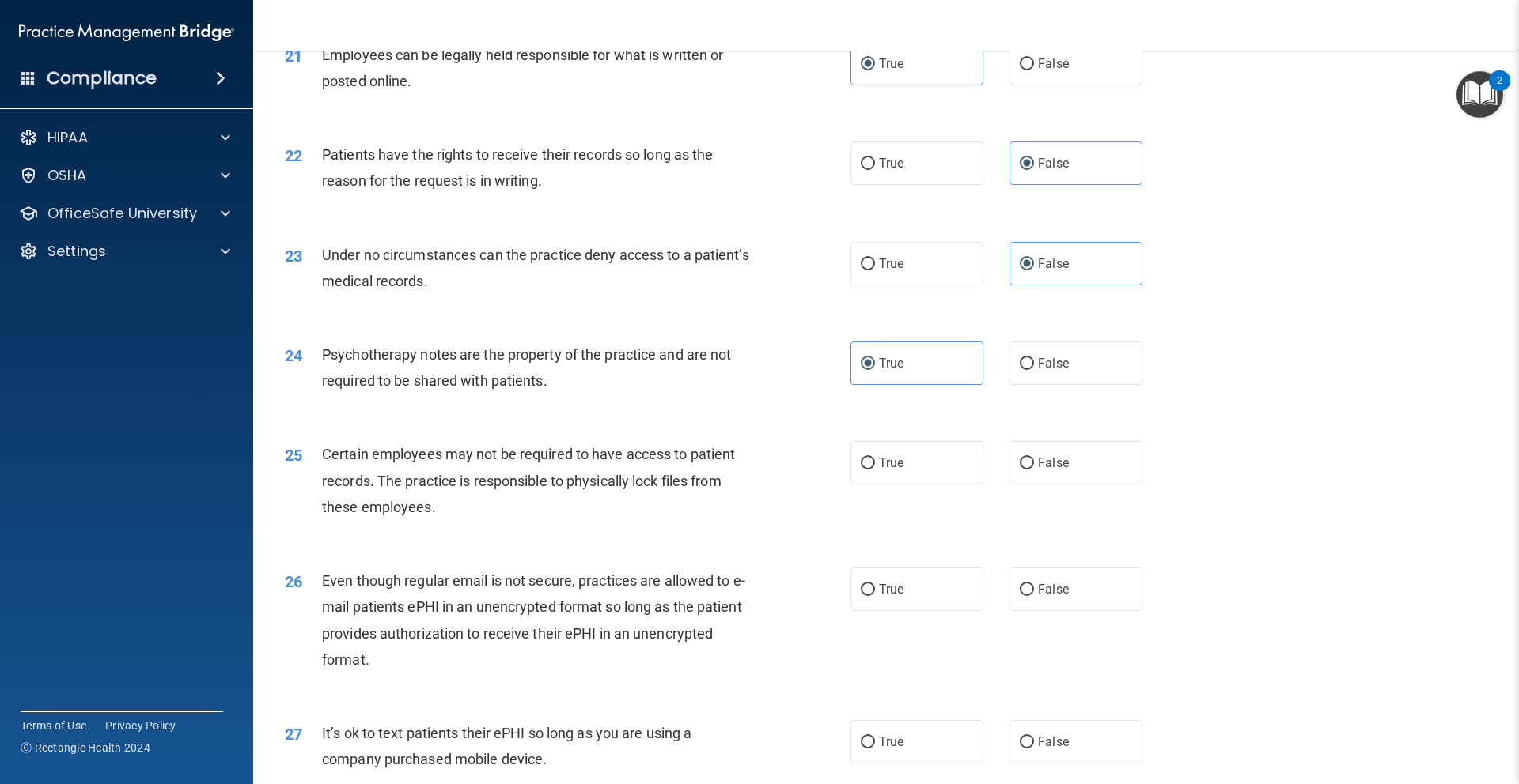
scroll to position [2634, 0]
click at [895, 453] on label "True" at bounding box center [916, 464] width 132 height 44
click at [875, 458] on input "True" at bounding box center [867, 464] width 14 height 11
radio input "true"
click at [923, 589] on label "True" at bounding box center [916, 591] width 132 height 44
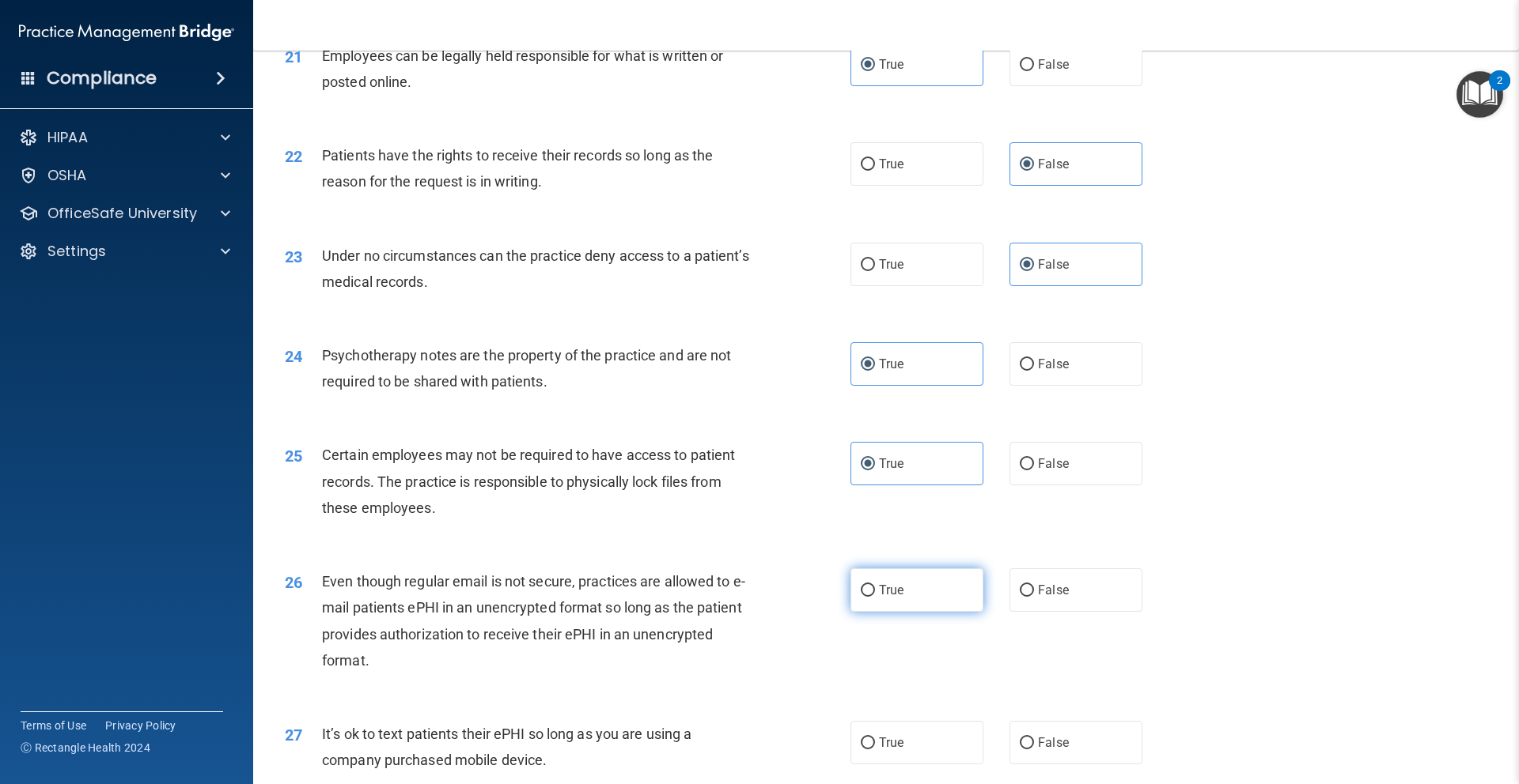
click at [875, 589] on input "True" at bounding box center [867, 591] width 14 height 11
radio input "true"
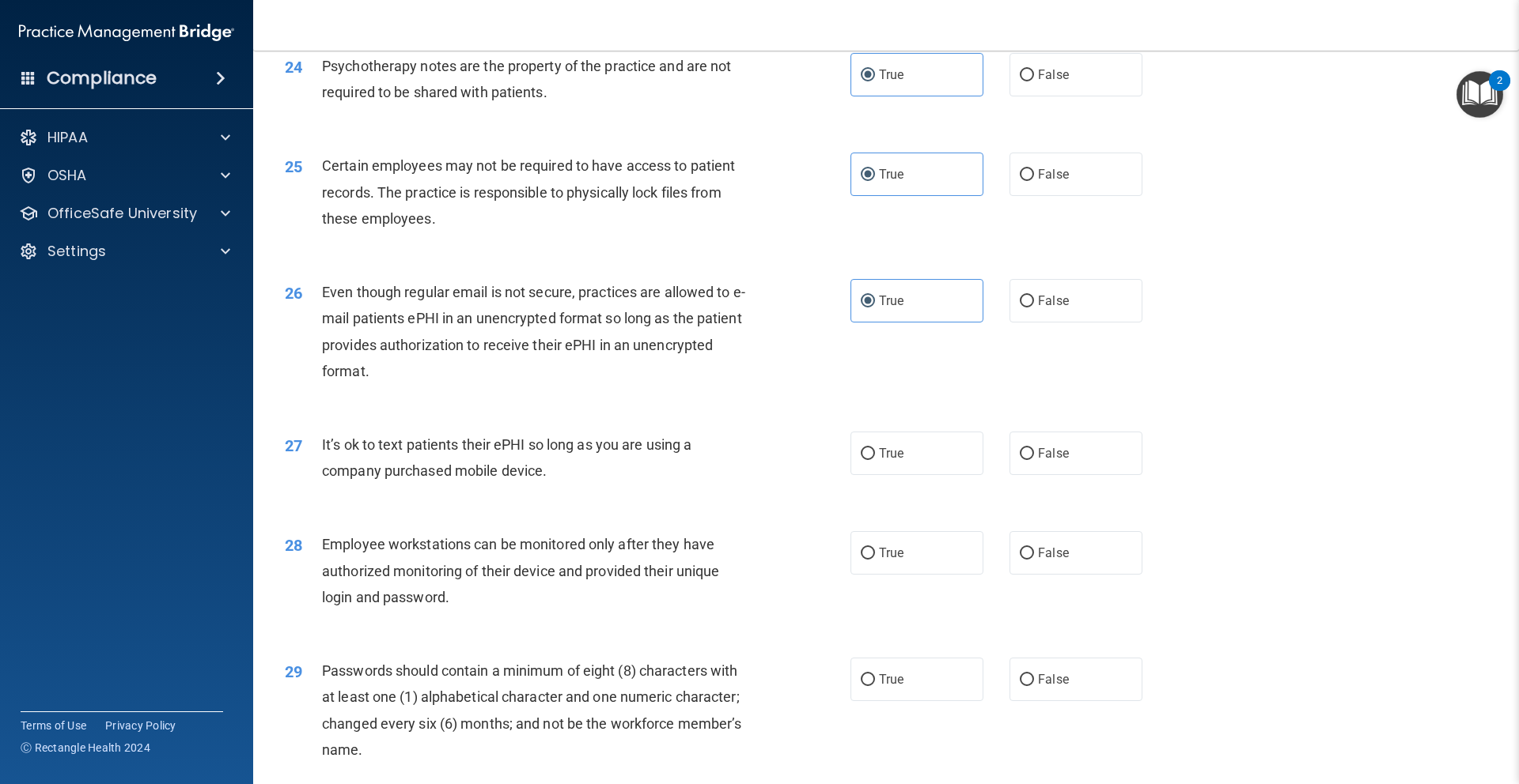
scroll to position [2922, 0]
click at [1121, 548] on label "False" at bounding box center [1075, 554] width 132 height 44
click at [1034, 550] on input "False" at bounding box center [1026, 555] width 14 height 11
radio input "true"
click at [1110, 450] on label "False" at bounding box center [1075, 455] width 132 height 44
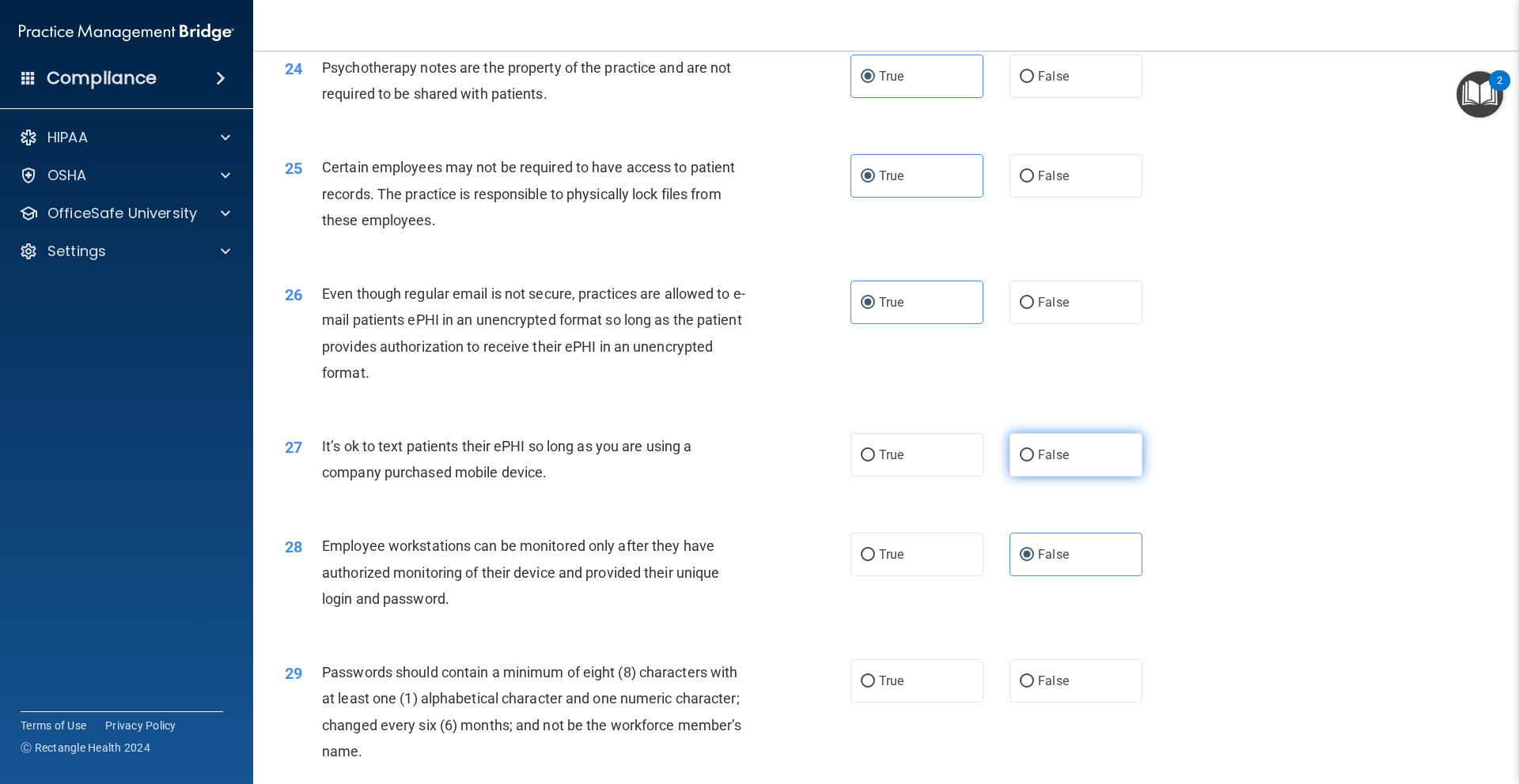
click at [1034, 450] on input "False" at bounding box center [1026, 455] width 14 height 11
radio input "true"
click at [942, 555] on label "True" at bounding box center [916, 554] width 132 height 44
click at [875, 555] on input "True" at bounding box center [867, 555] width 14 height 11
radio input "true"
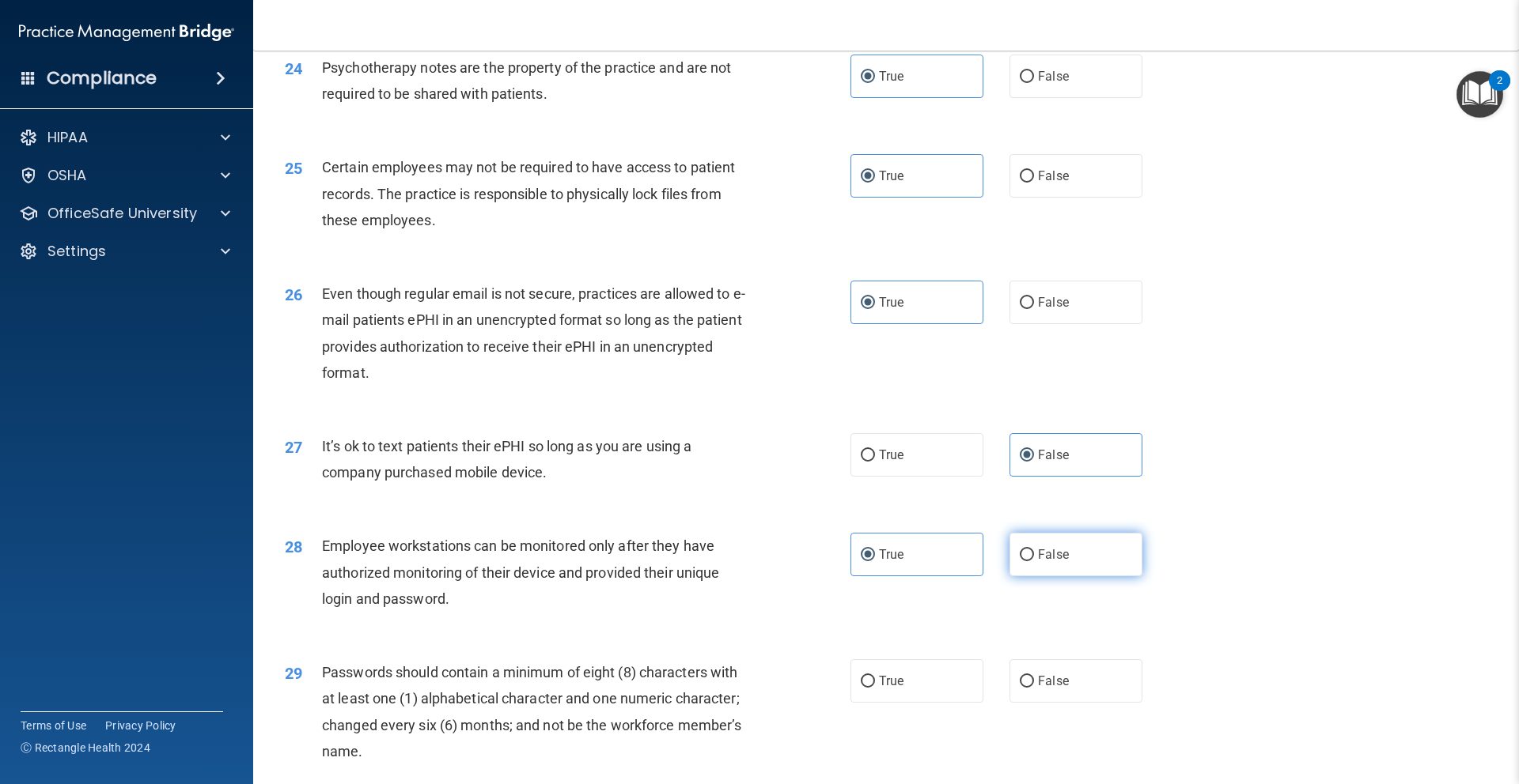
click at [1128, 555] on label "False" at bounding box center [1075, 554] width 132 height 44
click at [1034, 555] on input "False" at bounding box center [1026, 555] width 14 height 11
radio input "true"
radio input "false"
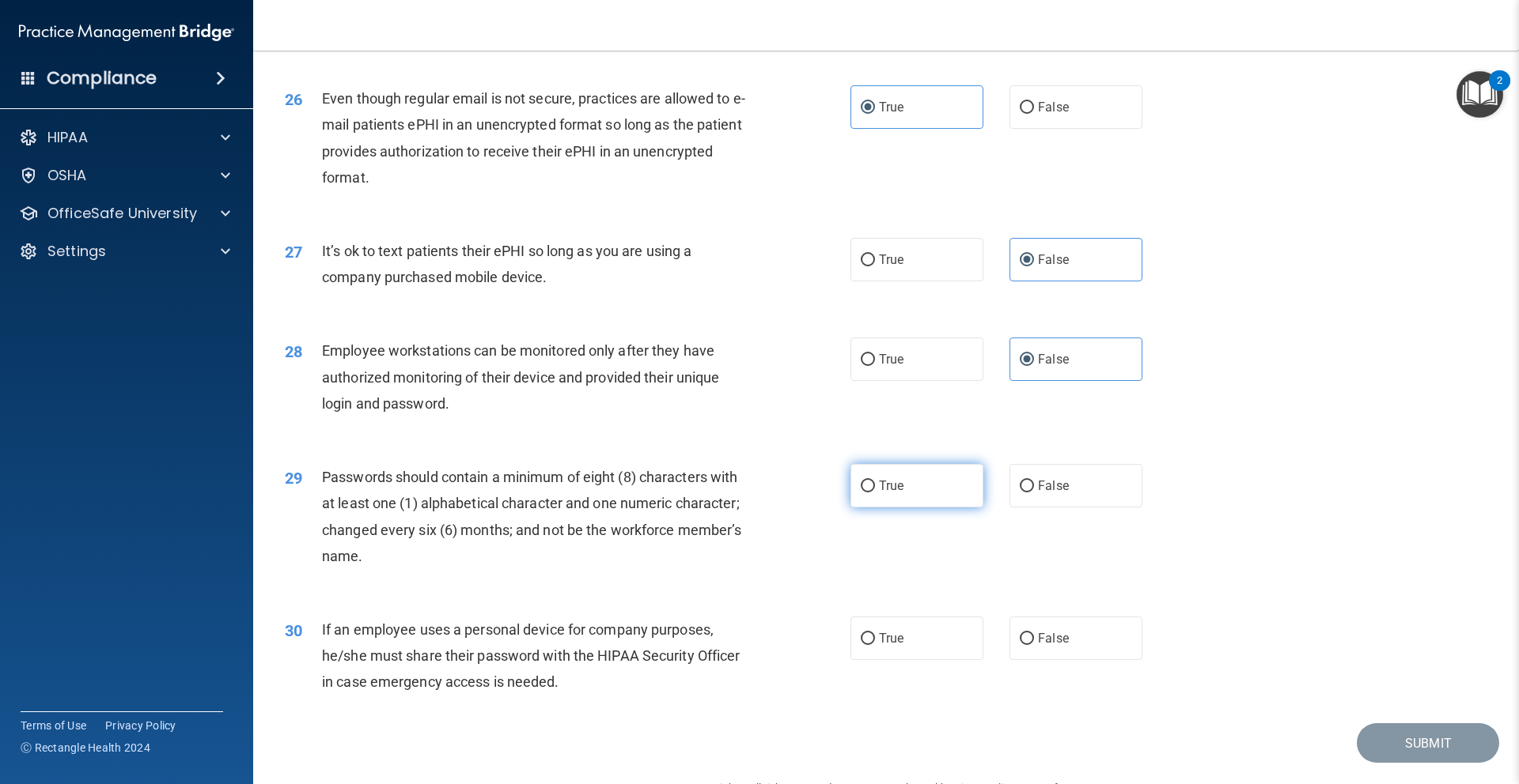
click at [891, 495] on label "True" at bounding box center [916, 486] width 132 height 44
click at [875, 493] on input "True" at bounding box center [867, 487] width 14 height 11
radio input "true"
click at [1123, 652] on label "False" at bounding box center [1075, 638] width 132 height 44
click at [1034, 645] on input "False" at bounding box center [1026, 639] width 14 height 11
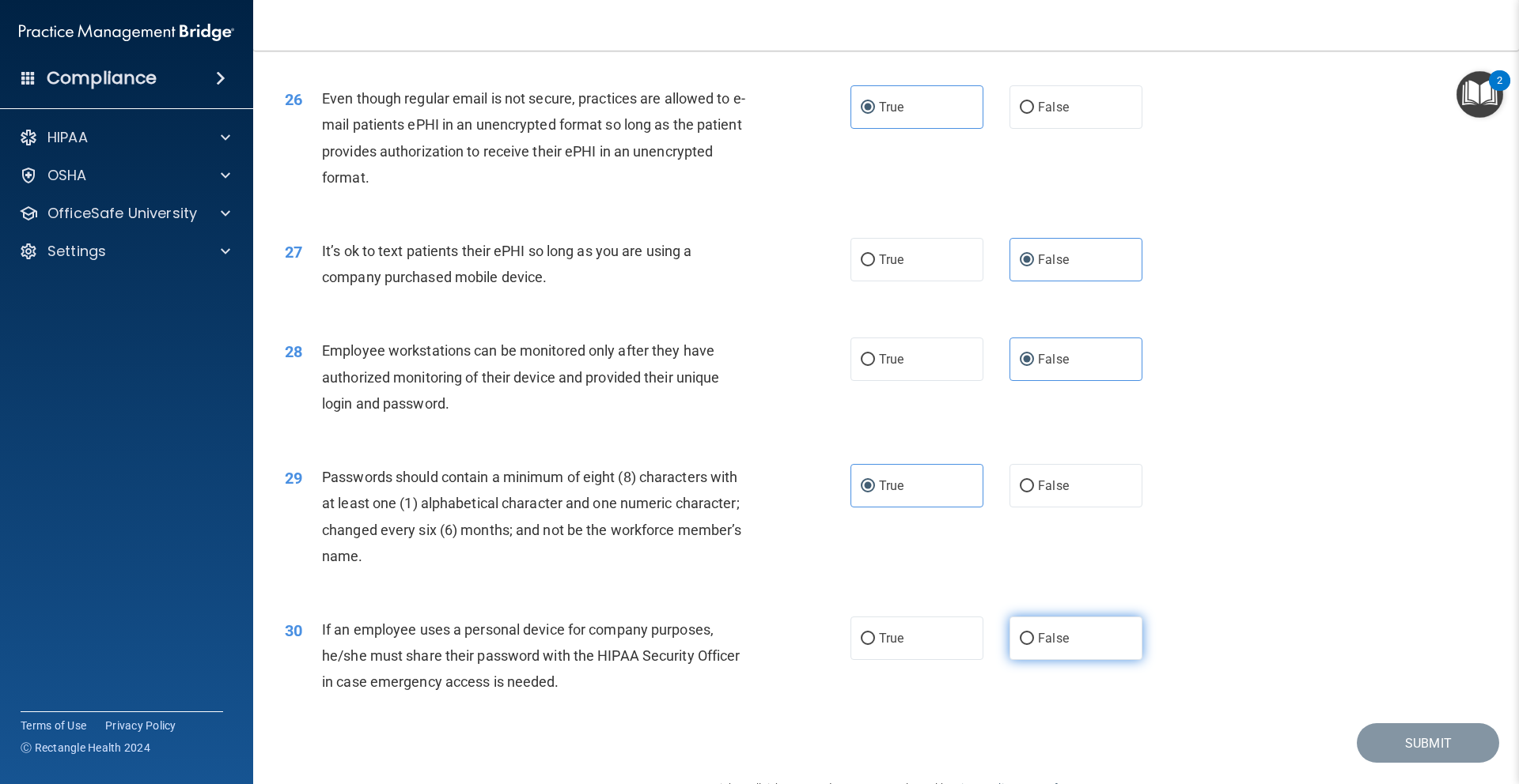
radio input "true"
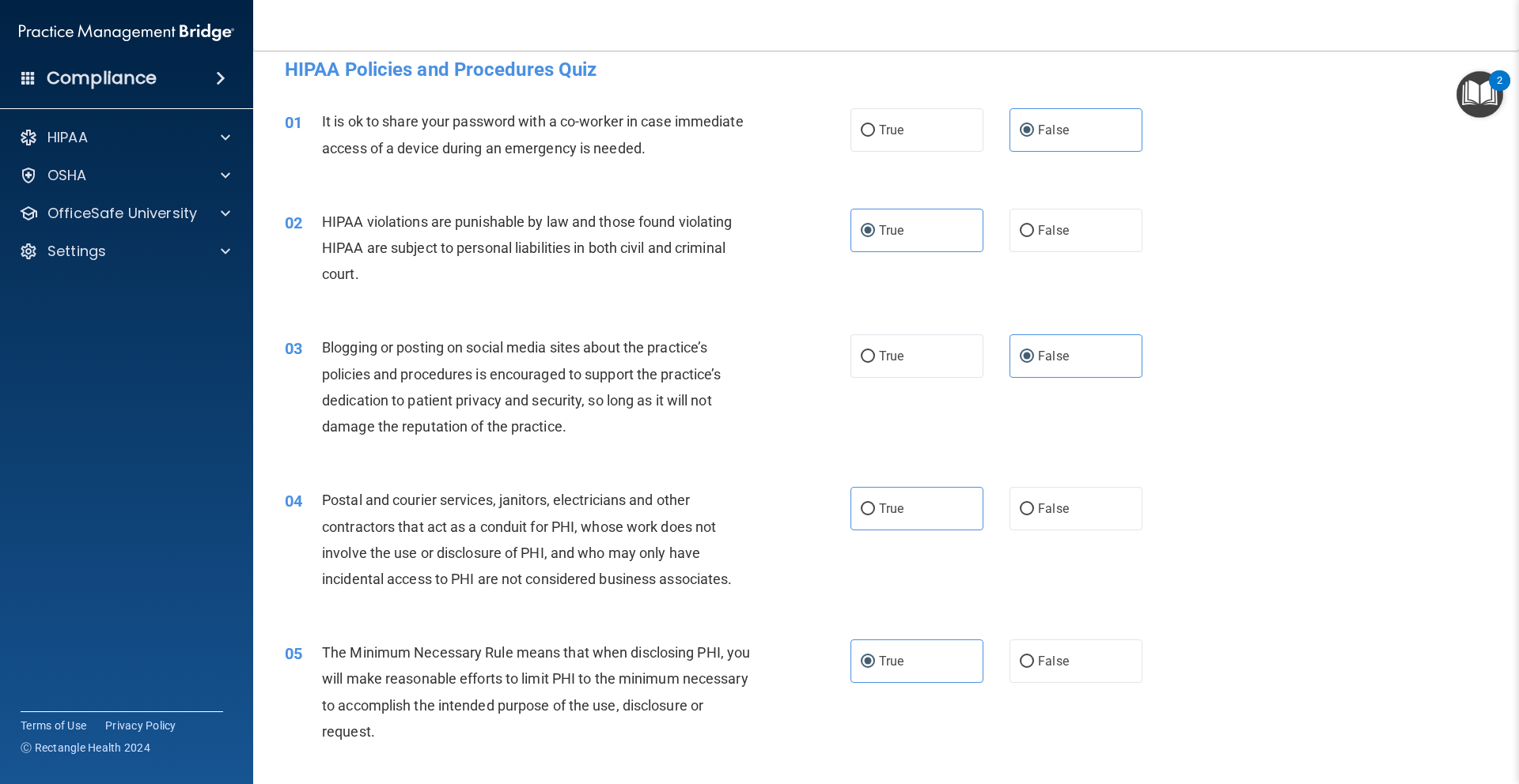
scroll to position [0, 0]
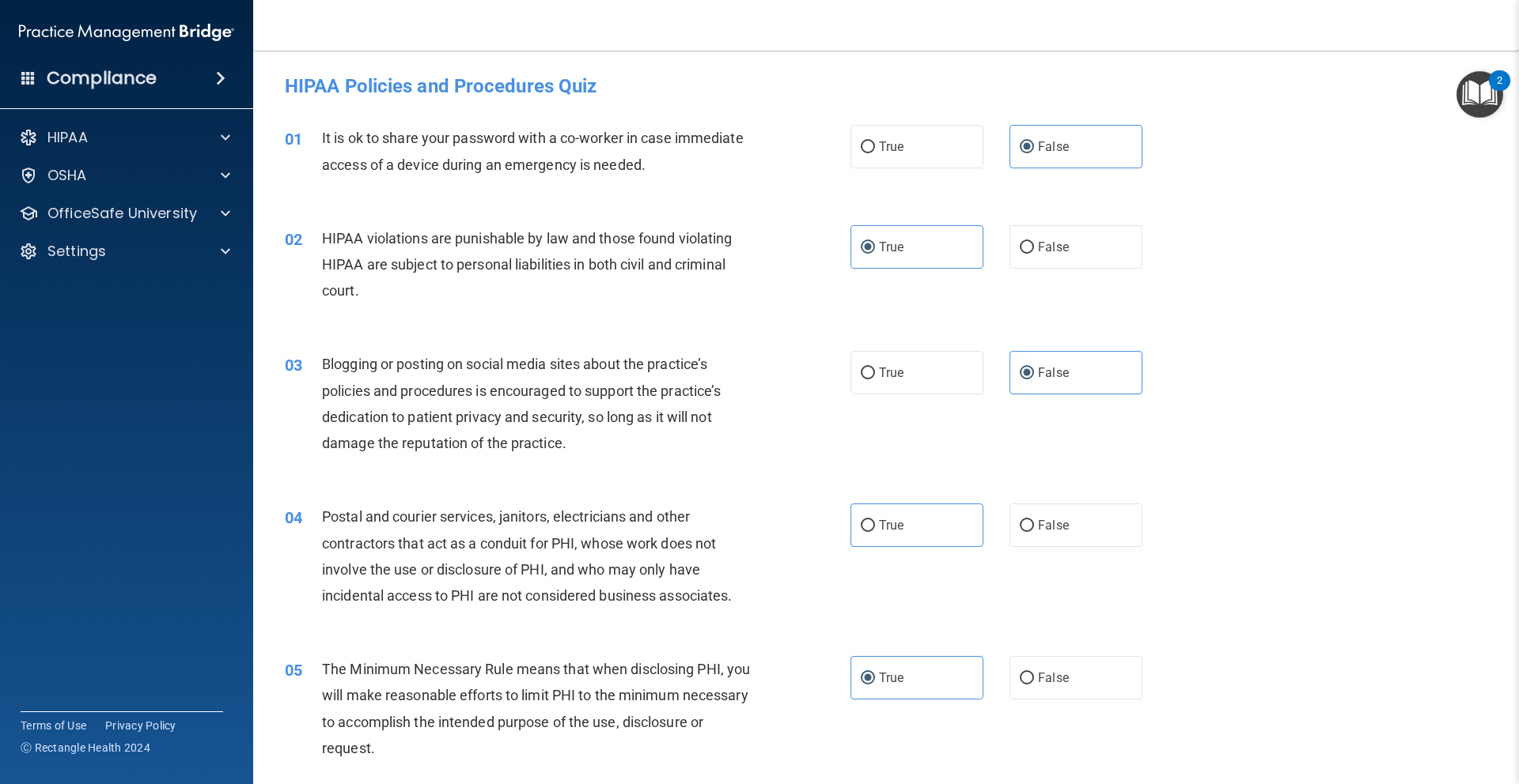
click at [1229, 264] on div "02 HIPAA violations are punishable by law and those found violating HIPAA are s…" at bounding box center [885, 269] width 1226 height 127
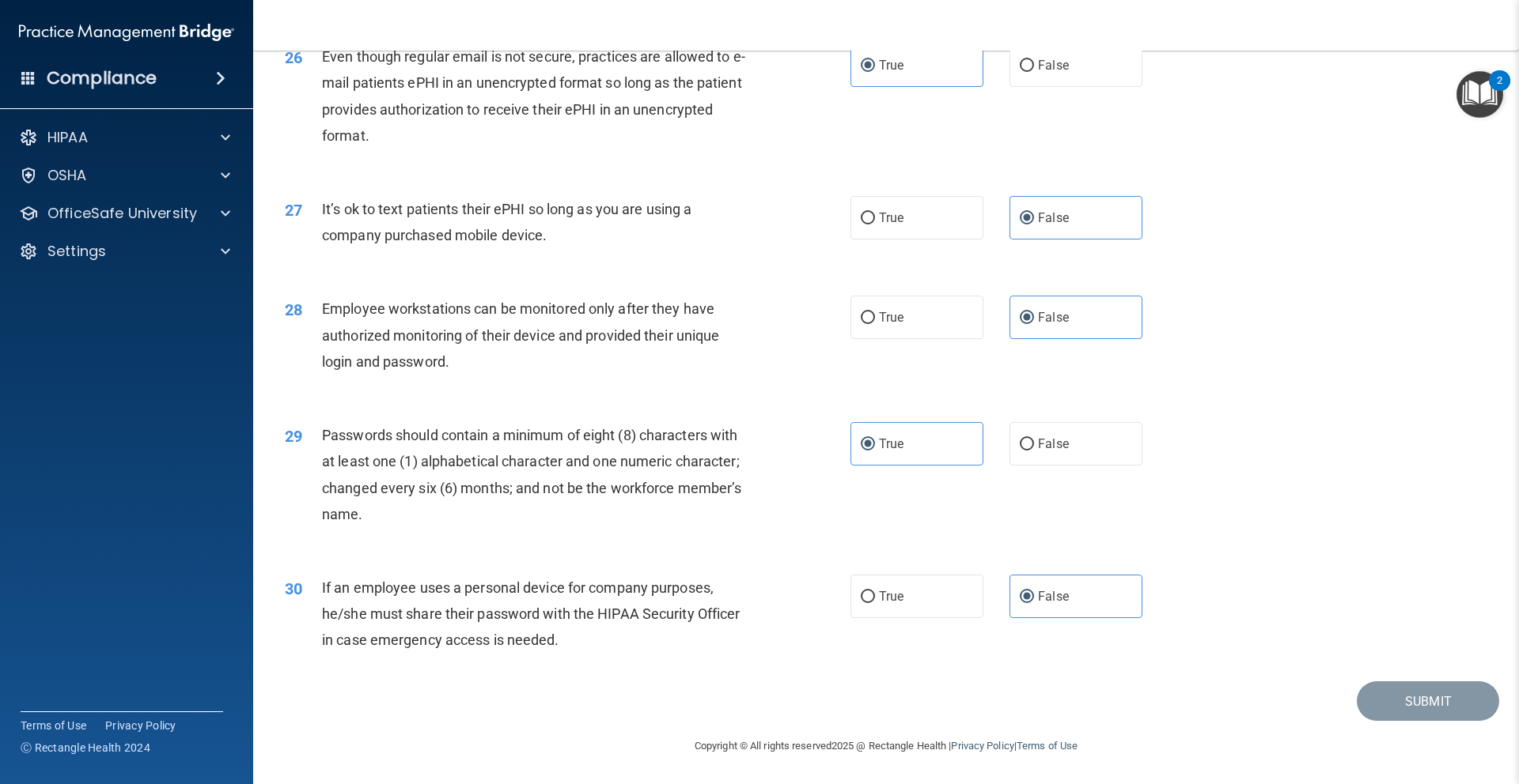
scroll to position [3147, 0]
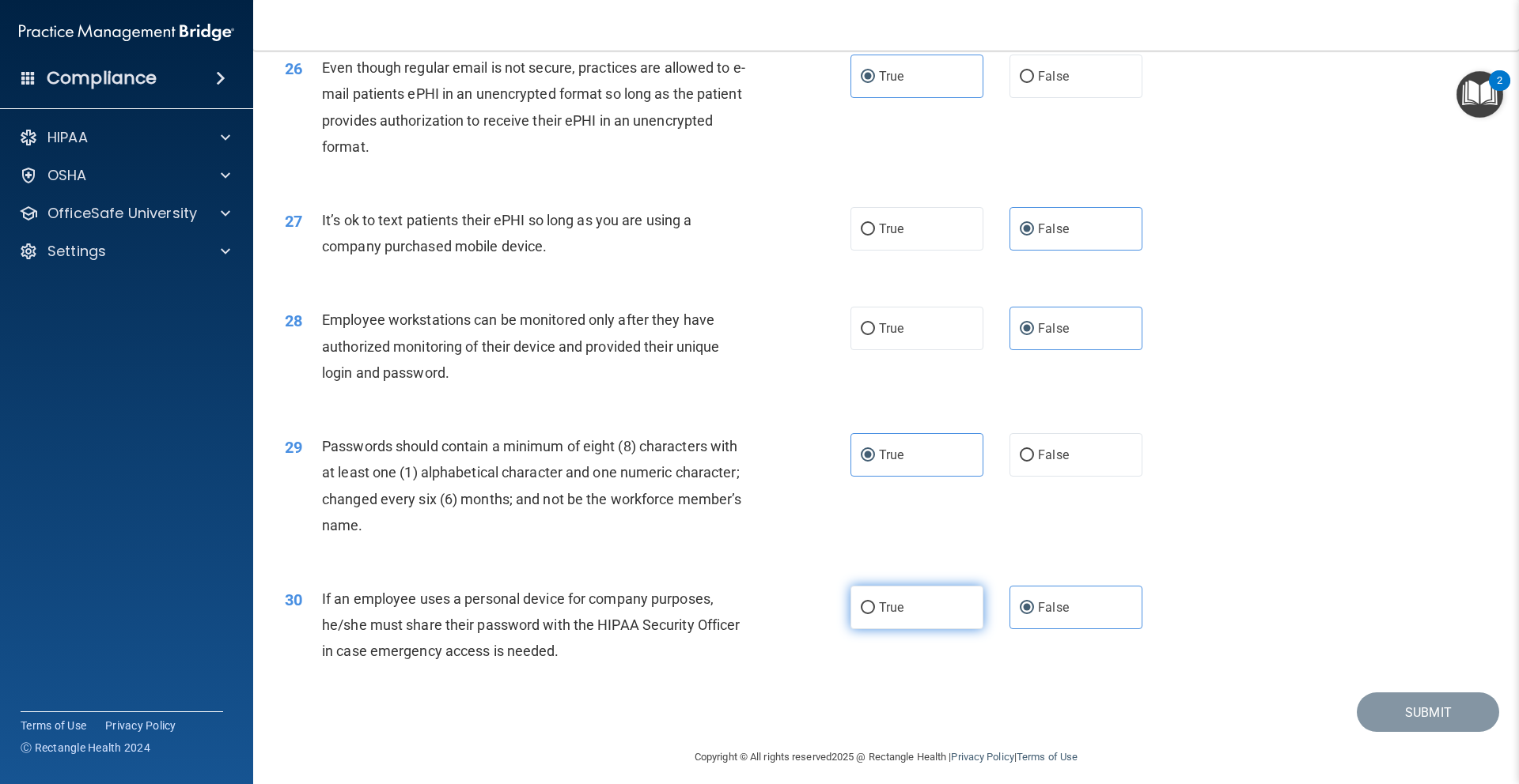
click at [908, 606] on label "True" at bounding box center [916, 608] width 132 height 44
click at [875, 606] on input "True" at bounding box center [867, 608] width 14 height 11
radio input "true"
click at [1059, 608] on span "False" at bounding box center [1053, 608] width 30 height 15
click at [1034, 608] on input "False" at bounding box center [1026, 608] width 14 height 11
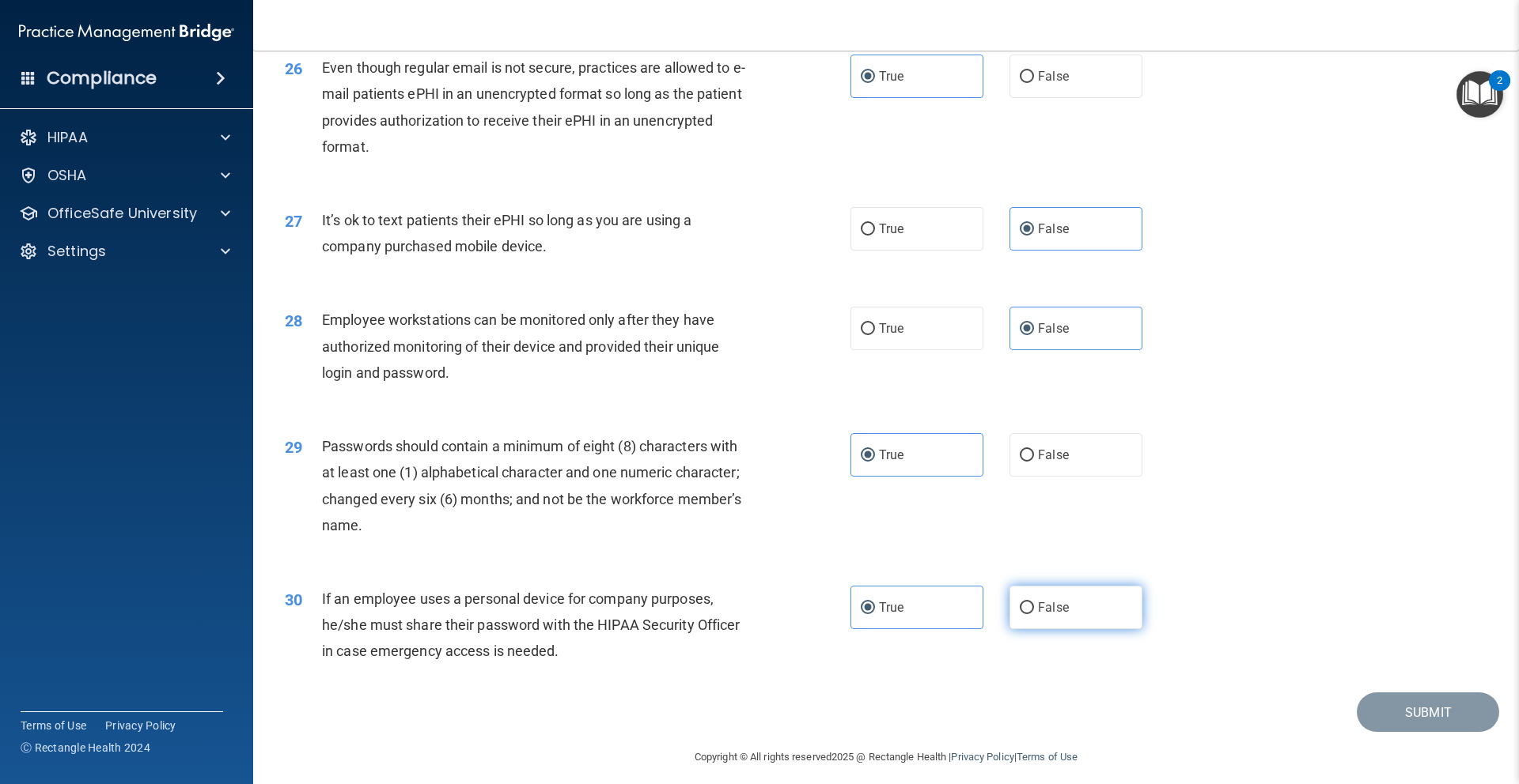
radio input "true"
radio input "false"
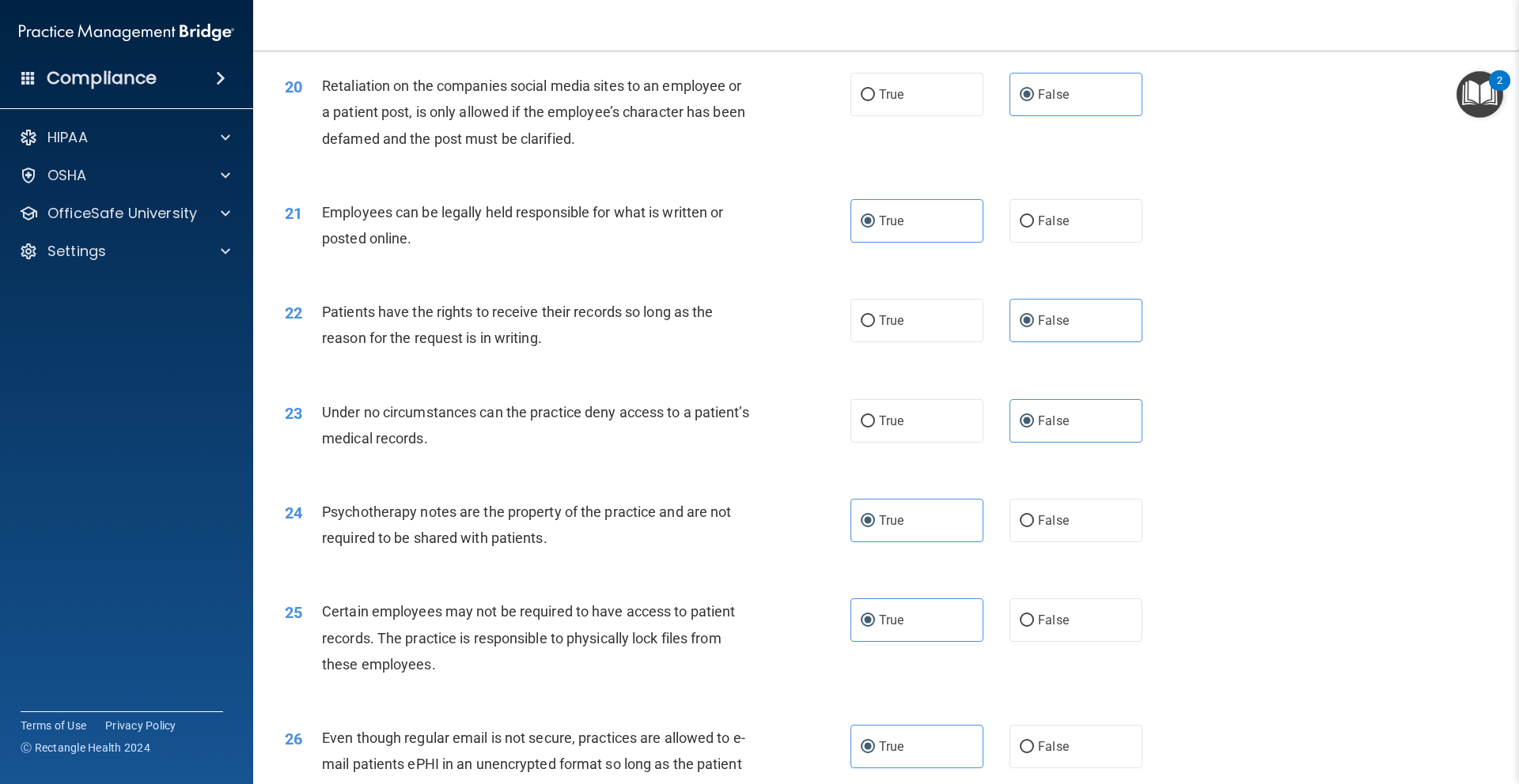
scroll to position [3159, 0]
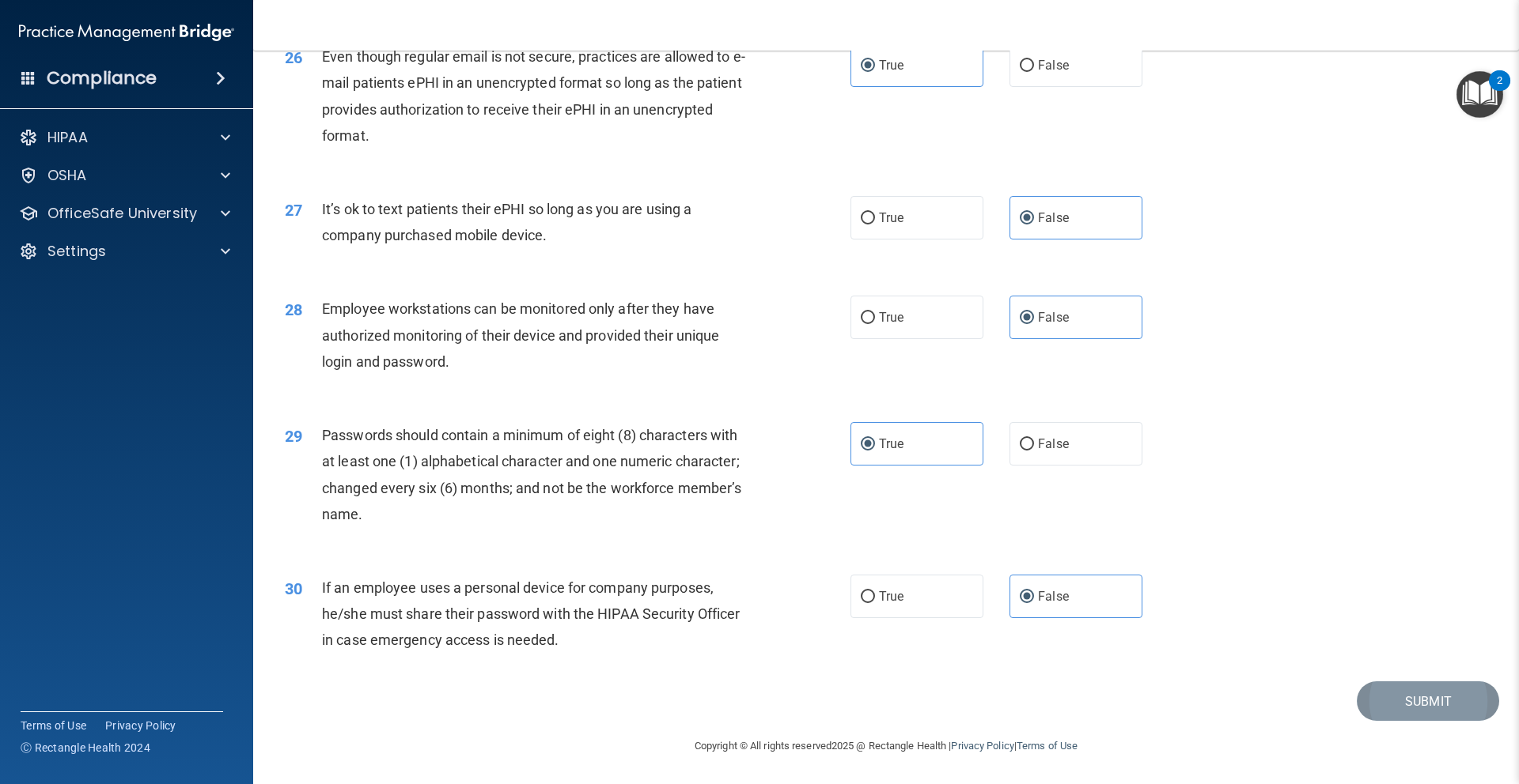
drag, startPoint x: 1433, startPoint y: 725, endPoint x: 1428, endPoint y: 703, distance: 22.6
click at [1433, 725] on footer "Copyright © All rights reserved 2025 @ Rectangle Health | Privacy Policy | Term…" at bounding box center [886, 745] width 1203 height 48
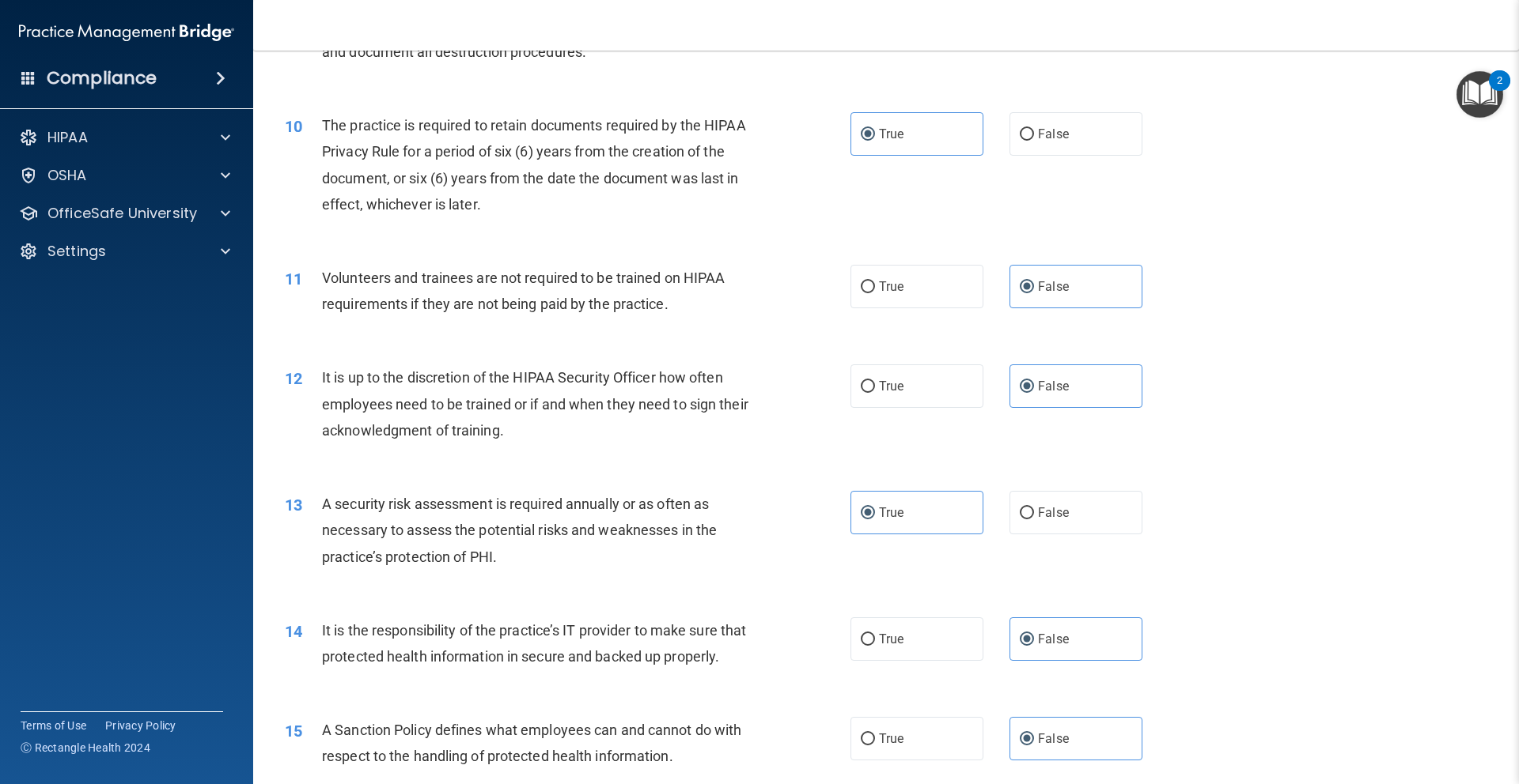
scroll to position [0, 0]
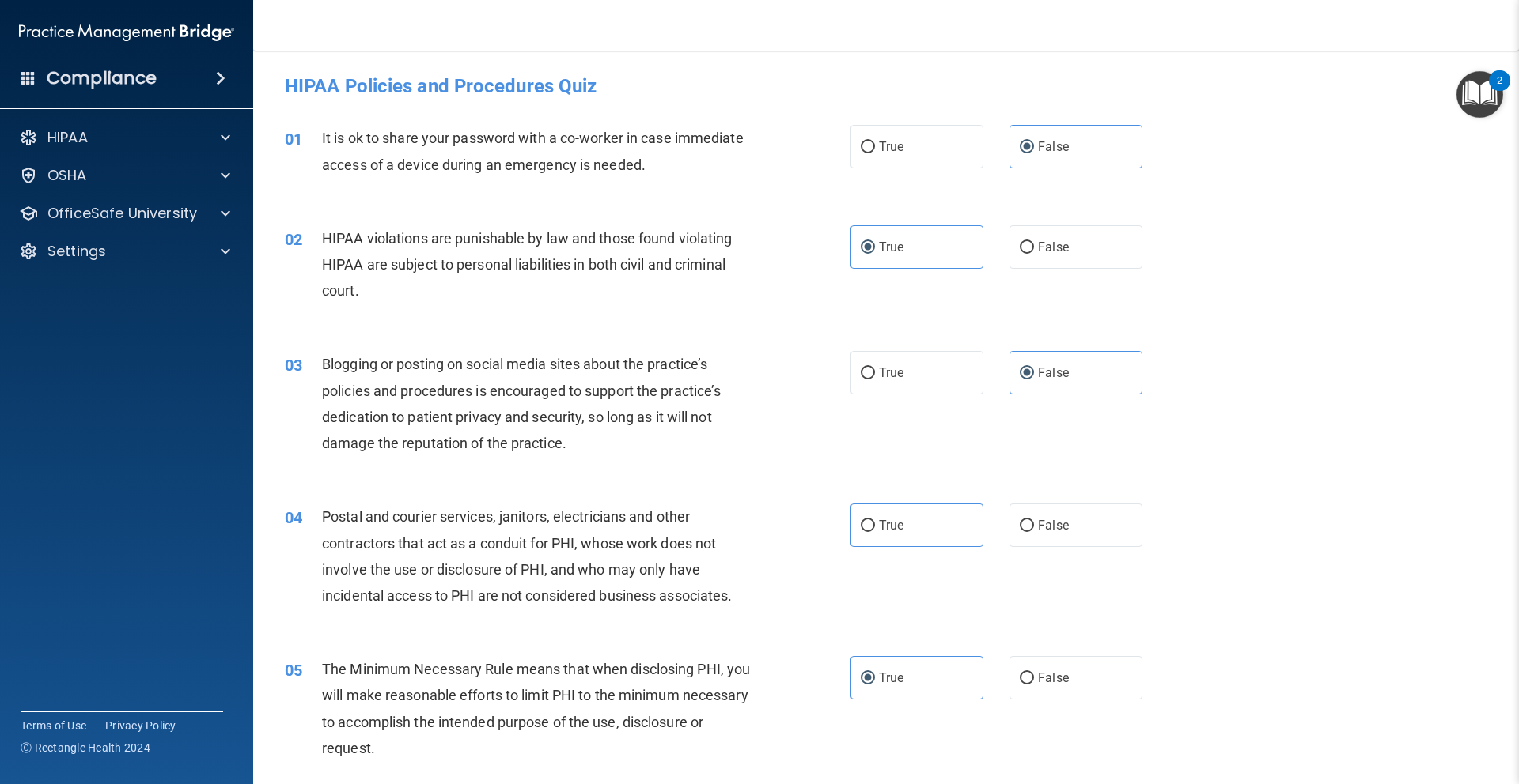
click at [427, 69] on div "HIPAA Policies and Procedures Quiz" at bounding box center [885, 86] width 1226 height 39
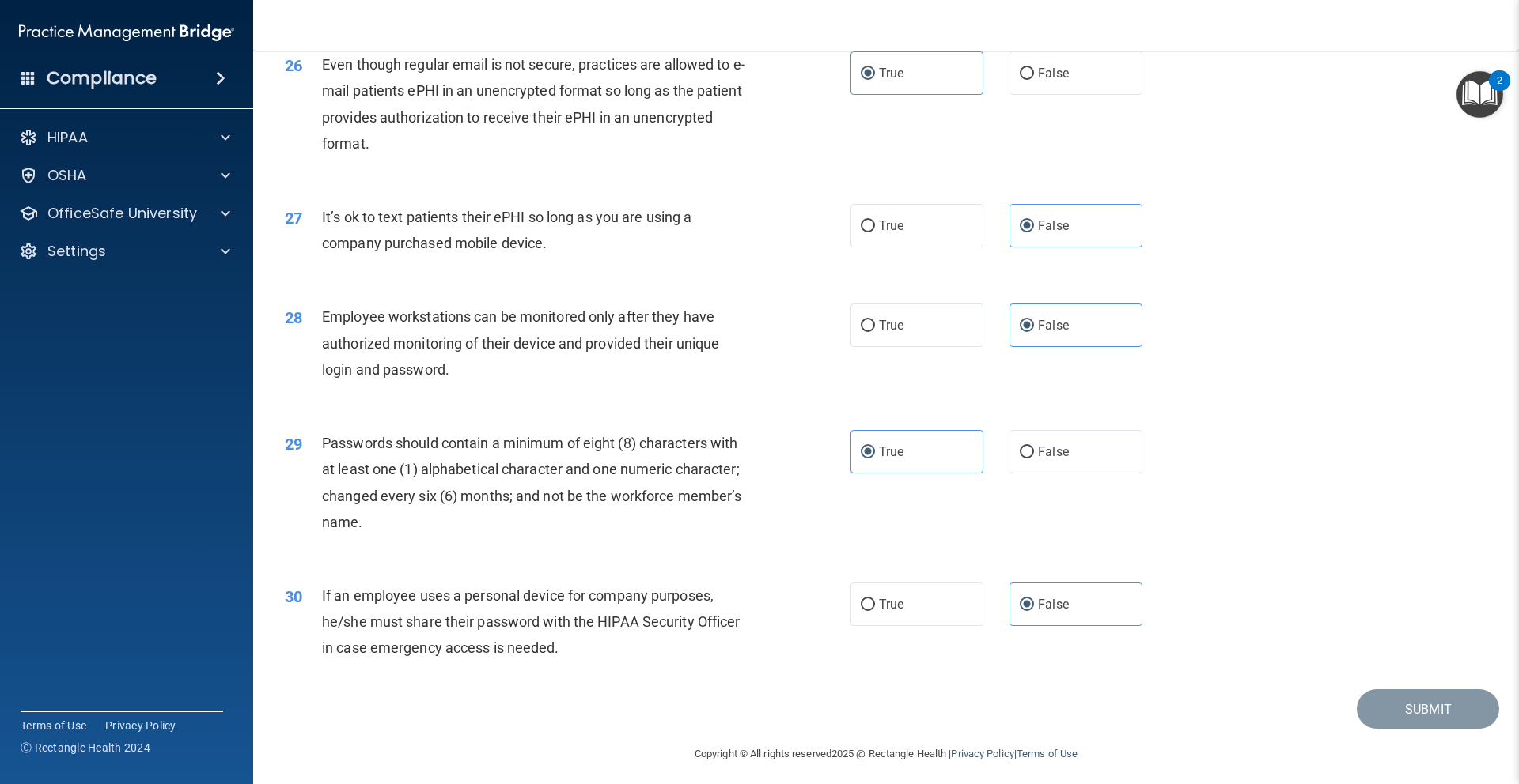
scroll to position [3159, 0]
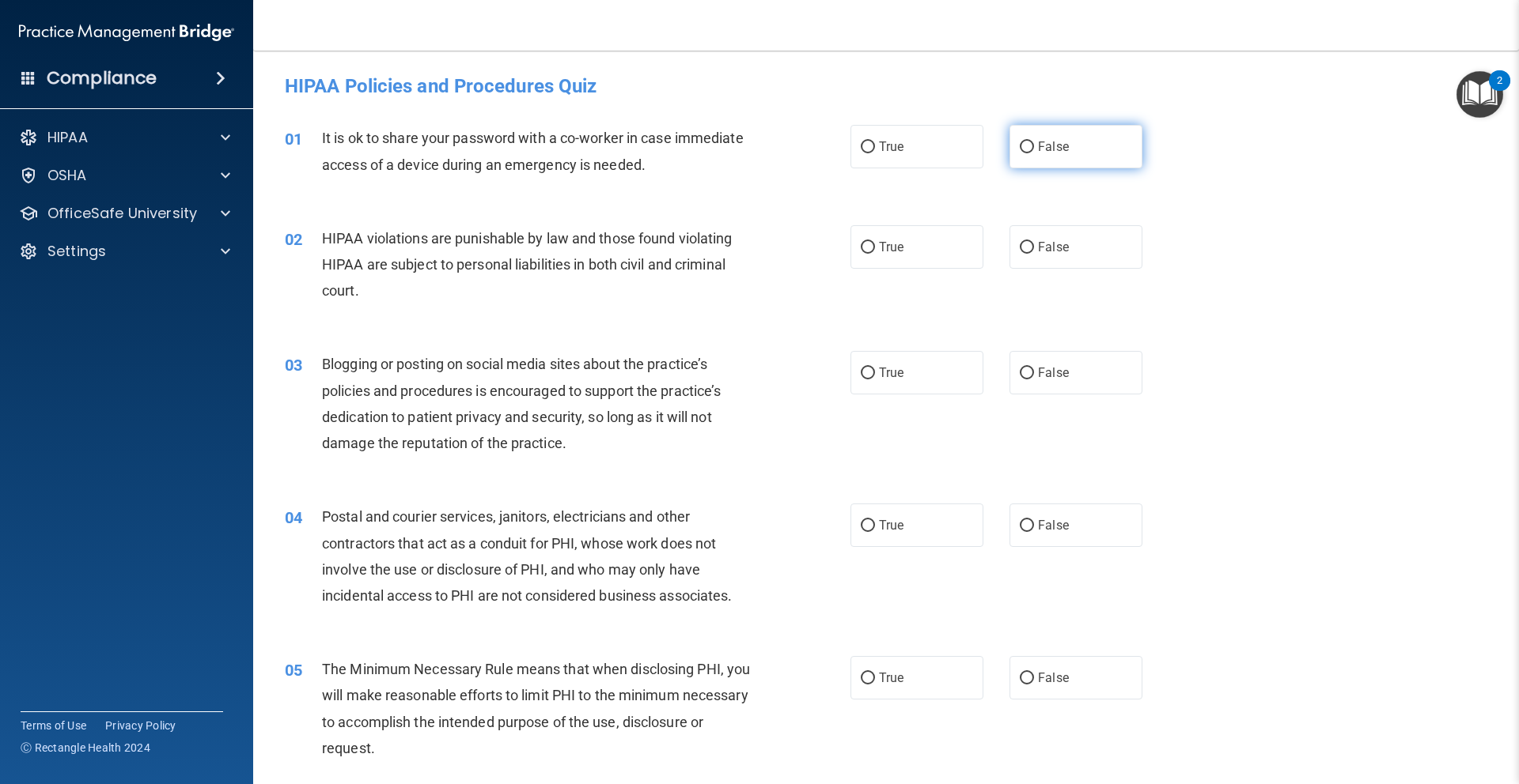
click at [1086, 141] on label "False" at bounding box center [1075, 147] width 132 height 44
click at [1034, 142] on input "False" at bounding box center [1026, 148] width 14 height 11
radio input "true"
click at [963, 235] on label "True" at bounding box center [916, 248] width 132 height 44
click at [875, 242] on input "True" at bounding box center [867, 248] width 14 height 11
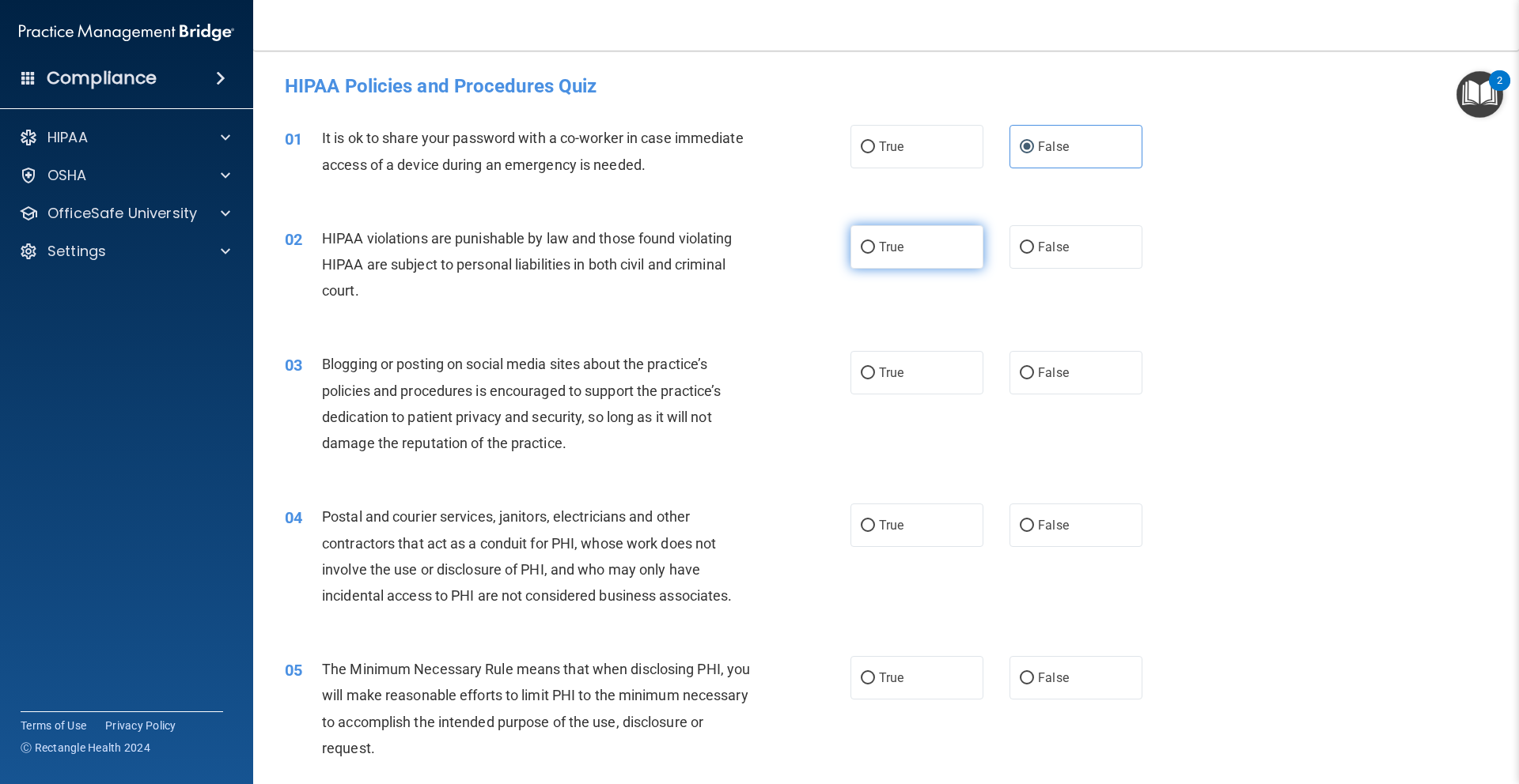
radio input "true"
click at [1048, 372] on span "False" at bounding box center [1053, 372] width 30 height 15
click at [1034, 372] on input "False" at bounding box center [1026, 373] width 14 height 11
radio input "true"
click at [909, 510] on label "True" at bounding box center [916, 526] width 132 height 44
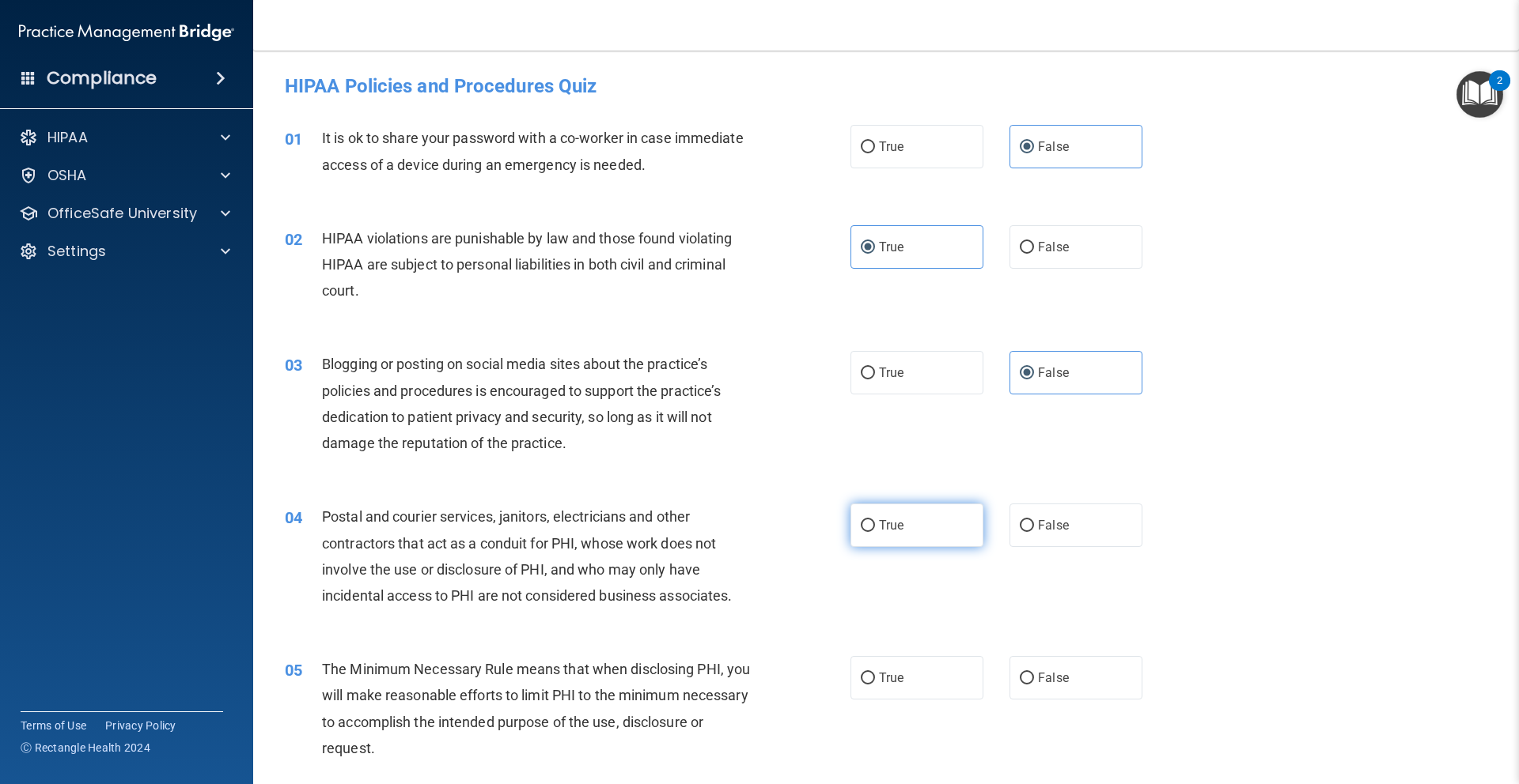
click at [875, 520] on input "True" at bounding box center [867, 526] width 14 height 11
radio input "true"
drag, startPoint x: 917, startPoint y: 686, endPoint x: 921, endPoint y: 677, distance: 9.8
click at [917, 686] on label "True" at bounding box center [916, 678] width 132 height 44
click at [875, 685] on input "True" at bounding box center [867, 678] width 14 height 11
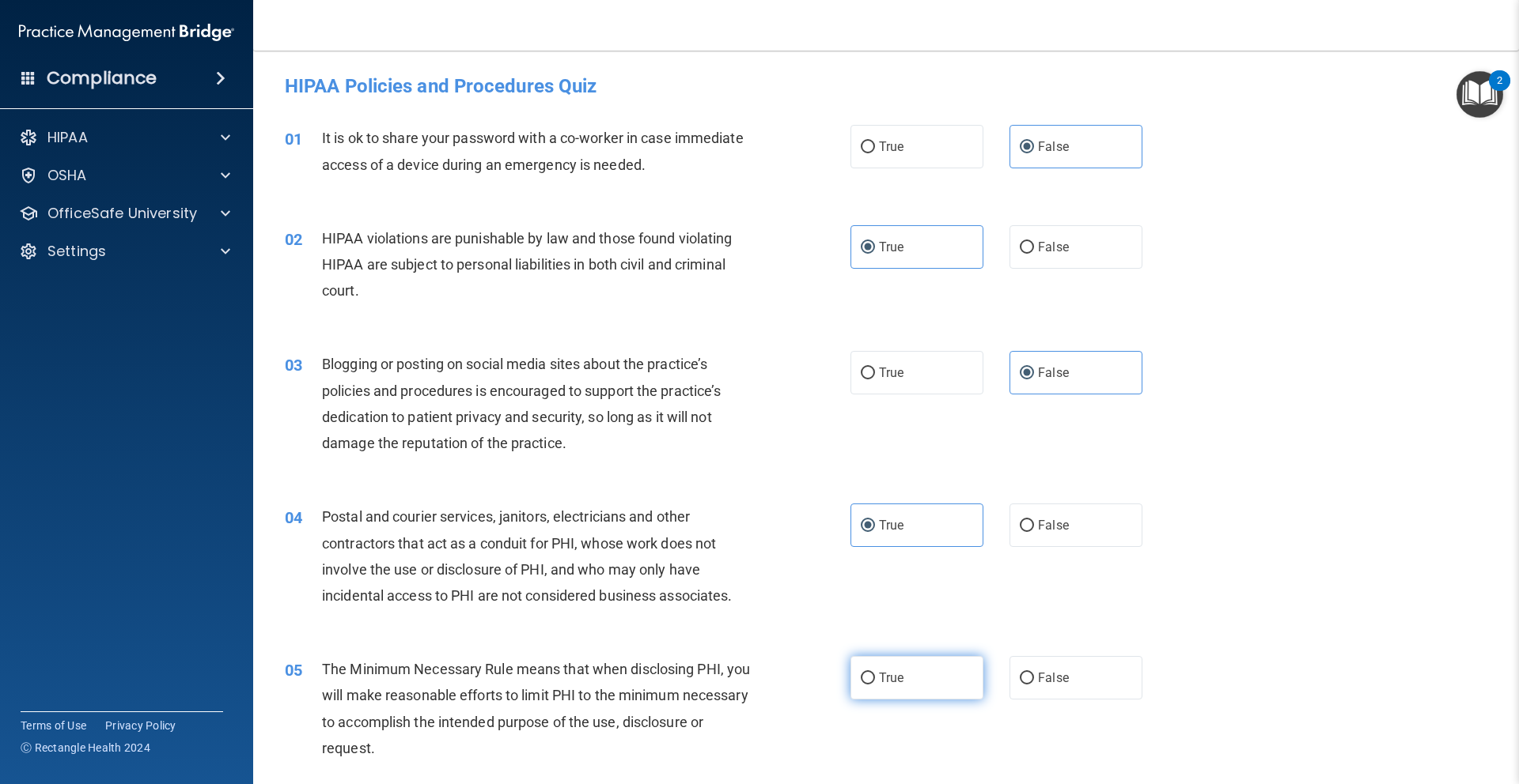
radio input "true"
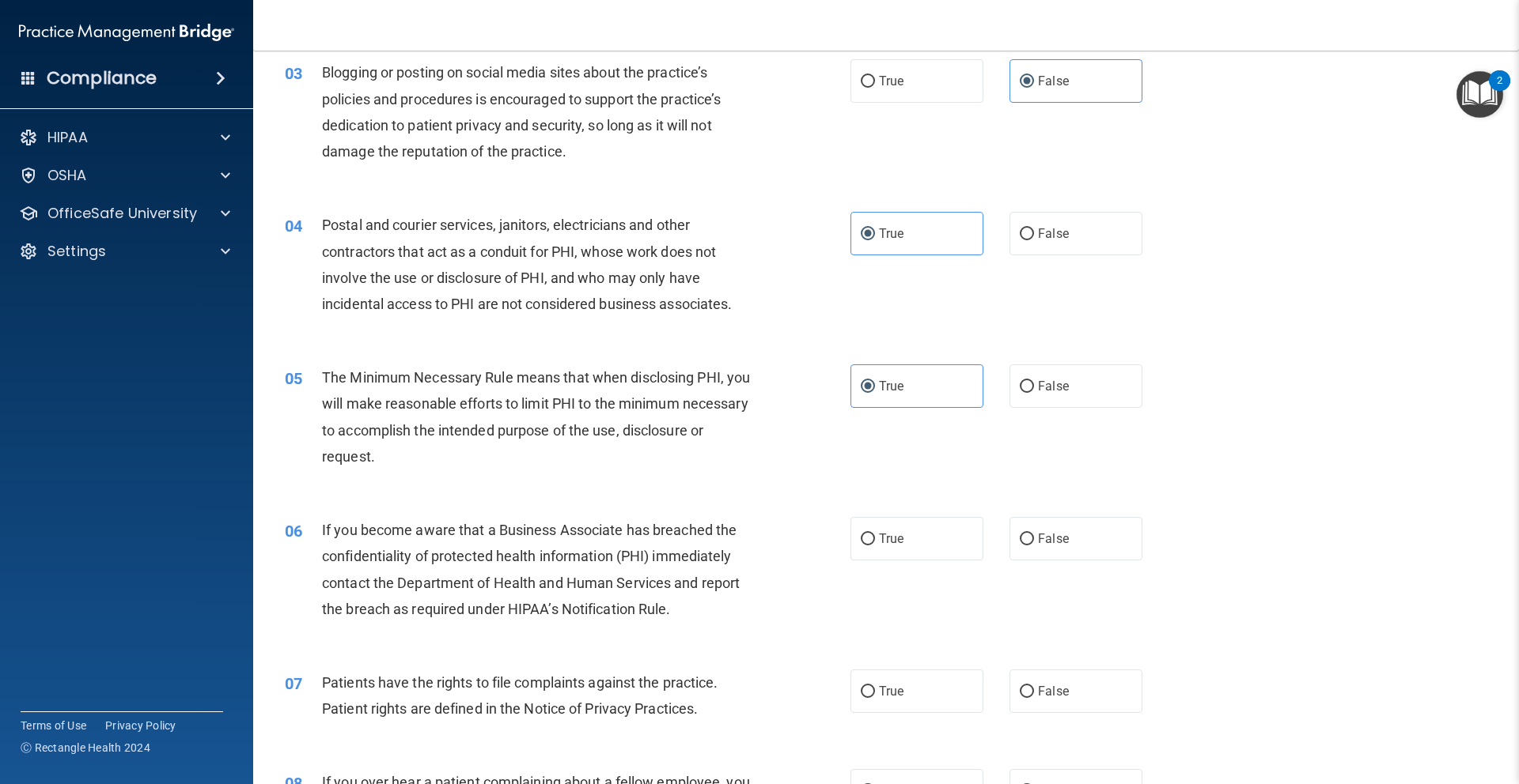
scroll to position [299, 0]
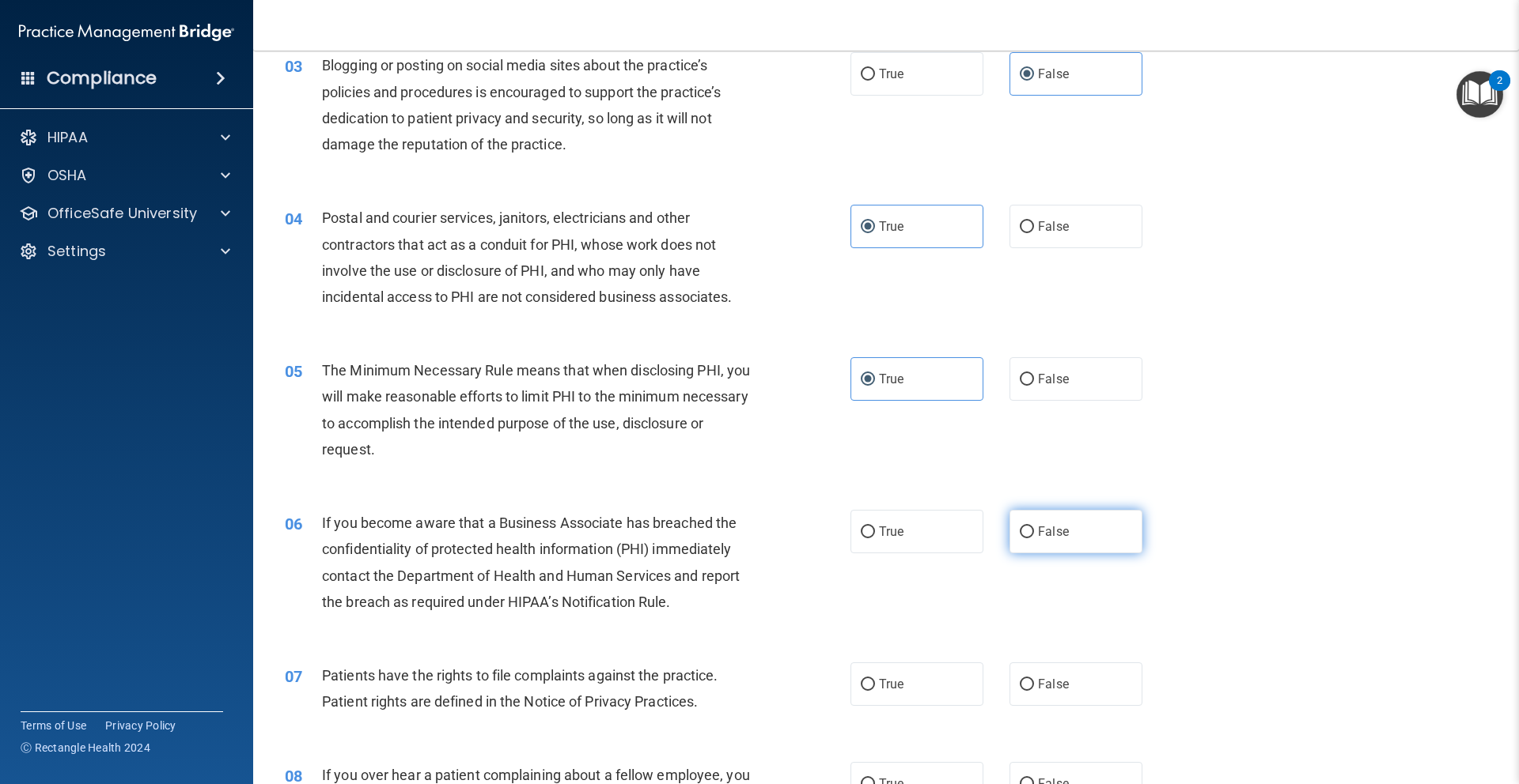
click at [1055, 525] on span "False" at bounding box center [1053, 532] width 30 height 15
click at [1034, 527] on input "False" at bounding box center [1026, 533] width 14 height 11
radio input "true"
click at [960, 661] on div "07 Patients have the rights to file complaints against the practice. Patient ri…" at bounding box center [885, 693] width 1226 height 100
click at [954, 673] on label "True" at bounding box center [916, 685] width 132 height 44
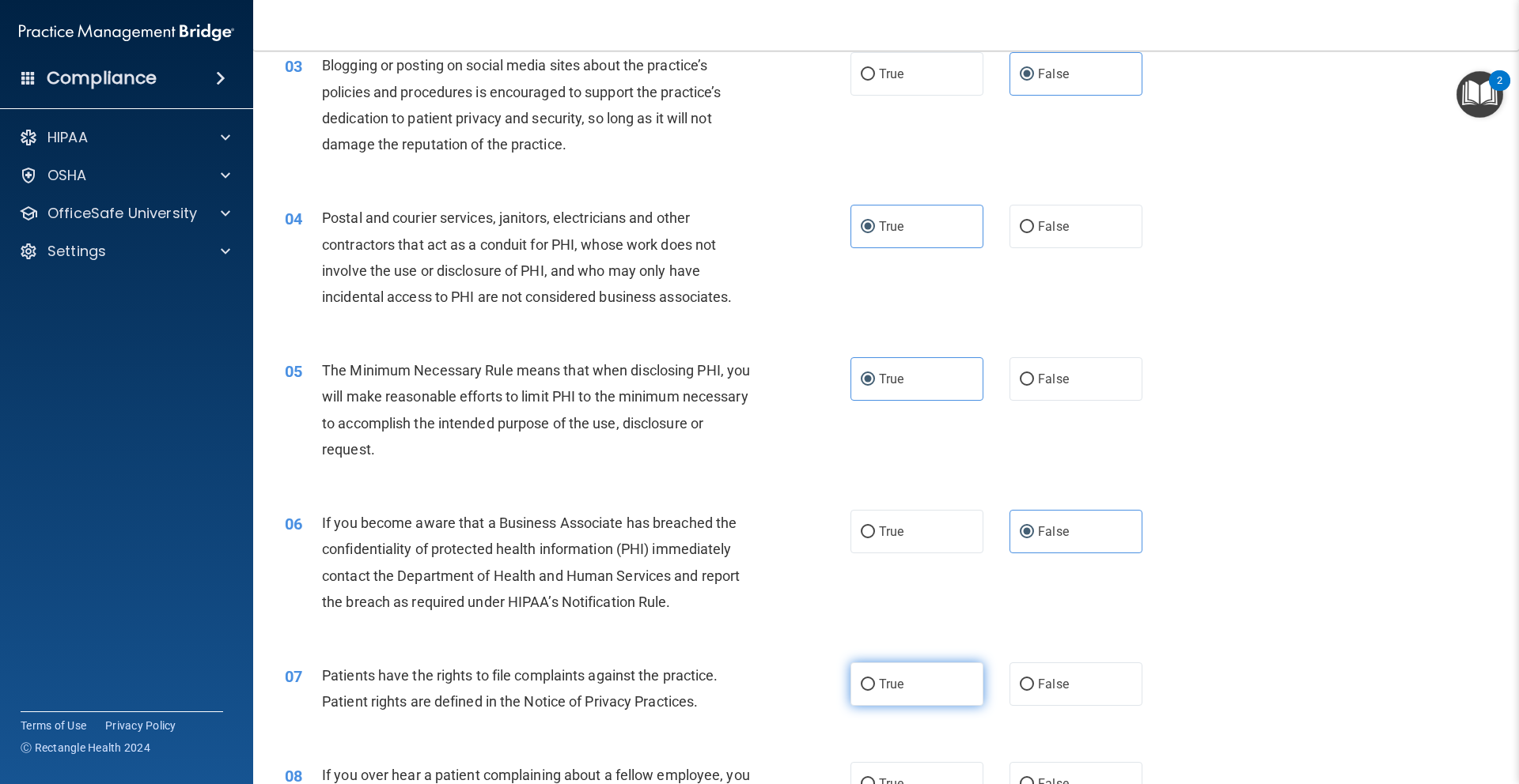
click at [875, 679] on input "True" at bounding box center [867, 685] width 14 height 11
radio input "true"
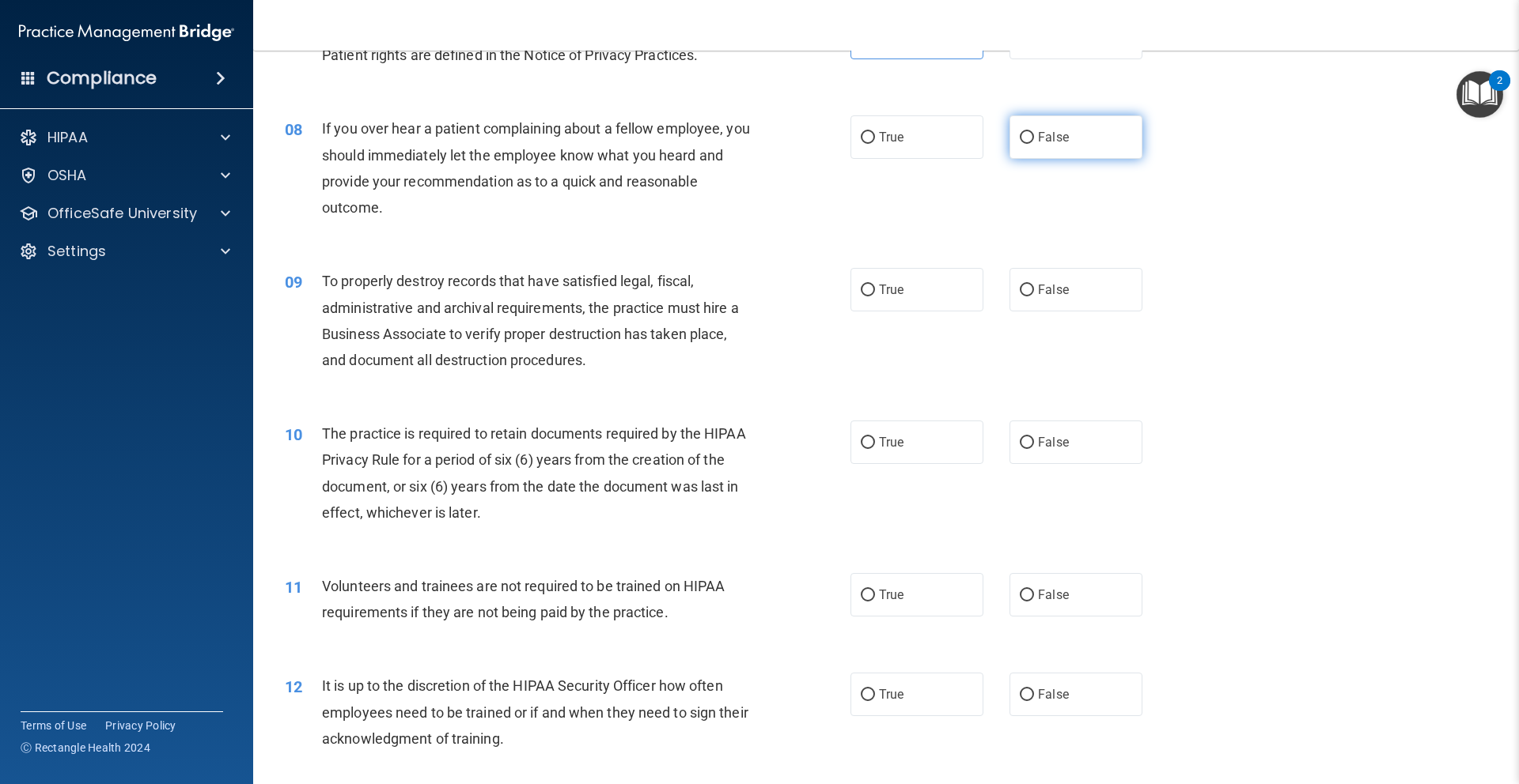
scroll to position [950, 0]
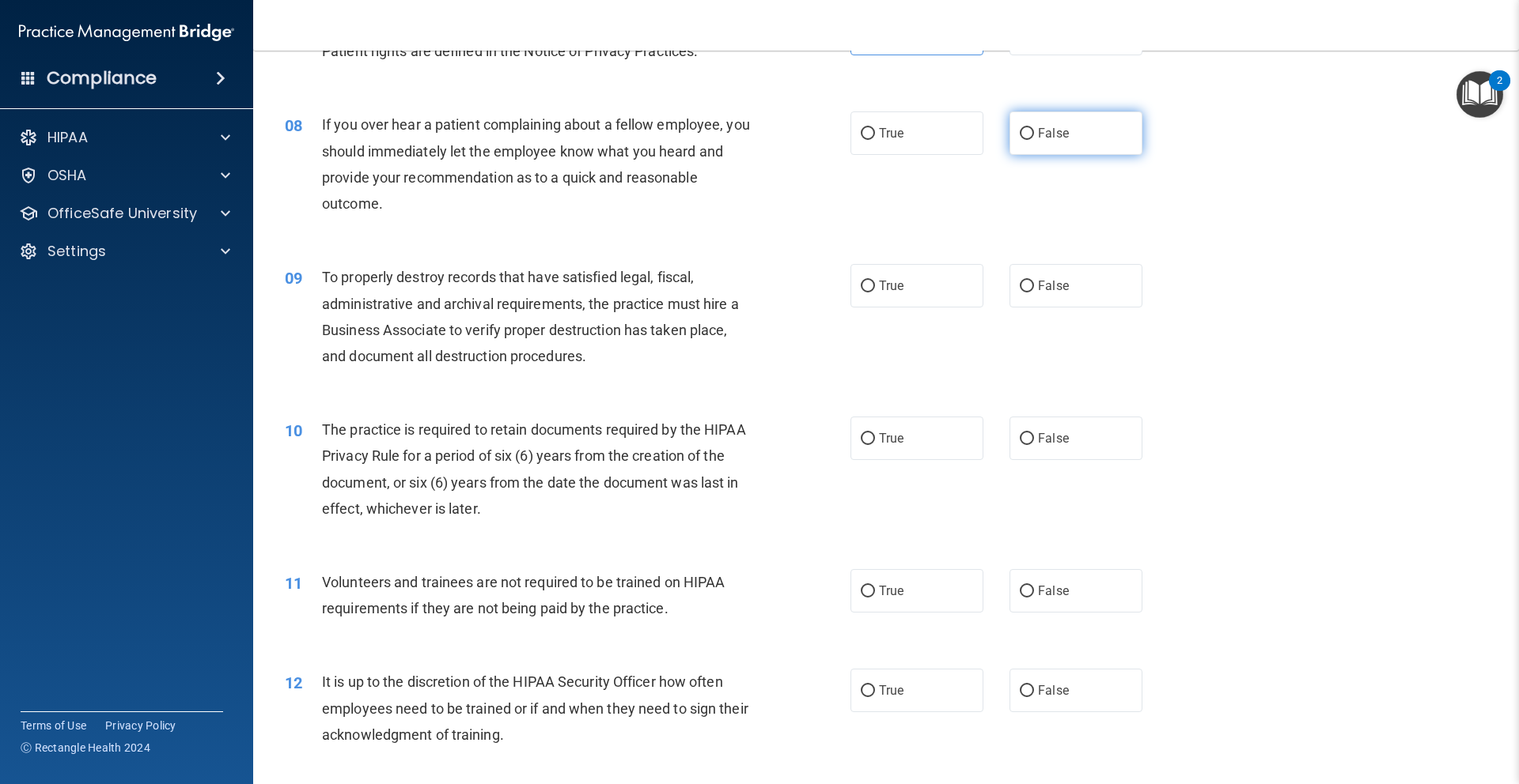
click at [1067, 111] on div "08 If you over hear a patient complaining about a fellow employee, you should i…" at bounding box center [885, 168] width 1226 height 152
drag, startPoint x: 1058, startPoint y: 128, endPoint x: 1068, endPoint y: 218, distance: 90.6
click at [1059, 132] on span "False" at bounding box center [1053, 133] width 30 height 15
click at [1070, 290] on label "False" at bounding box center [1075, 286] width 132 height 44
click at [1034, 290] on input "False" at bounding box center [1026, 287] width 14 height 11
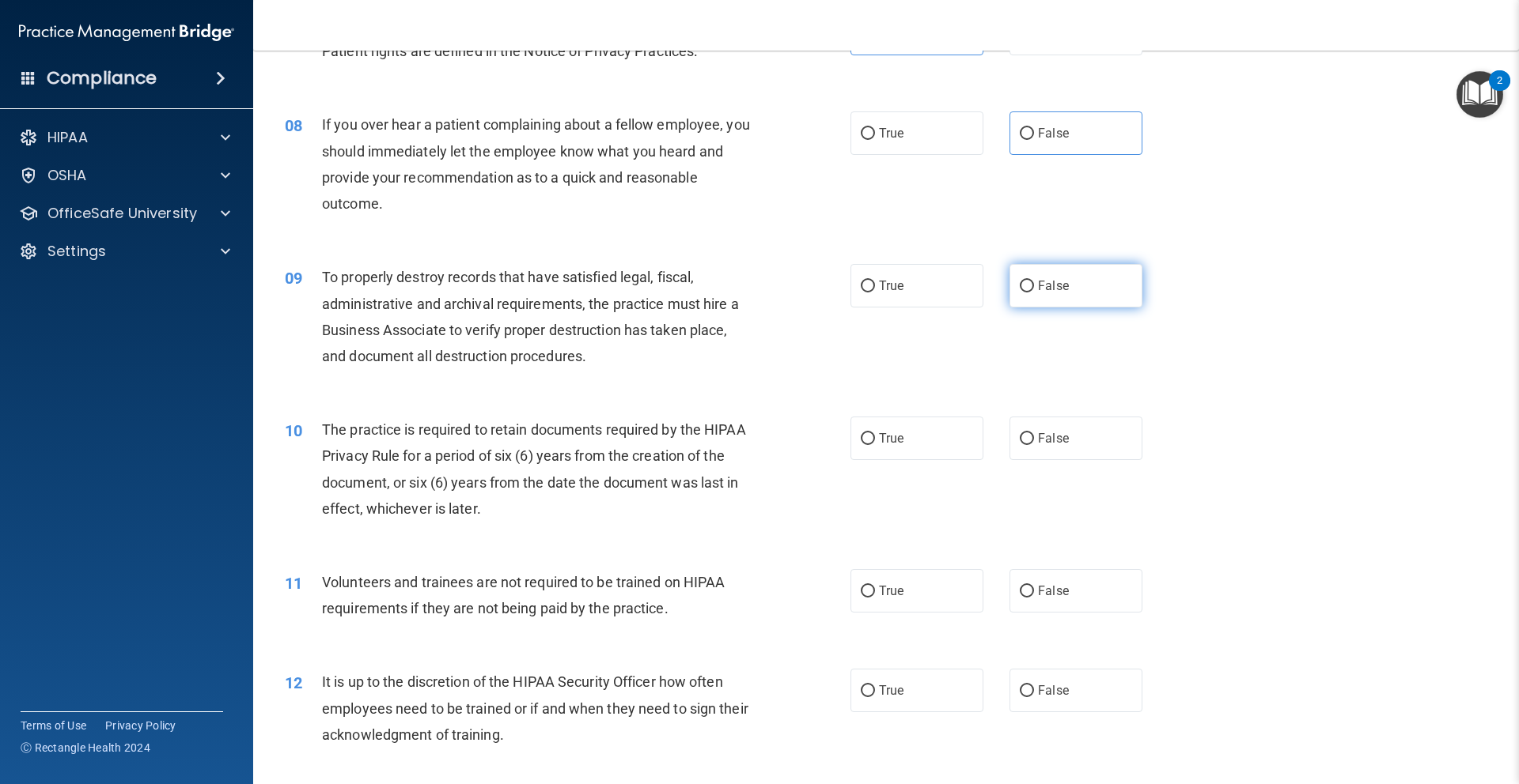
radio input "true"
click at [1063, 147] on label "False" at bounding box center [1075, 133] width 132 height 44
click at [1034, 140] on input "False" at bounding box center [1026, 133] width 14 height 11
radio input "true"
click at [908, 439] on label "True" at bounding box center [916, 438] width 132 height 44
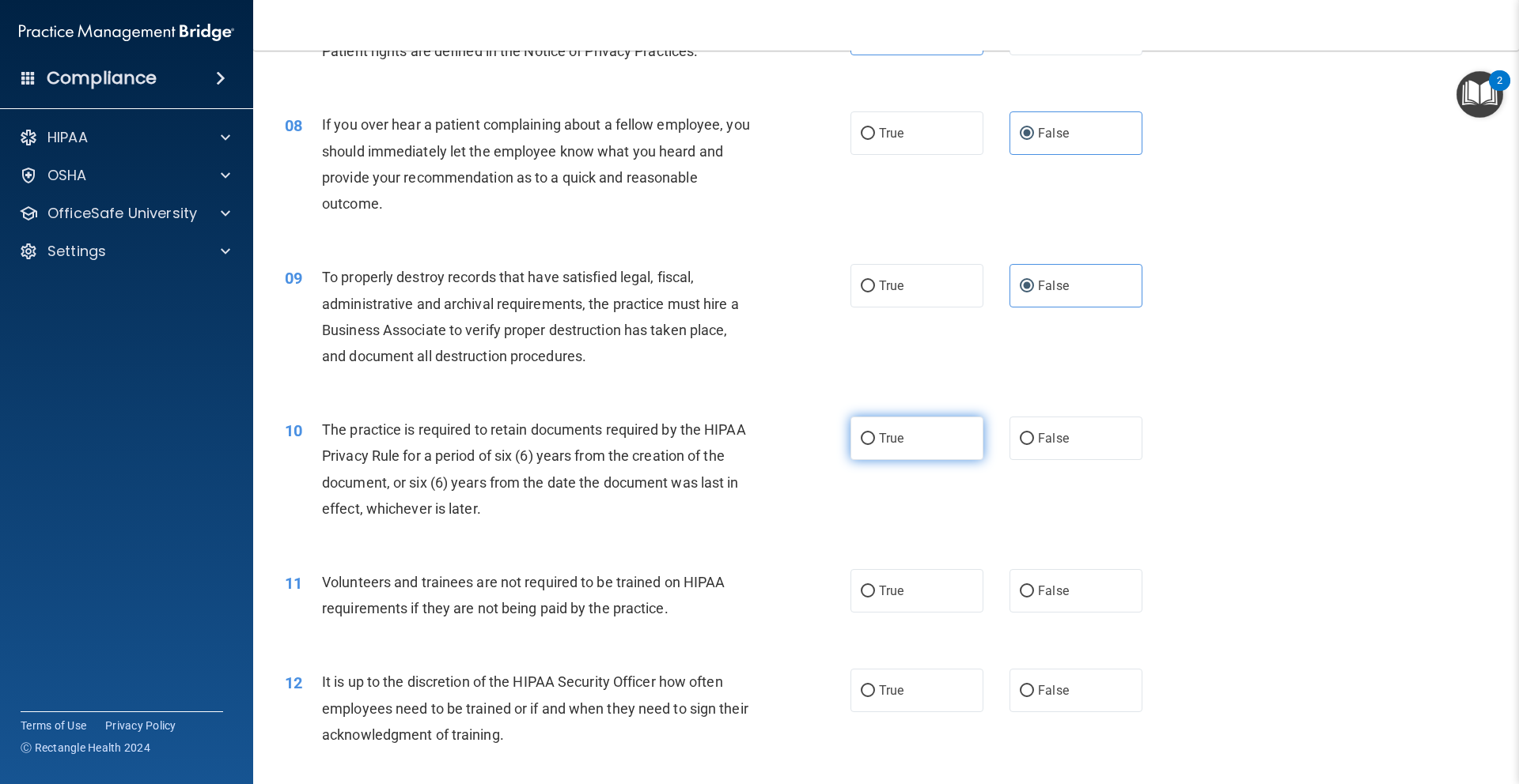
click at [875, 439] on input "True" at bounding box center [867, 439] width 14 height 11
radio input "true"
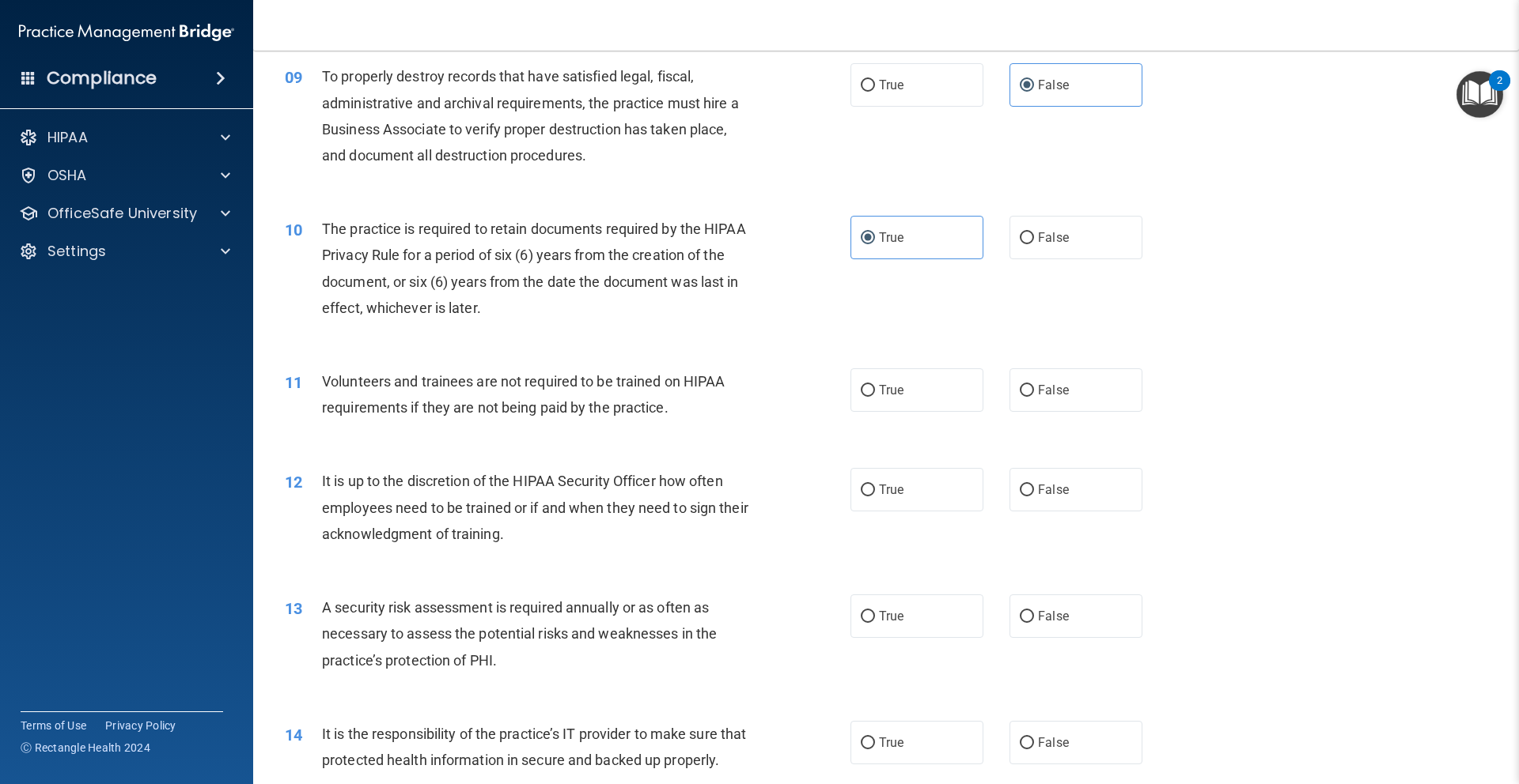
scroll to position [1152, 0]
click at [1050, 397] on label "False" at bounding box center [1075, 389] width 132 height 44
click at [1034, 395] on input "False" at bounding box center [1026, 390] width 14 height 11
radio input "true"
click at [1046, 491] on span "False" at bounding box center [1053, 489] width 30 height 15
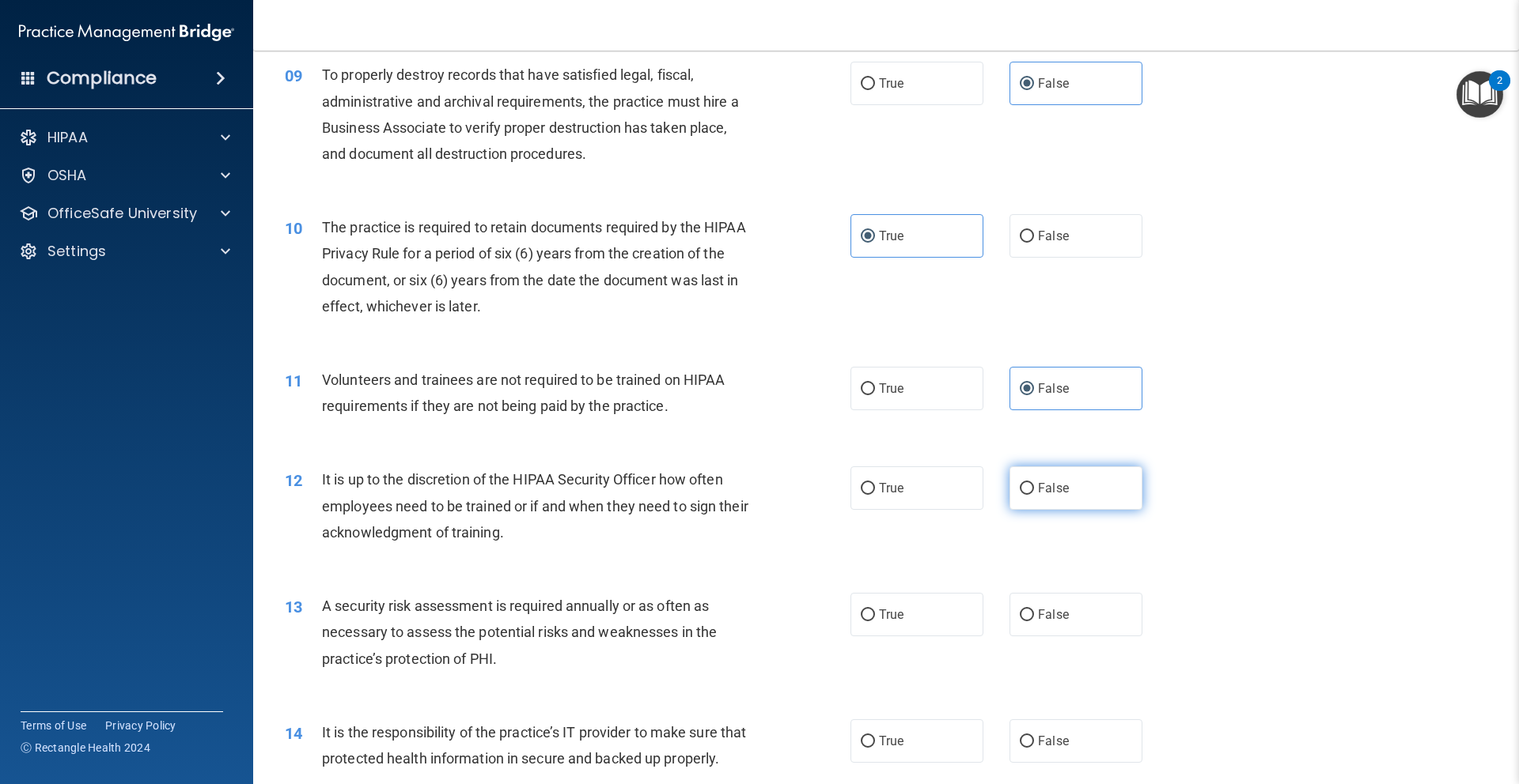
click at [1034, 491] on input "False" at bounding box center [1026, 489] width 14 height 11
radio input "true"
click at [928, 607] on label "True" at bounding box center [916, 615] width 132 height 44
click at [875, 610] on input "True" at bounding box center [867, 615] width 14 height 11
radio input "true"
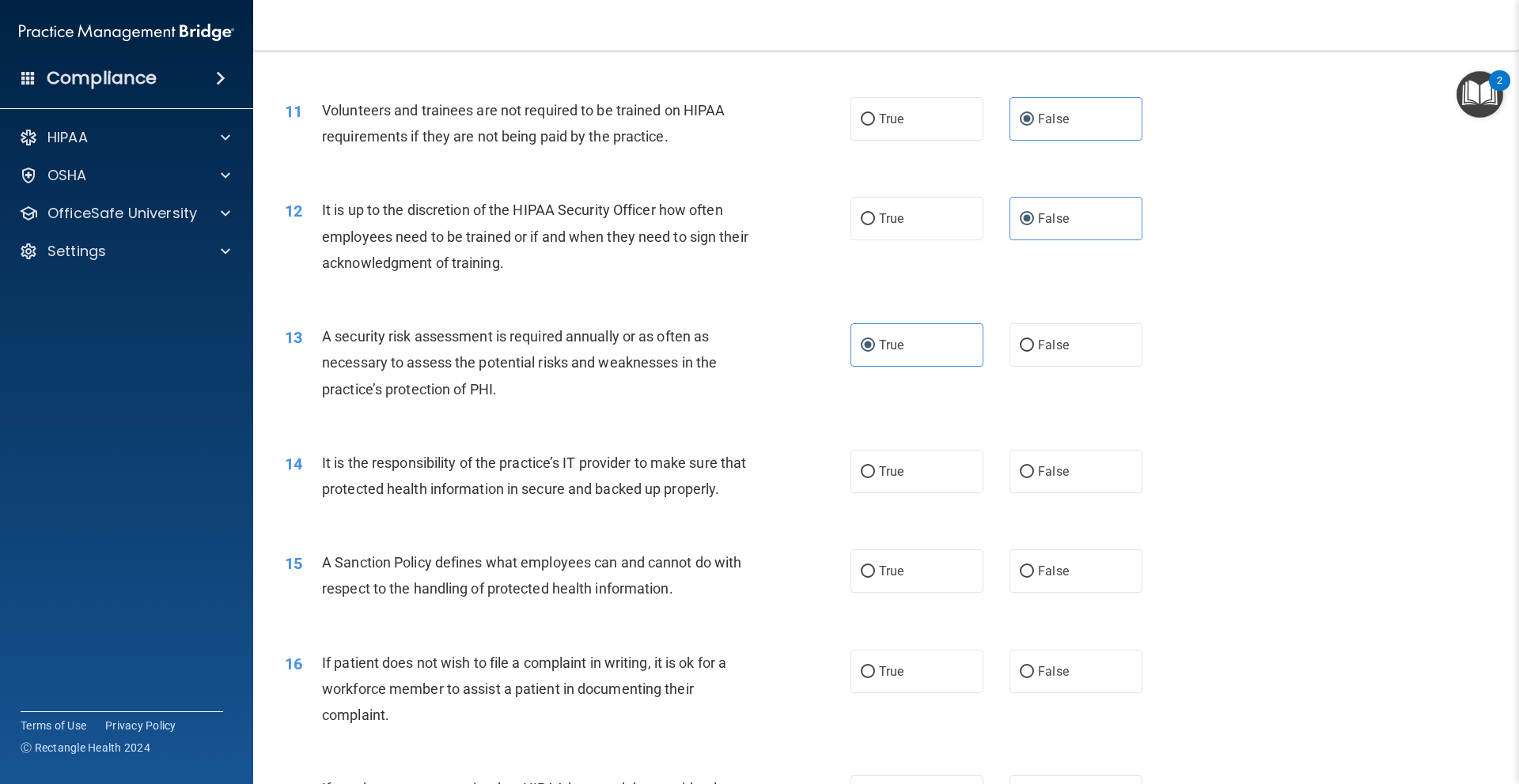
scroll to position [1434, 0]
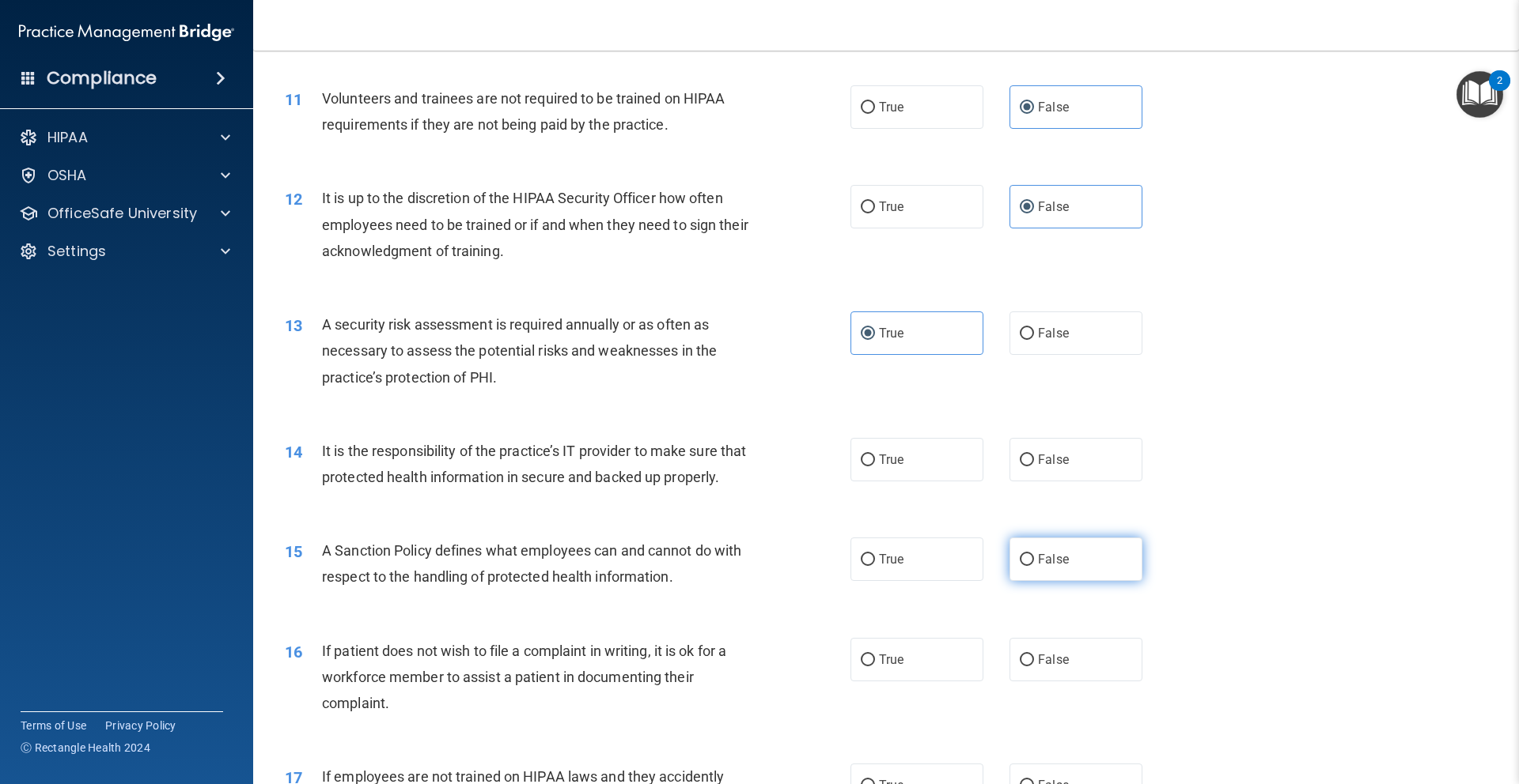
drag, startPoint x: 1063, startPoint y: 464, endPoint x: 1055, endPoint y: 555, distance: 91.4
click at [1063, 465] on span "False" at bounding box center [1053, 460] width 30 height 15
click at [1034, 465] on input "False" at bounding box center [1026, 460] width 14 height 11
radio input "true"
click at [1061, 572] on label "False" at bounding box center [1075, 559] width 132 height 44
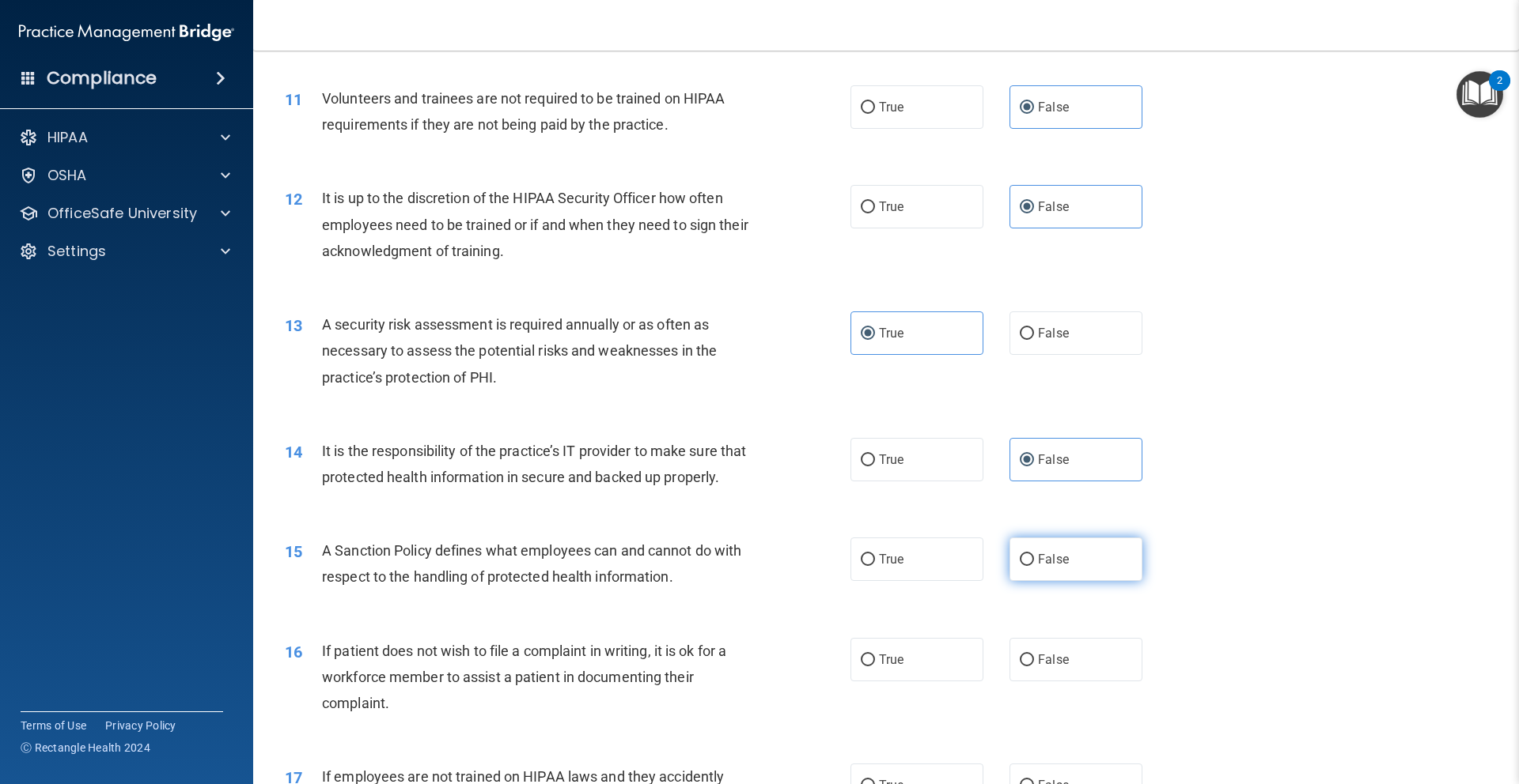
click at [1034, 566] on input "False" at bounding box center [1026, 560] width 14 height 11
radio input "true"
click at [895, 661] on span "True" at bounding box center [891, 660] width 25 height 15
click at [875, 661] on input "True" at bounding box center [867, 660] width 14 height 11
radio input "true"
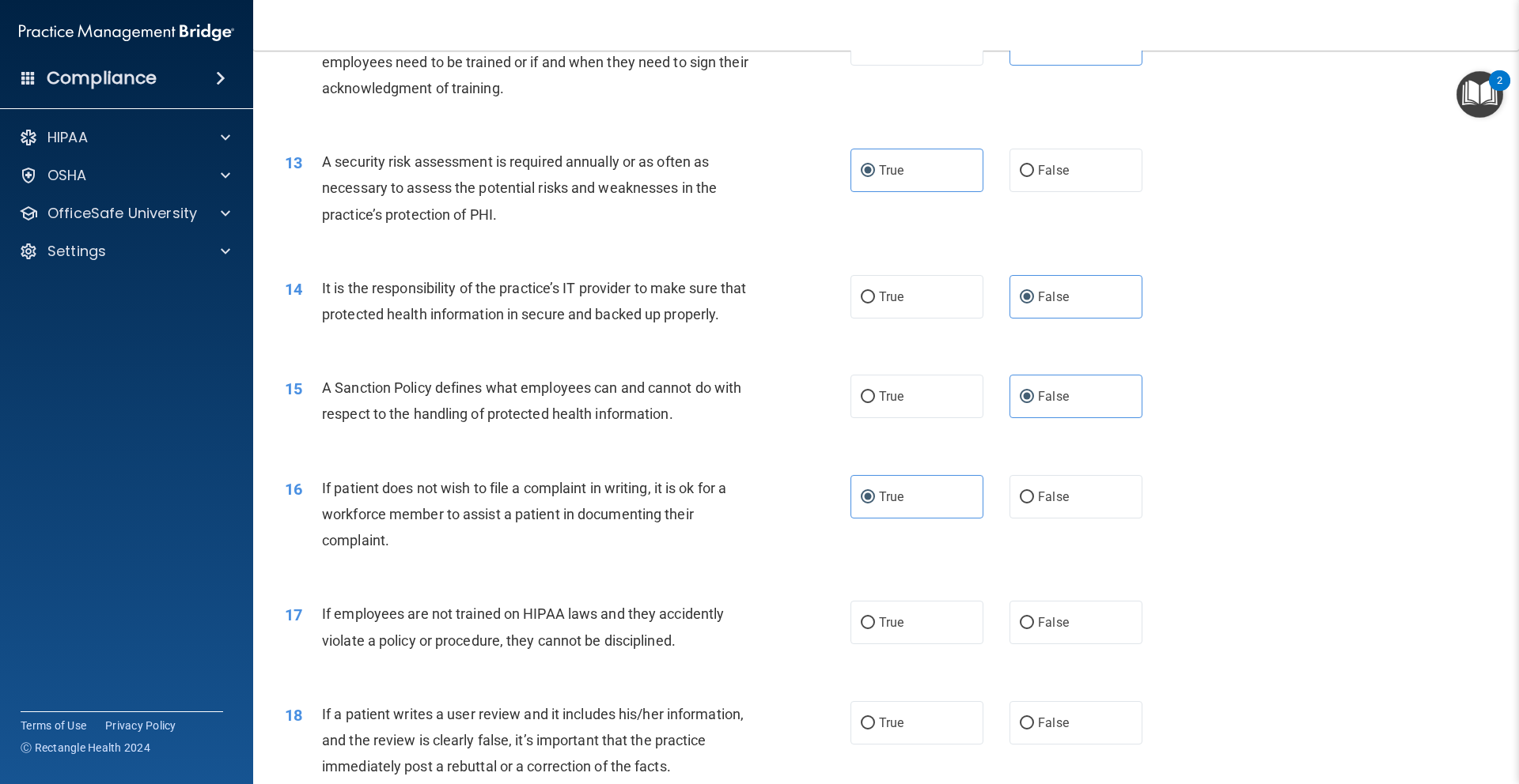
scroll to position [1598, 0]
click at [1096, 609] on label "False" at bounding box center [1075, 622] width 132 height 44
click at [1034, 616] on input "False" at bounding box center [1026, 622] width 14 height 11
radio input "true"
click at [1061, 748] on div "18 If a patient writes a user review and it includes his/her information, and t…" at bounding box center [885, 744] width 1226 height 127
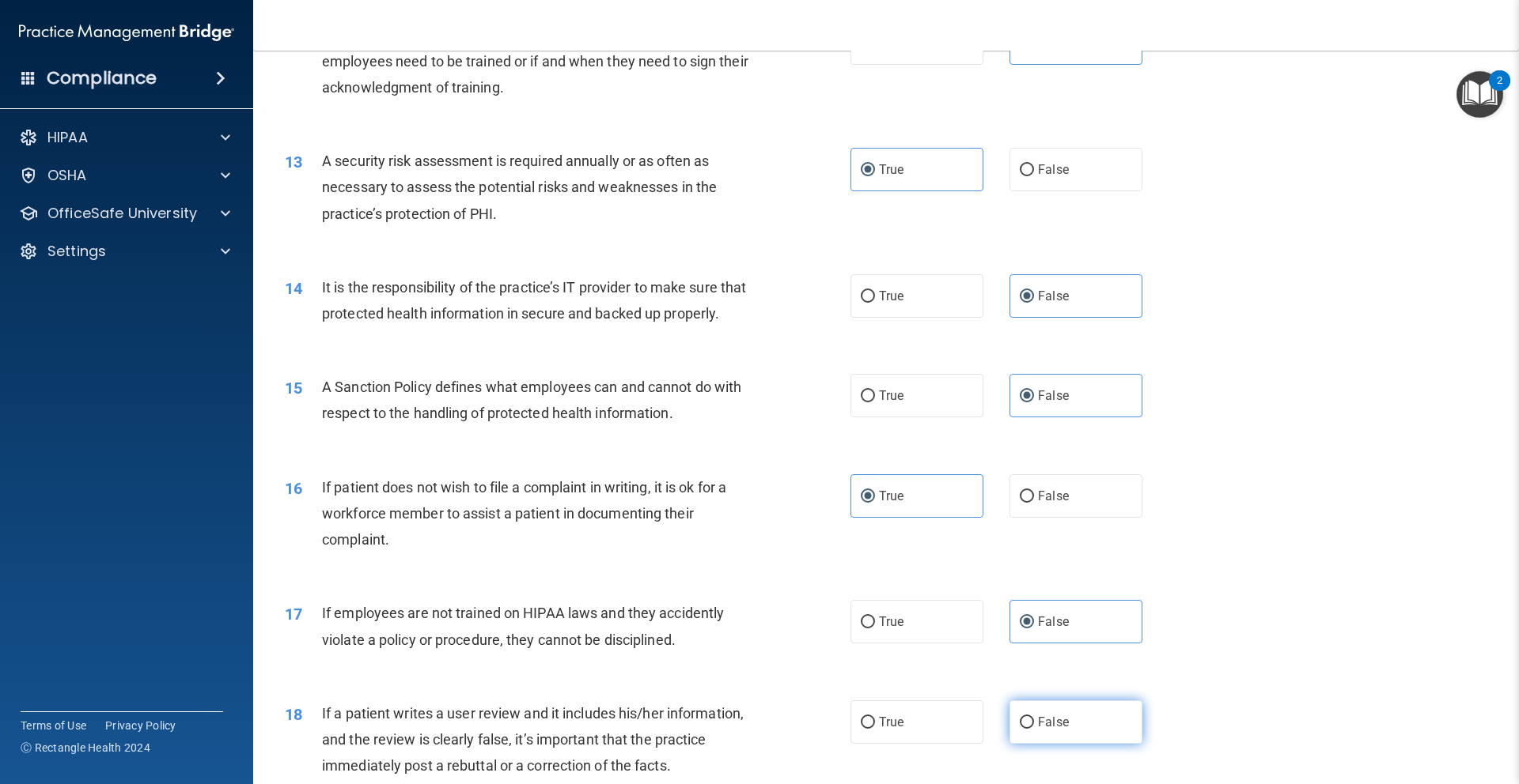
drag, startPoint x: 1074, startPoint y: 729, endPoint x: 1082, endPoint y: 721, distance: 11.3
click at [1074, 729] on label "False" at bounding box center [1075, 722] width 132 height 44
click at [1034, 729] on input "False" at bounding box center [1026, 723] width 14 height 11
radio input "true"
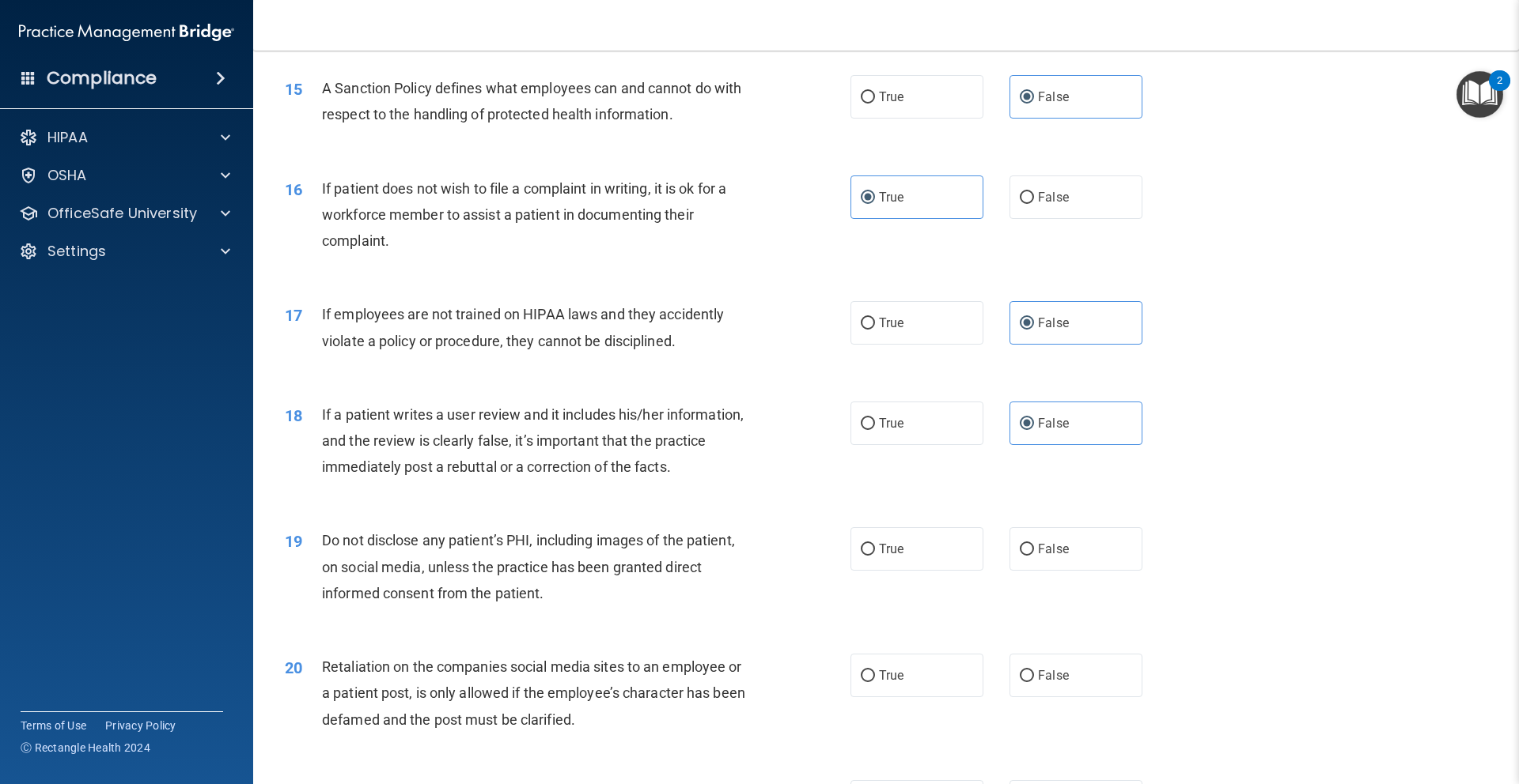
scroll to position [1900, 0]
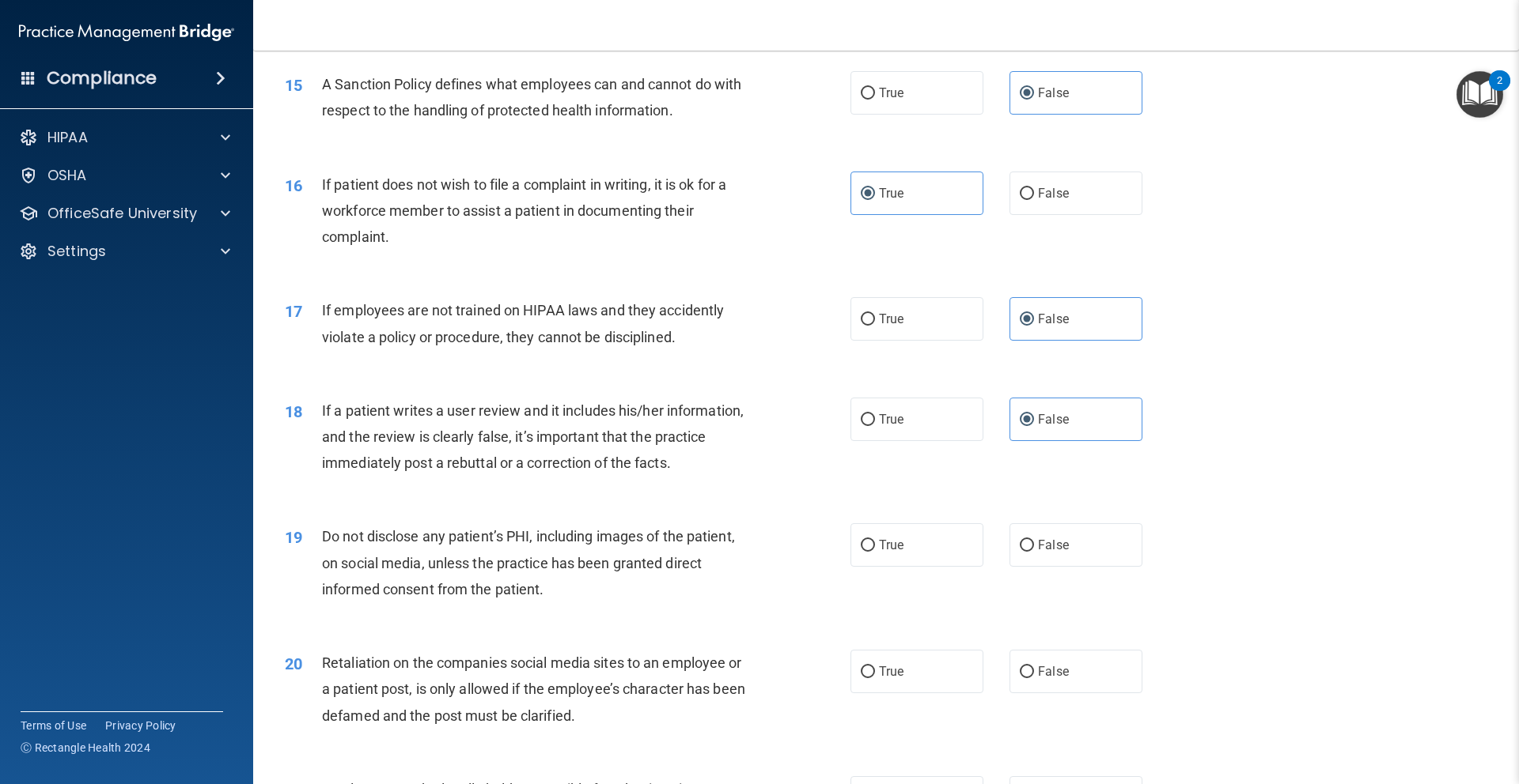
click at [982, 548] on div "True False" at bounding box center [1009, 545] width 318 height 44
drag, startPoint x: 968, startPoint y: 549, endPoint x: 980, endPoint y: 553, distance: 12.6
click at [969, 550] on label "True" at bounding box center [916, 545] width 132 height 44
click at [875, 550] on input "True" at bounding box center [867, 546] width 14 height 11
radio input "true"
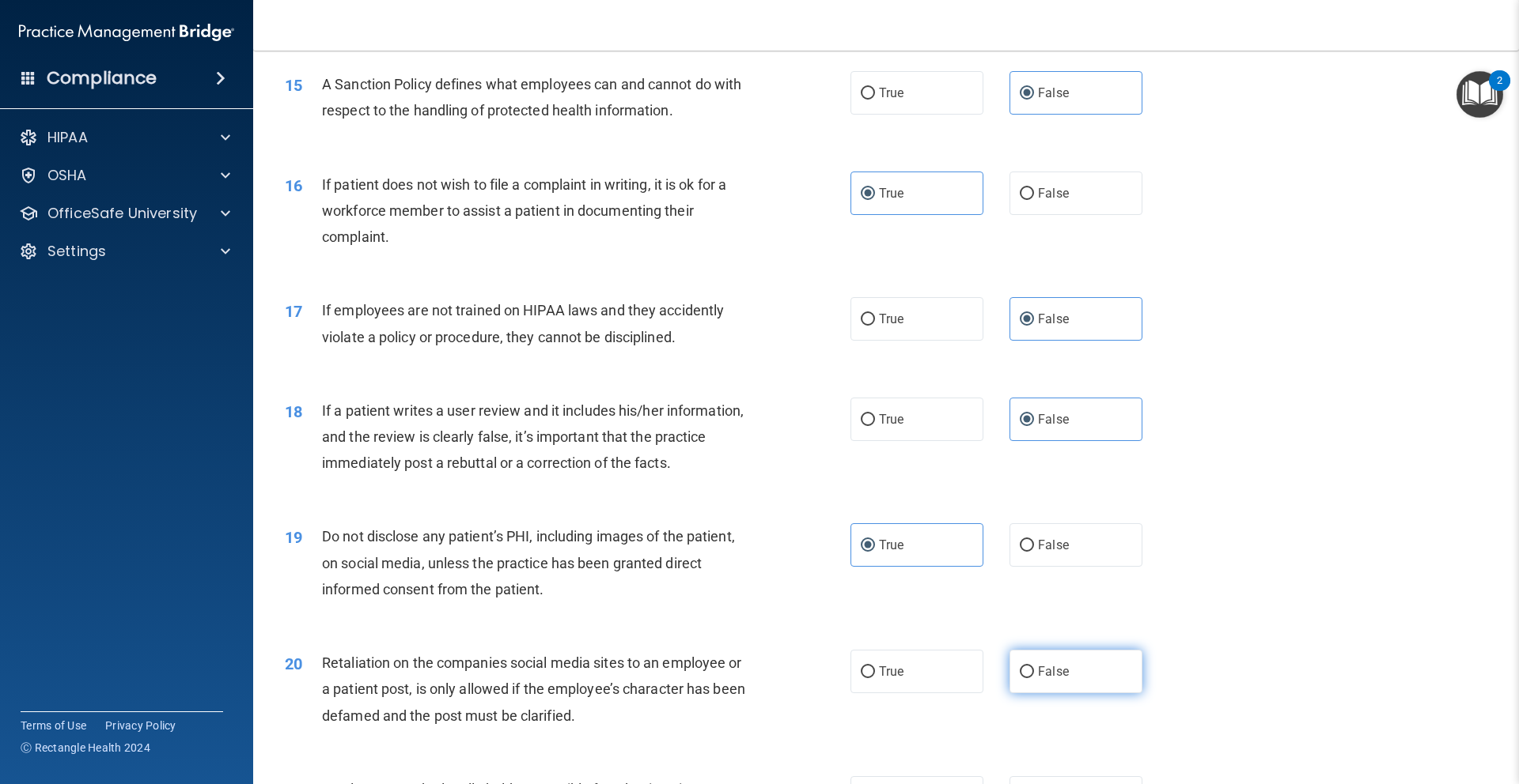
click at [1087, 665] on label "False" at bounding box center [1075, 672] width 132 height 44
click at [1034, 667] on input "False" at bounding box center [1026, 673] width 14 height 11
radio input "true"
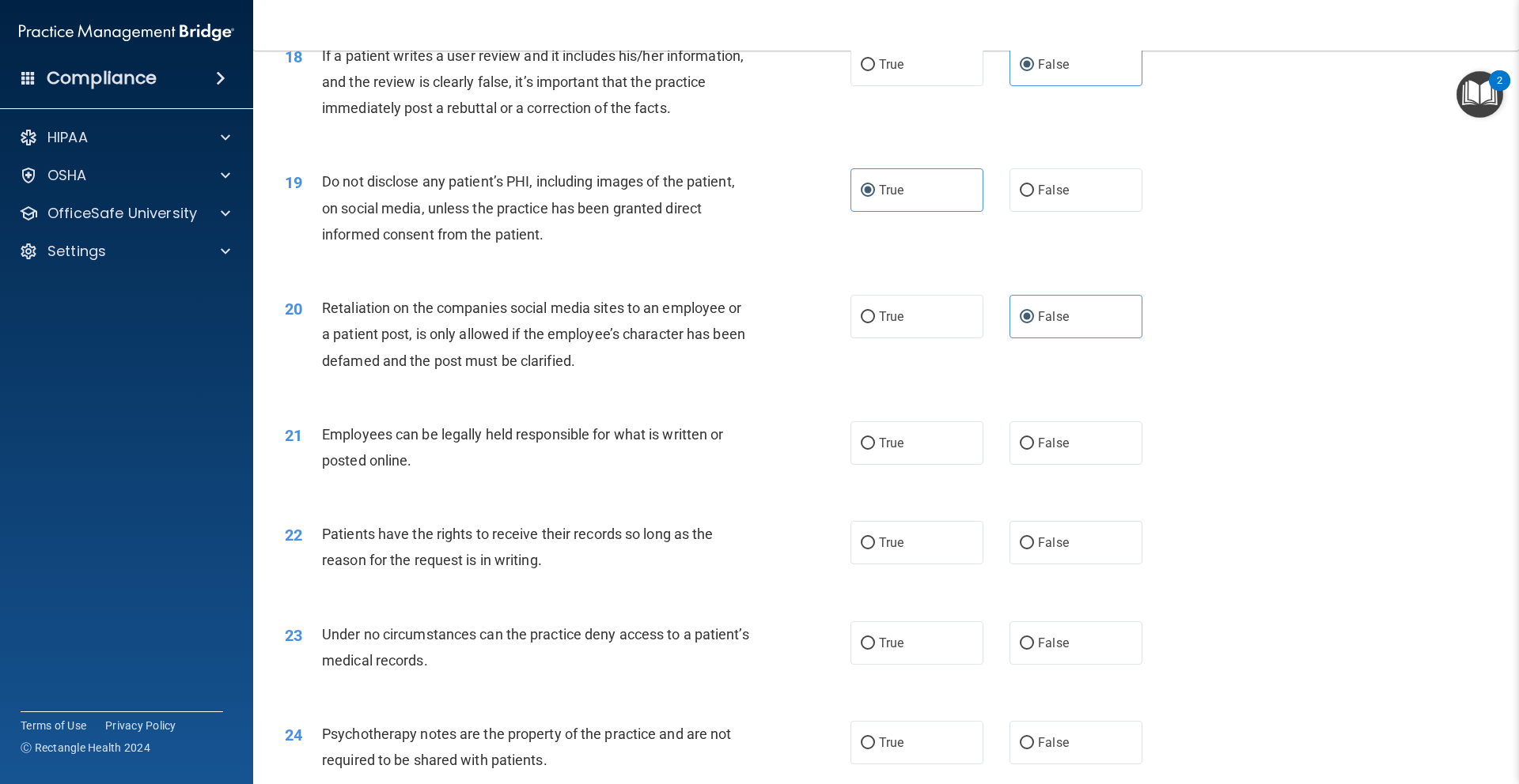
scroll to position [2254, 0]
click at [951, 432] on label "True" at bounding box center [916, 444] width 132 height 44
click at [875, 439] on input "True" at bounding box center [867, 445] width 14 height 11
radio input "true"
click at [1097, 545] on label "False" at bounding box center [1075, 544] width 132 height 44
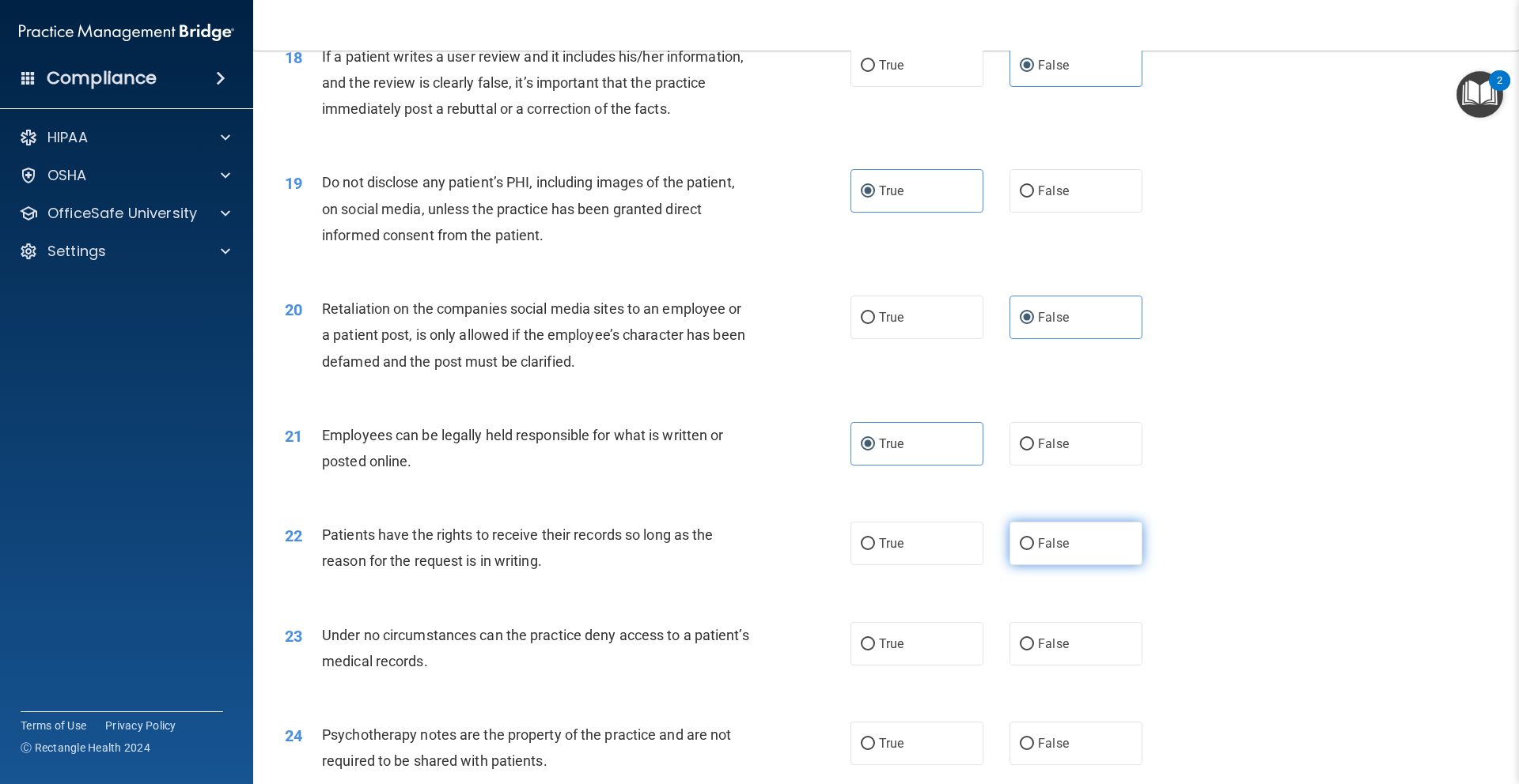
click at [1034, 545] on input "False" at bounding box center [1026, 544] width 14 height 11
radio input "true"
drag, startPoint x: 1072, startPoint y: 653, endPoint x: 1021, endPoint y: 673, distance: 54.8
click at [1072, 653] on label "False" at bounding box center [1075, 644] width 132 height 44
click at [1034, 651] on input "False" at bounding box center [1026, 645] width 14 height 11
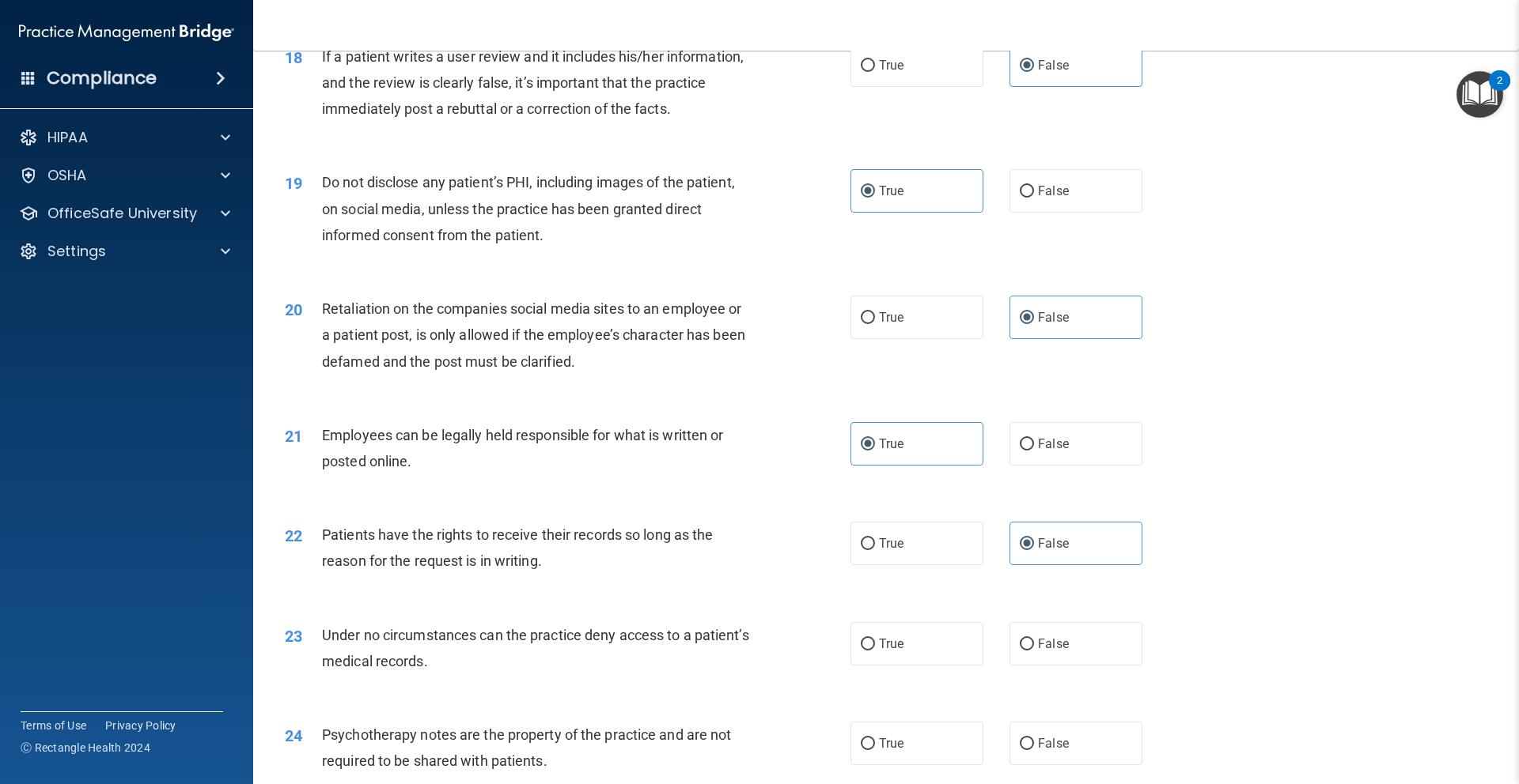
radio input "true"
drag, startPoint x: 928, startPoint y: 733, endPoint x: 982, endPoint y: 705, distance: 60.8
click at [933, 730] on label "True" at bounding box center [916, 744] width 132 height 44
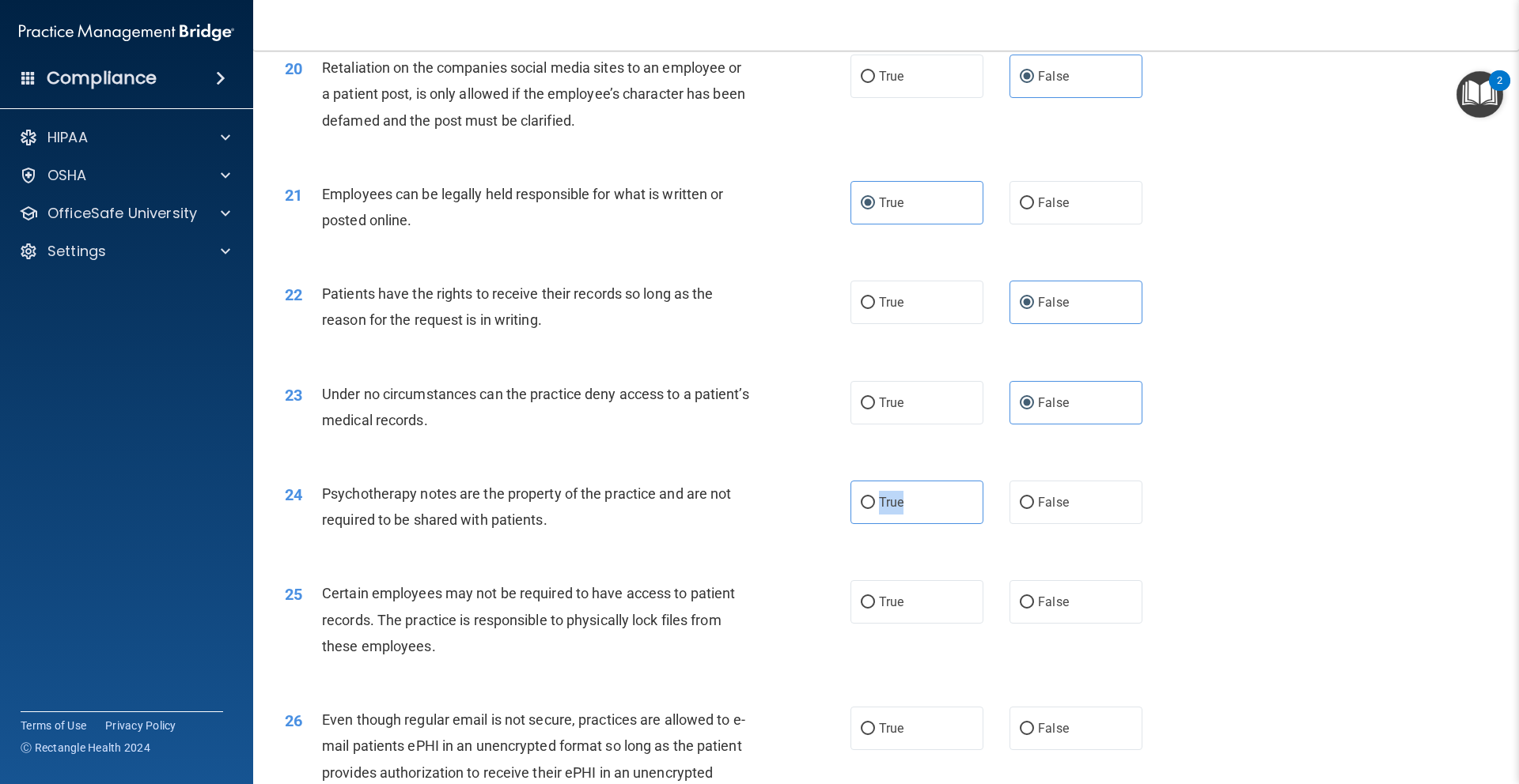
scroll to position [2669, 0]
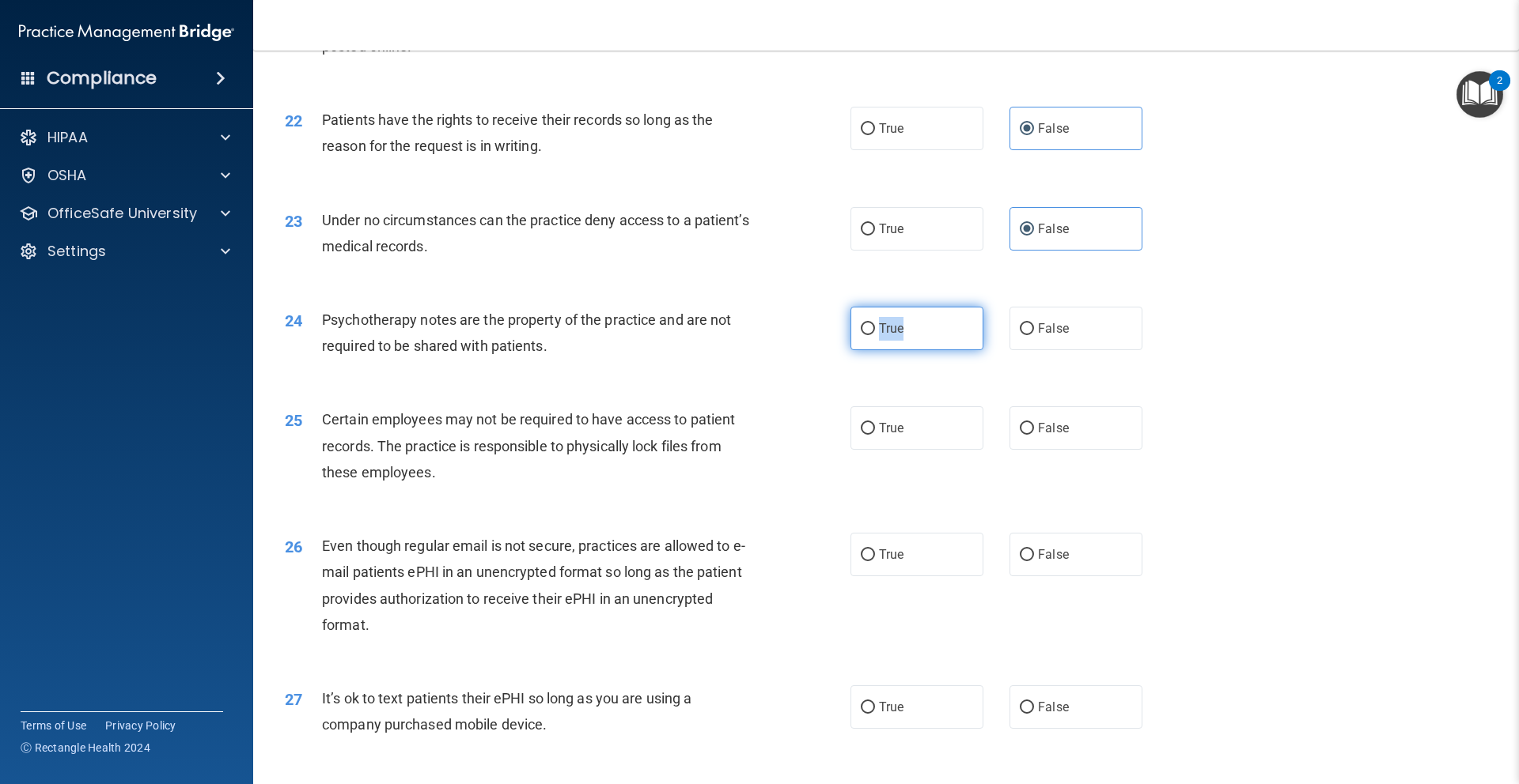
click at [944, 313] on label "True" at bounding box center [916, 329] width 132 height 44
click at [875, 323] on input "True" at bounding box center [867, 329] width 14 height 11
radio input "true"
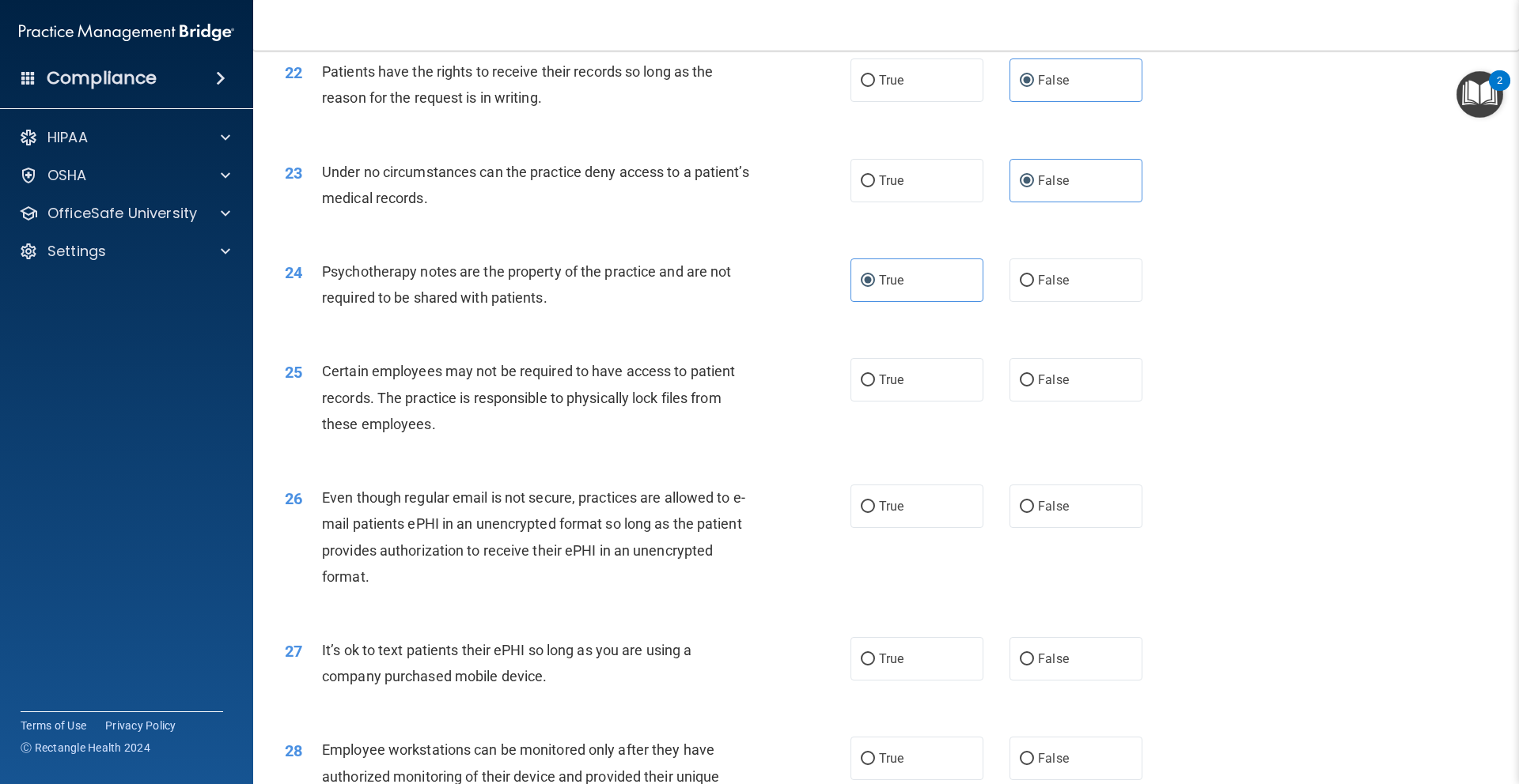
scroll to position [2715, 0]
click at [1104, 380] on label "False" at bounding box center [1075, 382] width 132 height 44
click at [1034, 380] on input "False" at bounding box center [1026, 383] width 14 height 11
radio input "true"
drag, startPoint x: 903, startPoint y: 376, endPoint x: 907, endPoint y: 412, distance: 36.2
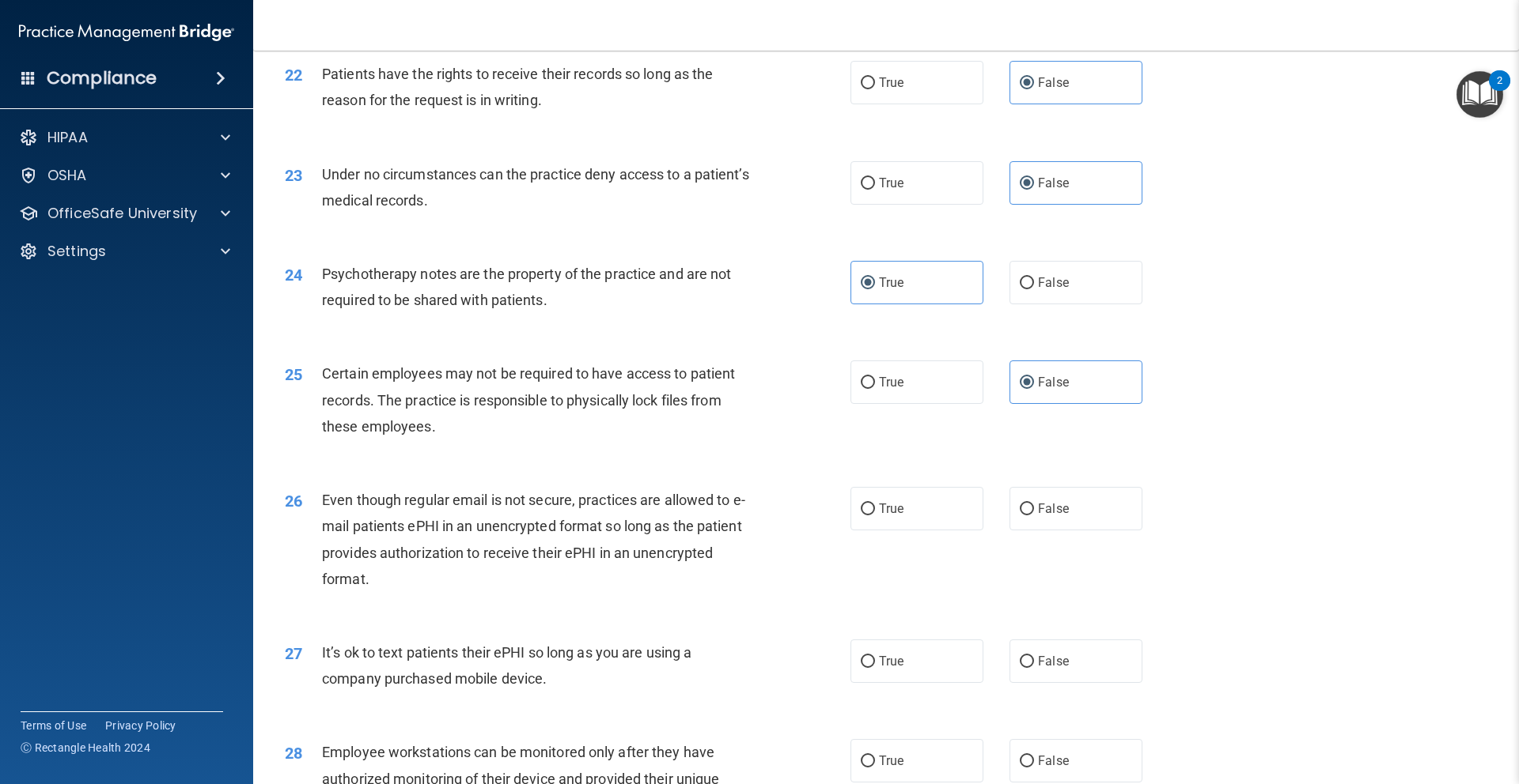
click at [903, 376] on span "True" at bounding box center [891, 382] width 25 height 15
click at [875, 377] on input "True" at bounding box center [867, 383] width 14 height 11
radio input "true"
radio input "false"
click at [907, 497] on label "True" at bounding box center [916, 509] width 132 height 44
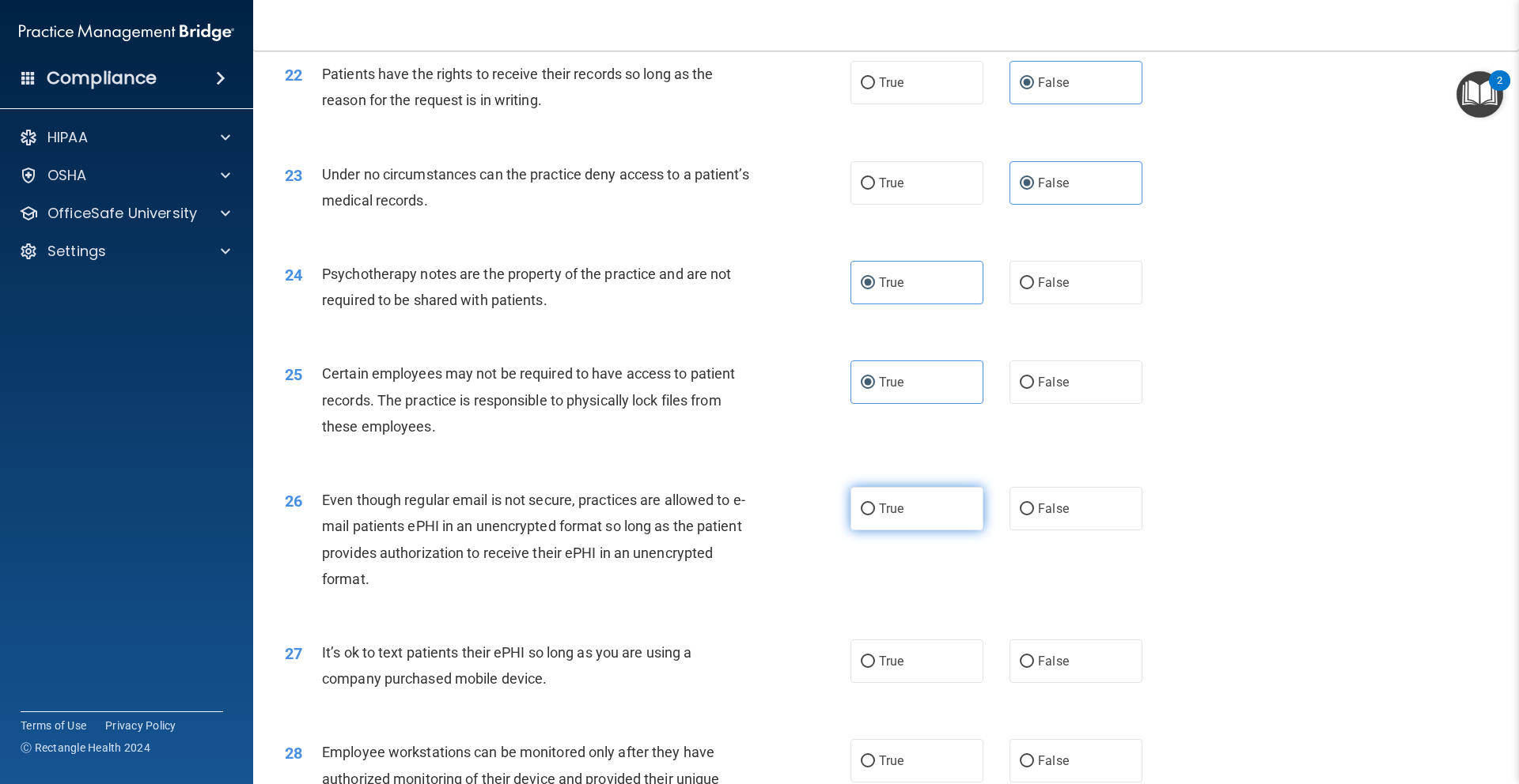
click at [875, 504] on input "True" at bounding box center [867, 510] width 14 height 11
radio input "true"
click at [1065, 661] on span "False" at bounding box center [1053, 661] width 30 height 15
click at [1057, 752] on label "False" at bounding box center [1075, 761] width 132 height 44
click at [1034, 755] on input "False" at bounding box center [1026, 761] width 14 height 11
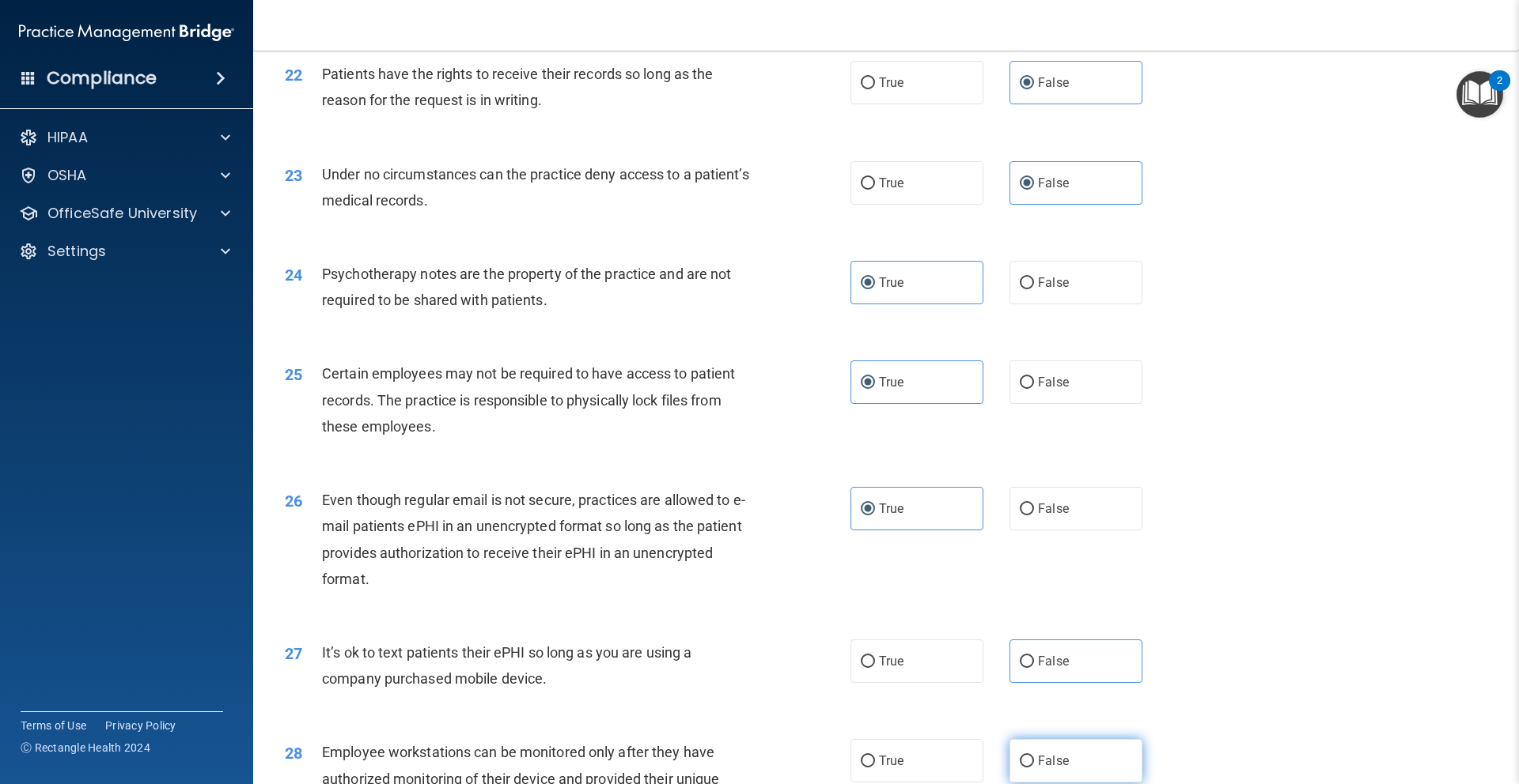
radio input "true"
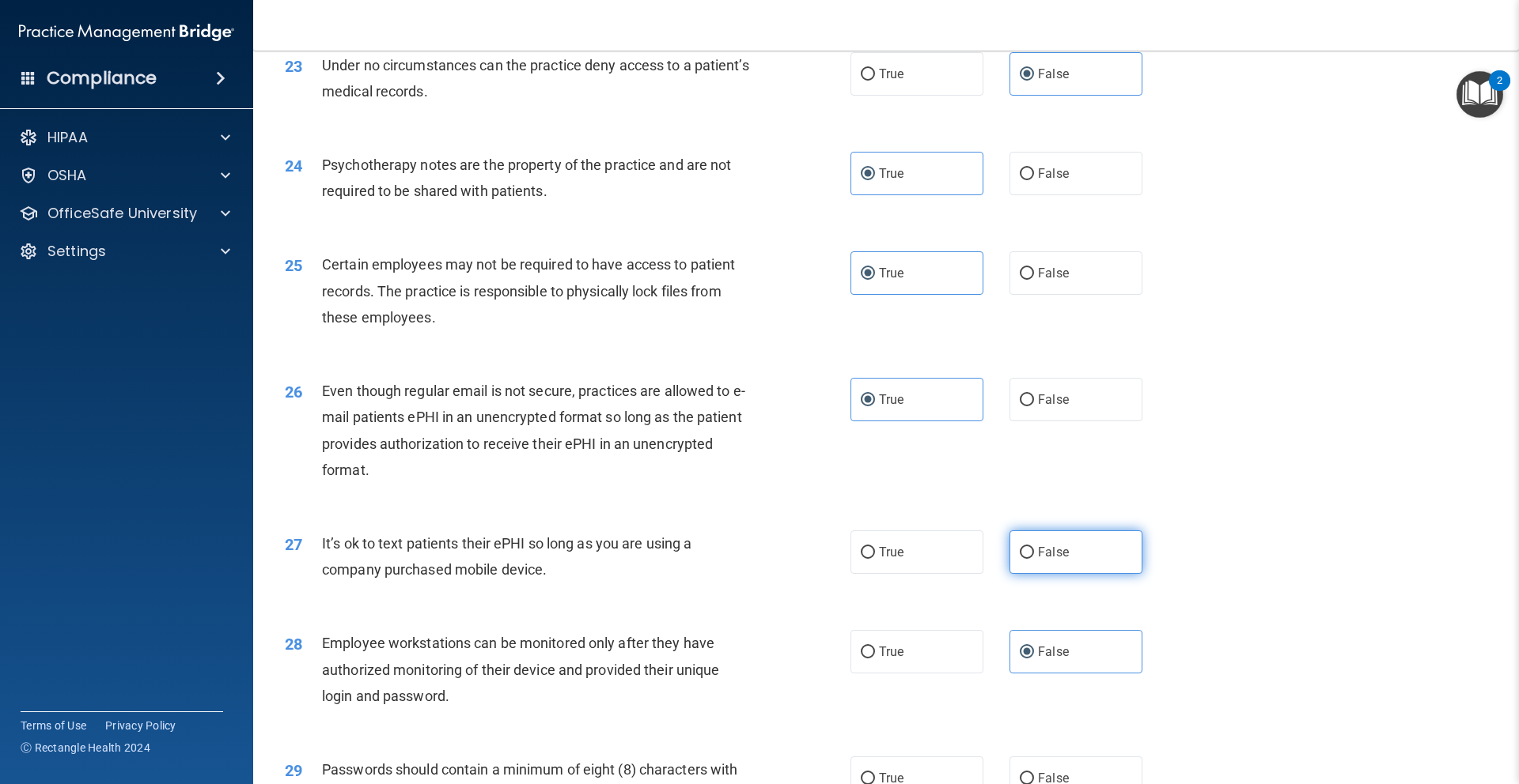
click at [1089, 558] on label "False" at bounding box center [1075, 553] width 132 height 44
click at [1034, 558] on input "False" at bounding box center [1026, 553] width 14 height 11
radio input "true"
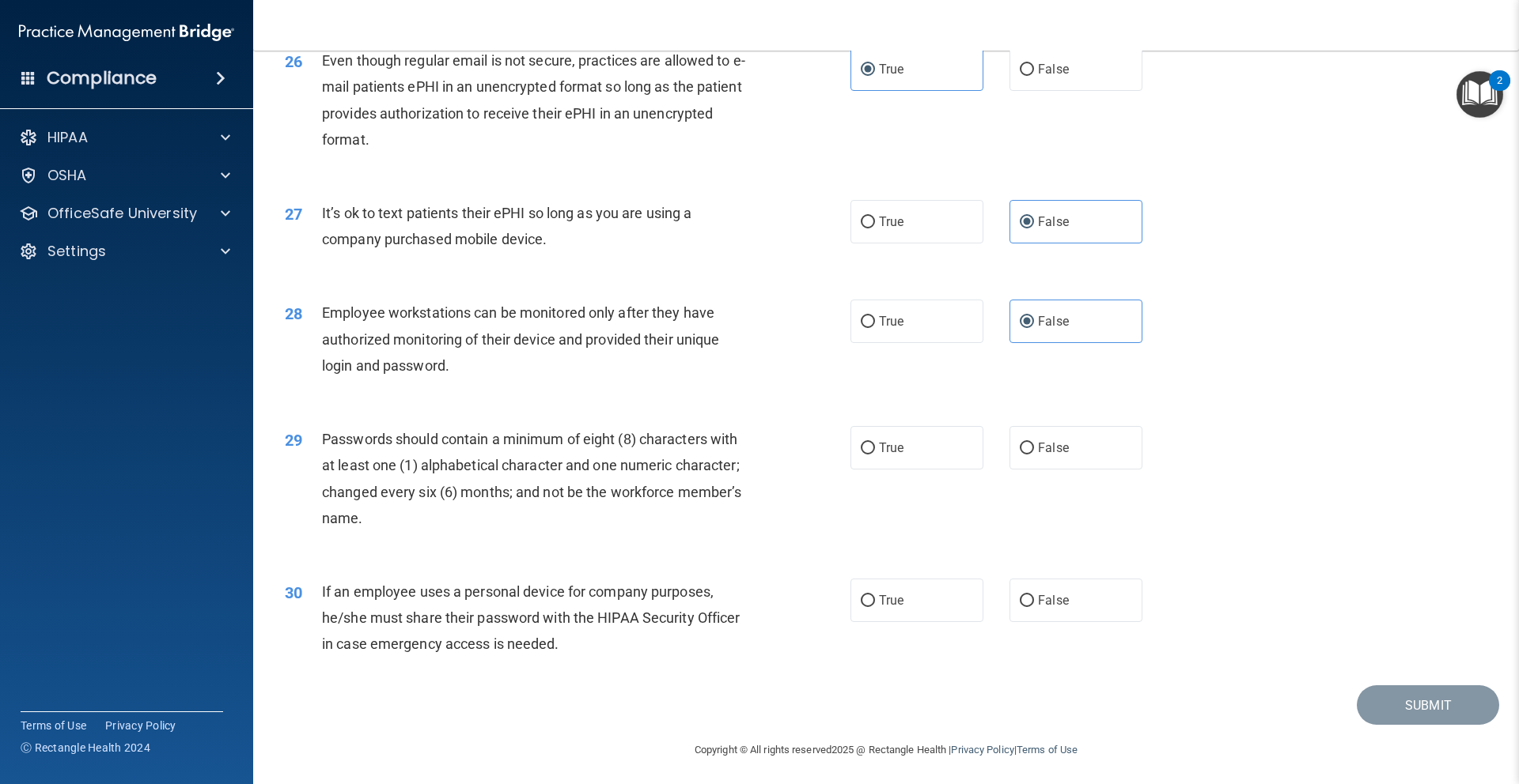
scroll to position [3154, 0]
click at [939, 449] on label "True" at bounding box center [916, 449] width 132 height 44
click at [875, 449] on input "True" at bounding box center [867, 450] width 14 height 11
radio input "true"
click at [1086, 626] on div "30 If an employee uses a personal device for company purposes, he/she must shar…" at bounding box center [885, 623] width 1226 height 127
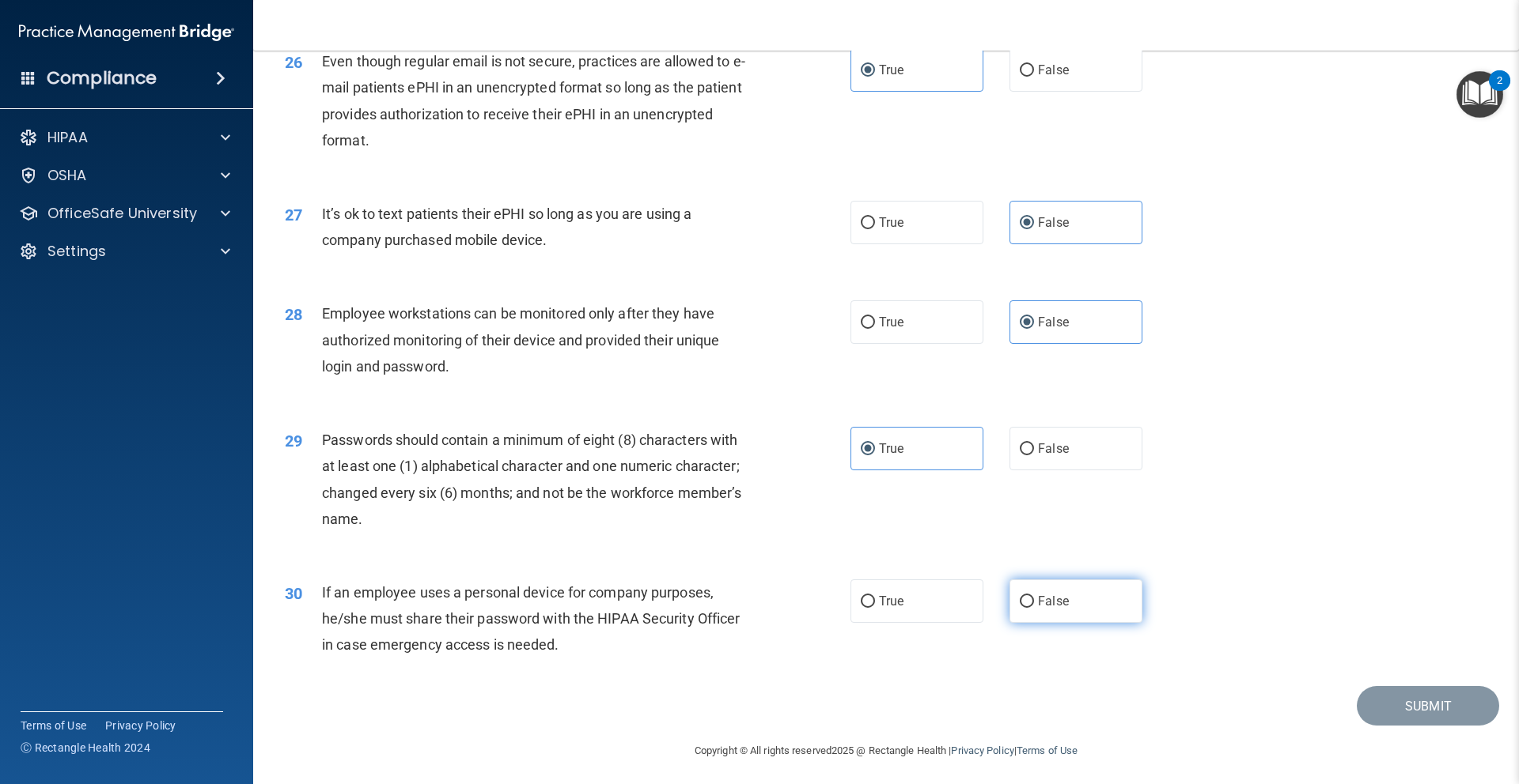
click at [1070, 606] on label "False" at bounding box center [1075, 601] width 132 height 44
click at [1034, 606] on input "False" at bounding box center [1026, 602] width 14 height 11
radio input "true"
click at [1435, 705] on button "Submit" at bounding box center [1427, 706] width 142 height 40
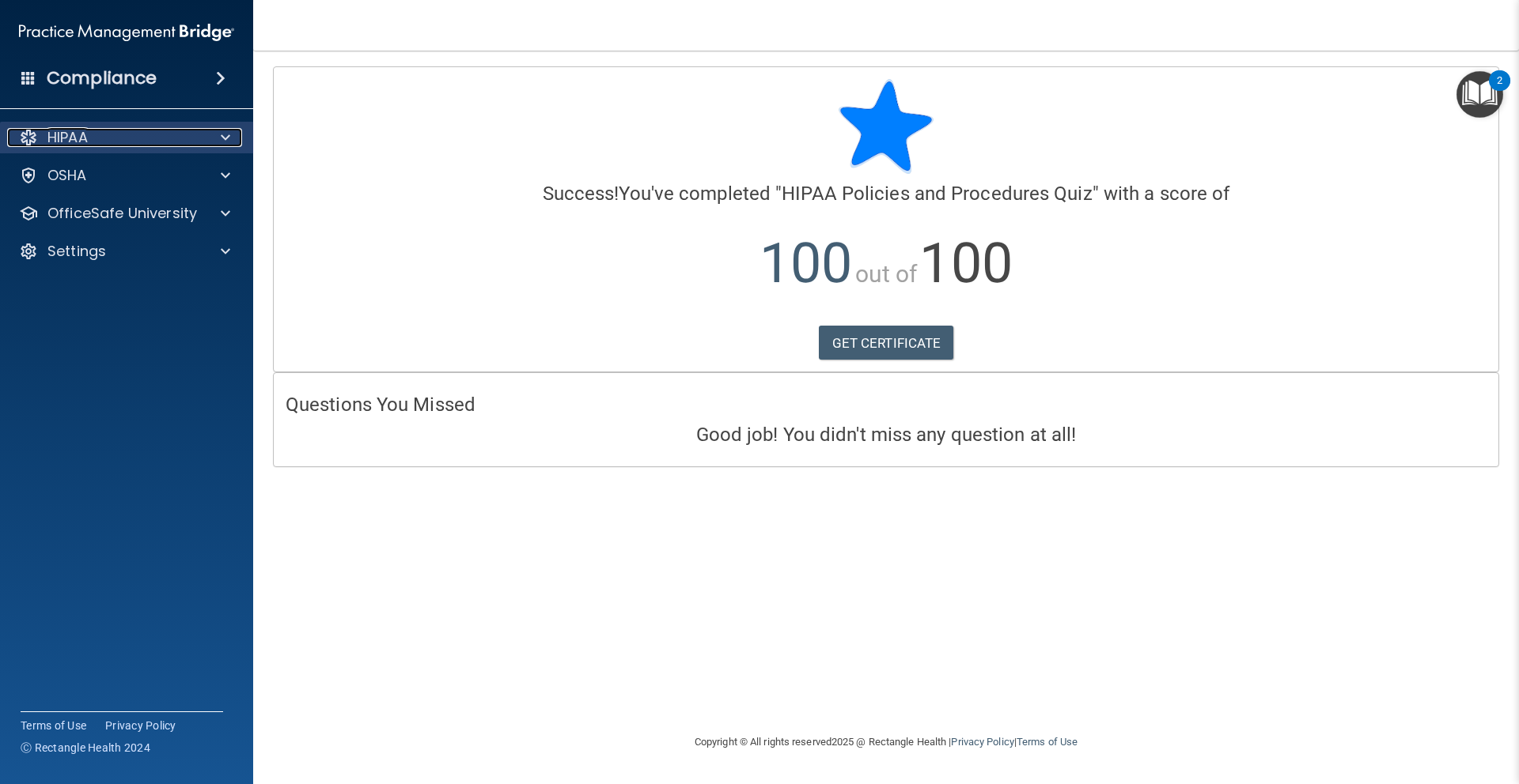
click at [225, 133] on span at bounding box center [226, 137] width 10 height 19
click at [228, 128] on span at bounding box center [226, 137] width 10 height 19
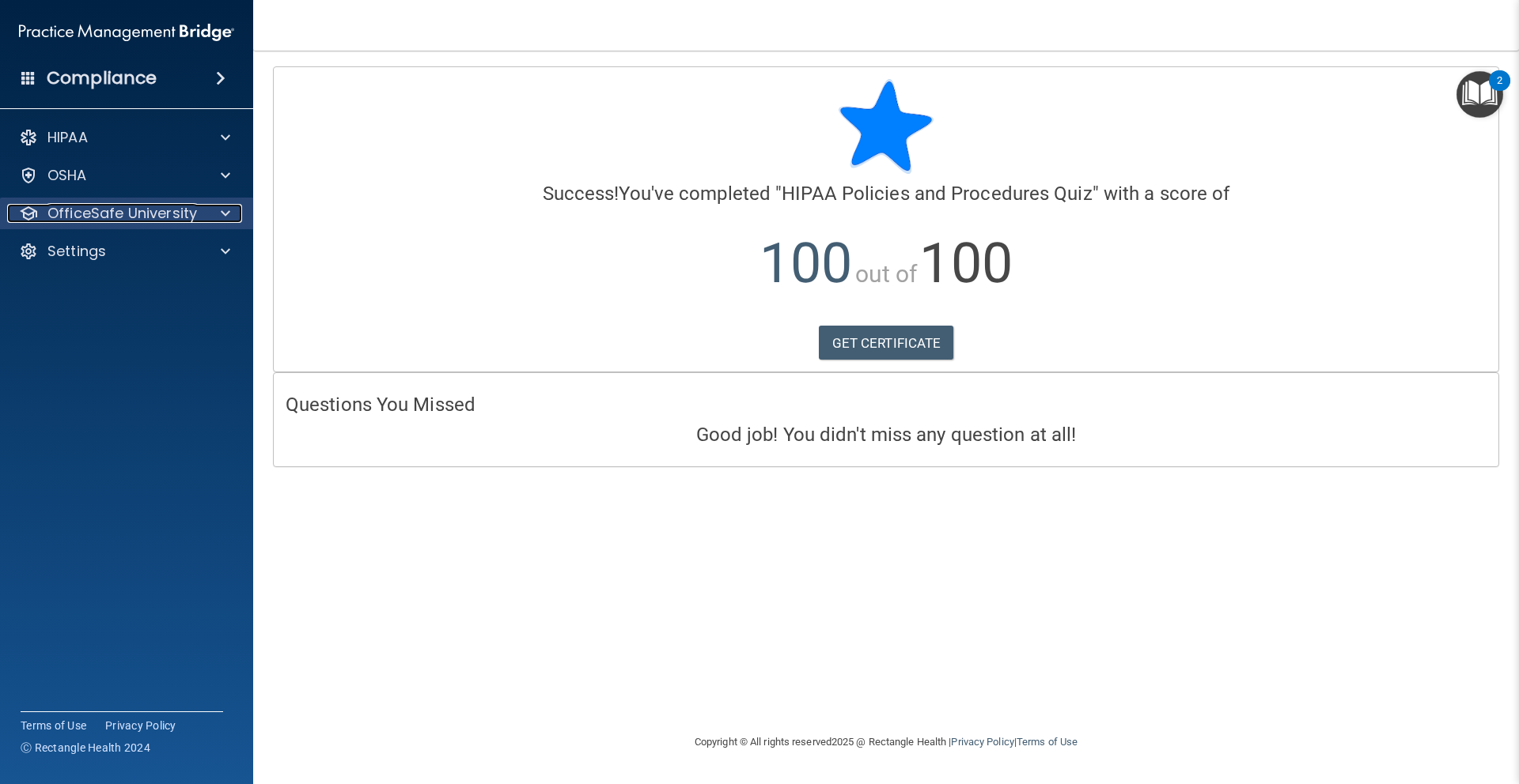
click at [212, 216] on div at bounding box center [223, 213] width 40 height 19
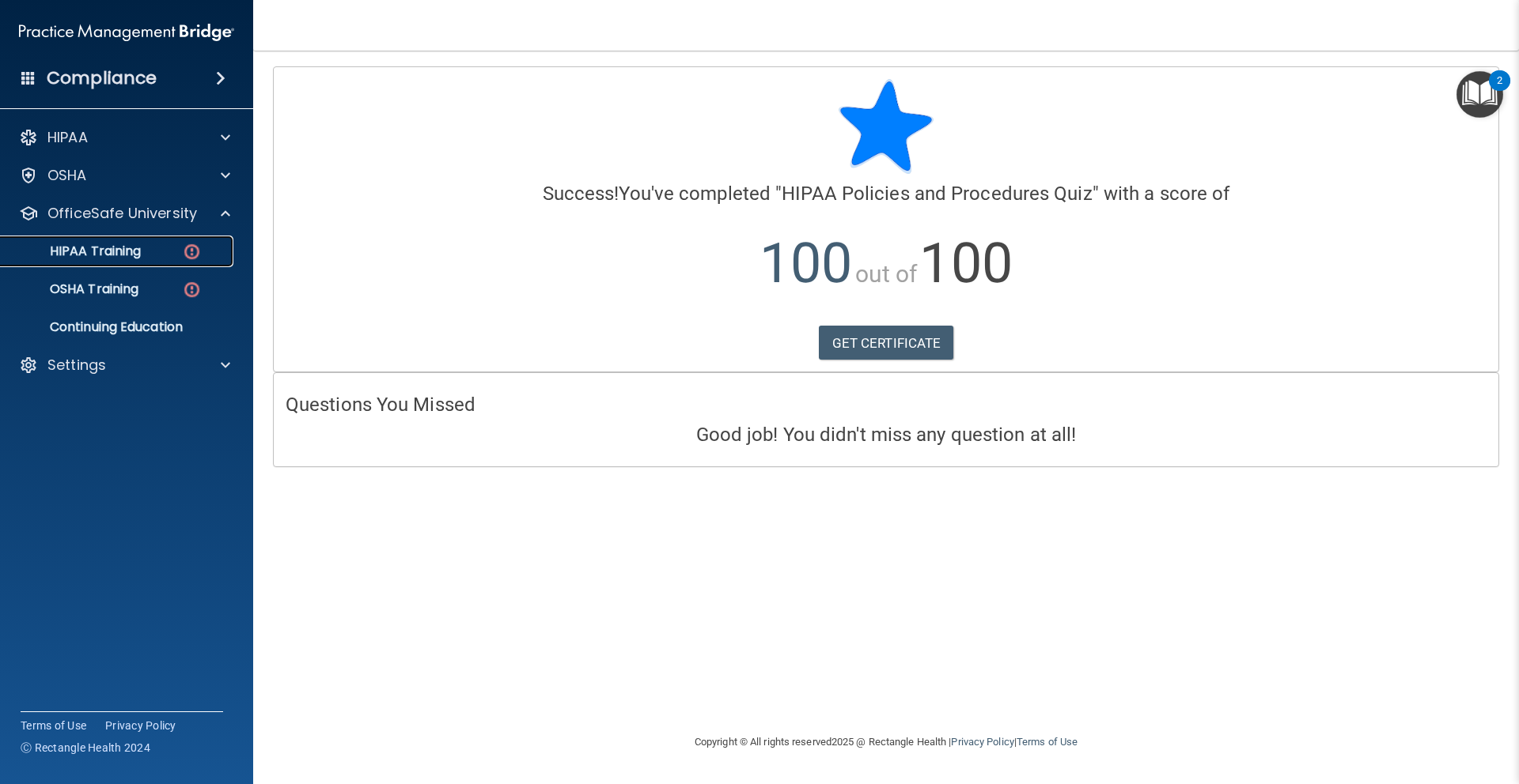
click at [152, 255] on div "HIPAA Training" at bounding box center [118, 251] width 216 height 16
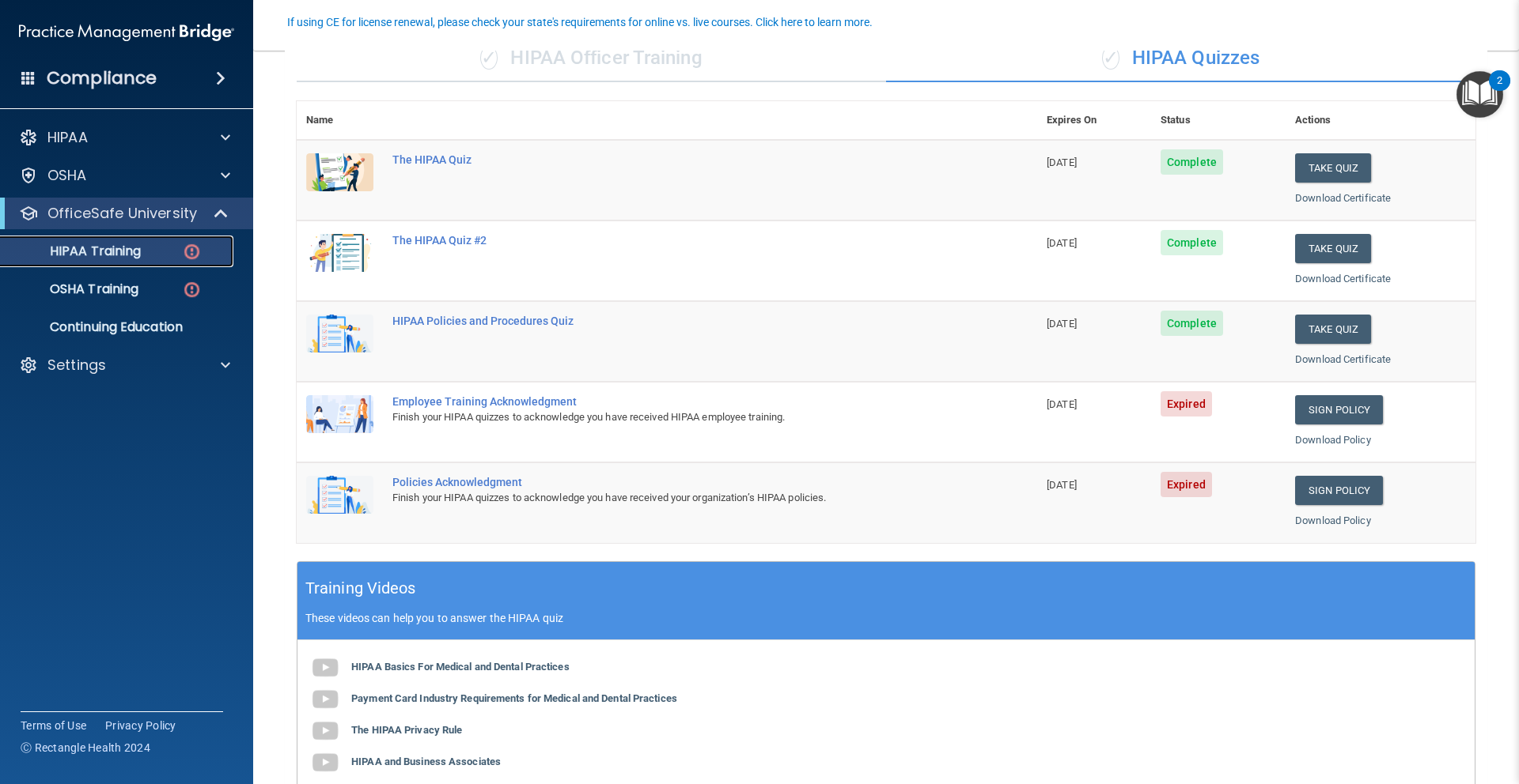
scroll to position [137, 0]
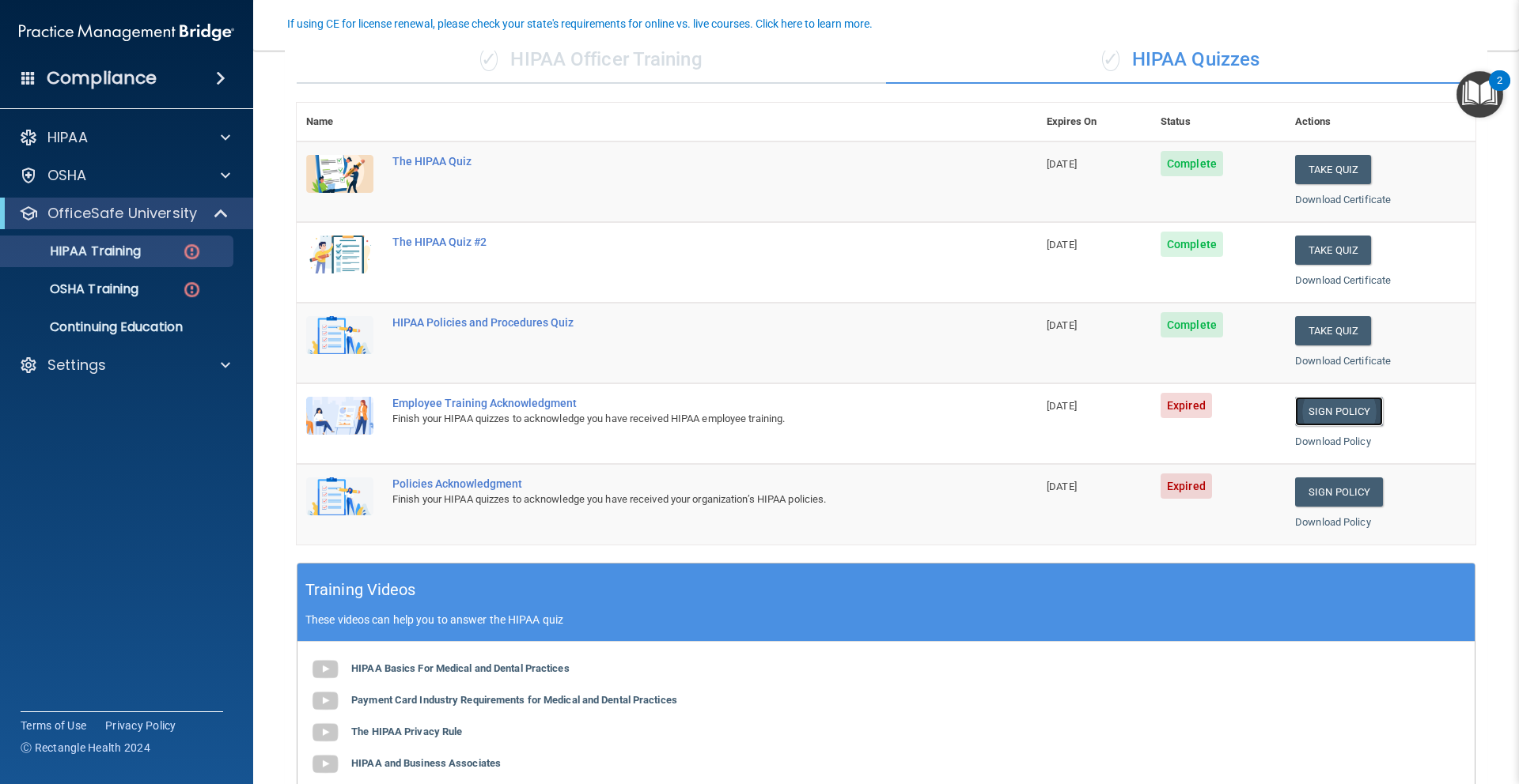
click at [1342, 412] on link "Sign Policy" at bounding box center [1339, 412] width 88 height 30
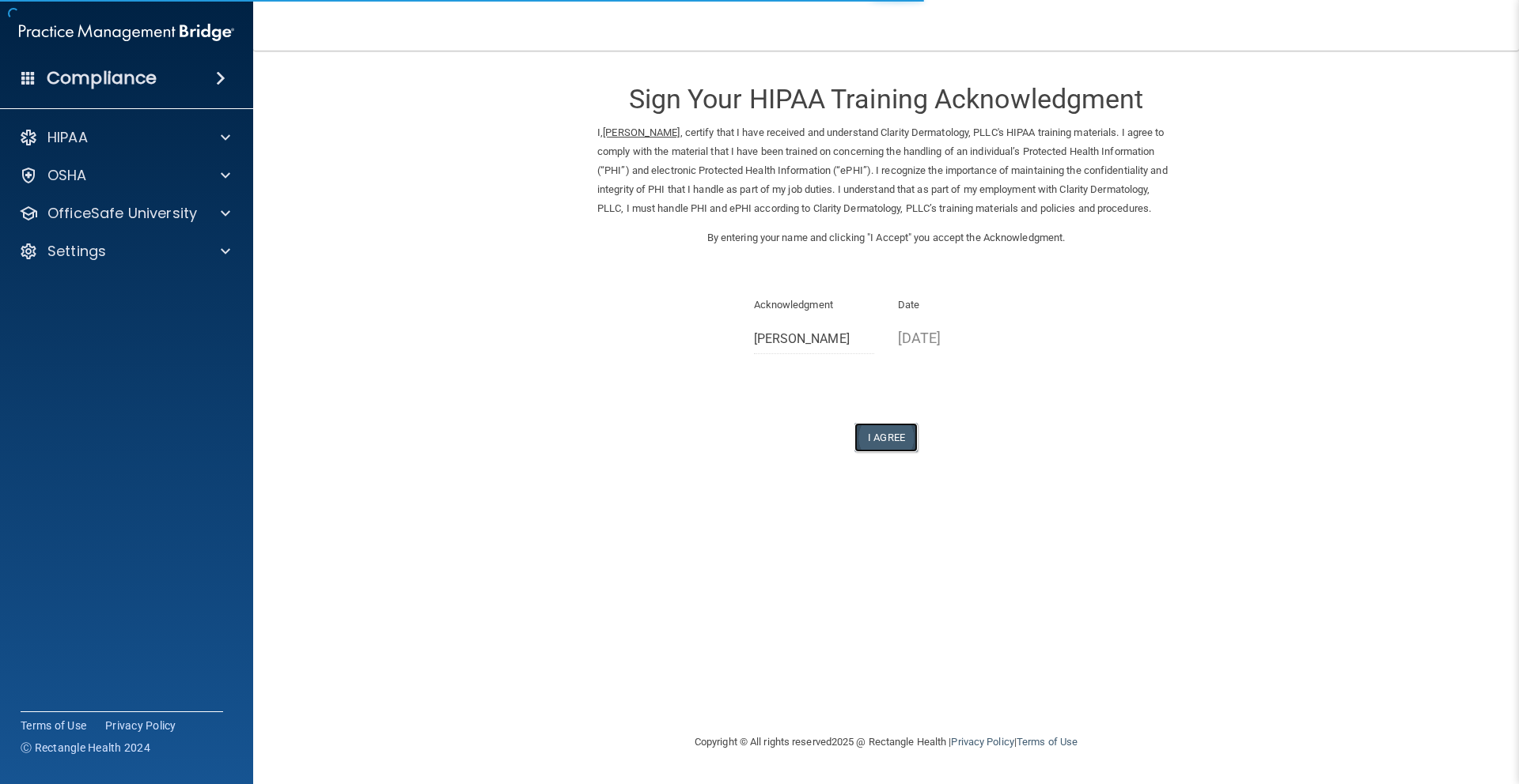
click at [901, 452] on button "I Agree" at bounding box center [885, 437] width 63 height 30
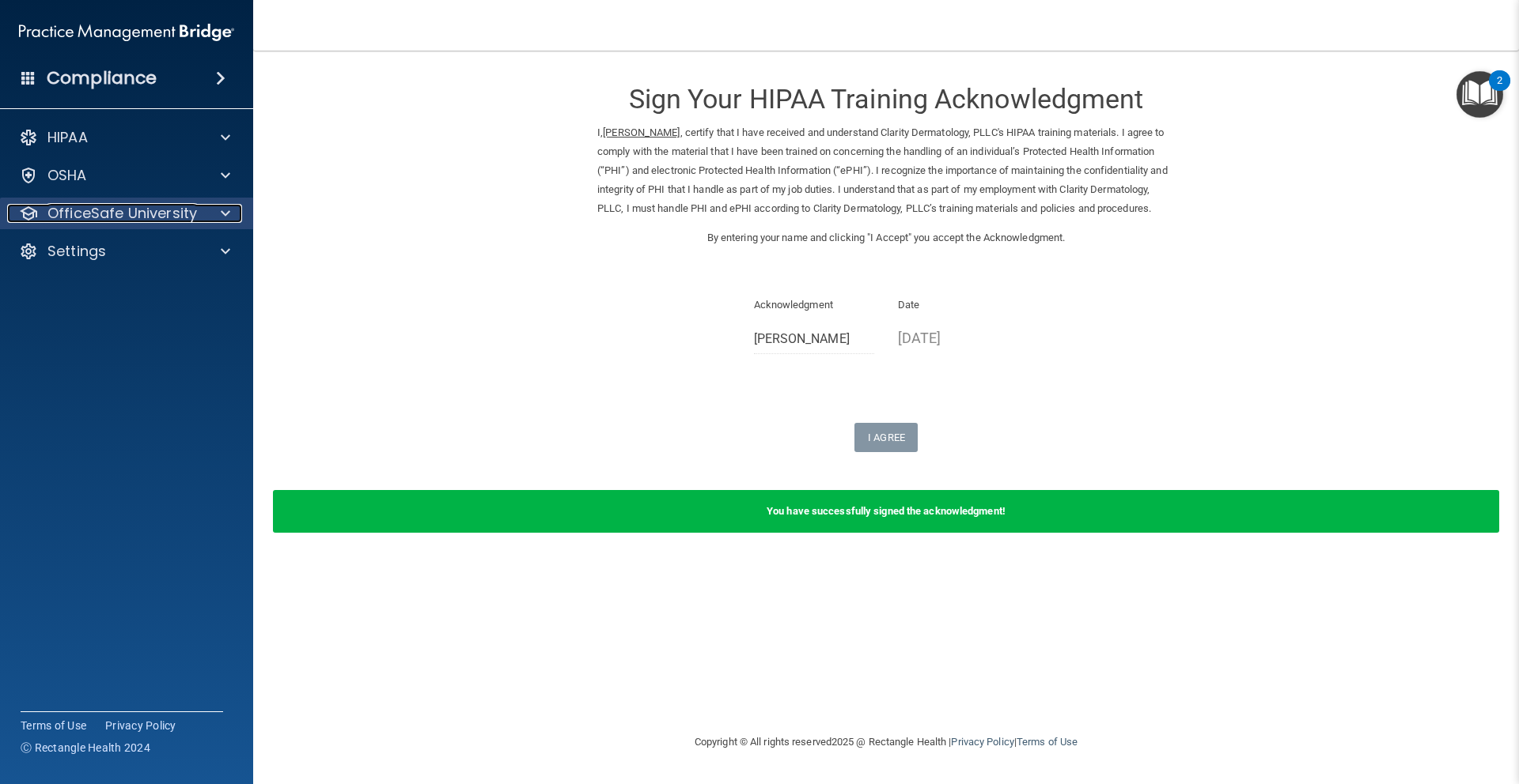
click at [233, 211] on div at bounding box center [223, 213] width 40 height 19
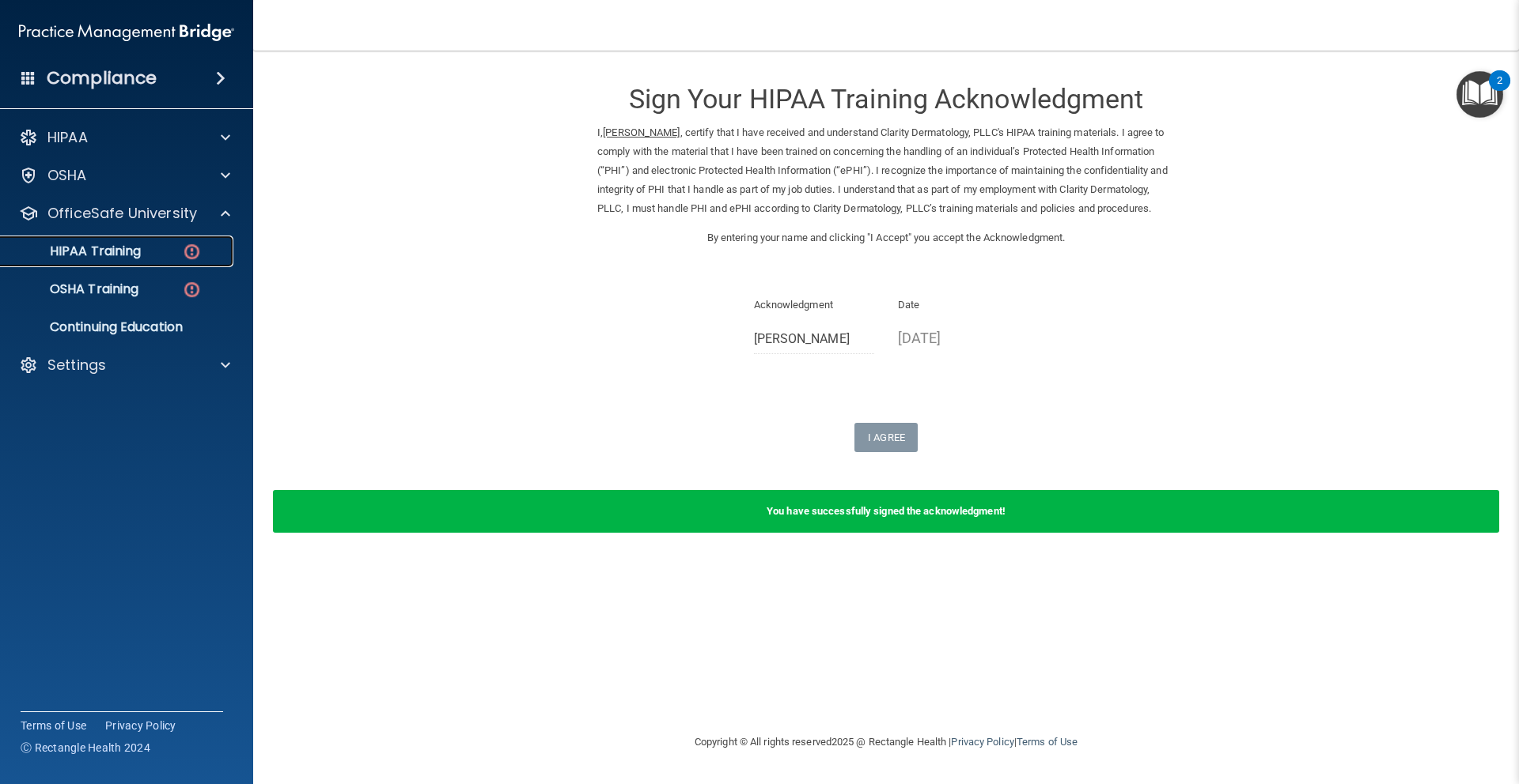
click at [147, 254] on div "HIPAA Training" at bounding box center [118, 251] width 216 height 16
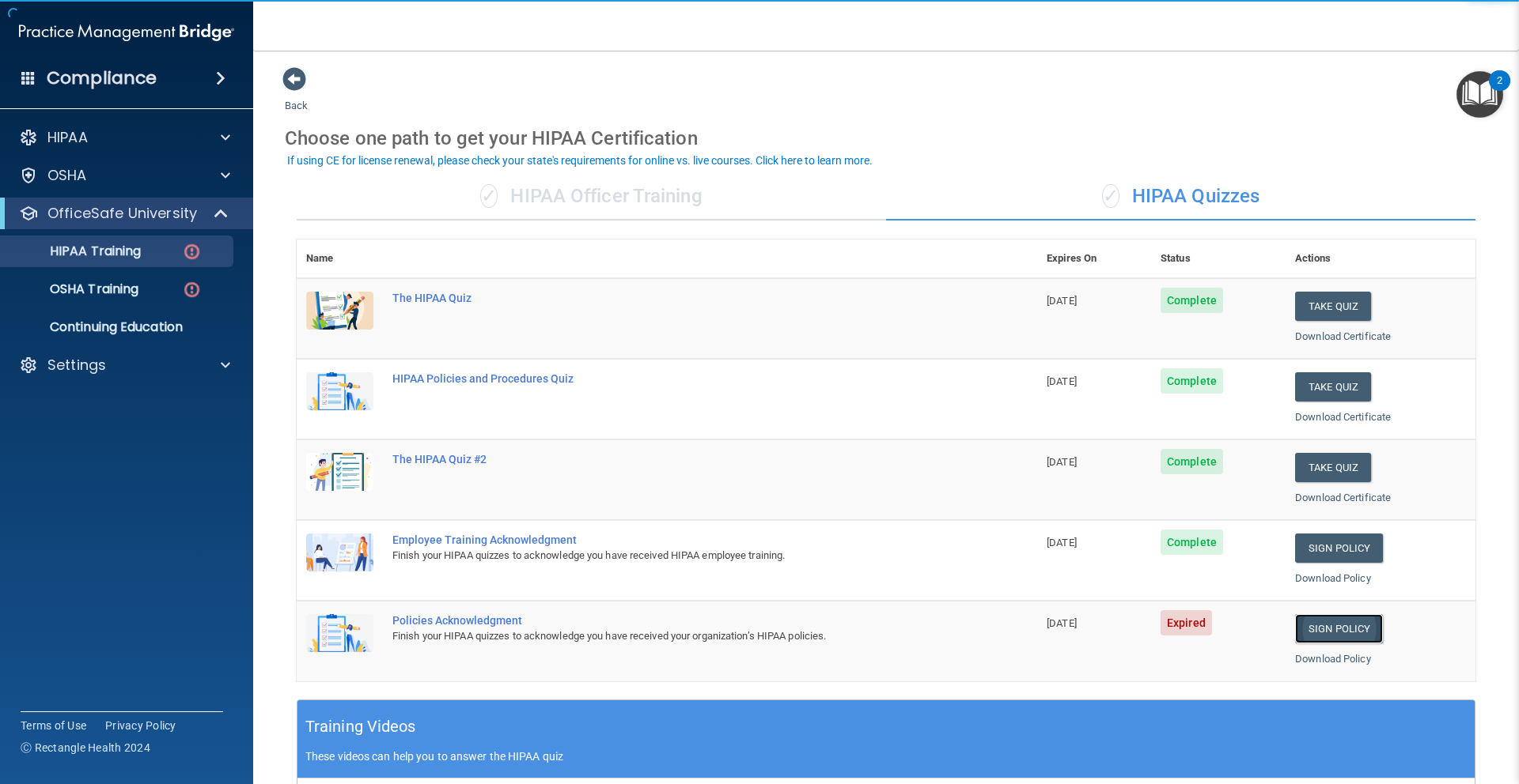
click at [1358, 636] on link "Sign Policy" at bounding box center [1339, 629] width 88 height 30
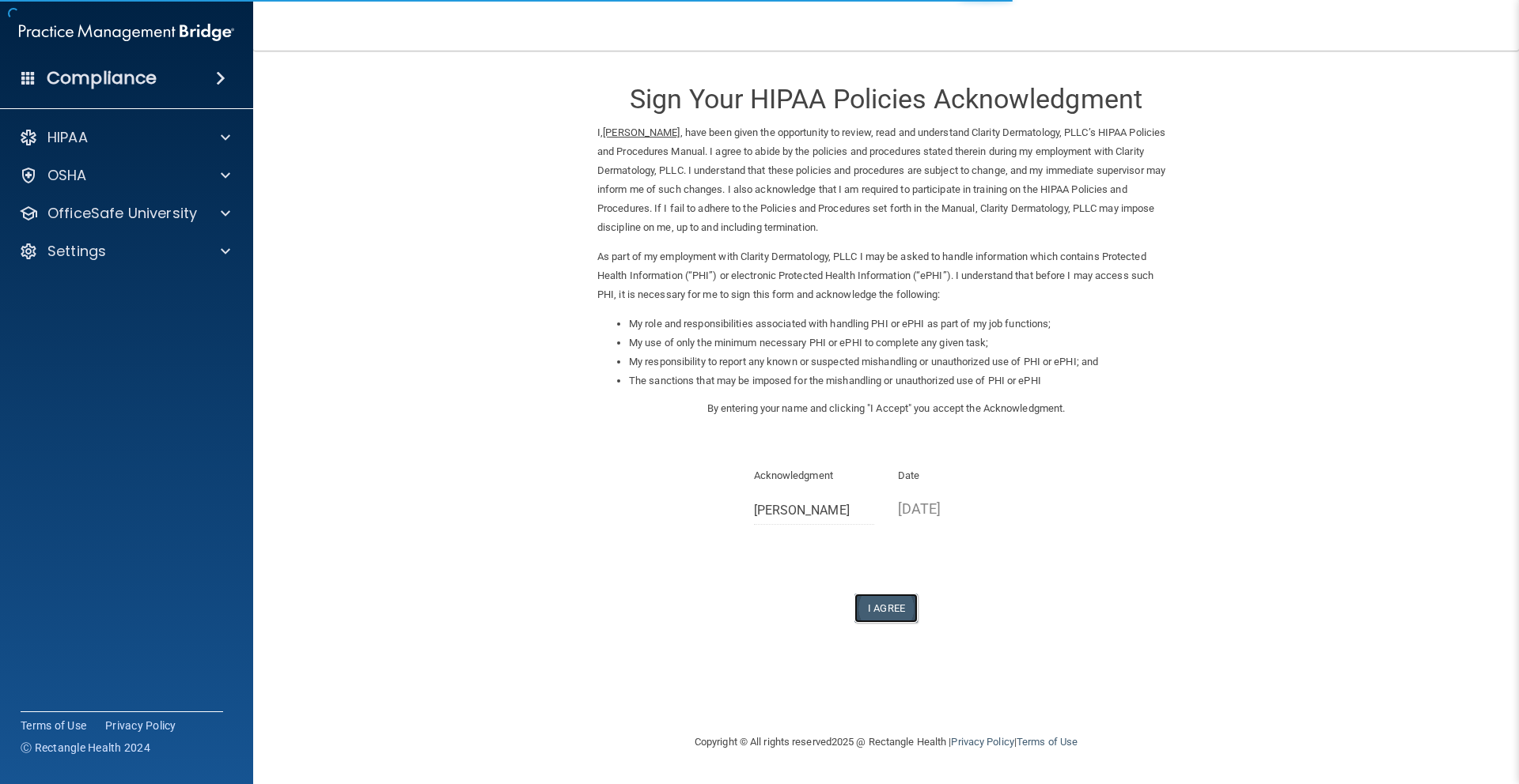
click at [910, 619] on button "I Agree" at bounding box center [885, 608] width 63 height 30
click at [902, 614] on button "I Agree" at bounding box center [885, 608] width 63 height 30
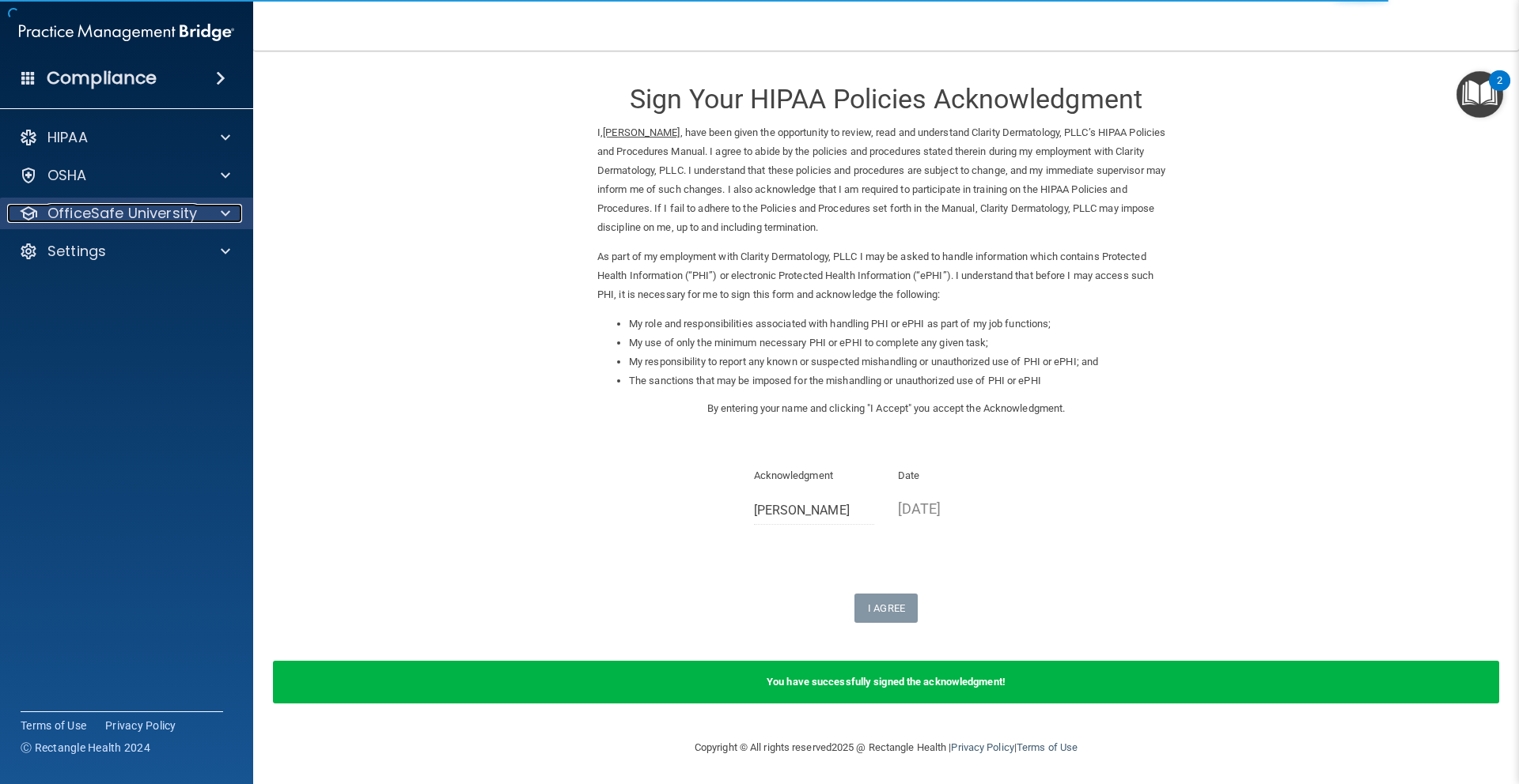
click at [236, 213] on div at bounding box center [223, 213] width 40 height 19
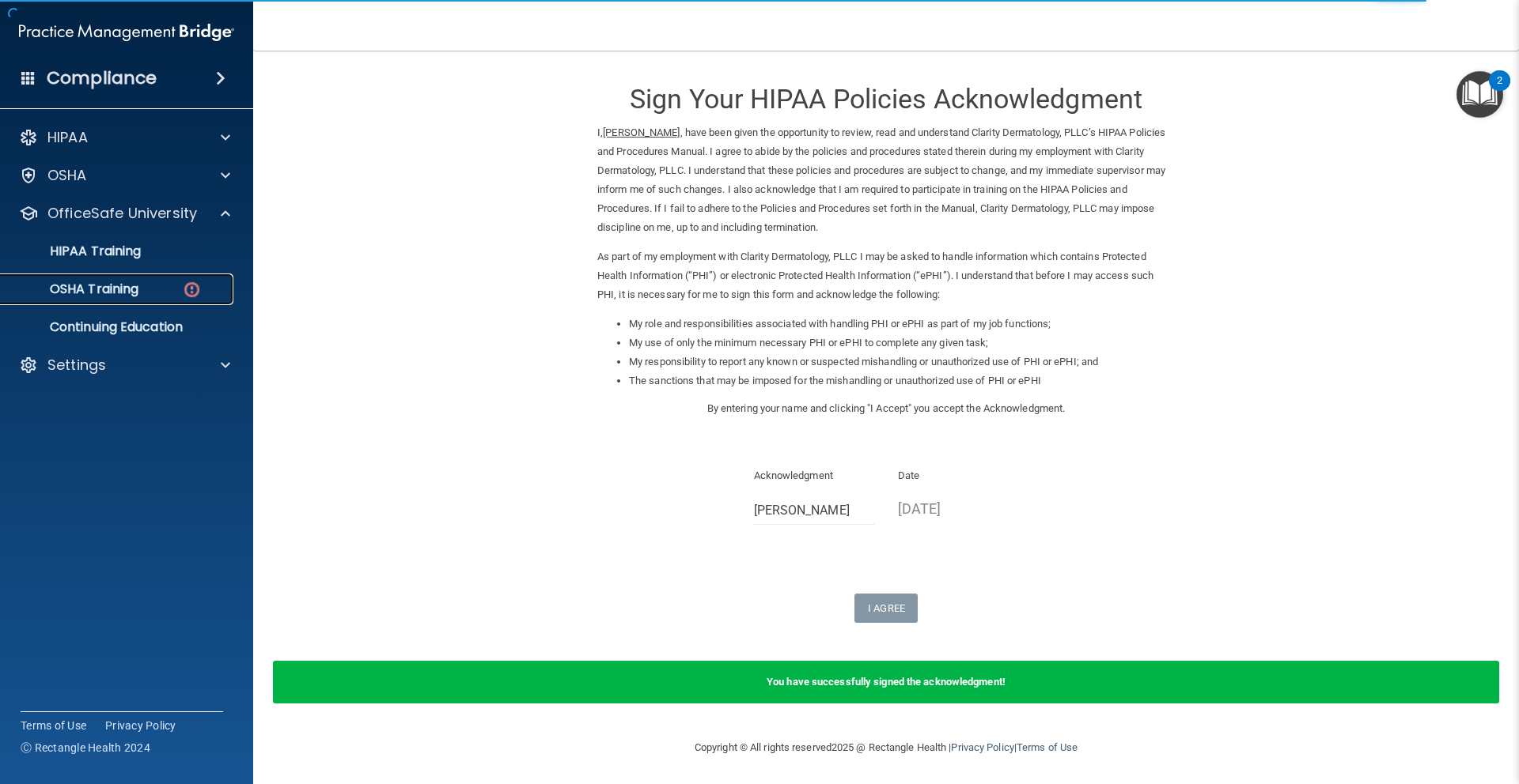
click at [118, 286] on p "OSHA Training" at bounding box center [74, 289] width 128 height 16
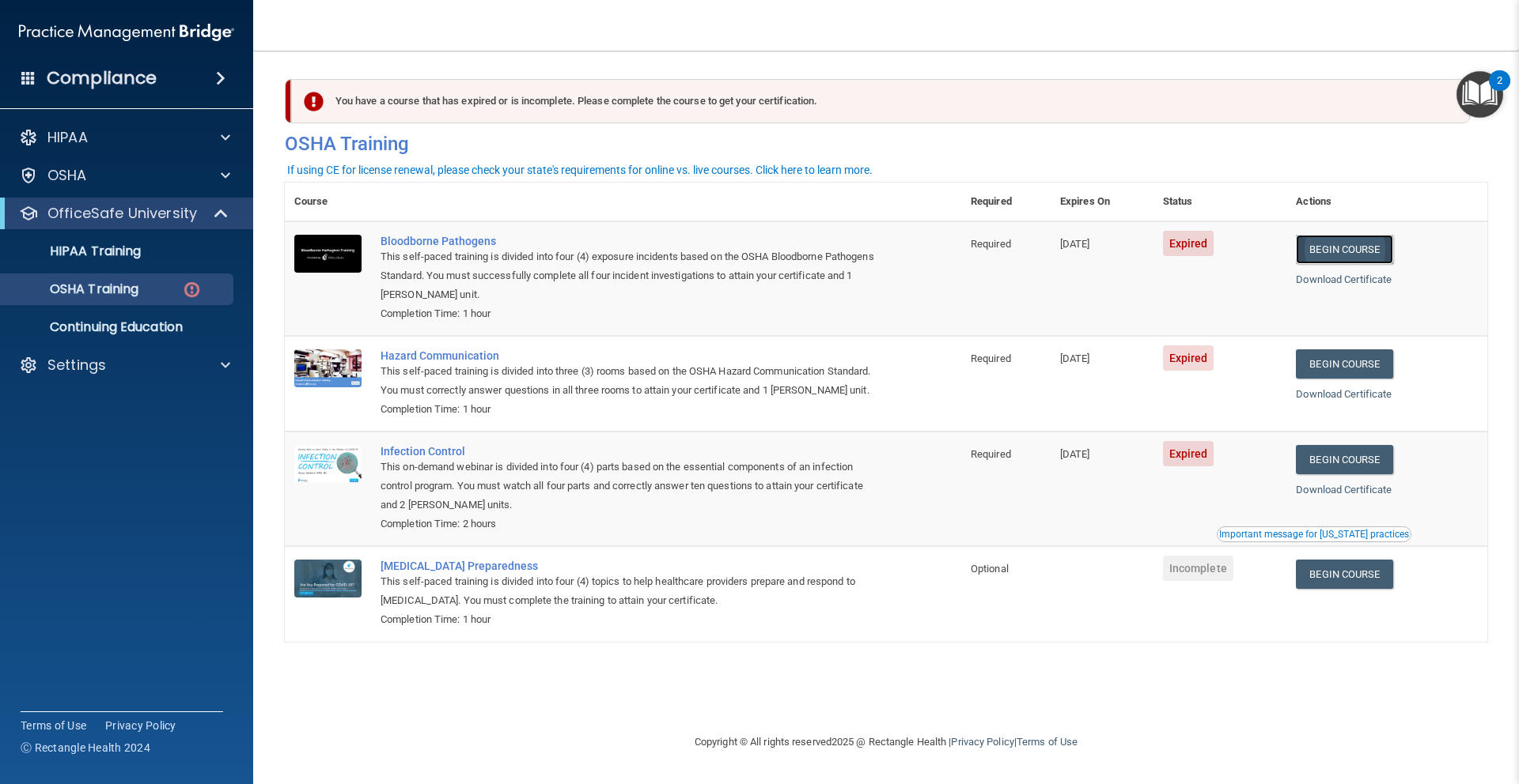
click at [1343, 252] on link "Begin Course" at bounding box center [1344, 250] width 96 height 30
click at [457, 242] on div "Bloodborne Pathogens" at bounding box center [631, 241] width 501 height 12
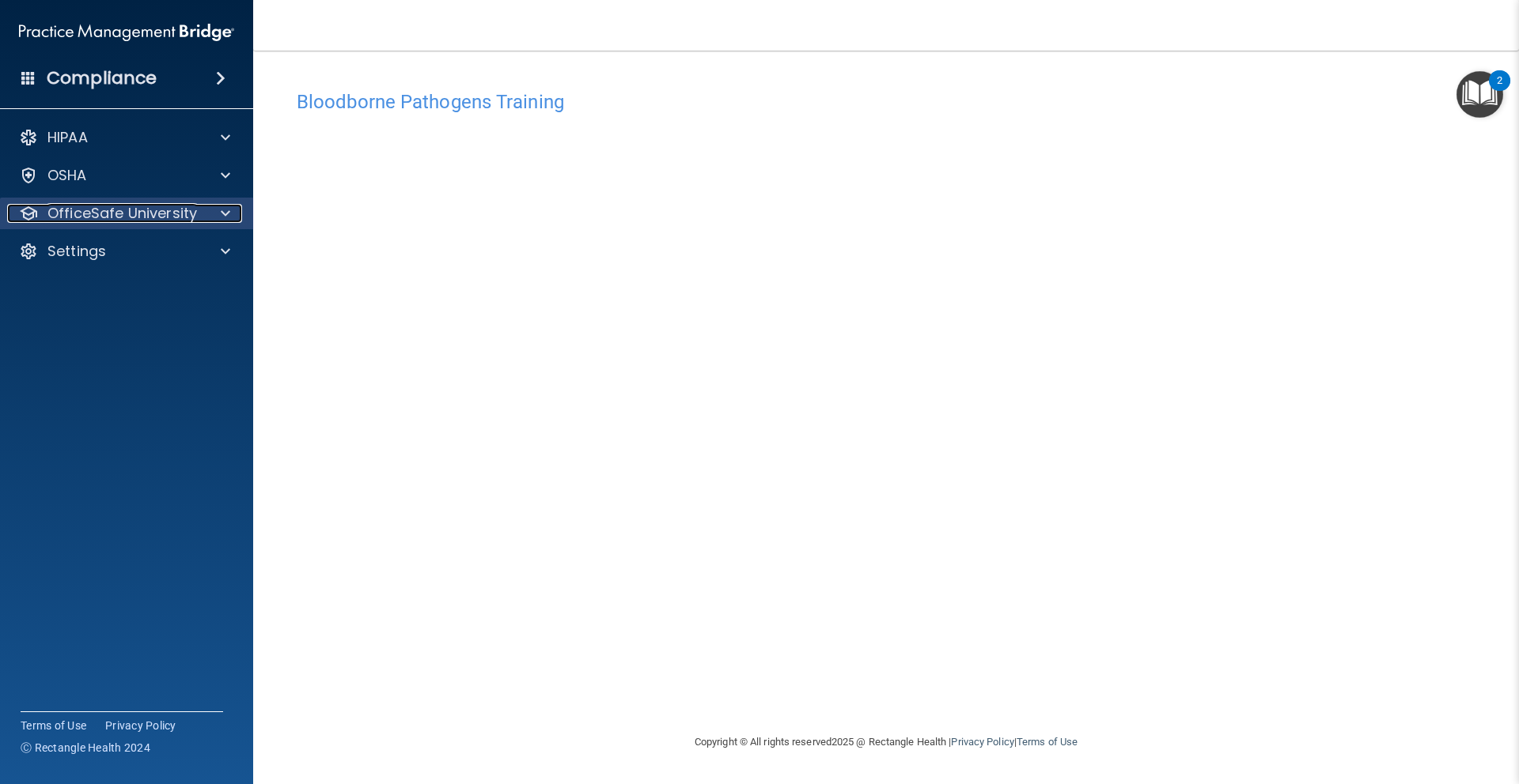
click at [219, 211] on div at bounding box center [223, 213] width 40 height 19
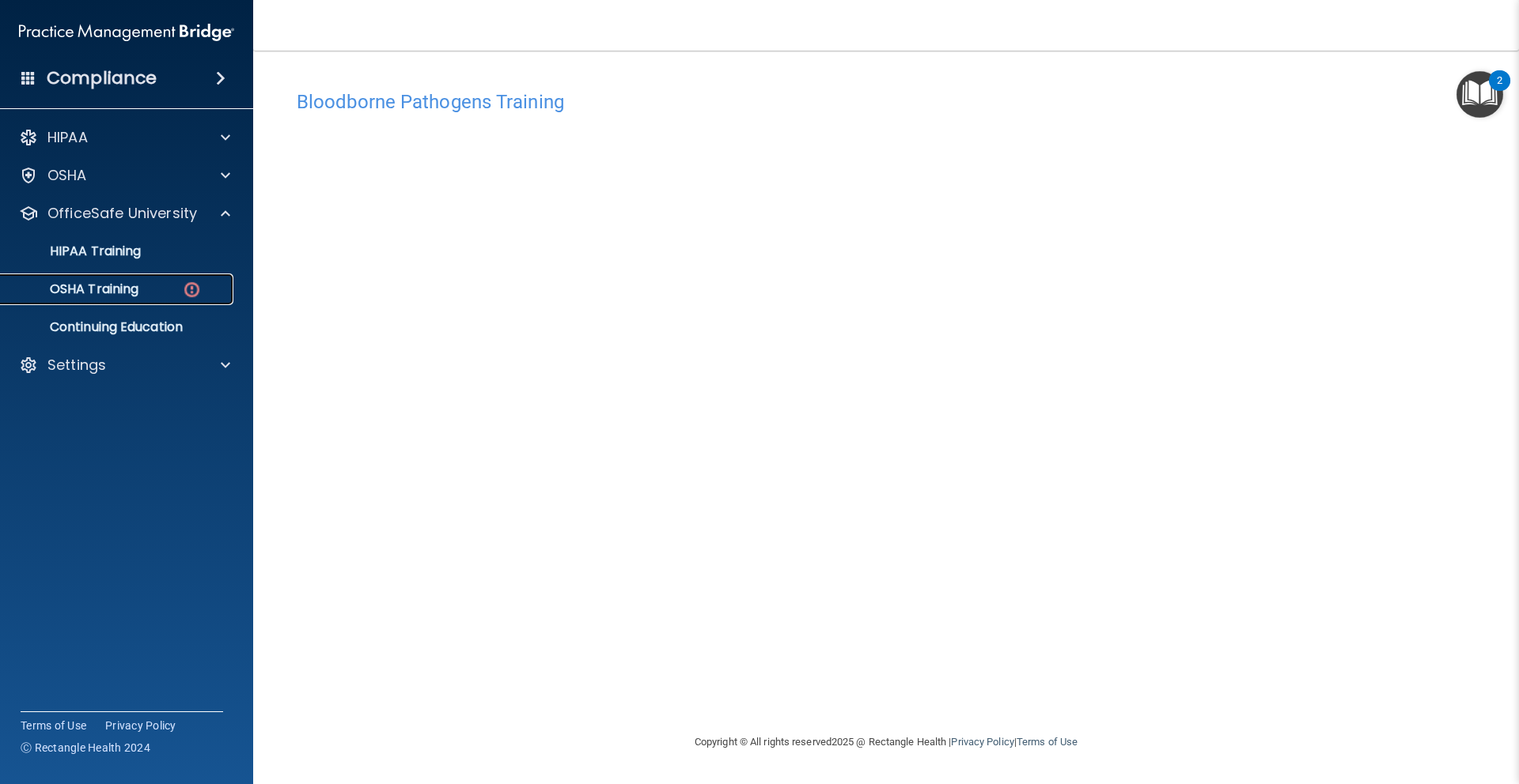
click at [169, 287] on div "OSHA Training" at bounding box center [118, 289] width 216 height 16
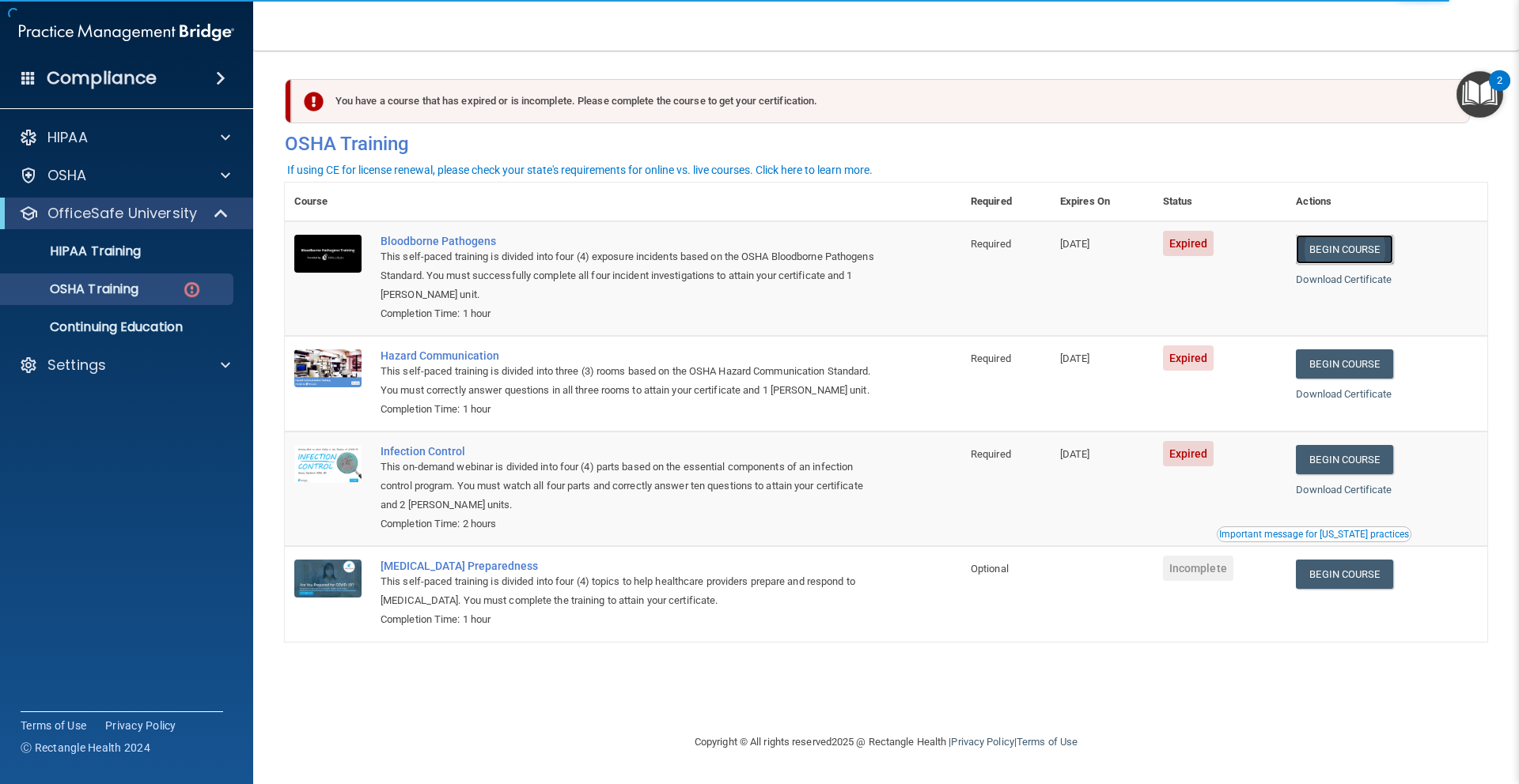
click at [1355, 244] on link "Begin Course" at bounding box center [1344, 250] width 96 height 30
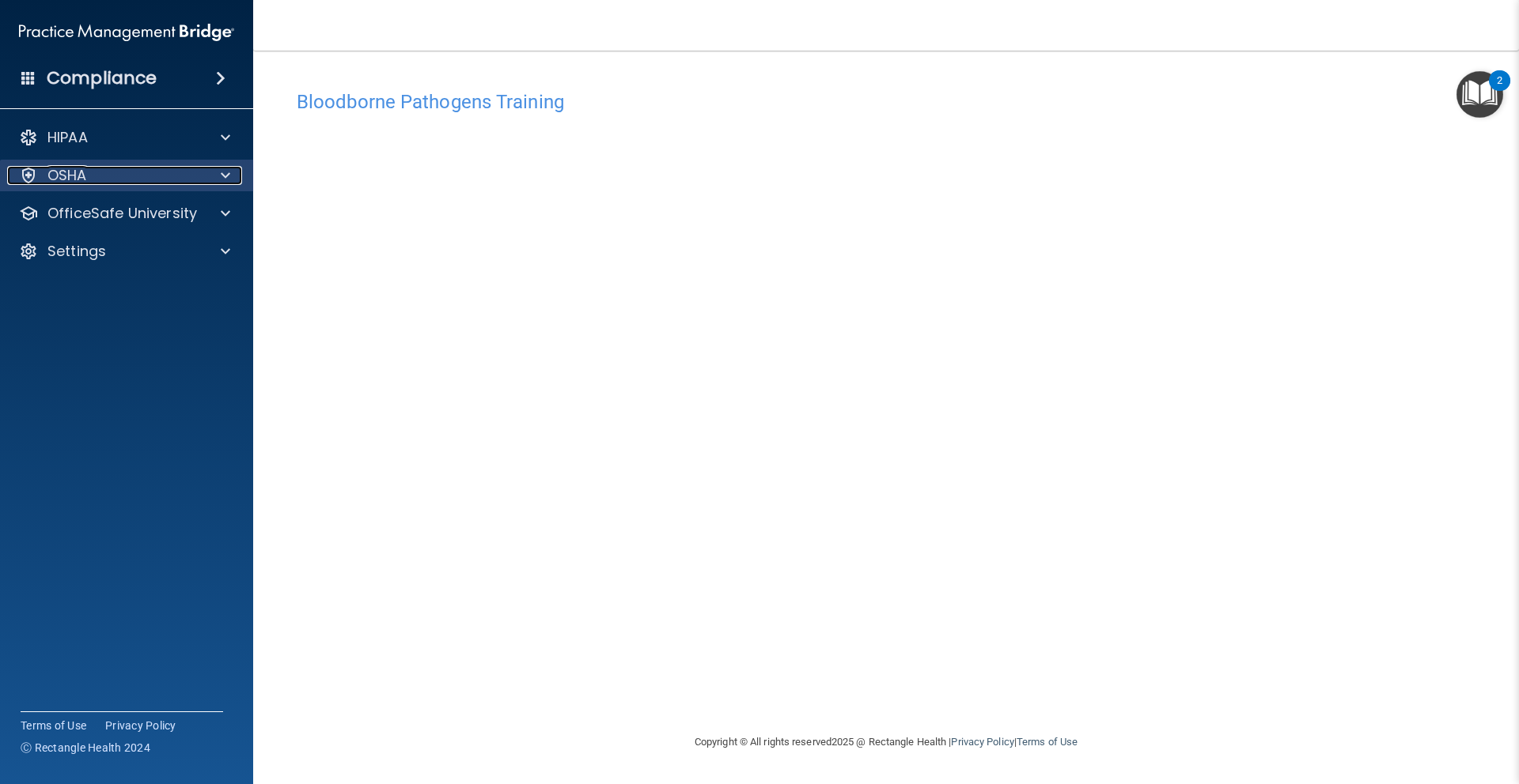
click at [211, 178] on div at bounding box center [223, 175] width 40 height 19
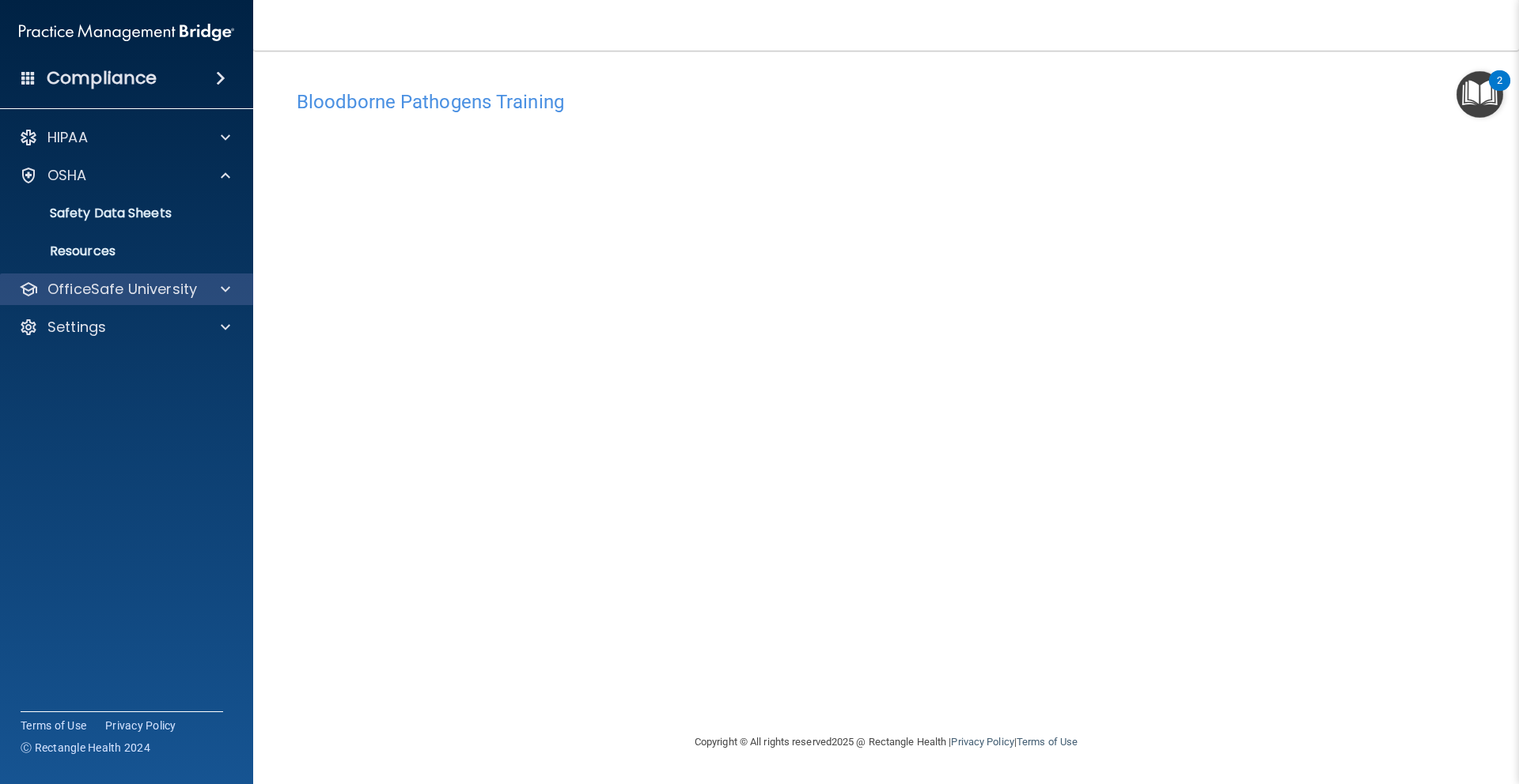
click at [233, 298] on div "OfficeSafe University" at bounding box center [127, 289] width 253 height 31
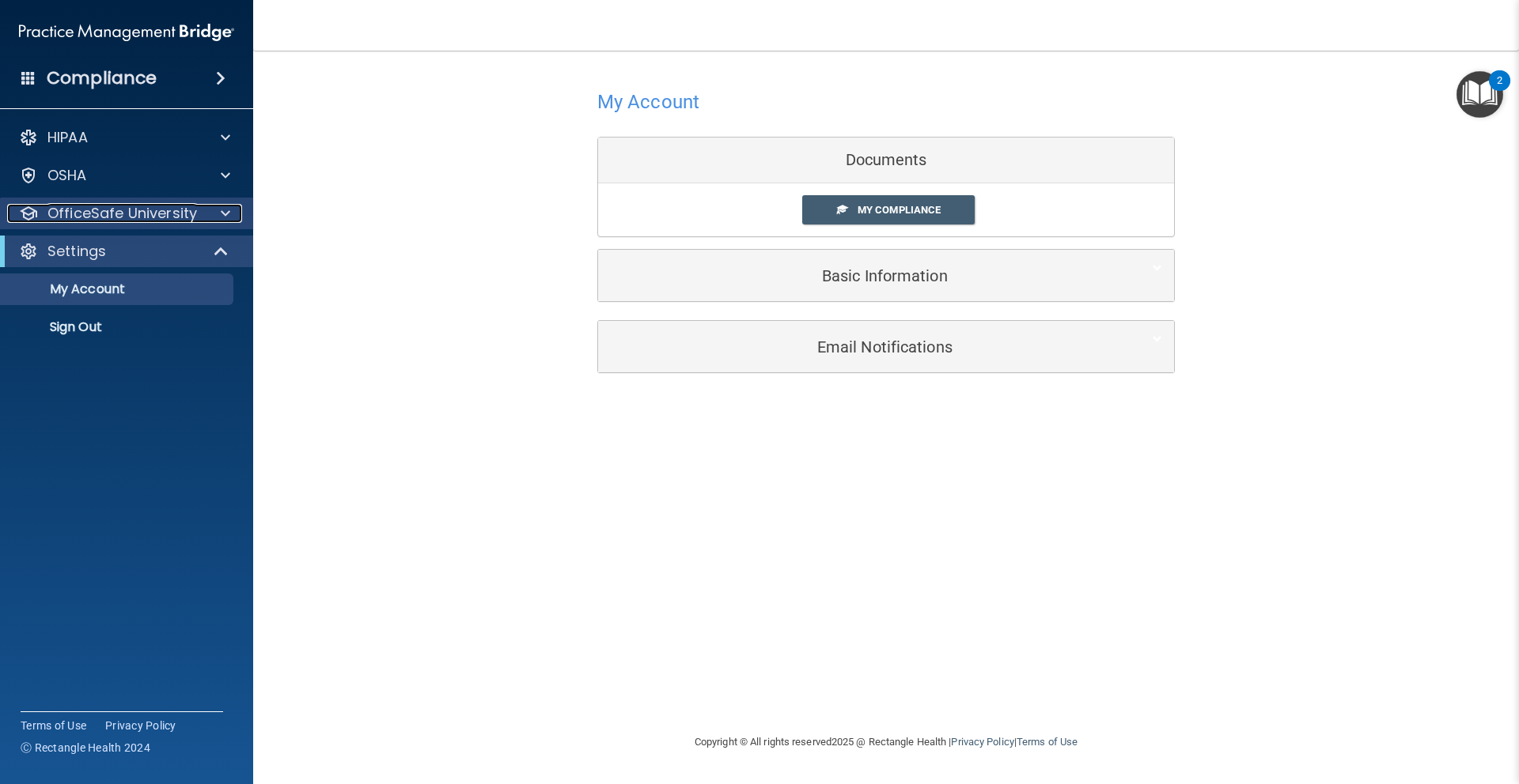
click at [236, 207] on div at bounding box center [223, 213] width 40 height 19
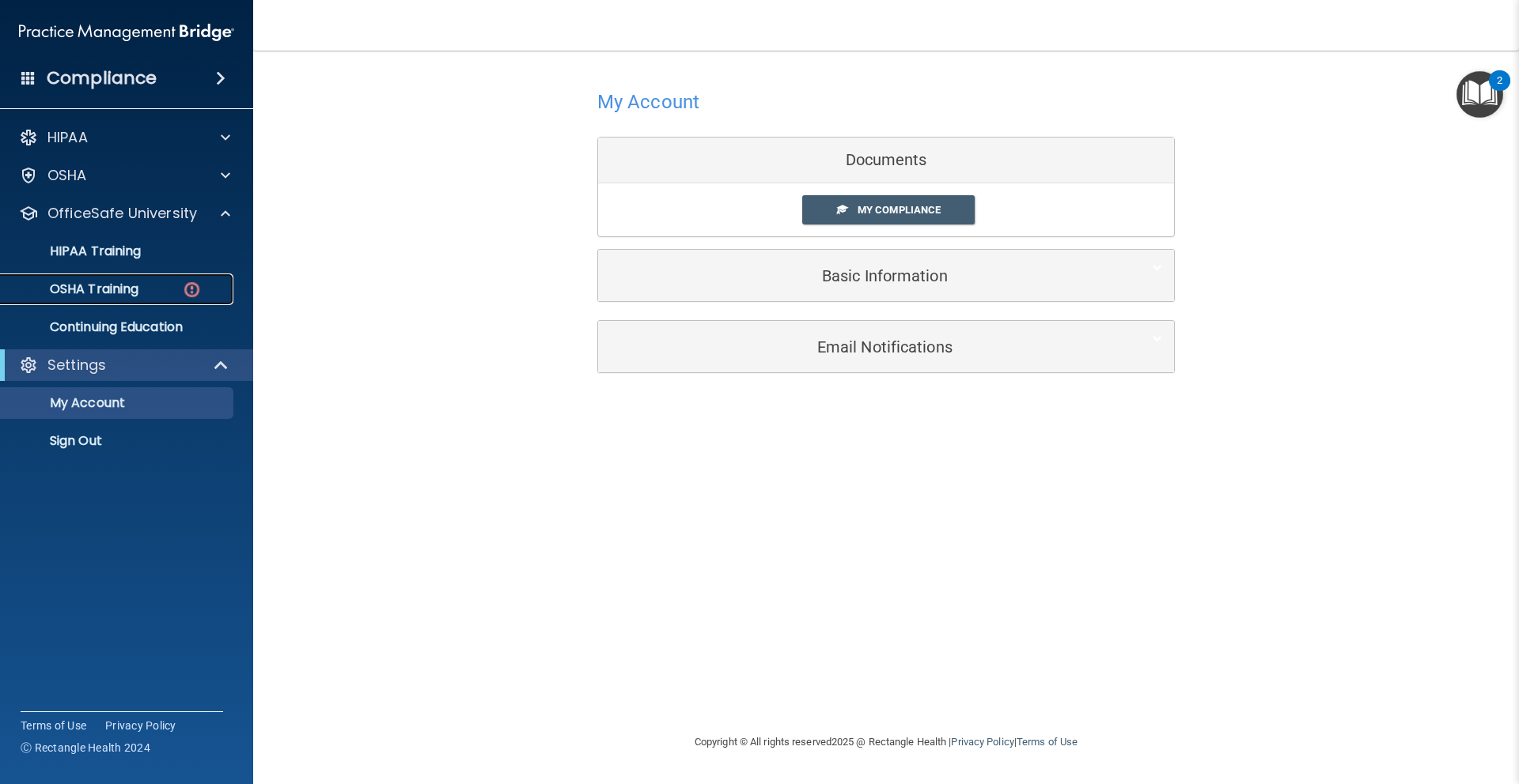
click at [145, 296] on div "OSHA Training" at bounding box center [118, 289] width 216 height 16
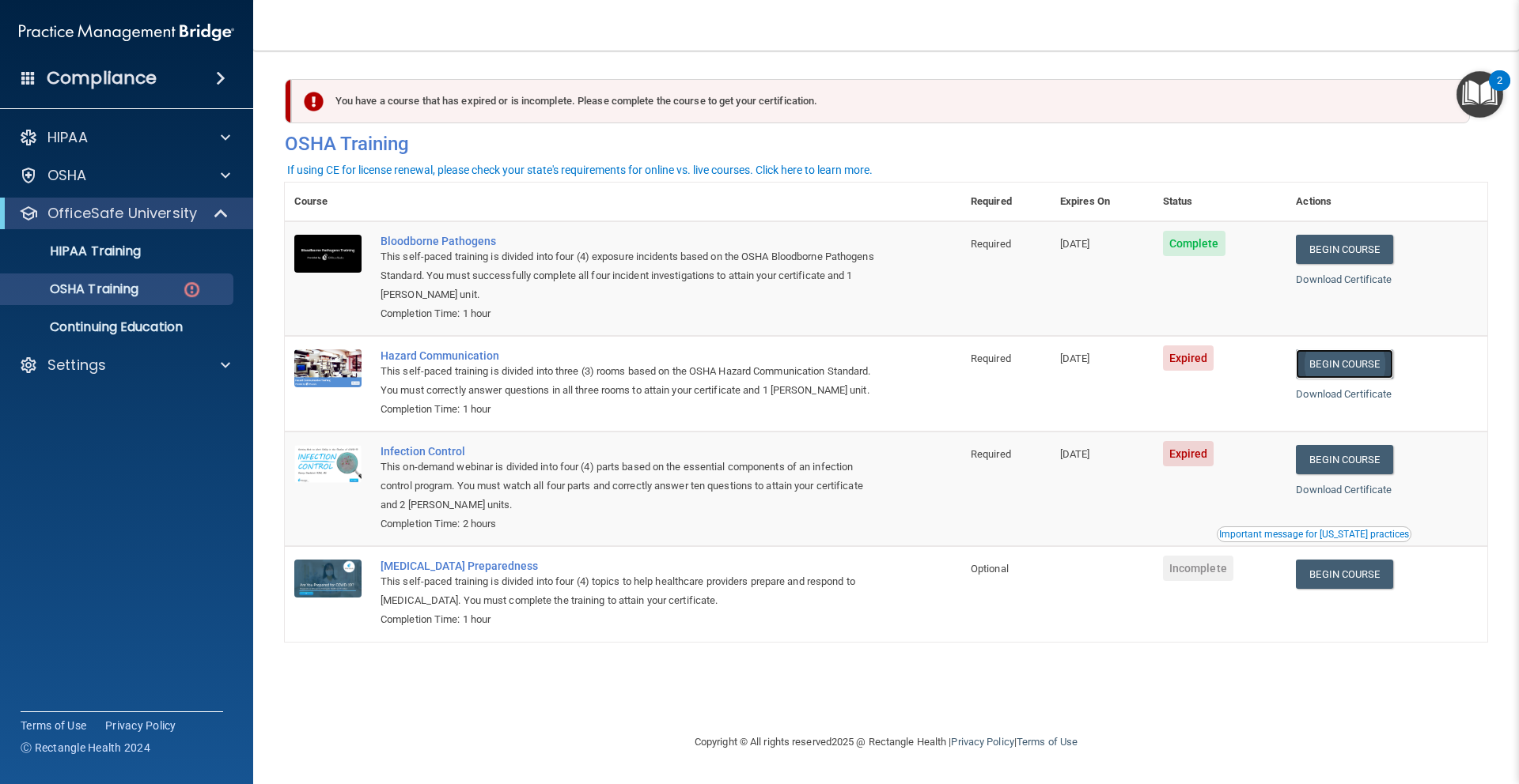
click at [1373, 365] on link "Begin Course" at bounding box center [1344, 364] width 96 height 30
